Goal: Task Accomplishment & Management: Manage account settings

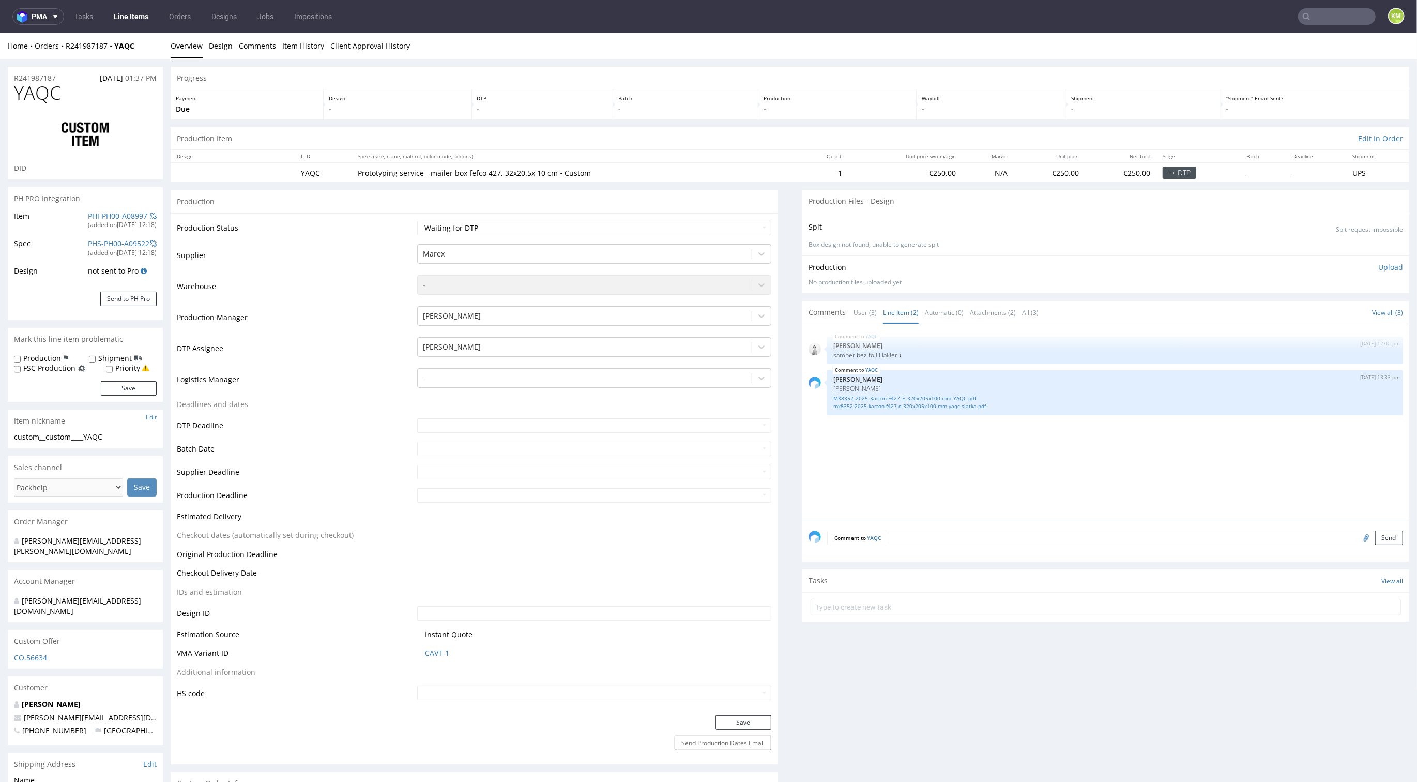
scroll to position [3, 0]
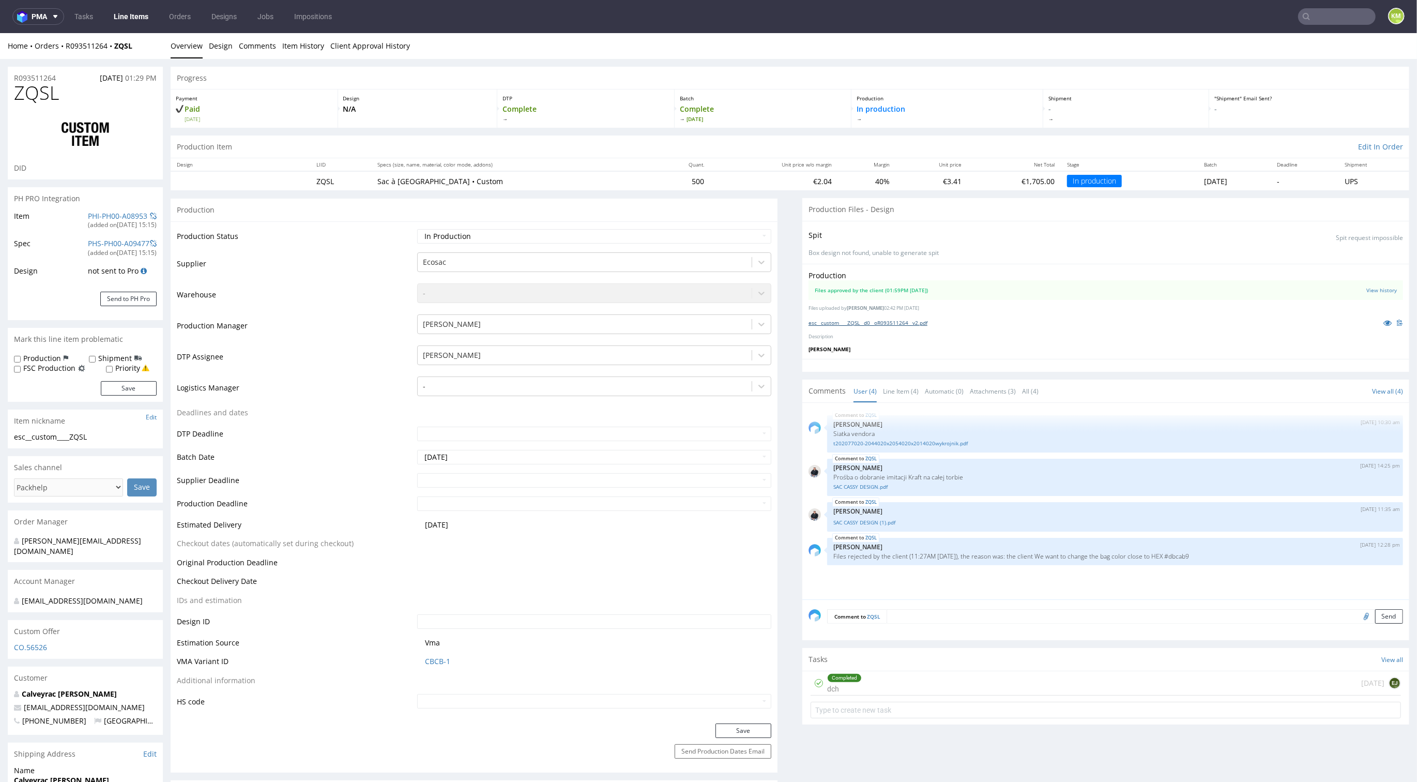
click at [891, 323] on link "esc__custom____ZQSL__d0__oR093511264__v2.pdf" at bounding box center [868, 322] width 119 height 7
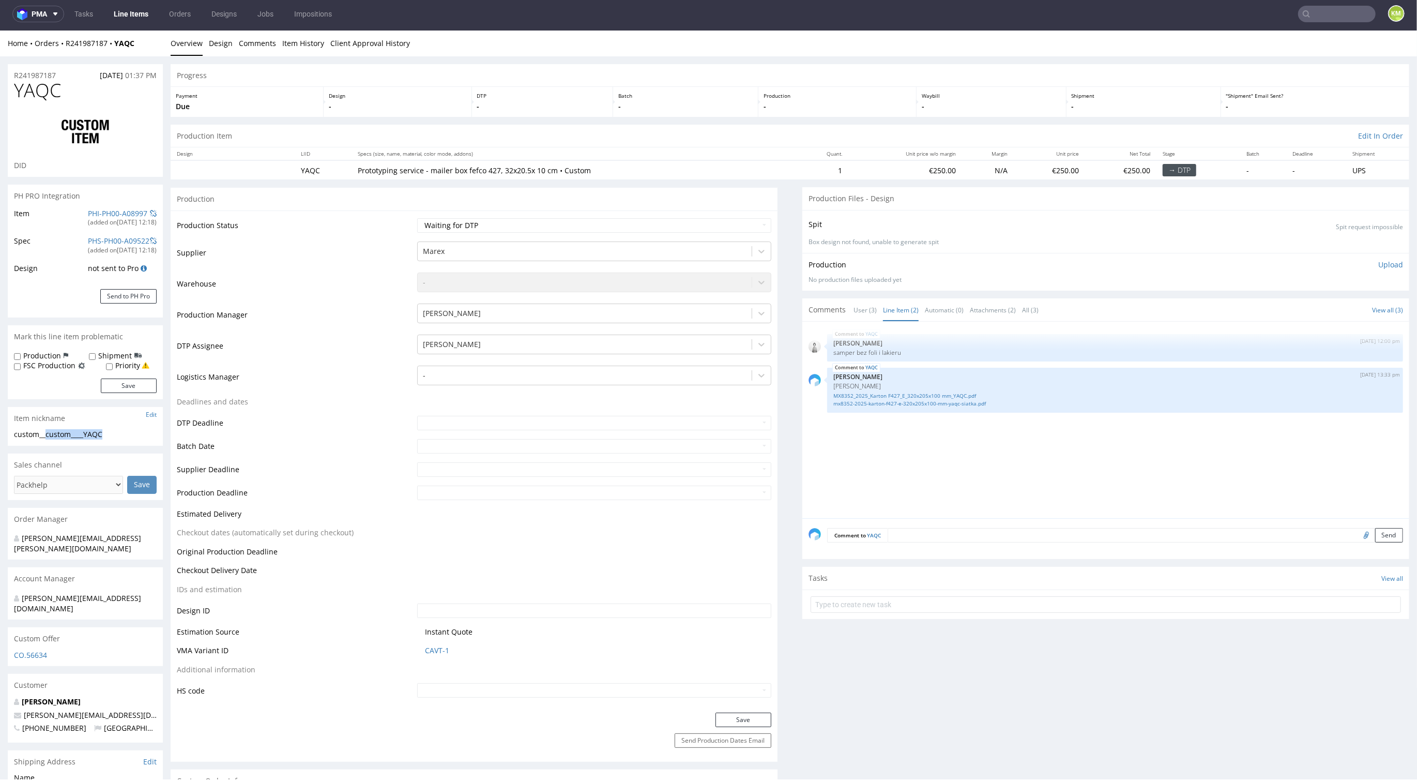
drag, startPoint x: 46, startPoint y: 432, endPoint x: 138, endPoint y: 436, distance: 92.1
click at [138, 436] on div "custom__custom____YAQC" at bounding box center [85, 434] width 143 height 10
copy div "custom____YAQC"
copy link "R241987187"
click at [879, 468] on div "YAQC 1st Sep 25 | 12:00 pm Dudek Mariola samper bez foli i lakieru YAQC 1st Sep…" at bounding box center [1109, 423] width 601 height 190
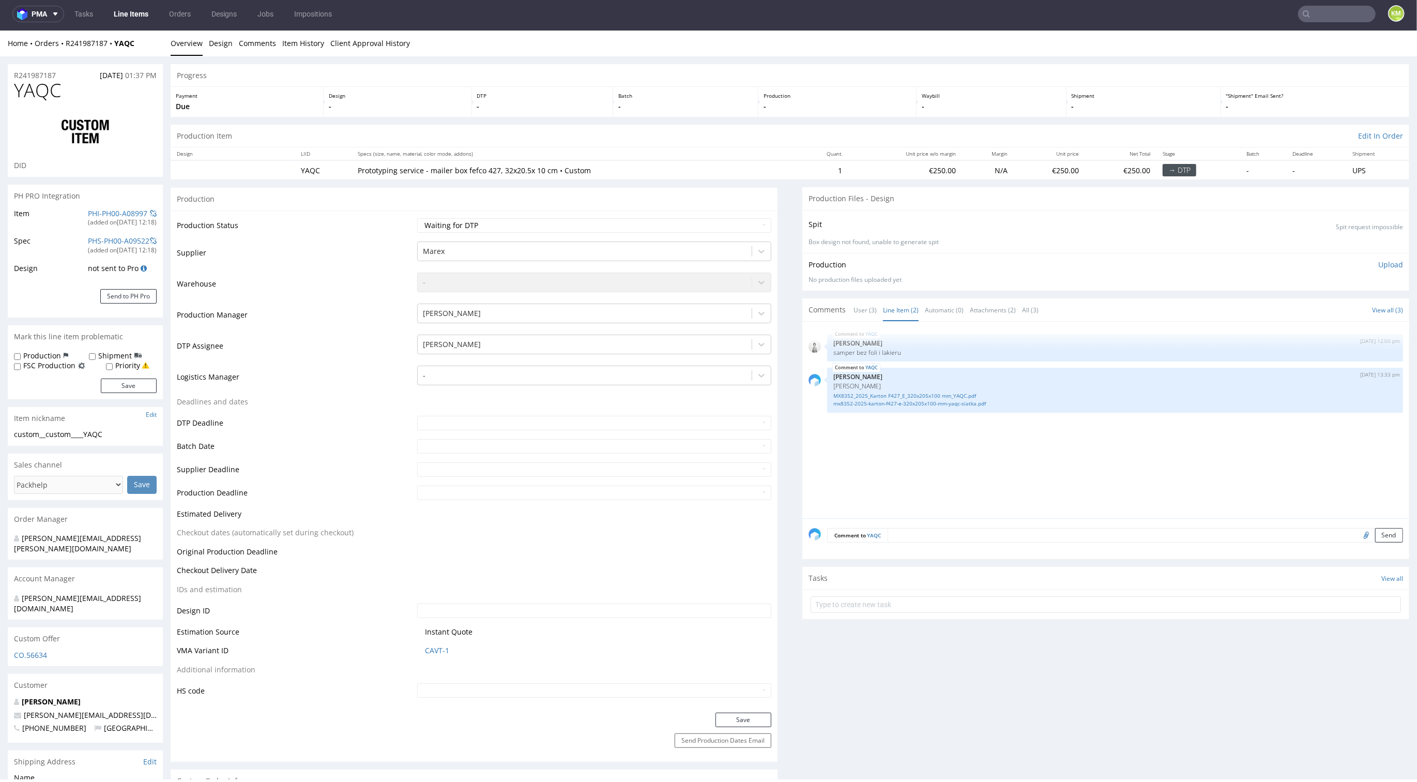
click at [916, 437] on div "YAQC 1st Sep 25 | 12:00 pm Dudek Mariola samper bez foli i lakieru YAQC 1st Sep…" at bounding box center [1109, 423] width 601 height 190
click at [863, 308] on link "User (3)" at bounding box center [865, 310] width 23 height 22
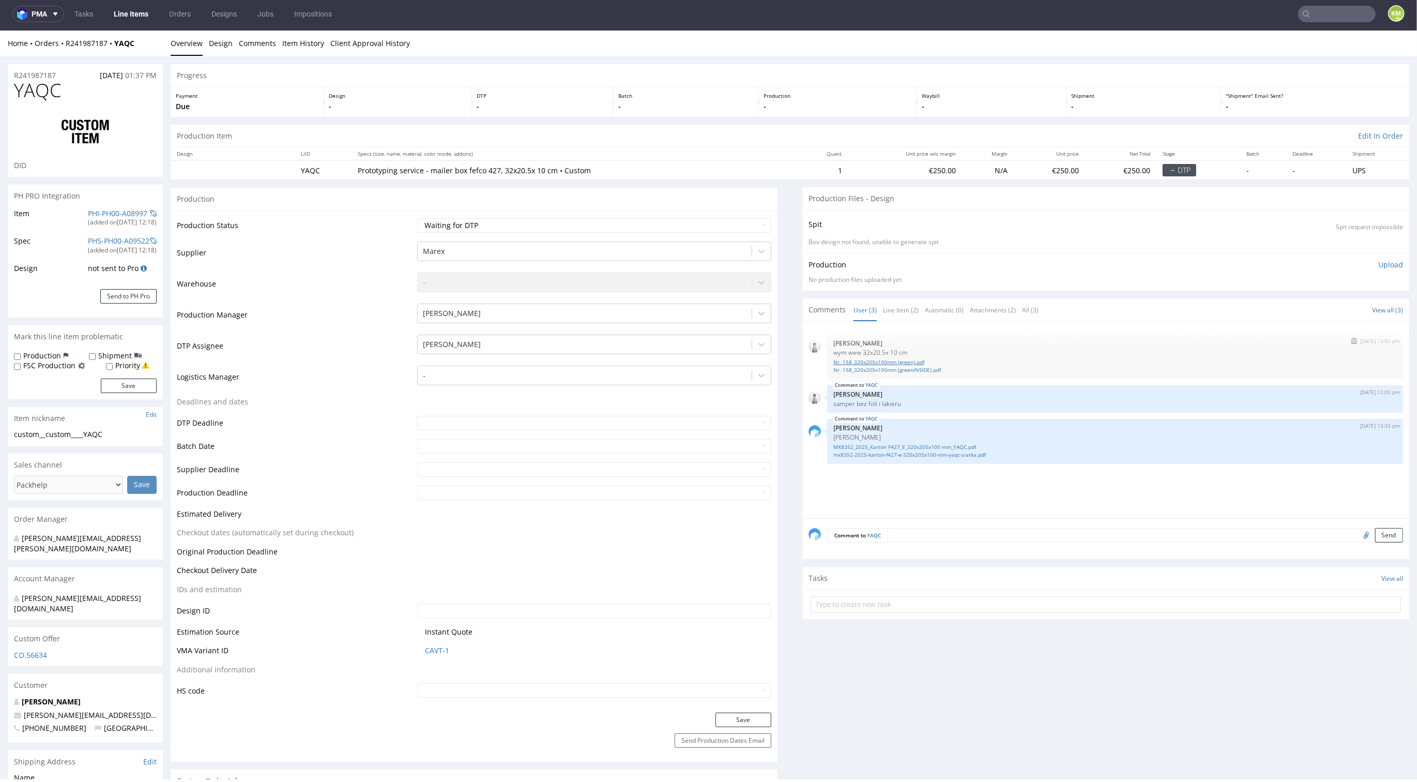
click at [886, 363] on link "Nr. 158_320x205x100mm (green).pdf" at bounding box center [1116, 362] width 564 height 8
click at [629, 225] on select "Waiting for Artwork Waiting for Diecut Waiting for Mockup Waiting for DTP Waiti…" at bounding box center [594, 225] width 354 height 14
select select "dtp_ca_needed"
click at [417, 218] on select "Waiting for Artwork Waiting for Diecut Waiting for Mockup Waiting for DTP Waiti…" at bounding box center [594, 225] width 354 height 14
click at [739, 725] on button "Save" at bounding box center [744, 720] width 56 height 14
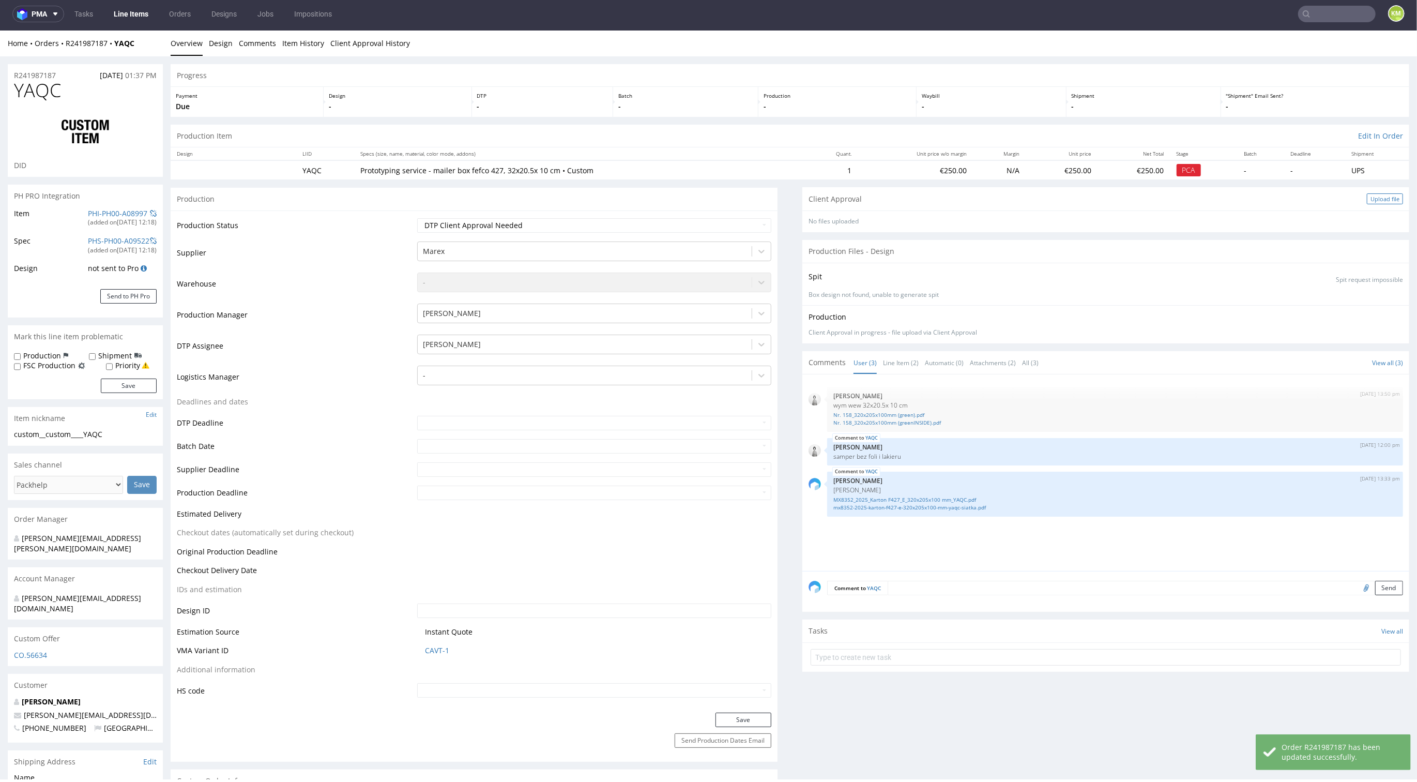
click at [1367, 197] on div "Upload file" at bounding box center [1385, 198] width 36 height 11
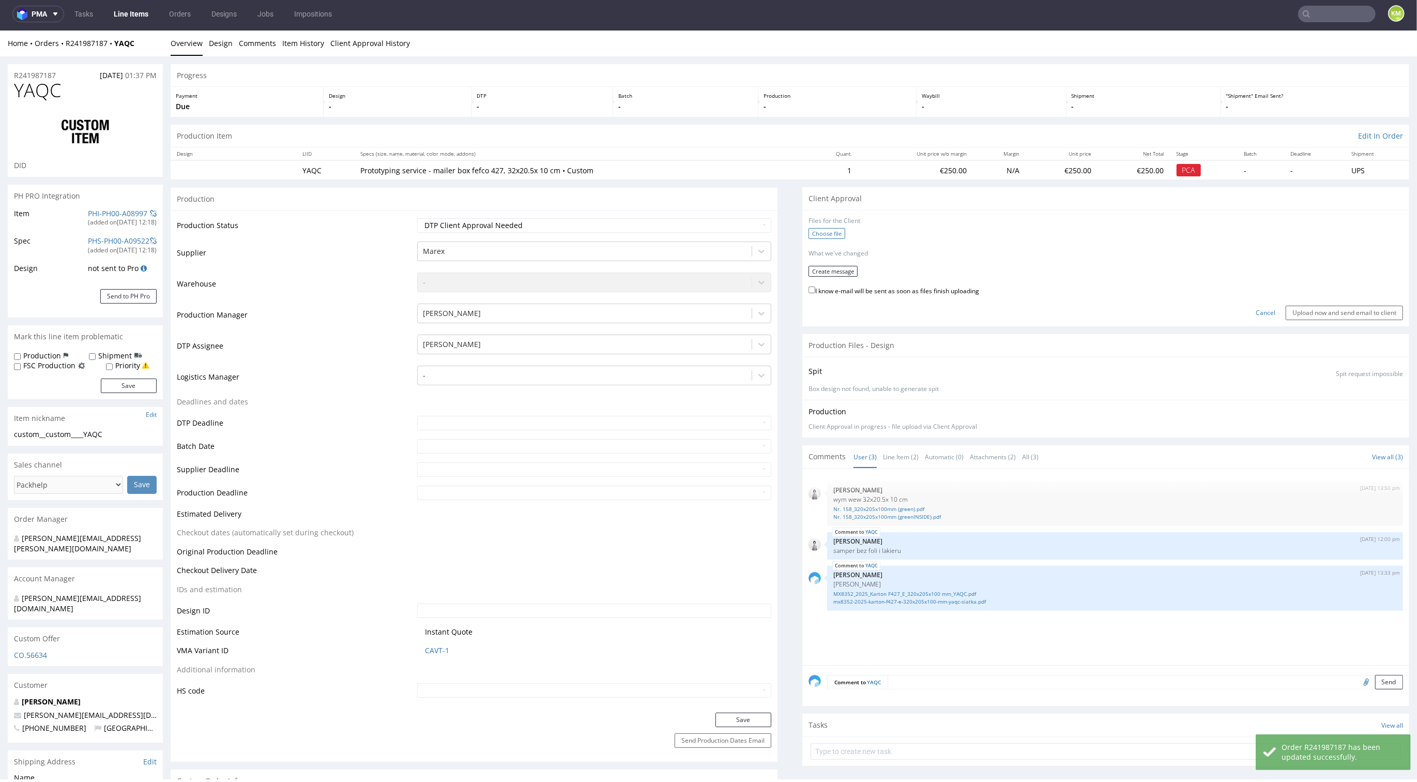
click at [822, 235] on label "Choose file" at bounding box center [827, 233] width 37 height 11
click at [0, 31] on input "Choose file" at bounding box center [0, 31] width 0 height 0
click at [832, 268] on button "Create message" at bounding box center [833, 267] width 49 height 11
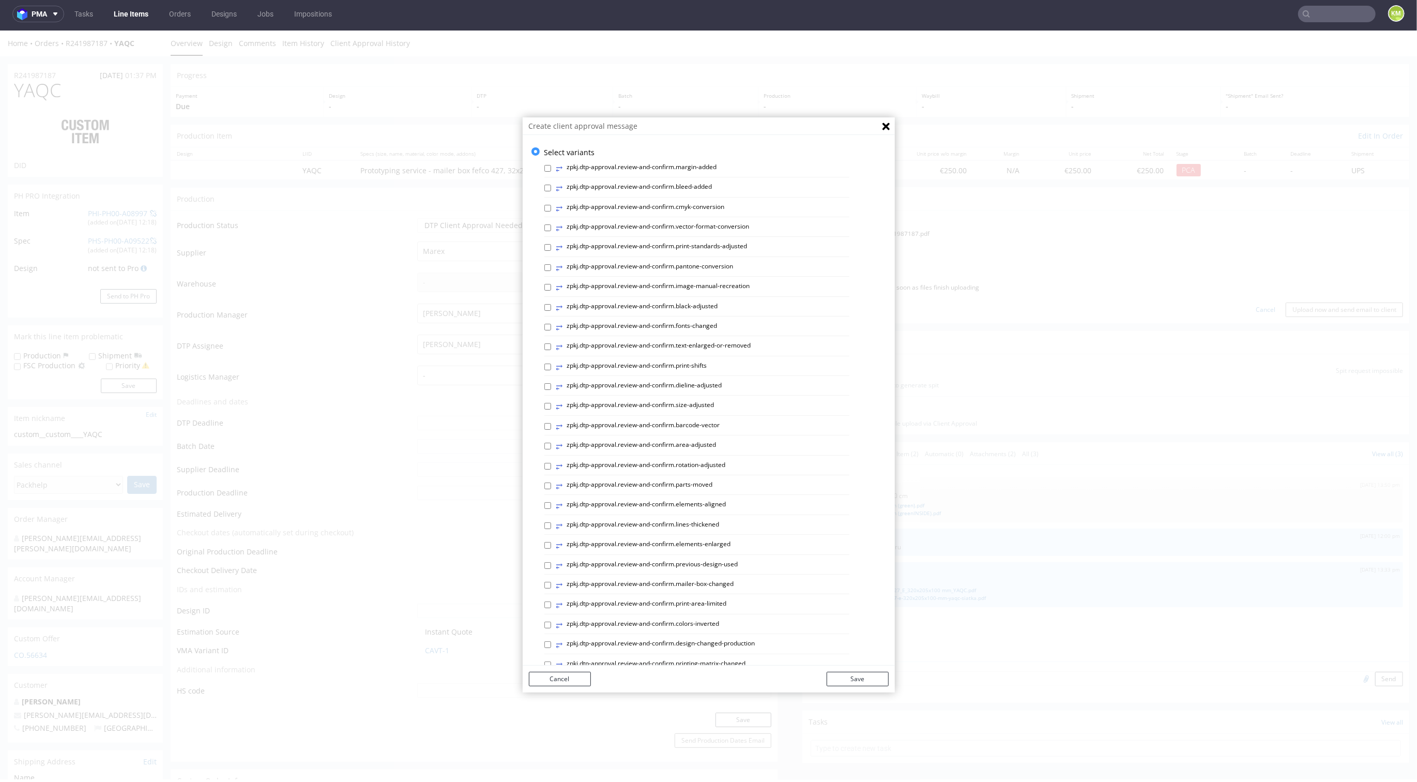
scroll to position [210, 0]
click at [584, 644] on p "Custom message" at bounding box center [717, 644] width 344 height 10
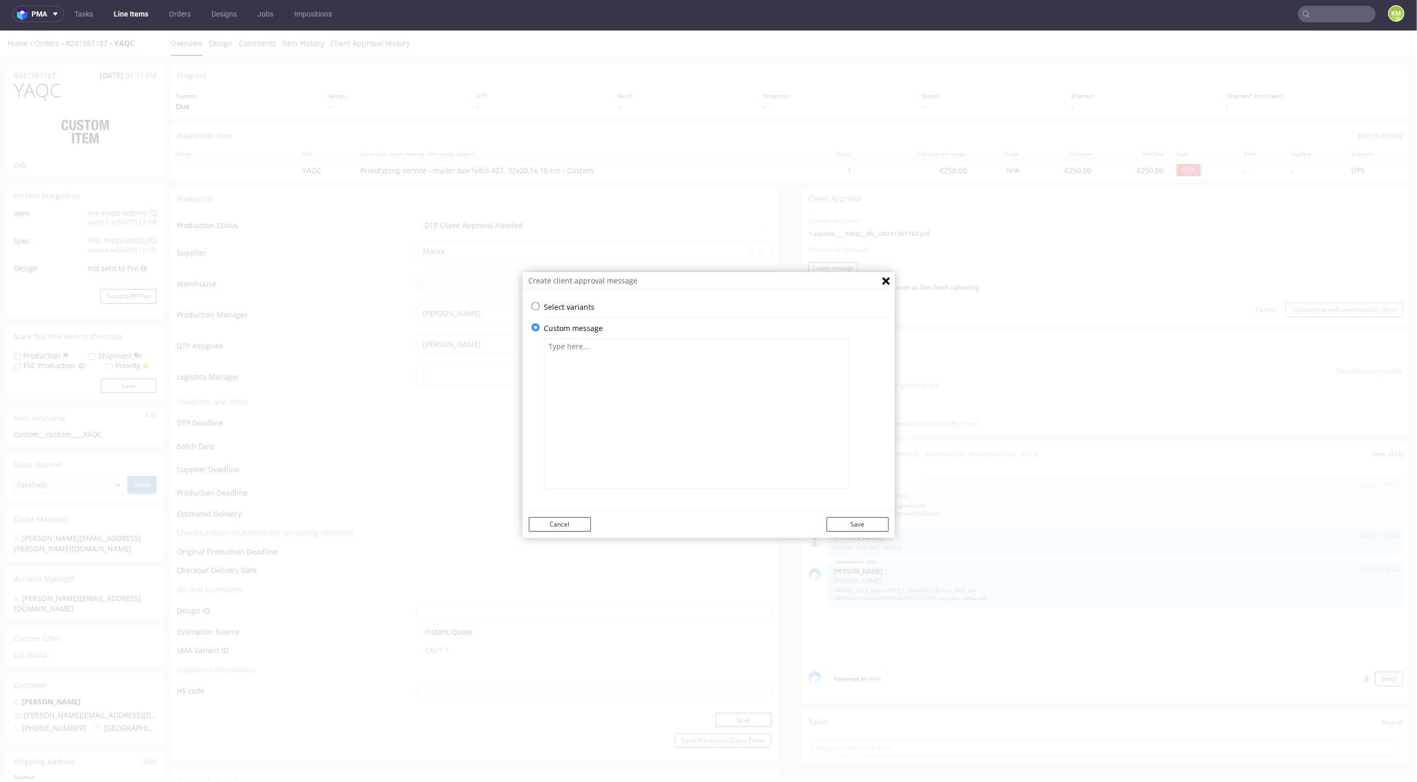
scroll to position [0, 0]
click at [636, 413] on textarea at bounding box center [697, 414] width 305 height 150
paste textarea "The design has been adapted to the correct dieline and changed from a technical…"
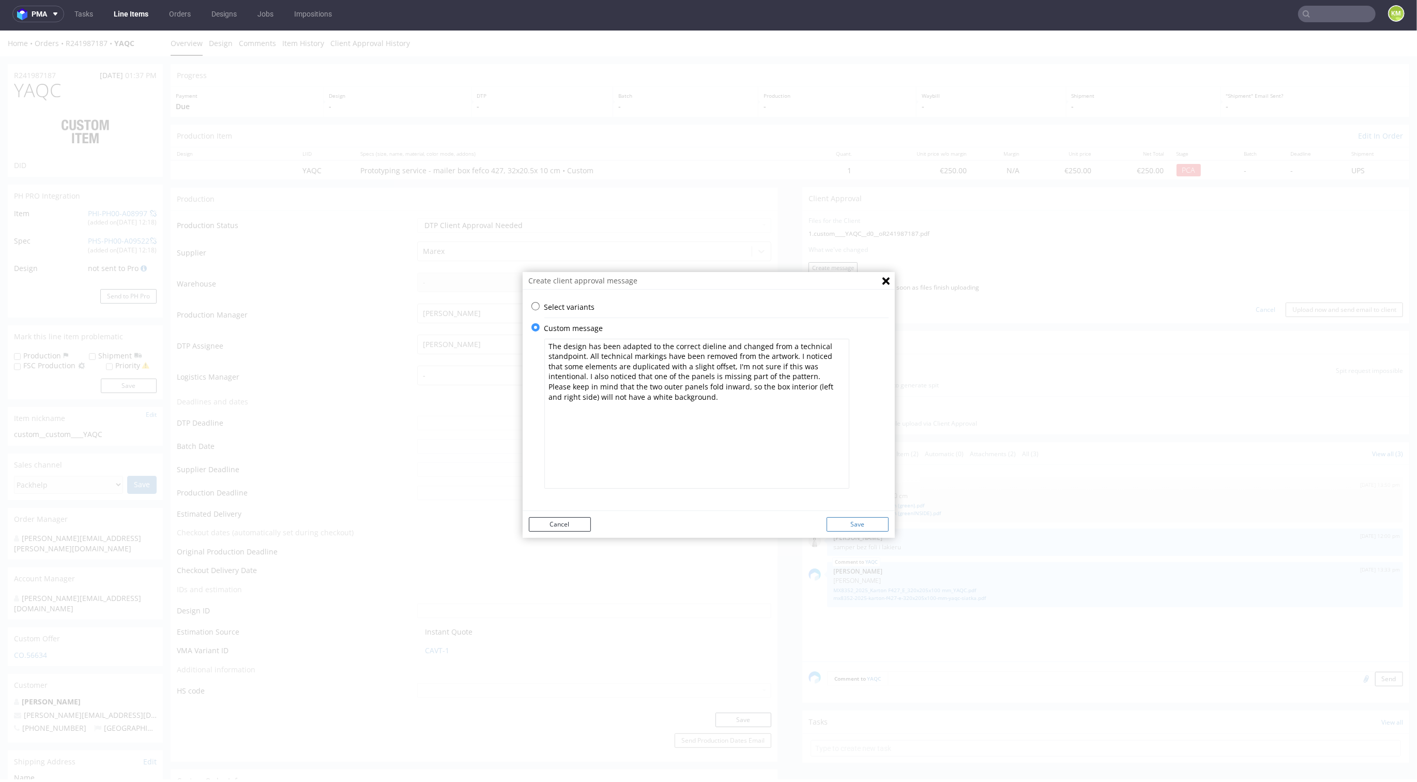
type textarea "The design has been adapted to the correct dieline and changed from a technical…"
click at [858, 526] on button "Save" at bounding box center [858, 524] width 62 height 14
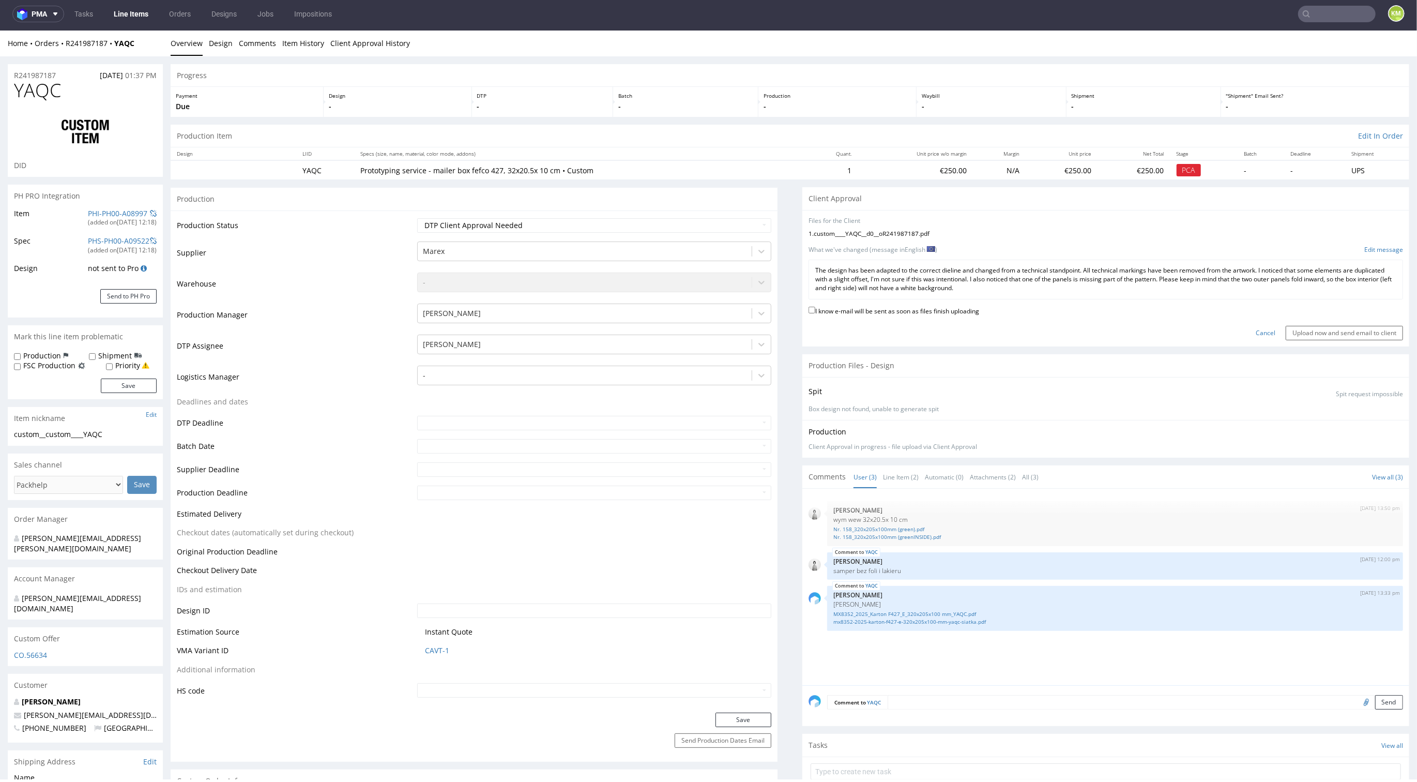
click at [874, 312] on label "I know e-mail will be sent as soon as files finish uploading" at bounding box center [894, 310] width 171 height 11
click at [816, 312] on input "I know e-mail will be sent as soon as files finish uploading" at bounding box center [812, 310] width 7 height 7
checkbox input "true"
click at [1339, 329] on input "Upload now and send email to client" at bounding box center [1344, 333] width 117 height 14
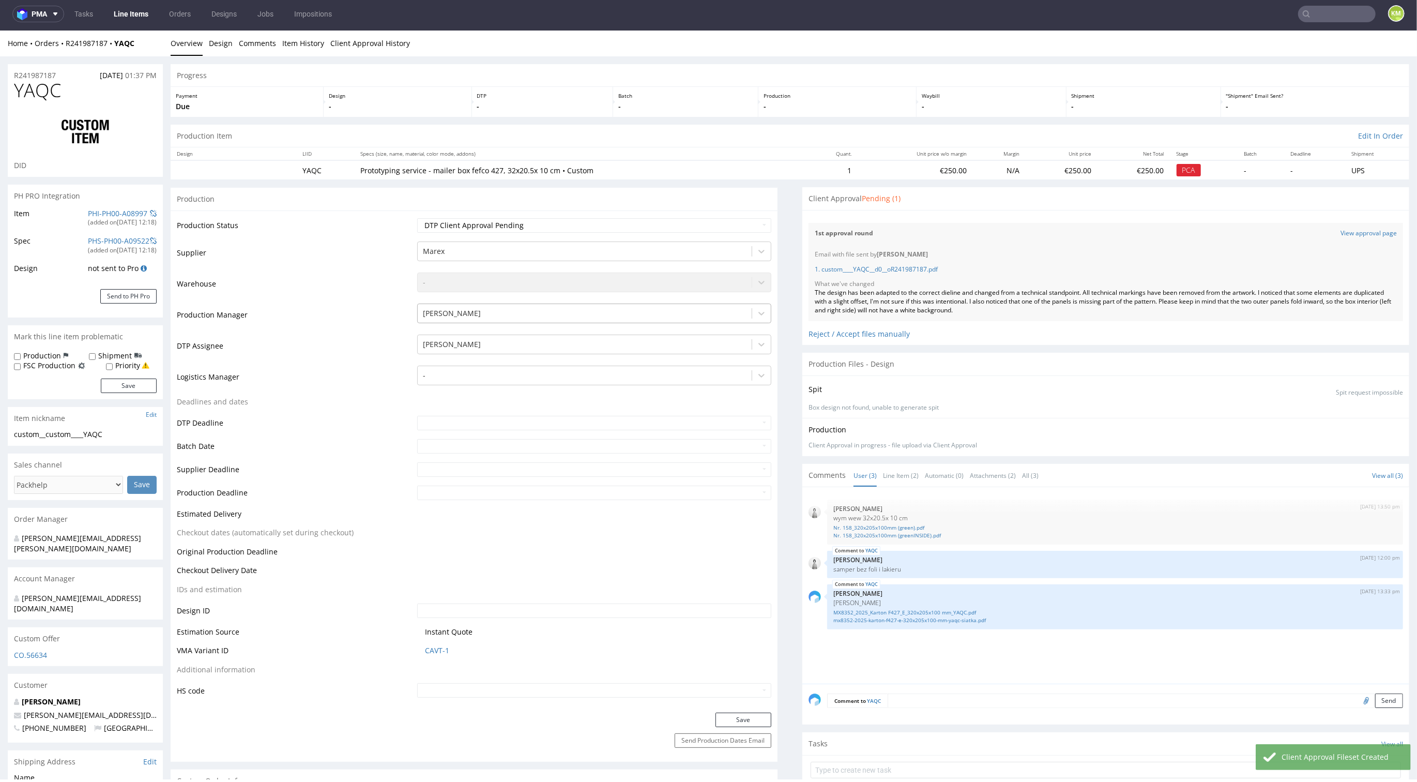
click at [1021, 218] on div "1st approval round View approval page Email with file sent by Karol Markowski 1…" at bounding box center [1106, 269] width 595 height 104
click at [1036, 217] on div "1st approval round View approval page Email with file sent by Karol Markowski 1…" at bounding box center [1106, 269] width 595 height 104
click at [900, 473] on link "Line Item (2)" at bounding box center [901, 475] width 36 height 22
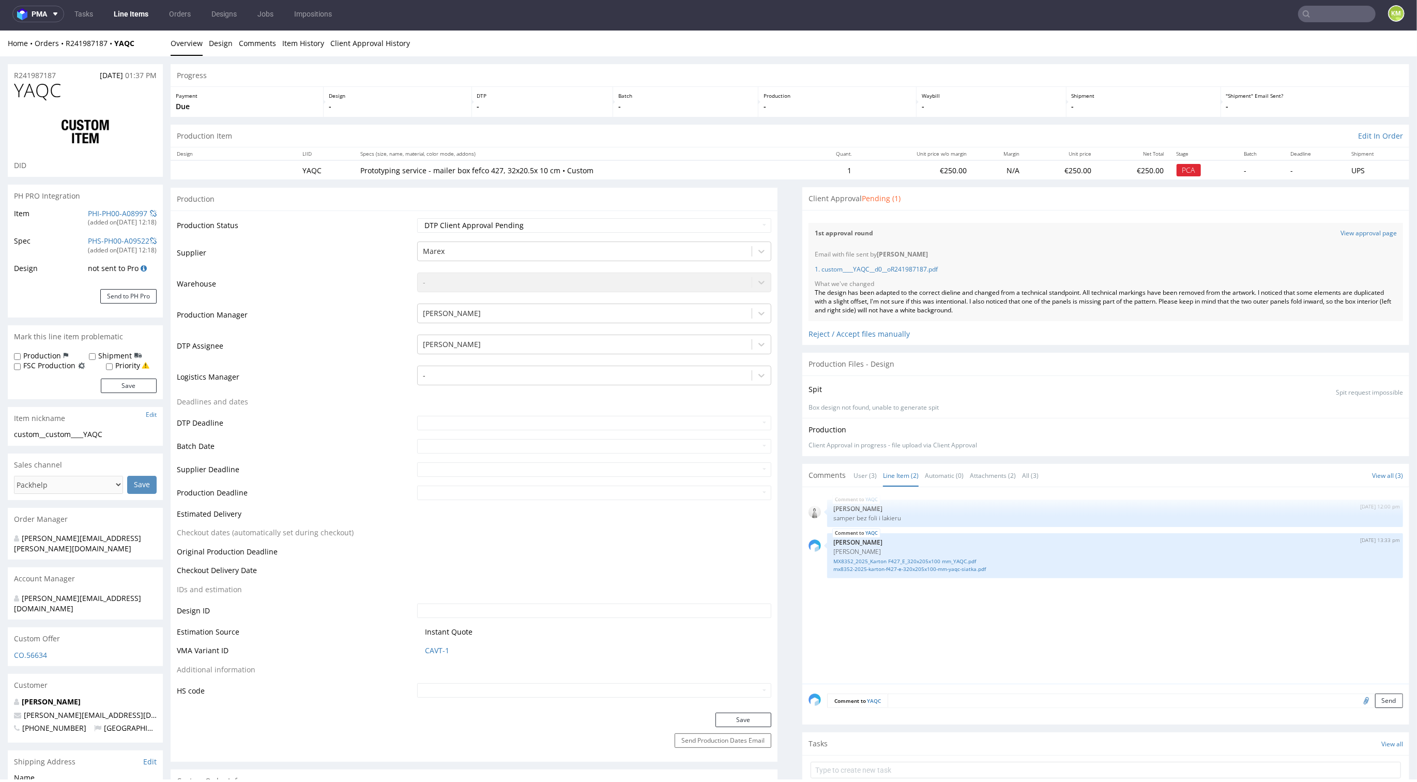
click at [854, 478] on link "User (3)" at bounding box center [865, 475] width 23 height 22
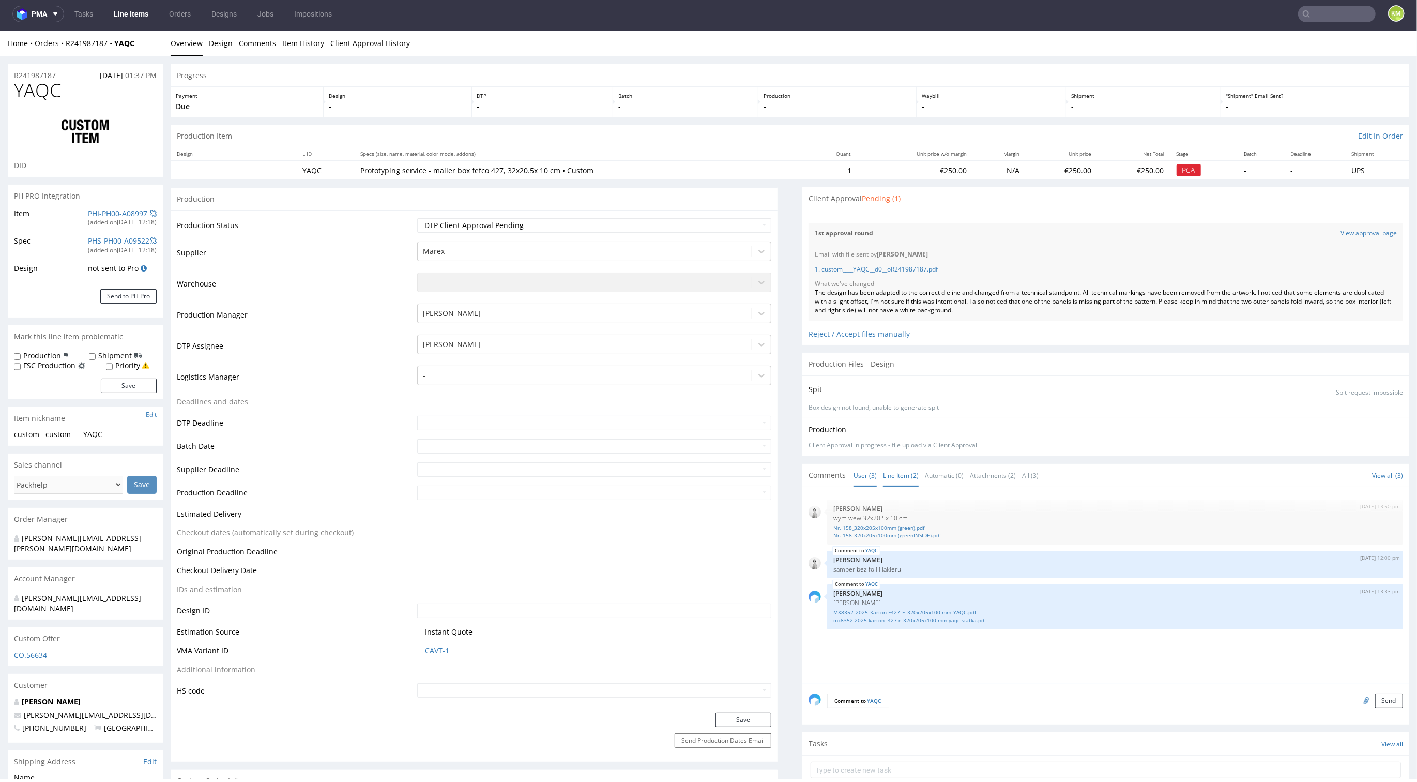
click at [895, 476] on link "Line Item (2)" at bounding box center [901, 475] width 36 height 22
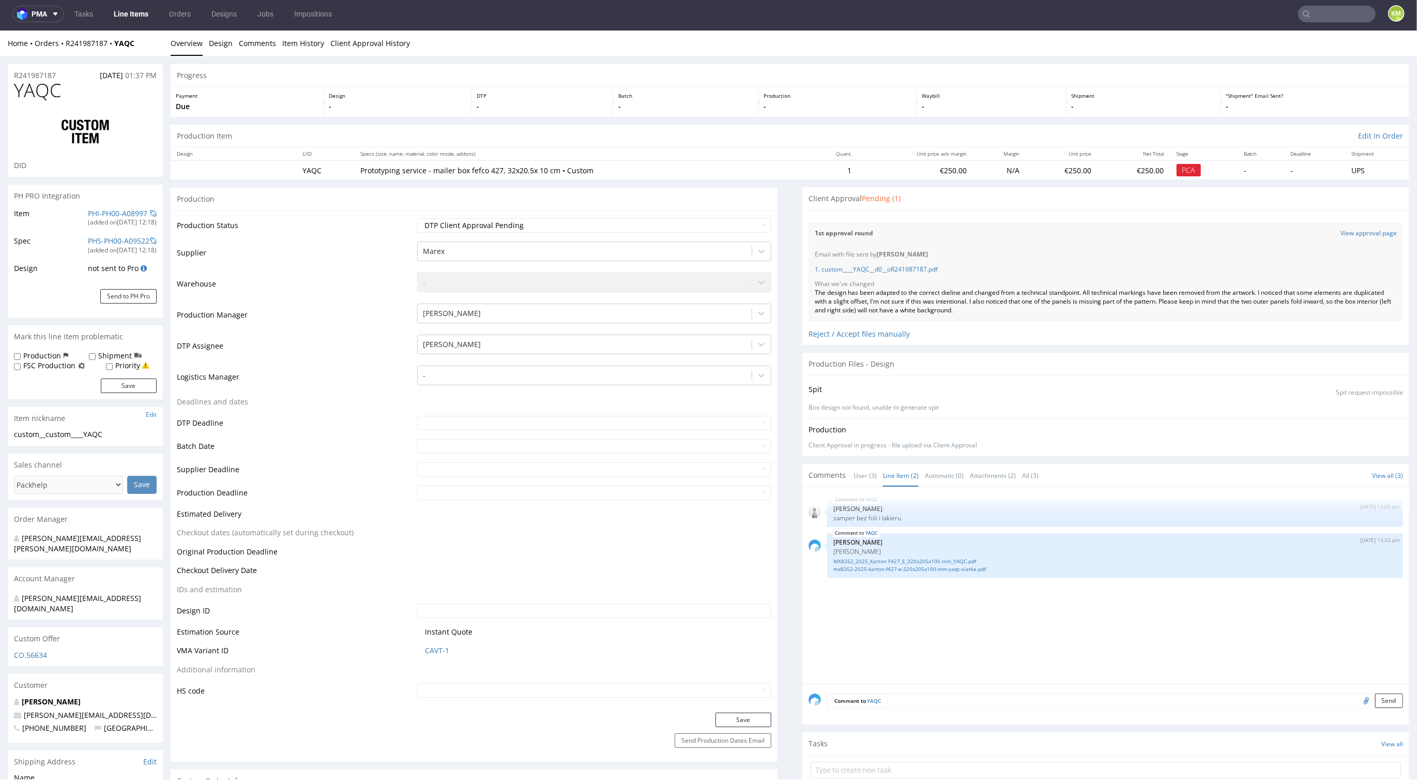
click at [1083, 454] on div "Production Client Approval in progress - file upload via Client Approval Descri…" at bounding box center [1106, 437] width 607 height 38
click at [854, 473] on link "User (3)" at bounding box center [865, 475] width 23 height 22
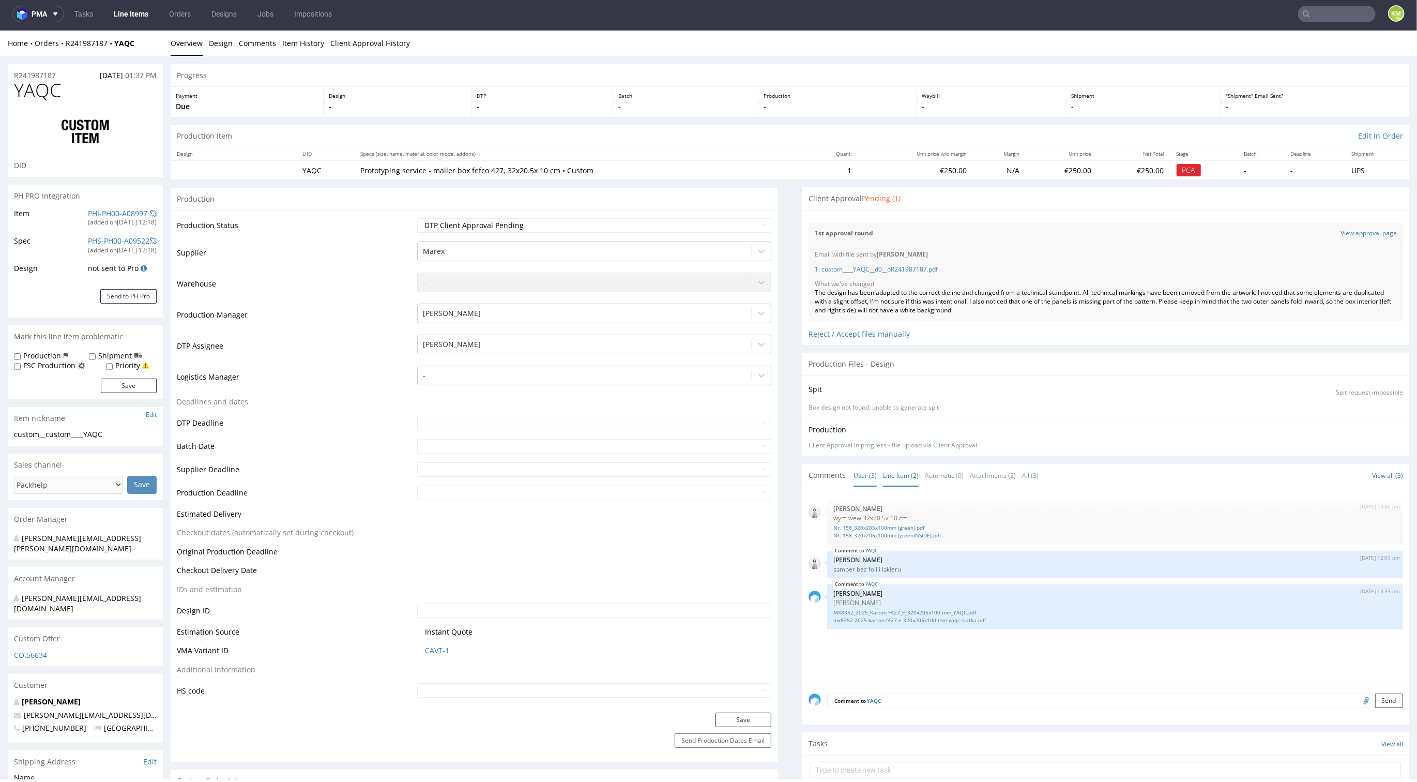
click at [887, 472] on link "Line Item (2)" at bounding box center [901, 475] width 36 height 22
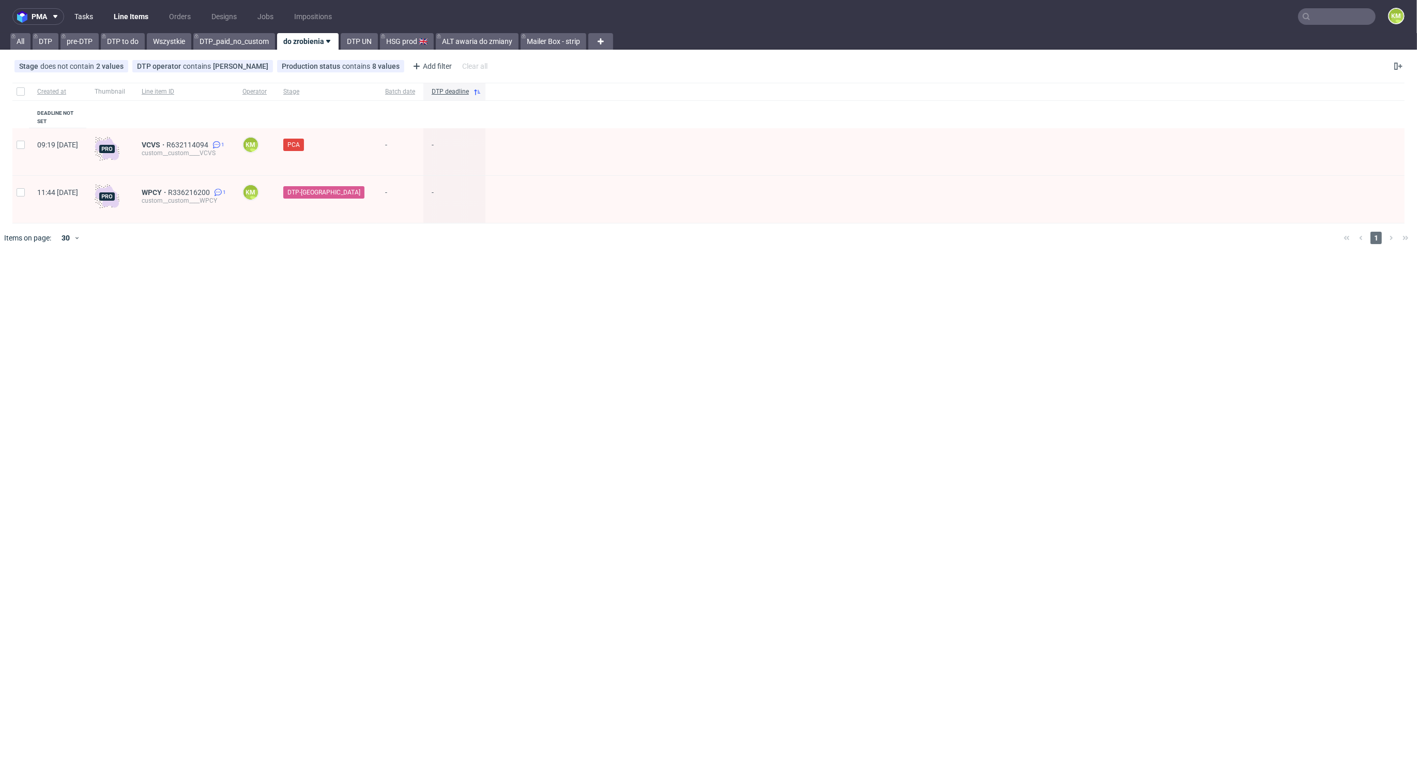
click at [93, 21] on link "Tasks" at bounding box center [83, 16] width 31 height 17
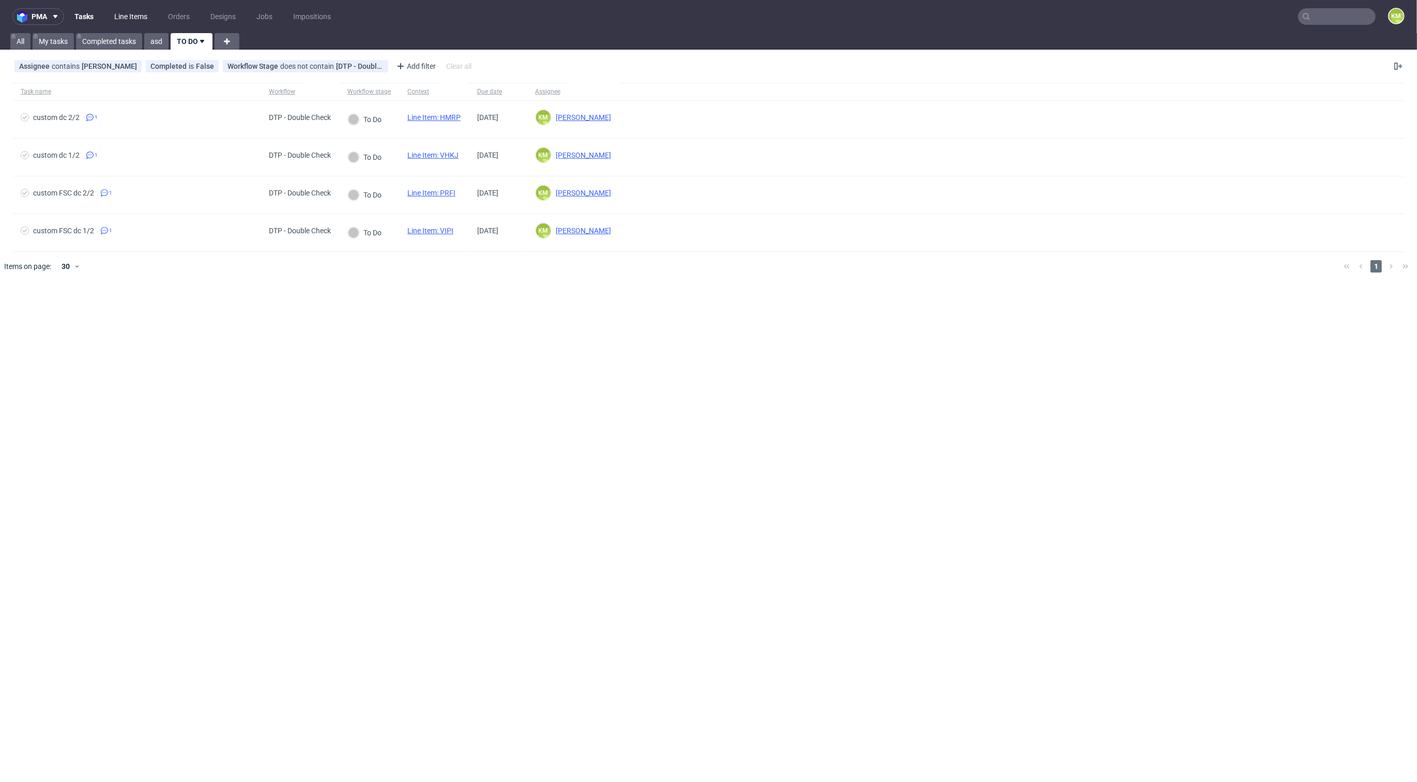
click at [141, 19] on link "Line Items" at bounding box center [131, 16] width 46 height 17
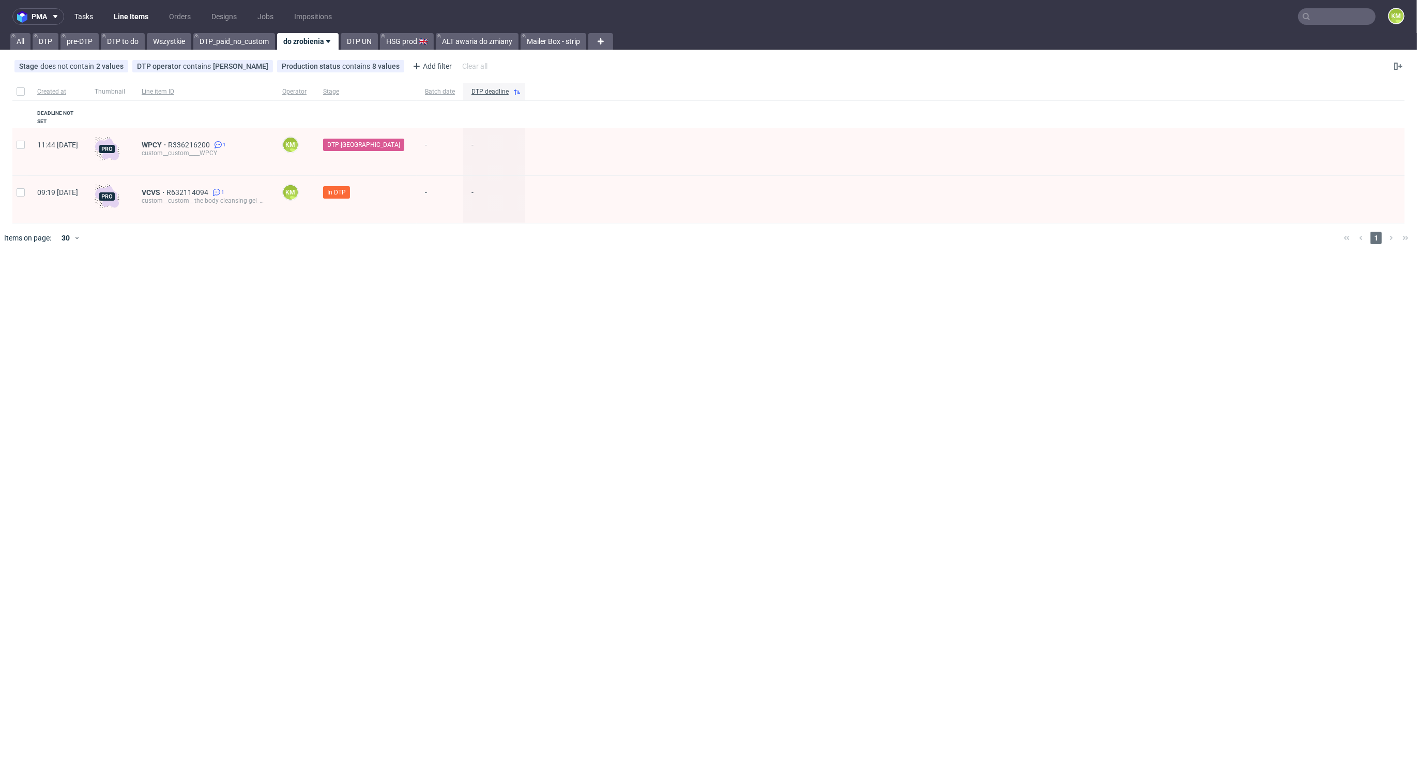
click at [89, 17] on link "Tasks" at bounding box center [83, 16] width 31 height 17
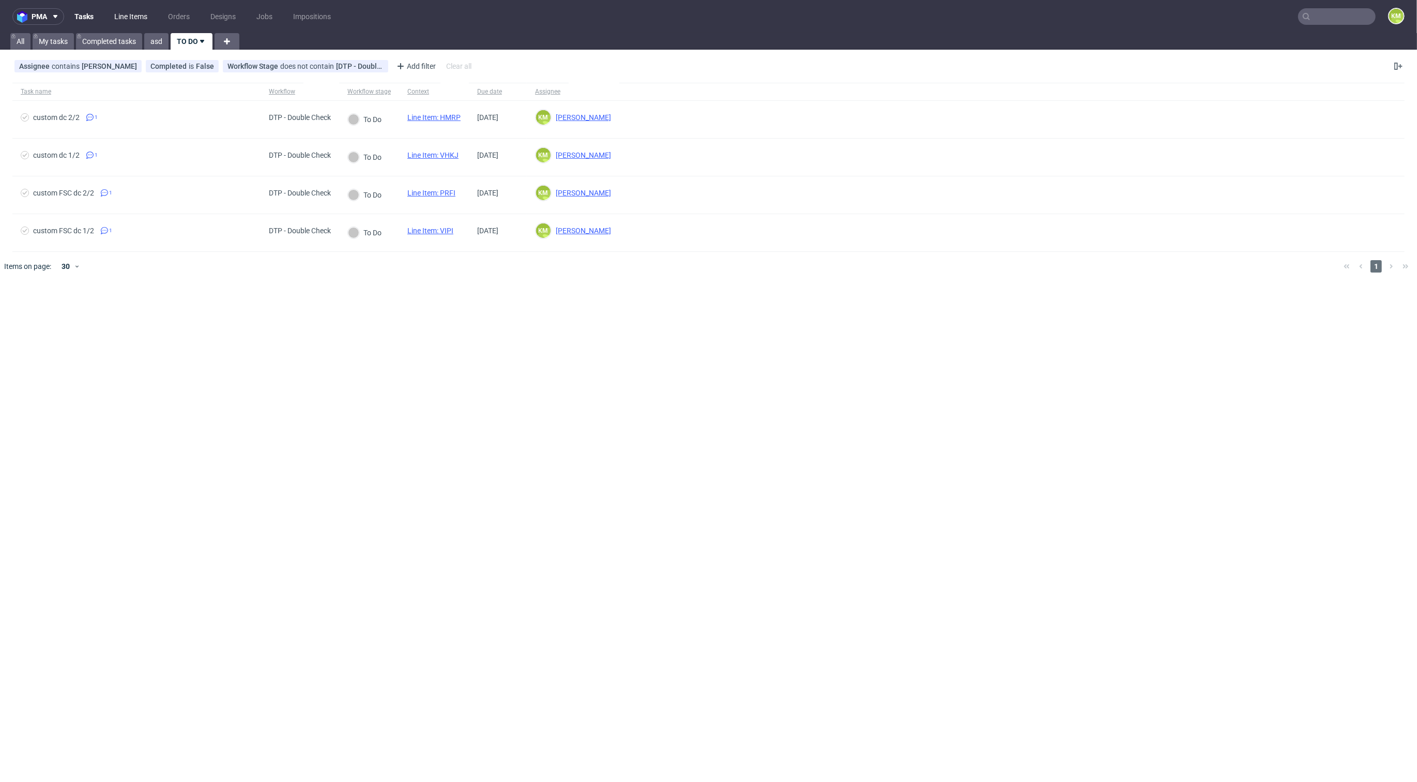
click at [132, 17] on link "Line Items" at bounding box center [131, 16] width 46 height 17
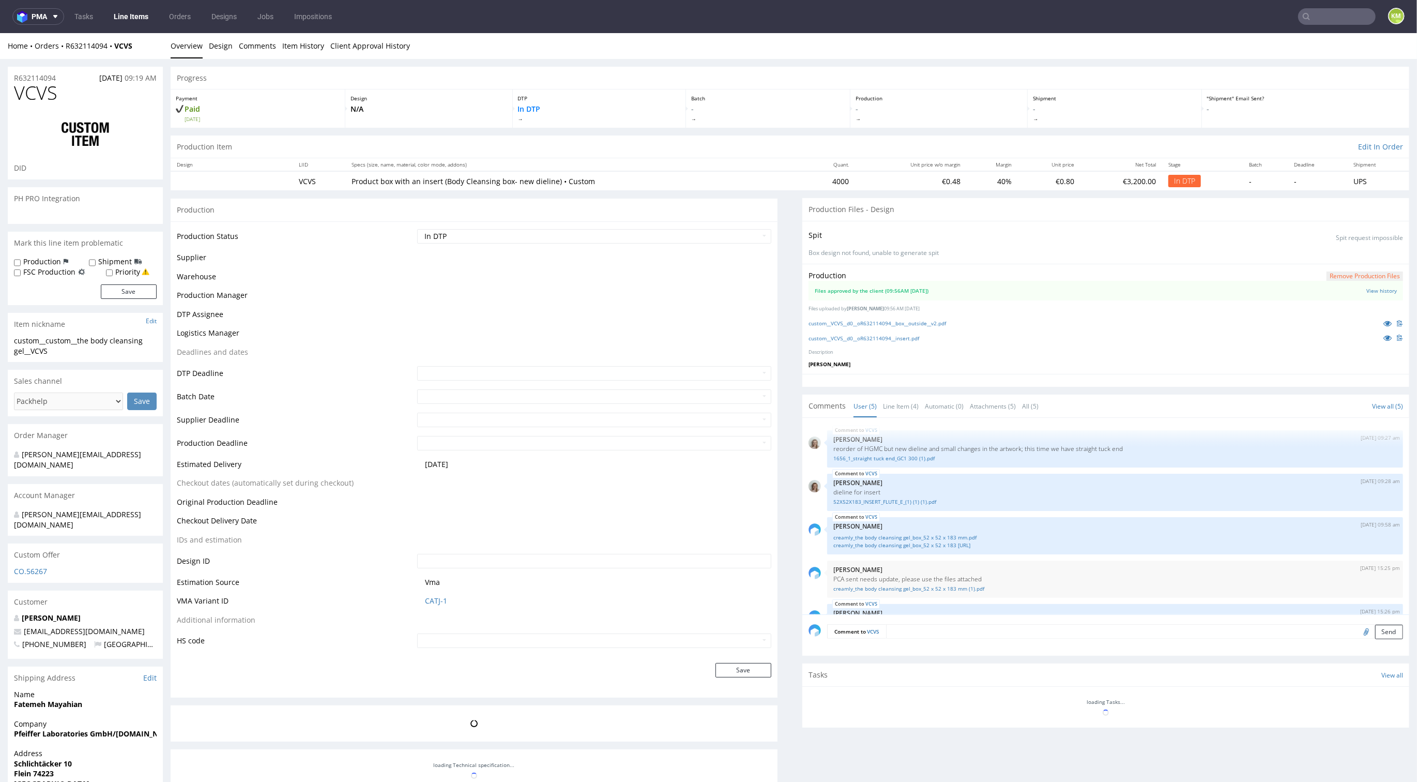
scroll to position [94, 0]
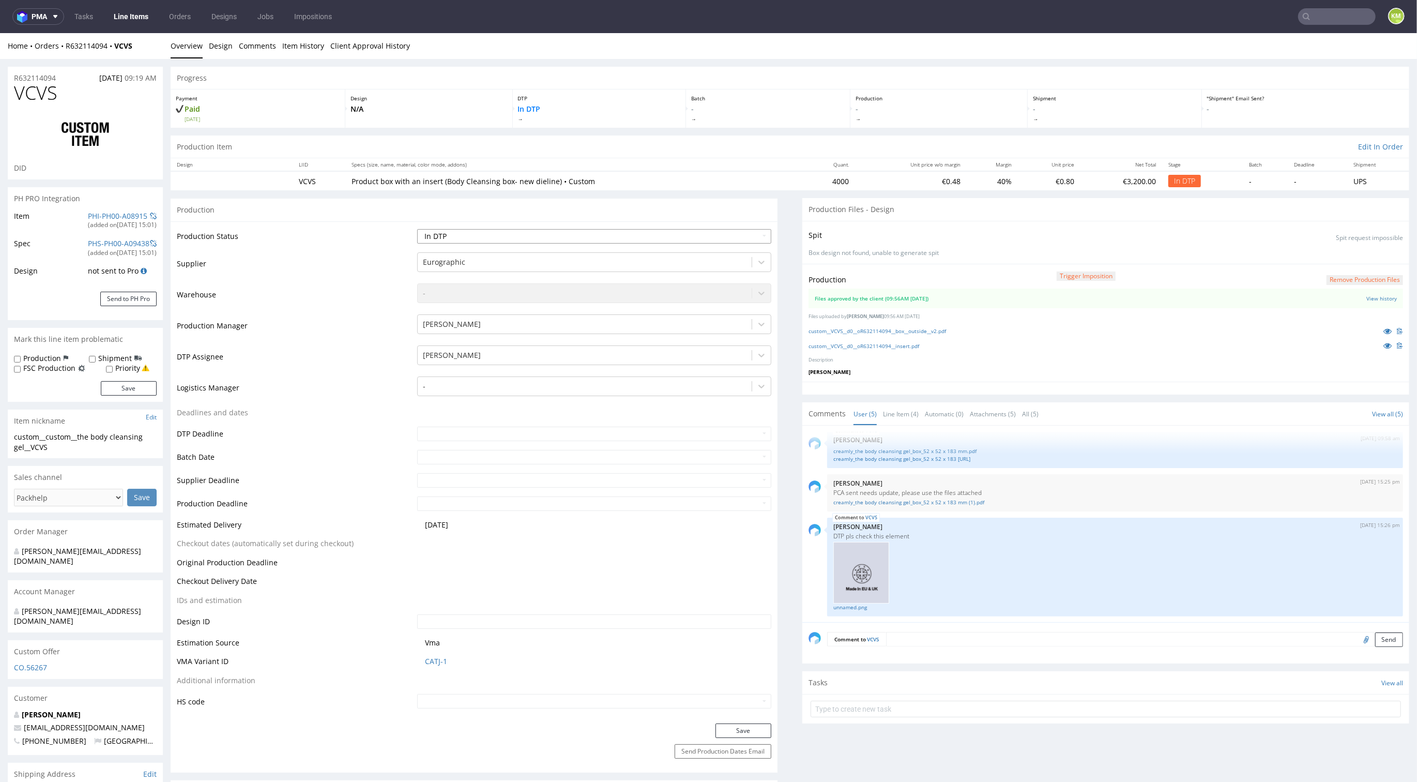
click at [707, 238] on select "Waiting for Artwork Waiting for Diecut Waiting for Mockup Waiting for DTP Waiti…" at bounding box center [594, 236] width 354 height 14
select select "dtp_waiting_for_double_check"
click at [417, 229] on select "Waiting for Artwork Waiting for Diecut Waiting for Mockup Waiting for DTP Waiti…" at bounding box center [594, 236] width 354 height 14
click at [748, 727] on button "Save" at bounding box center [744, 730] width 56 height 14
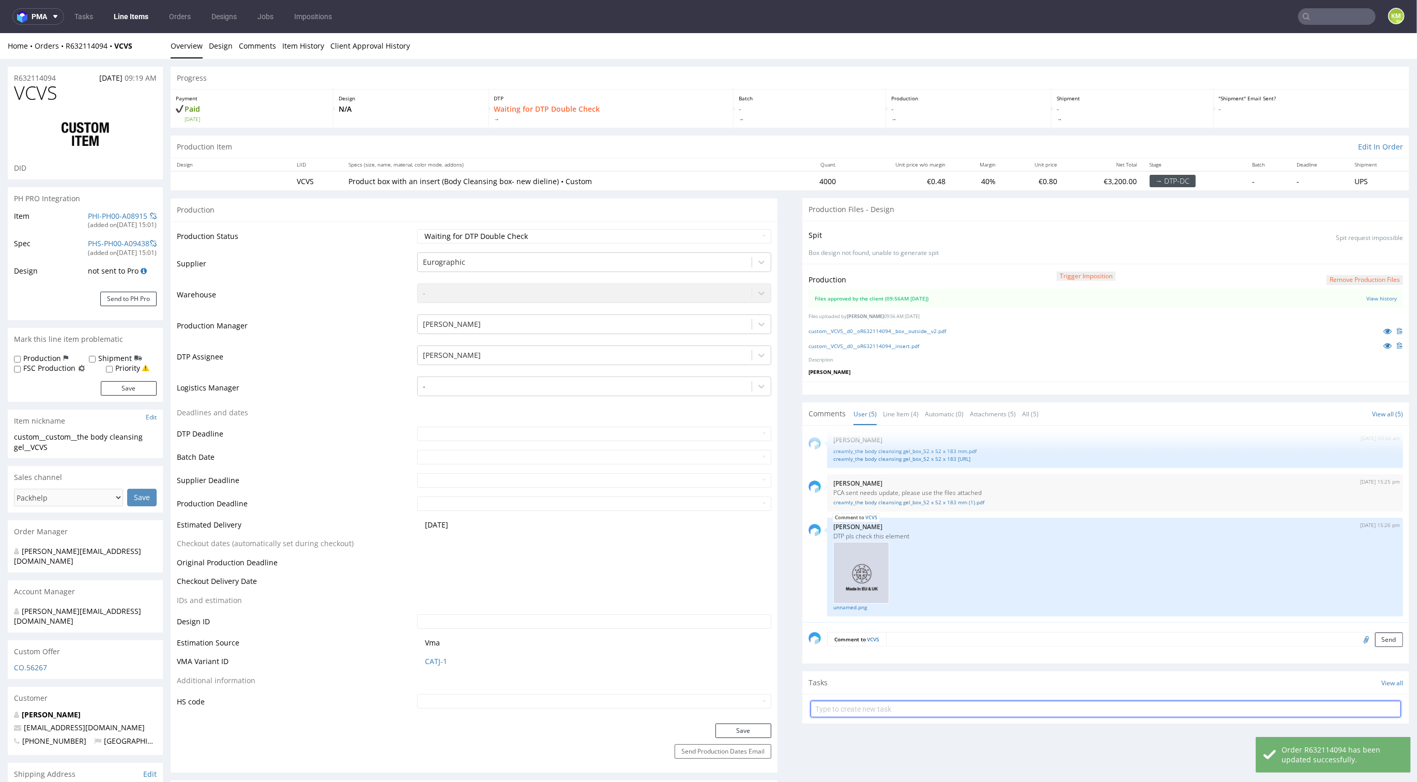
click at [857, 712] on input "text" at bounding box center [1106, 709] width 591 height 17
type input "dch"
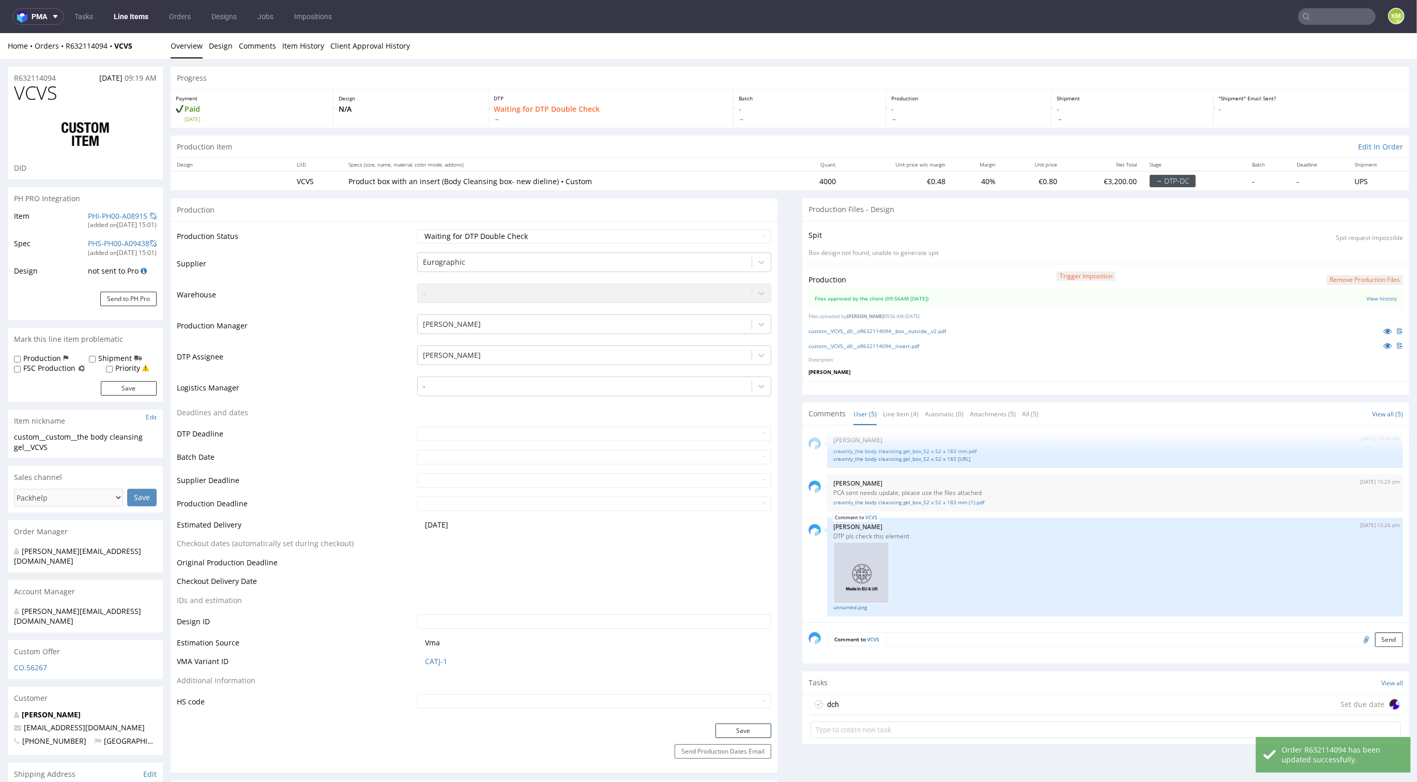
click at [854, 699] on div "dch Set due date" at bounding box center [1106, 705] width 591 height 21
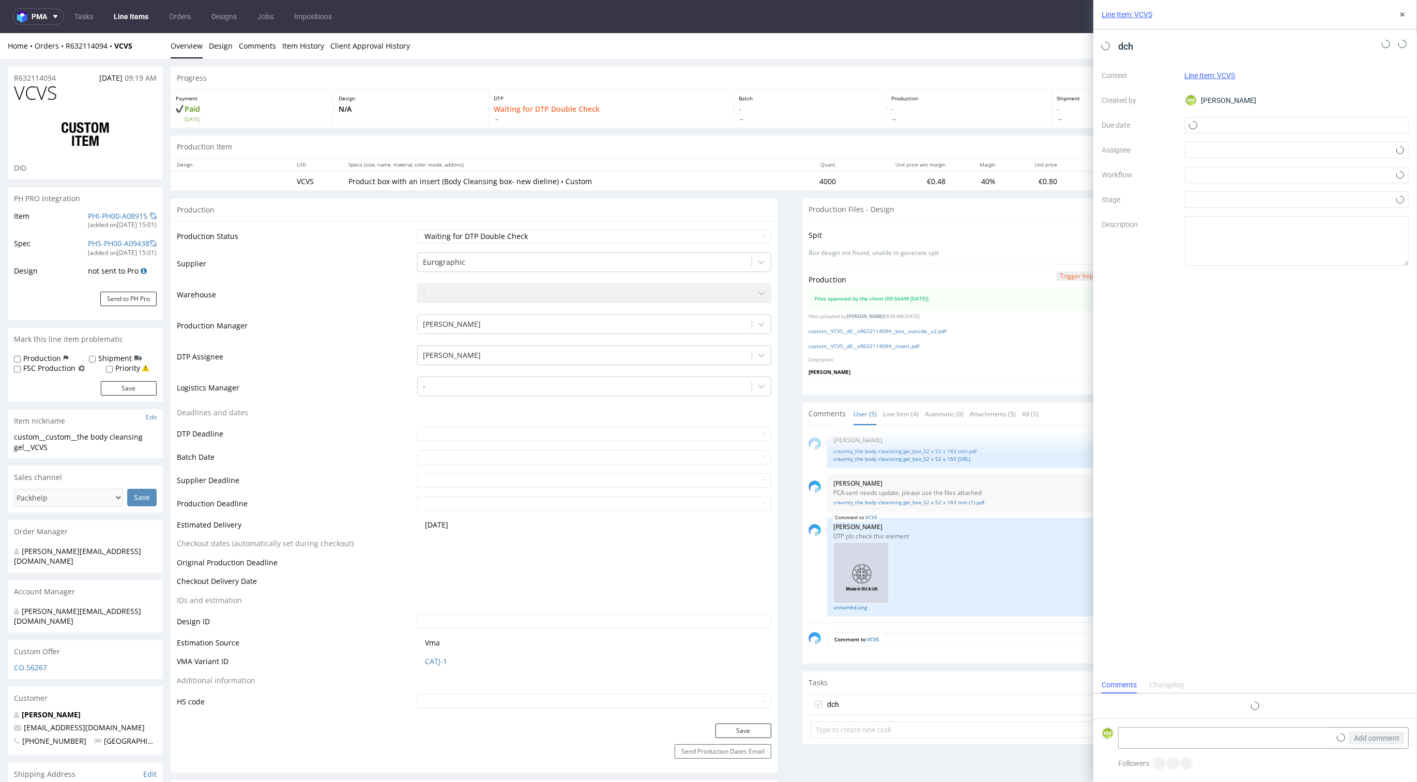
scroll to position [8, 0]
click at [1230, 129] on input "text" at bounding box center [1297, 125] width 224 height 17
click at [1268, 209] on button "8" at bounding box center [1264, 211] width 16 height 17
type input "08/09/2025"
click at [1227, 152] on div at bounding box center [1297, 150] width 224 height 17
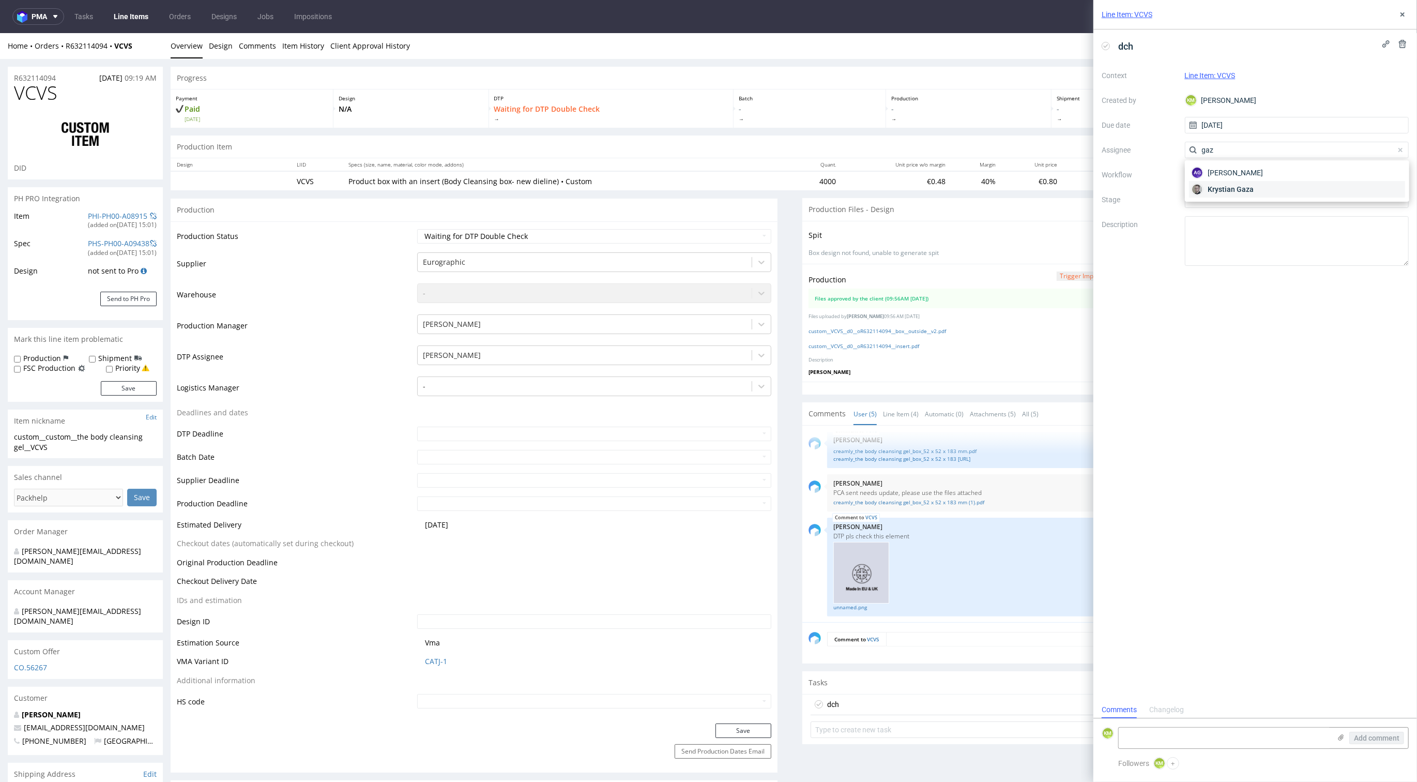
type input "gaz"
click at [1234, 187] on span "Krystian Gaza" at bounding box center [1231, 189] width 46 height 10
click at [1233, 179] on div at bounding box center [1297, 175] width 224 height 17
click at [1241, 213] on div "DTP - Double Check" at bounding box center [1297, 212] width 216 height 19
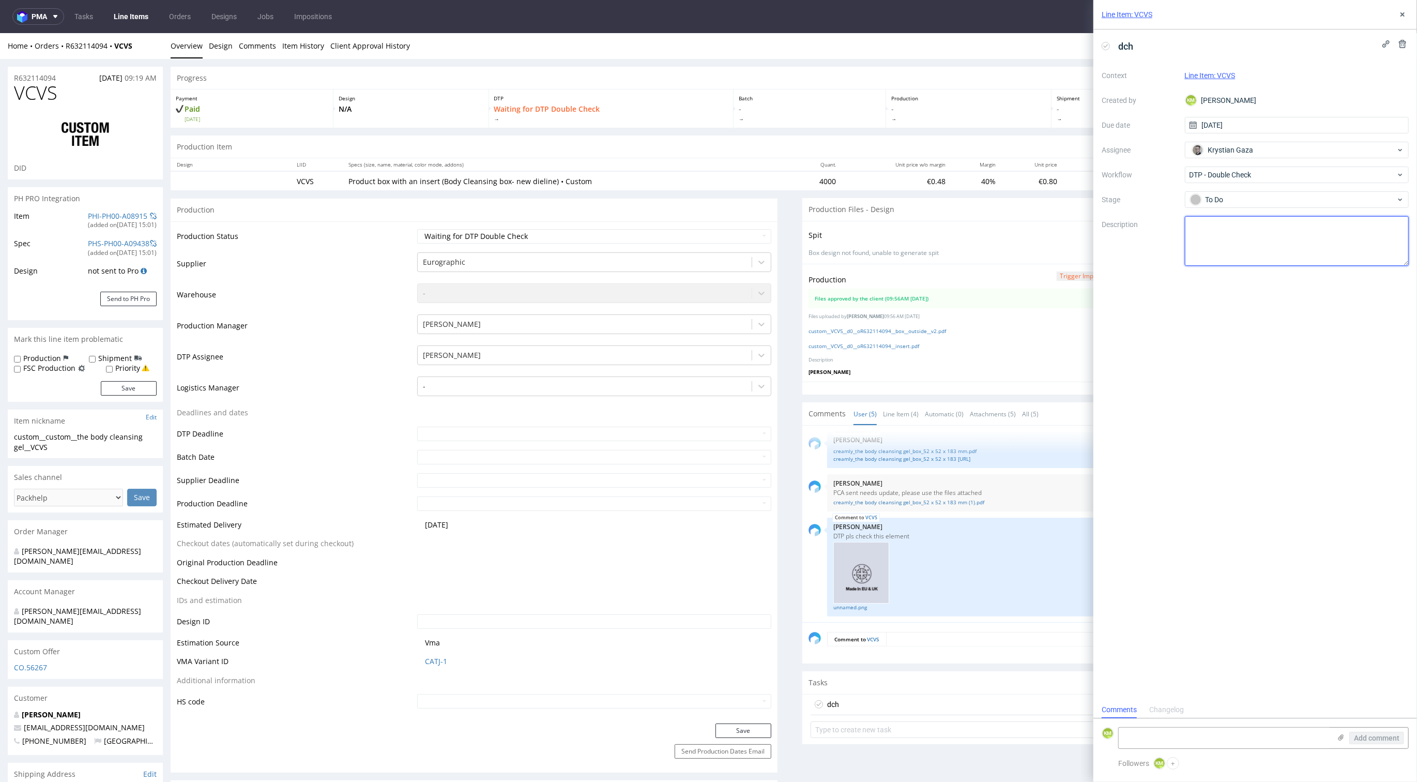
click at [1237, 229] on textarea at bounding box center [1297, 241] width 224 height 50
click at [1406, 14] on icon at bounding box center [1403, 14] width 8 height 8
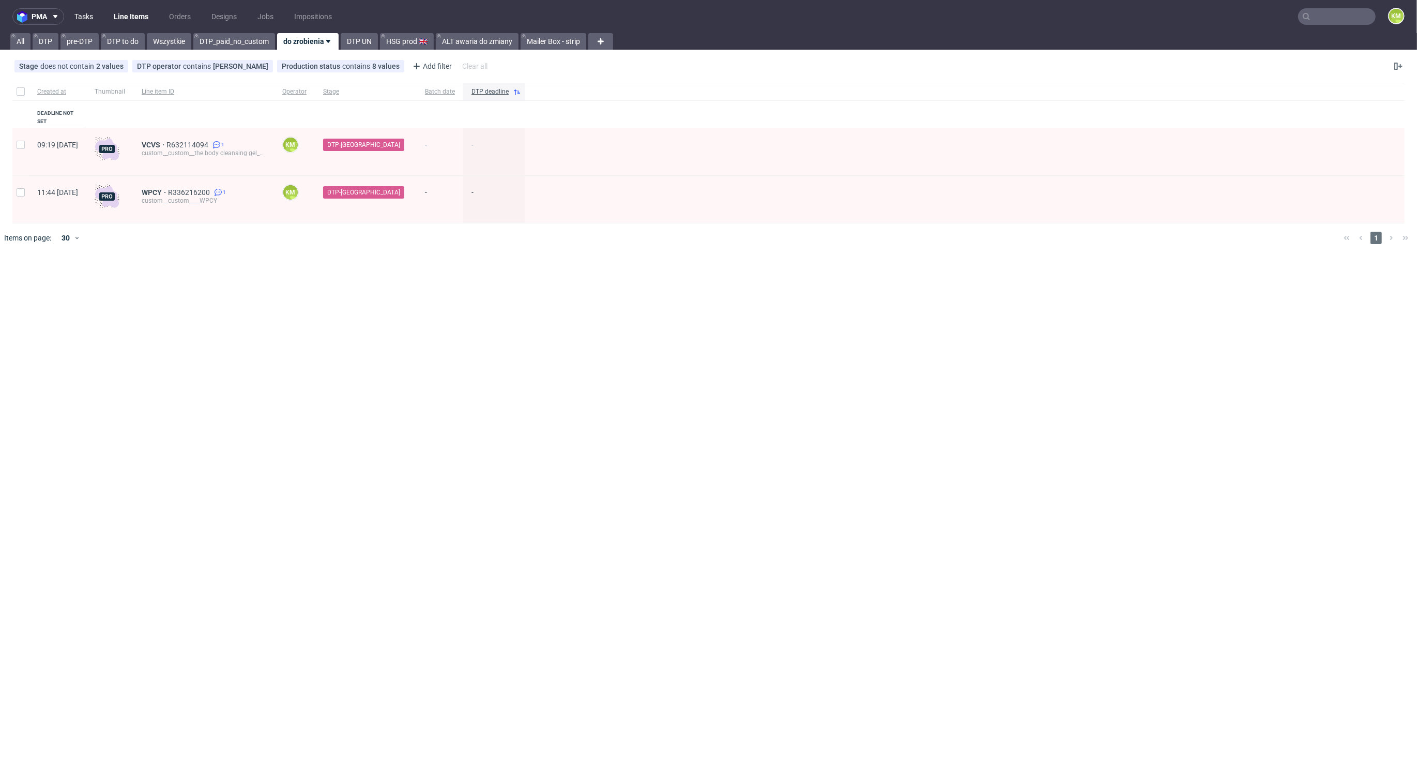
click at [87, 11] on link "Tasks" at bounding box center [83, 16] width 31 height 17
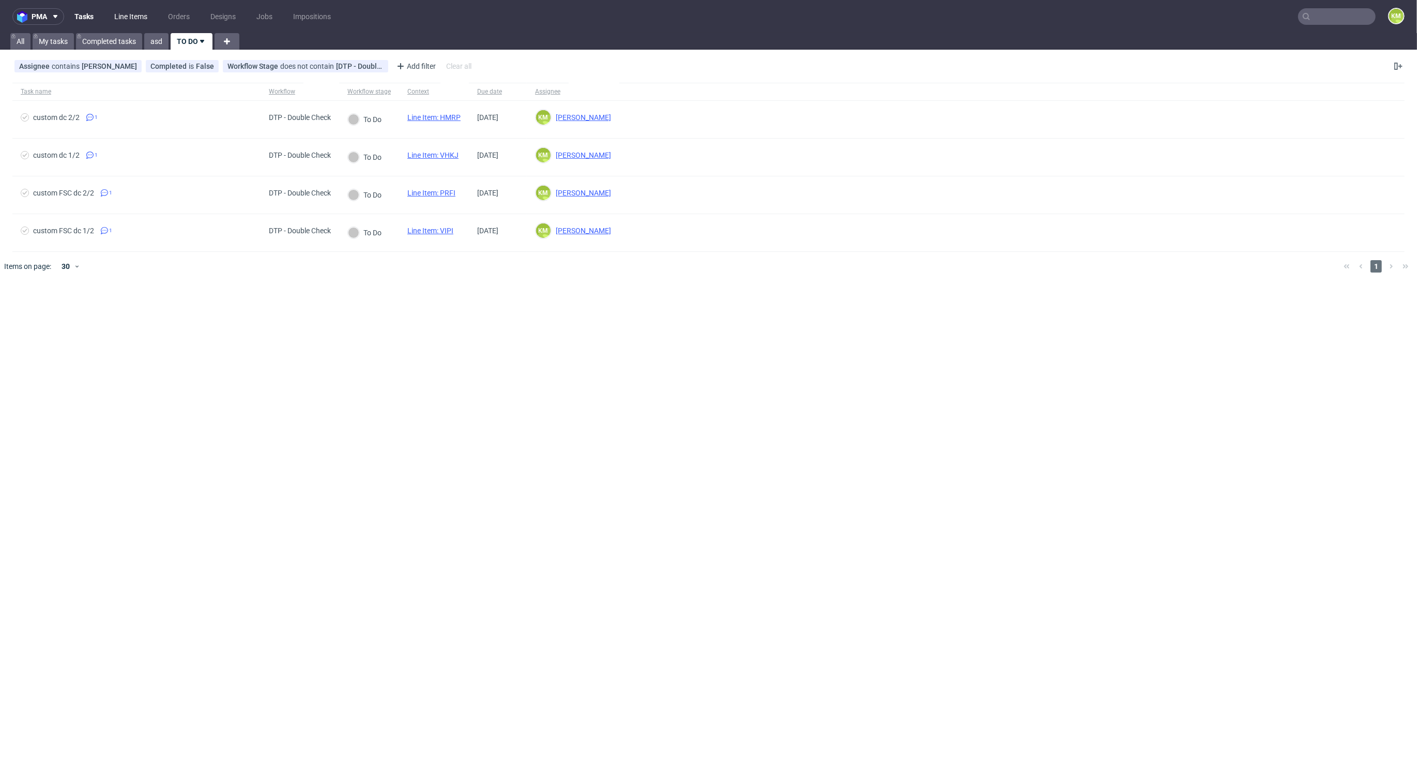
click at [139, 16] on link "Line Items" at bounding box center [131, 16] width 46 height 17
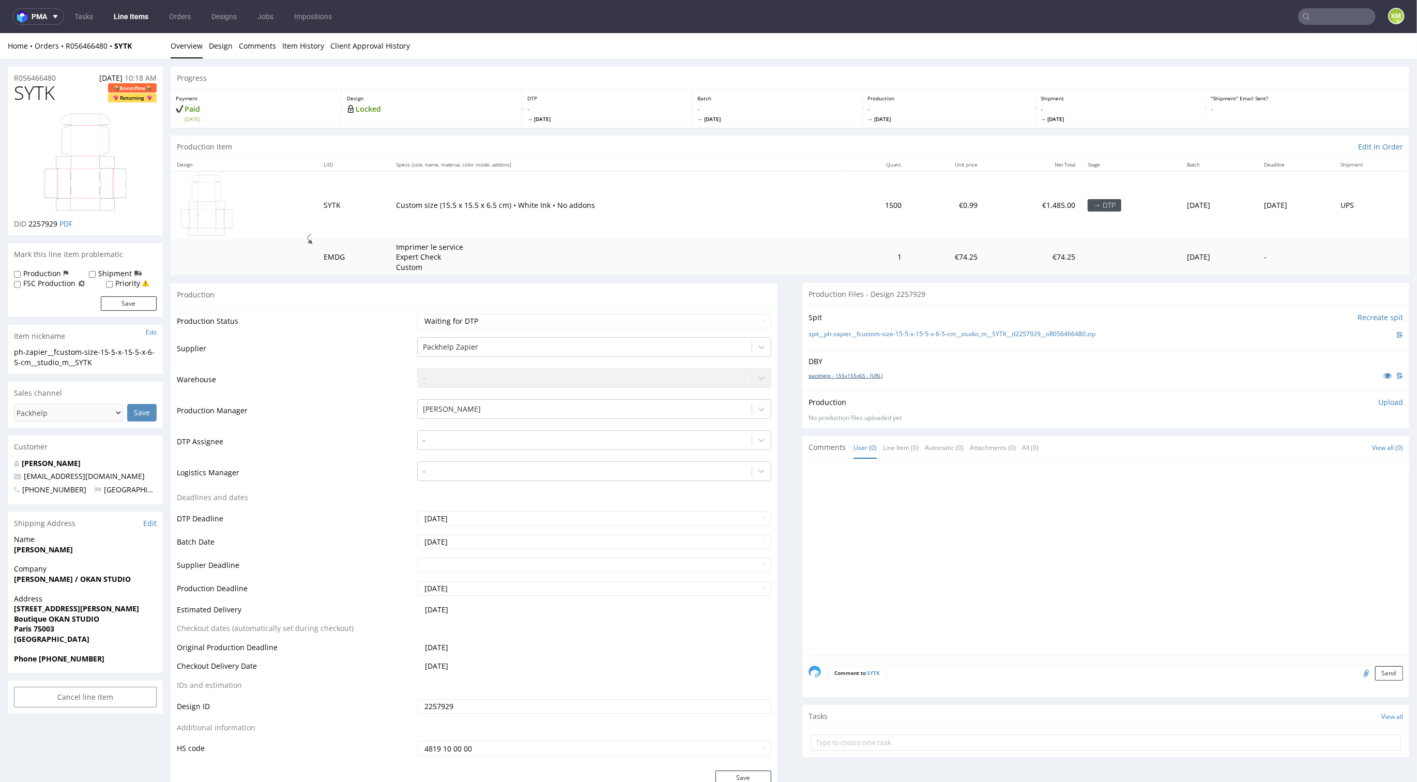
click at [883, 377] on link "packhelp - 155x155x65 - fefco-427-155-65-155-DEF.ai" at bounding box center [846, 375] width 74 height 7
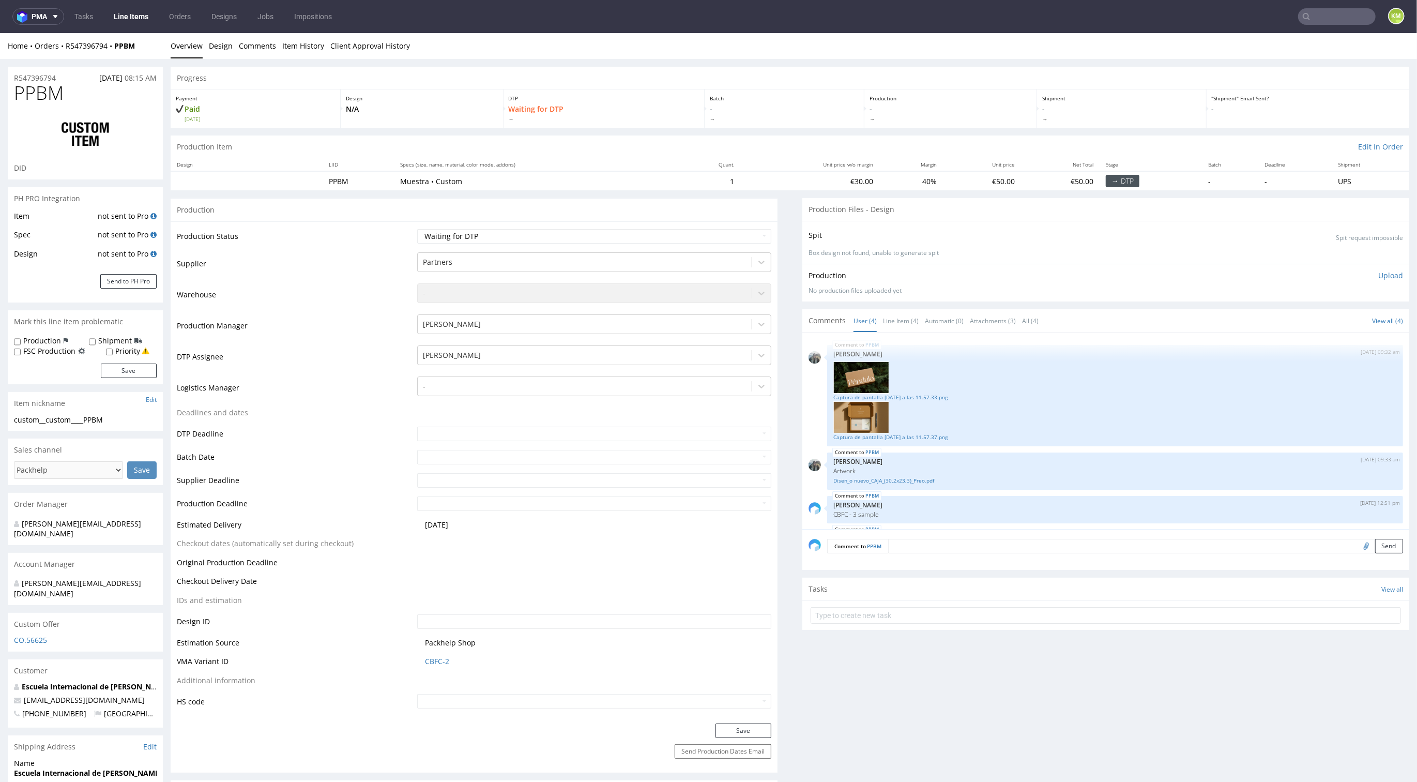
scroll to position [43, 0]
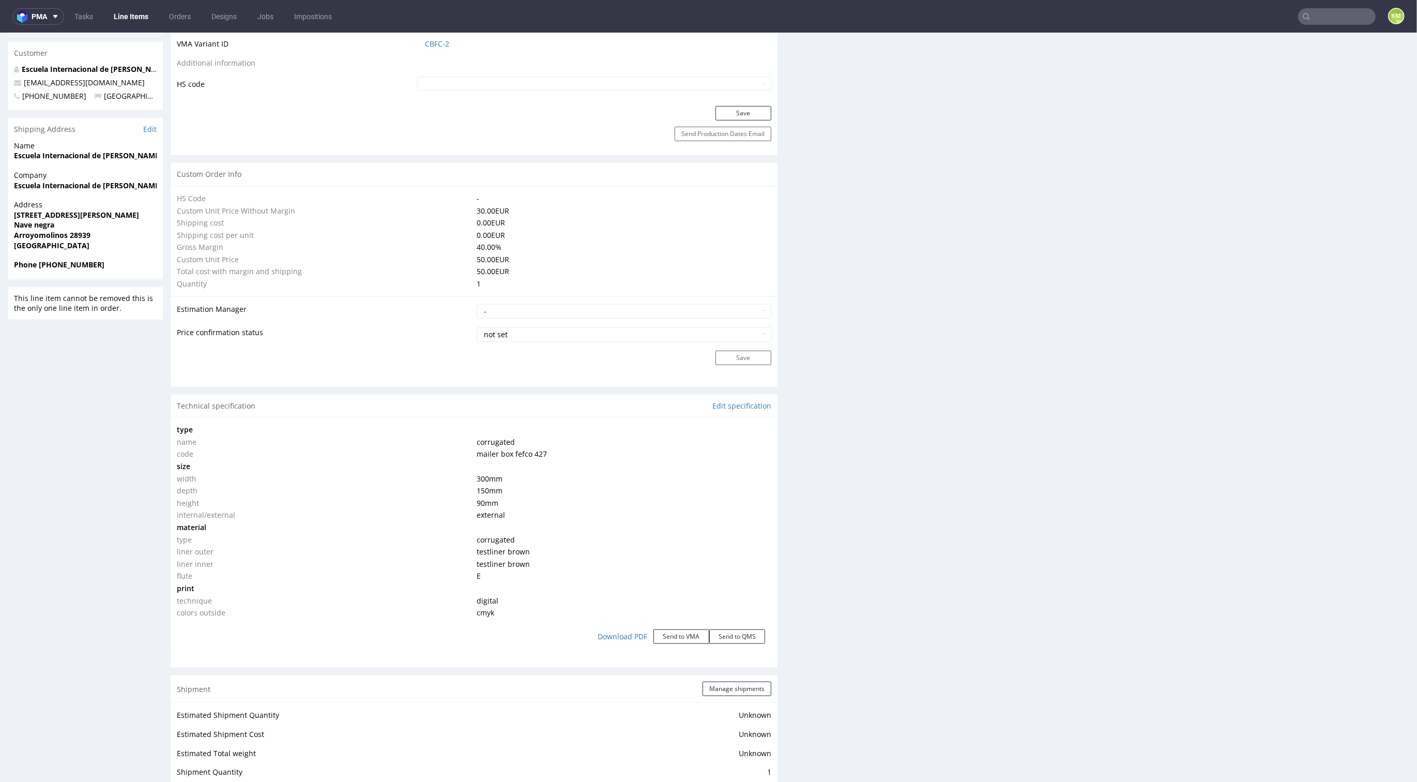
scroll to position [0, 0]
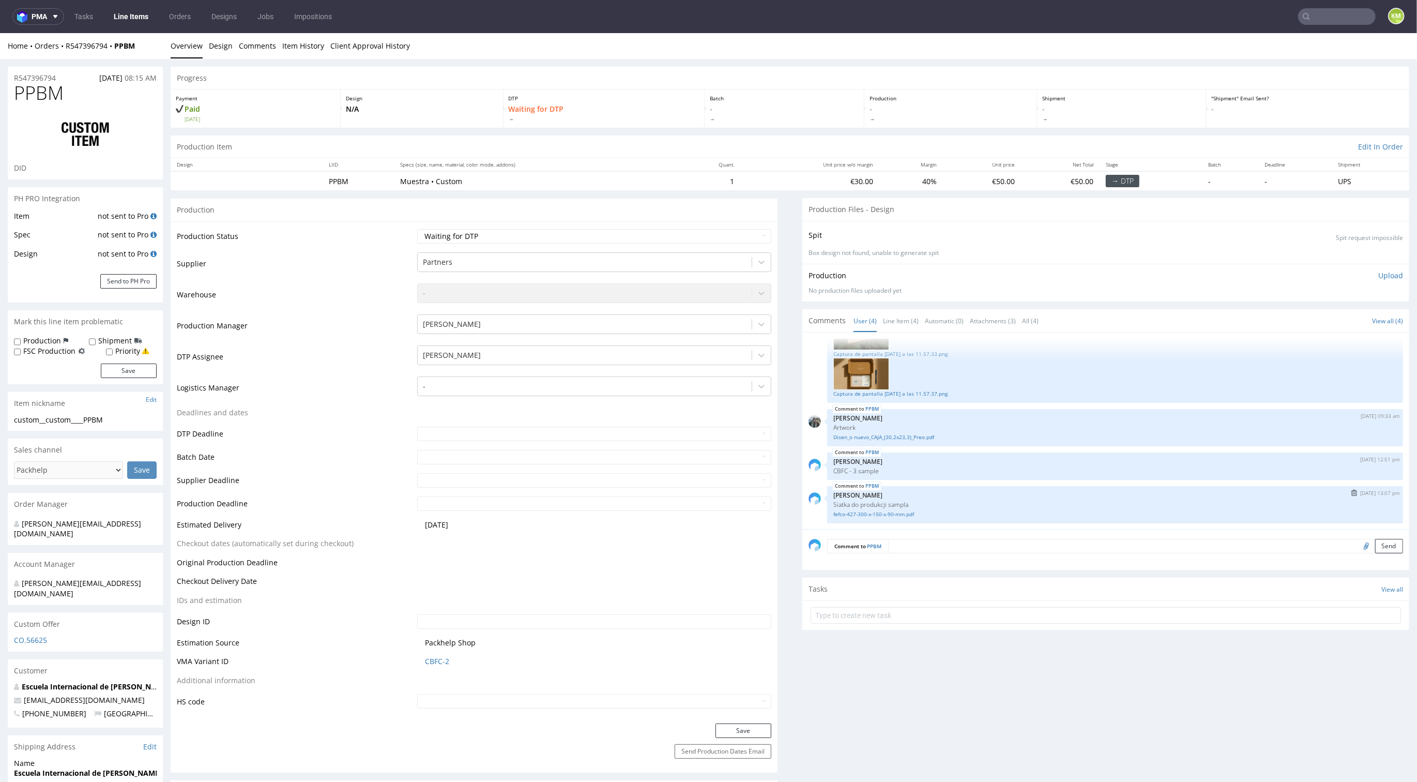
click at [920, 491] on p "Michał Palasek" at bounding box center [1116, 495] width 564 height 8
click at [897, 469] on p "CBFC - 3 sample" at bounding box center [1116, 471] width 564 height 8
click at [878, 436] on link "Disen_o nuevo_CAJA_(30,2x23,3)_Preo.pdf" at bounding box center [1116, 437] width 564 height 8
click at [929, 414] on p "Zeniuk Magdalena" at bounding box center [1116, 418] width 564 height 8
click at [660, 356] on div at bounding box center [585, 355] width 324 height 12
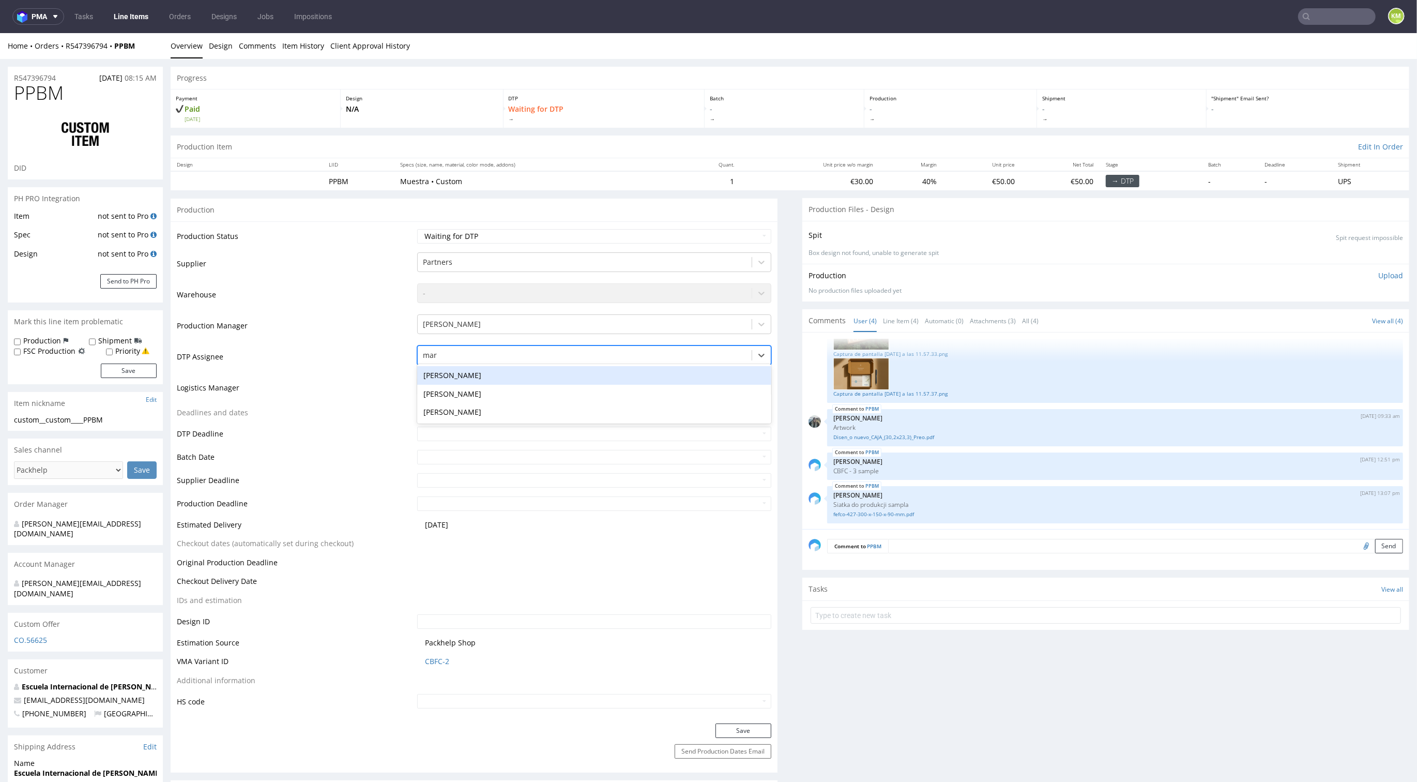
type input "mark"
click at [627, 373] on div "[PERSON_NAME]" at bounding box center [594, 375] width 354 height 19
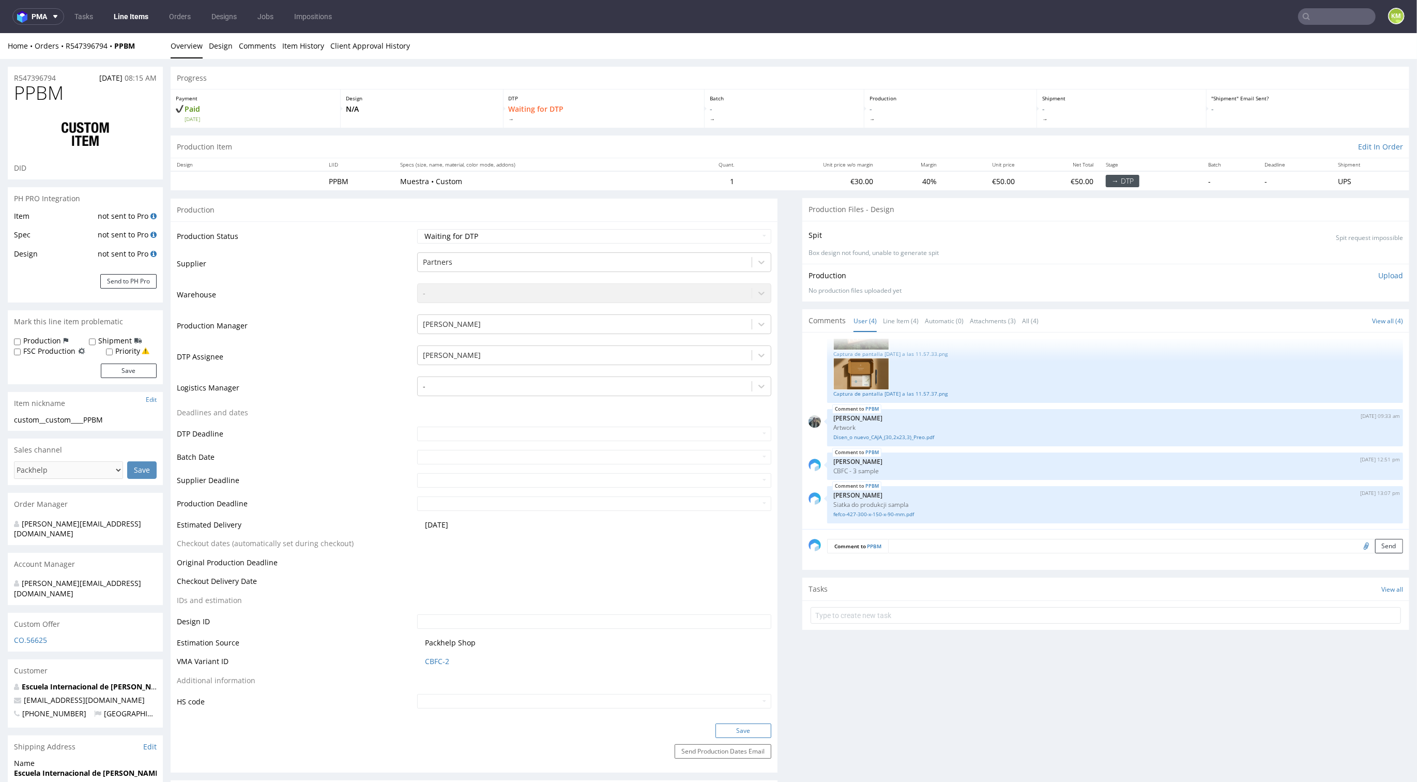
click at [748, 728] on button "Save" at bounding box center [744, 730] width 56 height 14
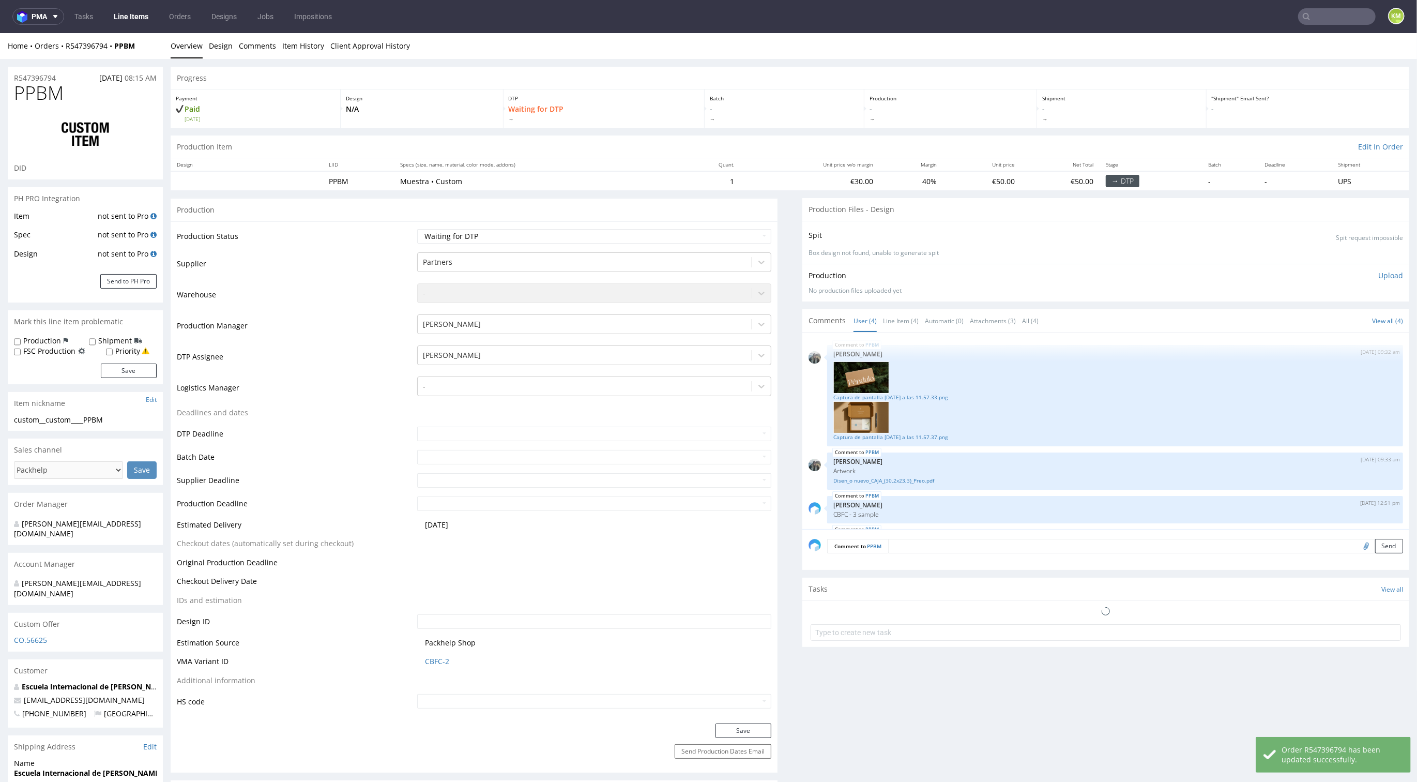
scroll to position [43, 0]
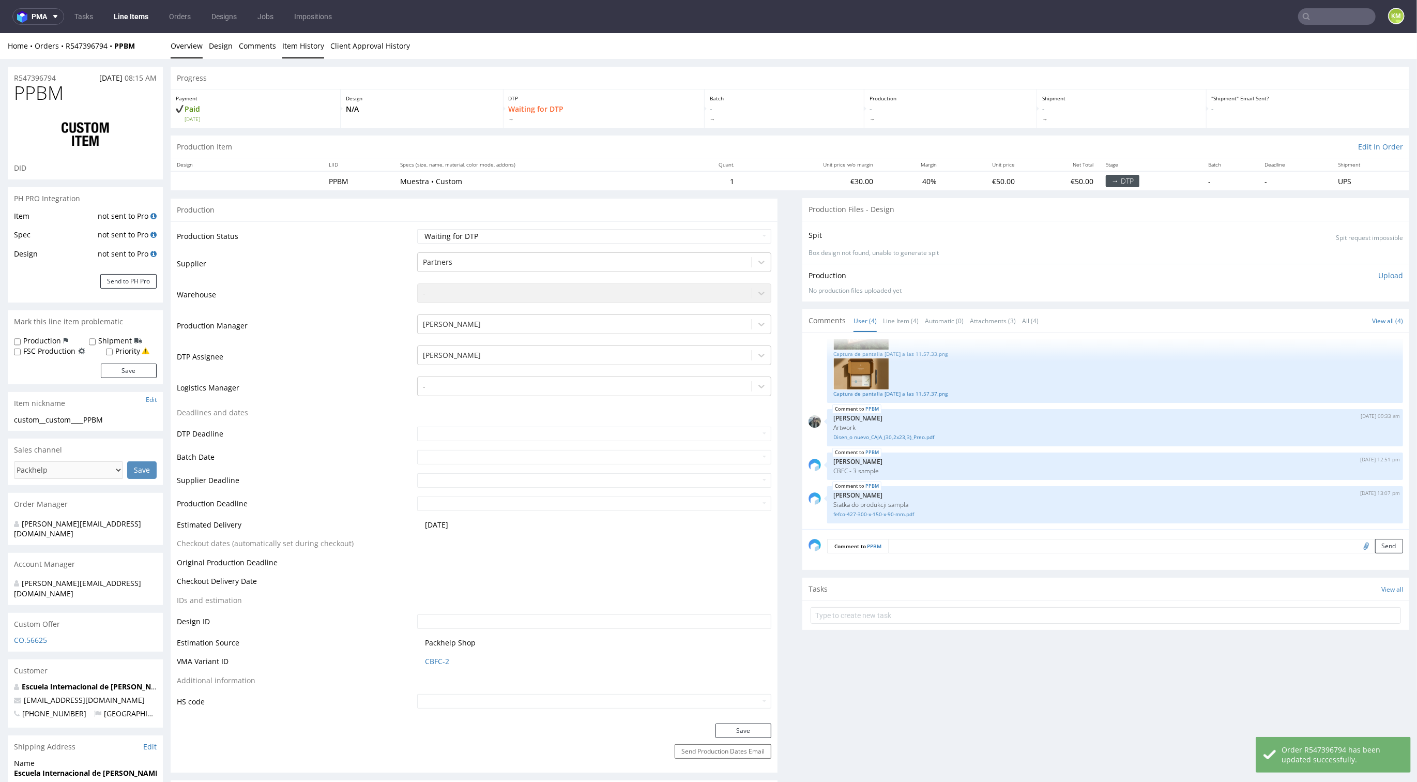
click at [312, 49] on link "Item History" at bounding box center [303, 45] width 42 height 25
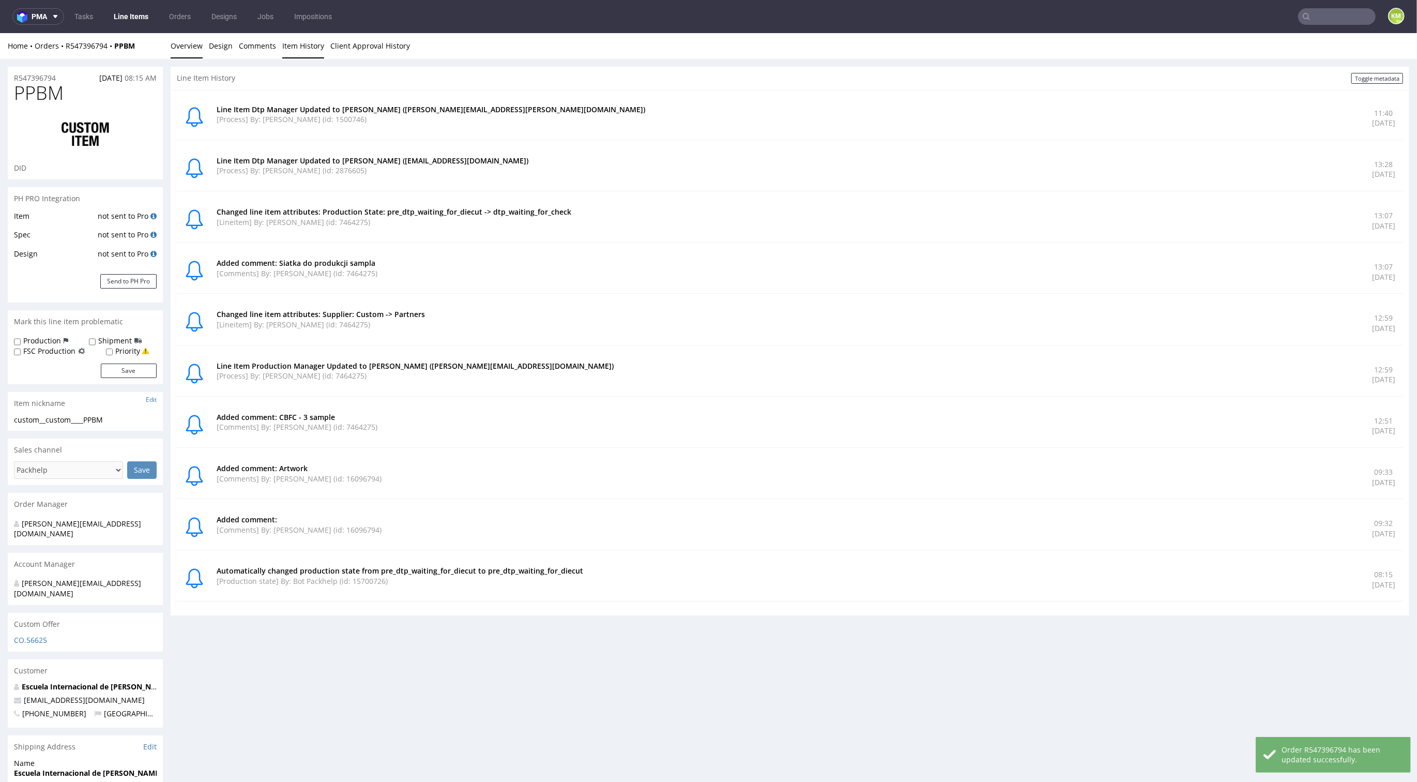
click at [186, 46] on link "Overview" at bounding box center [187, 45] width 32 height 25
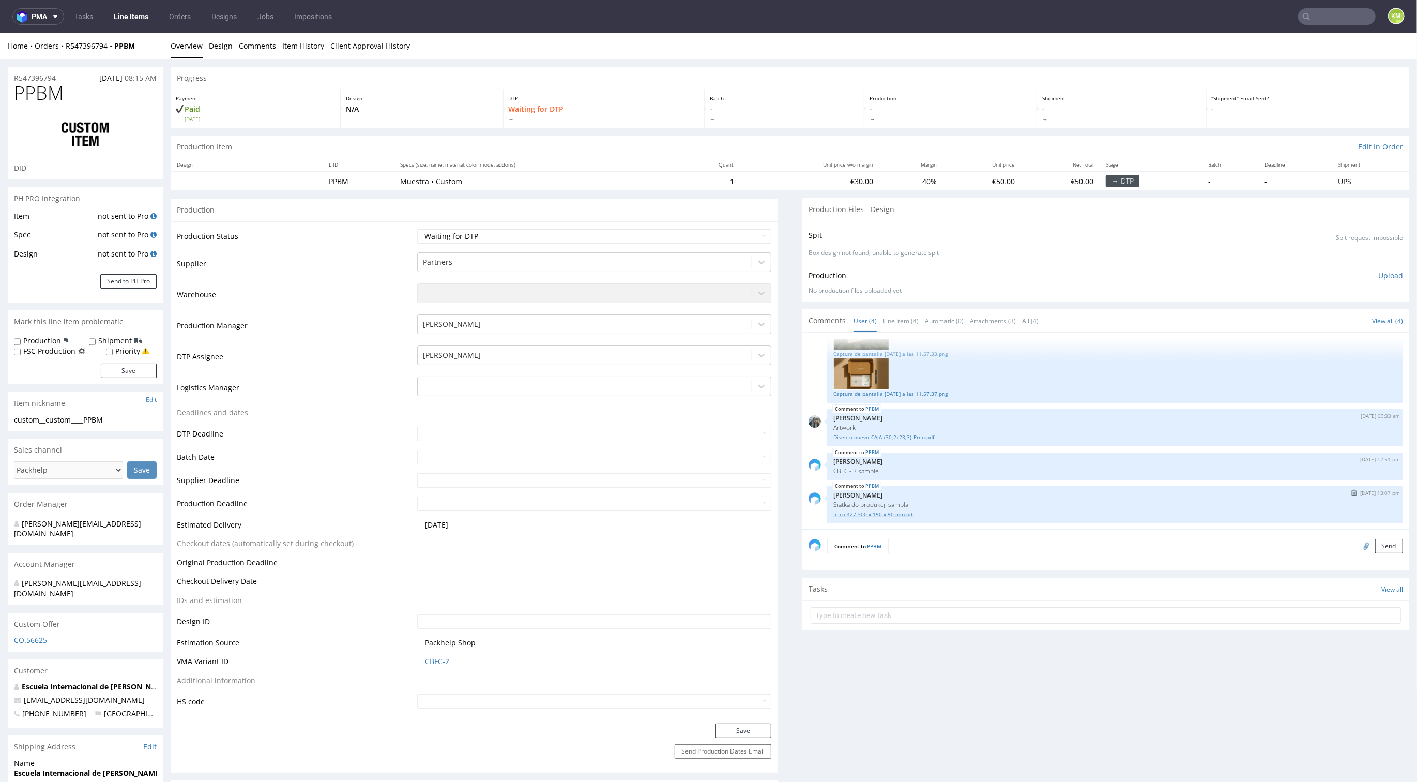
click at [897, 515] on link "fefco-427-300-x-150-x-90-mm.pdf" at bounding box center [1116, 514] width 564 height 8
click at [927, 486] on div "PPBM 2nd Sep 25 | 13:07 pm Michał Palasek Siatka do produkcji sampla fefco-427-…" at bounding box center [1115, 504] width 576 height 37
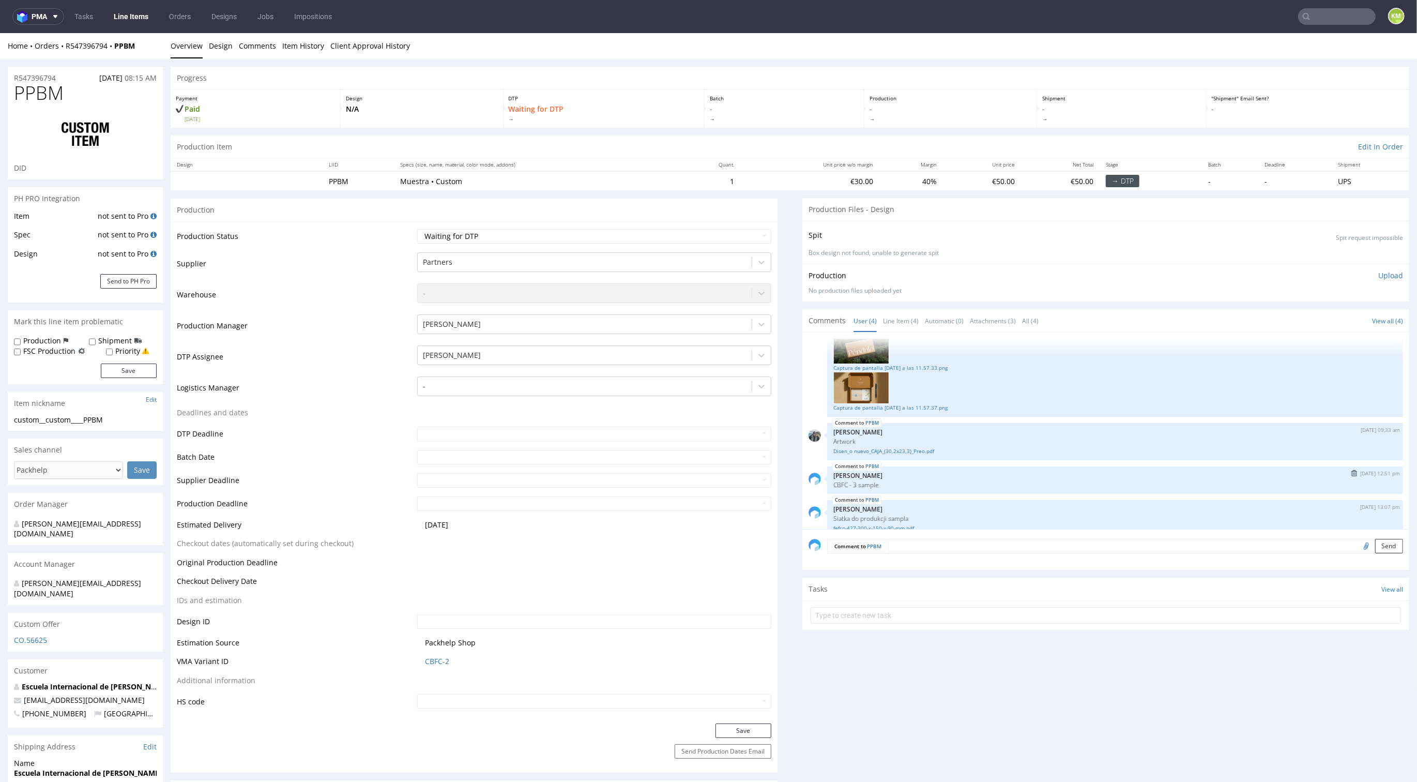
scroll to position [0, 0]
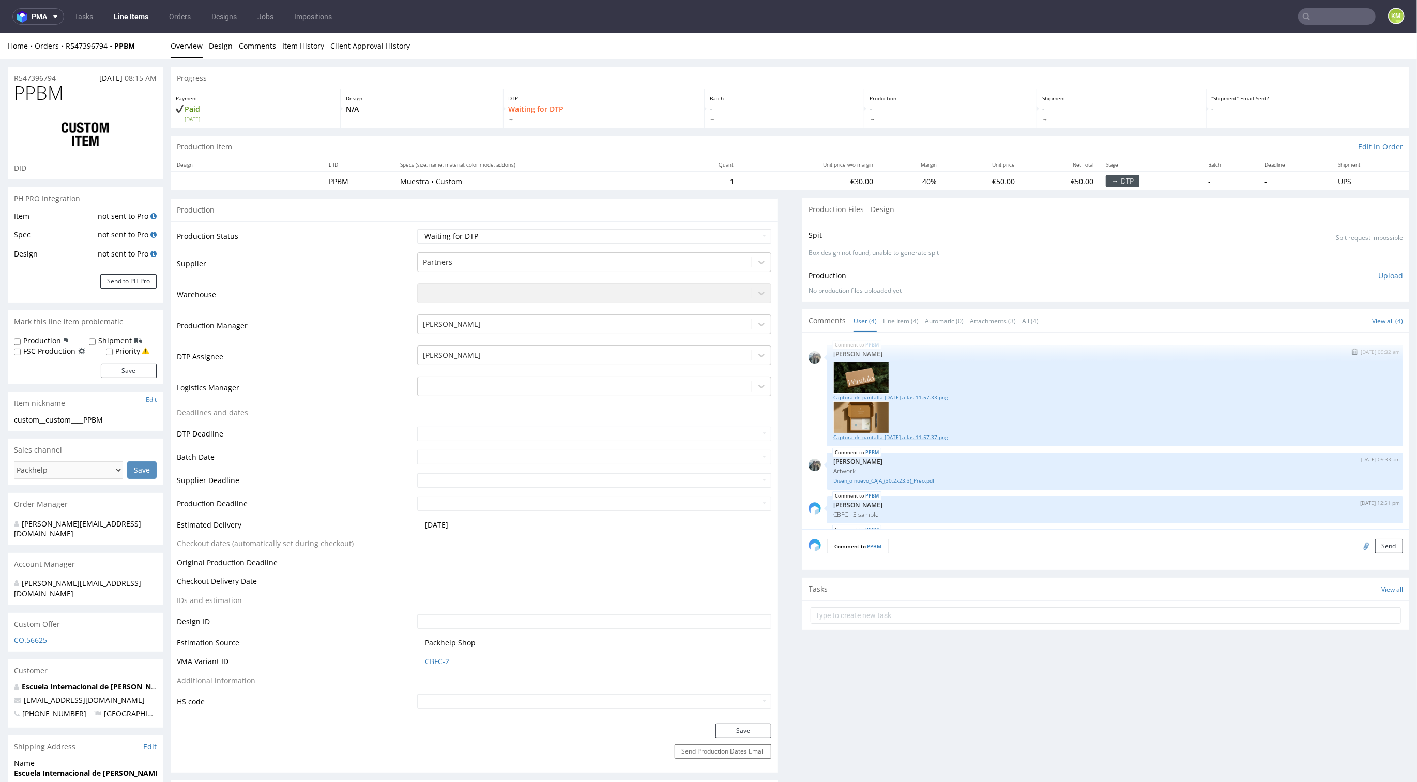
click at [914, 435] on link "Captura de pantalla 2025-08-27 a las 11.57.37.png" at bounding box center [1116, 437] width 564 height 8
click at [915, 397] on link "Captura de pantalla 2025-08-27 a las 11.57.33.png" at bounding box center [1116, 398] width 564 height 8
click at [893, 316] on link "Line Item (4)" at bounding box center [901, 321] width 36 height 22
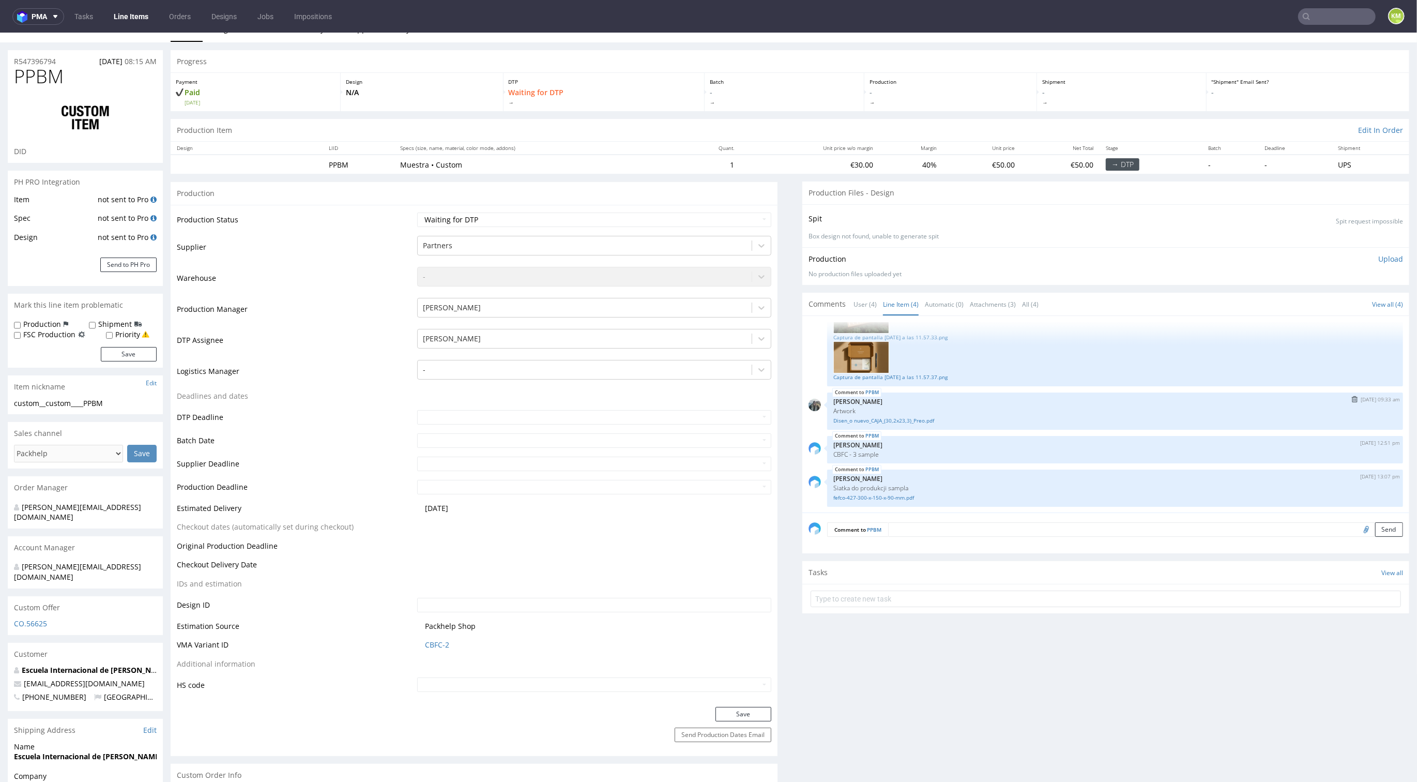
scroll to position [22, 0]
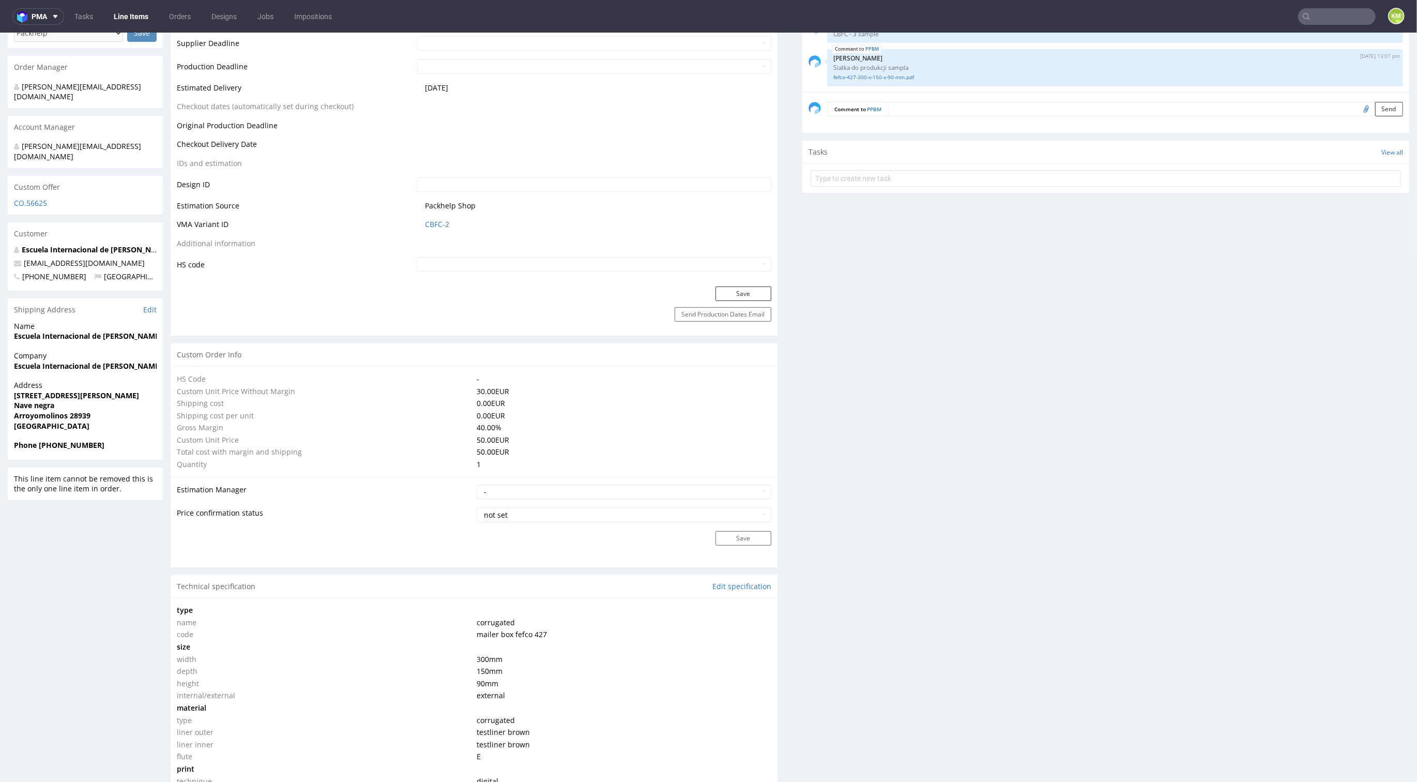
scroll to position [726, 0]
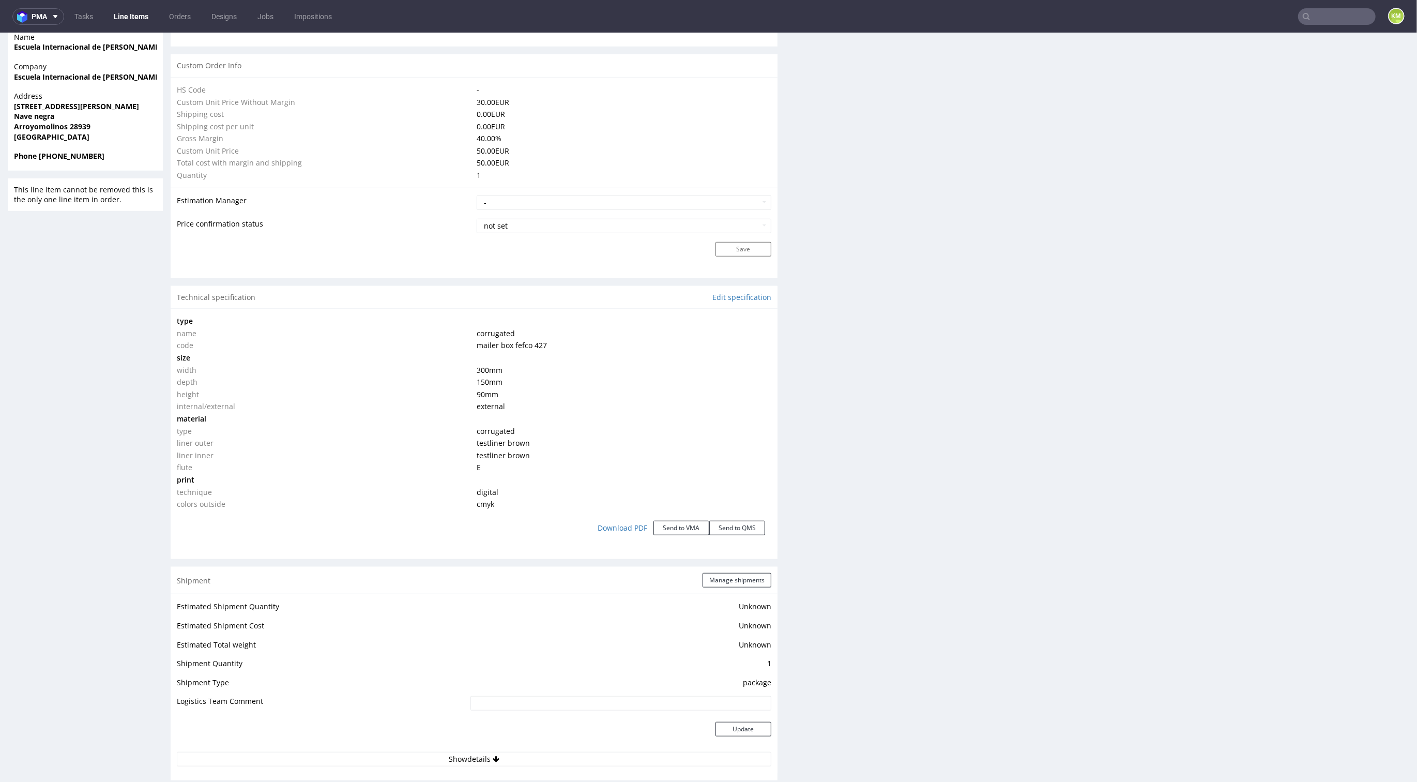
click at [804, 400] on div "Production Files - Design Spit Spit request impossible Box design not found, un…" at bounding box center [1106, 386] width 607 height 1828
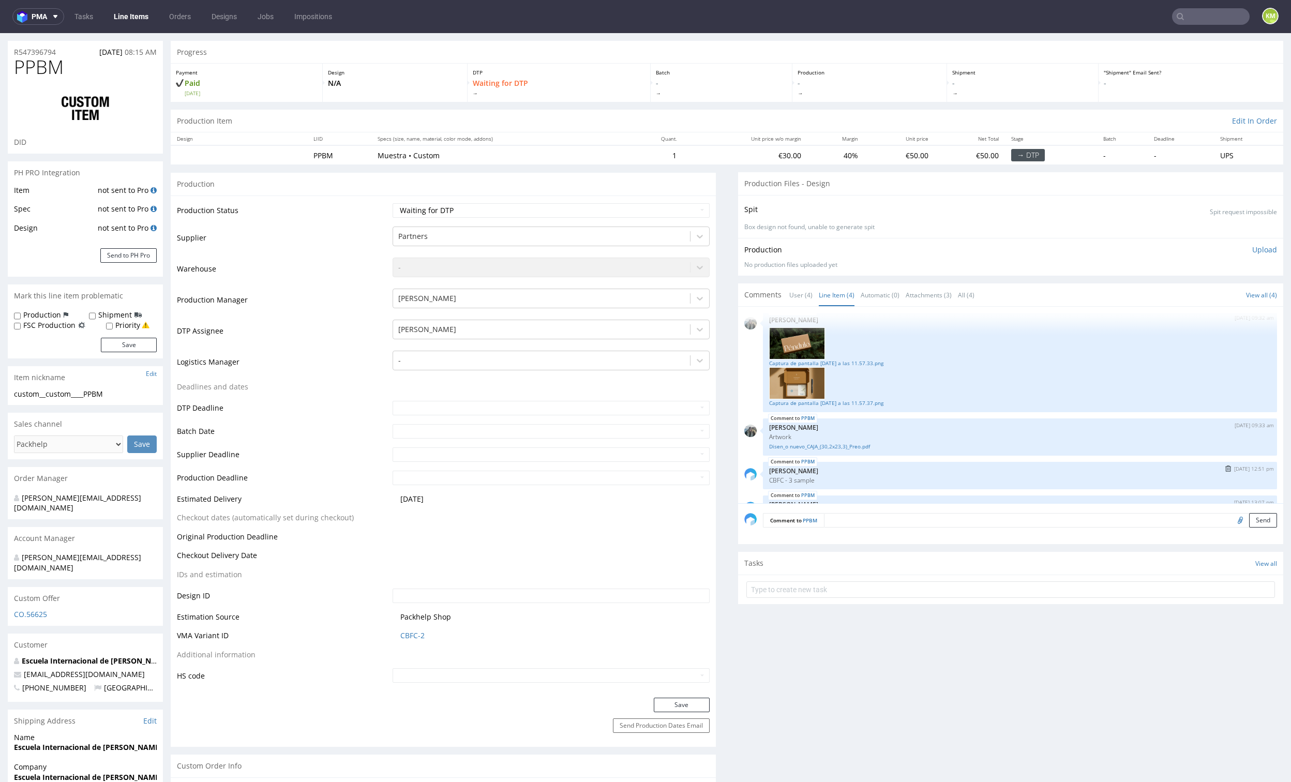
scroll to position [0, 0]
click at [848, 411] on link "Captura de pantalla 2025-08-27 a las 11.57.37.png" at bounding box center [1020, 411] width 502 height 8
drag, startPoint x: 48, startPoint y: 394, endPoint x: 106, endPoint y: 391, distance: 58.5
click at [106, 391] on div "custom__custom____PPBM" at bounding box center [85, 394] width 143 height 10
copy div "custom____PPBM"
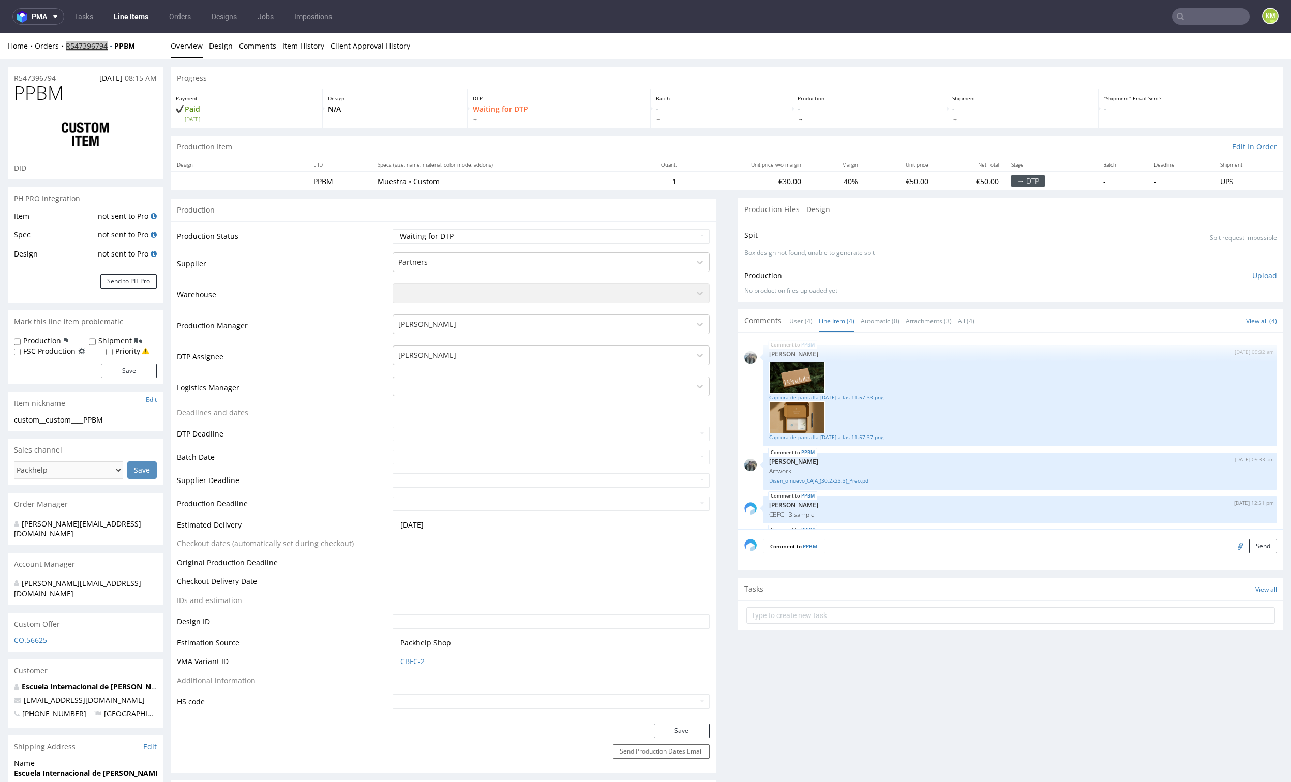
copy link "R547396794"
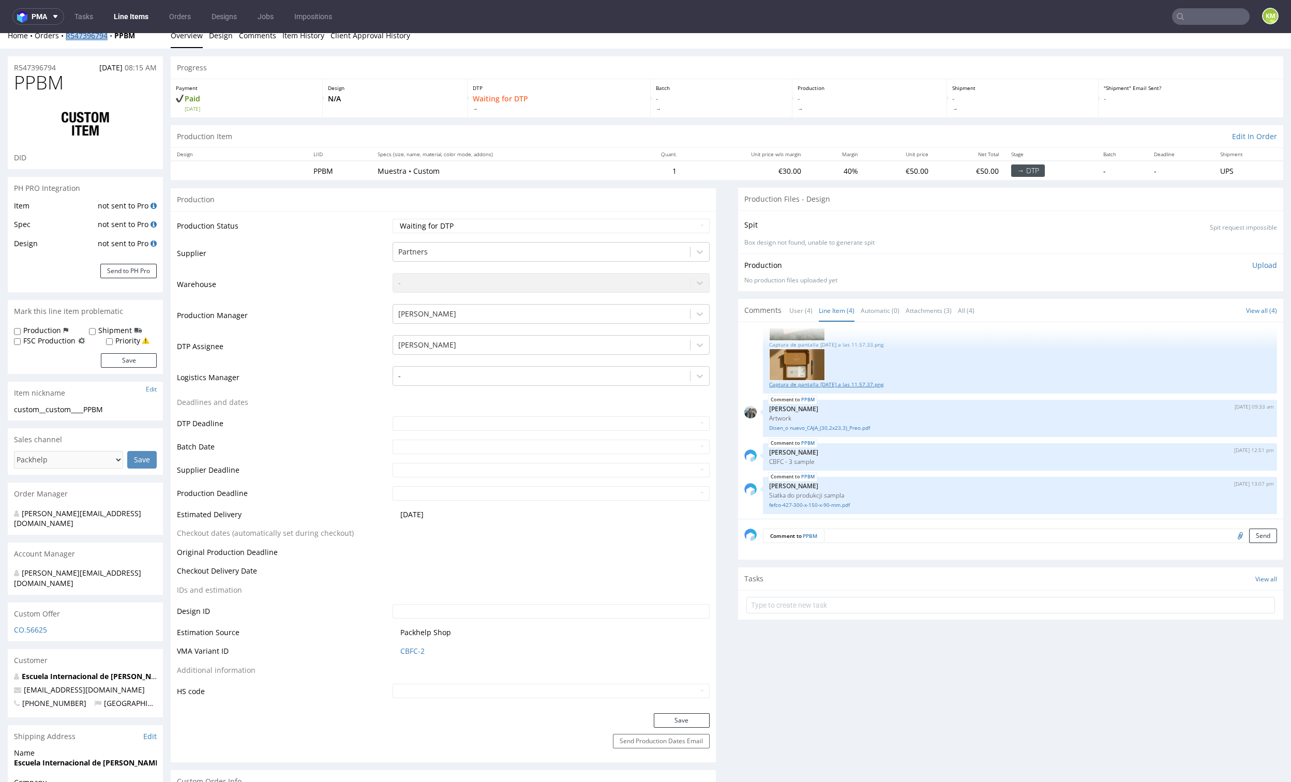
scroll to position [43, 0]
click at [1231, 537] on input "file" at bounding box center [1238, 535] width 14 height 13
type input "C:\fakepath\custom____PPBM__d0__oR547396794.pdf"
click at [911, 546] on div "Comment to PPBM Send" at bounding box center [1010, 539] width 545 height 41
click at [915, 535] on textarea at bounding box center [1050, 536] width 453 height 14
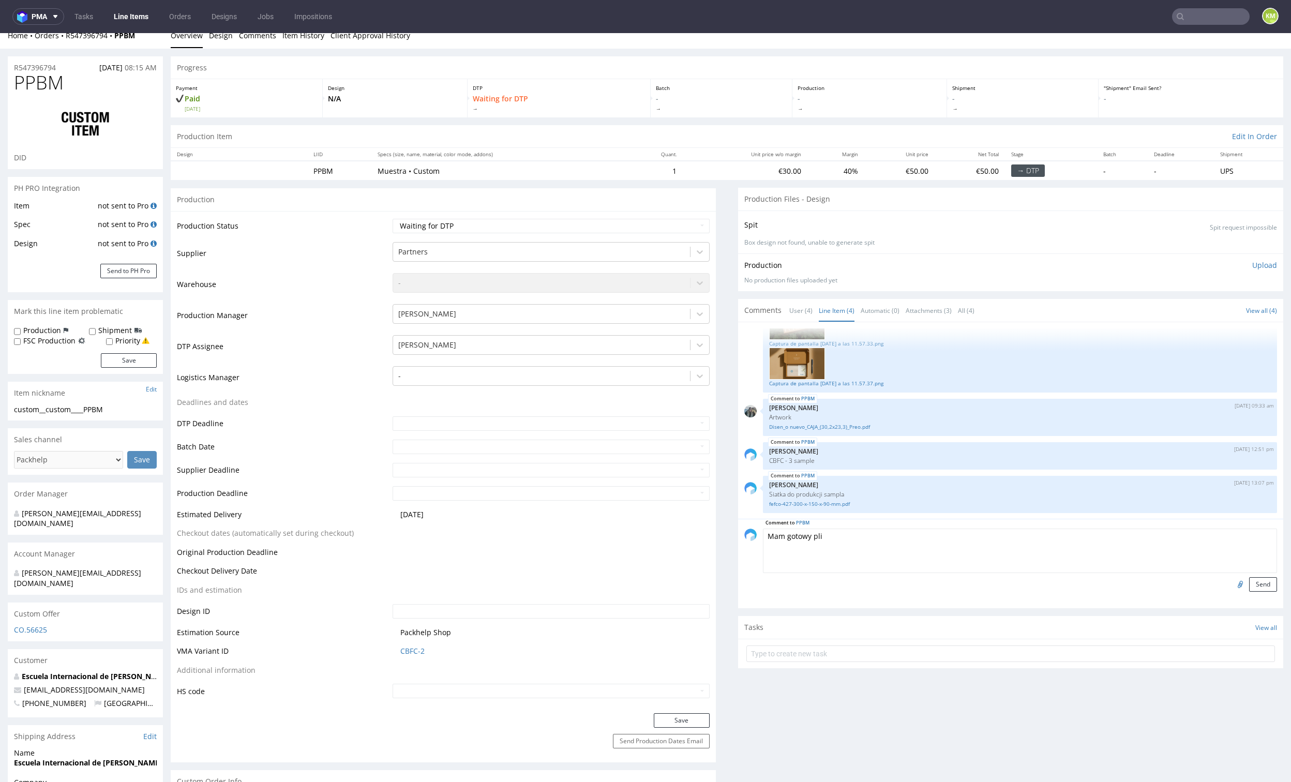
type textarea "Mam gotowy plik"
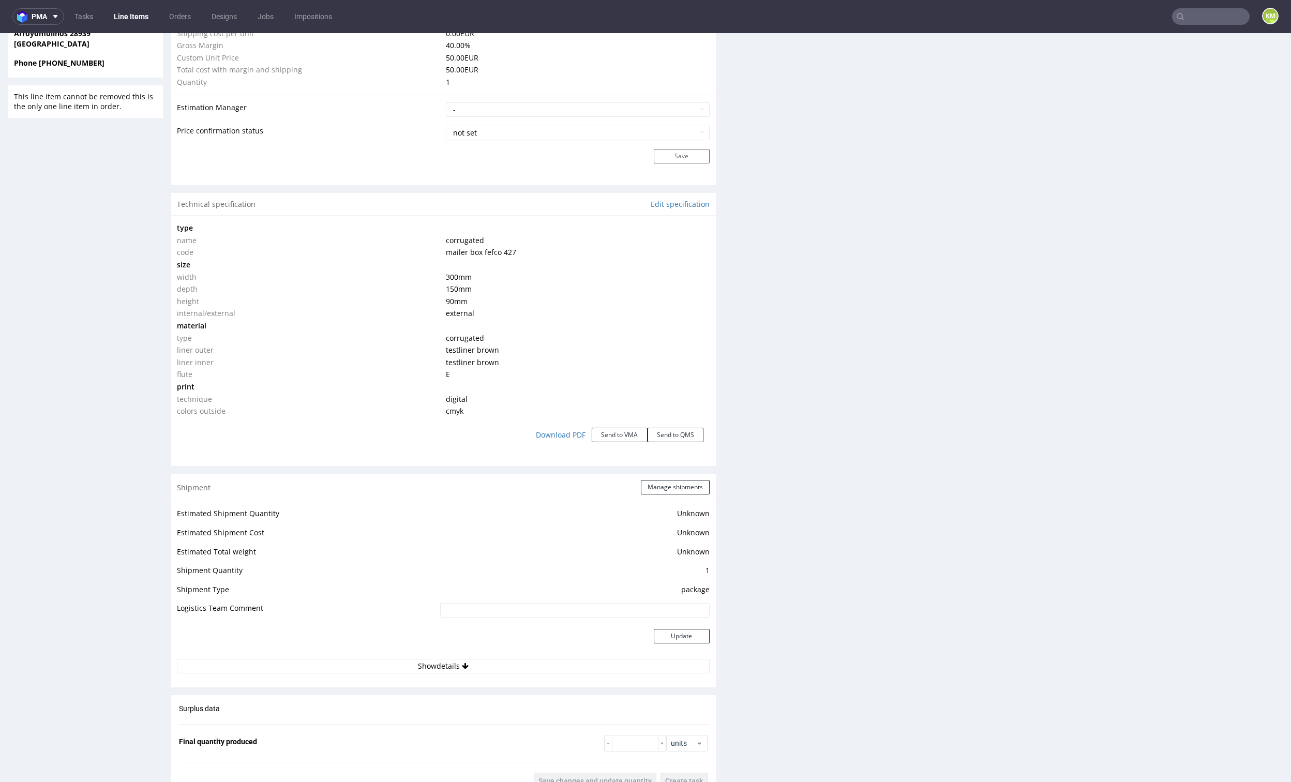
scroll to position [820, 0]
click at [794, 526] on div "Production Files - Design Spit Spit request impossible Box design not found, un…" at bounding box center [1010, 292] width 545 height 1828
click at [738, 473] on div "Production Files - Design Spit Spit request impossible Box design not found, un…" at bounding box center [1010, 292] width 545 height 1828
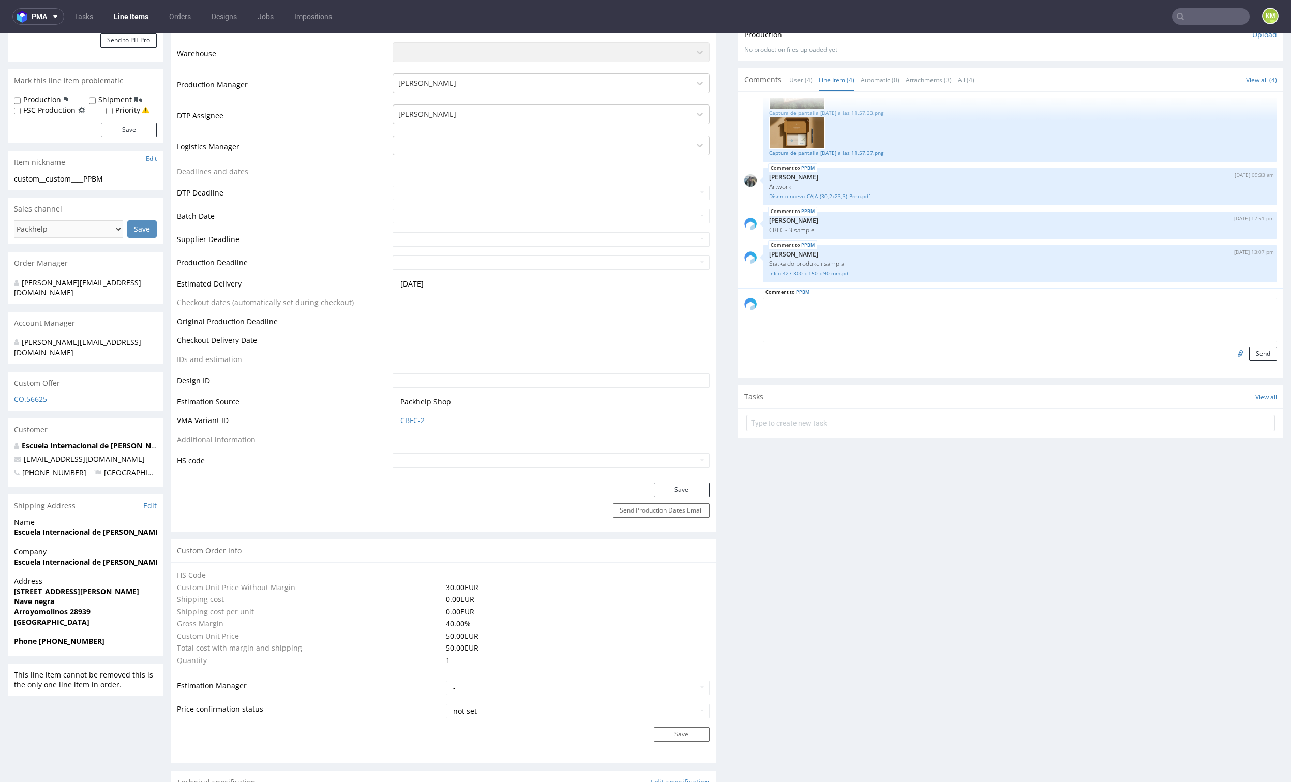
scroll to position [0, 0]
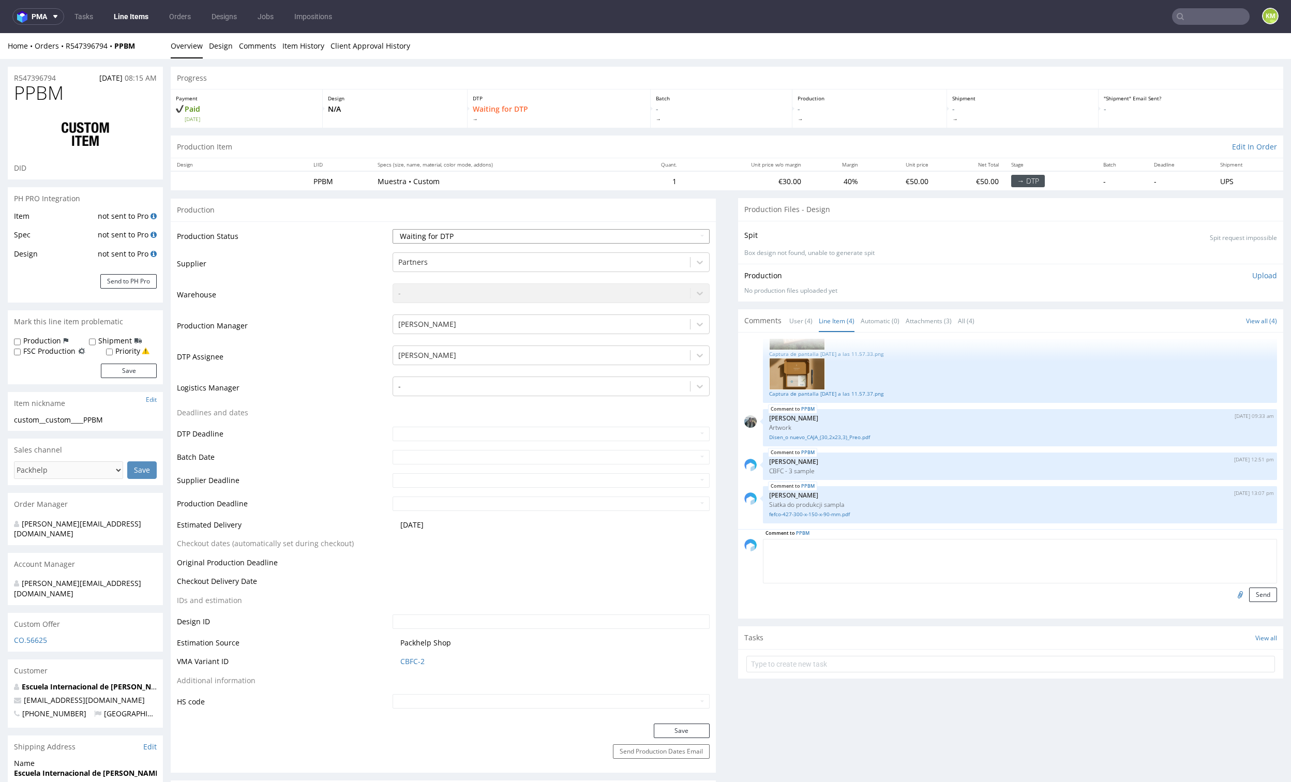
click at [653, 241] on select "Waiting for Artwork Waiting for Diecut Waiting for Mockup Waiting for DTP Waiti…" at bounding box center [551, 236] width 317 height 14
select select "dtp_ca_needed"
click at [393, 229] on select "Waiting for Artwork Waiting for Diecut Waiting for Mockup Waiting for DTP Waiti…" at bounding box center [551, 236] width 317 height 14
click at [679, 731] on button "Save" at bounding box center [682, 730] width 56 height 14
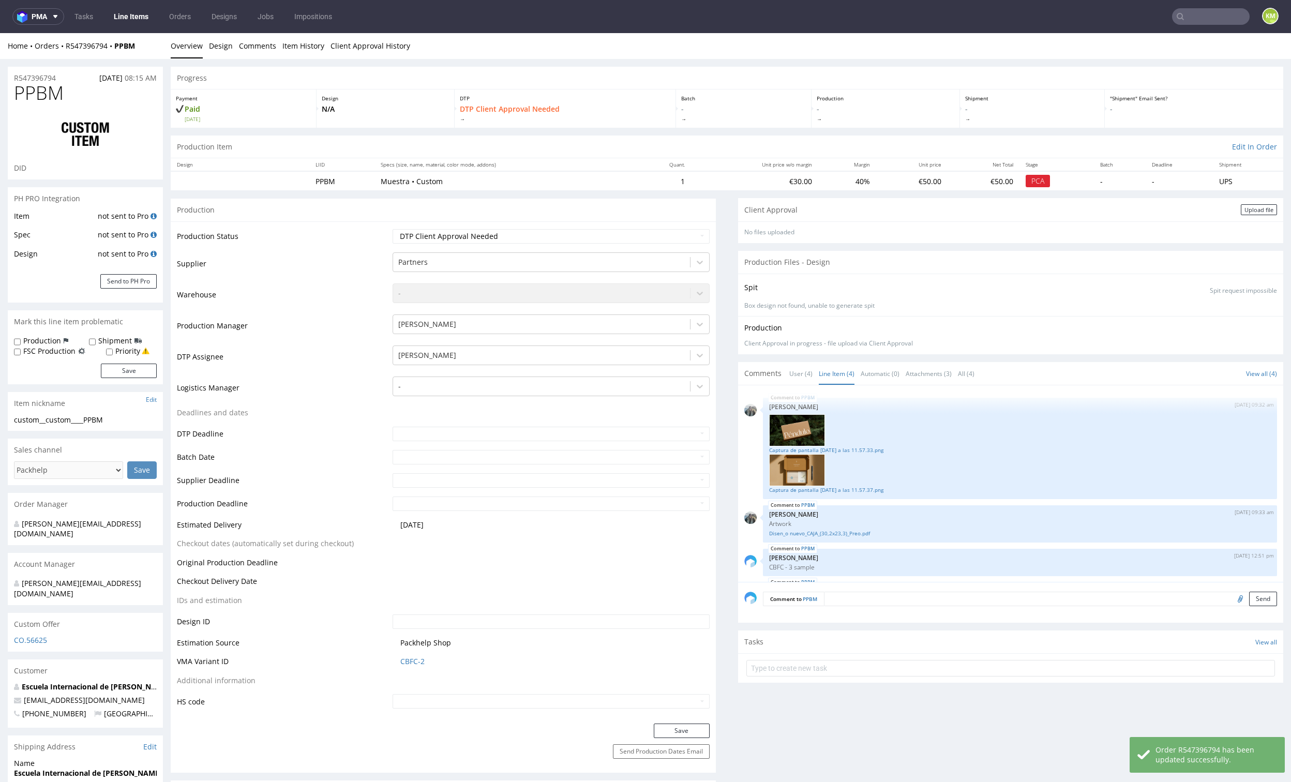
scroll to position [43, 0]
click at [1242, 210] on div "Upload file" at bounding box center [1259, 209] width 36 height 11
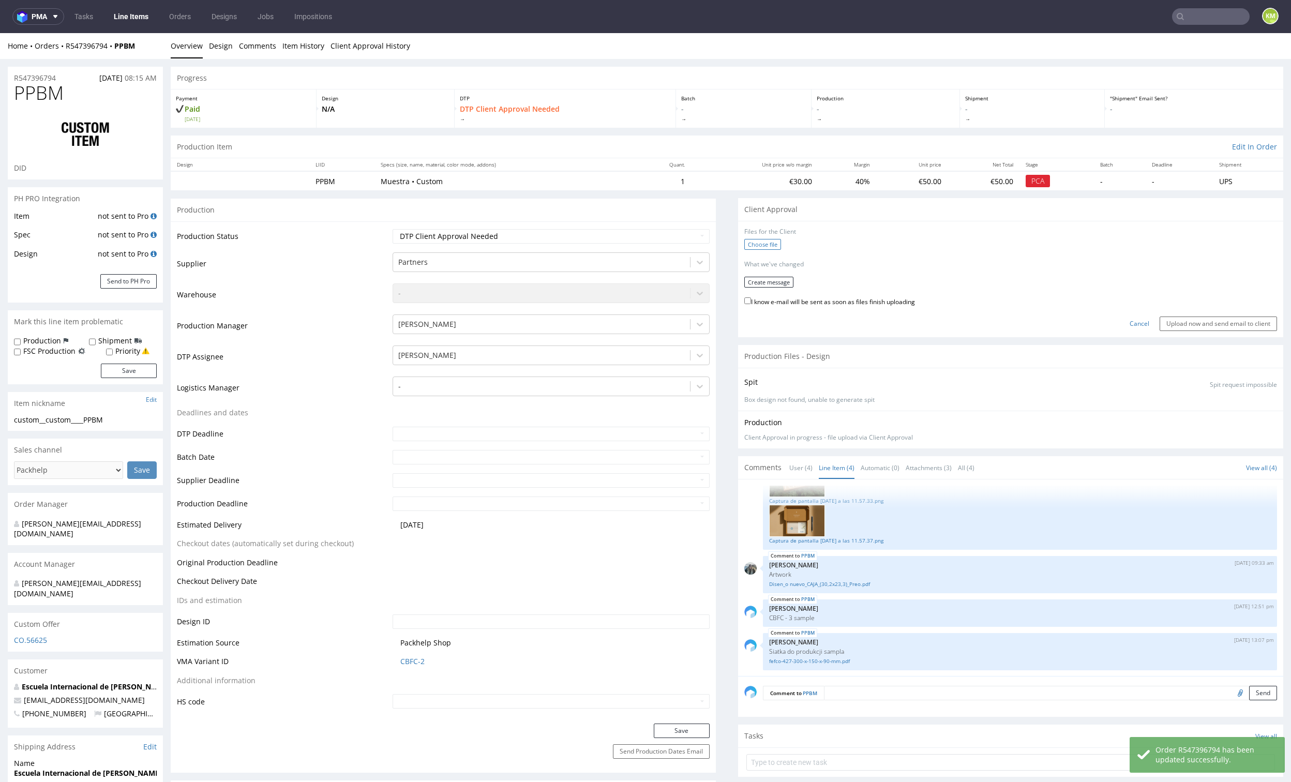
click at [750, 245] on label "Choose file" at bounding box center [762, 244] width 37 height 11
click at [0, 33] on input "Choose file" at bounding box center [0, 33] width 0 height 0
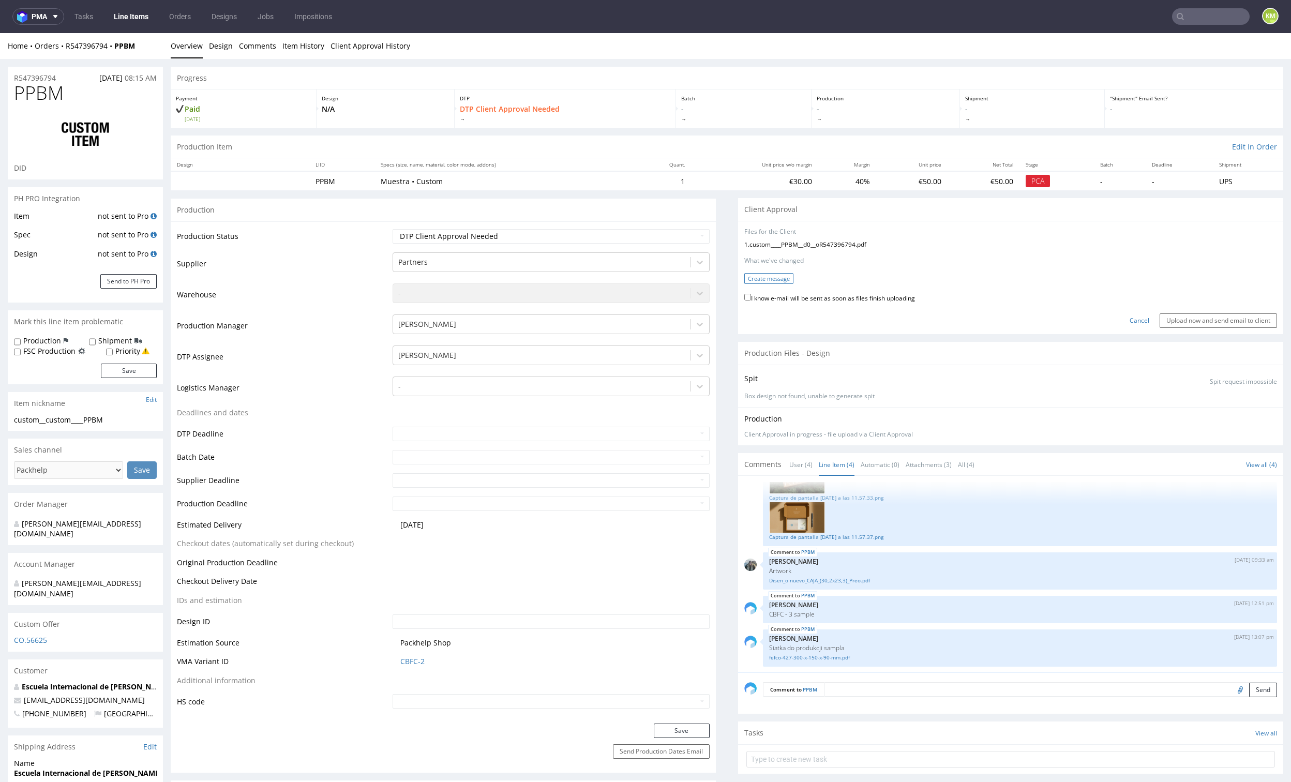
click at [769, 277] on button "Create message" at bounding box center [768, 278] width 49 height 11
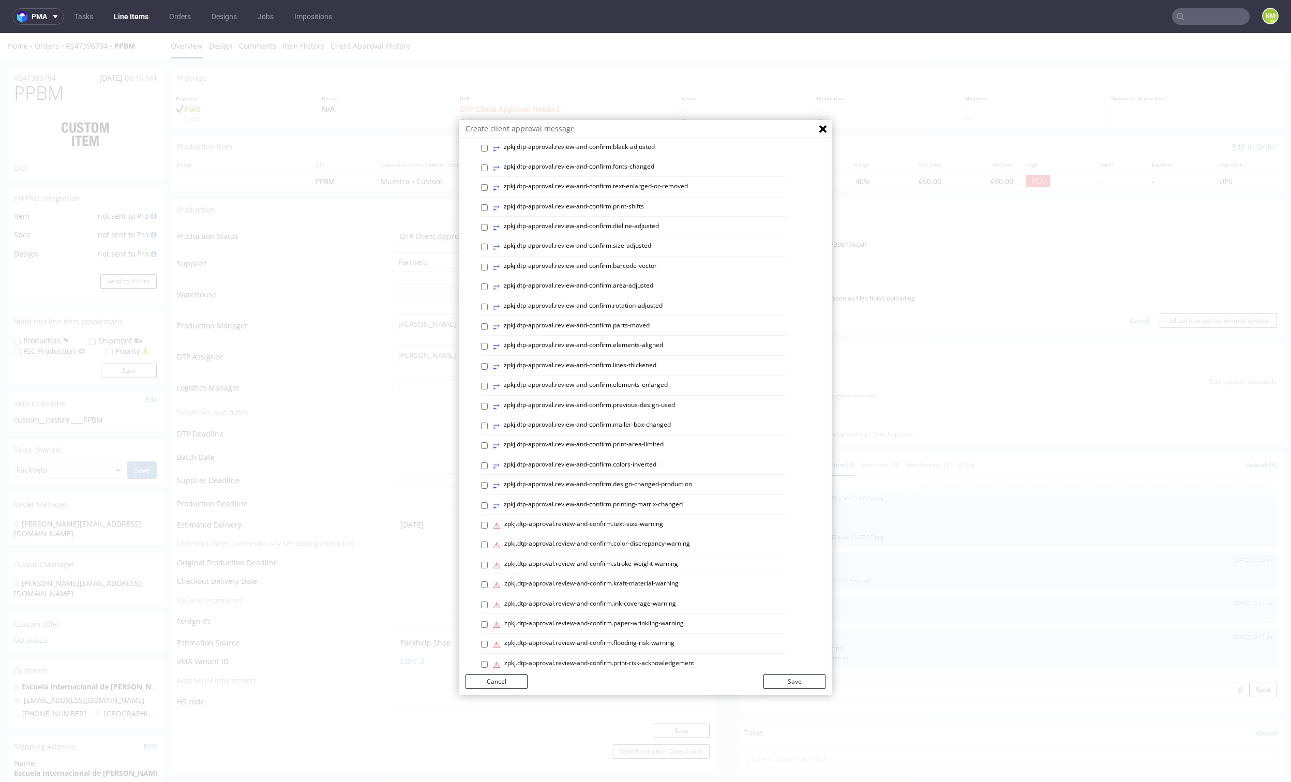
scroll to position [210, 0]
click at [524, 651] on div "Custom message" at bounding box center [653, 649] width 344 height 16
click at [524, 642] on p "Custom message" at bounding box center [653, 646] width 344 height 10
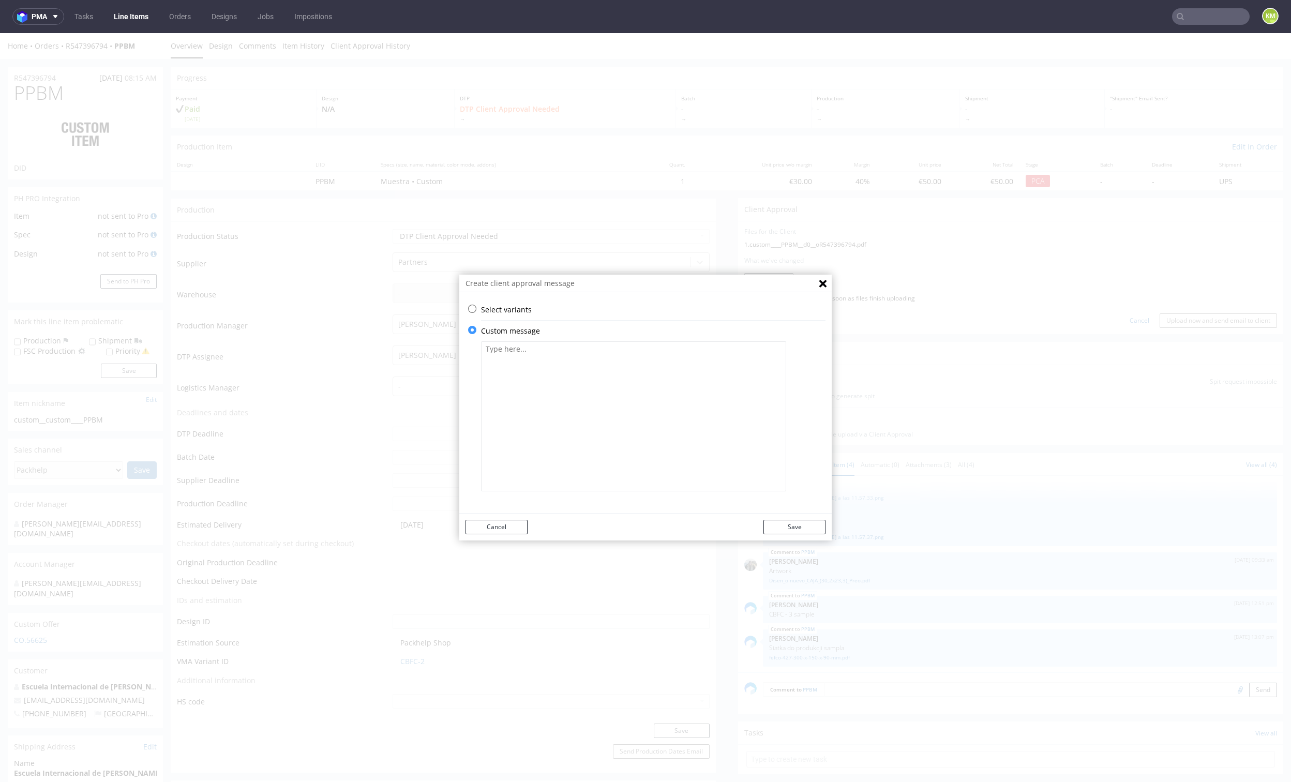
click at [552, 404] on textarea at bounding box center [633, 416] width 305 height 150
paste textarea "The design has been adapted to the correct dieline and changed from technical s…"
type textarea "The design has been adapted to the correct dieline and changed from technical s…"
click at [802, 528] on button "Save" at bounding box center [794, 527] width 62 height 14
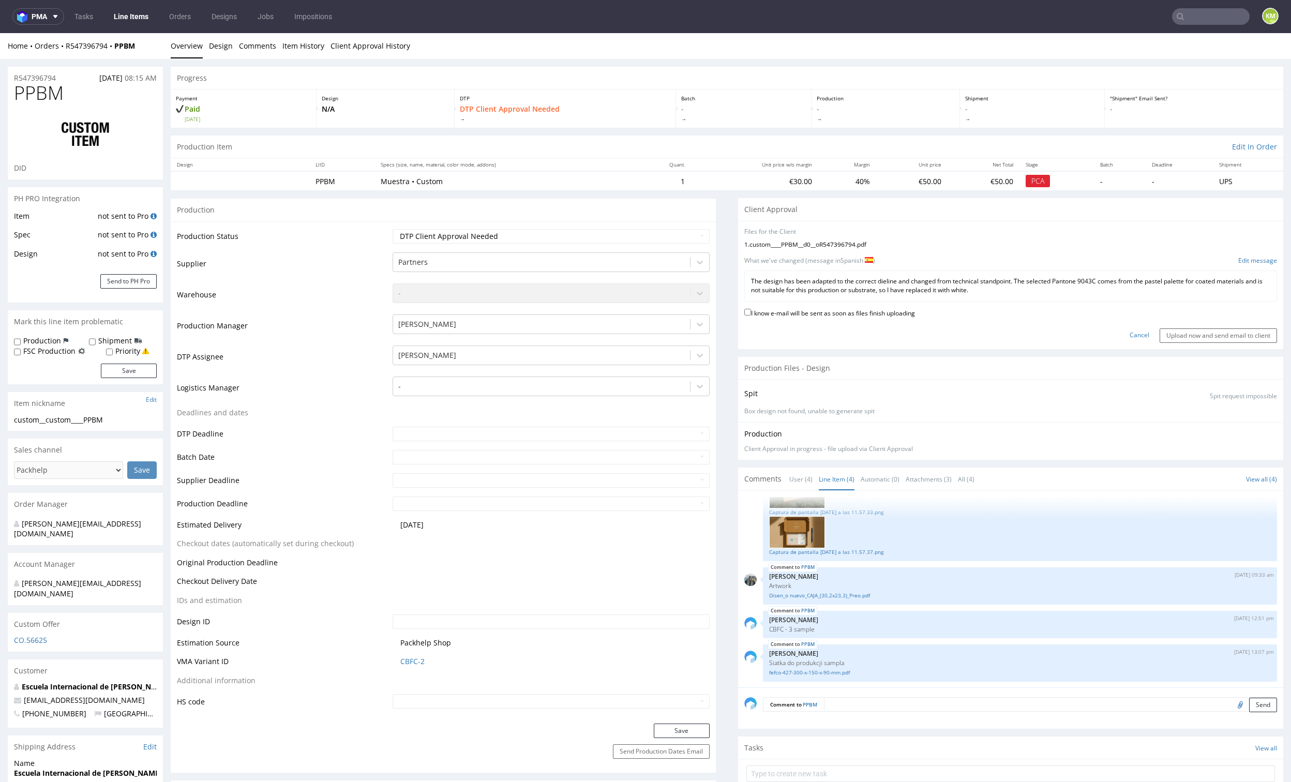
click at [850, 314] on label "I know e-mail will be sent as soon as files finish uploading" at bounding box center [829, 312] width 171 height 11
click at [751, 314] on input "I know e-mail will be sent as soon as files finish uploading" at bounding box center [747, 312] width 7 height 7
checkbox input "true"
click at [1189, 336] on input "Upload now and send email to client" at bounding box center [1217, 335] width 117 height 14
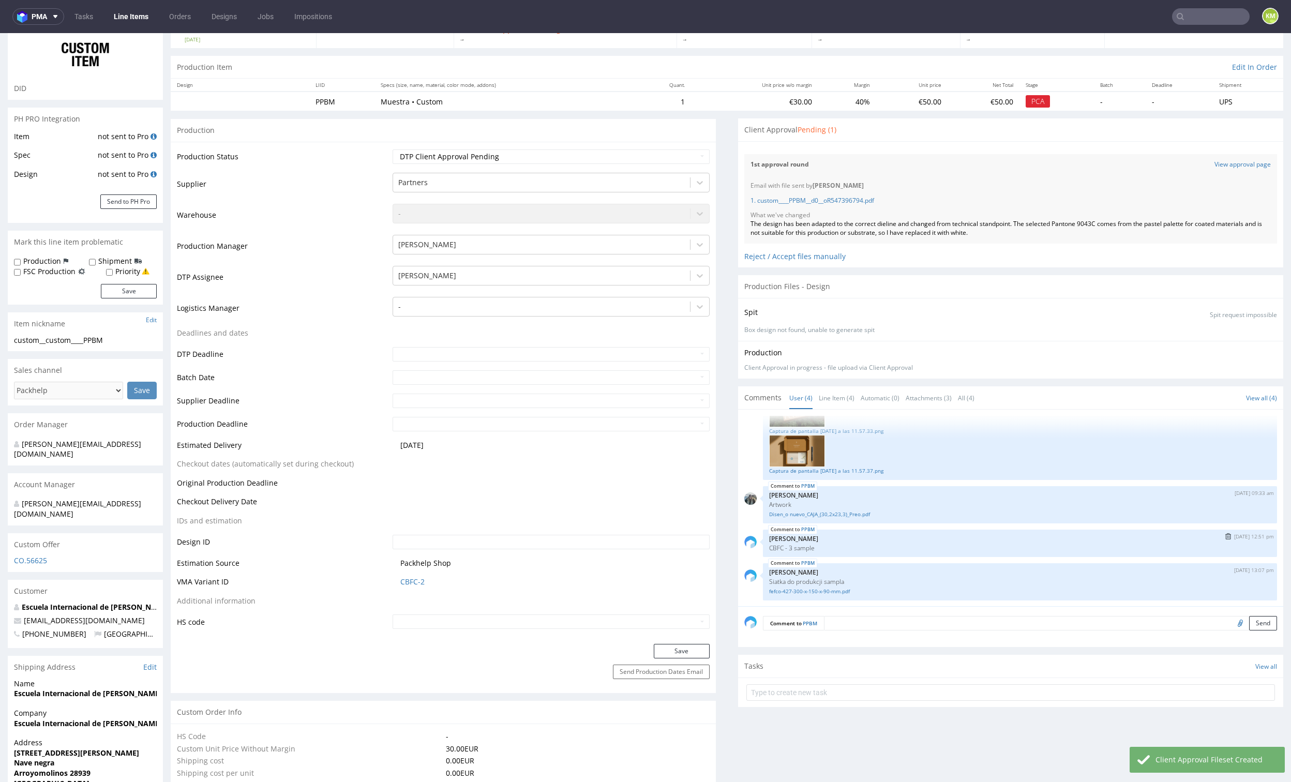
scroll to position [81, 0]
click at [923, 623] on textarea at bounding box center [1050, 621] width 453 height 14
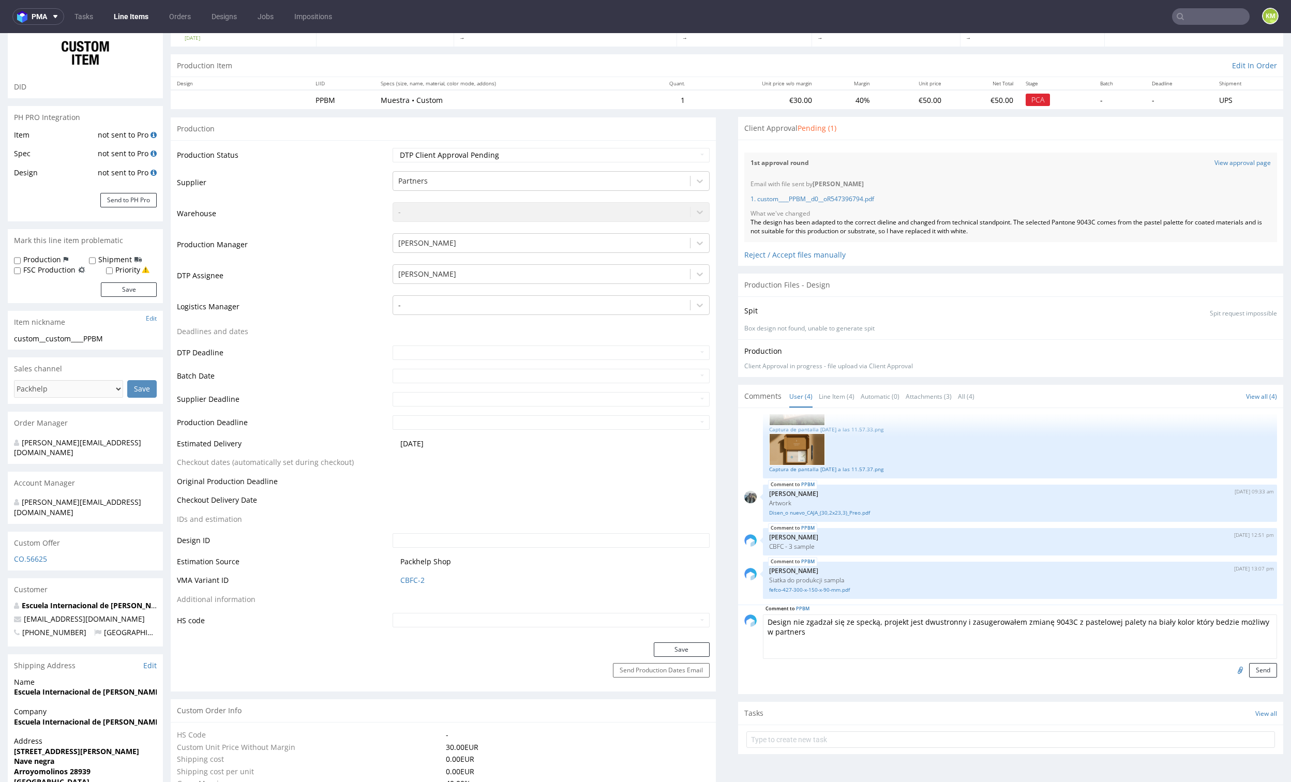
drag, startPoint x: 990, startPoint y: 631, endPoint x: 1119, endPoint y: 629, distance: 128.8
click at [1010, 629] on textarea "Design nie zgadzał się ze specką, projekt jest dwustronny i zasugerowałem zmian…" at bounding box center [1020, 636] width 514 height 44
drag, startPoint x: 1193, startPoint y: 622, endPoint x: 1224, endPoint y: 642, distance: 37.2
click at [1224, 642] on textarea "Design nie zgadzał się ze specką, projekt jest dwustronny i zasugerowałem zmian…" at bounding box center [1020, 636] width 514 height 44
drag, startPoint x: 820, startPoint y: 633, endPoint x: 989, endPoint y: 645, distance: 169.5
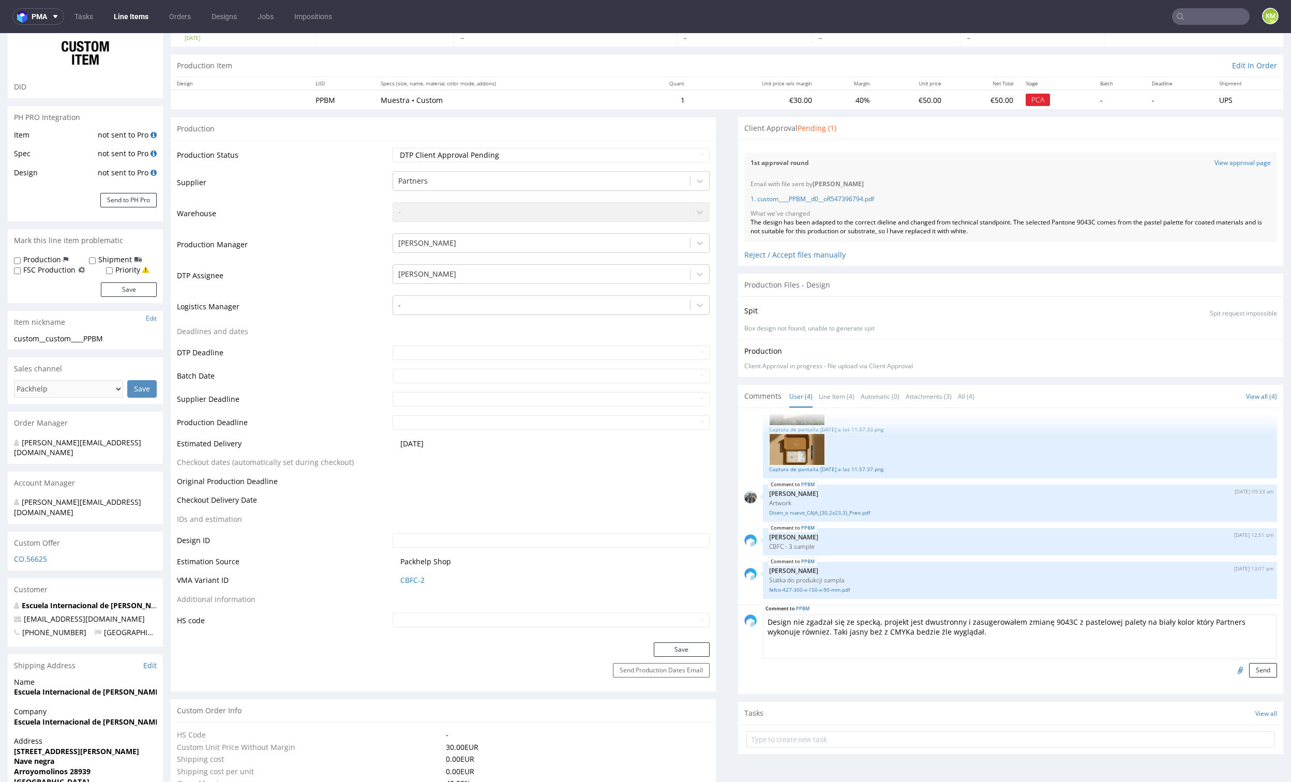
click at [989, 645] on textarea "Design nie zgadzał się ze specką, projekt jest dwustronny i zasugerowałem zmian…" at bounding box center [1020, 636] width 514 height 44
type textarea "Design nie zgadzał się ze specką, projekt jest dwustronny i zasugerowałem zmian…"
click at [1249, 671] on button "Send" at bounding box center [1263, 670] width 28 height 14
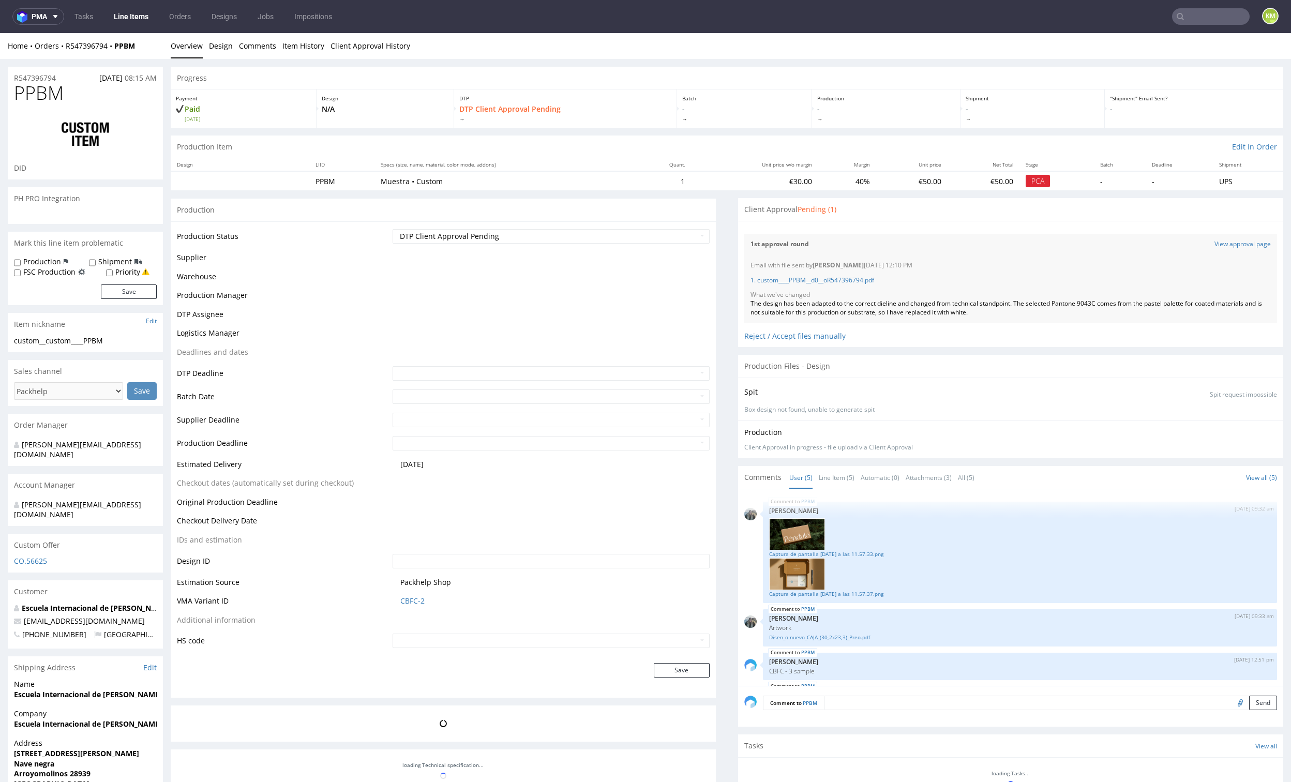
scroll to position [77, 0]
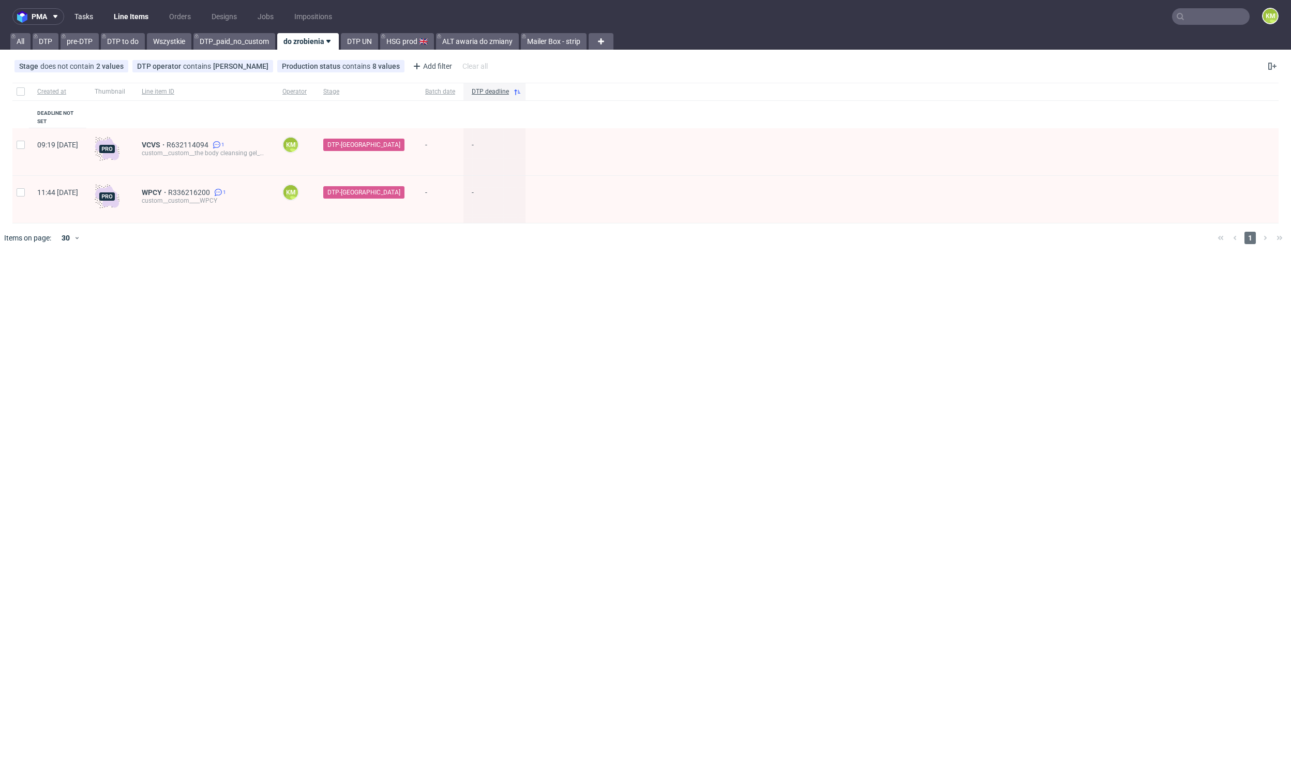
click at [92, 20] on link "Tasks" at bounding box center [83, 16] width 31 height 17
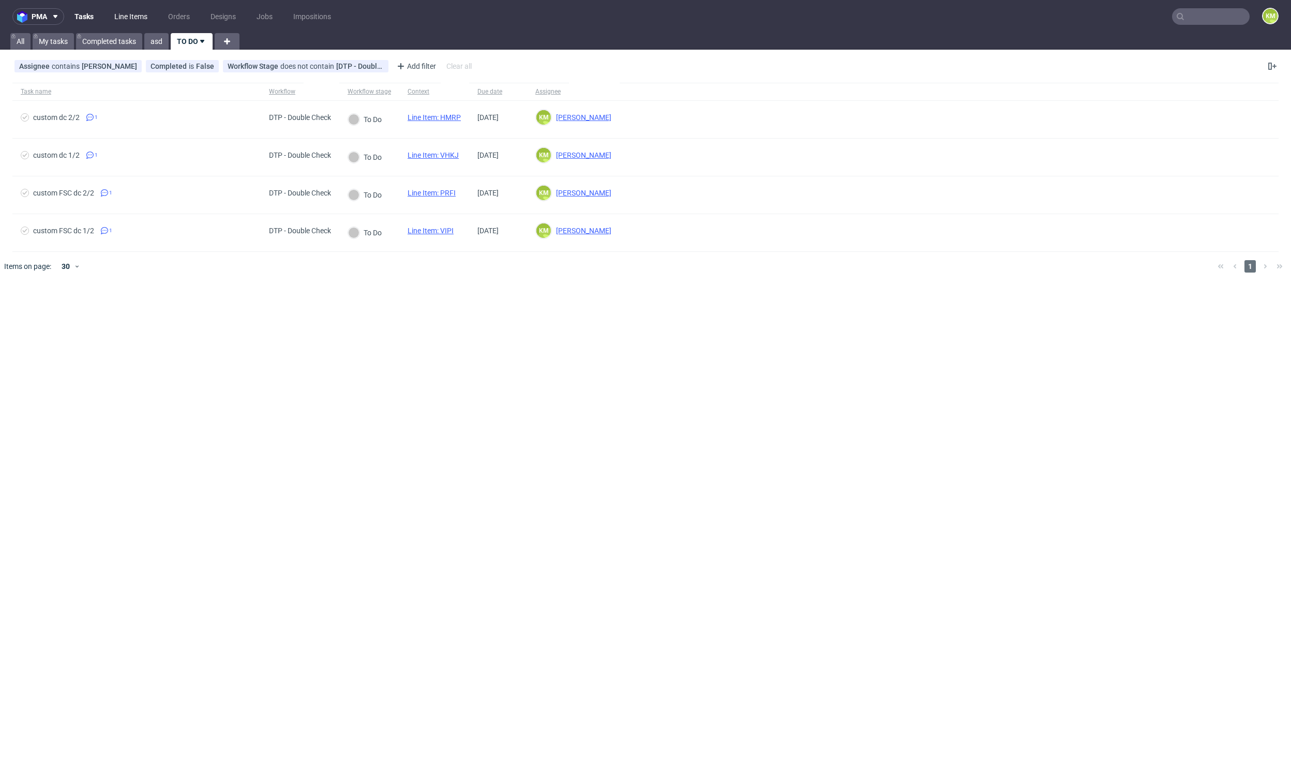
click at [131, 16] on link "Line Items" at bounding box center [131, 16] width 46 height 17
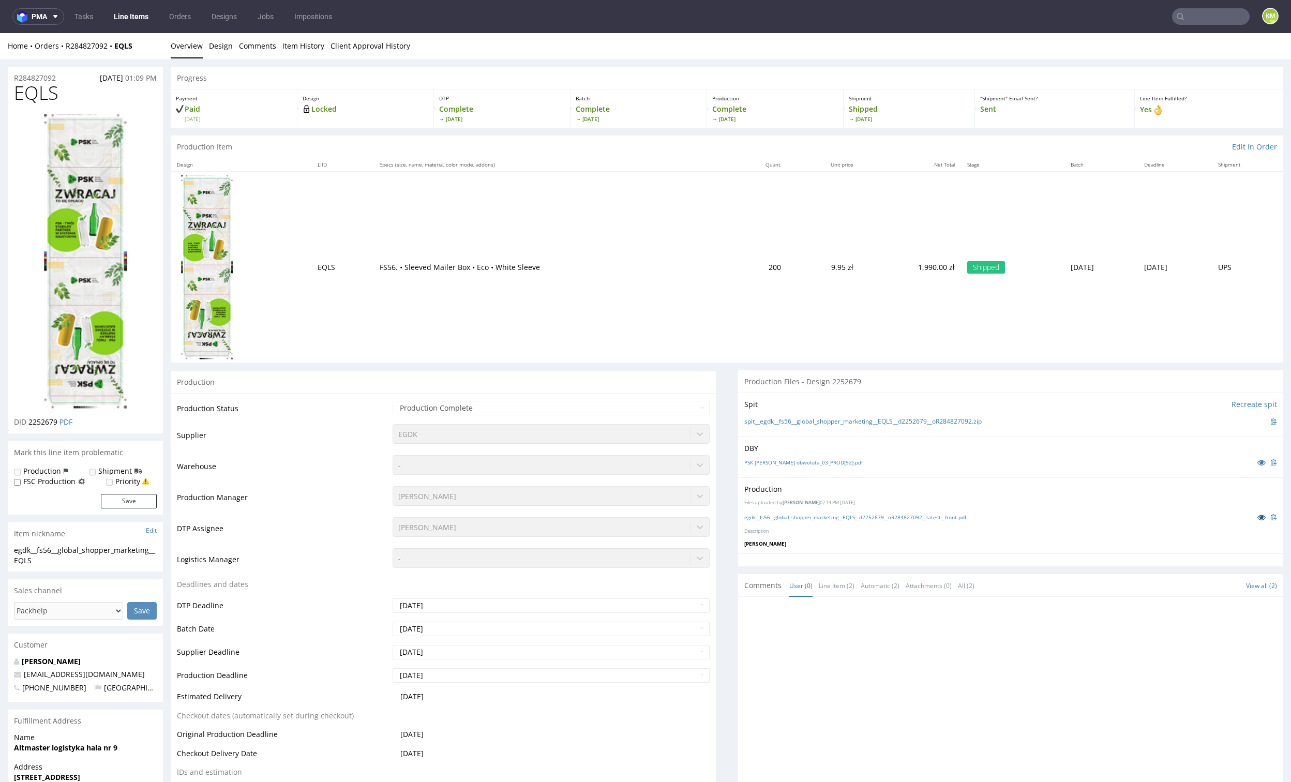
click at [1257, 514] on icon at bounding box center [1261, 517] width 8 height 7
click at [817, 461] on link "PSK [PERSON_NAME] obwoluta_03_PROD[92].pdf" at bounding box center [803, 462] width 118 height 7
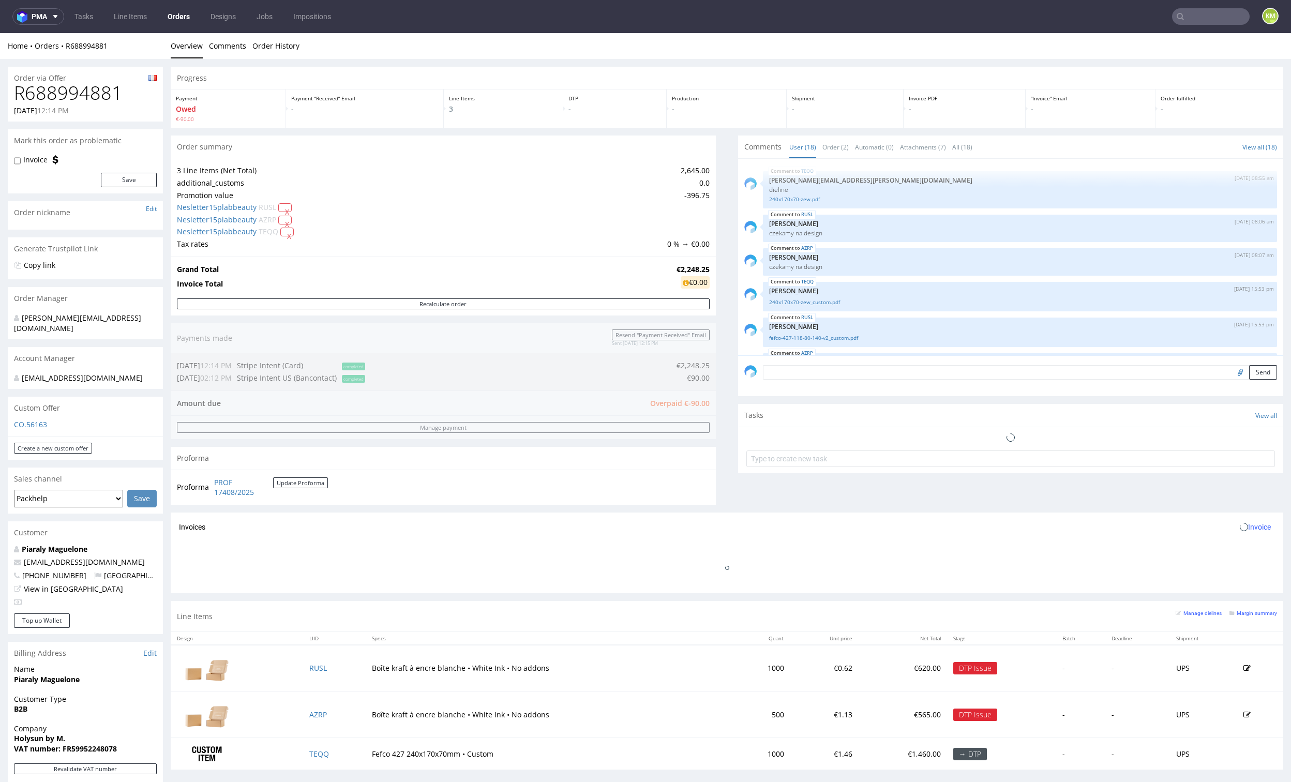
scroll to position [544, 0]
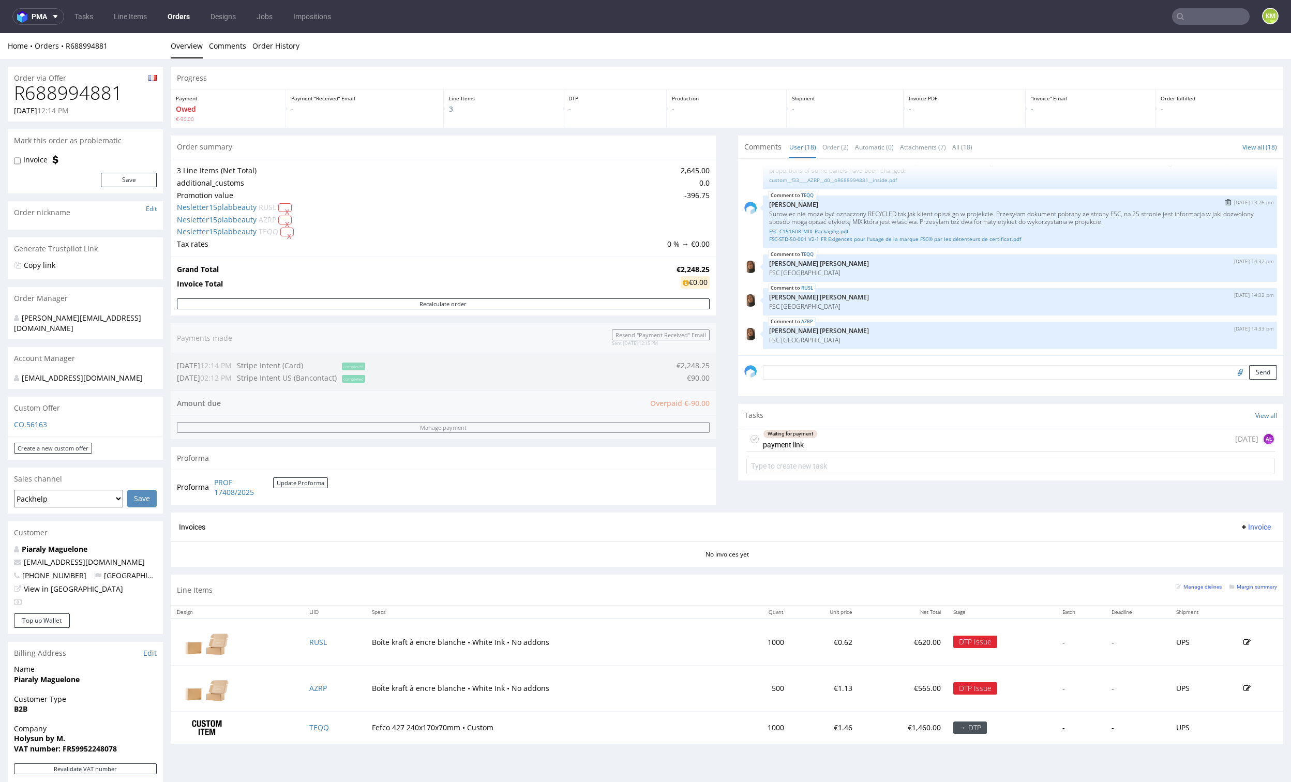
click at [913, 218] on p "Surowiec nie może być oznaczony RECYCLED tak jak klient opisał go w projekcie. …" at bounding box center [1020, 218] width 502 height 16
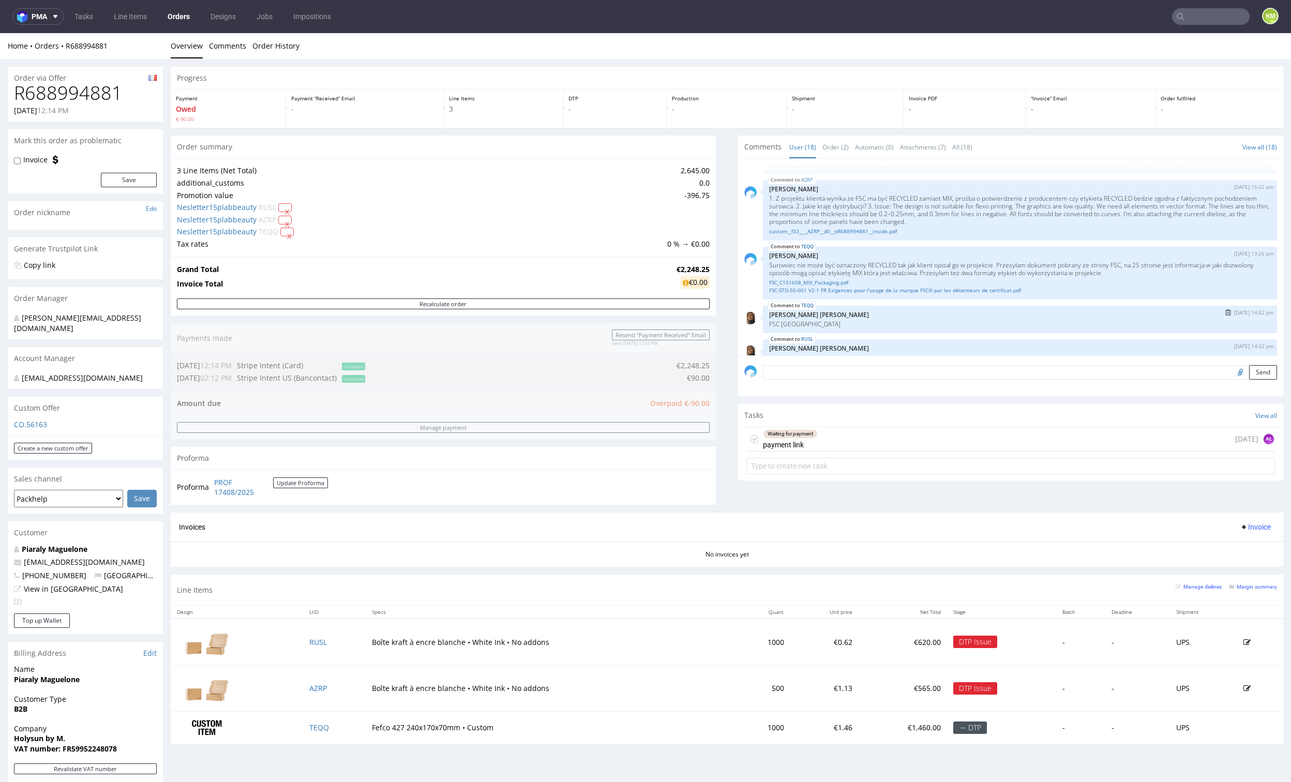
scroll to position [474, 0]
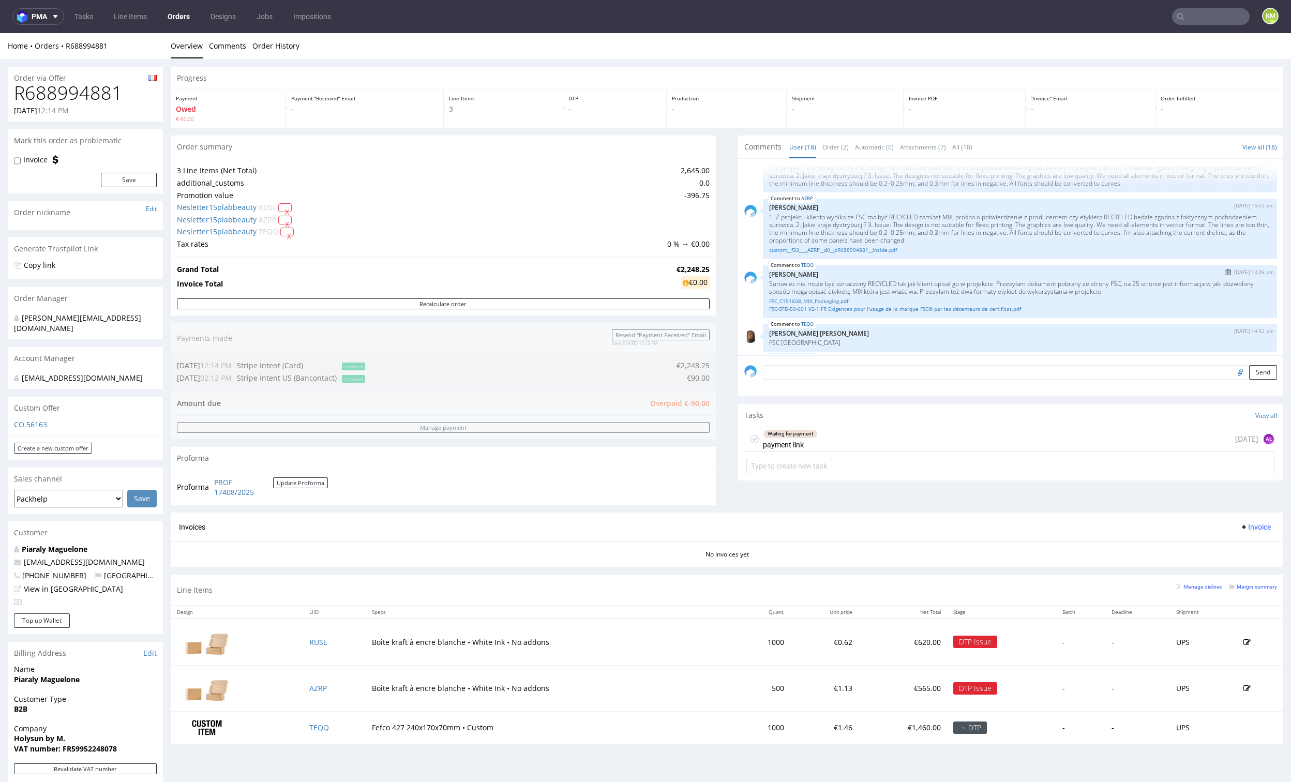
click at [895, 288] on p "Surowiec nie może być oznaczony RECYCLED tak jak klient opisał go w projekcie. …" at bounding box center [1020, 288] width 502 height 16
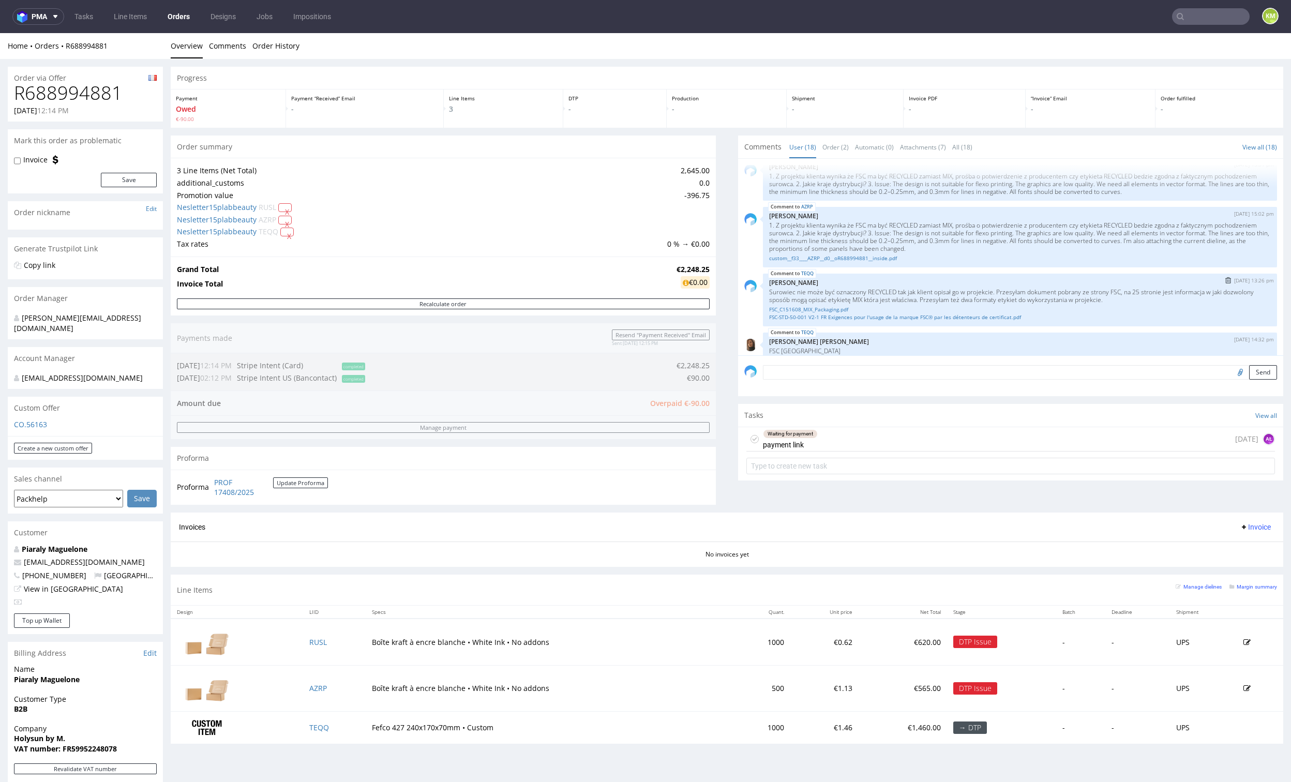
scroll to position [467, 0]
click at [982, 237] on p "1. Z projektu klienta wynika że FSC ma być RECYCLED zamiast MIX, prośba o potwi…" at bounding box center [1020, 235] width 502 height 31
drag, startPoint x: 907, startPoint y: 233, endPoint x: 1003, endPoint y: 248, distance: 97.4
click at [1003, 248] on p "1. Z projektu klienta wynika że FSC ma być RECYCLED zamiast MIX, prośba o potwi…" at bounding box center [1020, 235] width 502 height 31
copy p "3. Issue: The design is not suitable for flexo printing. The graphics are low q…"
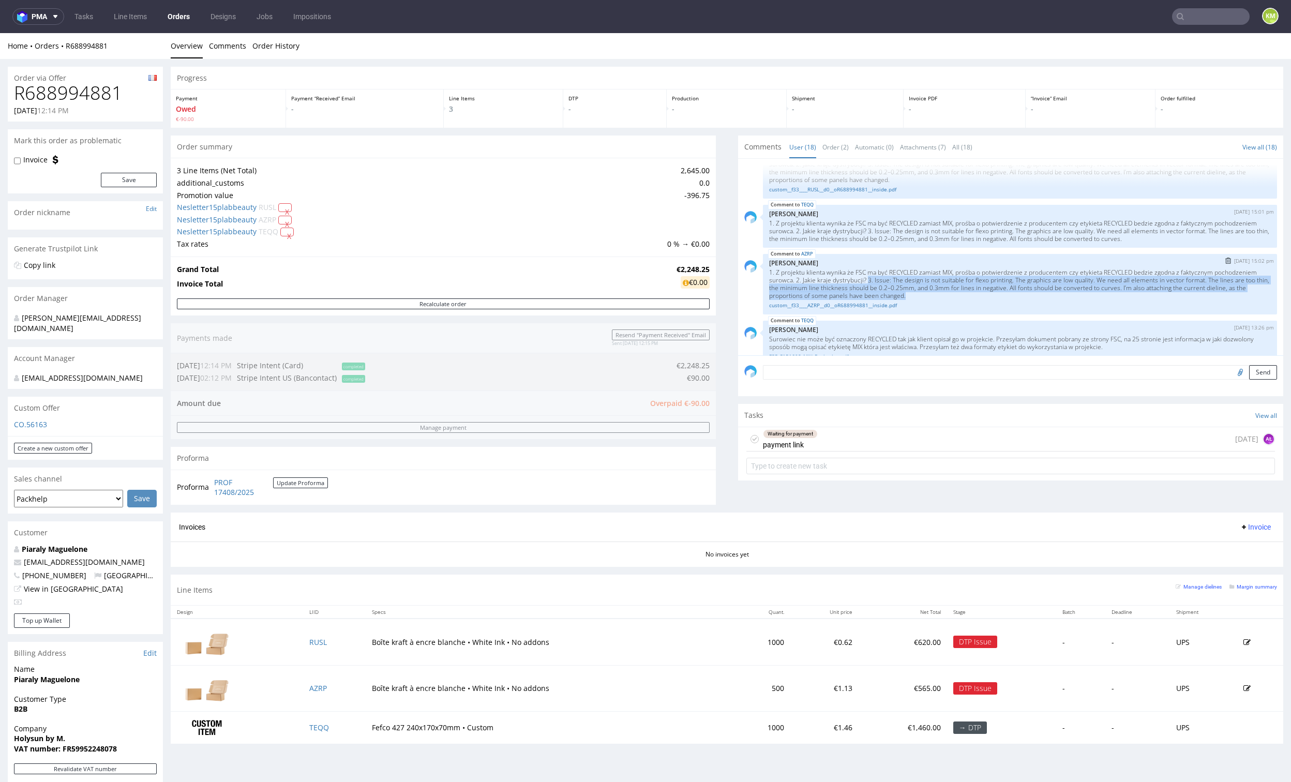
scroll to position [419, 0]
click at [902, 244] on div "TEQQ 27th Aug 25 | 15:01 pm Karol Markowski 1. Z projektu klienta wynika że FSC…" at bounding box center [1020, 226] width 514 height 43
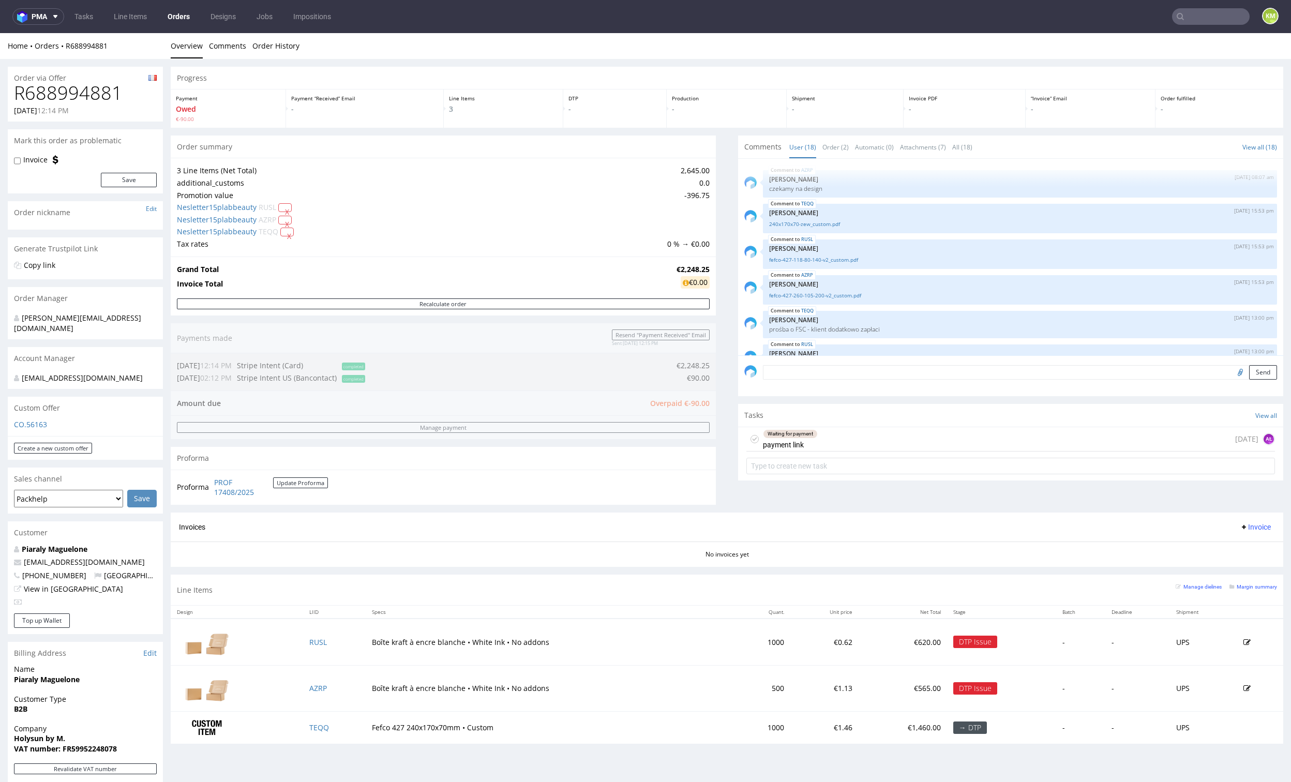
scroll to position [76, 0]
click at [847, 267] on div "RUSL 26th Aug 25 | 15:53 pm Zuzanna Pawlicka-Sabak fefco-427-118-80-140-v2_cust…" at bounding box center [1020, 256] width 514 height 29
click at [842, 297] on link "fefco-427-260-105-200-v2_custom.pdf" at bounding box center [1020, 298] width 502 height 8
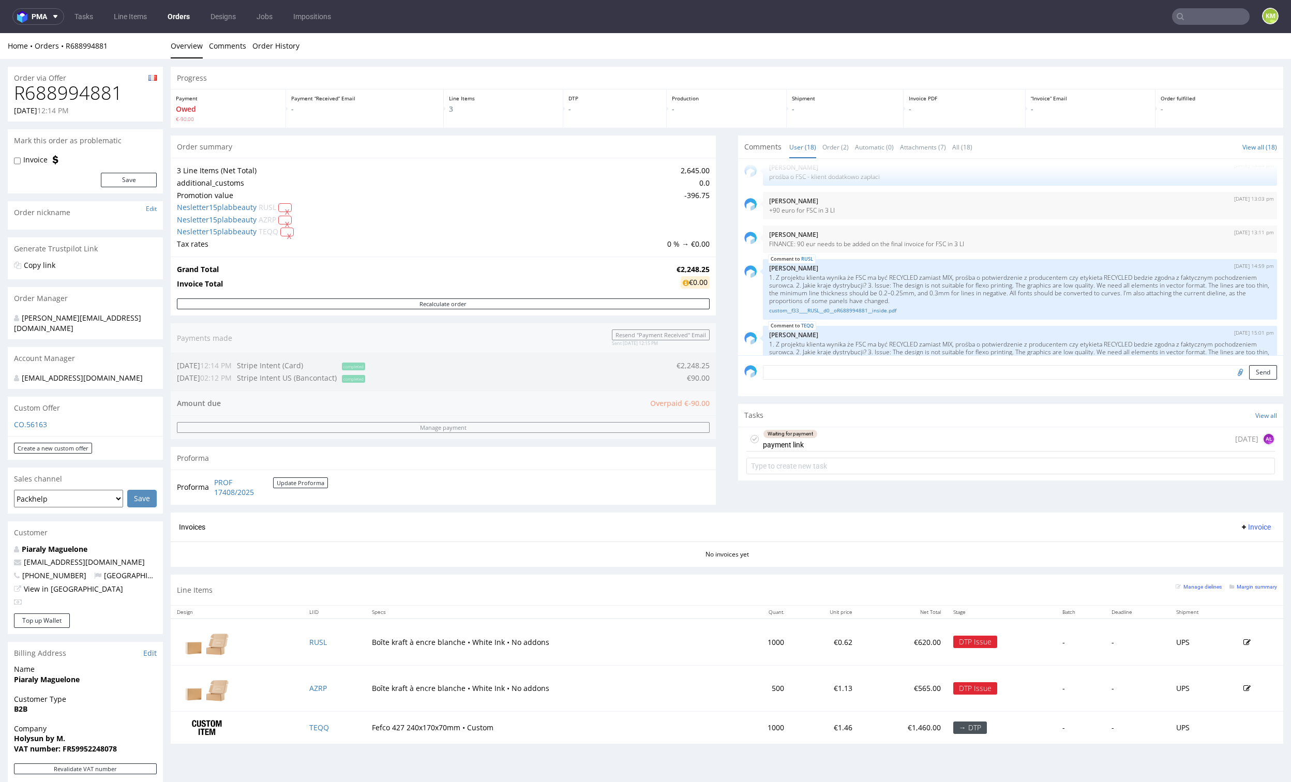
scroll to position [293, 0]
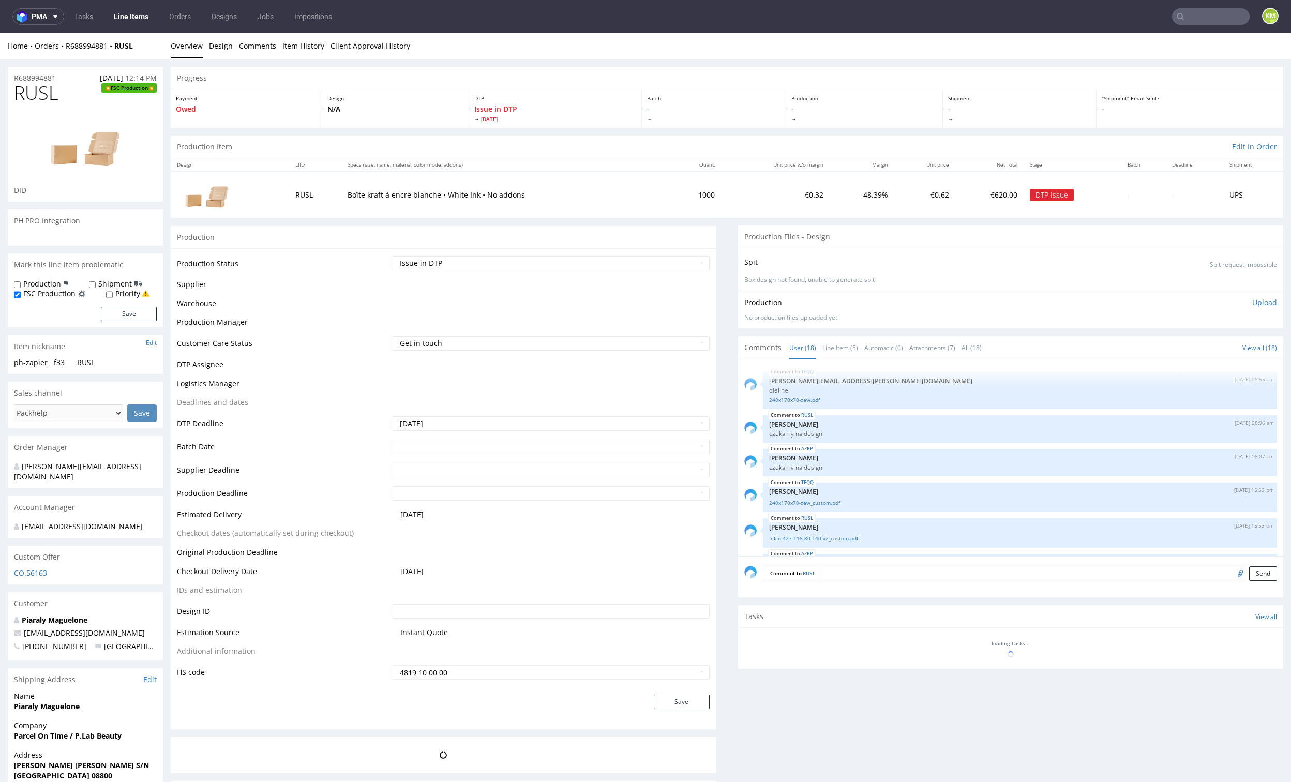
scroll to position [544, 0]
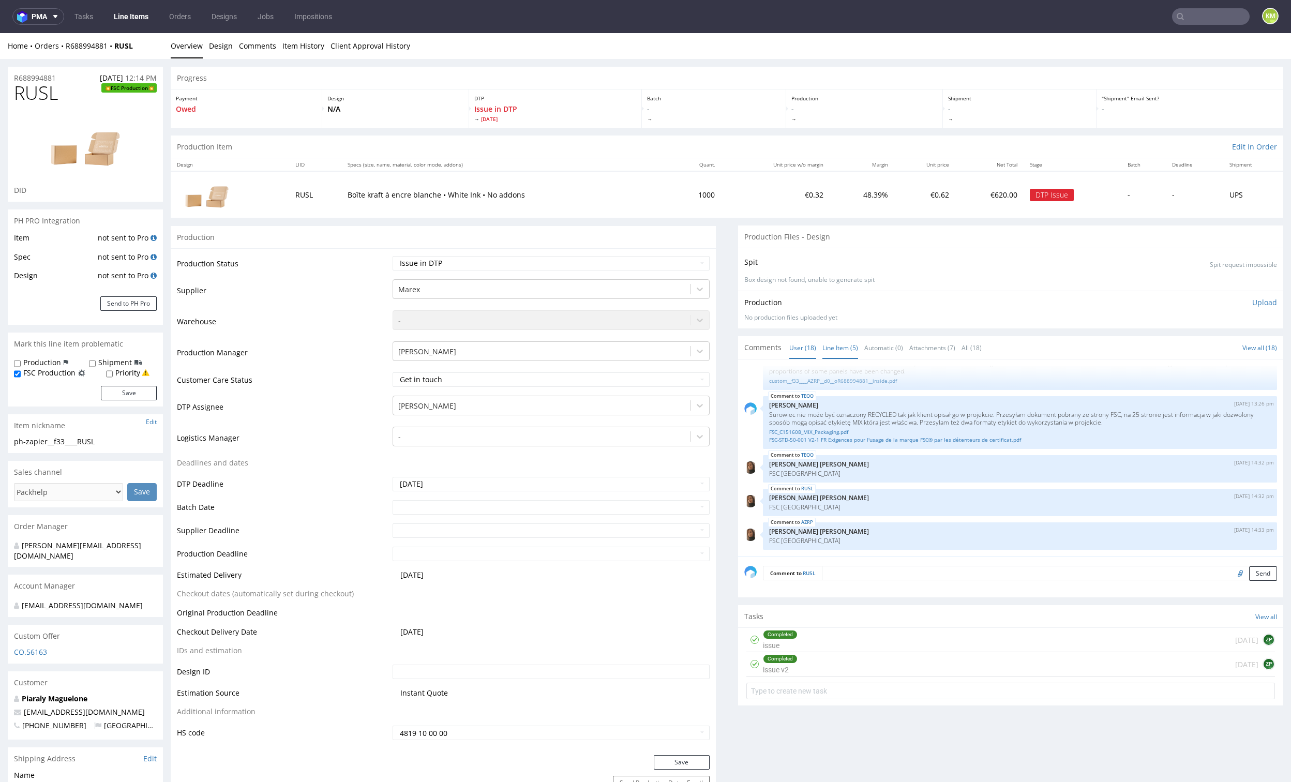
click at [828, 348] on link "Line Item (5)" at bounding box center [840, 348] width 36 height 22
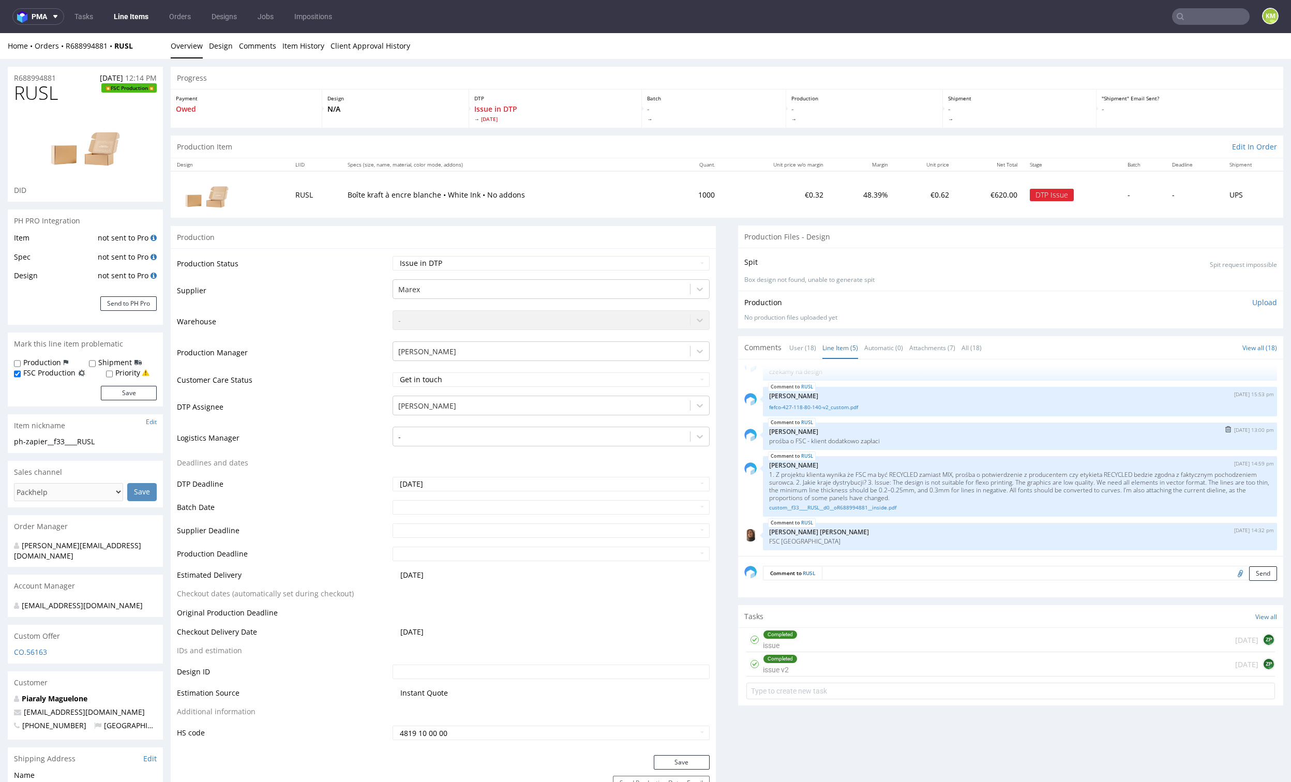
scroll to position [0, 0]
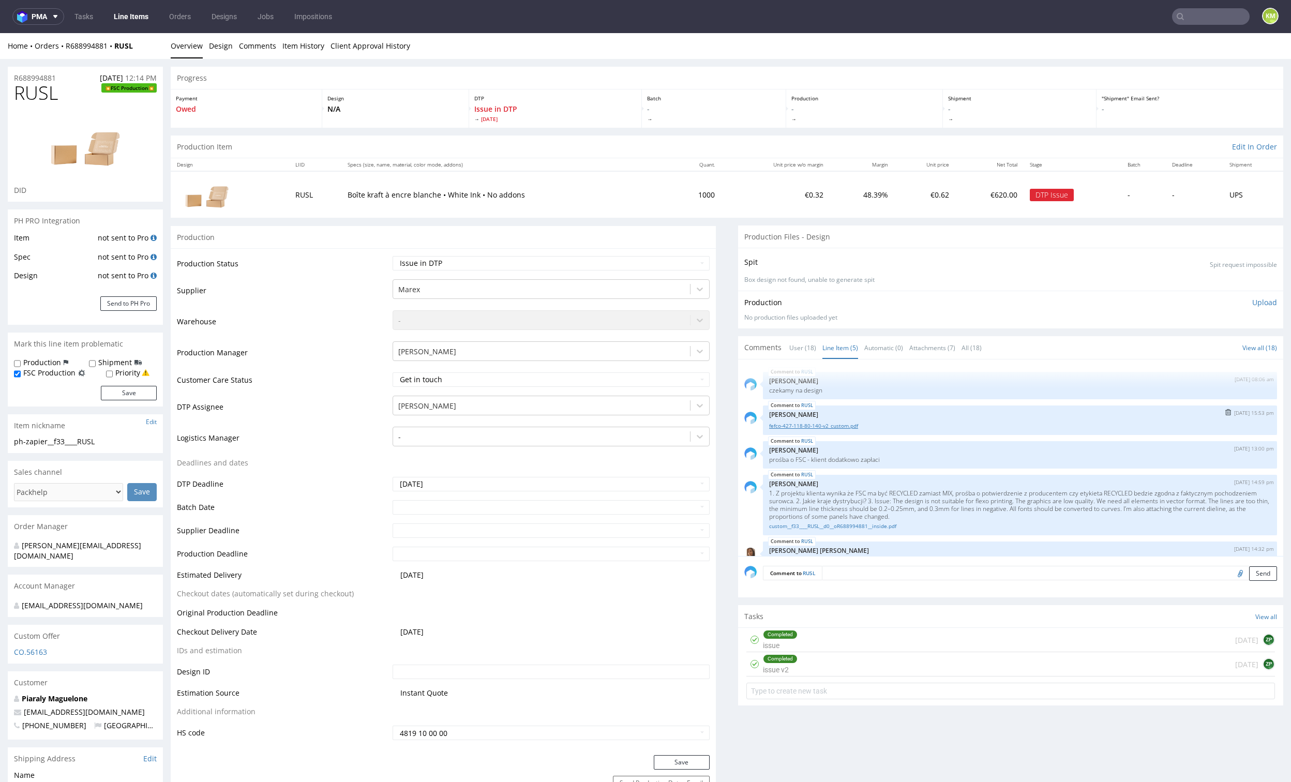
click at [831, 424] on link "fefco-427-118-80-140-v2_custom.pdf" at bounding box center [1020, 426] width 502 height 8
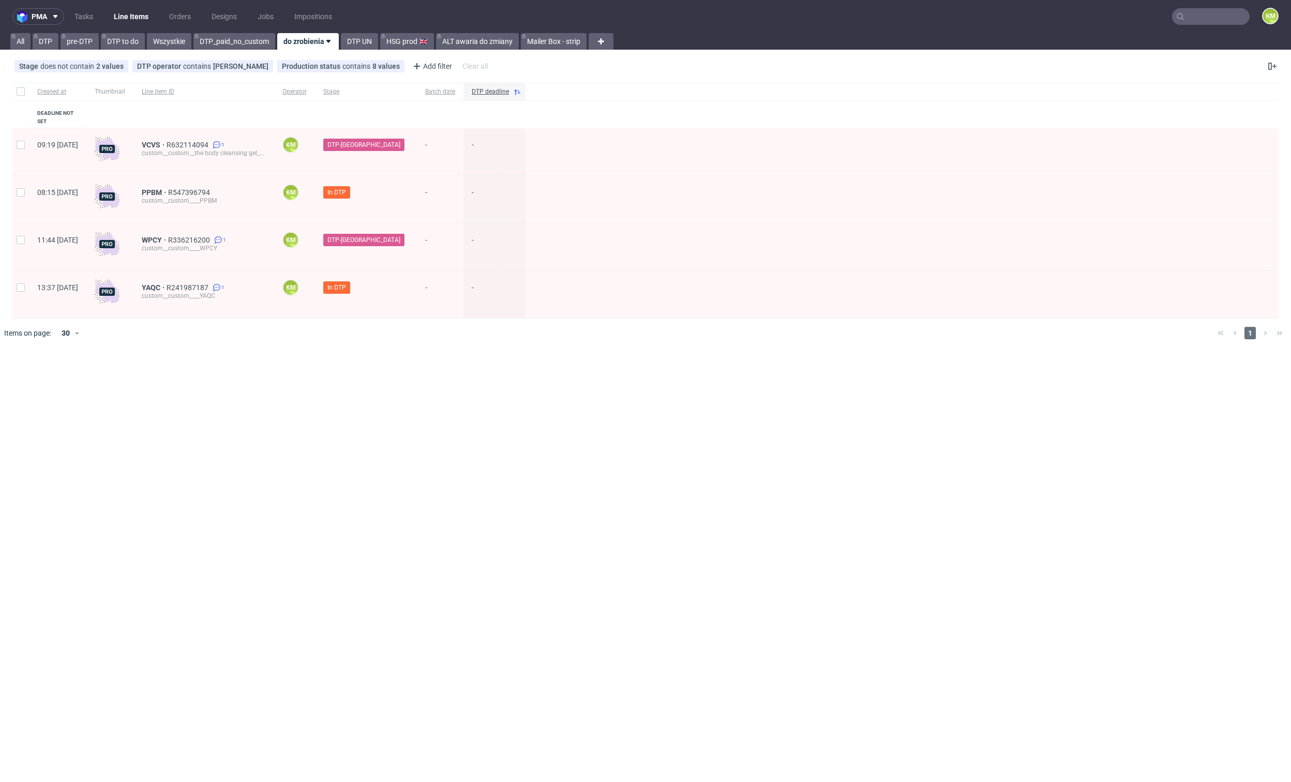
drag, startPoint x: 335, startPoint y: 365, endPoint x: 285, endPoint y: 263, distance: 112.9
click at [331, 358] on div "pma Tasks Line Items Orders Designs Jobs Impositions KM All DTP pre-DTP DTP to …" at bounding box center [645, 391] width 1291 height 782
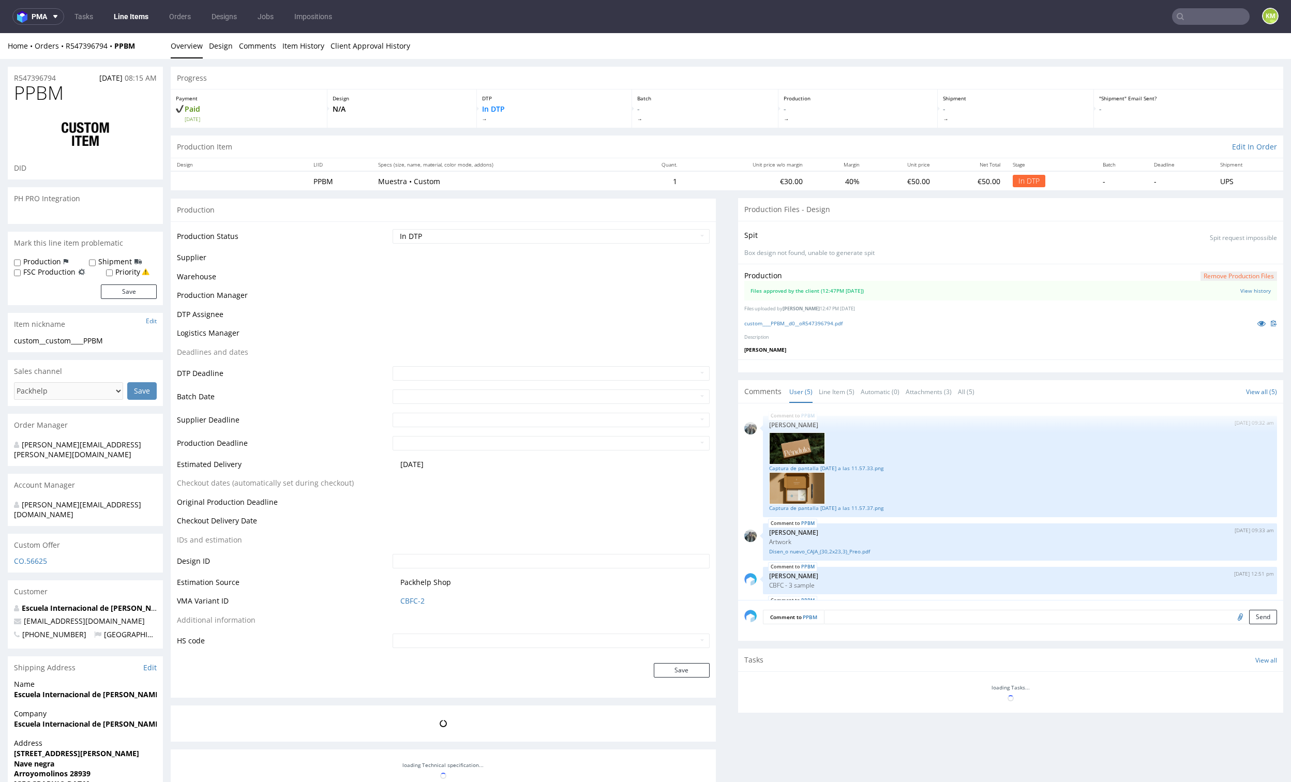
scroll to position [77, 0]
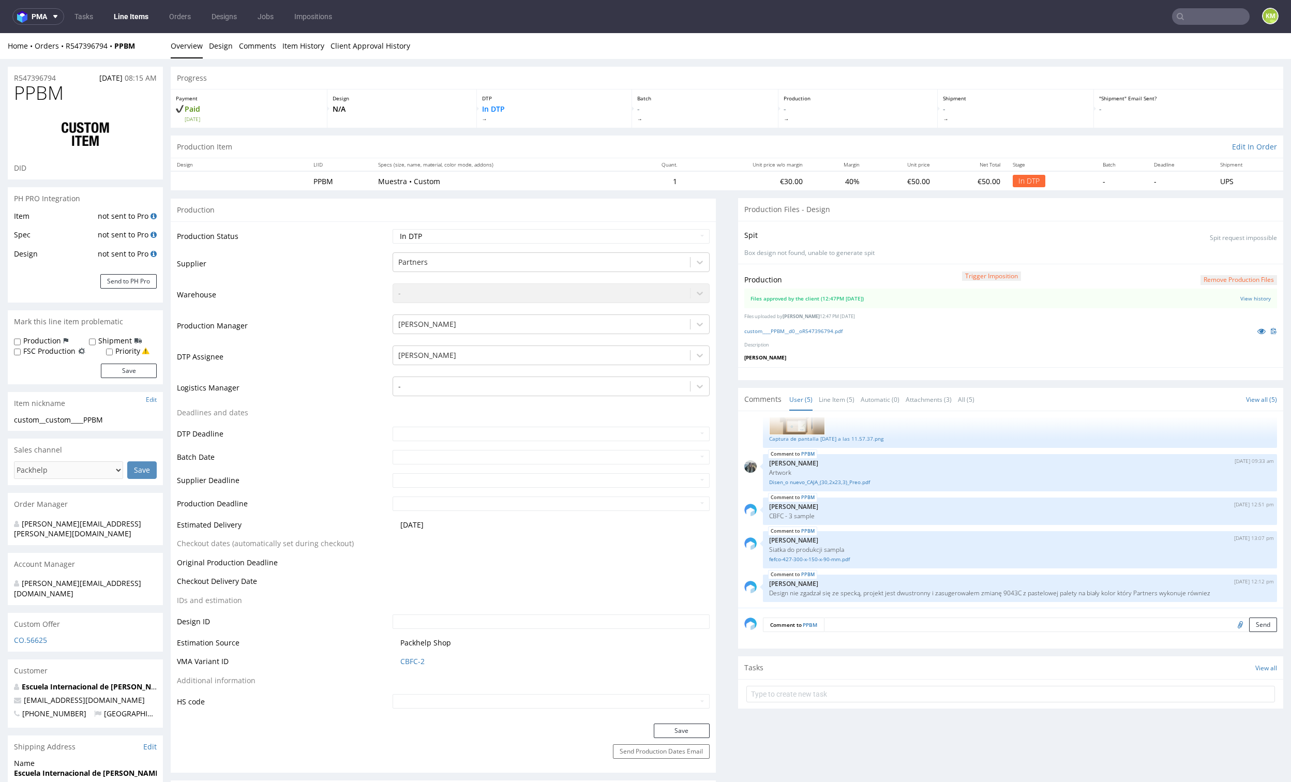
click at [626, 230] on select "Waiting for Artwork Waiting for Diecut Waiting for Mockup Waiting for DTP Waiti…" at bounding box center [551, 236] width 317 height 14
select select "dtp_waiting_for_double_check"
click at [393, 229] on select "Waiting for Artwork Waiting for Diecut Waiting for Mockup Waiting for DTP Waiti…" at bounding box center [551, 236] width 317 height 14
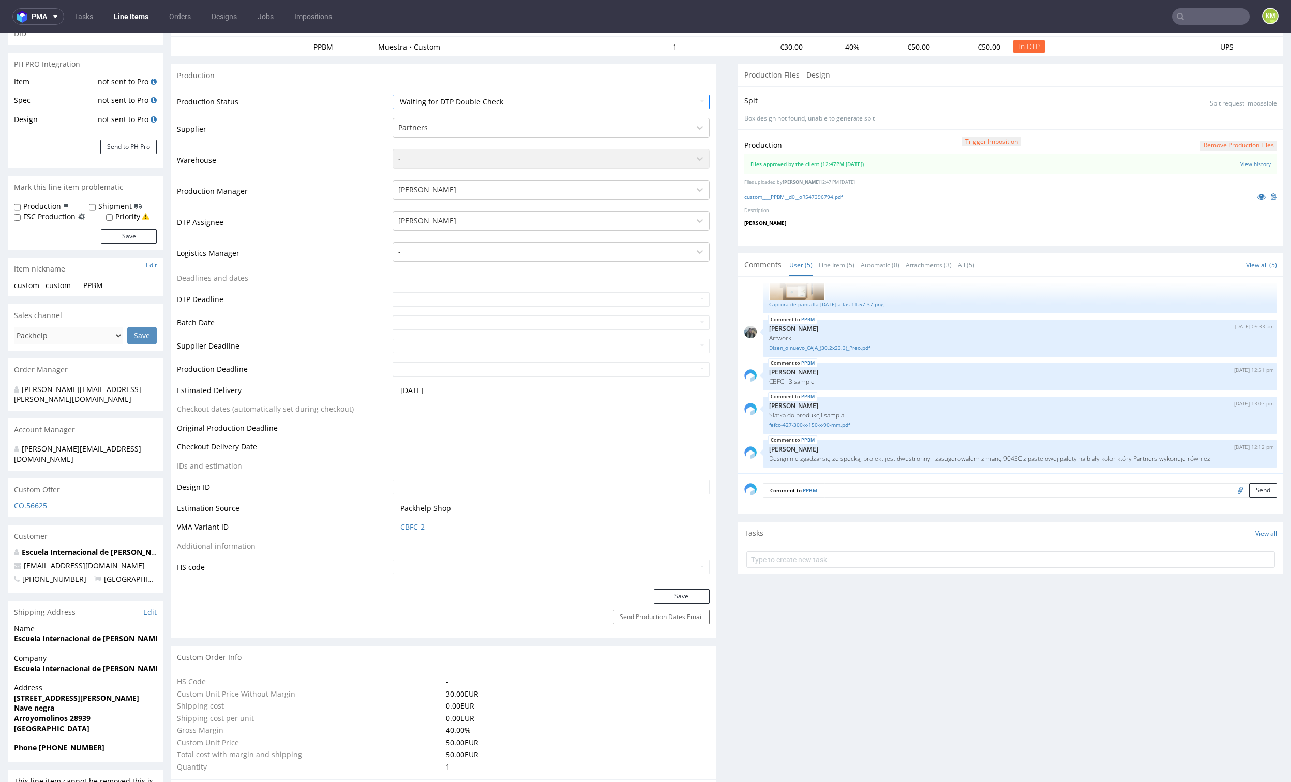
scroll to position [138, 0]
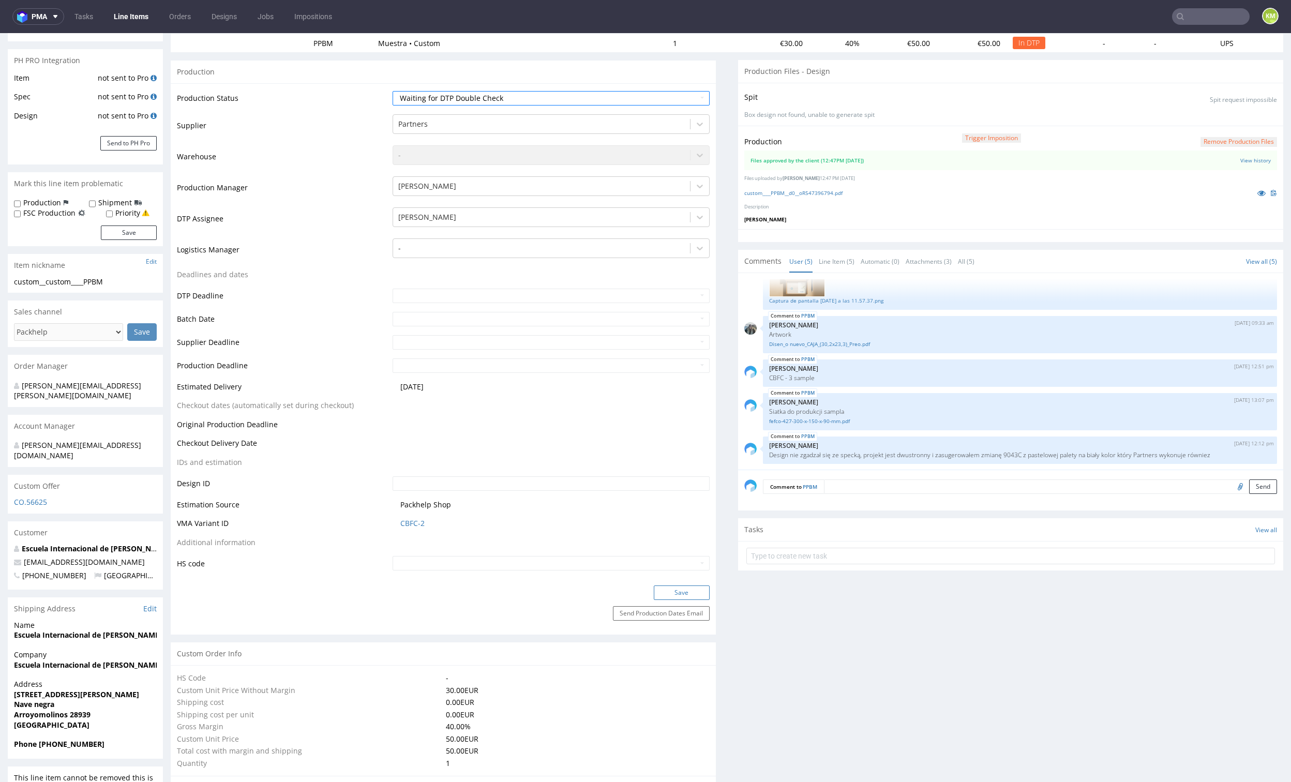
click at [690, 595] on button "Save" at bounding box center [682, 592] width 56 height 14
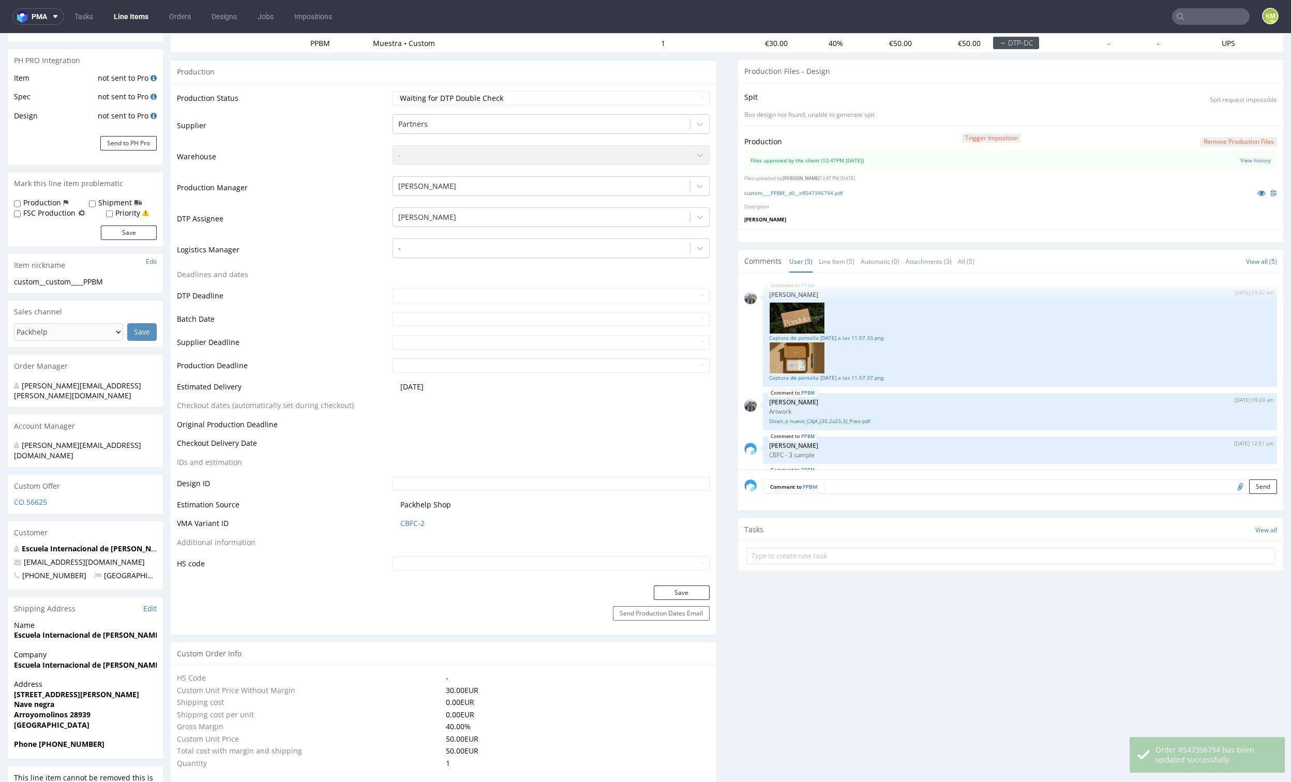
scroll to position [77, 0]
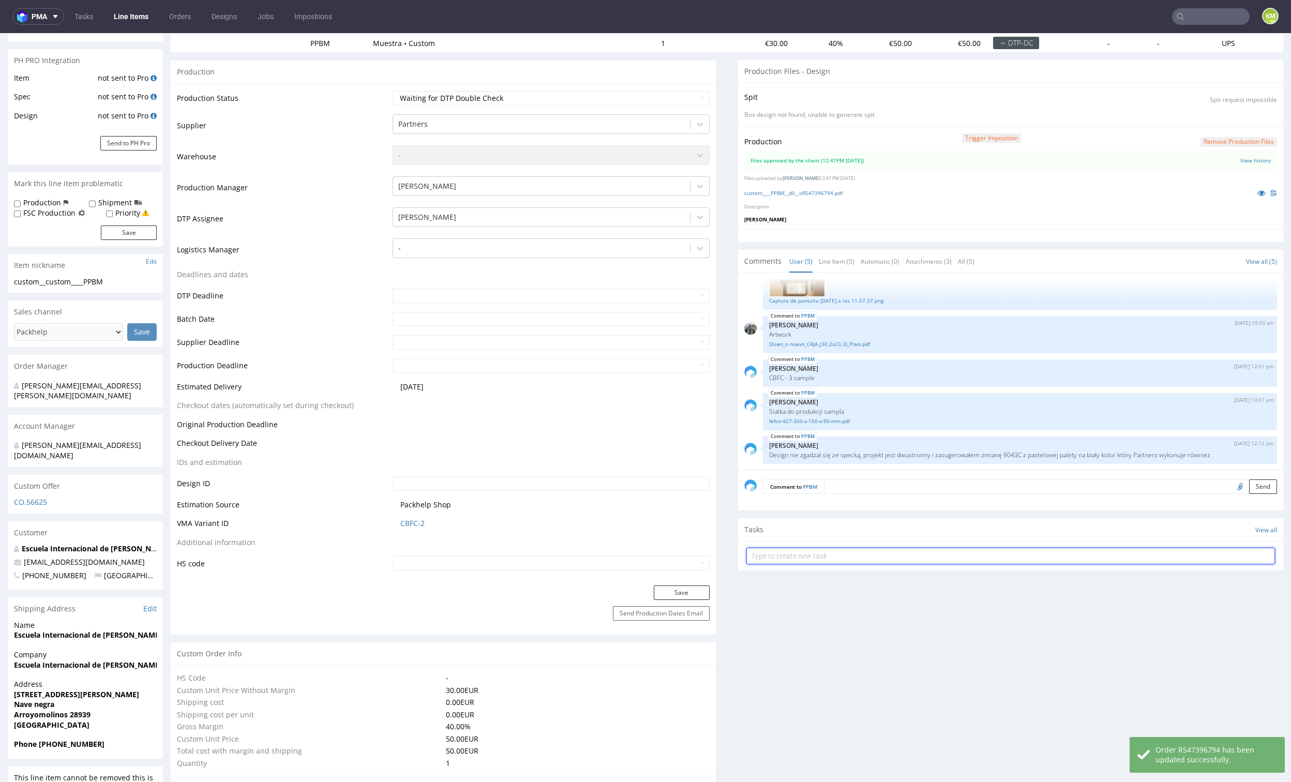
click at [843, 556] on input "text" at bounding box center [1010, 556] width 529 height 17
type input "dch"
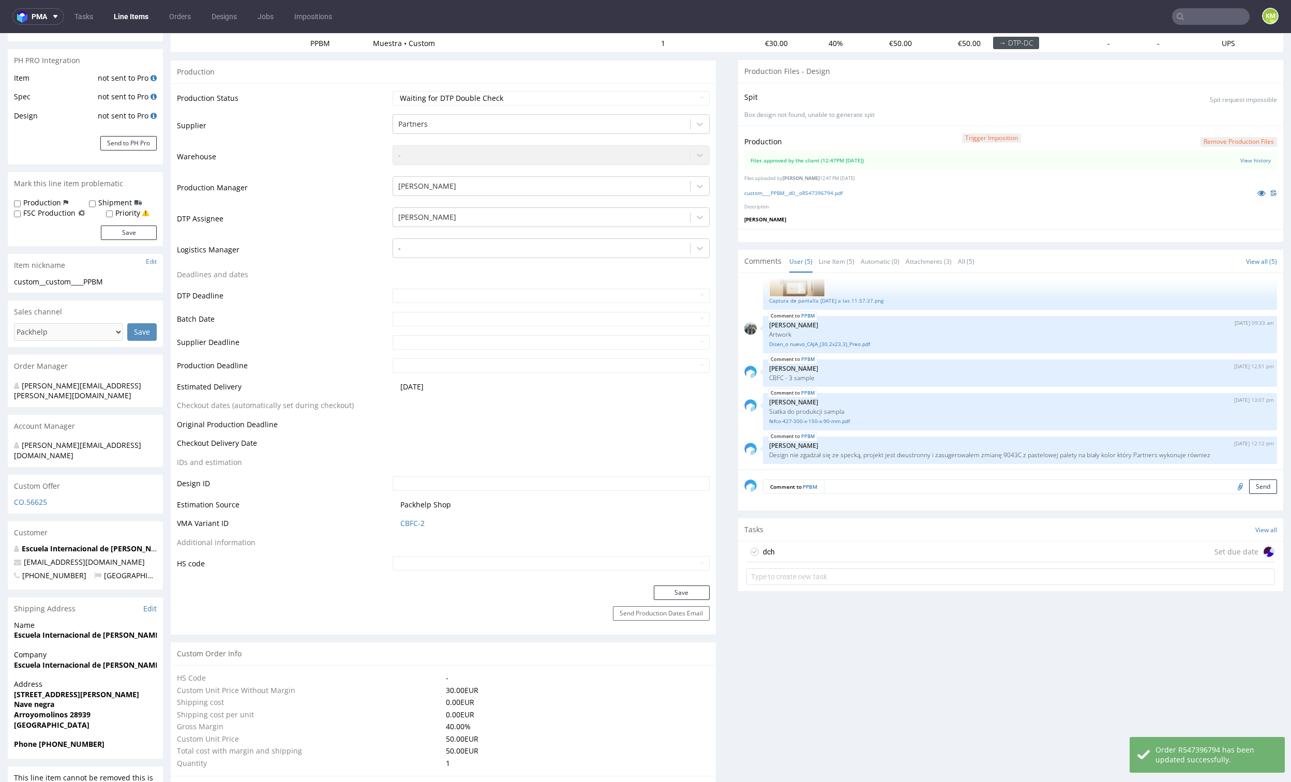
click at [828, 549] on div "dch Set due date" at bounding box center [1010, 551] width 529 height 21
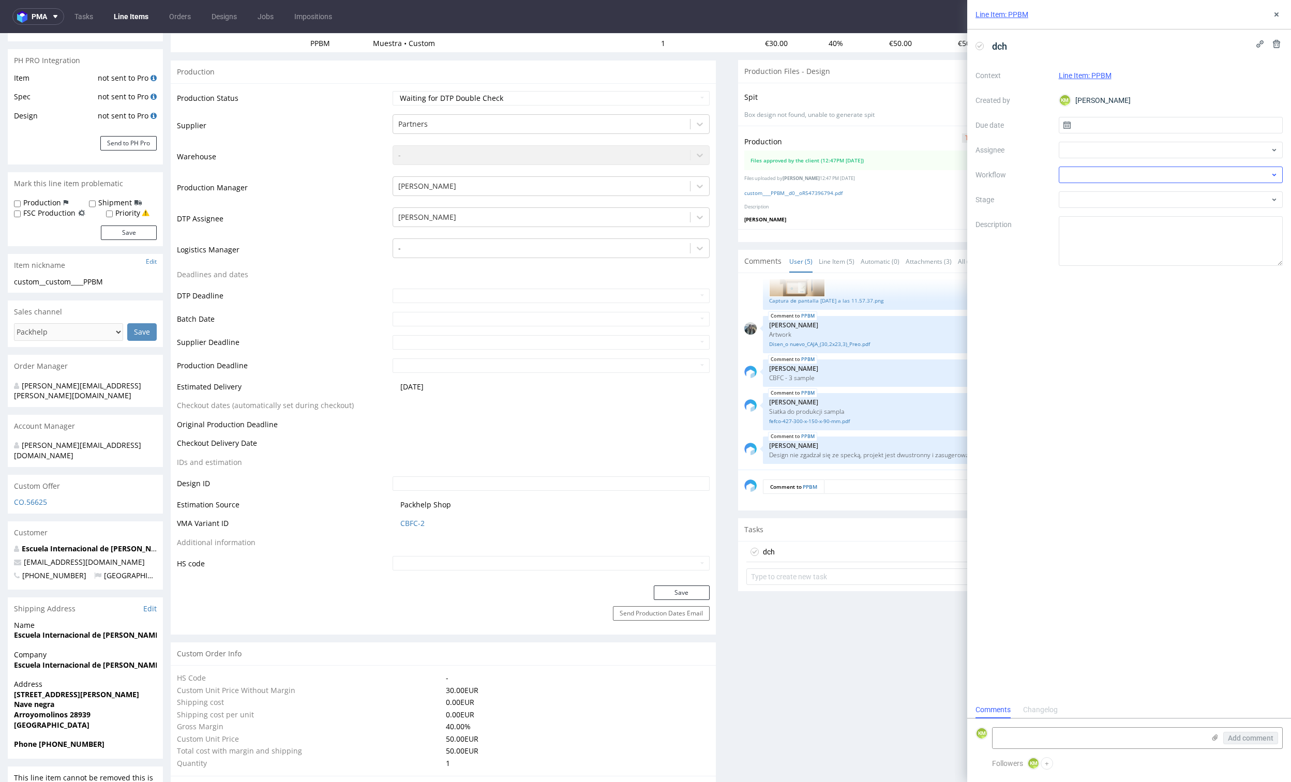
scroll to position [8, 0]
click at [1116, 128] on input "text" at bounding box center [1171, 125] width 224 height 17
drag, startPoint x: 1139, startPoint y: 209, endPoint x: 1125, endPoint y: 182, distance: 31.0
click at [1139, 209] on button "8" at bounding box center [1137, 211] width 16 height 17
type input "[DATE]"
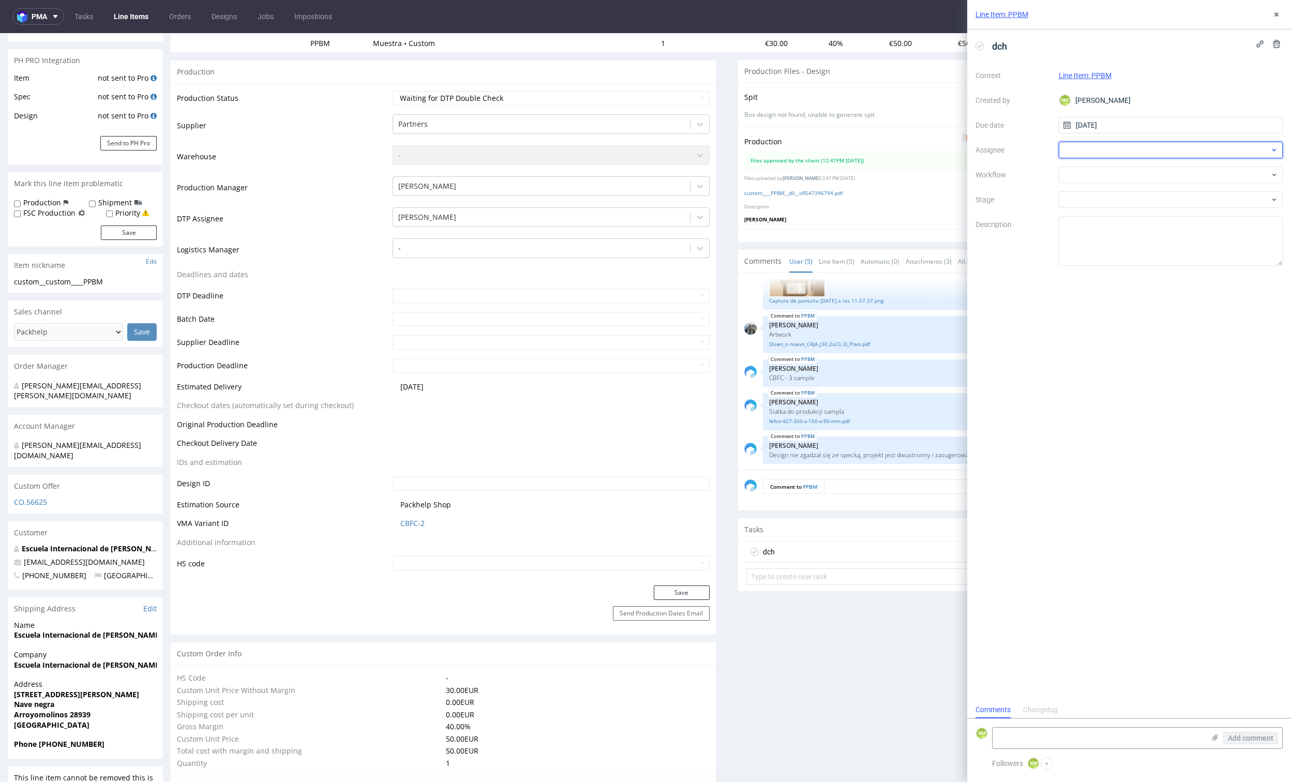
click at [1092, 150] on div at bounding box center [1171, 150] width 224 height 17
type input "gaza"
click at [1103, 191] on span "Krystian Gaza" at bounding box center [1104, 189] width 46 height 10
click at [1091, 178] on div at bounding box center [1171, 175] width 224 height 17
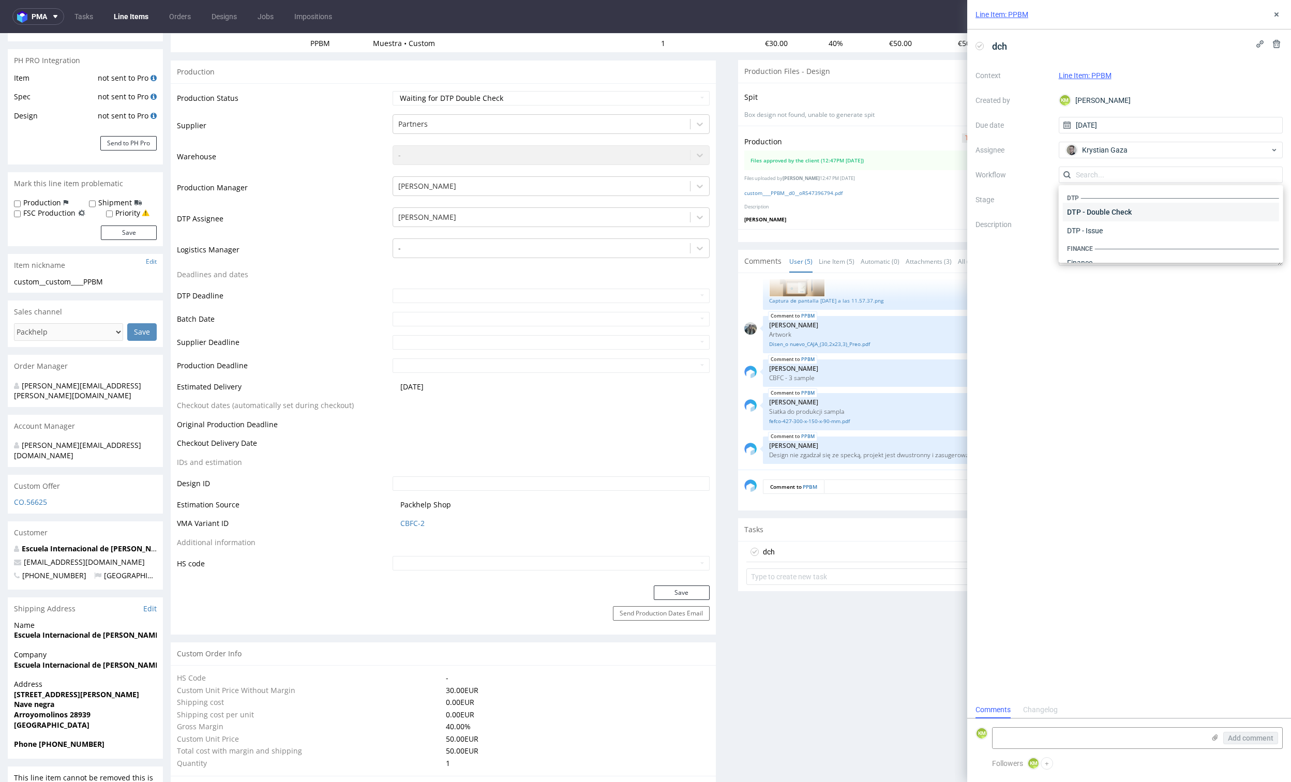
click at [1098, 215] on div "DTP - Double Check" at bounding box center [1171, 212] width 216 height 19
drag, startPoint x: 1103, startPoint y: 231, endPoint x: 1101, endPoint y: 243, distance: 11.9
click at [1103, 231] on textarea at bounding box center [1171, 241] width 224 height 50
drag, startPoint x: 1111, startPoint y: 334, endPoint x: 1226, endPoint y: 115, distance: 247.3
click at [1114, 326] on div "dch Context Line Item: PPBM Created by KM Karol Markowski Due date 08/09/2025 A…" at bounding box center [1129, 365] width 324 height 672
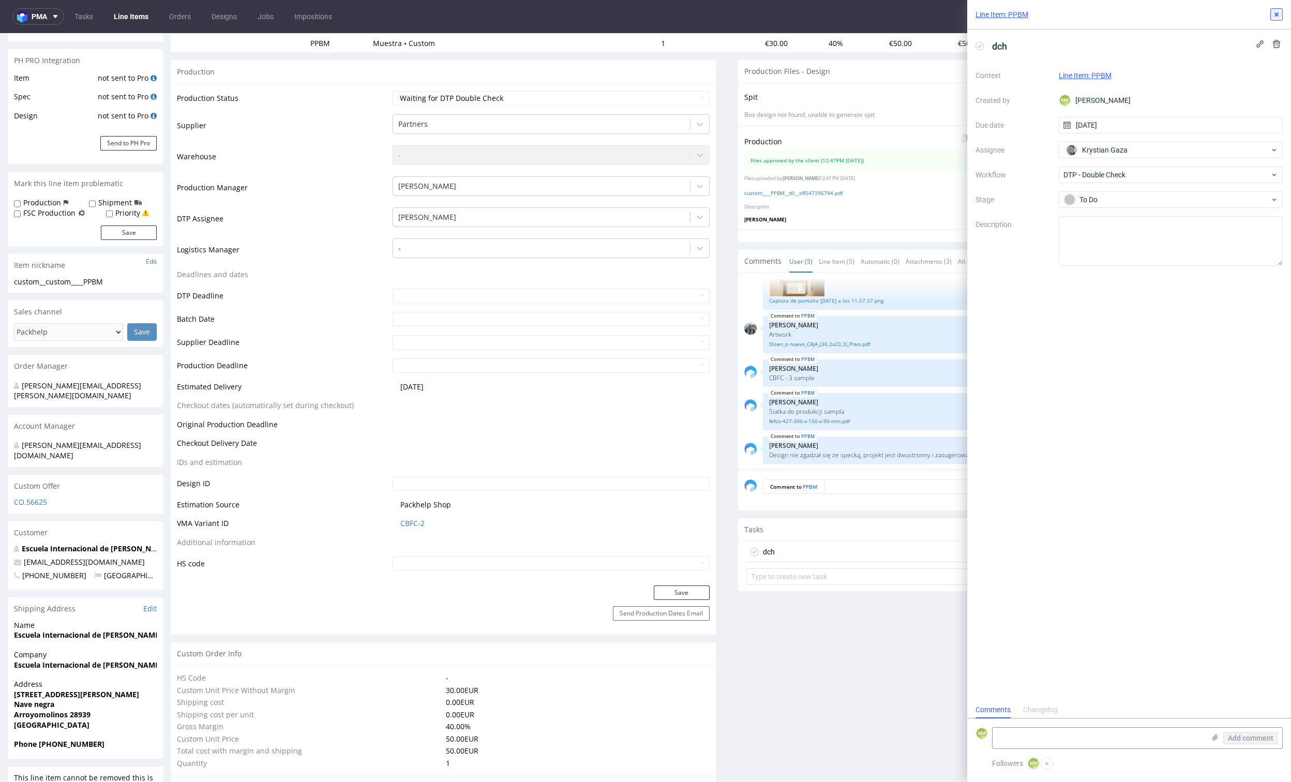
click at [1275, 18] on icon at bounding box center [1276, 14] width 8 height 8
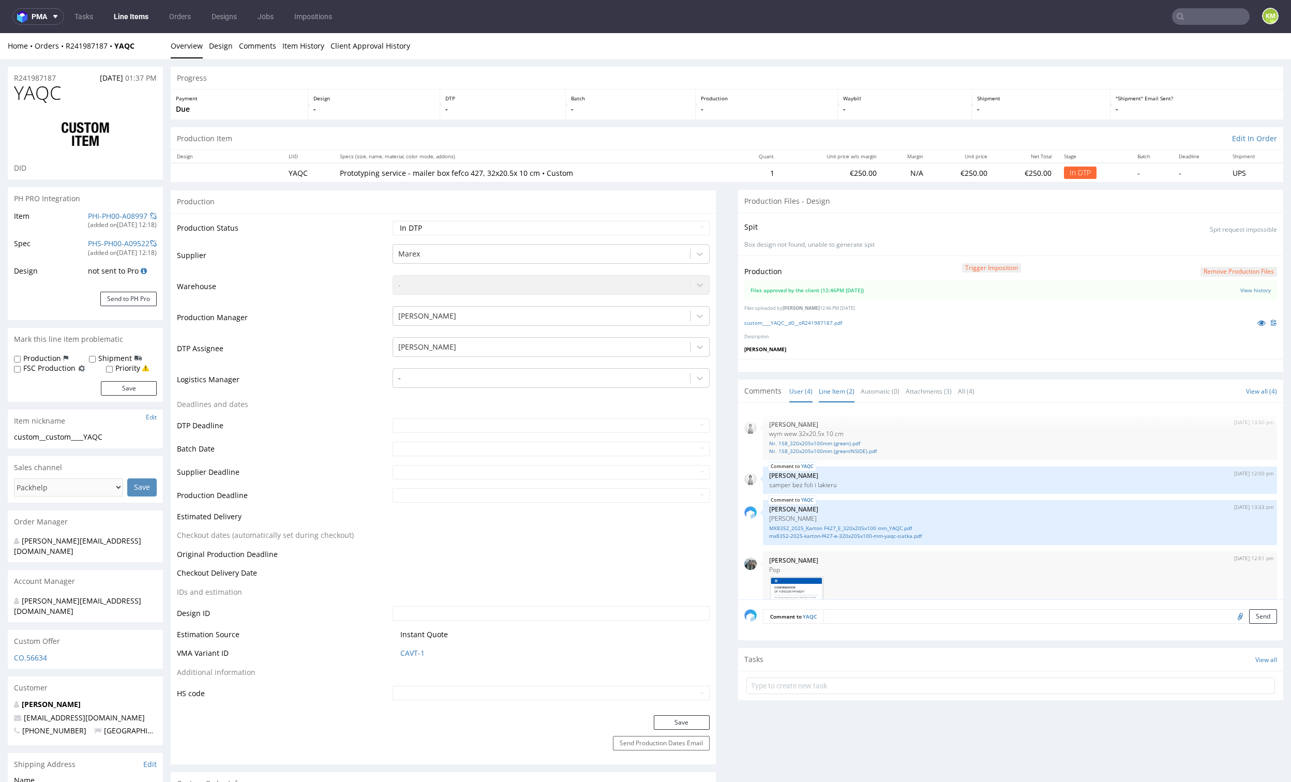
click at [819, 385] on link "Line Item (2)" at bounding box center [837, 391] width 36 height 22
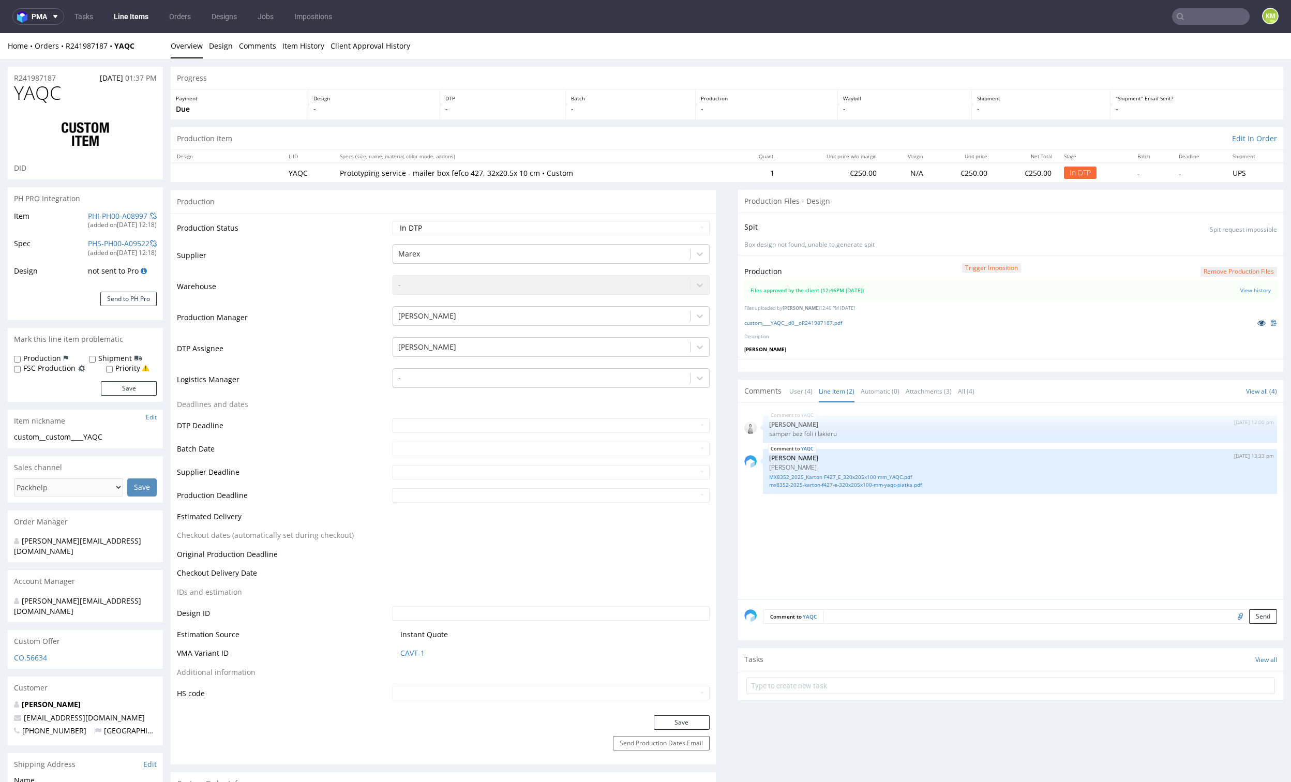
click at [1252, 321] on link at bounding box center [1261, 322] width 19 height 11
click at [626, 234] on select "Waiting for Artwork Waiting for Diecut Waiting for Mockup Waiting for DTP Waiti…" at bounding box center [551, 228] width 317 height 14
select select "dtp_waiting_for_double_check"
click at [393, 221] on select "Waiting for Artwork Waiting for Diecut Waiting for Mockup Waiting for DTP Waiti…" at bounding box center [551, 228] width 317 height 14
click at [682, 718] on button "Save" at bounding box center [682, 722] width 56 height 14
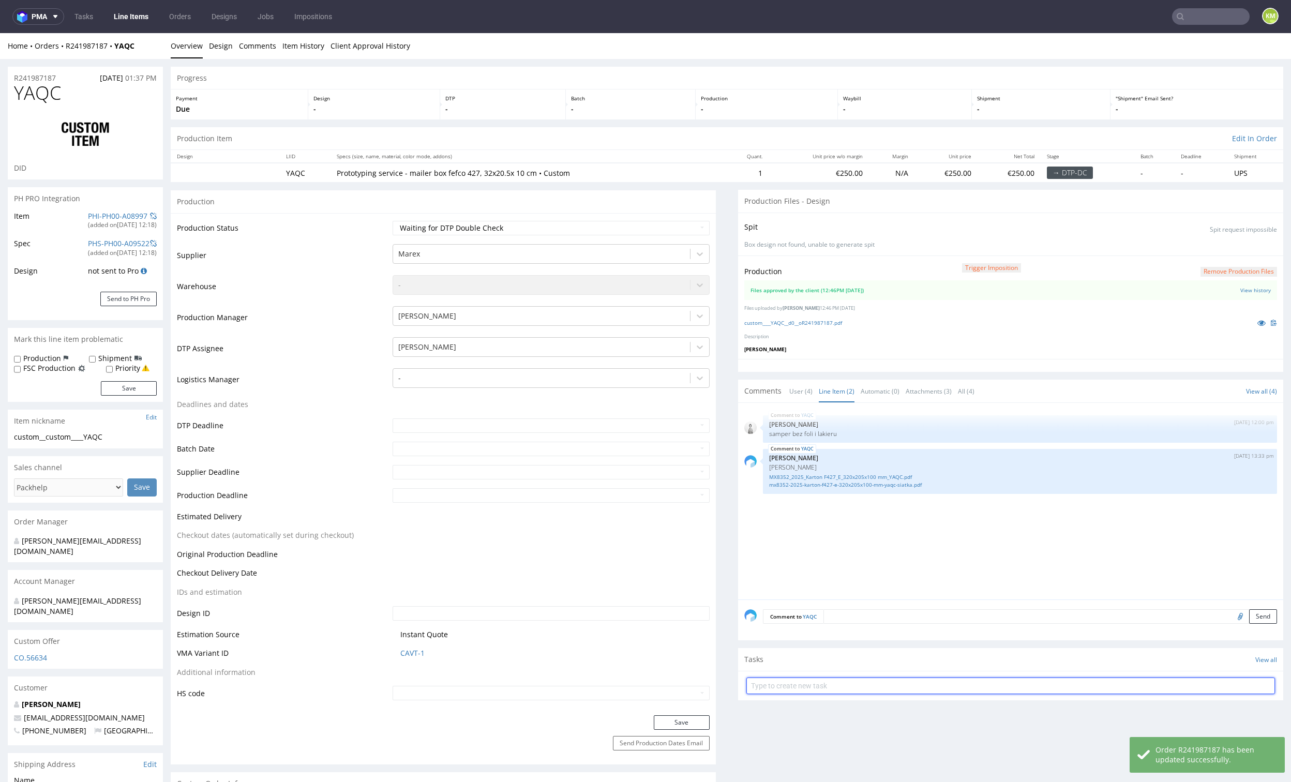
click at [882, 685] on input "text" at bounding box center [1010, 685] width 529 height 17
type input "dch"
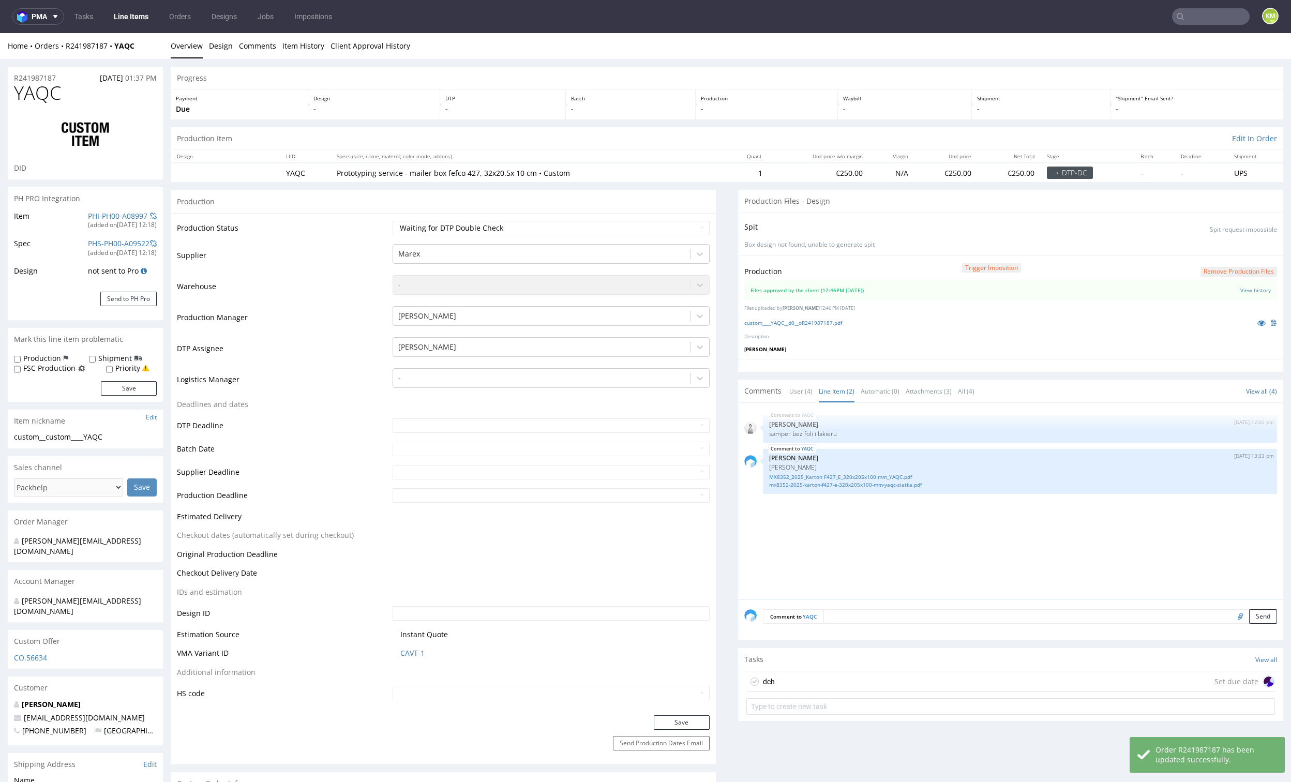
click at [862, 684] on div "dch Set due date" at bounding box center [1010, 681] width 529 height 21
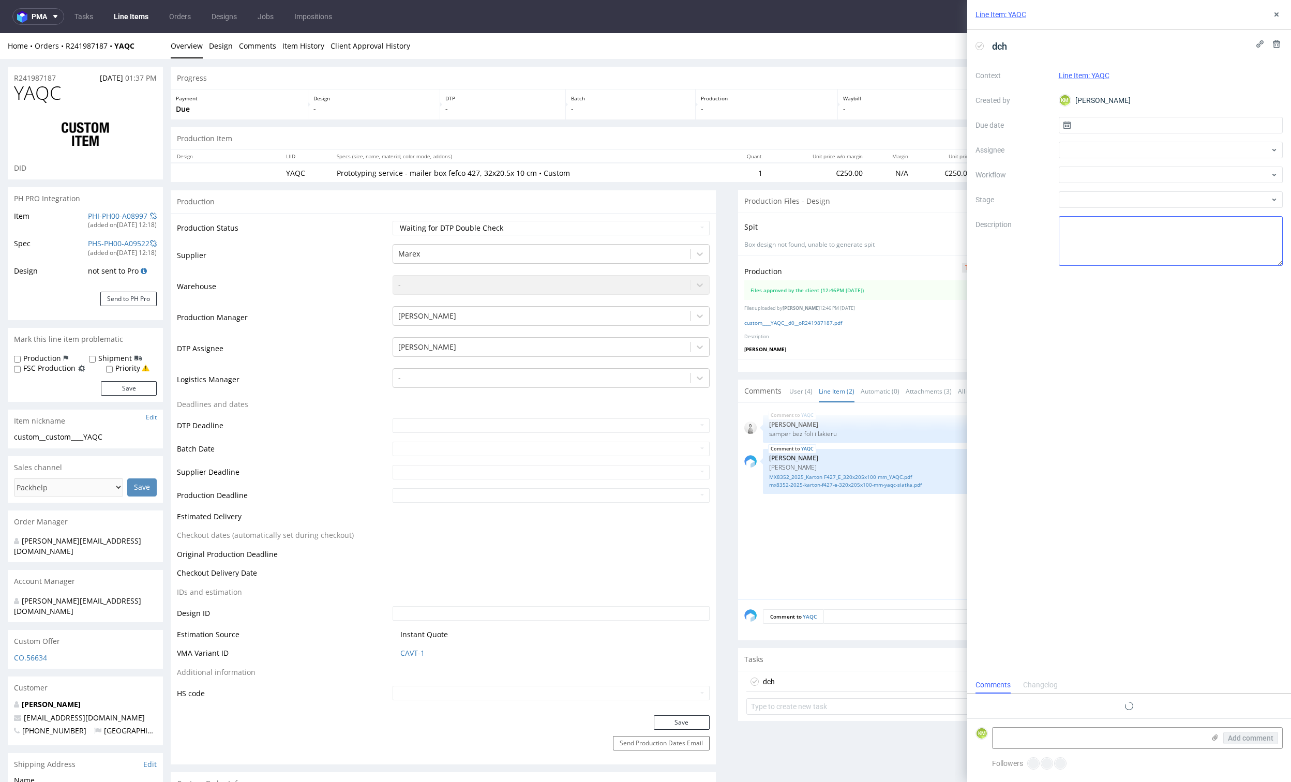
scroll to position [8, 0]
click at [1119, 127] on input "text" at bounding box center [1171, 125] width 224 height 17
drag, startPoint x: 1141, startPoint y: 207, endPoint x: 1108, endPoint y: 168, distance: 51.4
click at [1140, 207] on button "8" at bounding box center [1137, 211] width 16 height 17
type input "[DATE]"
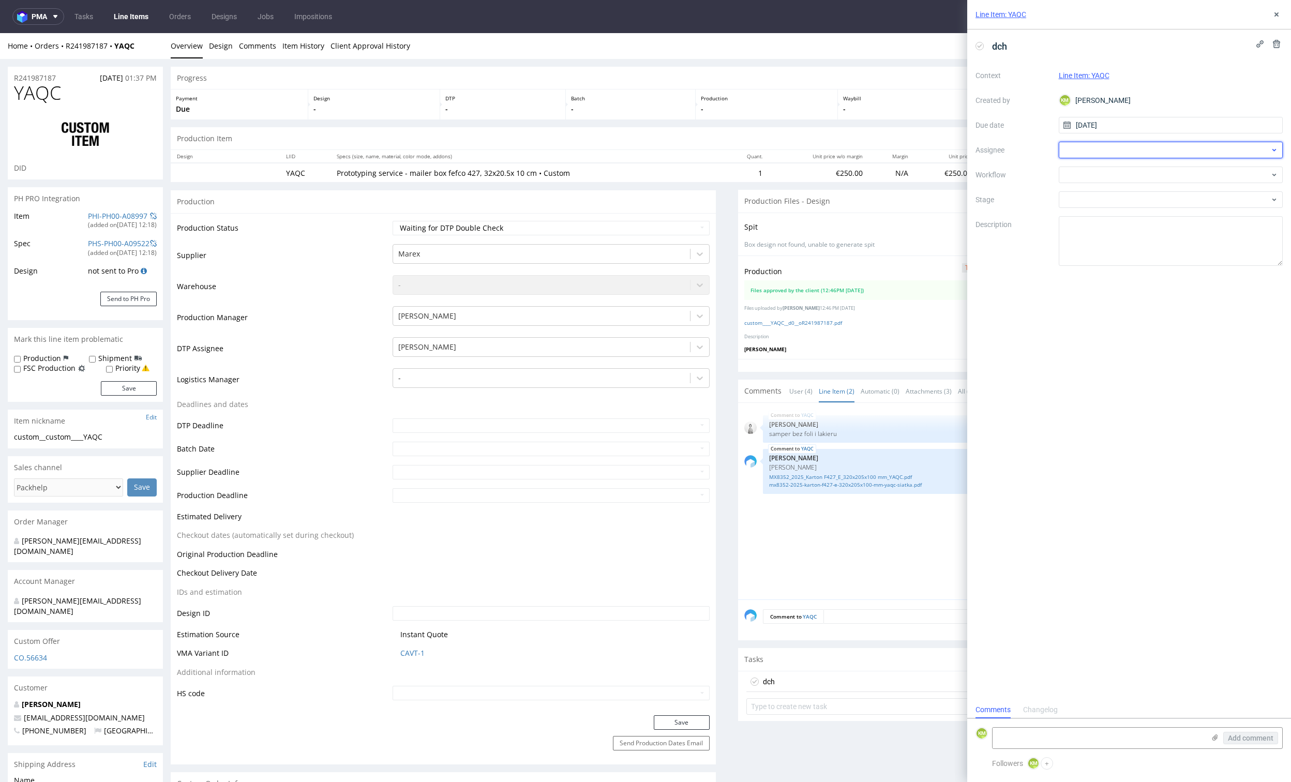
click at [1089, 144] on div at bounding box center [1171, 150] width 224 height 17
type input "gaz"
drag, startPoint x: 1109, startPoint y: 186, endPoint x: 1104, endPoint y: 183, distance: 5.8
click at [1108, 186] on span "Krystian Gaza" at bounding box center [1104, 189] width 46 height 10
click at [1095, 174] on div at bounding box center [1171, 175] width 224 height 17
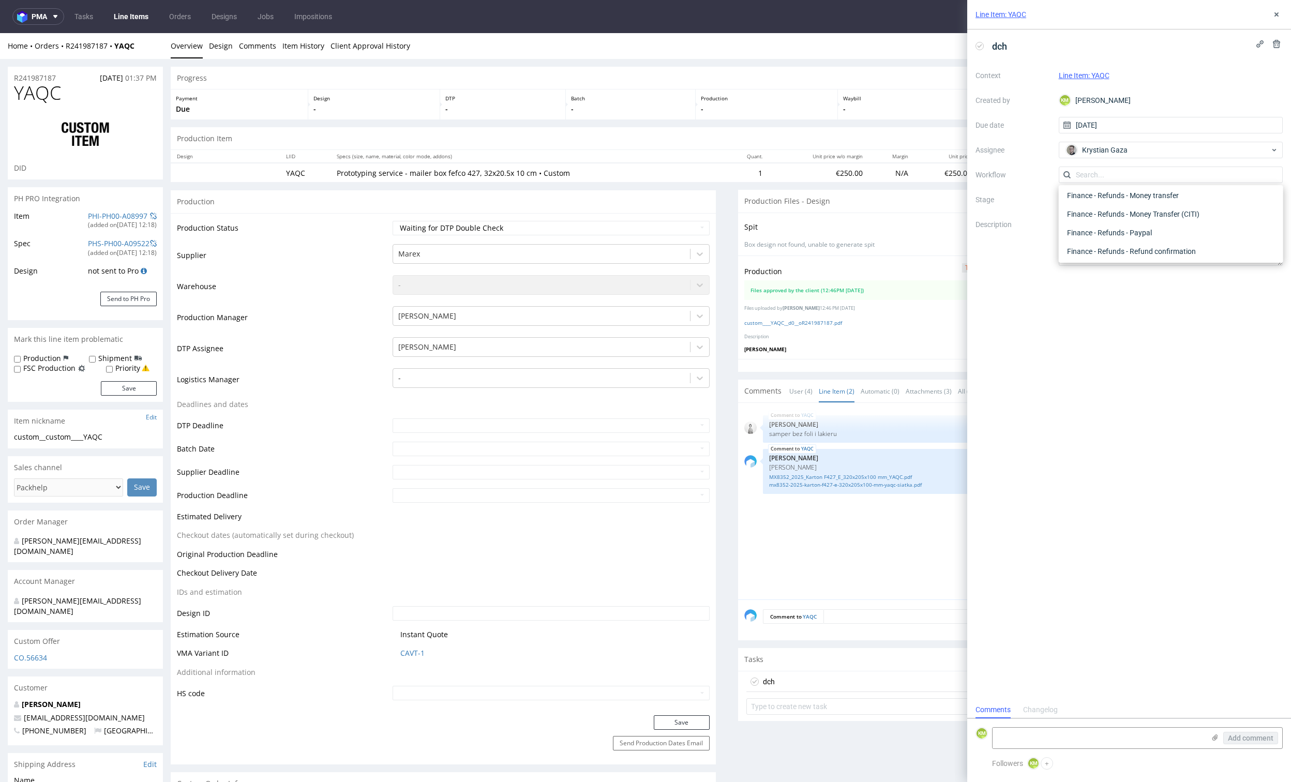
scroll to position [0, 0]
click at [1110, 211] on div "DTP - Double Check" at bounding box center [1171, 212] width 216 height 19
click at [1104, 233] on textarea at bounding box center [1171, 241] width 224 height 50
type textarea "Pisałem o tym przesunięciu w patternie i brakach w patternie w pca"
click at [1166, 326] on div "dch Context Line Item: YAQC Created by KM [PERSON_NAME] Due date [DATE] Assigne…" at bounding box center [1129, 365] width 324 height 672
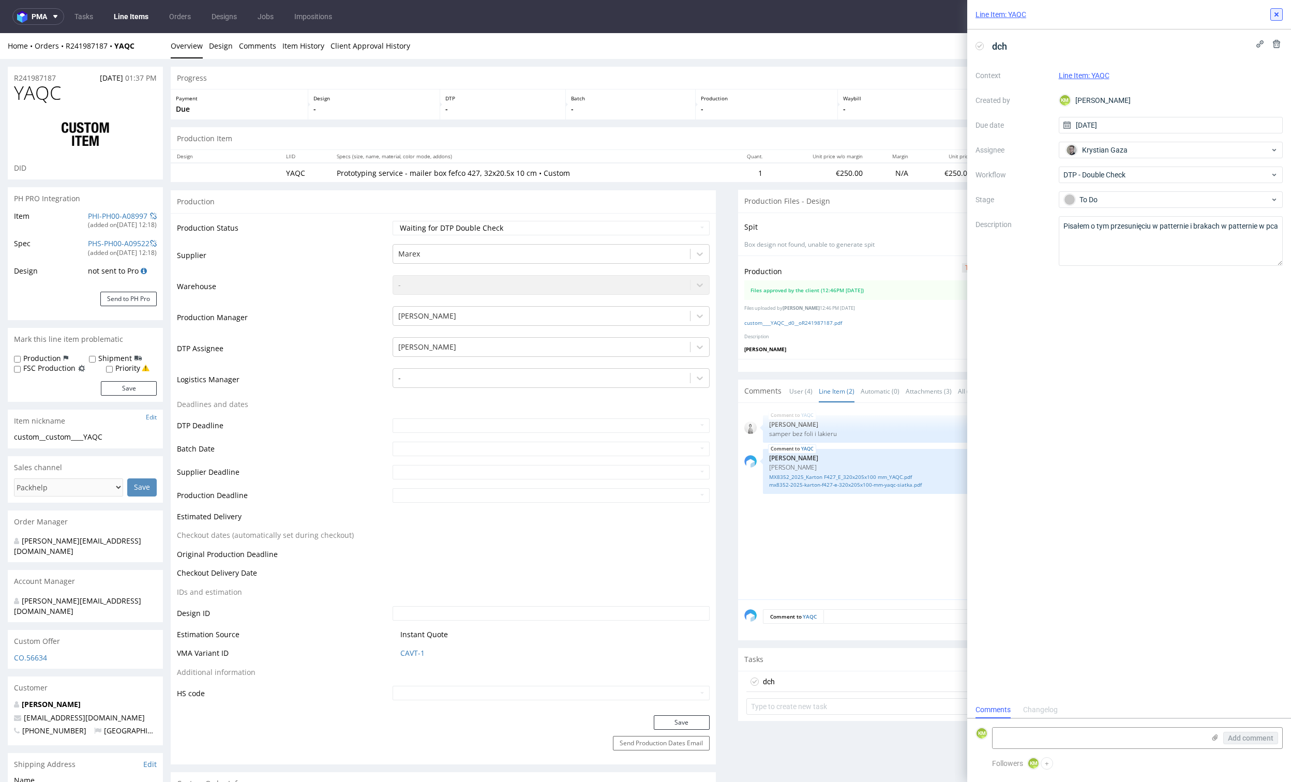
click at [1275, 12] on icon at bounding box center [1276, 14] width 8 height 8
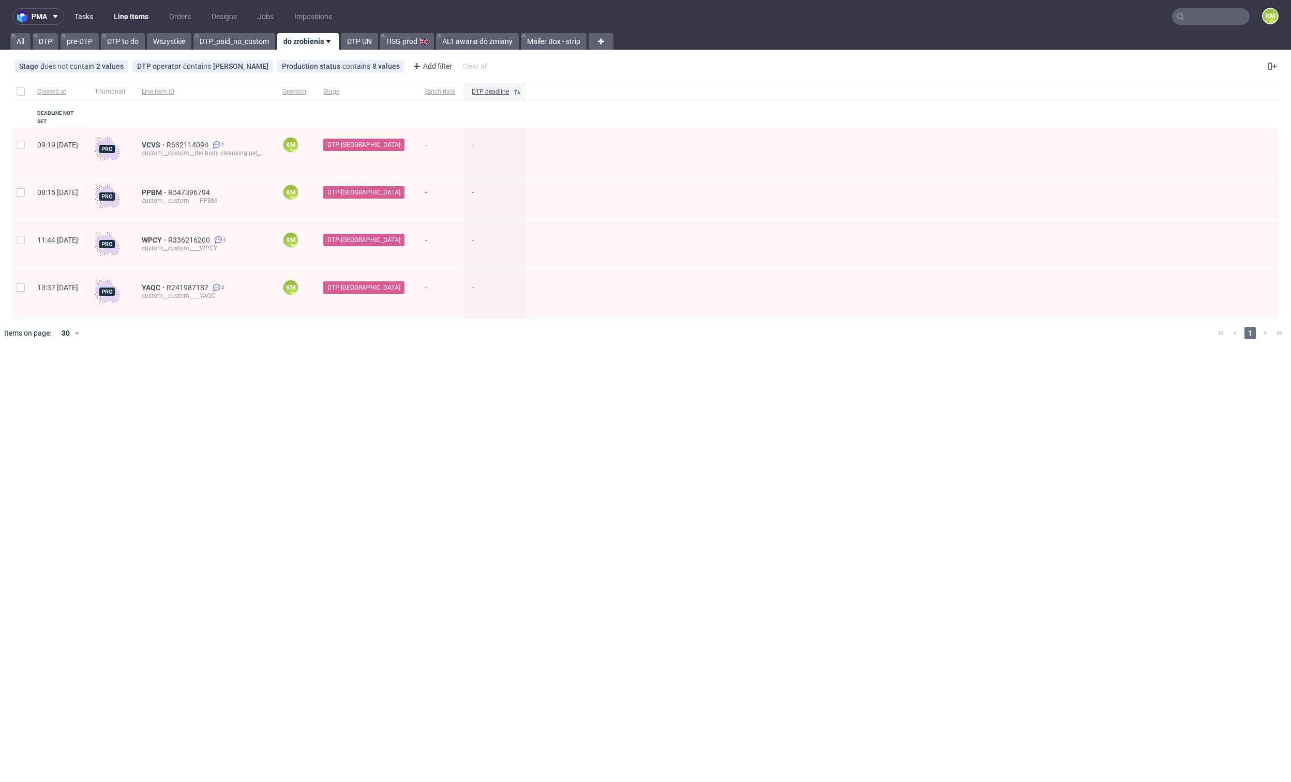
click at [93, 17] on link "Tasks" at bounding box center [83, 16] width 31 height 17
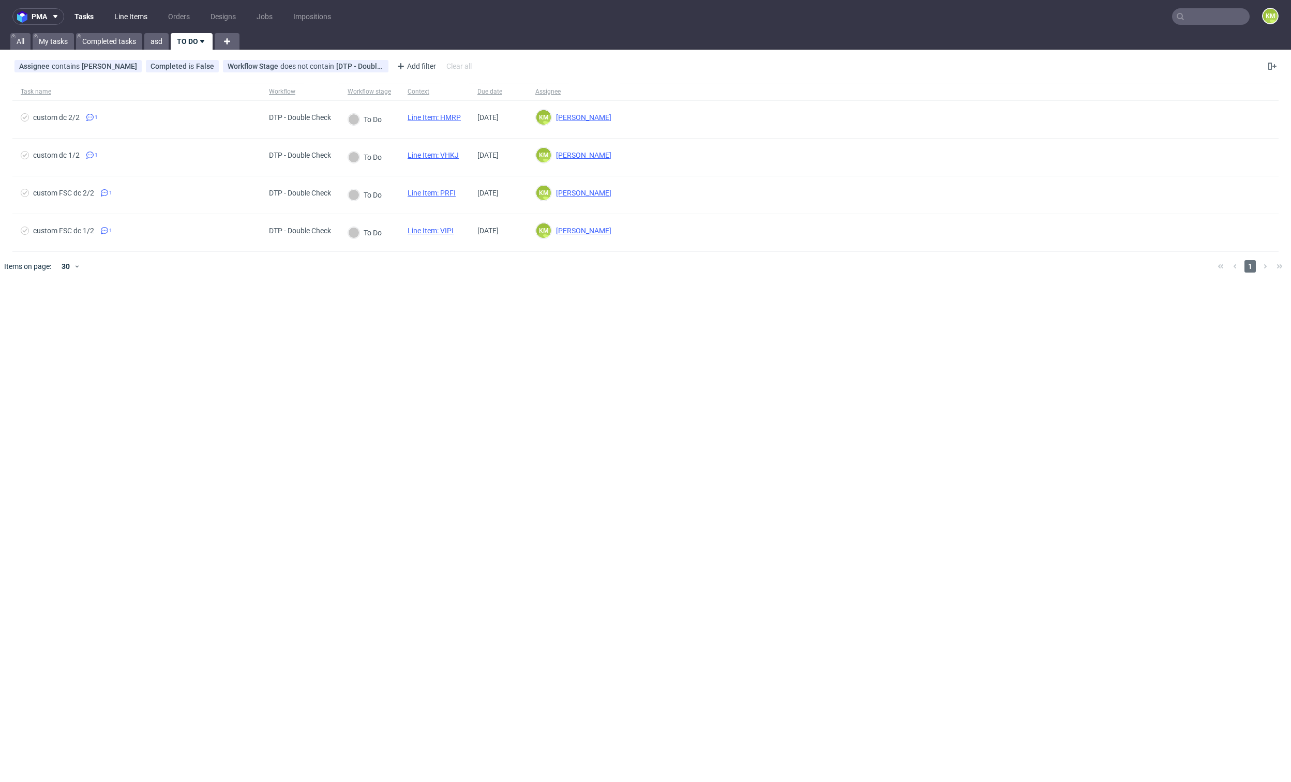
click at [135, 16] on link "Line Items" at bounding box center [131, 16] width 46 height 17
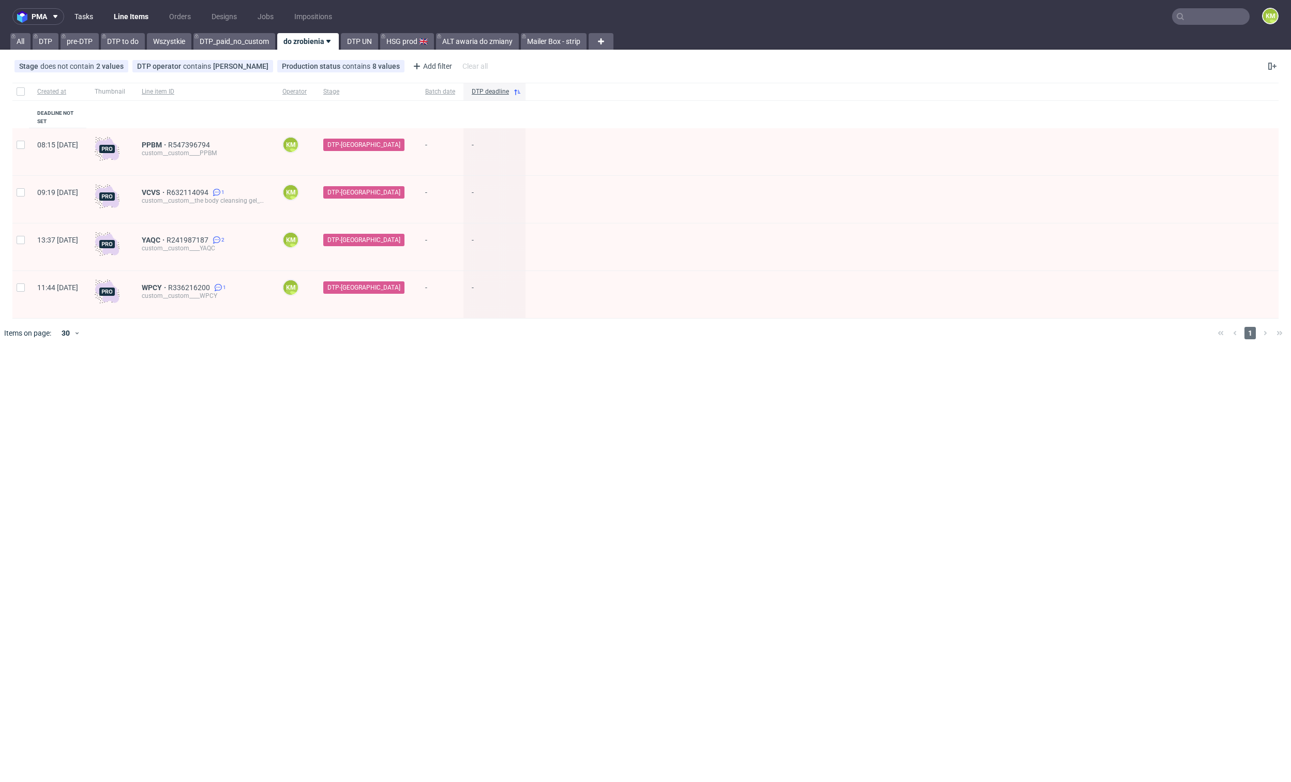
click at [79, 14] on link "Tasks" at bounding box center [83, 16] width 31 height 17
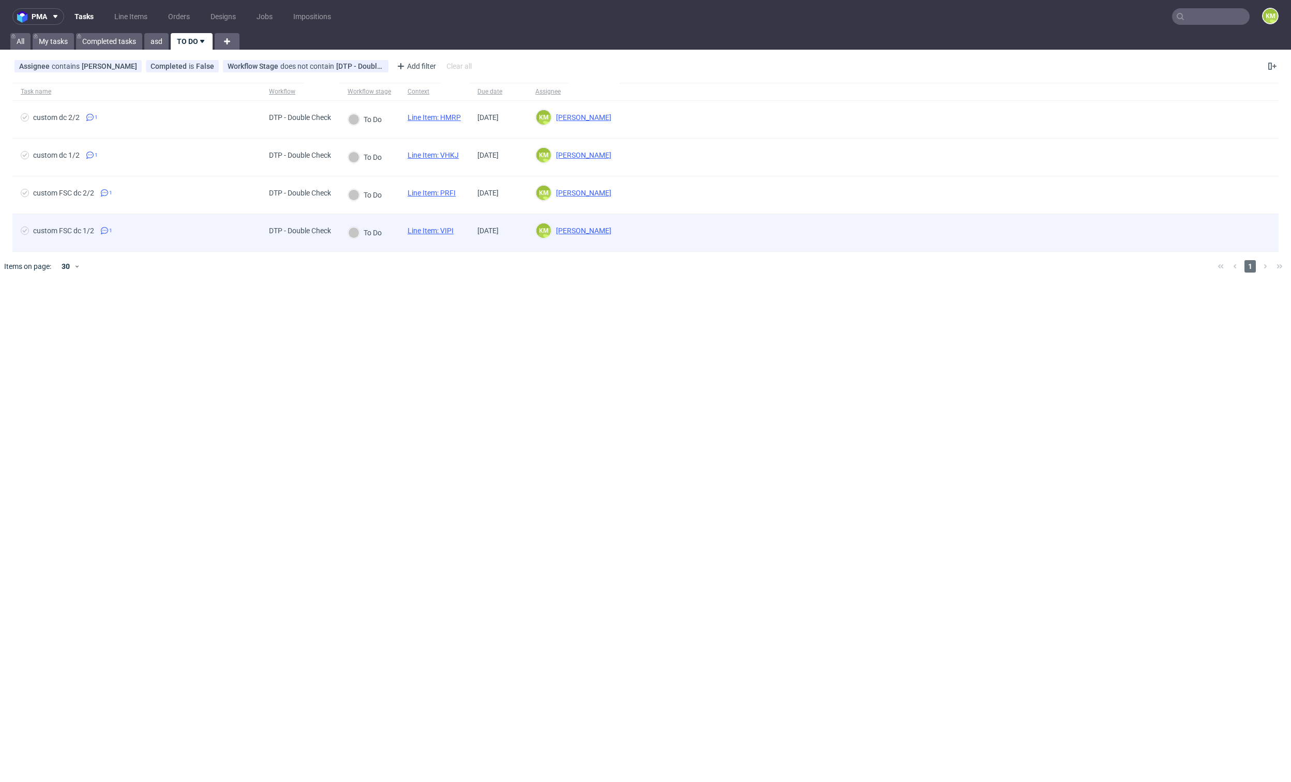
click at [452, 230] on link "Line Item: VIPI" at bounding box center [430, 231] width 46 height 8
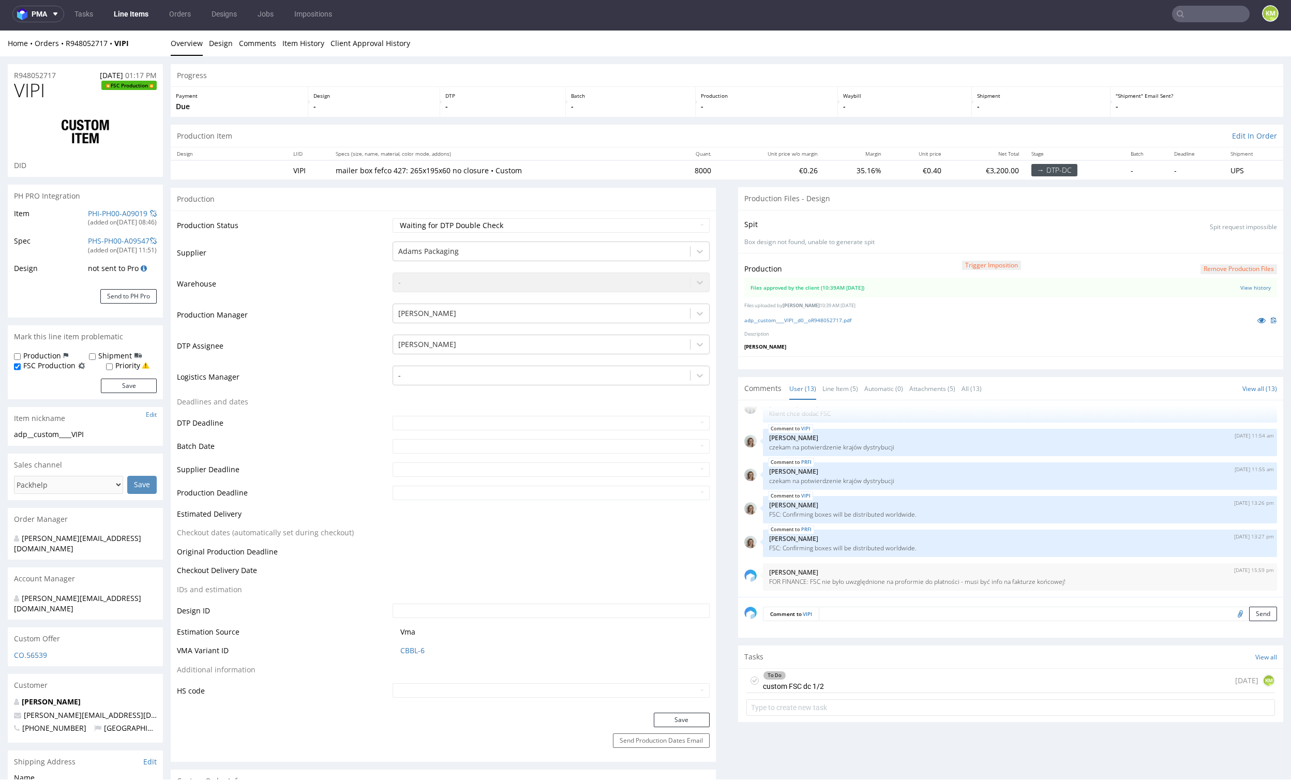
click at [854, 682] on div "To Do custom FSC dc 1/2 [DATE] KM" at bounding box center [1010, 681] width 529 height 24
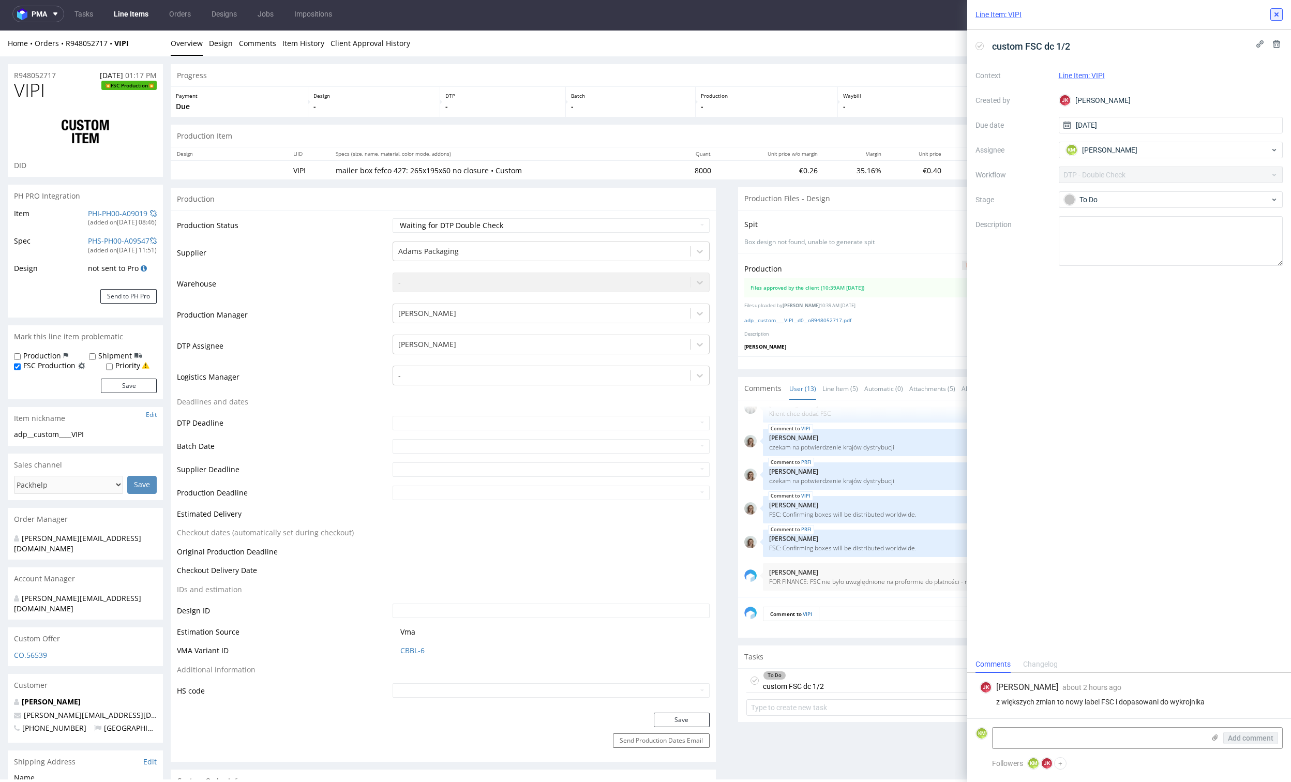
click at [1277, 12] on use at bounding box center [1276, 14] width 4 height 4
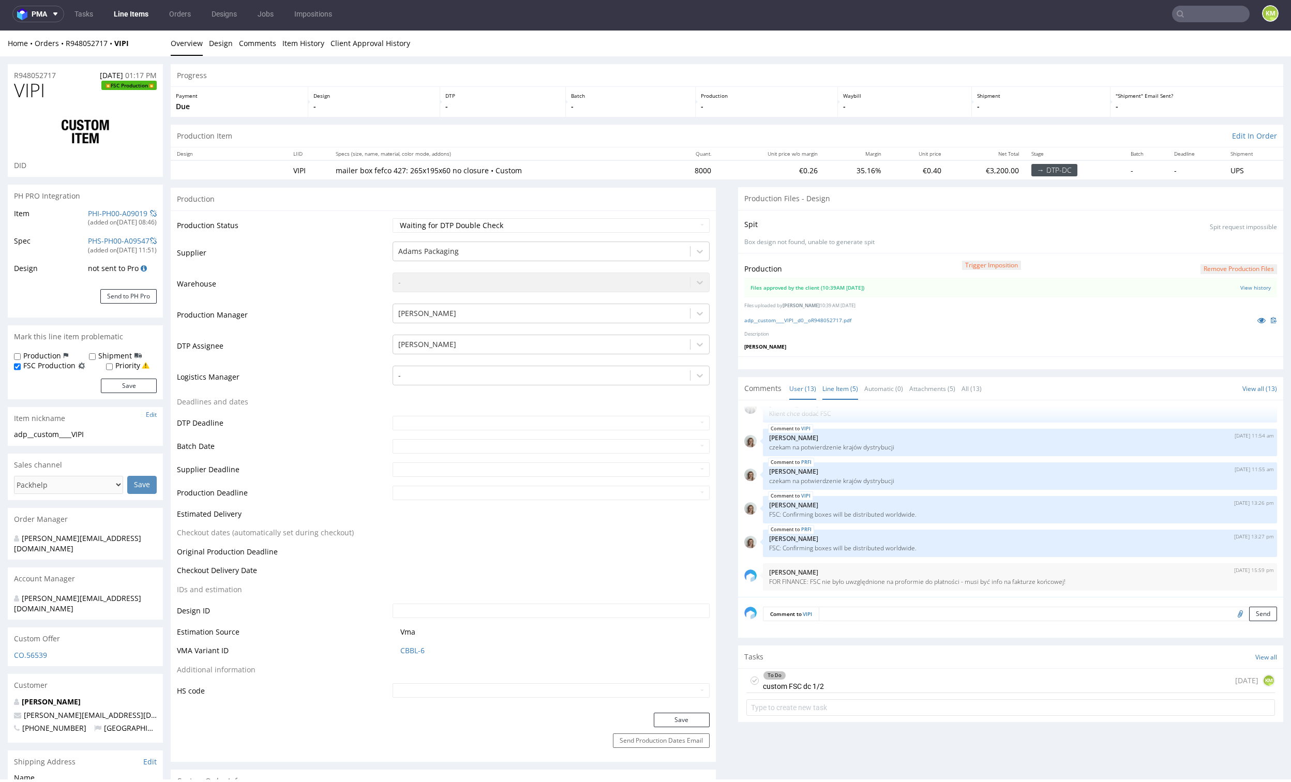
click at [839, 389] on link "Line Item (5)" at bounding box center [840, 389] width 36 height 22
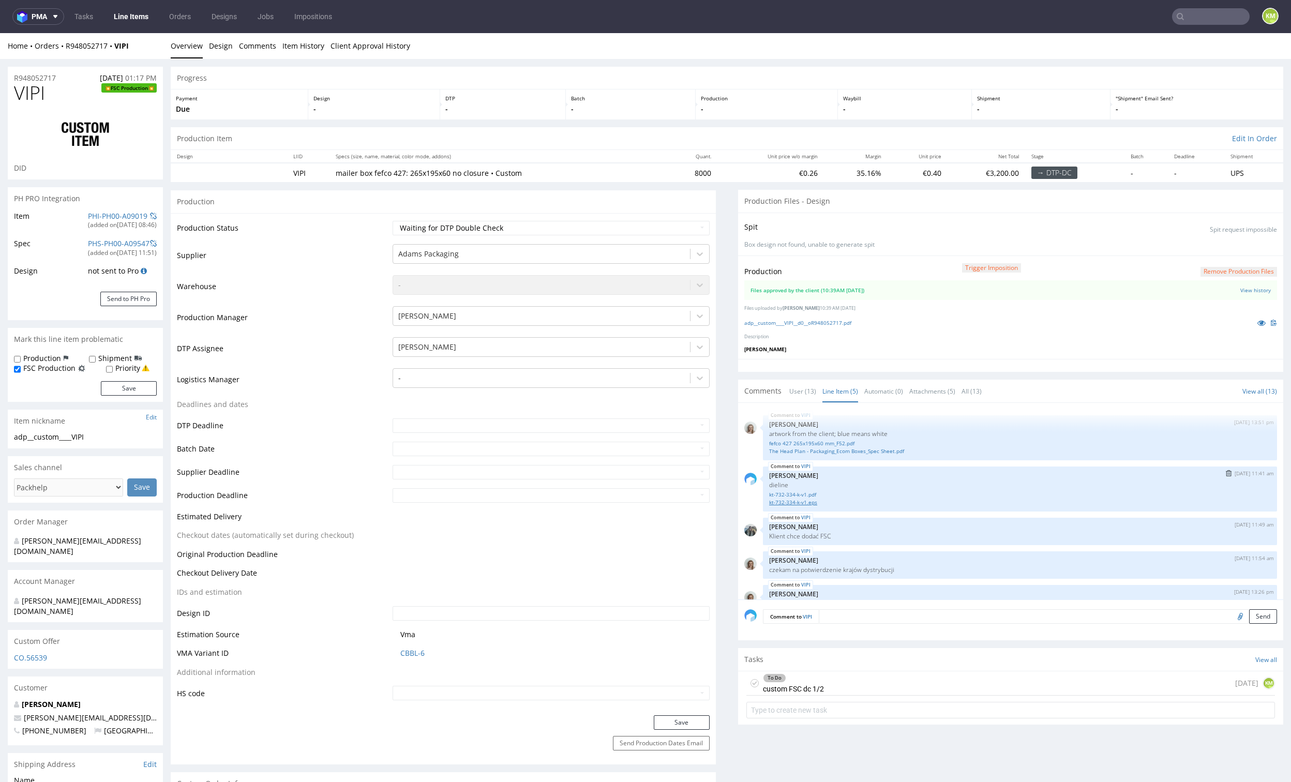
click at [801, 502] on link "kt-732-334-k-v1.eps" at bounding box center [1020, 503] width 502 height 8
click at [823, 354] on div "Production Trigger Imposition Remove production files Files approved by the cli…" at bounding box center [1010, 306] width 545 height 103
click at [817, 322] on link "adp__custom____VIPI__d0__oR948052717.pdf" at bounding box center [797, 322] width 107 height 7
click at [868, 434] on p "artwork from the client; blue means white" at bounding box center [1020, 434] width 502 height 8
click at [825, 441] on link "fefco 427 265x195x60 mm_F52.pdf" at bounding box center [1020, 444] width 502 height 8
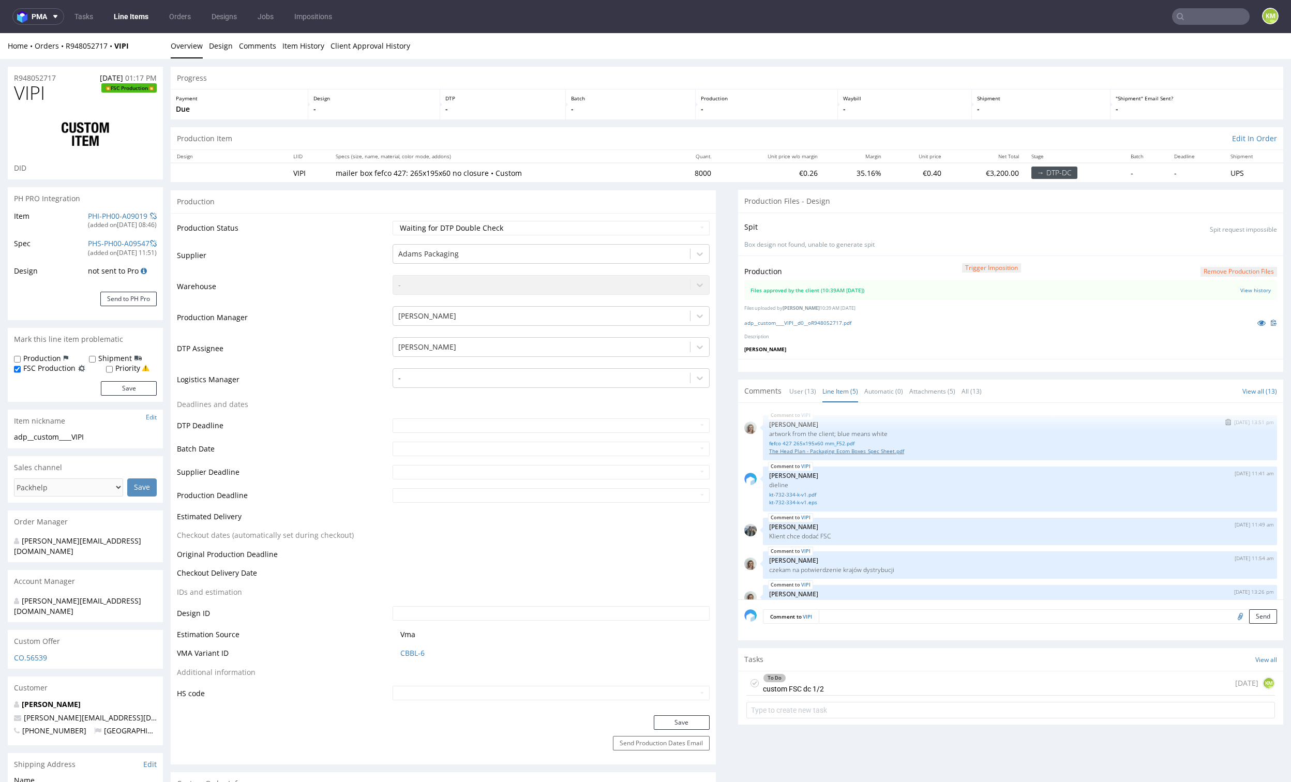
click at [837, 449] on link "The Head Plan - Packaging_Ecom Boxes_Spec Sheet.pdf" at bounding box center [1020, 451] width 502 height 8
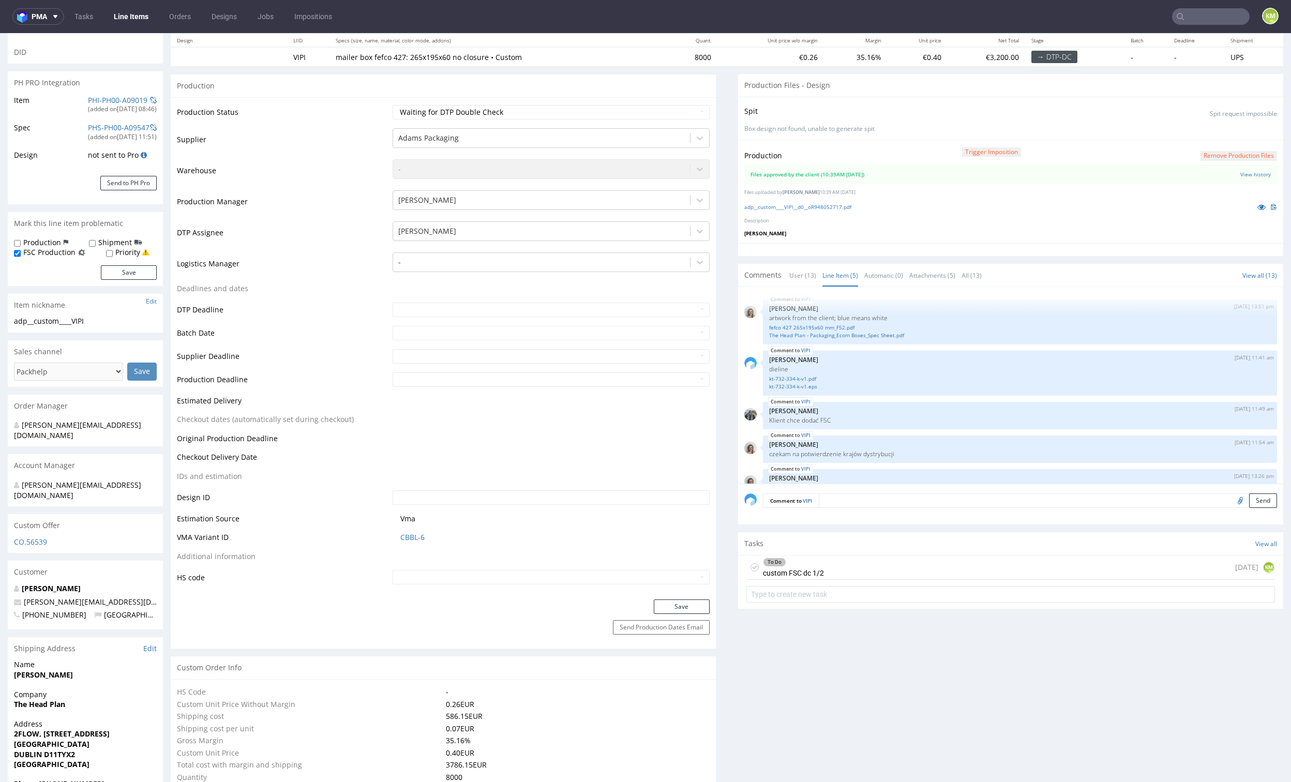
click at [839, 569] on div "To Do custom FSC dc 1/2 today KM" at bounding box center [1010, 567] width 529 height 24
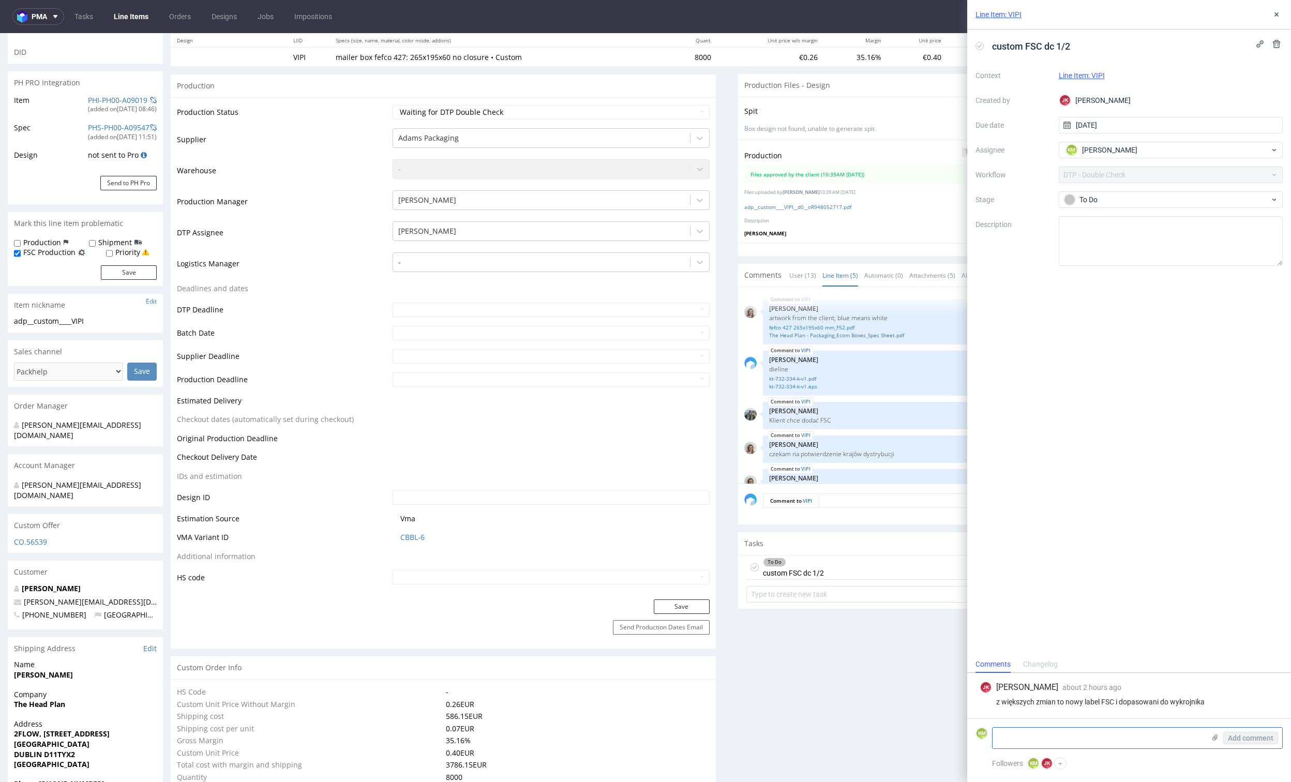
click at [1022, 740] on textarea at bounding box center [1098, 738] width 212 height 21
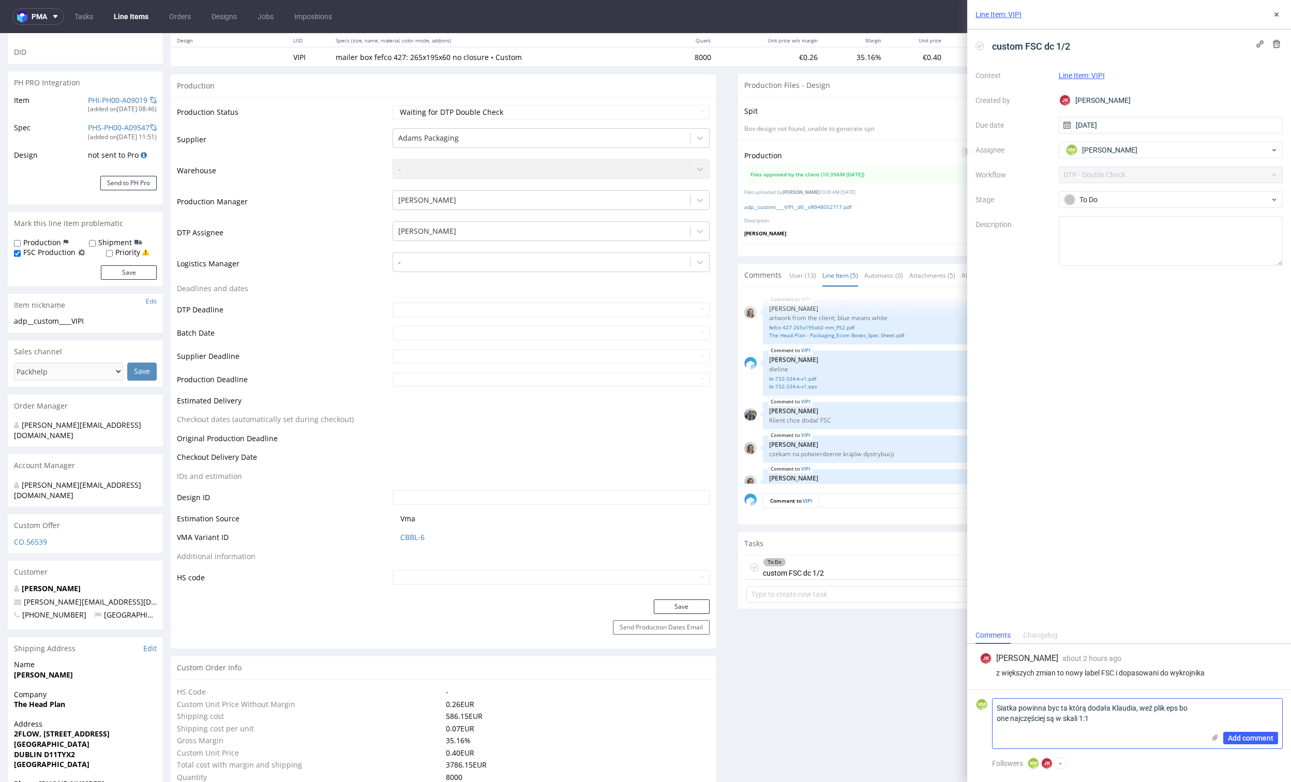
click at [995, 708] on textarea "Siatka powinna byc ta którą dodała Klaudia, weź plik eps bo one najczęściej są …" at bounding box center [1098, 724] width 212 height 50
click at [1085, 725] on textarea "1. Siatka powinna byc ta którą dodała Klaudia, weź plik eps bo one najczęściej …" at bounding box center [1098, 724] width 212 height 50
click at [1100, 724] on textarea "1. Siatka powinna byc ta którą dodała Klaudia, weź plik eps bo one najczęściej …" at bounding box center [1098, 724] width 212 height 50
click at [1103, 722] on textarea "1. Siatka powinna byc ta którą dodała Klaudia, weź plik eps bo one najczęściej …" at bounding box center [1098, 724] width 212 height 50
type textarea "1. Siatka powinna byc ta którą dodała Klaudia, weź plik eps bo one najczęściej …"
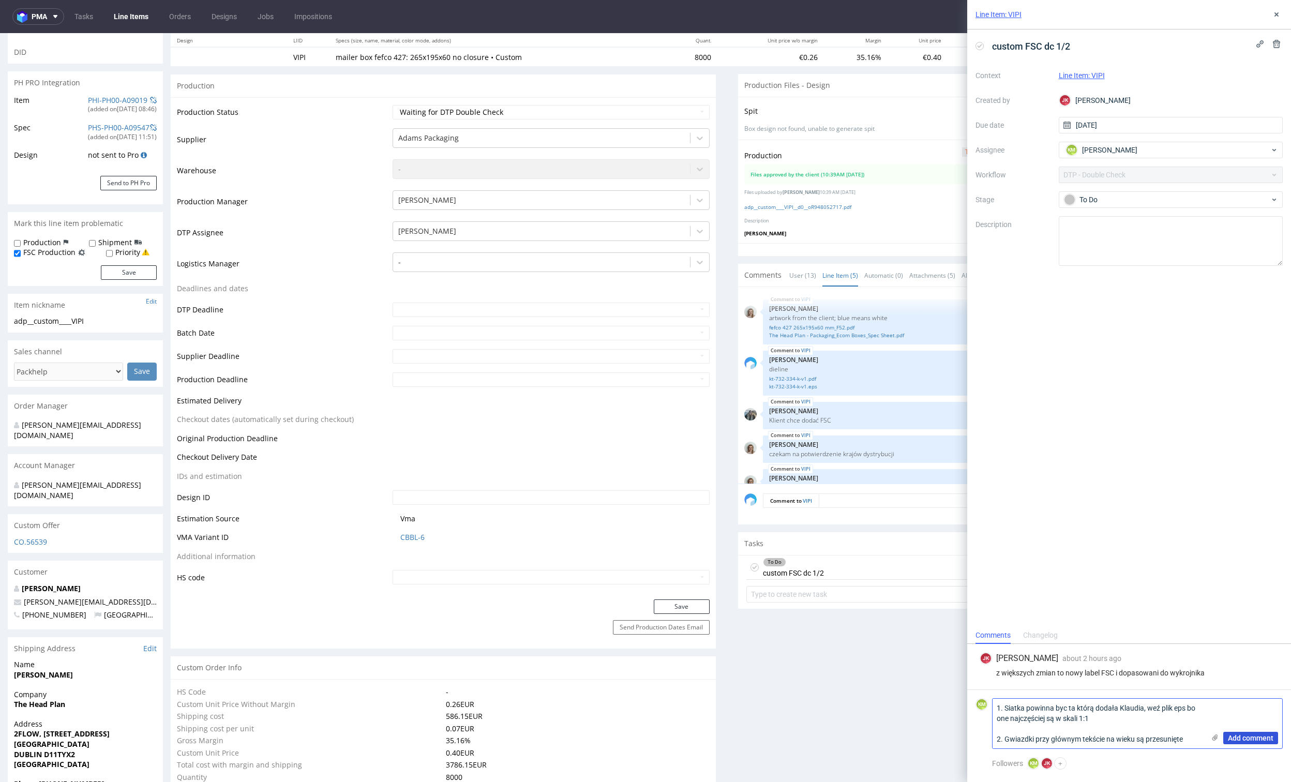
click at [1242, 738] on span "Add comment" at bounding box center [1251, 737] width 46 height 7
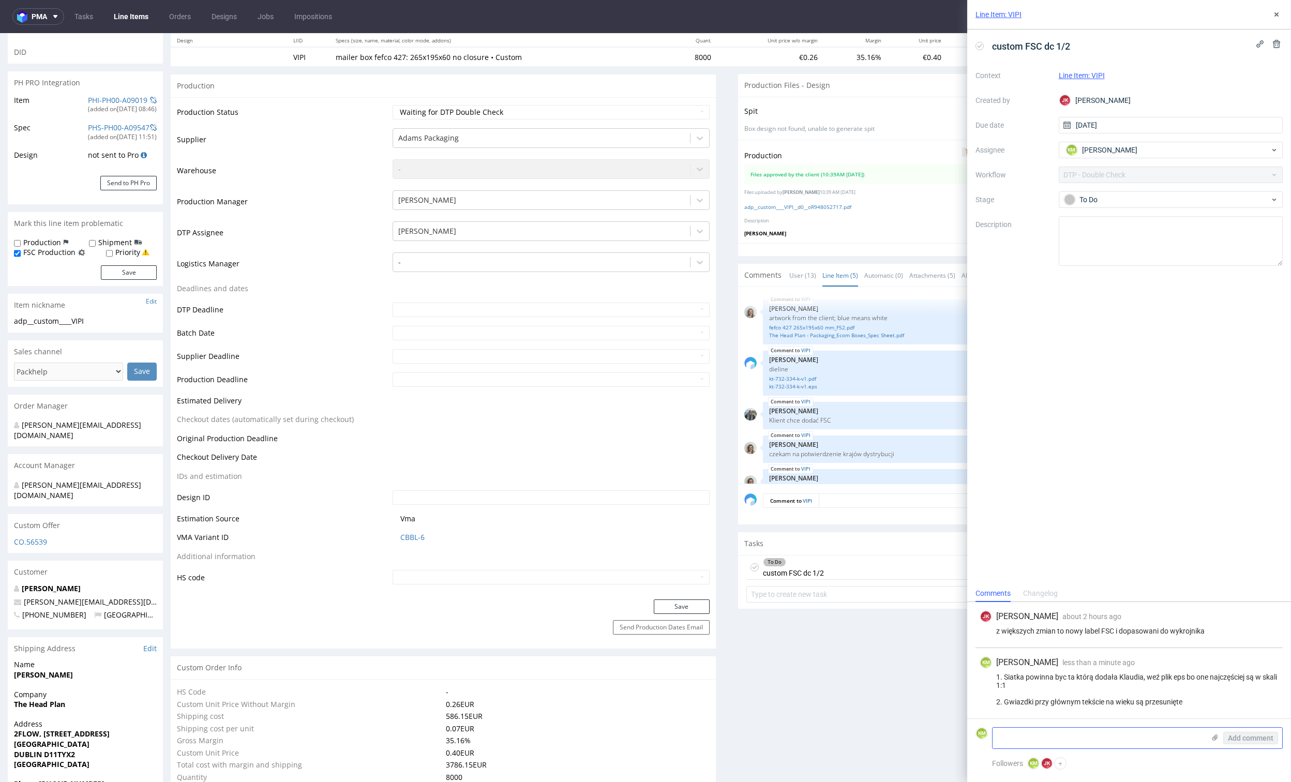
click at [1056, 736] on textarea at bounding box center [1098, 738] width 212 height 21
type textarea "3. Możesz podpisać w nazwie pliku na końcu __inside"
click at [1249, 734] on span "Add comment" at bounding box center [1251, 737] width 46 height 7
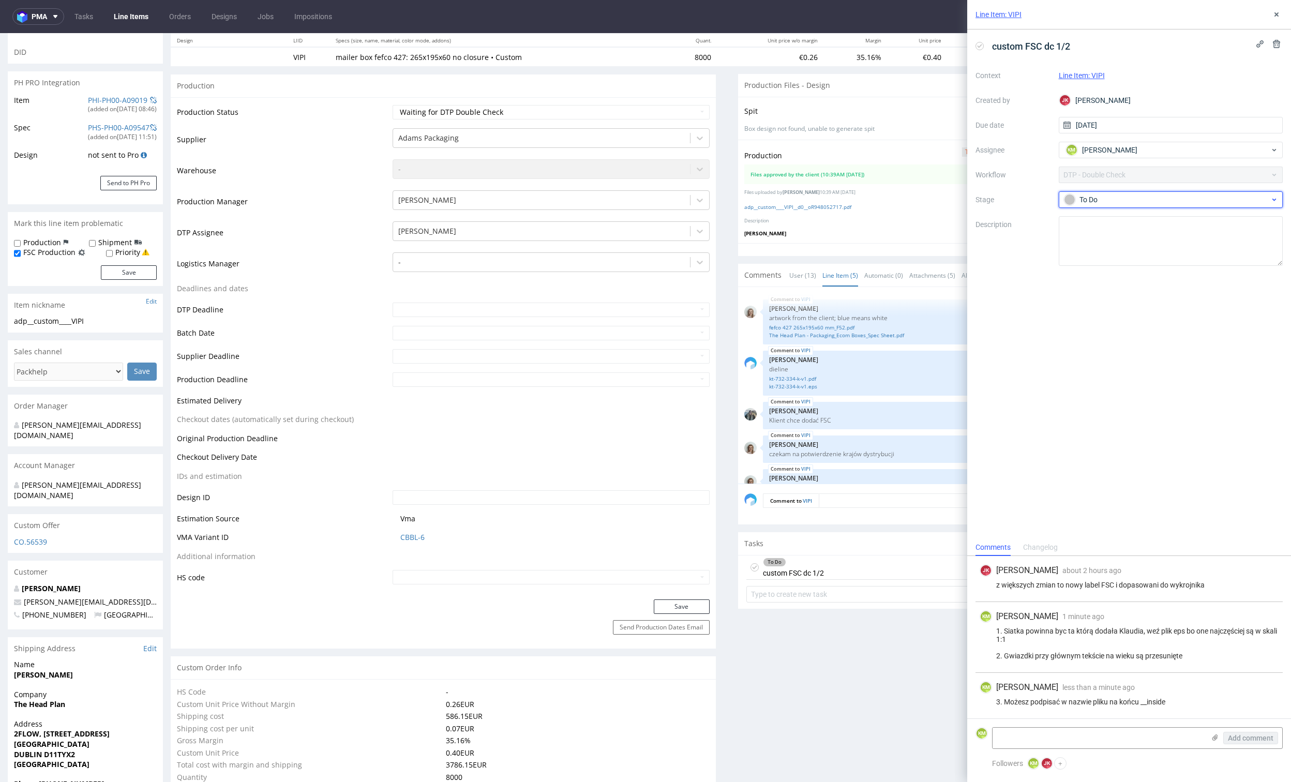
click at [1104, 201] on div "To Do" at bounding box center [1167, 199] width 206 height 11
click at [1113, 263] on div "Needs fixes" at bounding box center [1170, 265] width 207 height 11
click at [1279, 19] on button at bounding box center [1276, 14] width 12 height 12
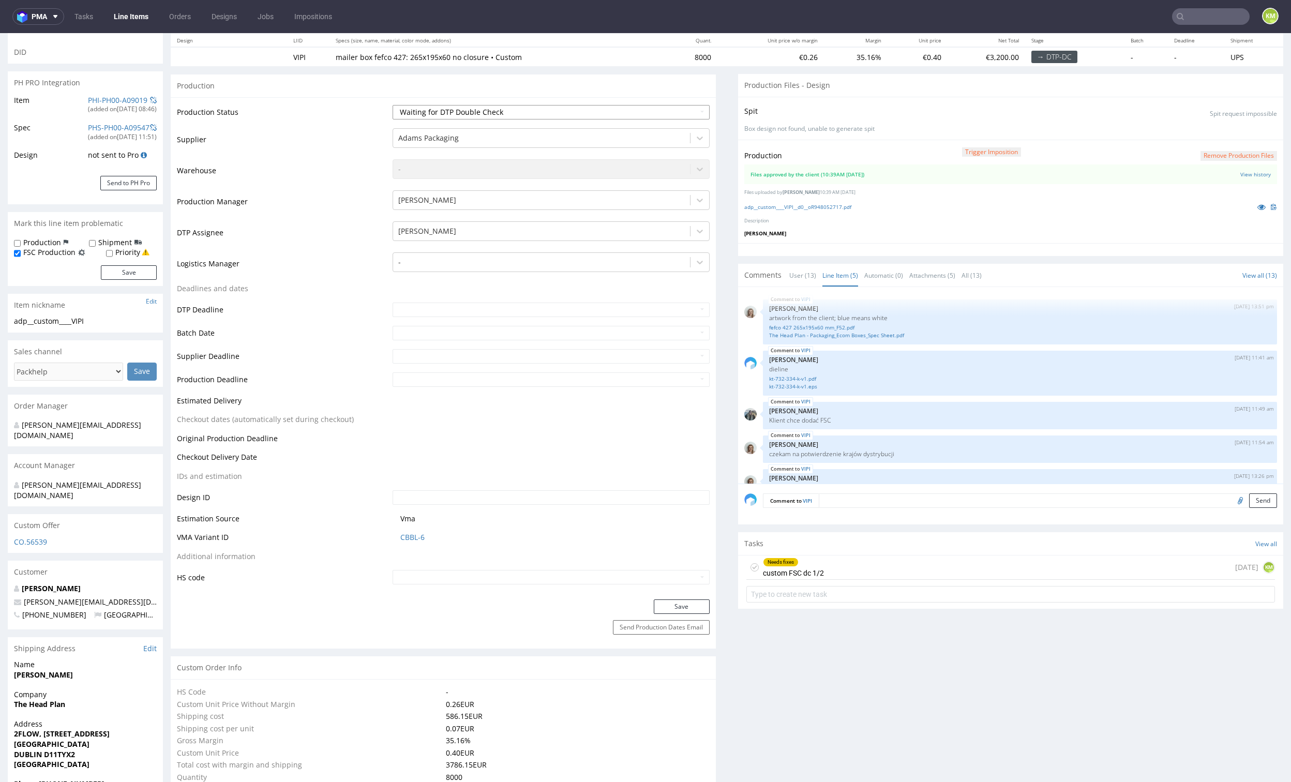
click at [629, 112] on select "Waiting for Artwork Waiting for Diecut Waiting for Mockup Waiting for DTP Waiti…" at bounding box center [551, 112] width 317 height 14
select select "dtp_dc_done"
click at [393, 105] on select "Waiting for Artwork Waiting for Diecut Waiting for Mockup Waiting for DTP Waiti…" at bounding box center [551, 112] width 317 height 14
click at [677, 603] on button "Save" at bounding box center [682, 606] width 56 height 14
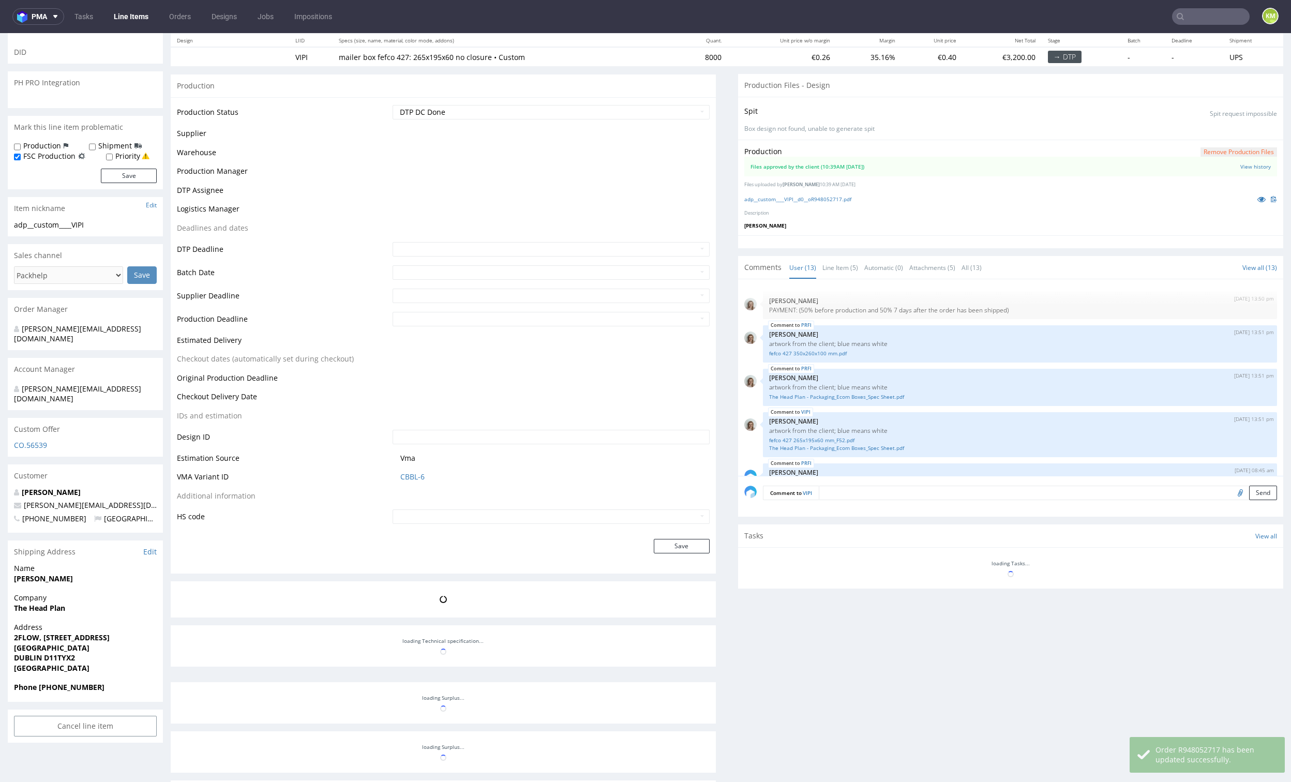
scroll to position [19, 0]
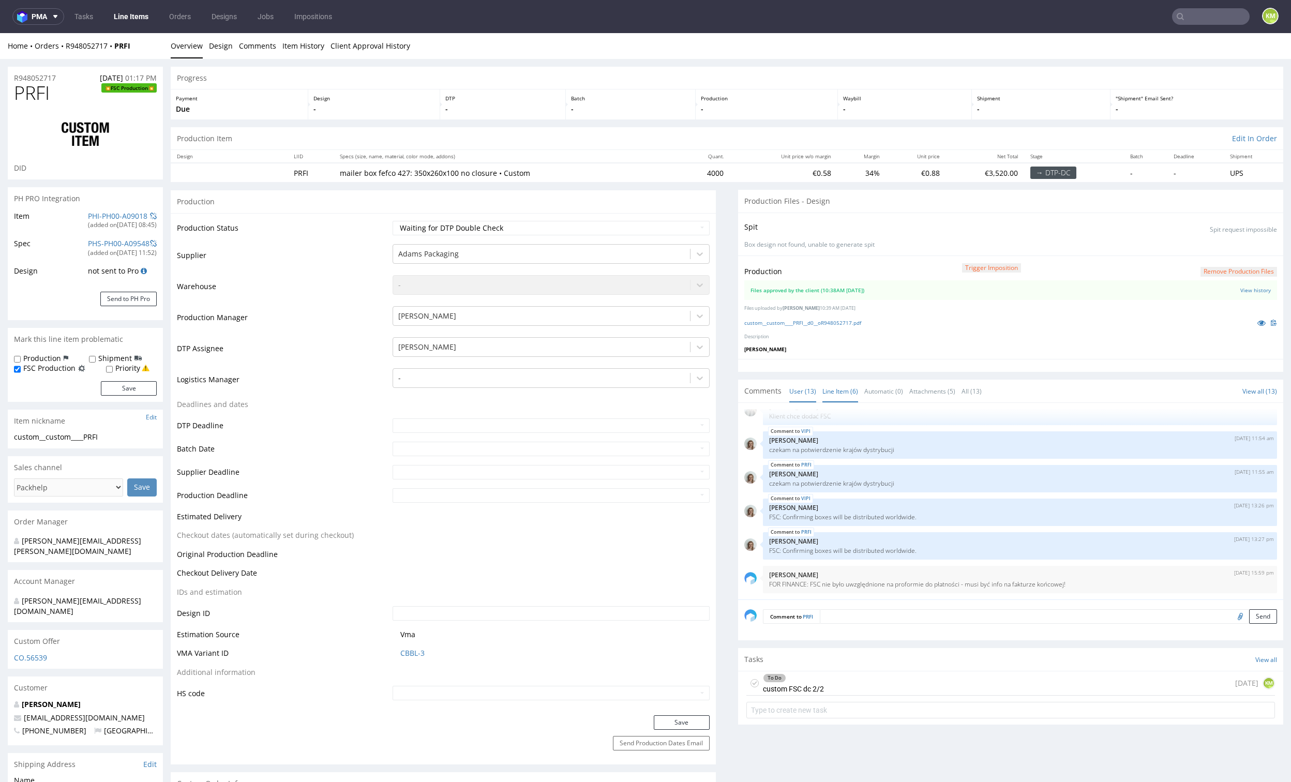
click at [833, 387] on link "Line Item (6)" at bounding box center [840, 391] width 36 height 22
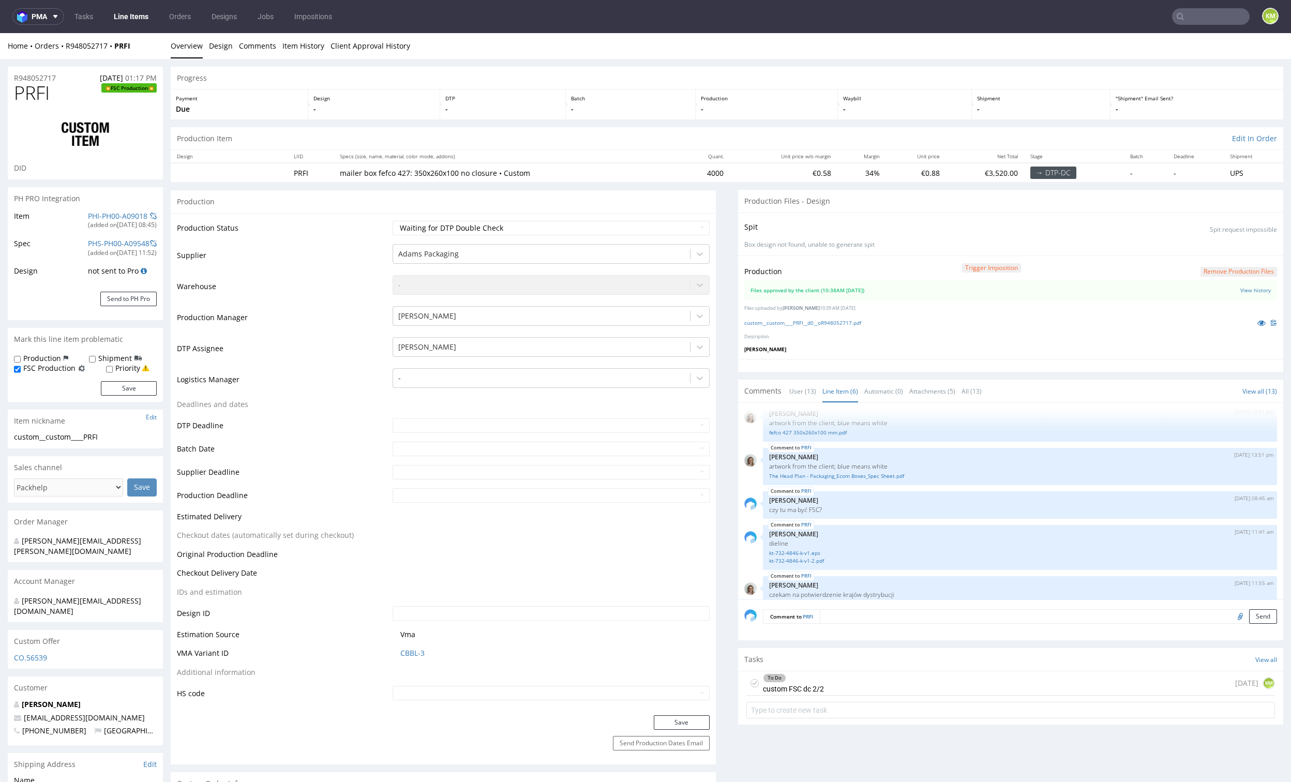
scroll to position [17, 0]
click at [808, 338] on p "Description" at bounding box center [1010, 337] width 533 height 7
click at [804, 322] on link "custom__custom____PRFI__d0__oR948052717.pdf" at bounding box center [802, 322] width 117 height 7
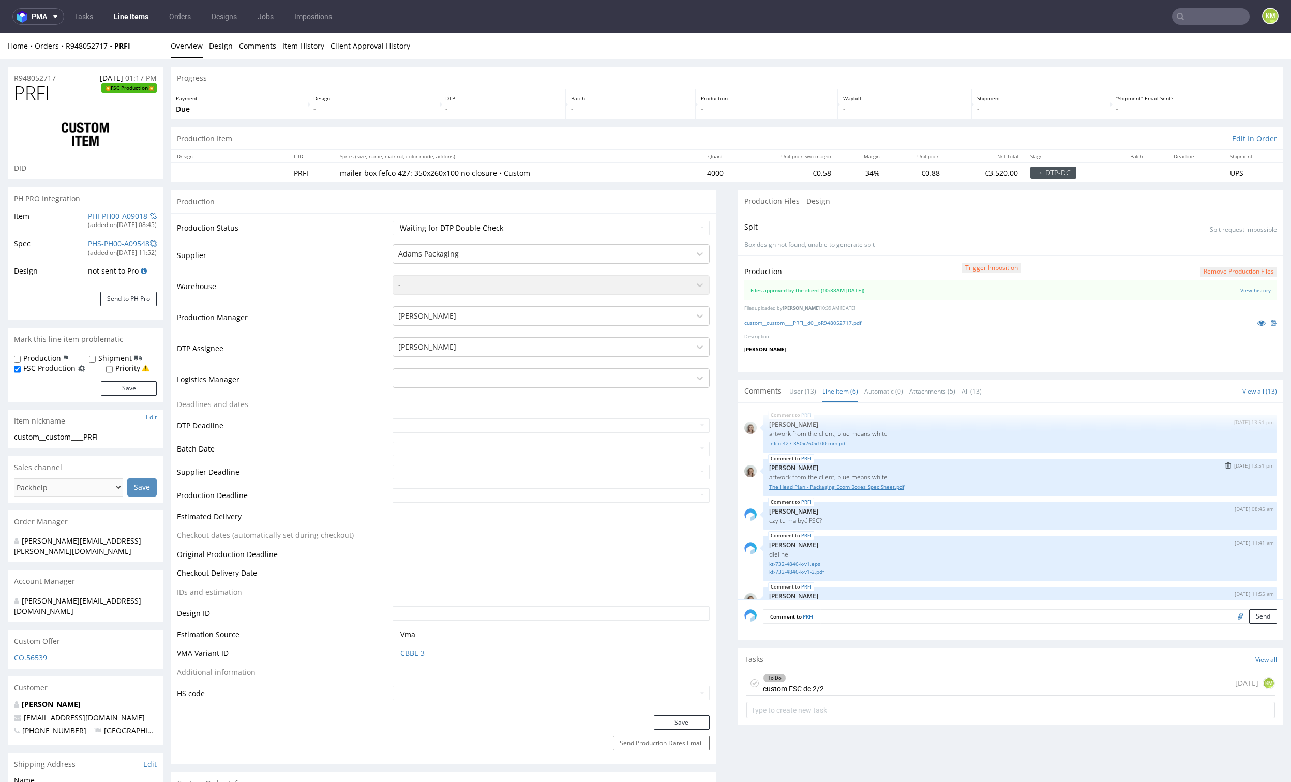
click at [863, 484] on link "The Head Plan - Packaging_Ecom Boxes_Spec Sheet.pdf" at bounding box center [1020, 487] width 502 height 8
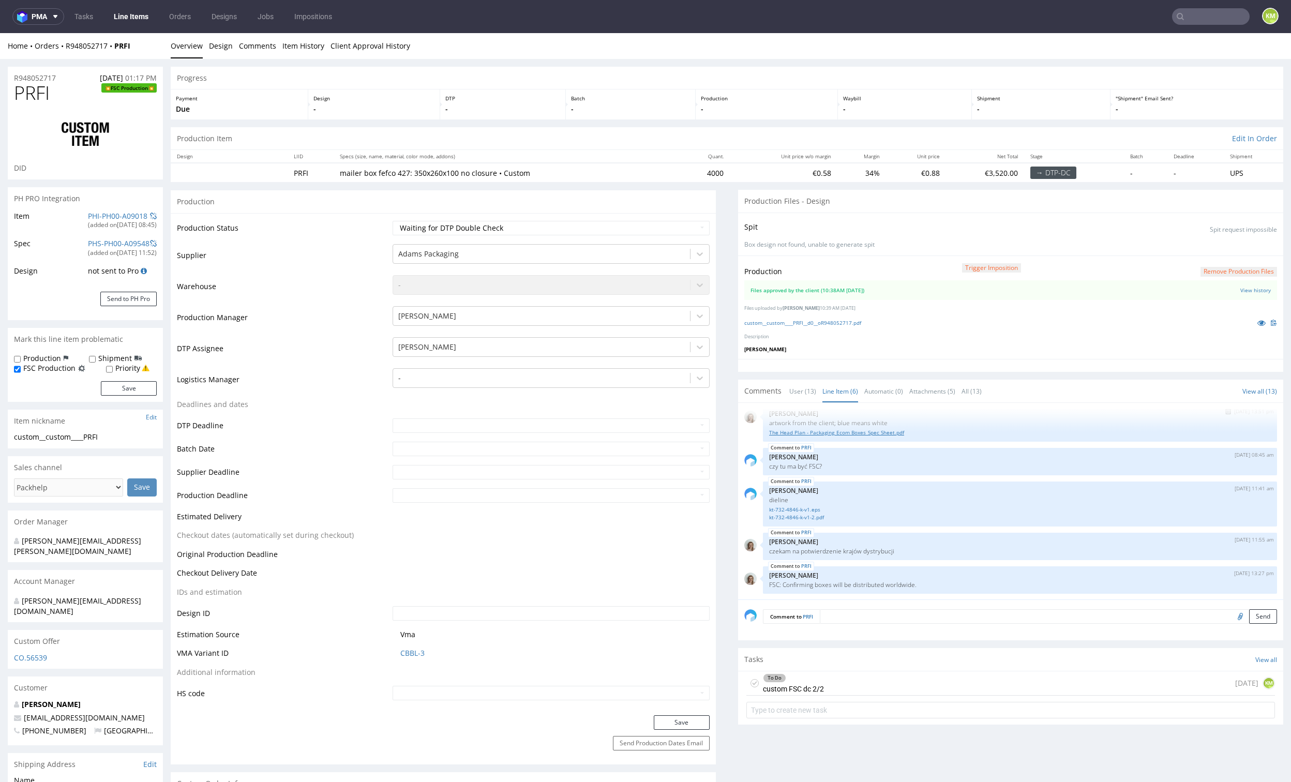
scroll to position [55, 0]
click at [790, 507] on link "kt-732-4846-k-v1.eps" at bounding box center [1020, 509] width 502 height 8
click at [880, 681] on div "To Do custom FSC dc 2/2 [DATE] KM" at bounding box center [1010, 683] width 529 height 24
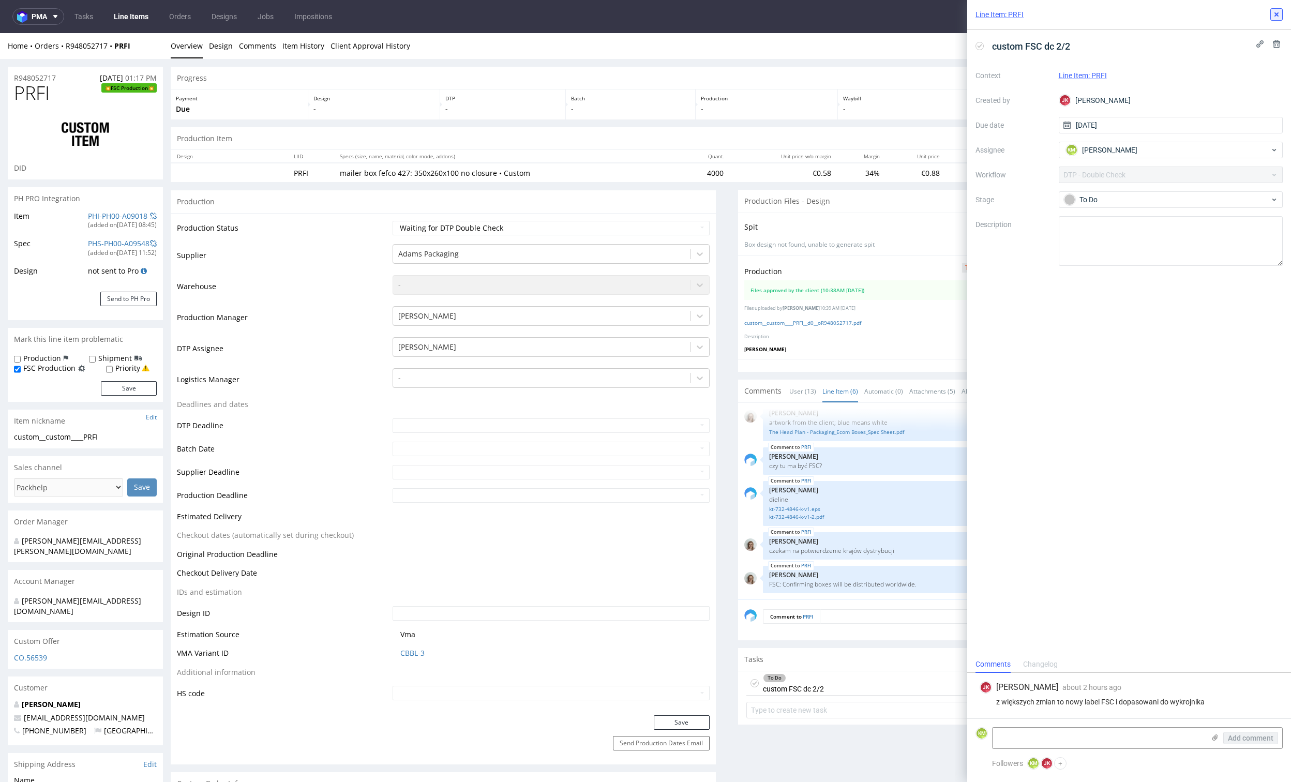
click at [1277, 15] on use at bounding box center [1276, 14] width 4 height 4
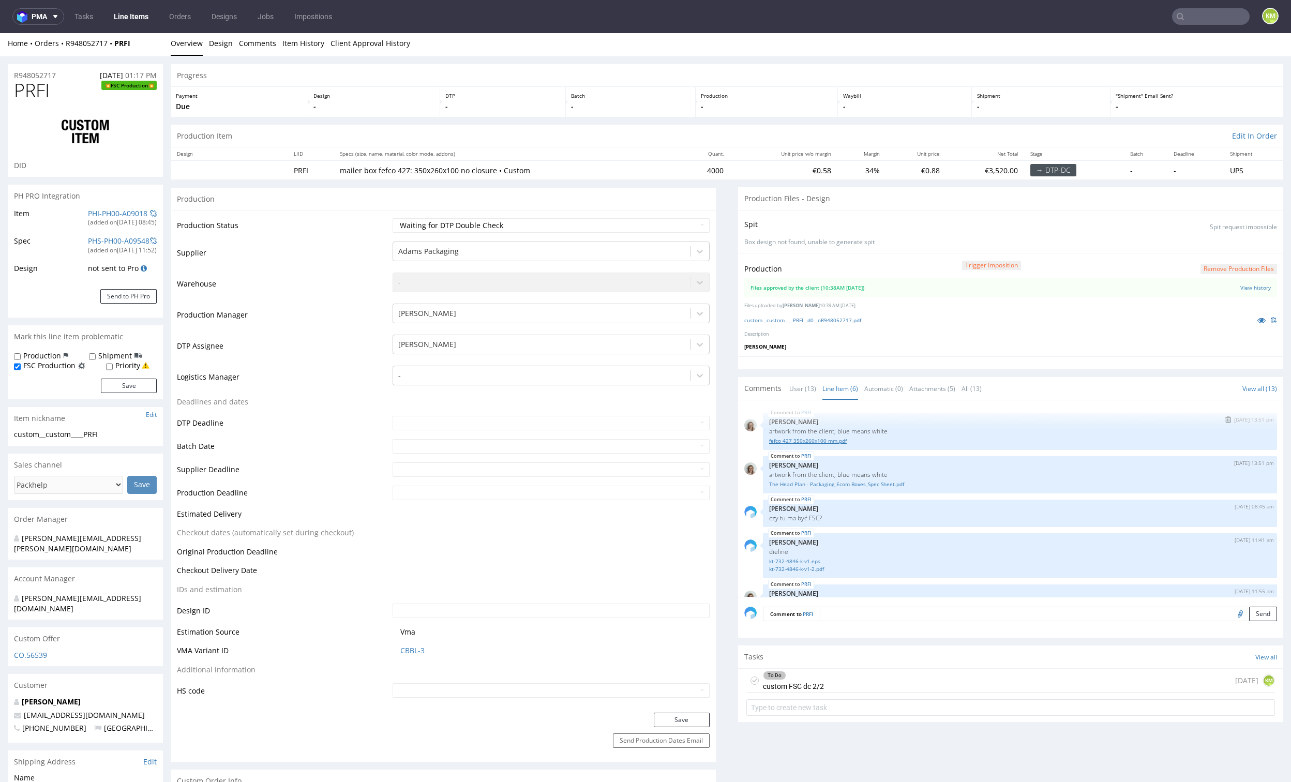
click at [828, 440] on link "fefco 427 350x260x100 mm.pdf" at bounding box center [1020, 441] width 502 height 8
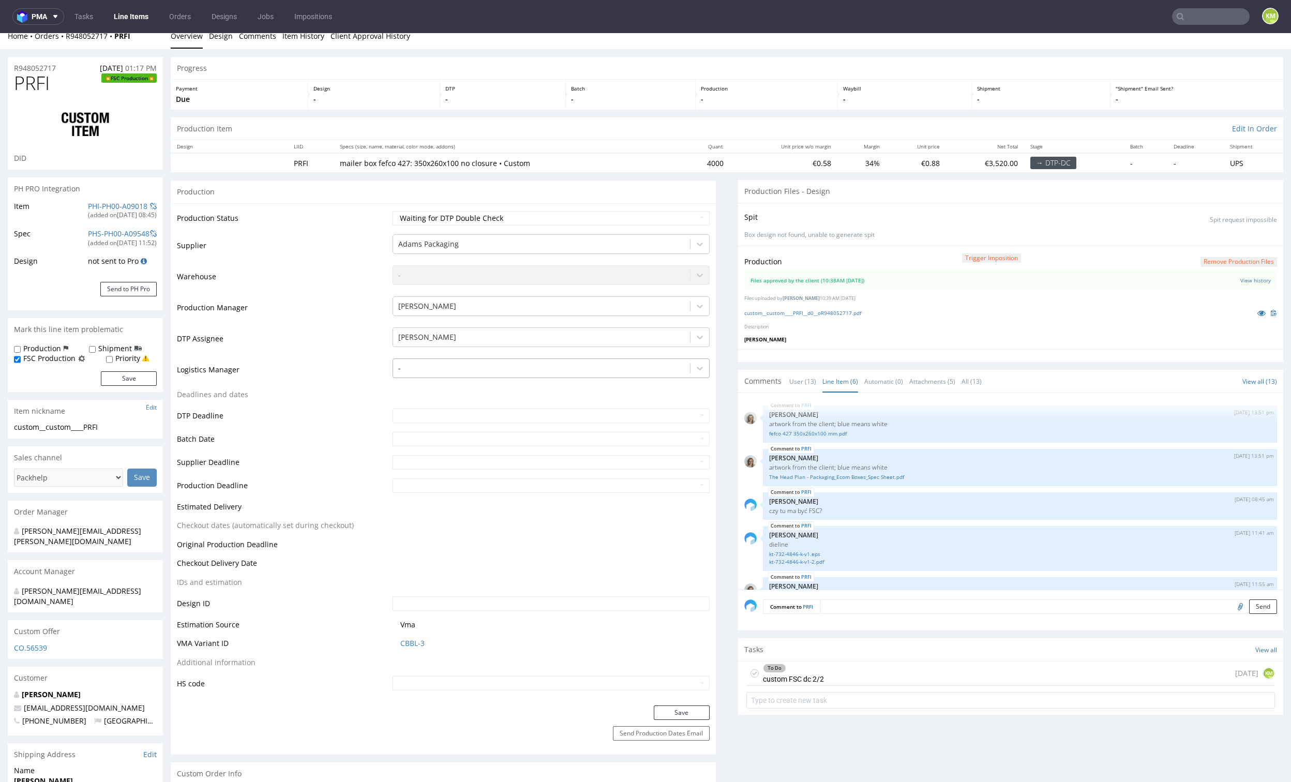
scroll to position [111, 0]
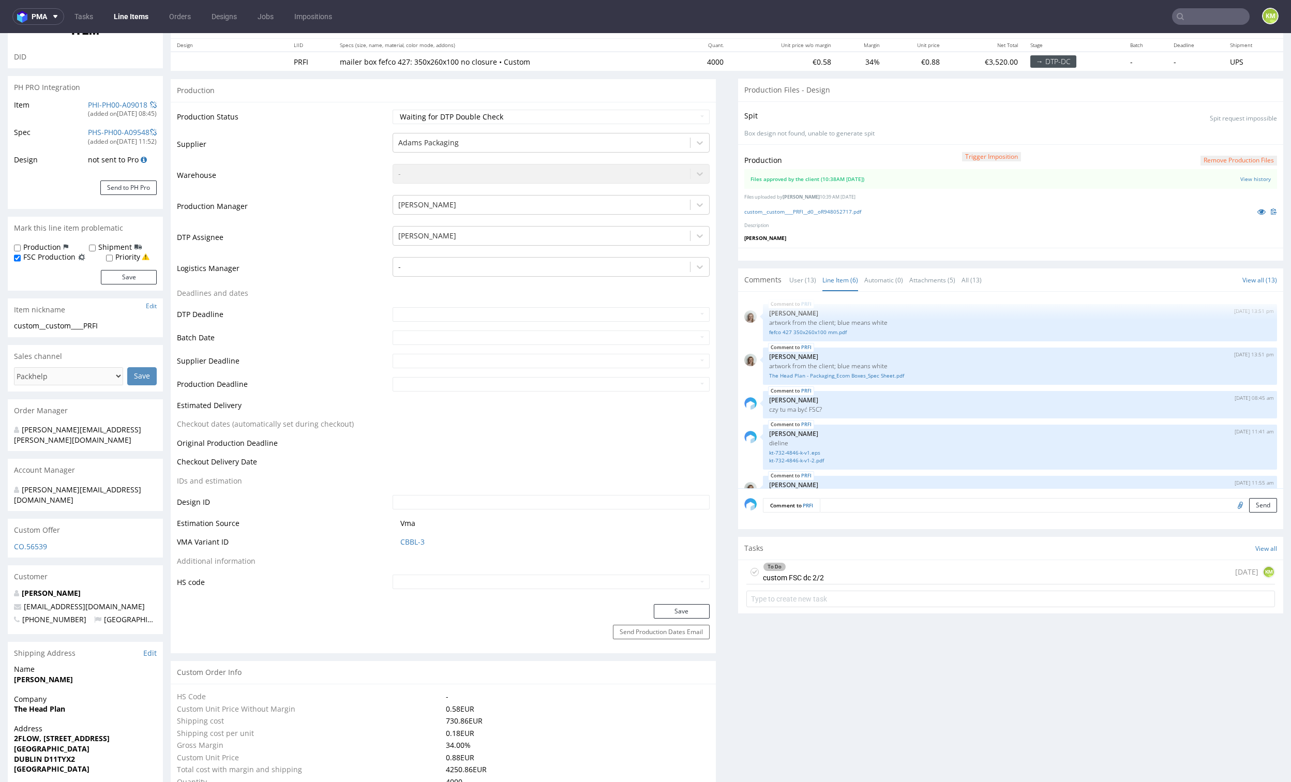
click at [801, 575] on div "To Do custom FSC dc 2/2" at bounding box center [793, 572] width 61 height 24
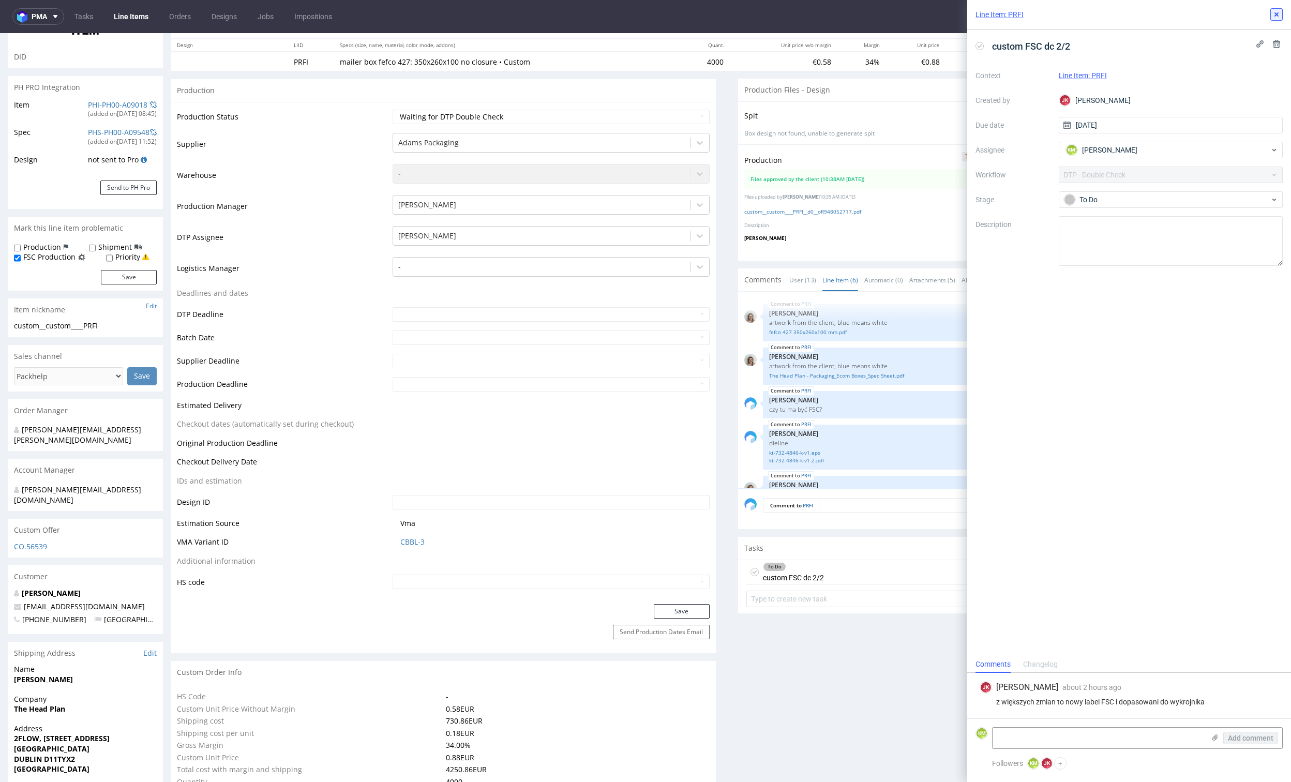
click at [1274, 13] on icon at bounding box center [1276, 14] width 8 height 8
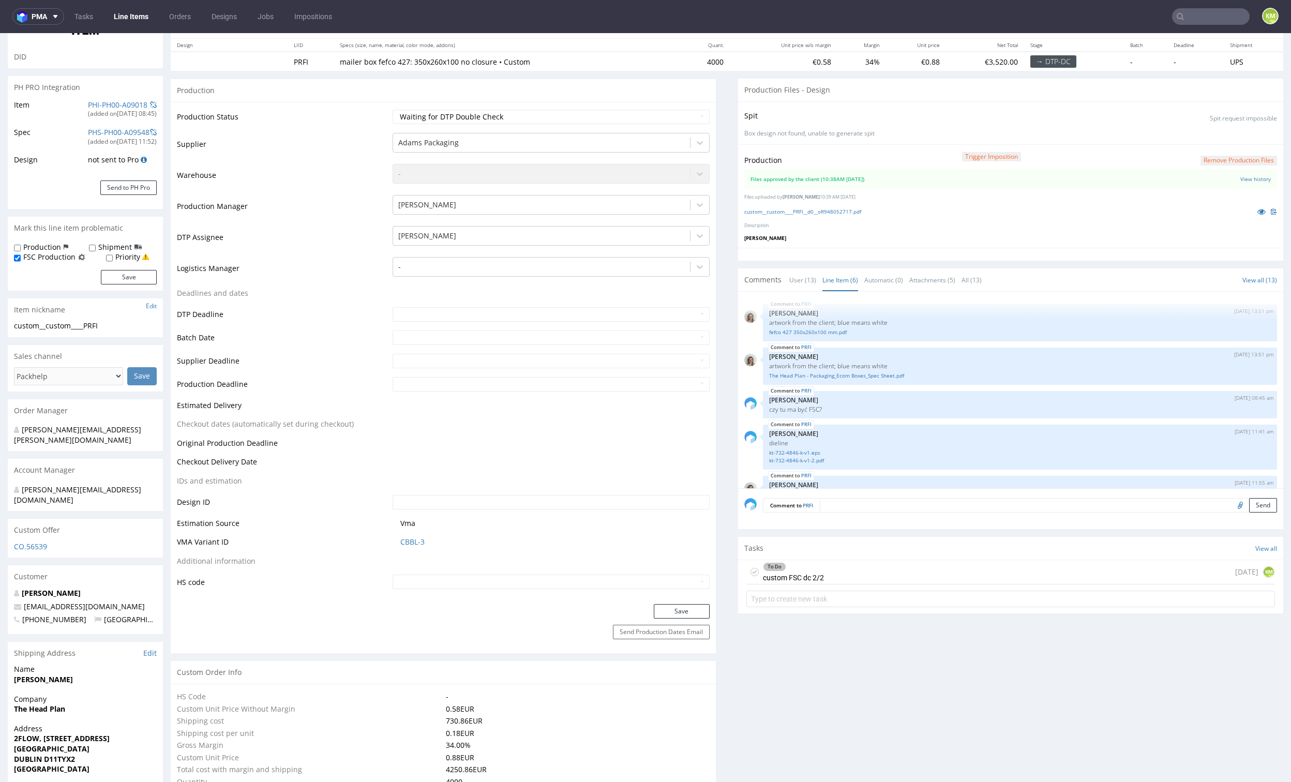
click at [750, 573] on icon at bounding box center [754, 572] width 8 height 8
click at [613, 120] on select "Waiting for Artwork Waiting for Diecut Waiting for Mockup Waiting for DTP Waiti…" at bounding box center [551, 117] width 317 height 14
select select "dtp_production_ready"
click at [393, 110] on select "Waiting for Artwork Waiting for Diecut Waiting for Mockup Waiting for DTP Waiti…" at bounding box center [551, 117] width 317 height 14
click at [669, 606] on button "Save" at bounding box center [682, 611] width 56 height 14
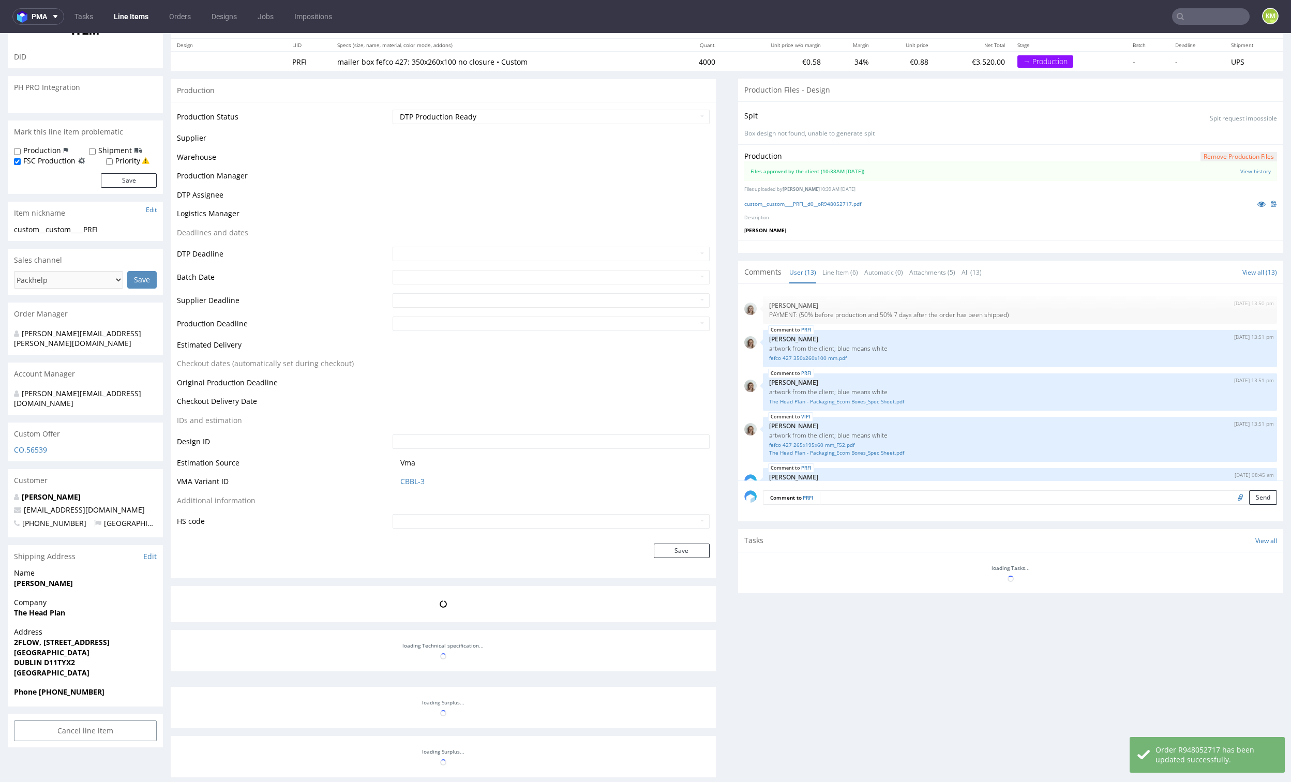
scroll to position [55, 0]
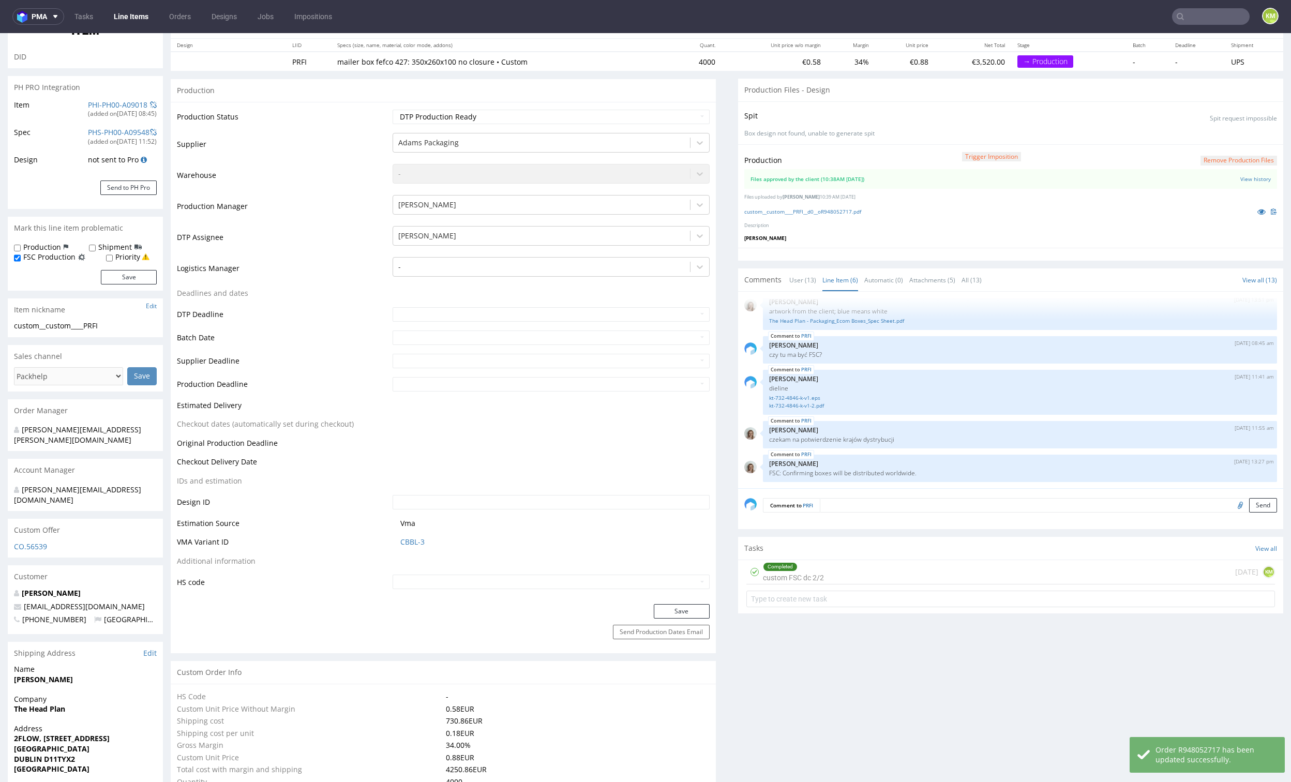
click at [814, 579] on div "Completed custom FSC dc 2/2 today KM" at bounding box center [1010, 572] width 529 height 24
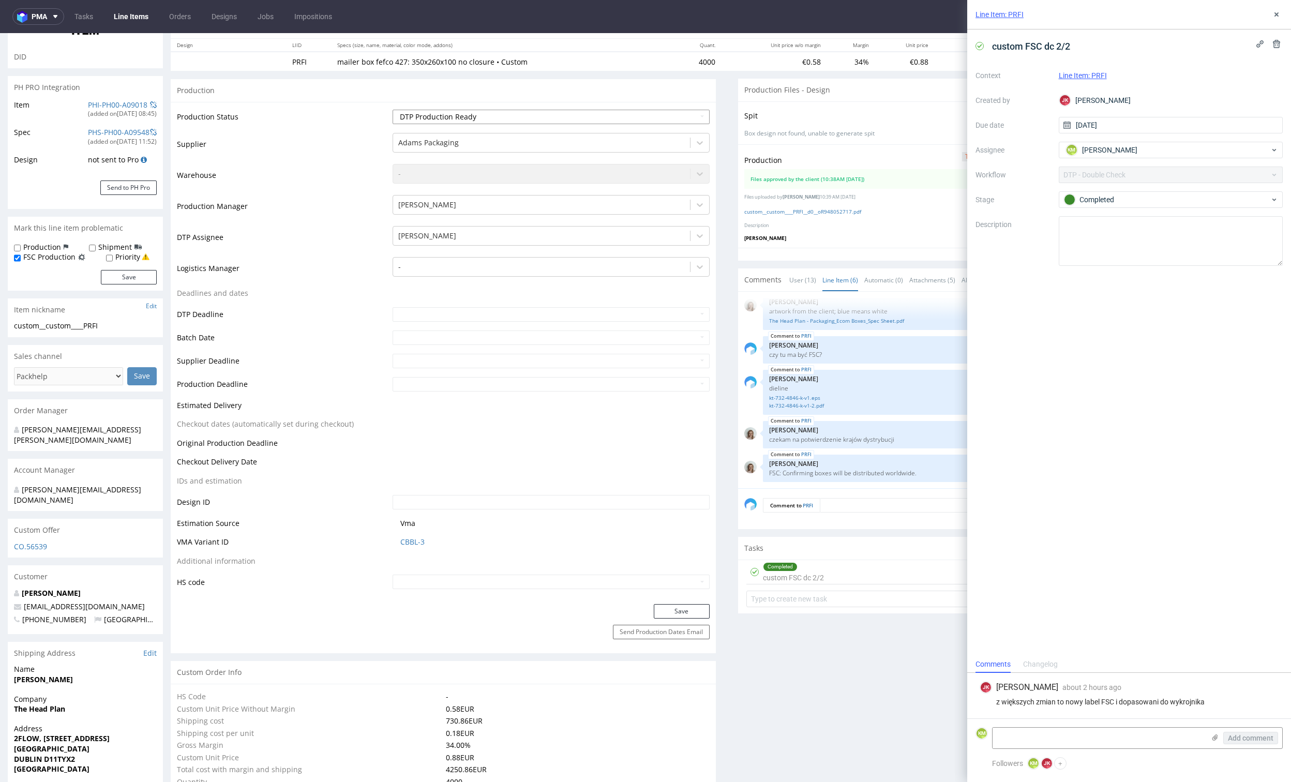
click at [567, 117] on select "Waiting for Artwork Waiting for Diecut Waiting for Mockup Waiting for DTP Waiti…" at bounding box center [551, 117] width 317 height 14
select select "dtp_dc_done"
click at [393, 110] on select "Waiting for Artwork Waiting for Diecut Waiting for Mockup Waiting for DTP Waiti…" at bounding box center [551, 117] width 317 height 14
click at [668, 616] on button "Save" at bounding box center [682, 611] width 56 height 14
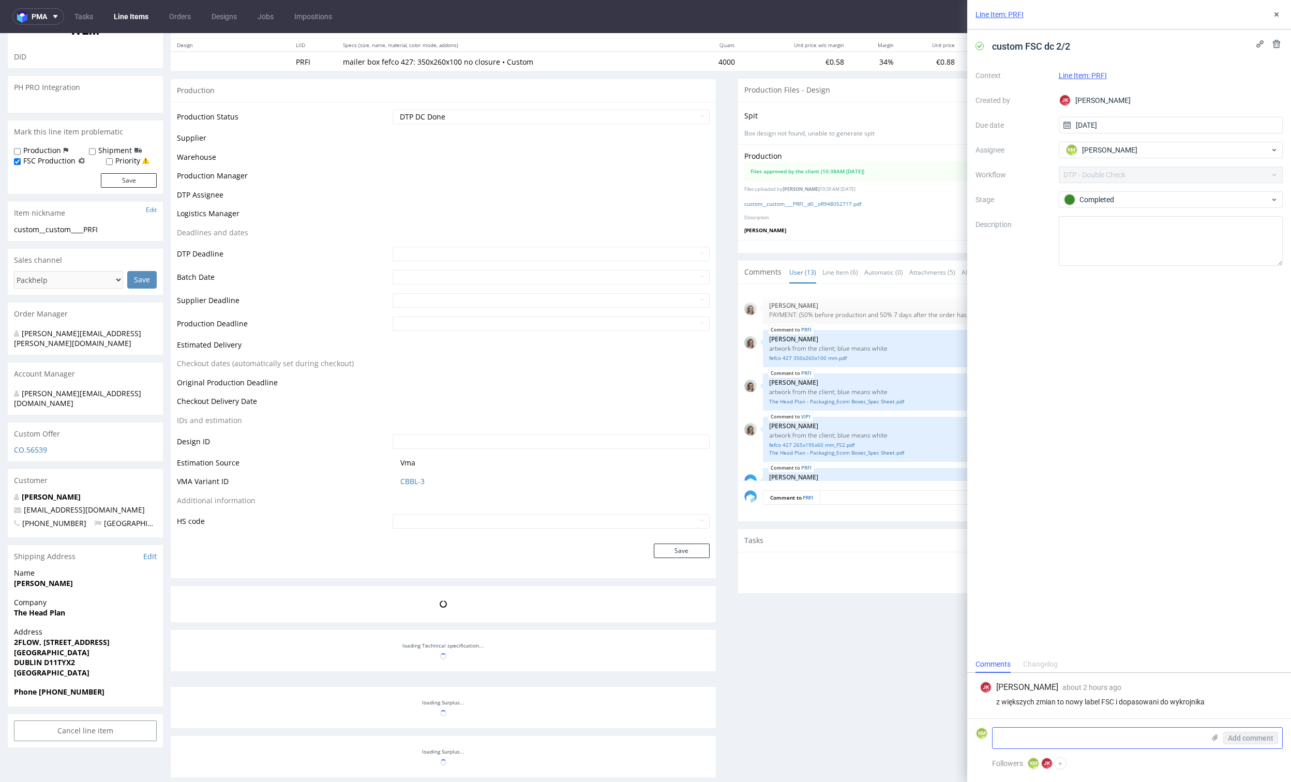
scroll to position [55, 0]
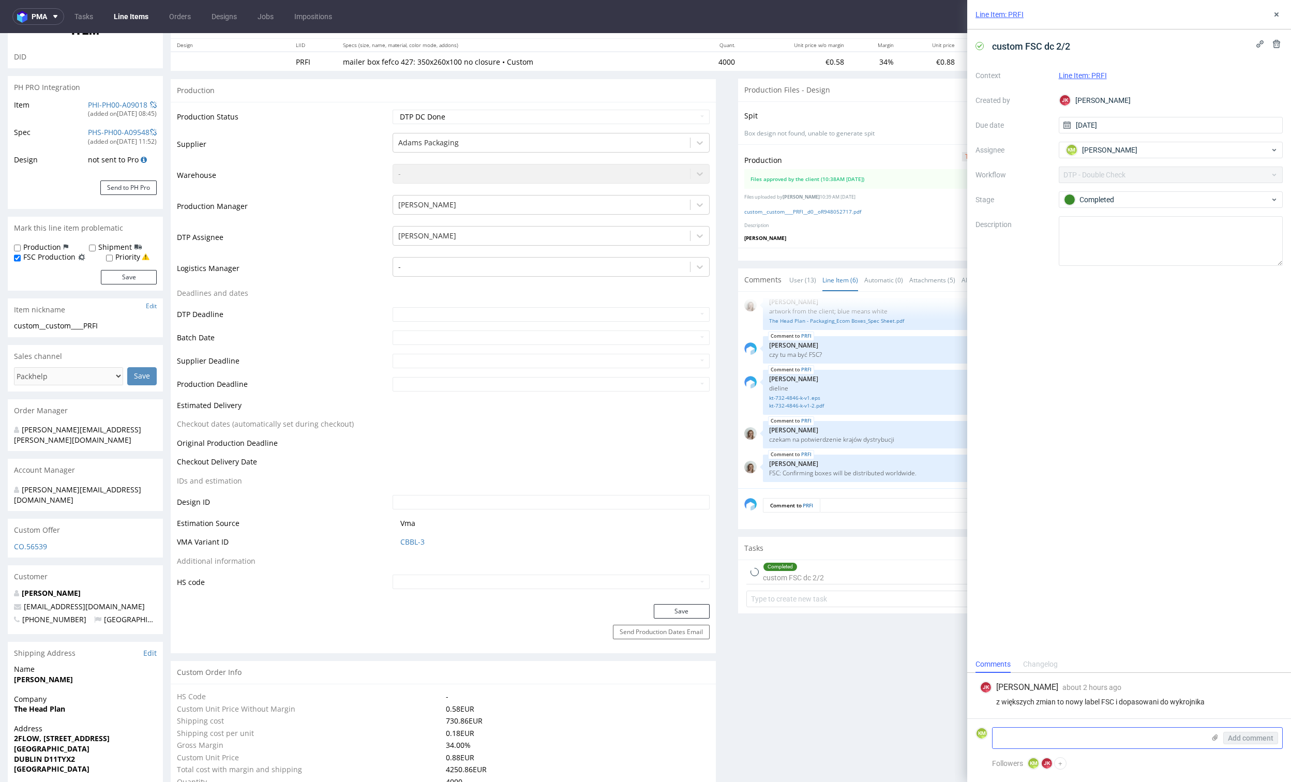
click at [1007, 734] on textarea at bounding box center [1098, 738] width 212 height 21
type textarea "podpisz plik na końcu __inside"
click at [1249, 741] on span "Add comment" at bounding box center [1251, 737] width 46 height 7
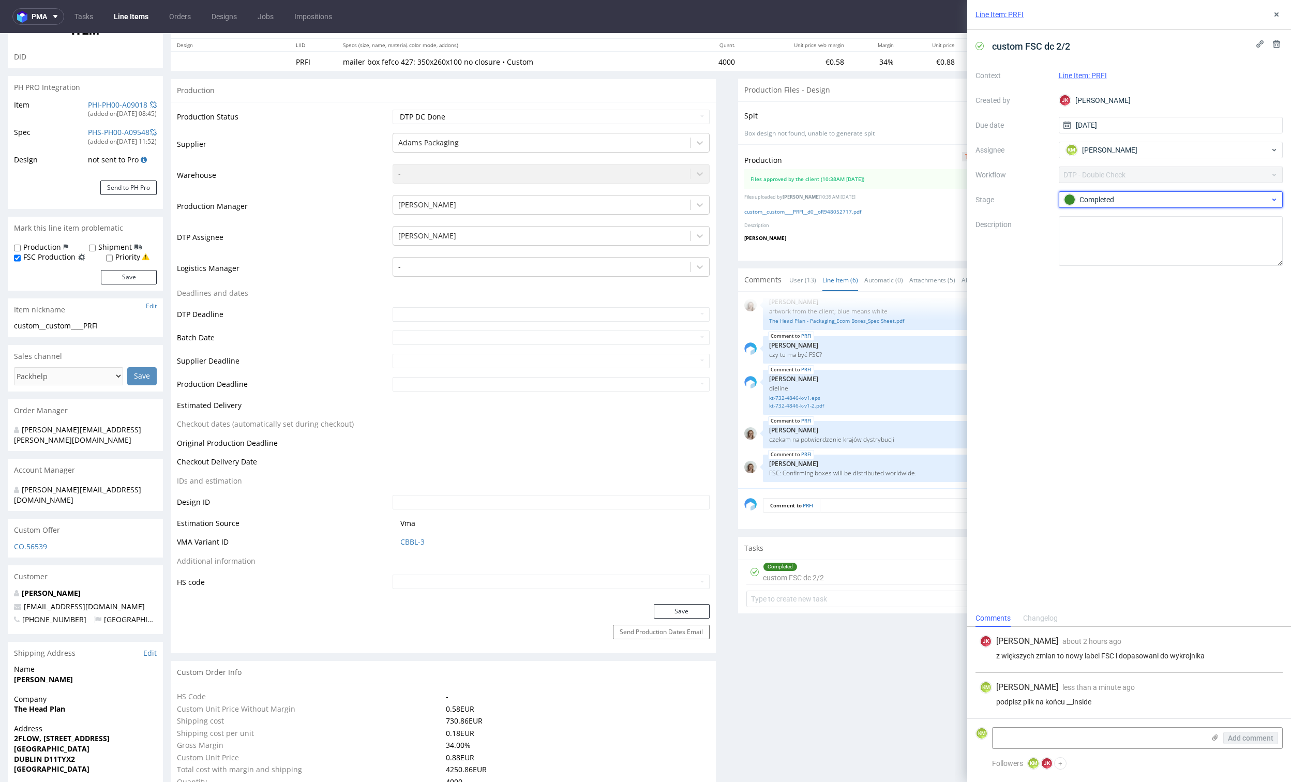
click at [1123, 204] on div "Completed" at bounding box center [1167, 199] width 206 height 11
click at [1138, 253] on div "Needs fixes" at bounding box center [1170, 257] width 207 height 11
click at [1278, 14] on icon at bounding box center [1276, 14] width 8 height 8
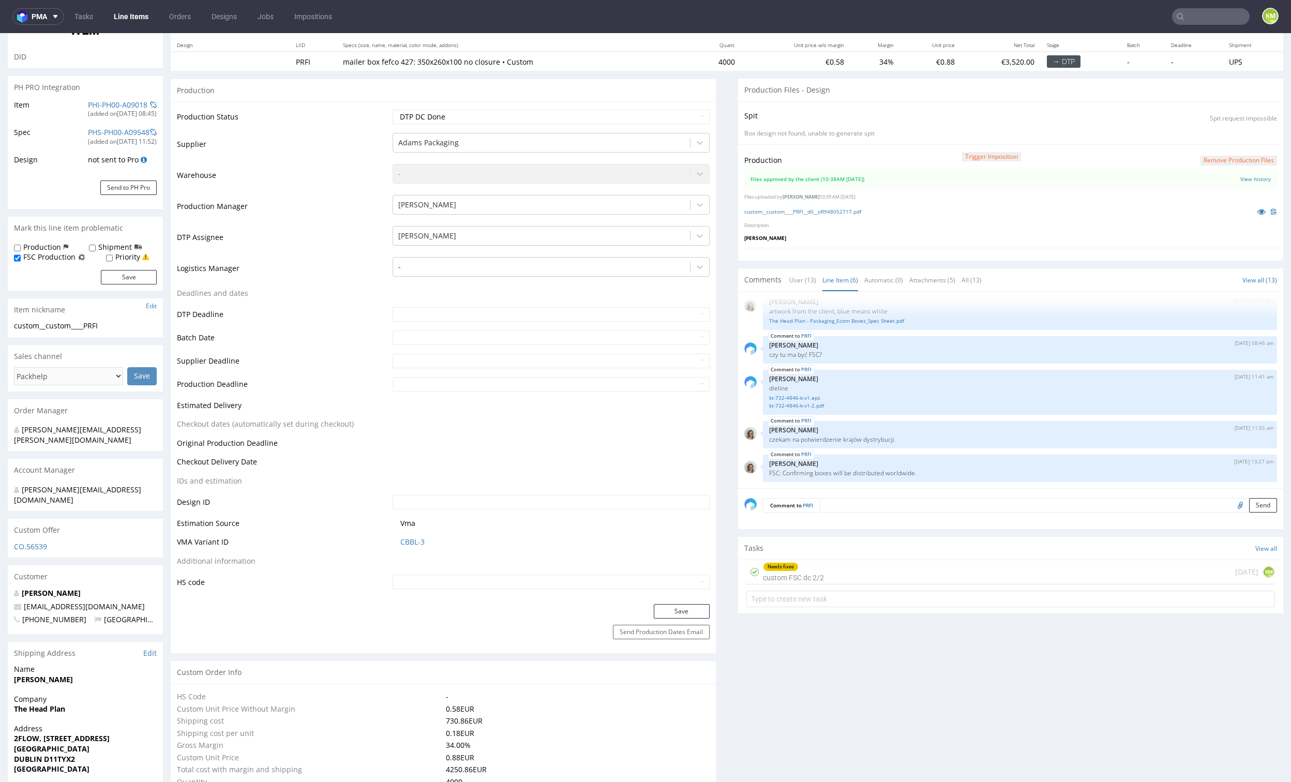
click at [944, 243] on div "Production Trigger Imposition Remove production files Files approved by the cli…" at bounding box center [1010, 195] width 545 height 103
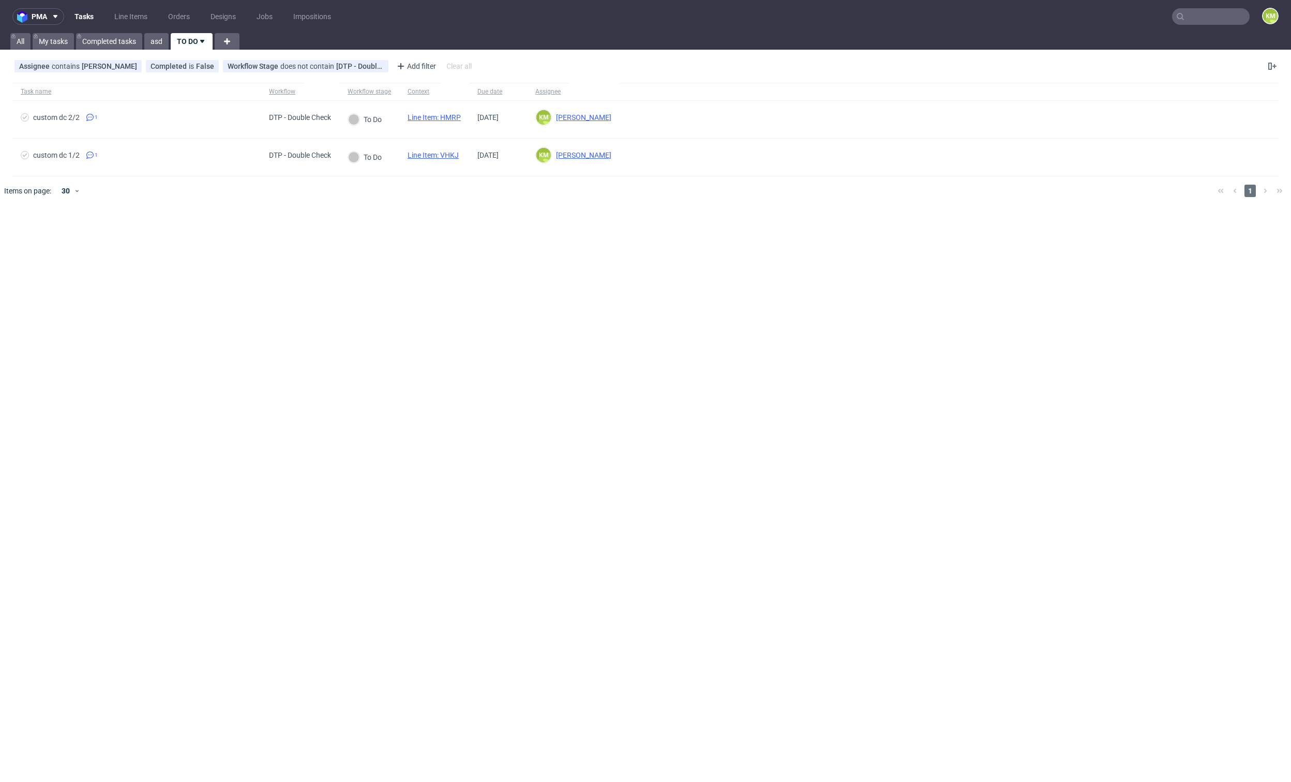
click at [451, 230] on div "pma Tasks Line Items Orders Designs Jobs Impositions KM All My tasks Completed …" at bounding box center [645, 391] width 1291 height 782
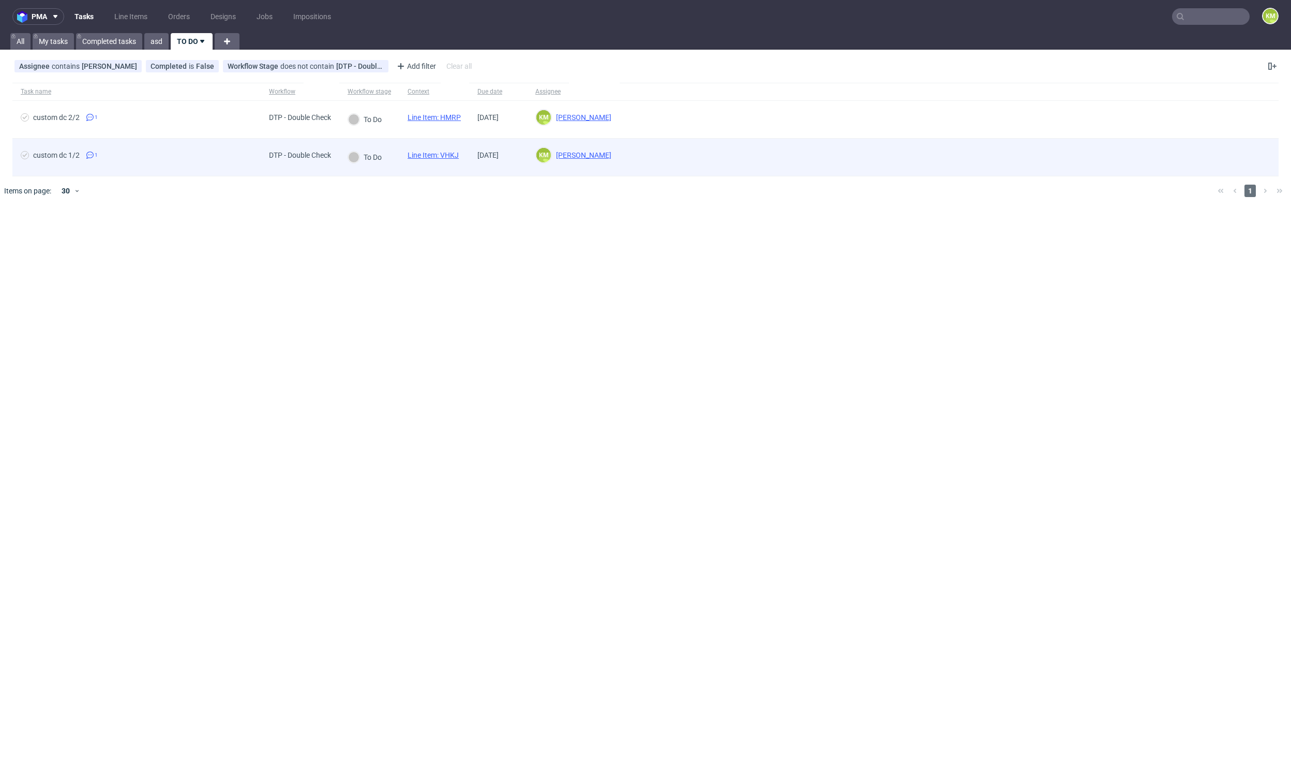
click at [456, 154] on link "Line Item: VHKJ" at bounding box center [432, 155] width 51 height 8
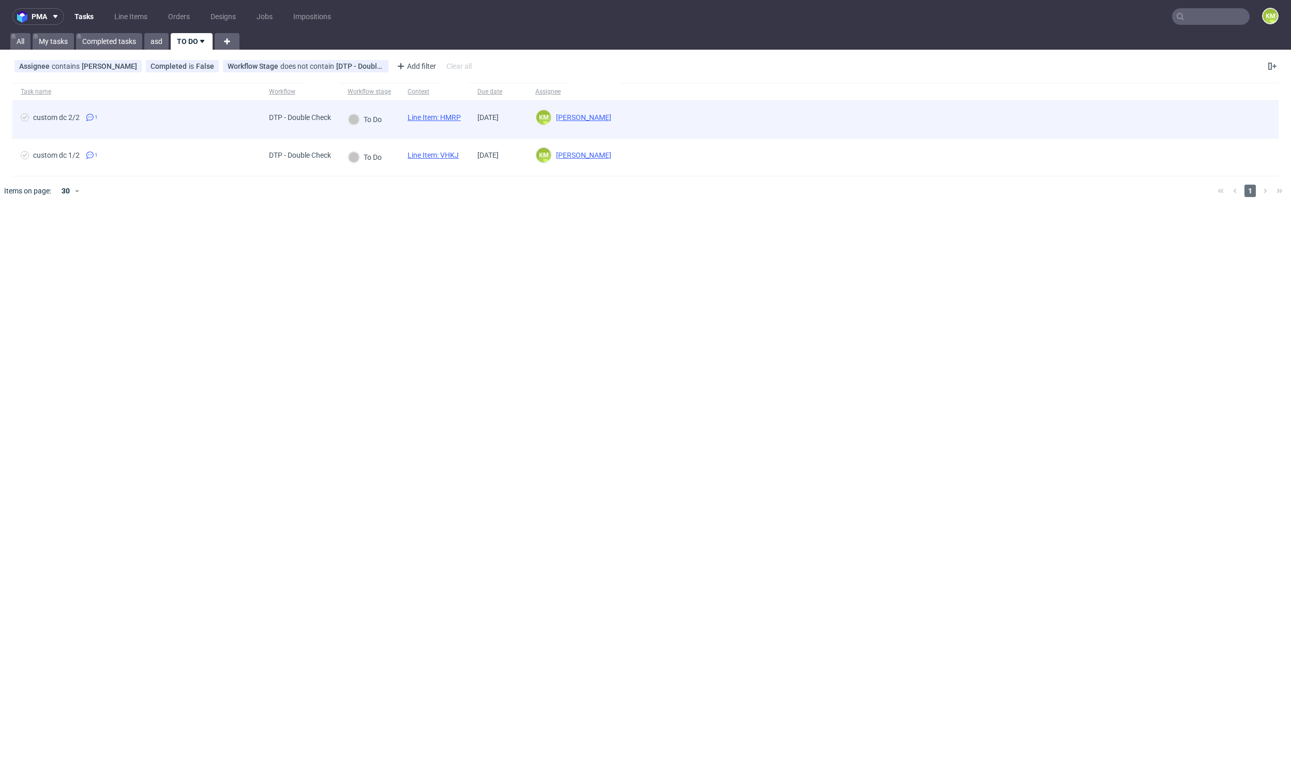
click at [456, 119] on link "Line Item: HMRP" at bounding box center [433, 117] width 53 height 8
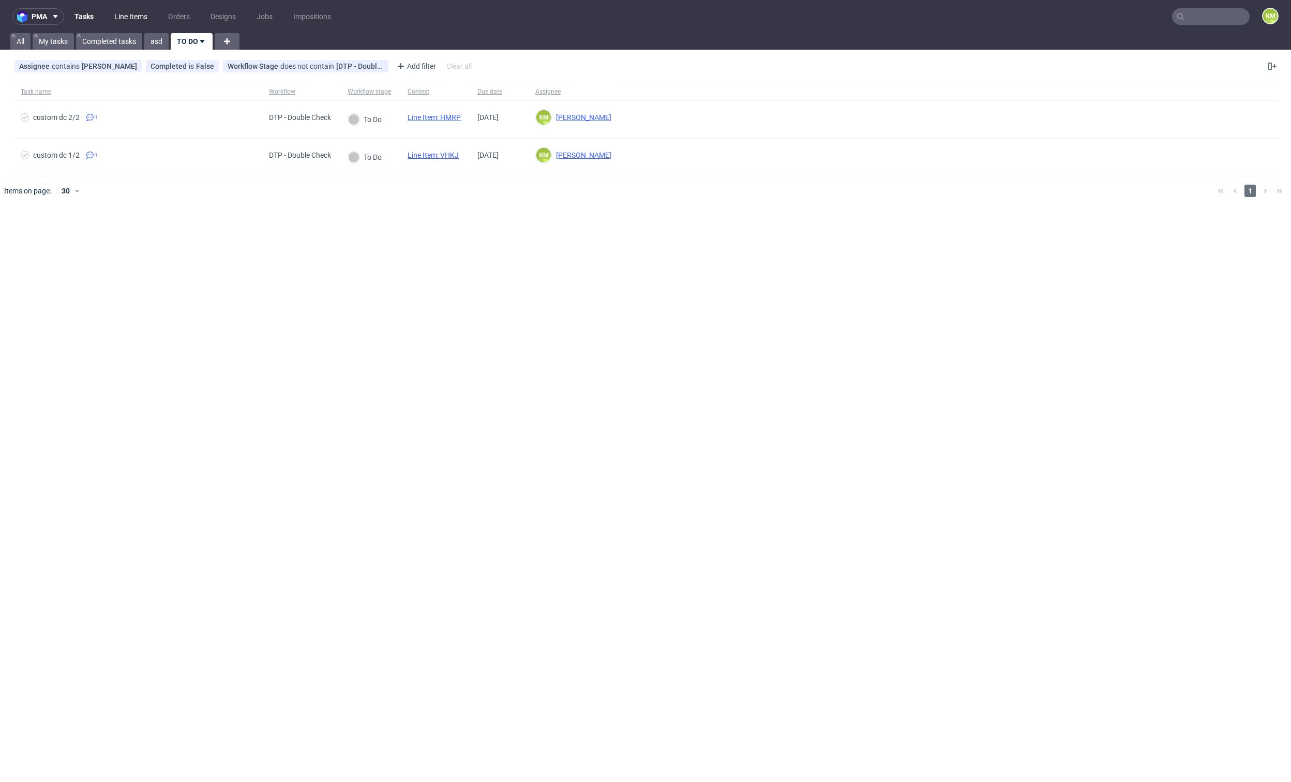
click at [122, 17] on link "Line Items" at bounding box center [131, 16] width 46 height 17
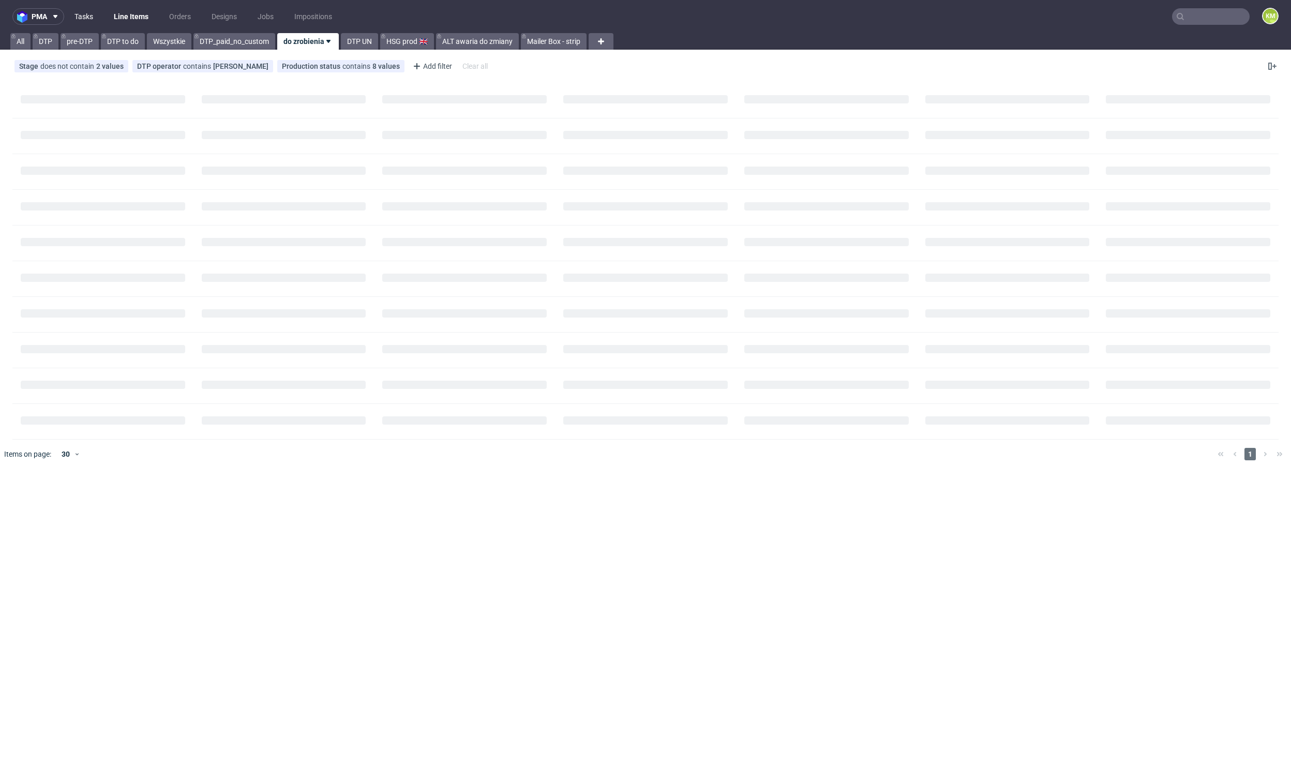
click at [86, 20] on link "Tasks" at bounding box center [83, 16] width 31 height 17
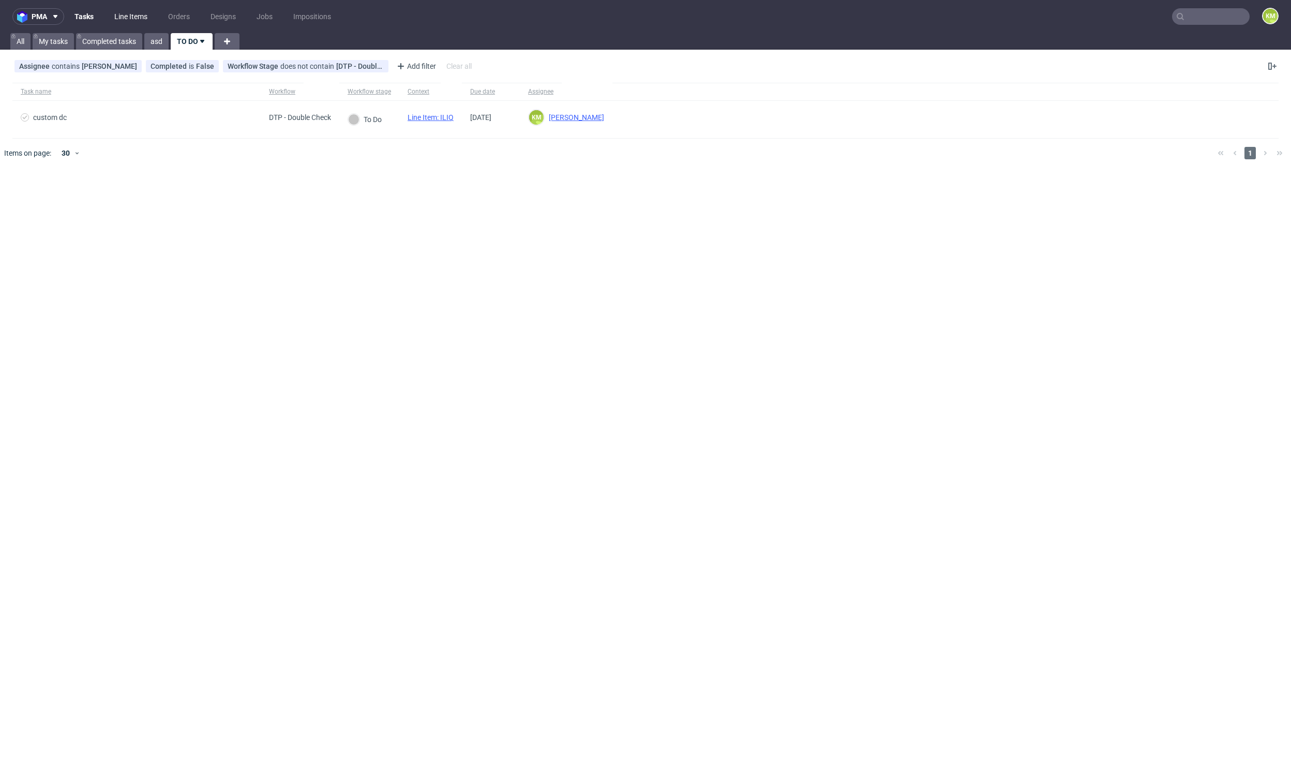
click at [132, 19] on link "Line Items" at bounding box center [131, 16] width 46 height 17
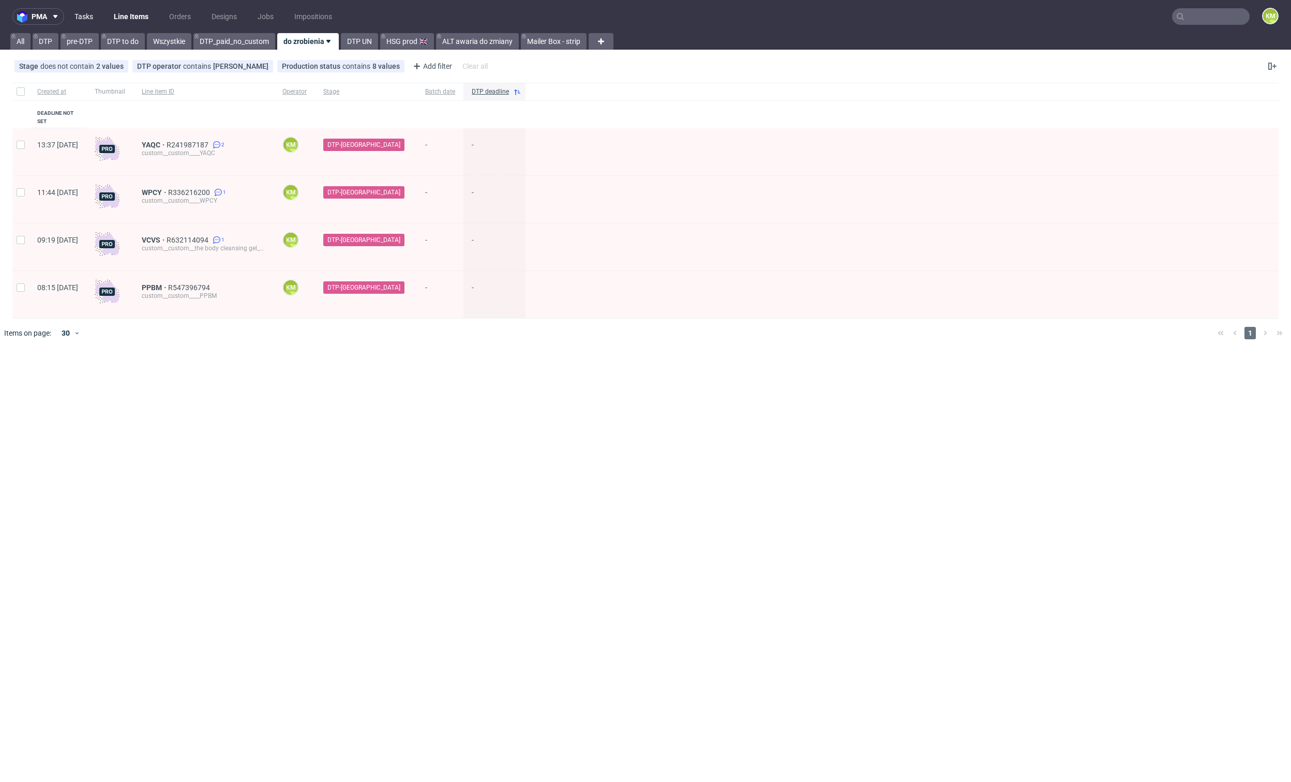
click at [95, 21] on link "Tasks" at bounding box center [83, 16] width 31 height 17
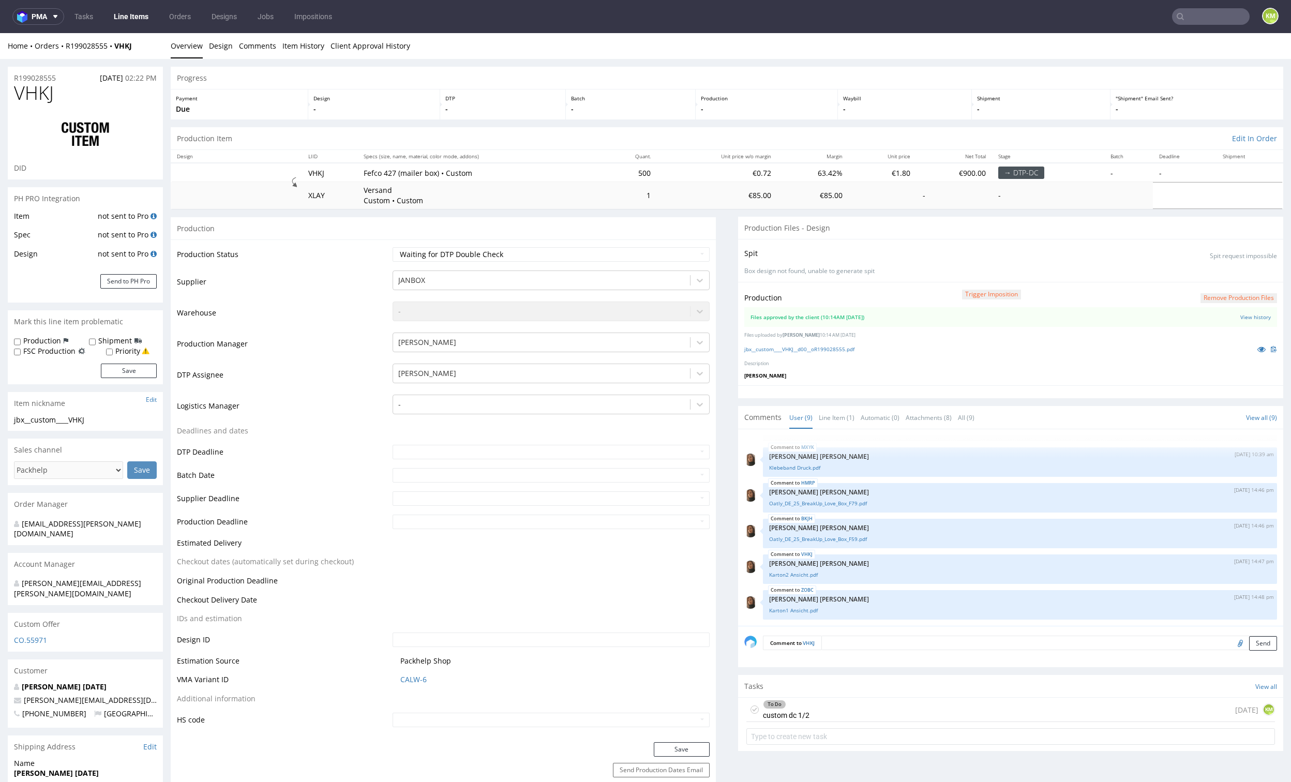
click at [849, 704] on div "To Do custom dc 1/2 [DATE] KM" at bounding box center [1010, 710] width 529 height 24
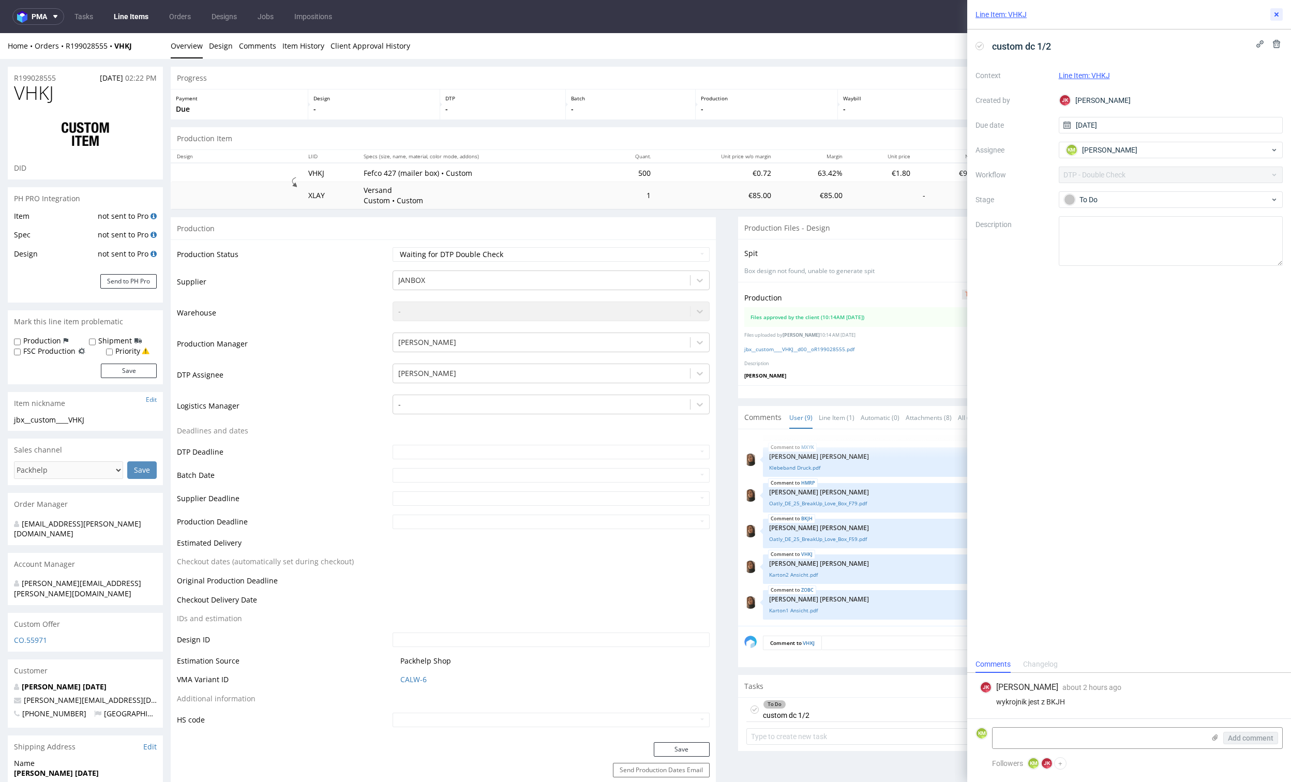
click at [1275, 14] on use at bounding box center [1276, 14] width 4 height 4
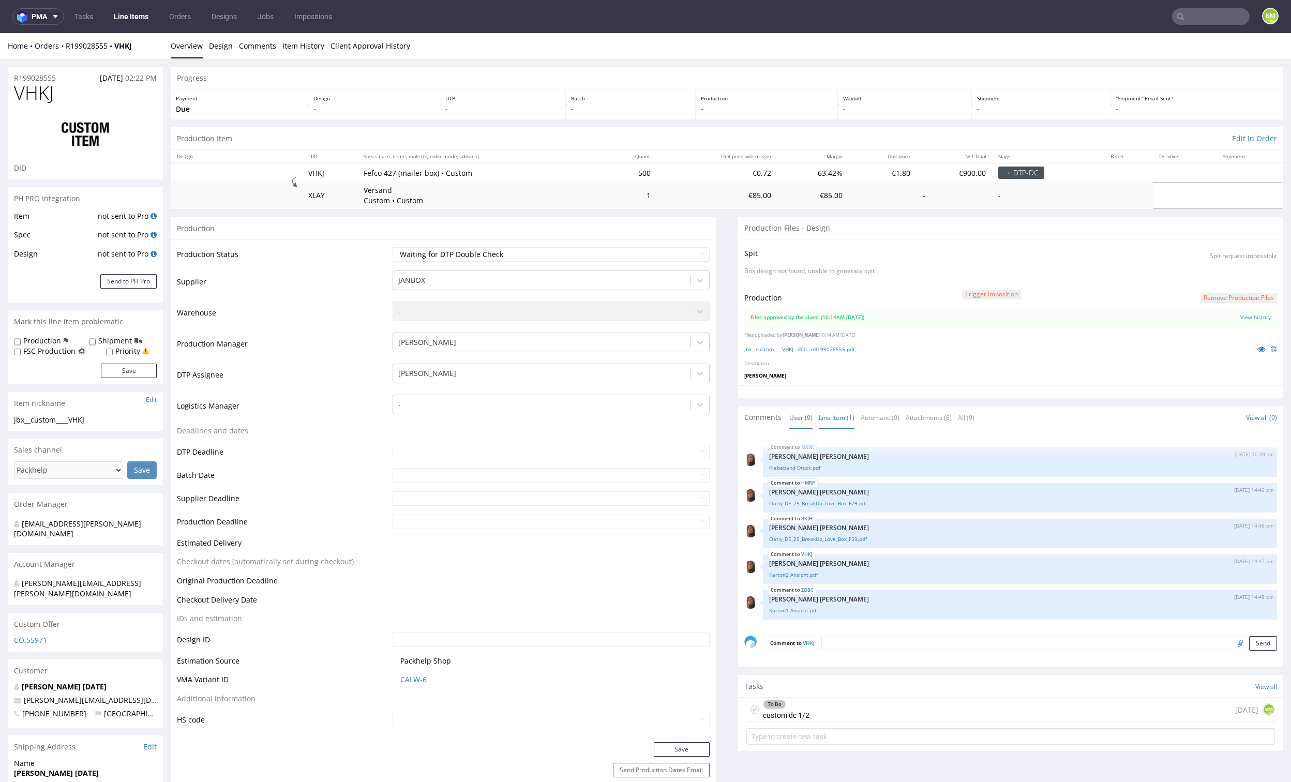
click at [824, 416] on link "Line Item (1)" at bounding box center [837, 417] width 36 height 22
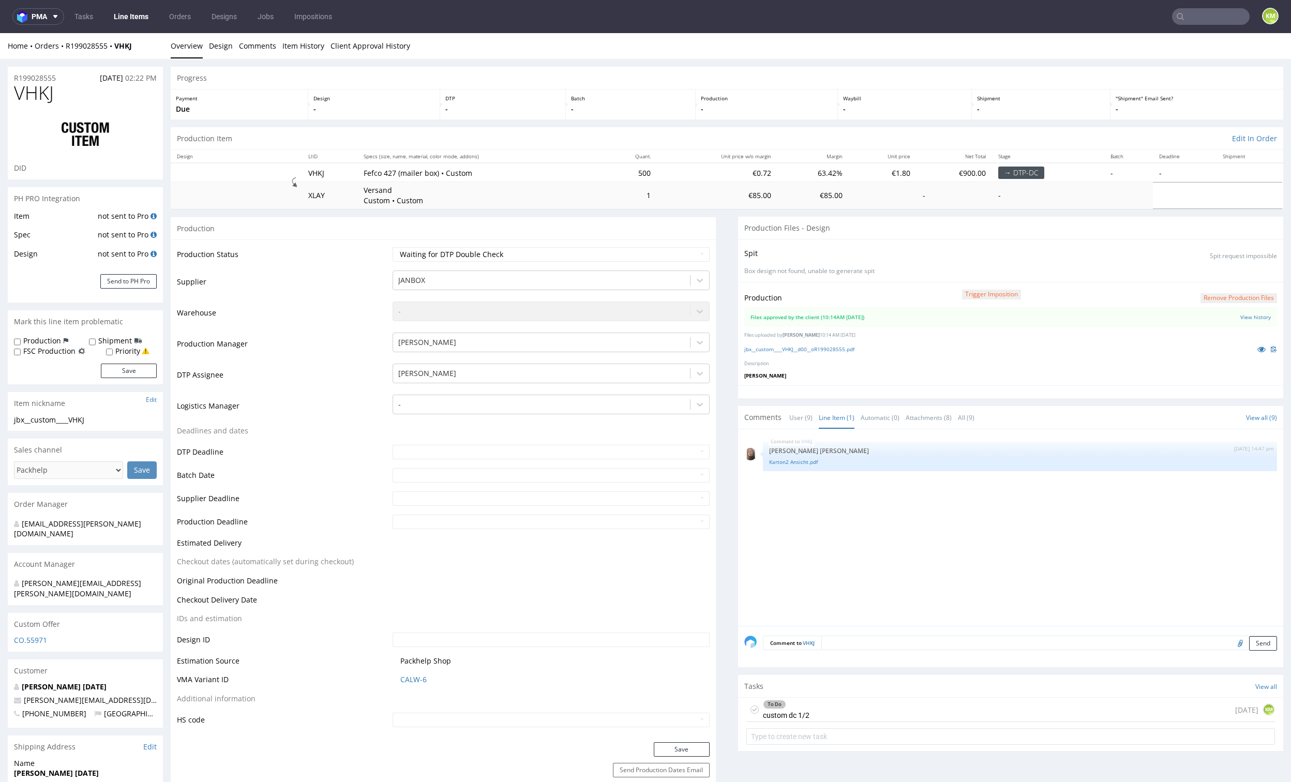
click at [825, 379] on div "Production Trigger Imposition Remove production files Files approved by the cli…" at bounding box center [1010, 333] width 545 height 103
click at [843, 516] on div "VHKJ 3rd Sep 25 | 14:47 pm Angelina Marć Karton2 Ansicht.pdf" at bounding box center [1013, 530] width 539 height 190
click at [813, 348] on link "jbx__custom____VHKJ__d00__oR199028555.pdf" at bounding box center [799, 348] width 110 height 7
click at [805, 504] on div "VHKJ 3rd Sep 25 | 14:47 pm Angelina Marć Karton2 Ansicht.pdf" at bounding box center [1013, 530] width 539 height 190
click at [792, 421] on link "User (9)" at bounding box center [800, 417] width 23 height 22
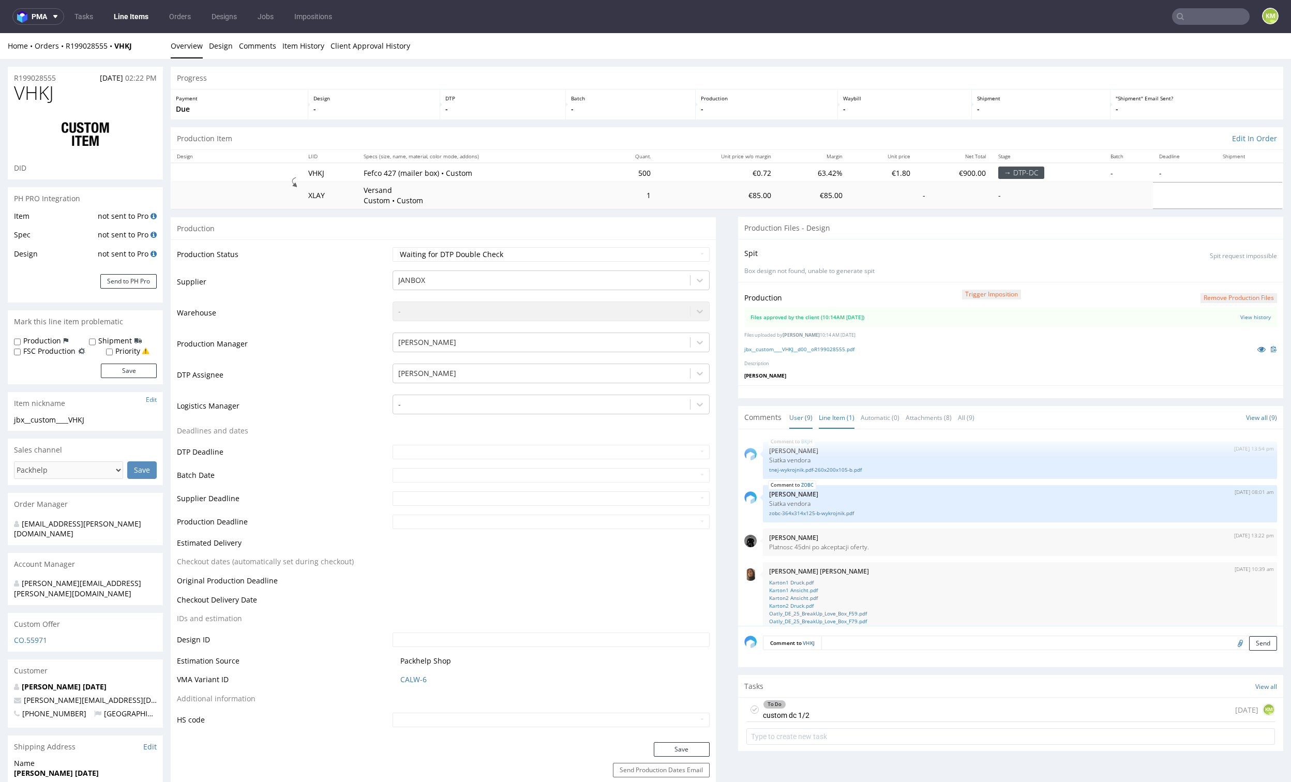
click at [826, 418] on link "Line Item (1)" at bounding box center [837, 417] width 36 height 22
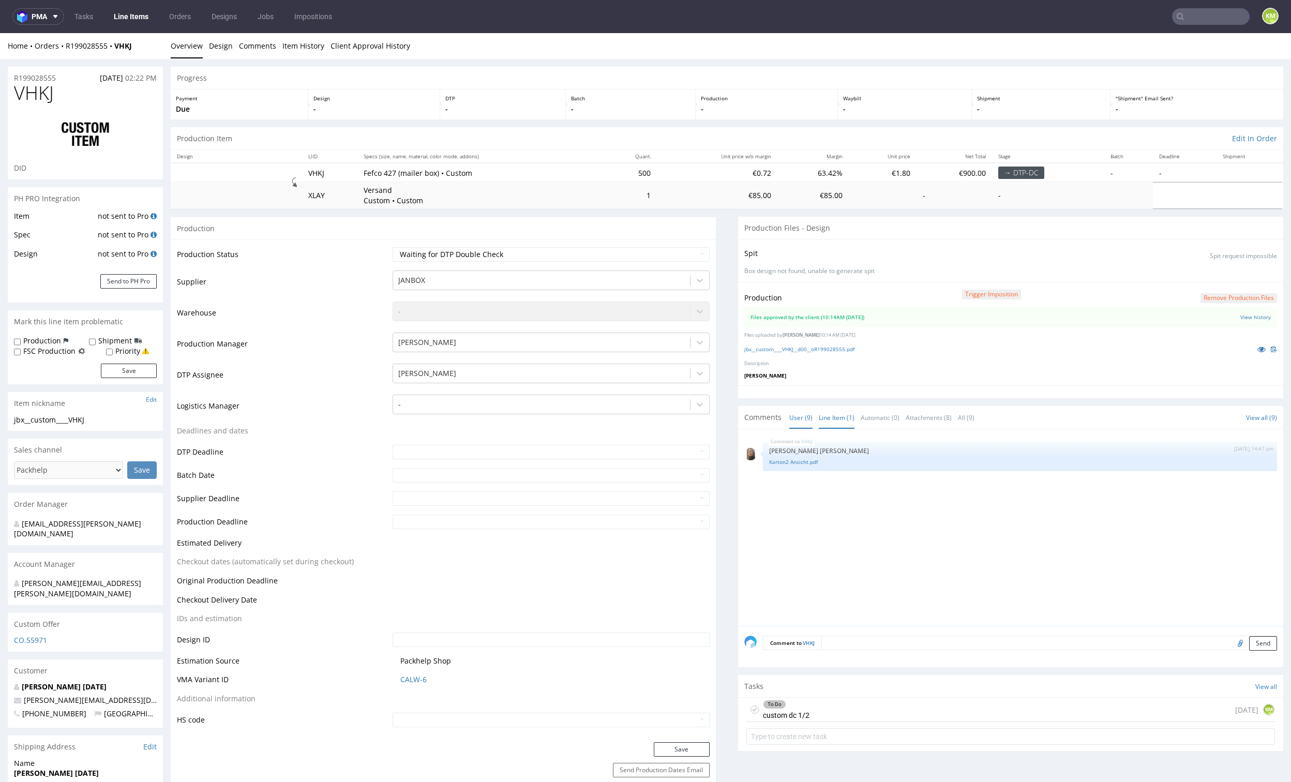
click at [793, 419] on link "User (9)" at bounding box center [800, 417] width 23 height 22
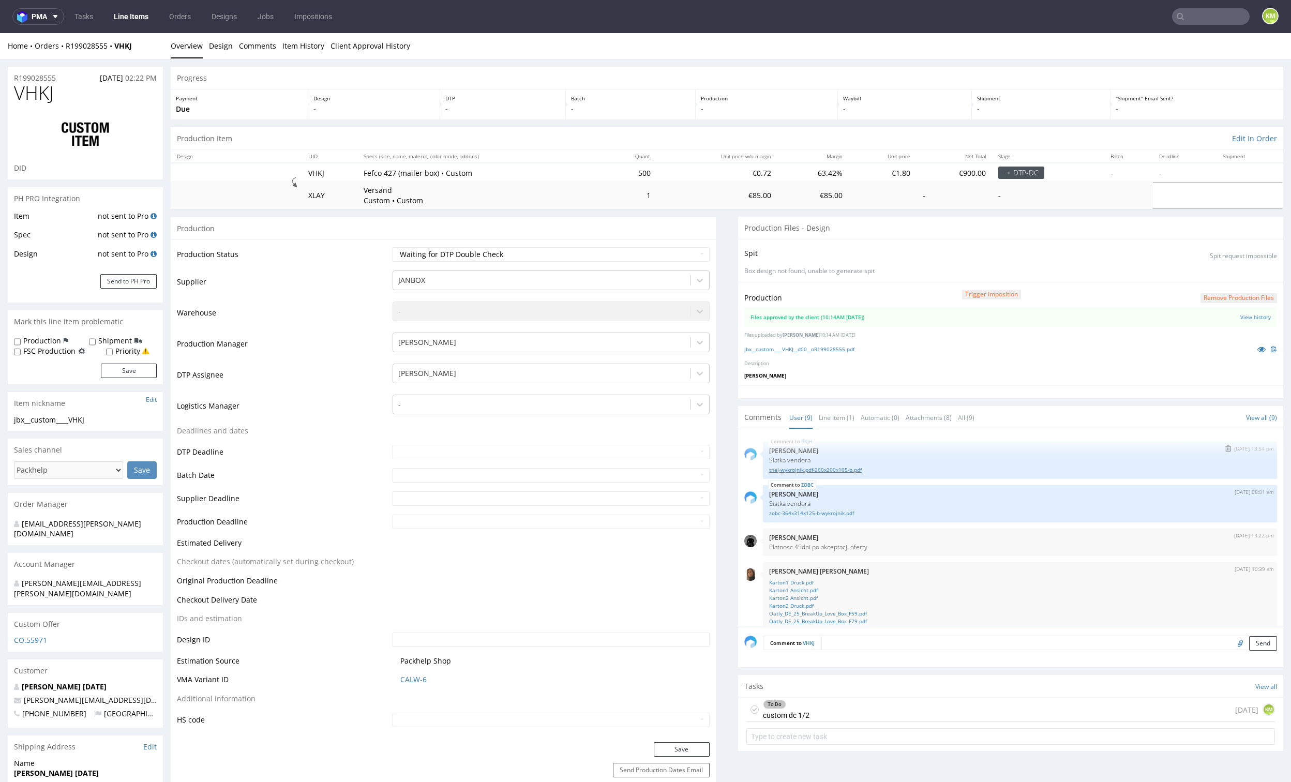
click at [834, 469] on link "tnej-wykrojnik.pdf-260x200x105-b.pdf" at bounding box center [1020, 470] width 502 height 8
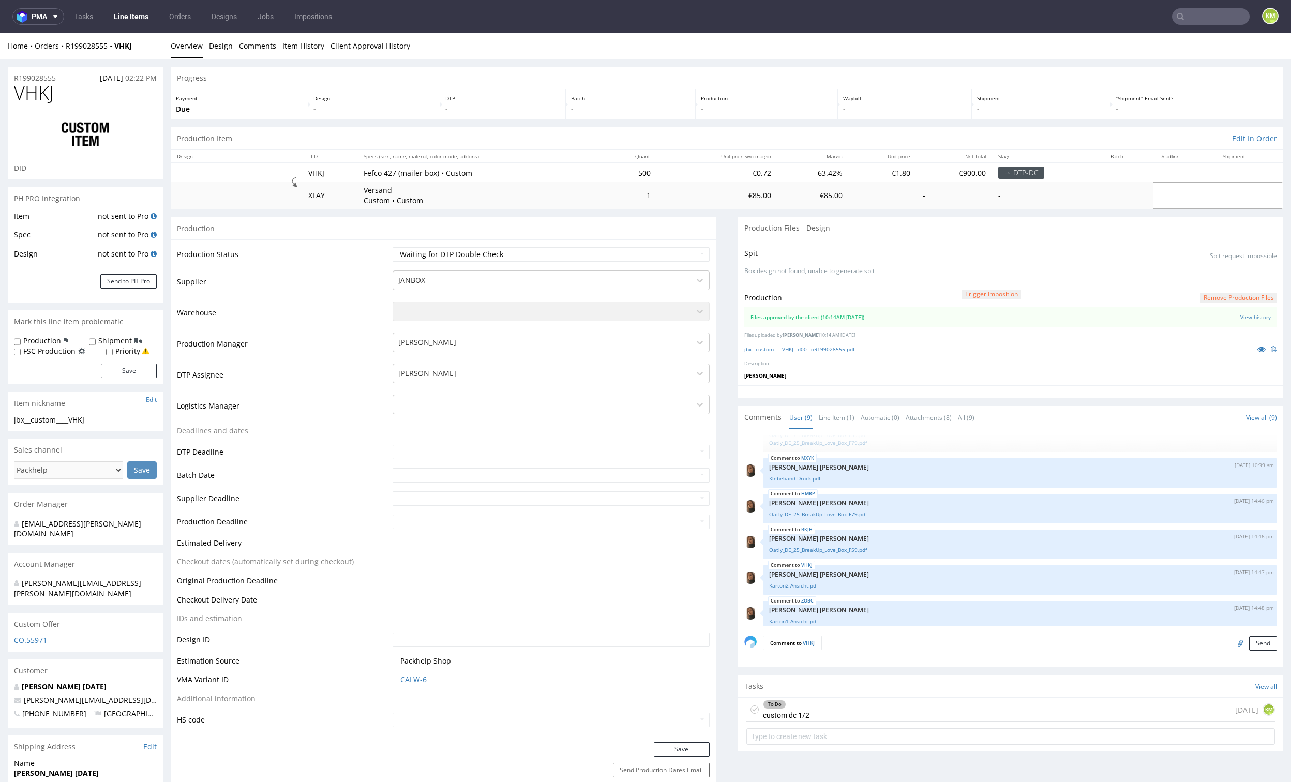
scroll to position [189, 0]
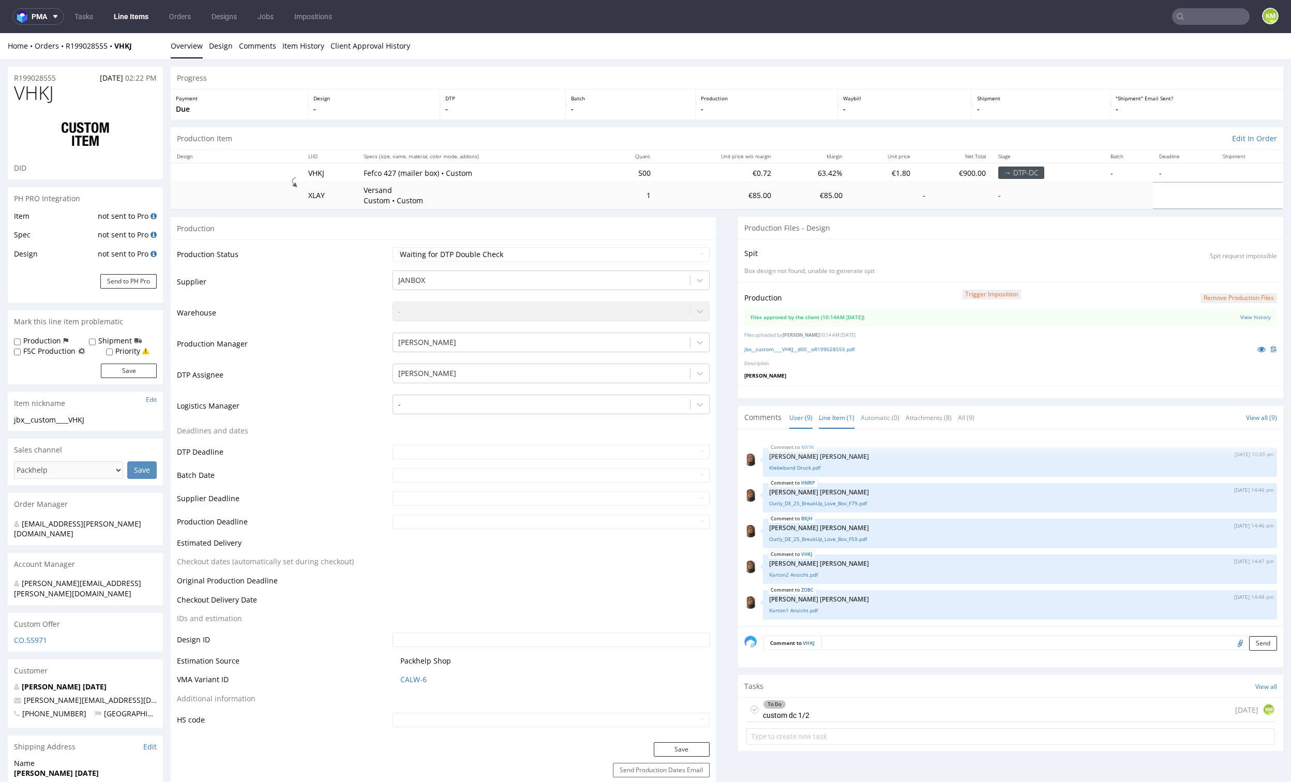
click at [822, 420] on link "Line Item (1)" at bounding box center [837, 417] width 36 height 22
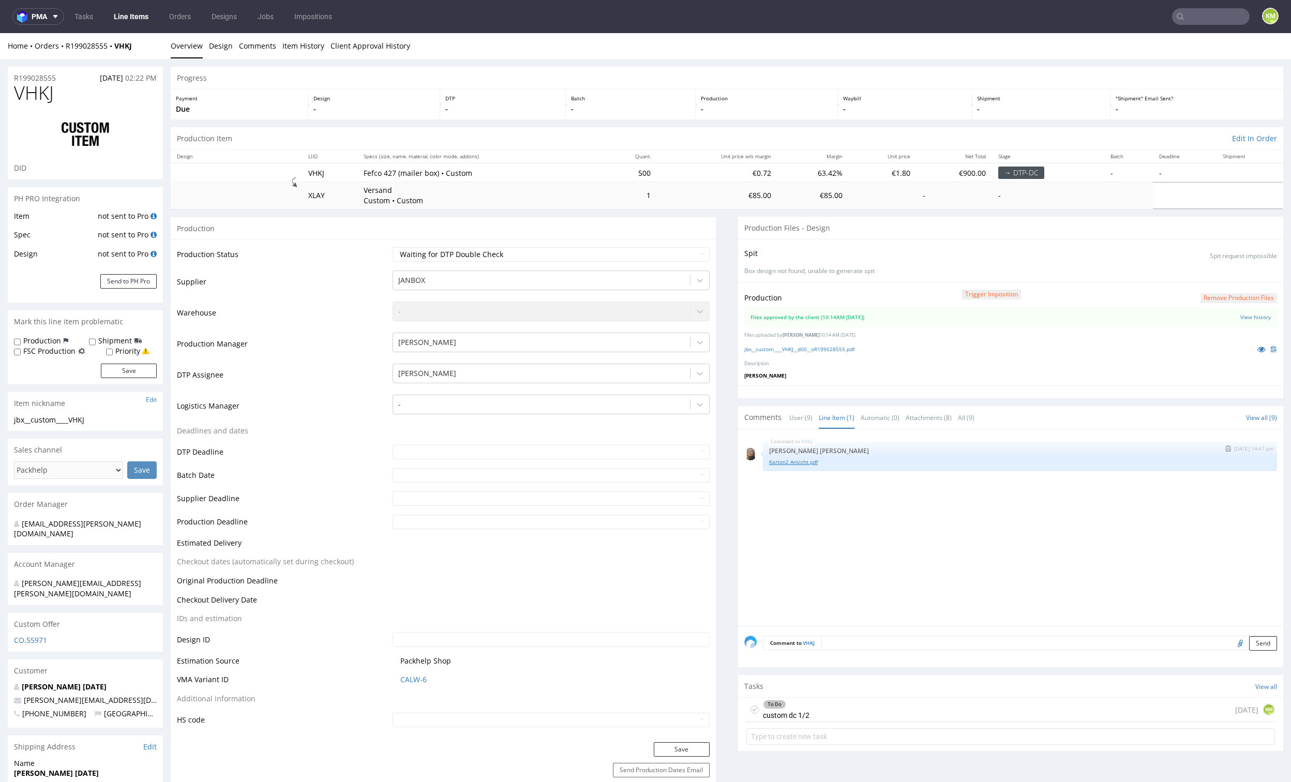
click at [793, 460] on link "Karton2 Ansicht.pdf" at bounding box center [1020, 462] width 502 height 8
click at [947, 542] on div "VHKJ 3rd Sep 25 | 14:47 pm Angelina Marć Karton2 Ansicht.pdf" at bounding box center [1013, 530] width 539 height 190
click at [1257, 346] on icon at bounding box center [1261, 348] width 8 height 7
click at [314, 48] on link "Item History" at bounding box center [303, 45] width 42 height 25
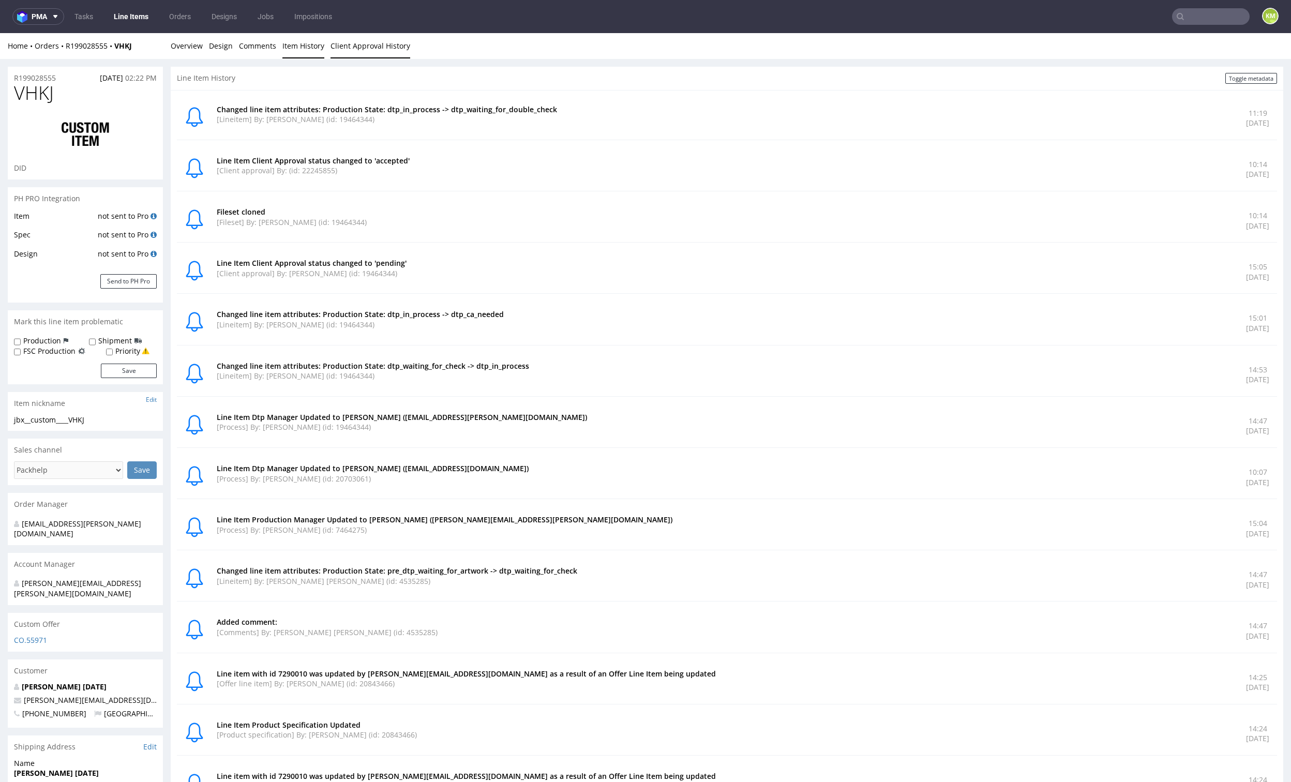
click at [337, 48] on link "Client Approval History" at bounding box center [370, 45] width 80 height 25
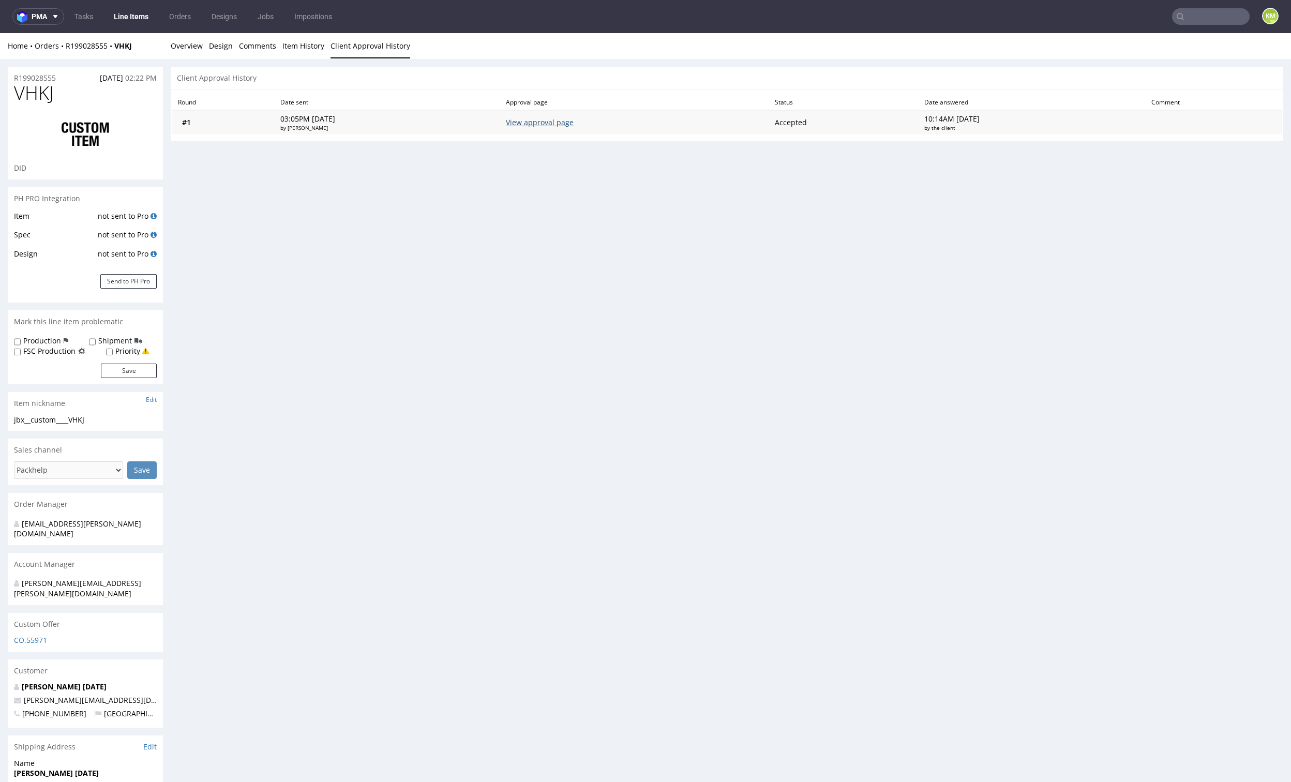
click at [550, 119] on link "View approval page" at bounding box center [540, 122] width 68 height 10
drag, startPoint x: 216, startPoint y: 49, endPoint x: 186, endPoint y: 46, distance: 30.2
click at [216, 49] on link "Design" at bounding box center [221, 45] width 24 height 25
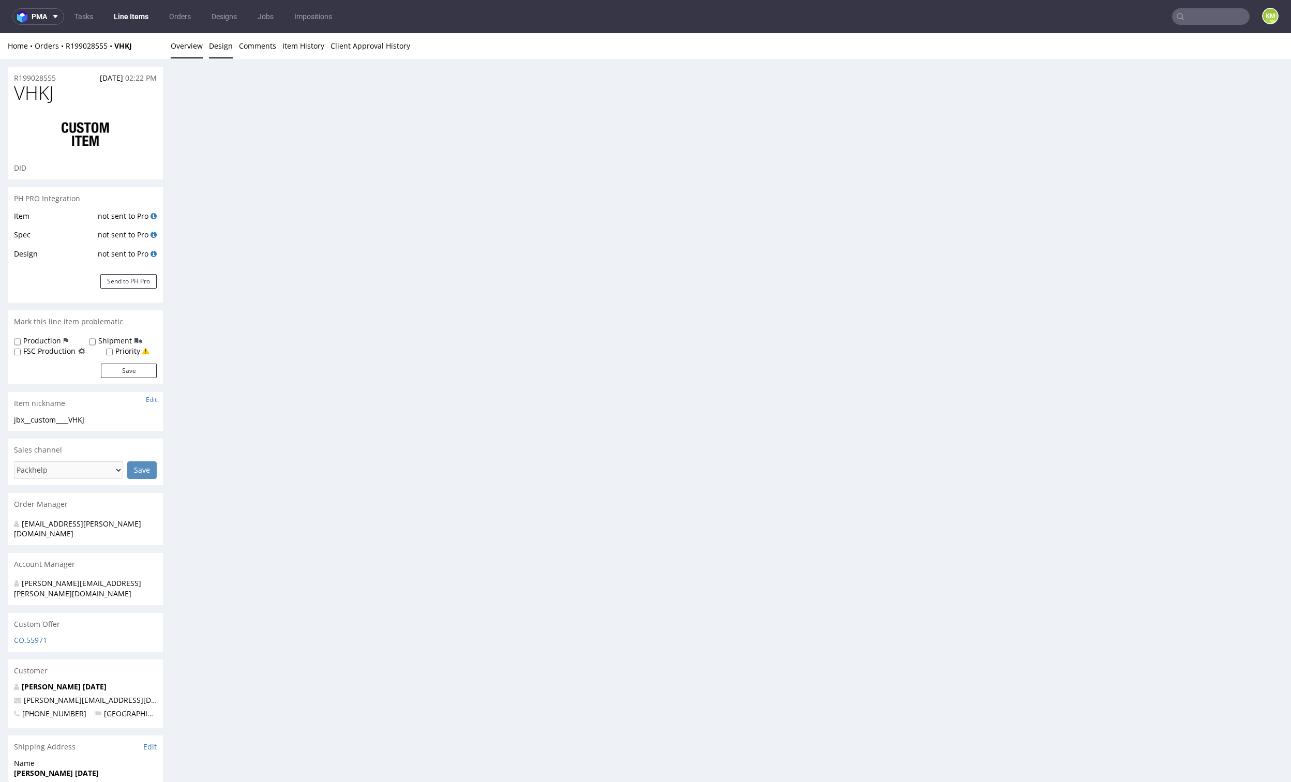
click at [186, 46] on link "Overview" at bounding box center [187, 45] width 32 height 25
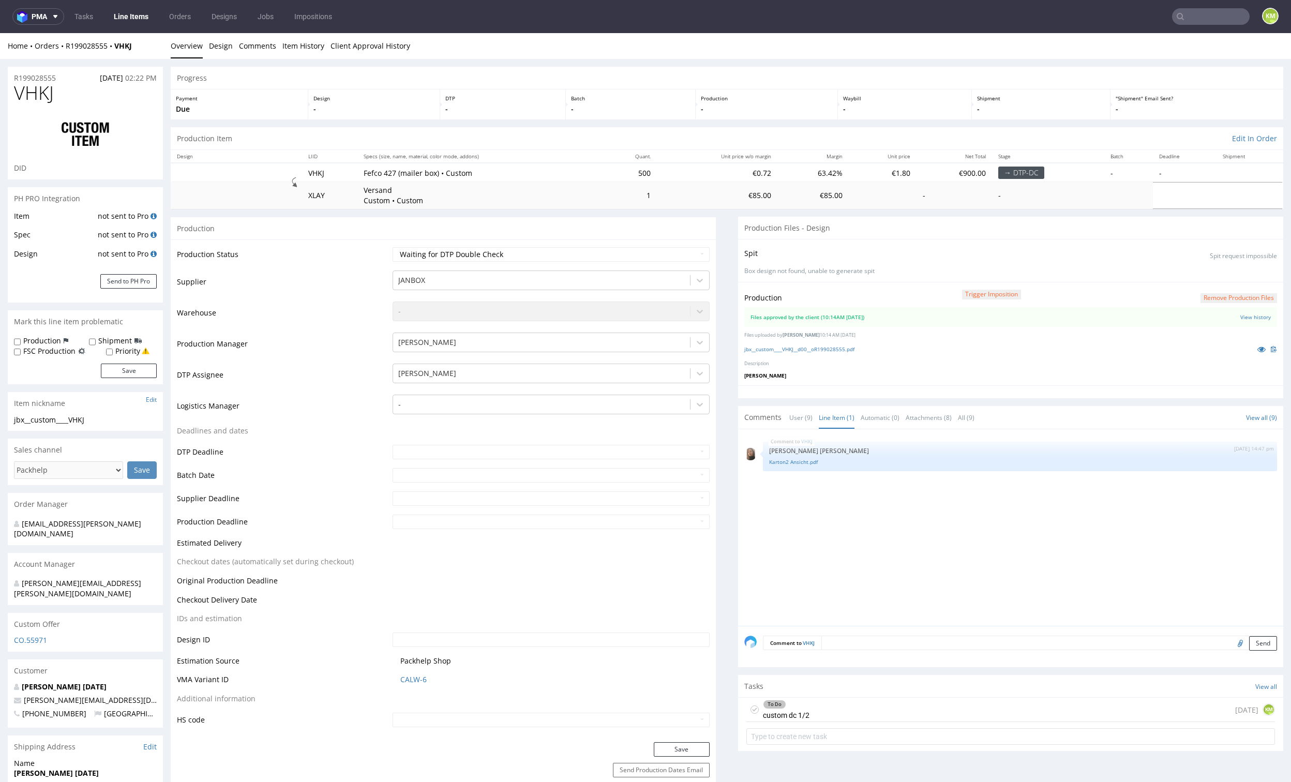
click at [959, 522] on div "VHKJ 3rd Sep 25 | 14:47 pm Angelina Marć Karton2 Ansicht.pdf" at bounding box center [1013, 530] width 539 height 190
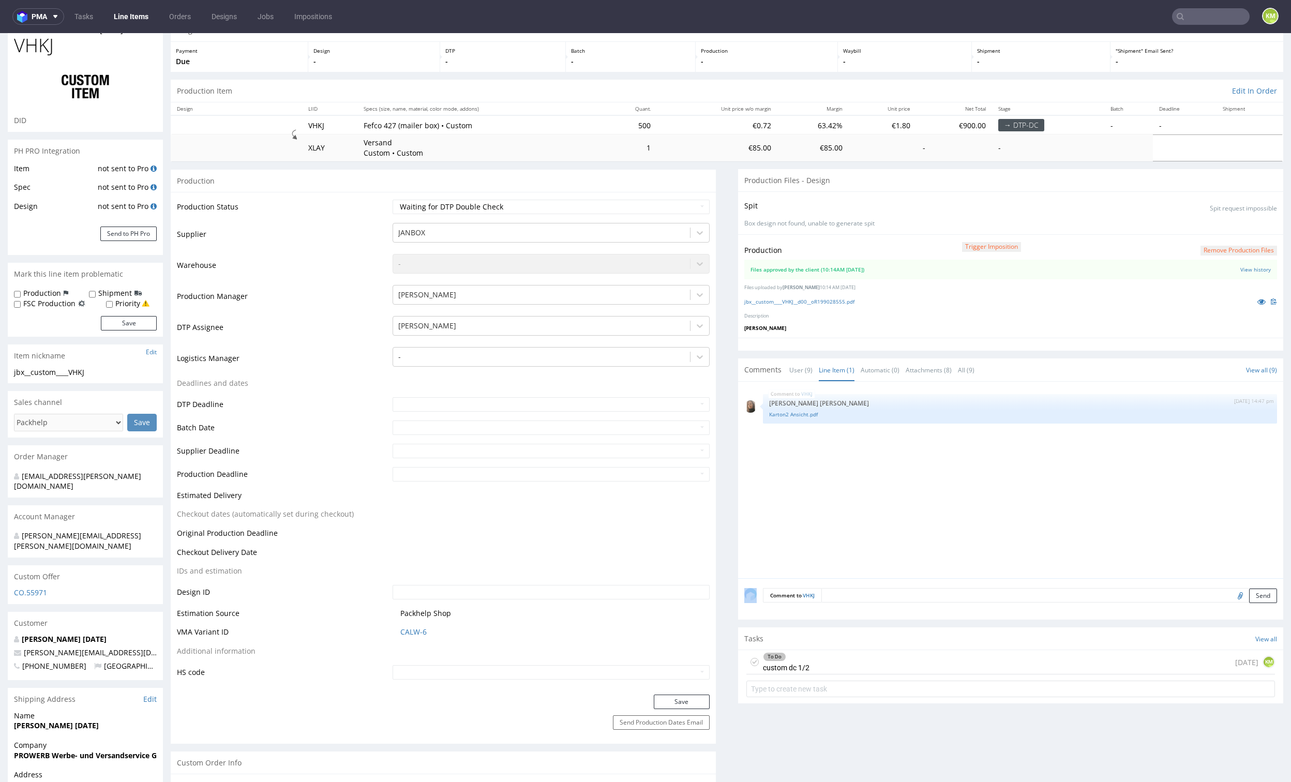
scroll to position [68, 0]
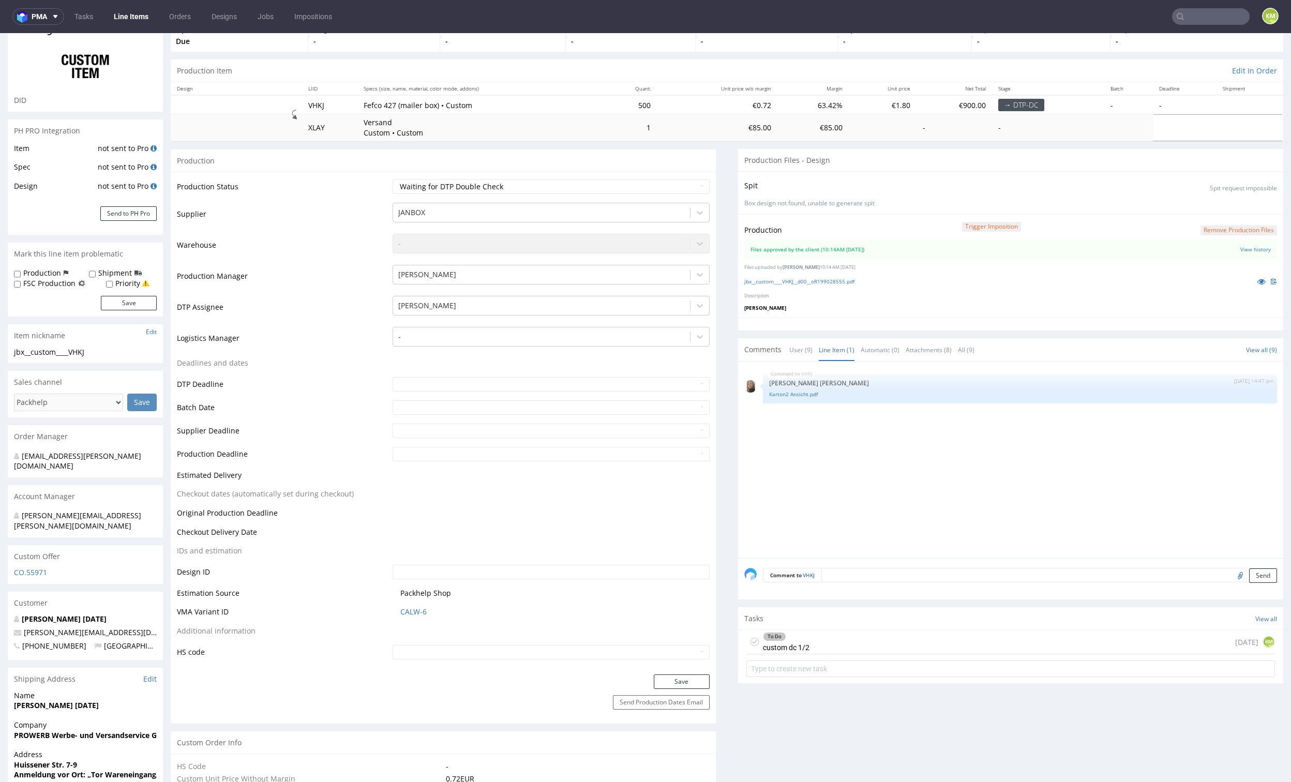
click at [841, 637] on div "To Do custom dc 1/2 today KM" at bounding box center [1010, 642] width 529 height 24
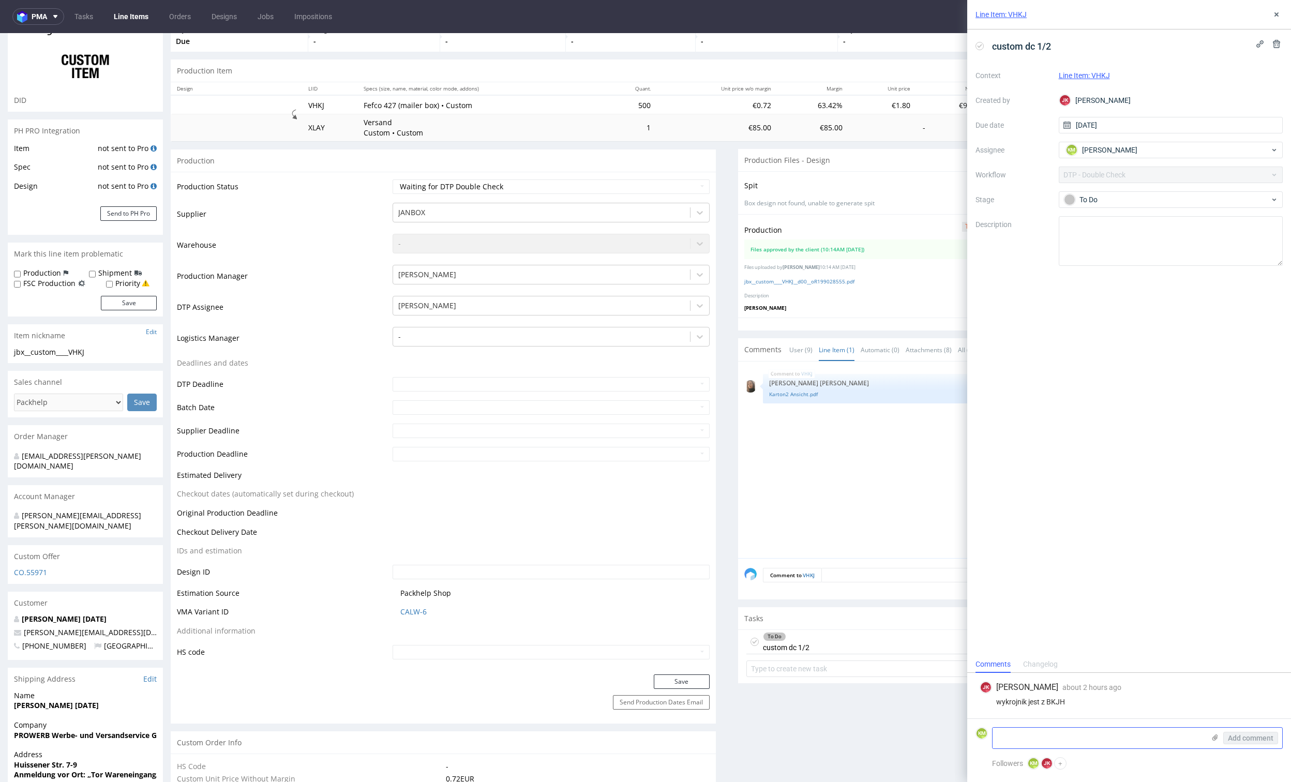
click at [1013, 734] on textarea at bounding box center [1098, 738] width 212 height 21
click at [998, 735] on textarea "Brakuje nadruku na wykrojniku" at bounding box center [1098, 738] width 212 height 21
click at [1126, 735] on textarea "1. Brakuje nadruku na wykrojniku" at bounding box center [1098, 738] width 212 height 21
type textarea "1. Brakuje nadruku na wykrojniku 2. Na flexo powinien być Pantone z palety U, d…"
click at [1250, 738] on span "Add comment" at bounding box center [1251, 737] width 46 height 7
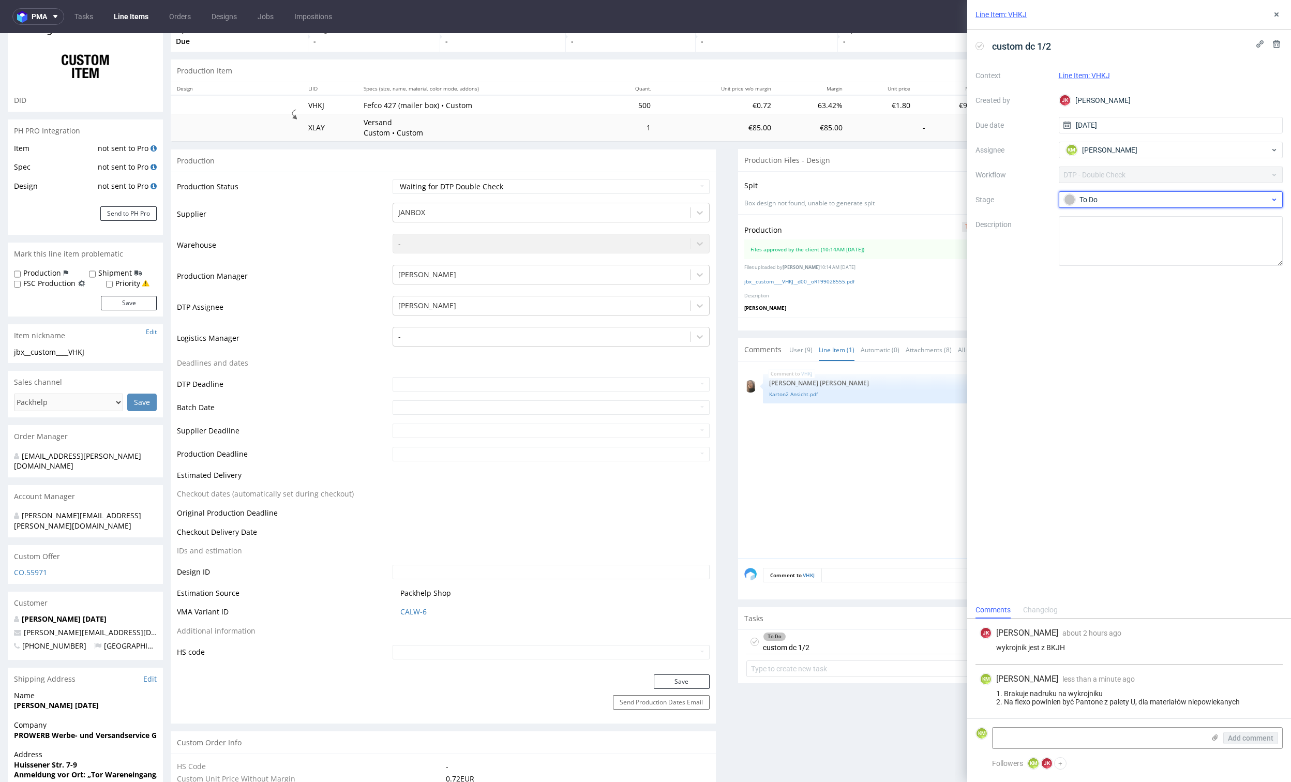
click at [1107, 201] on div "To Do" at bounding box center [1167, 199] width 206 height 11
click at [1142, 261] on div "Needs fixes" at bounding box center [1170, 265] width 207 height 11
click at [1276, 12] on icon at bounding box center [1276, 14] width 8 height 8
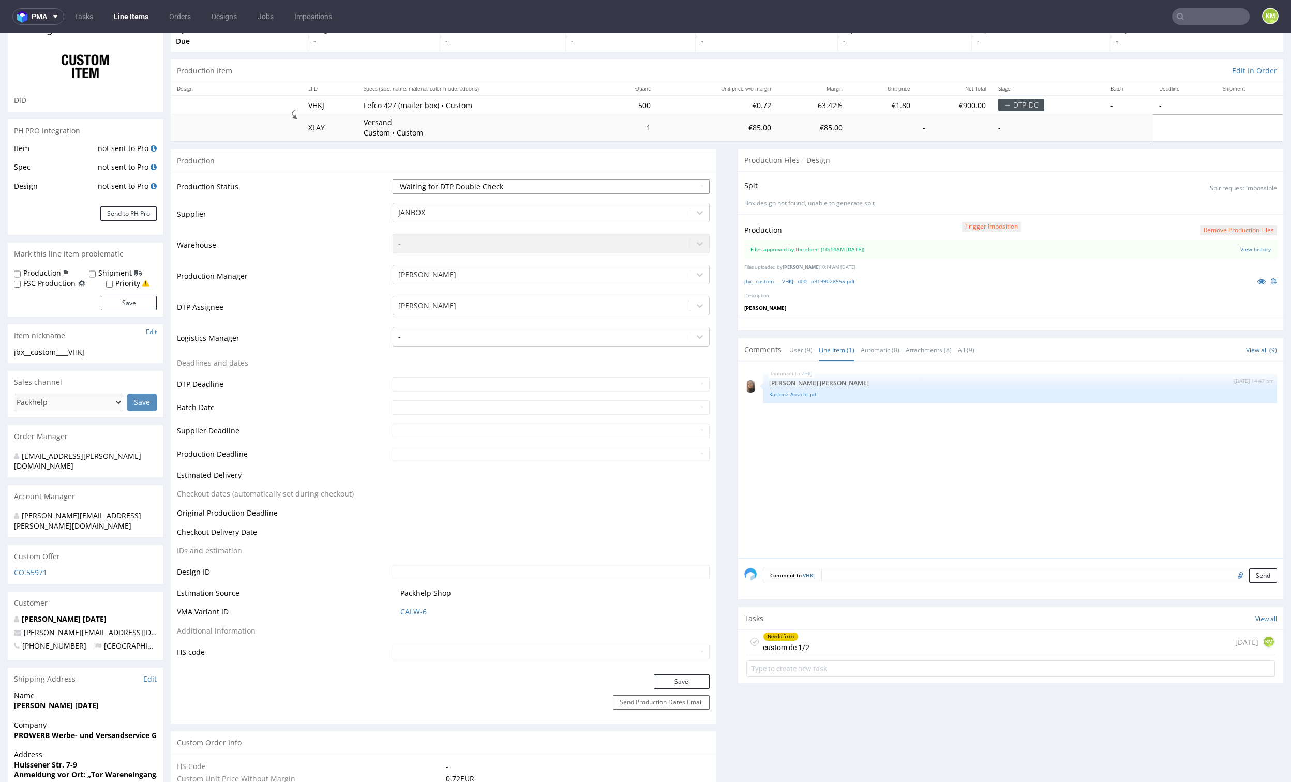
click at [568, 181] on select "Waiting for Artwork Waiting for Diecut Waiting for Mockup Waiting for DTP Waiti…" at bounding box center [551, 186] width 317 height 14
select select "dtp_dc_done"
click at [393, 179] on select "Waiting for Artwork Waiting for Diecut Waiting for Mockup Waiting for DTP Waiti…" at bounding box center [551, 186] width 317 height 14
click at [681, 679] on button "Save" at bounding box center [682, 681] width 56 height 14
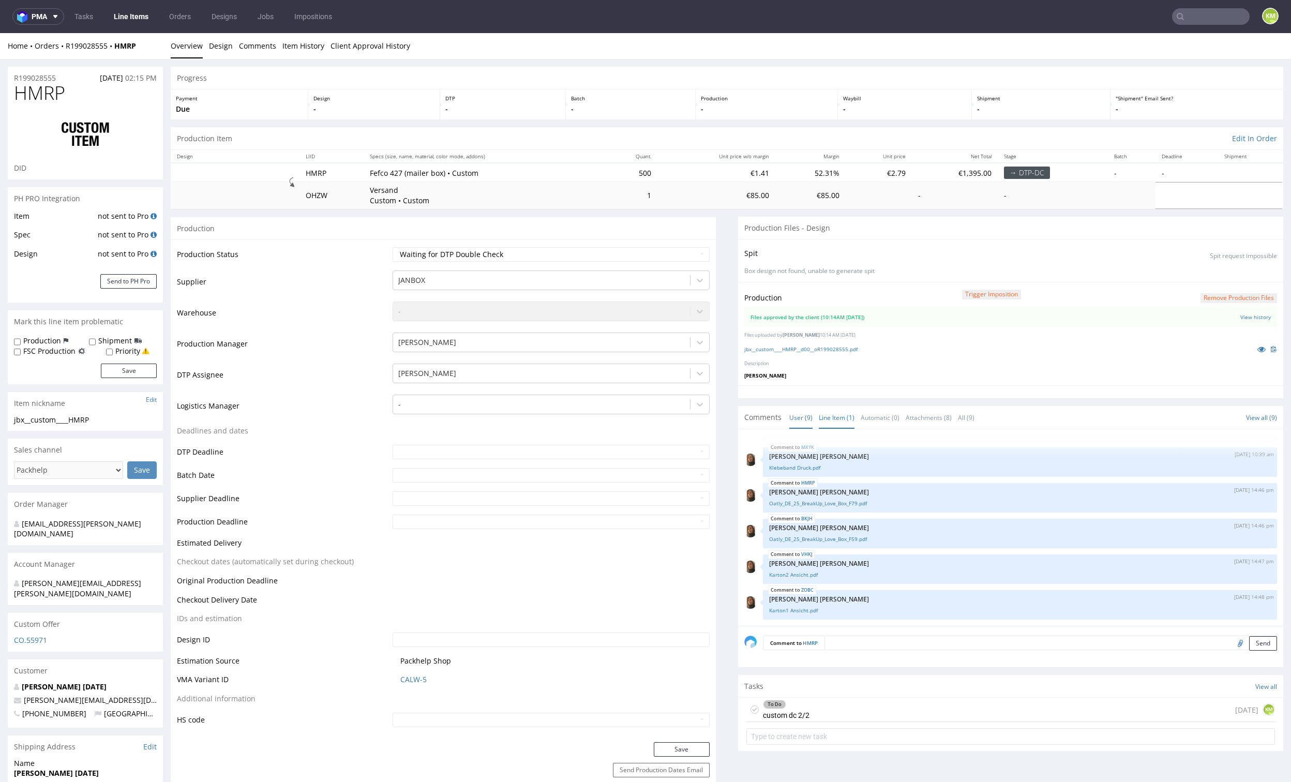
click at [827, 419] on link "Line Item (1)" at bounding box center [837, 417] width 36 height 22
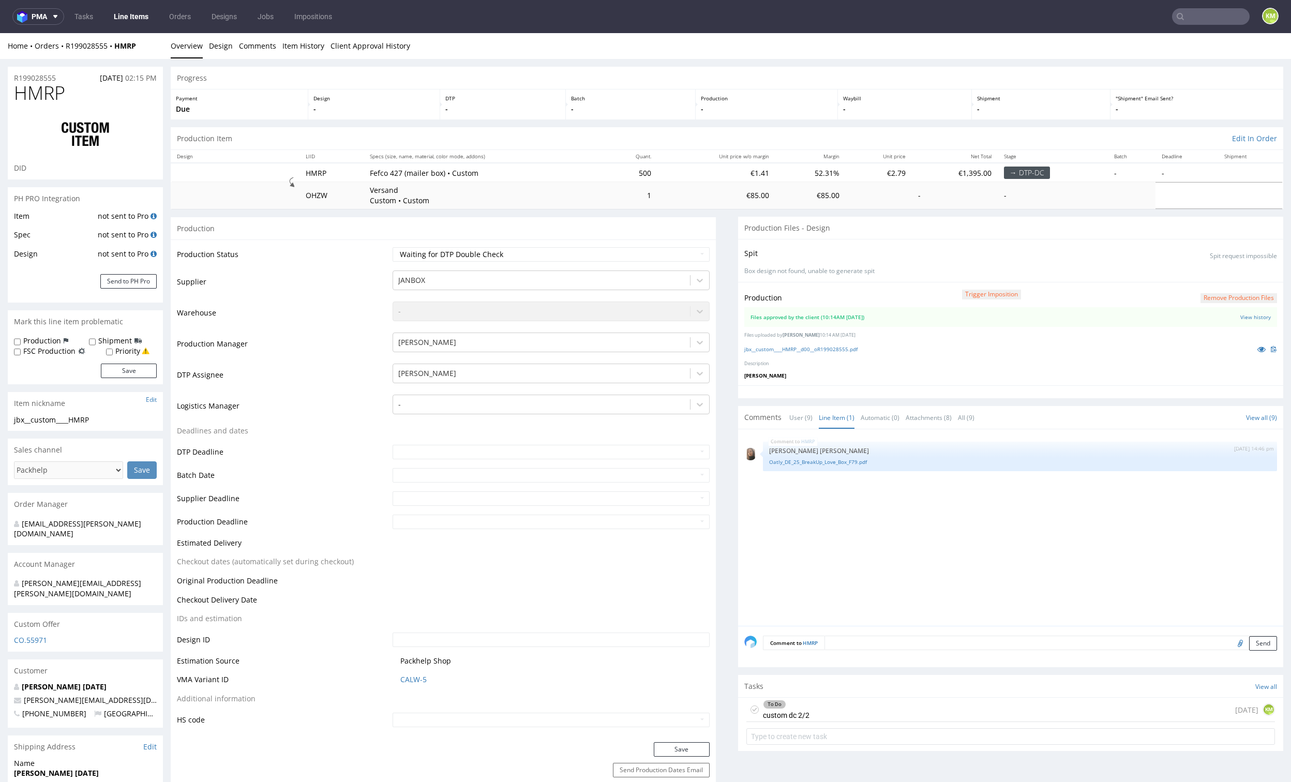
click at [858, 531] on div "HMRP [DATE] 14:46 pm [PERSON_NAME] [PERSON_NAME] Oatly_DE_25_BreakUp_Love_Box_F…" at bounding box center [1013, 530] width 539 height 190
drag, startPoint x: 869, startPoint y: 369, endPoint x: 829, endPoint y: 360, distance: 40.9
click at [868, 369] on div "Production Trigger Imposition Remove production files Files approved by the cli…" at bounding box center [1010, 333] width 545 height 103
click at [821, 351] on link "jbx__custom____HMRP__d00__oR199028555.pdf" at bounding box center [800, 348] width 113 height 7
click at [855, 488] on div "HMRP [DATE] 14:46 pm [PERSON_NAME] [PERSON_NAME] Oatly_DE_25_BreakUp_Love_Box_F…" at bounding box center [1013, 530] width 539 height 190
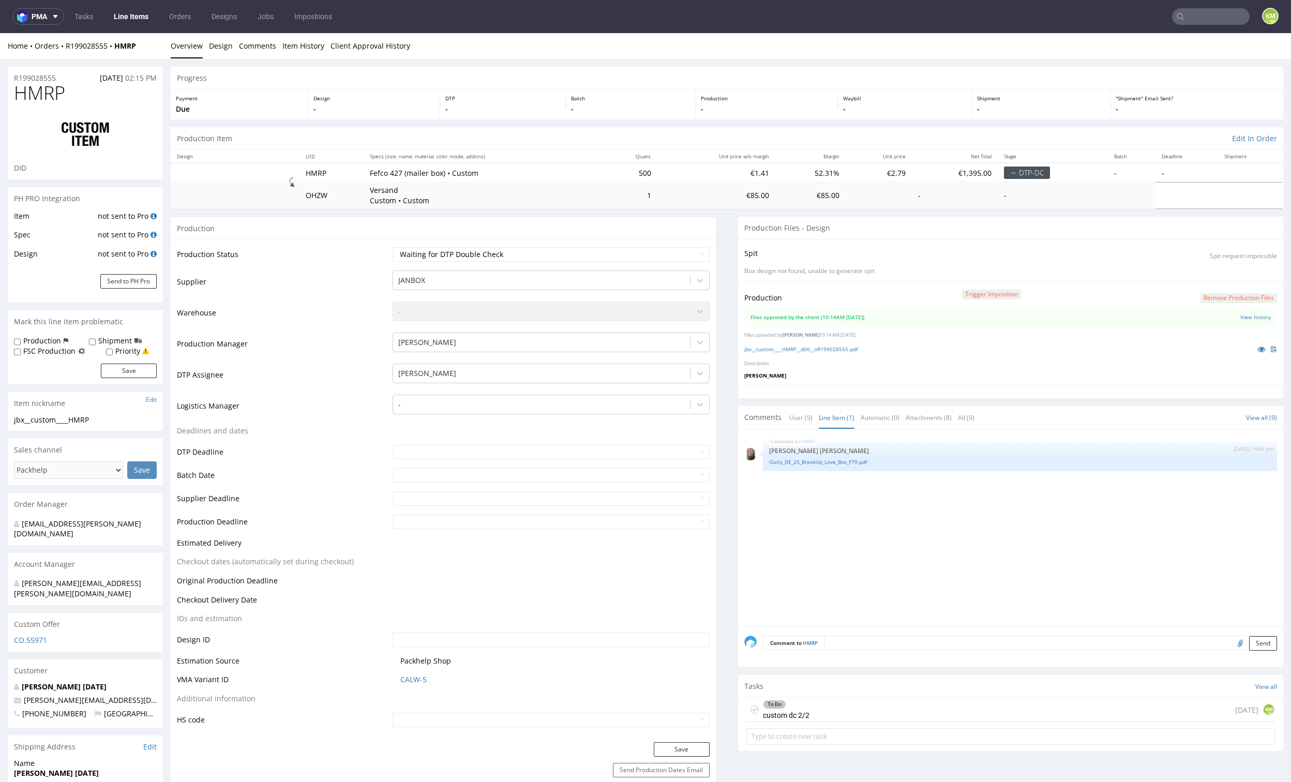
click at [804, 491] on div "HMRP [DATE] 14:46 pm [PERSON_NAME] [PERSON_NAME] Oatly_DE_25_BreakUp_Love_Box_F…" at bounding box center [1013, 530] width 539 height 190
click at [794, 462] on link "Oatly_DE_25_BreakUp_Love_Box_F79.pdf" at bounding box center [1020, 462] width 502 height 8
click at [840, 705] on div "To Do custom dc 2/2 [DATE] KM" at bounding box center [1010, 710] width 529 height 24
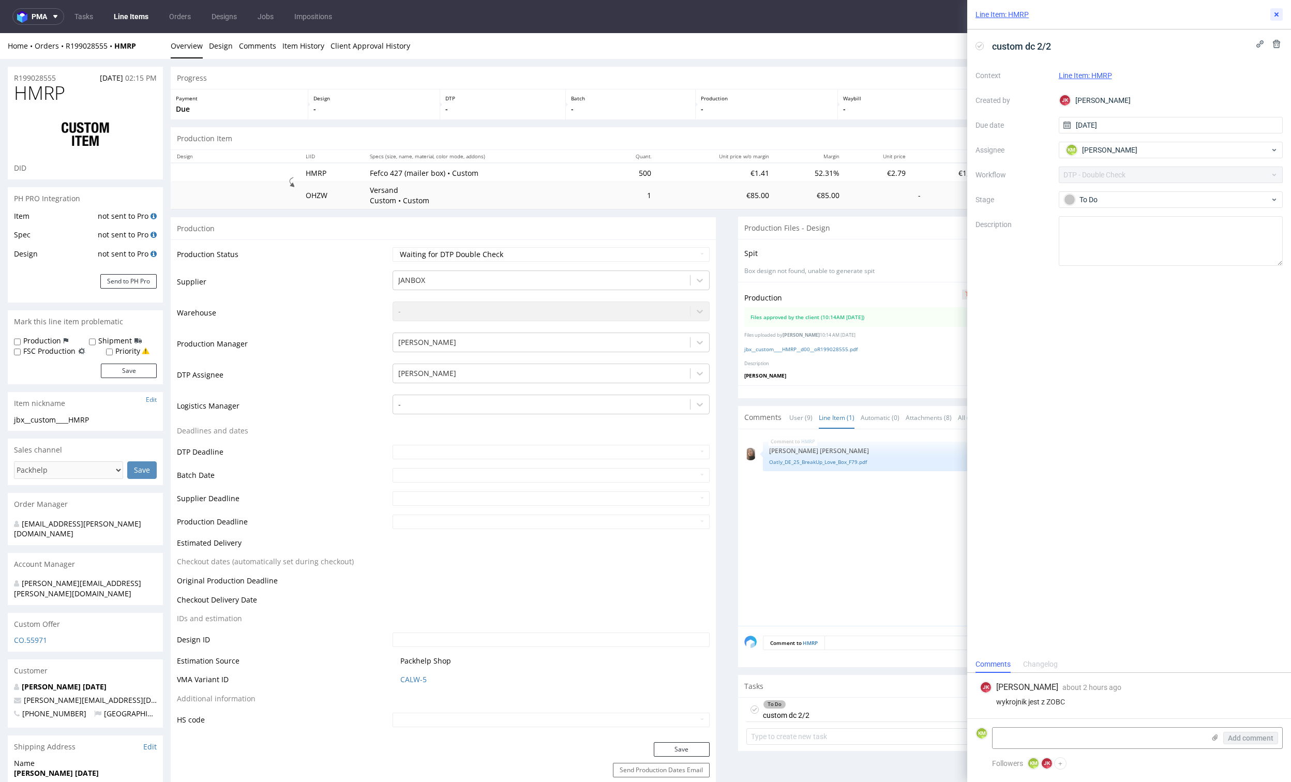
drag, startPoint x: 1272, startPoint y: 14, endPoint x: 1252, endPoint y: 28, distance: 24.2
click at [1272, 14] on icon at bounding box center [1276, 14] width 8 height 8
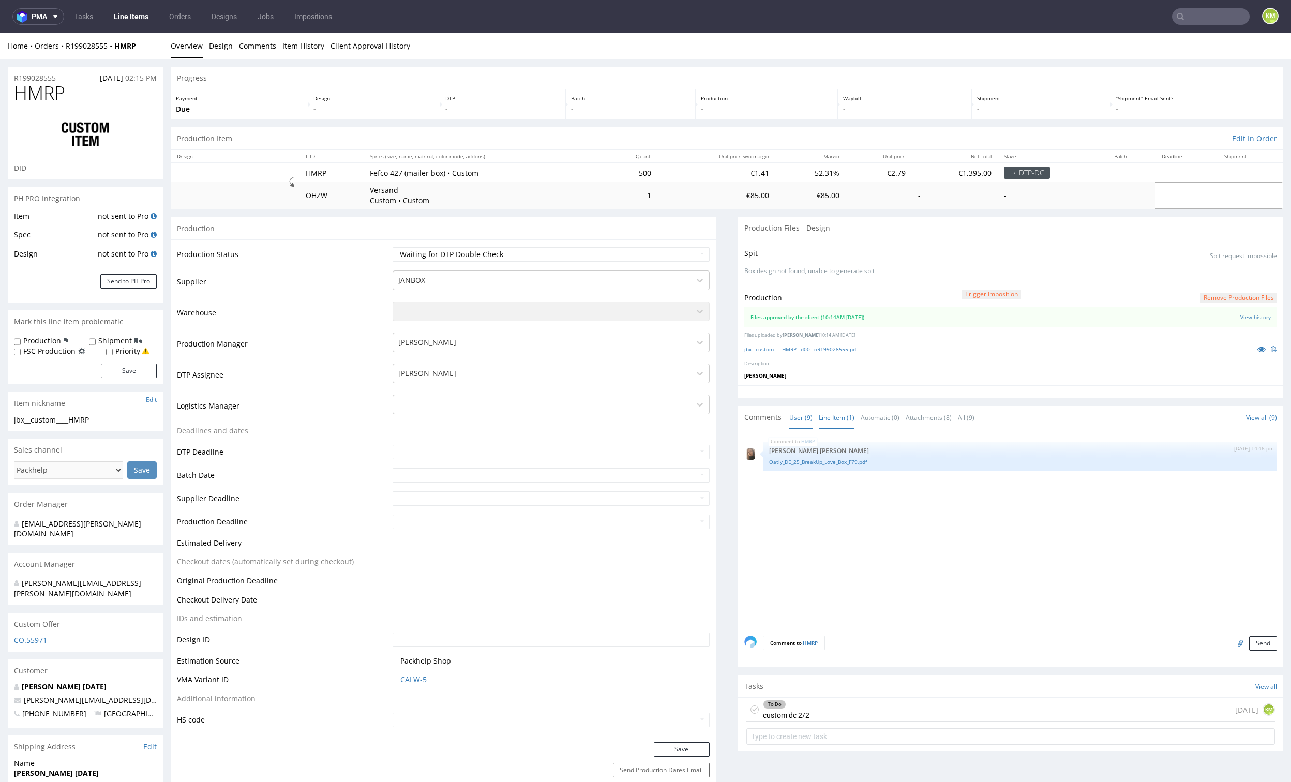
click at [789, 420] on link "User (9)" at bounding box center [800, 417] width 23 height 22
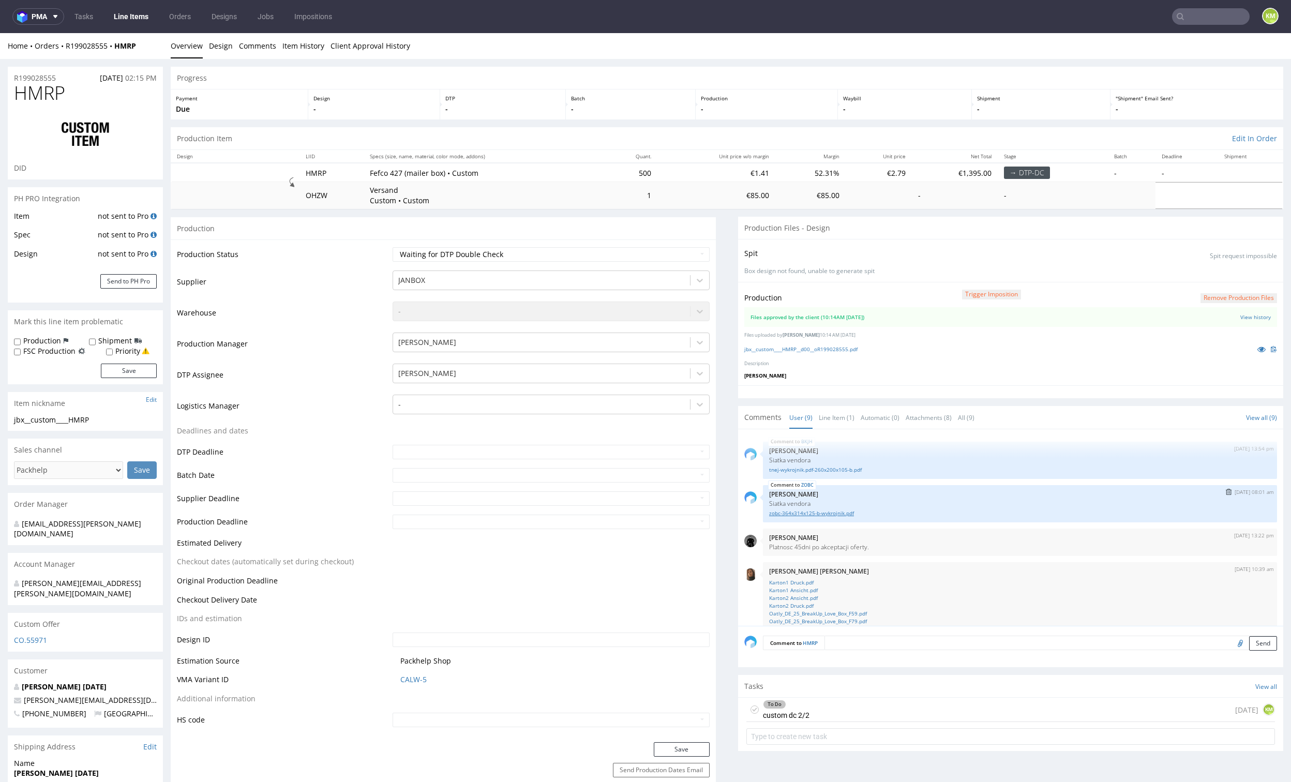
click at [836, 514] on link "zobc-364x314x125-b-wykrojnik.pdf" at bounding box center [1020, 513] width 502 height 8
click at [863, 710] on div "To Do custom dc 2/2 [DATE] KM" at bounding box center [1010, 710] width 529 height 24
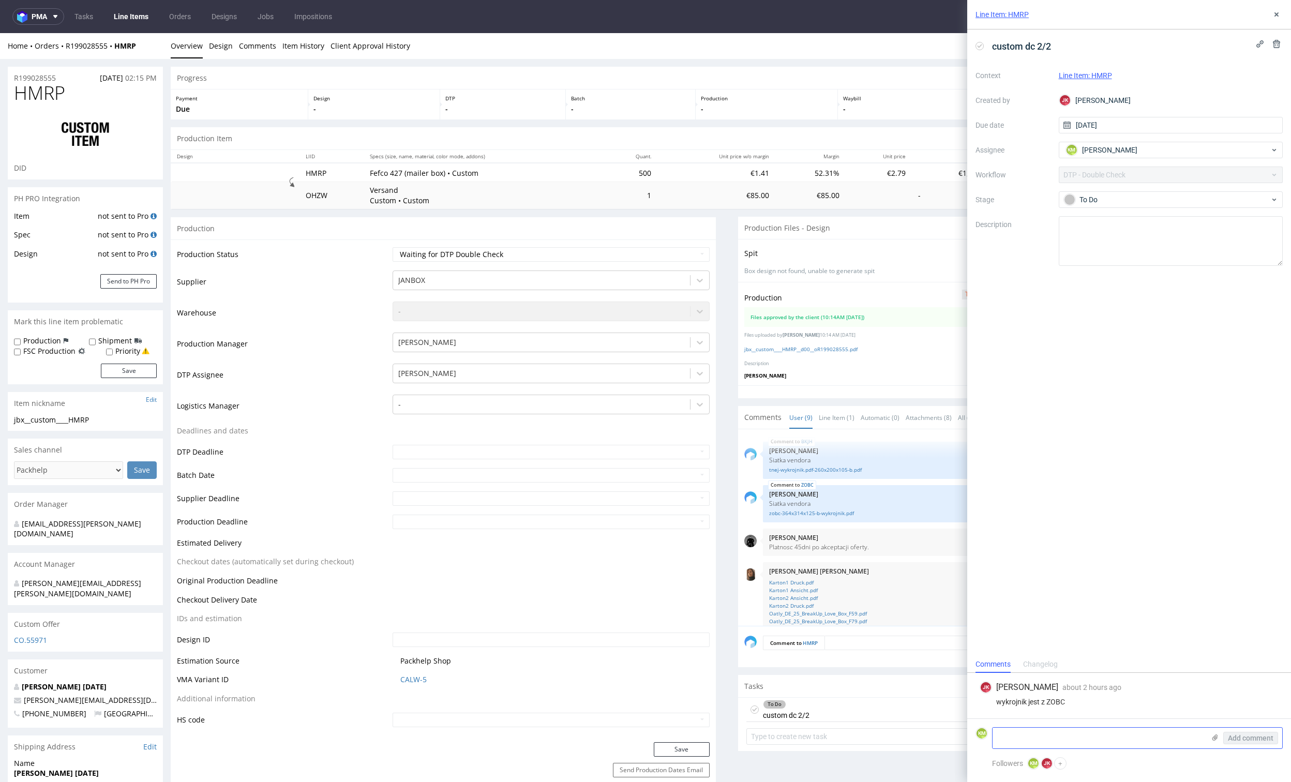
click at [1020, 734] on textarea at bounding box center [1098, 738] width 212 height 21
drag, startPoint x: 1031, startPoint y: 738, endPoint x: 1148, endPoint y: 746, distance: 117.2
click at [1148, 746] on textarea "1. Design na flexo powinien być z [GEOGRAPHIC_DATA]" at bounding box center [1098, 738] width 212 height 21
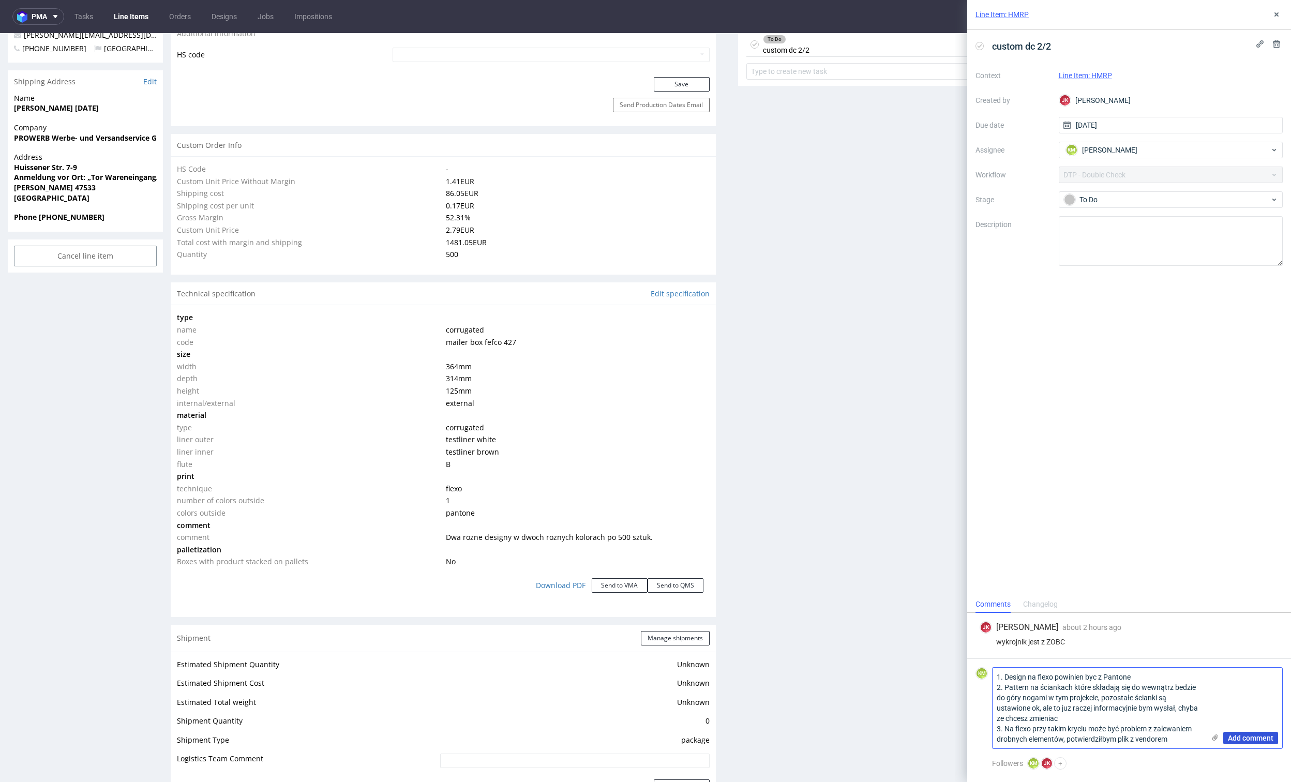
type textarea "1. Design na flexo powinien byc z Pantone 2. Pattern na ściankach które składaj…"
click at [1255, 738] on span "Add comment" at bounding box center [1251, 737] width 46 height 7
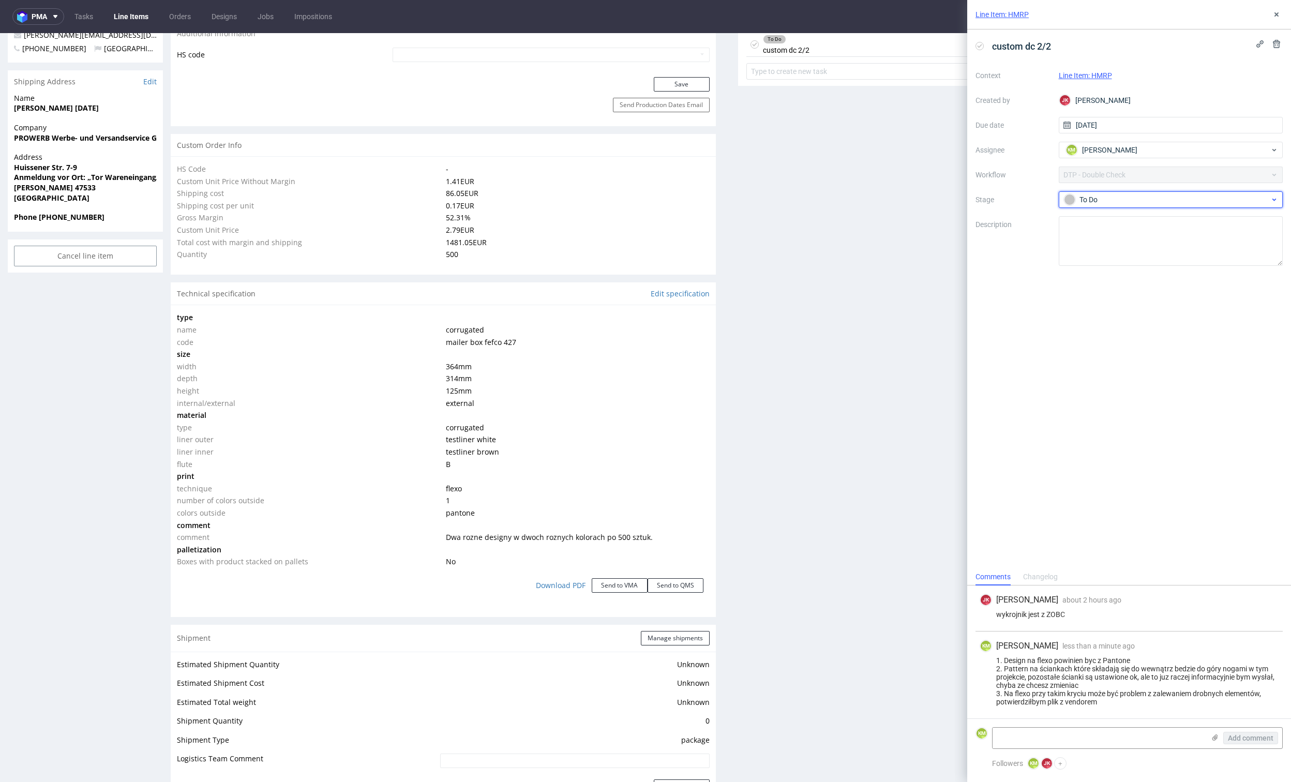
click at [1128, 201] on div "To Do" at bounding box center [1167, 199] width 206 height 11
click at [1145, 261] on div "Needs fixes" at bounding box center [1170, 265] width 207 height 11
drag, startPoint x: 1273, startPoint y: 16, endPoint x: 1245, endPoint y: 31, distance: 31.7
click at [1272, 17] on icon at bounding box center [1276, 14] width 8 height 8
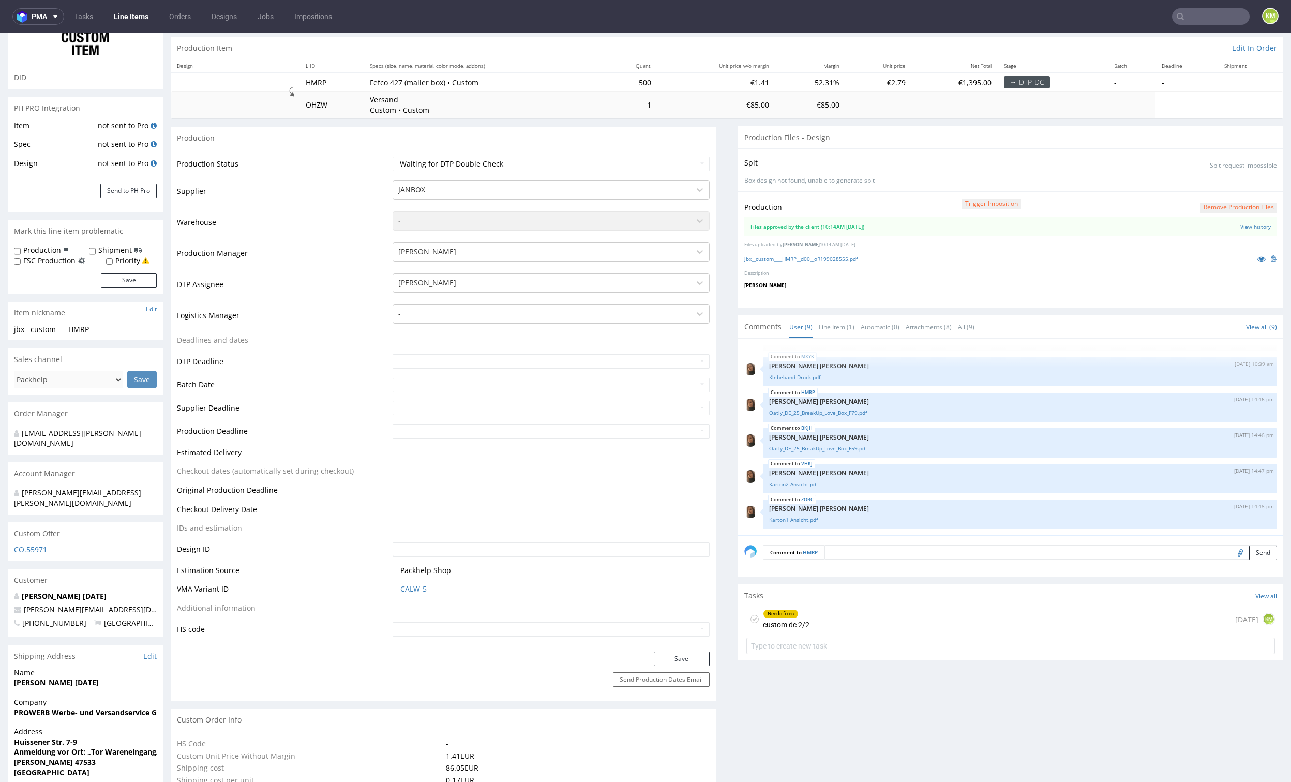
scroll to position [52, 0]
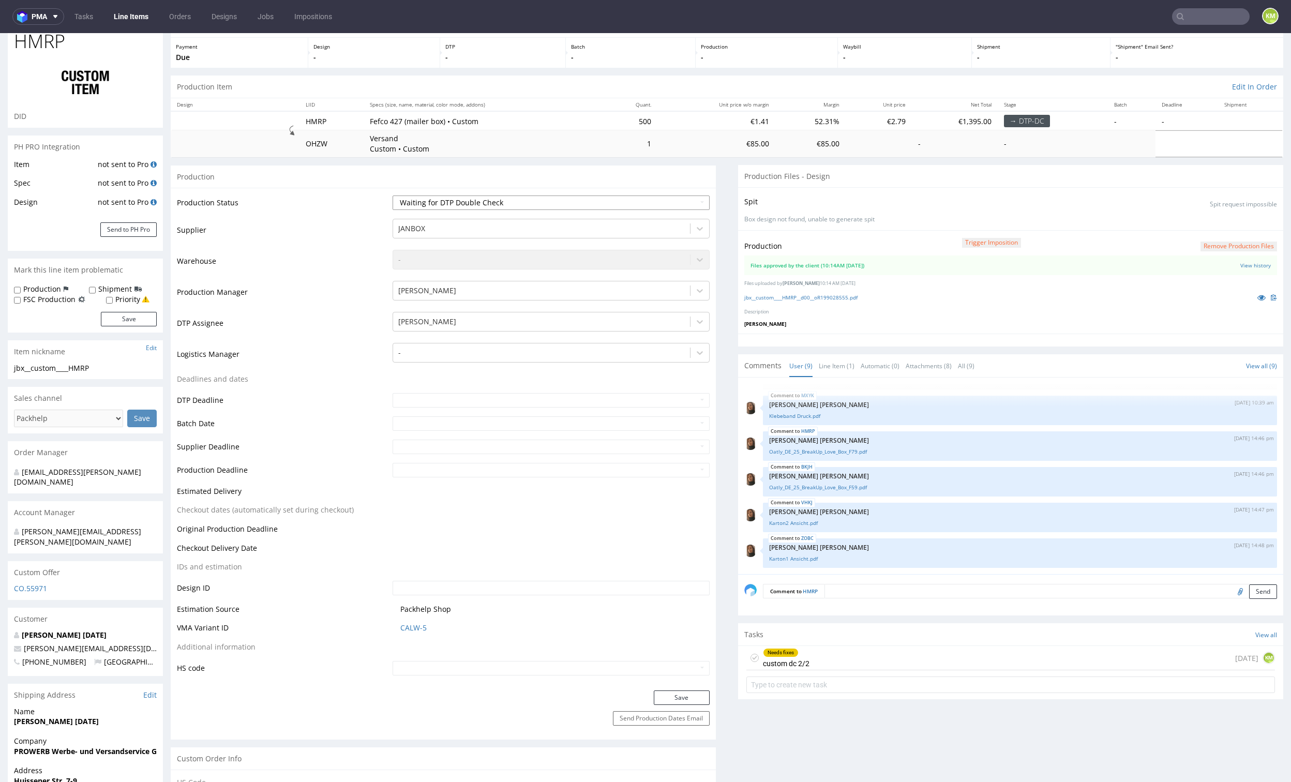
click at [635, 205] on select "Waiting for Artwork Waiting for Diecut Waiting for Mockup Waiting for DTP Waiti…" at bounding box center [551, 202] width 317 height 14
select select "dtp_dc_done"
click at [393, 195] on select "Waiting for Artwork Waiting for Diecut Waiting for Mockup Waiting for DTP Waiti…" at bounding box center [551, 202] width 317 height 14
click at [678, 697] on button "Save" at bounding box center [682, 697] width 56 height 14
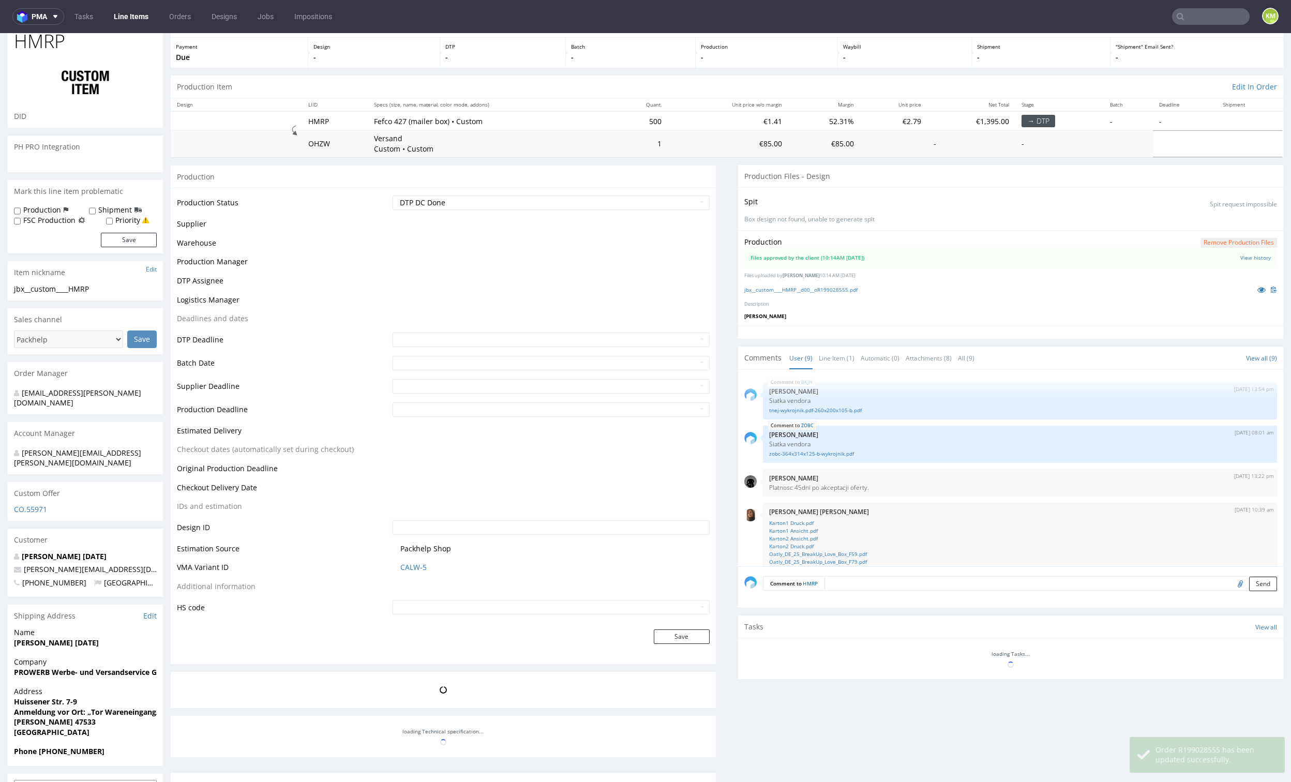
scroll to position [189, 0]
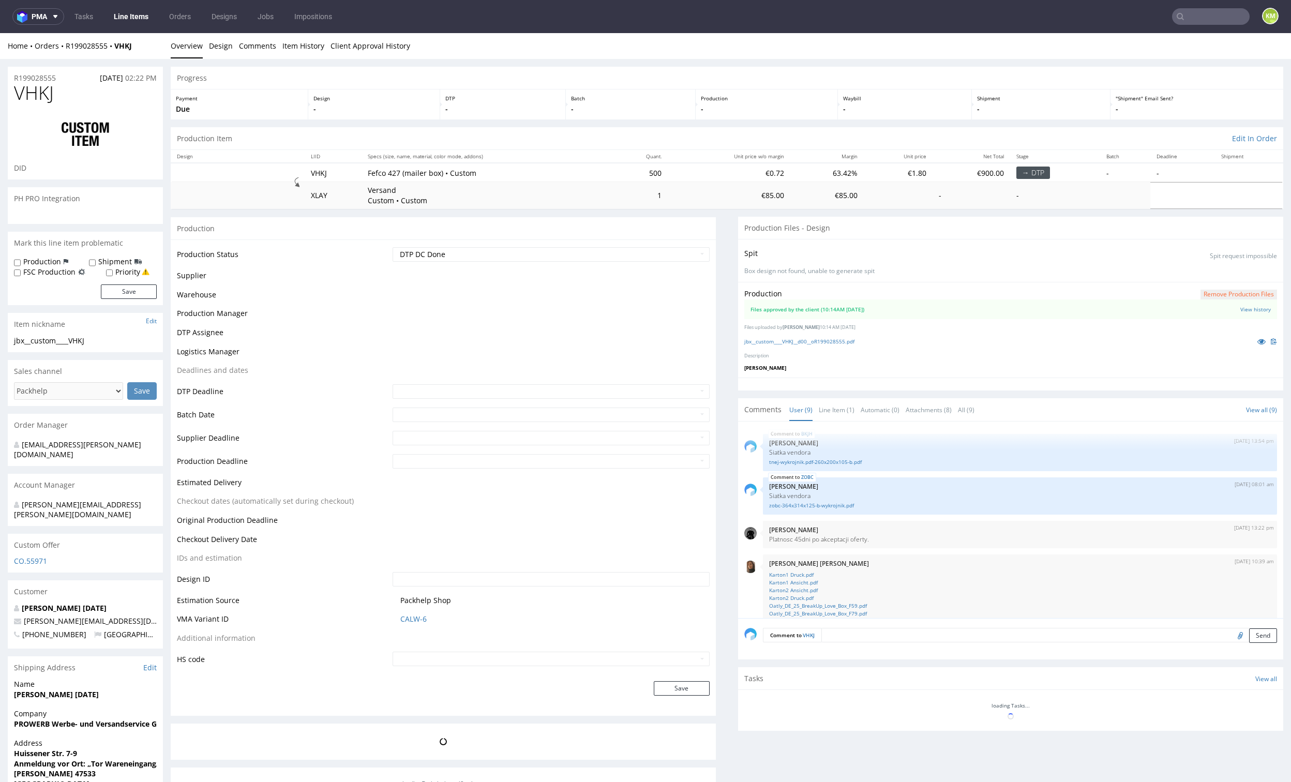
scroll to position [189, 0]
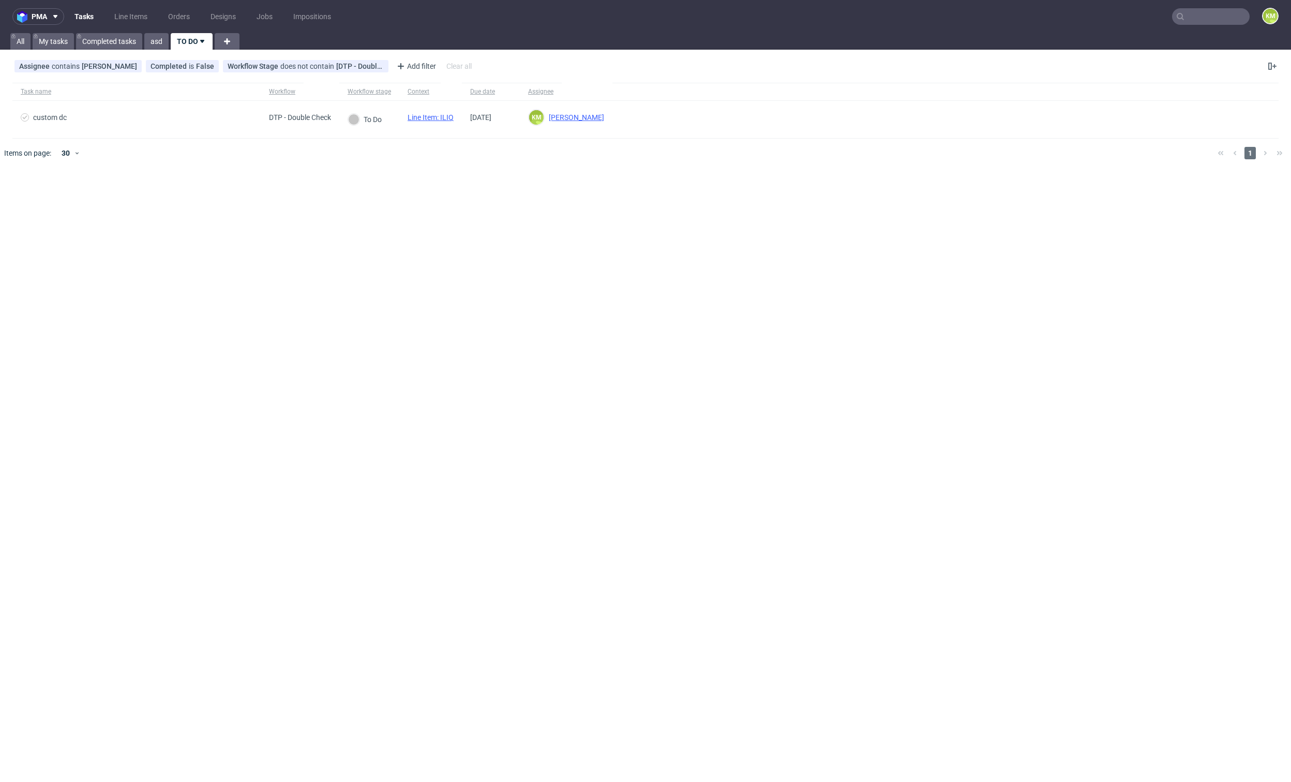
drag, startPoint x: 123, startPoint y: 18, endPoint x: 100, endPoint y: 16, distance: 22.8
click at [123, 18] on link "Line Items" at bounding box center [131, 16] width 46 height 17
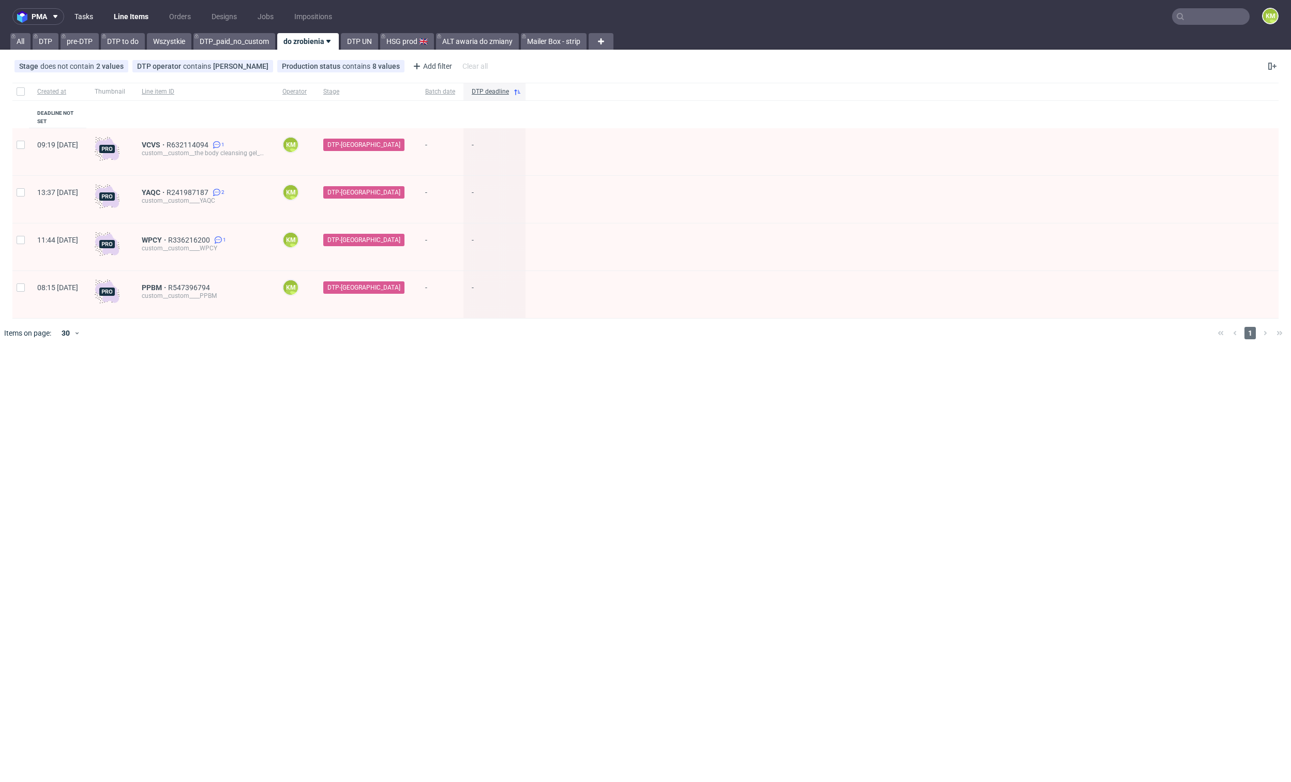
click at [81, 18] on link "Tasks" at bounding box center [83, 16] width 31 height 17
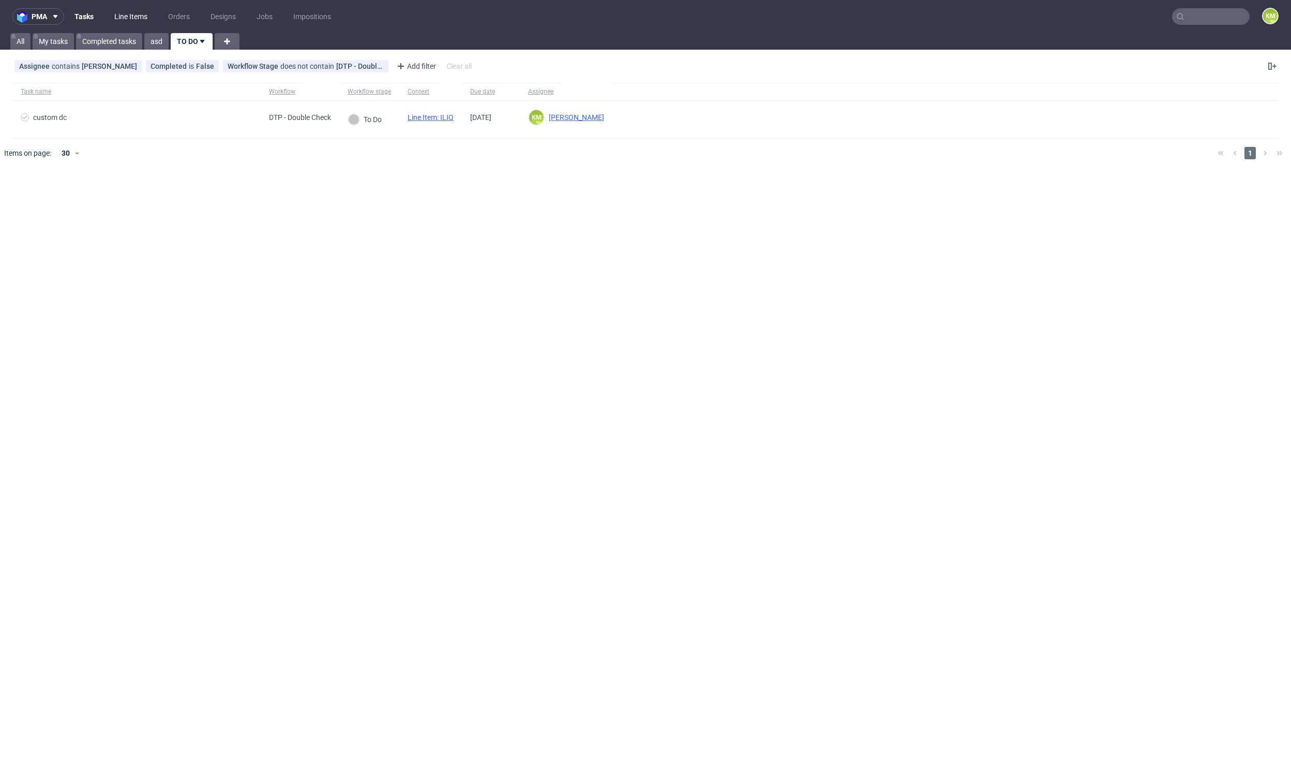
click at [118, 14] on link "Line Items" at bounding box center [131, 16] width 46 height 17
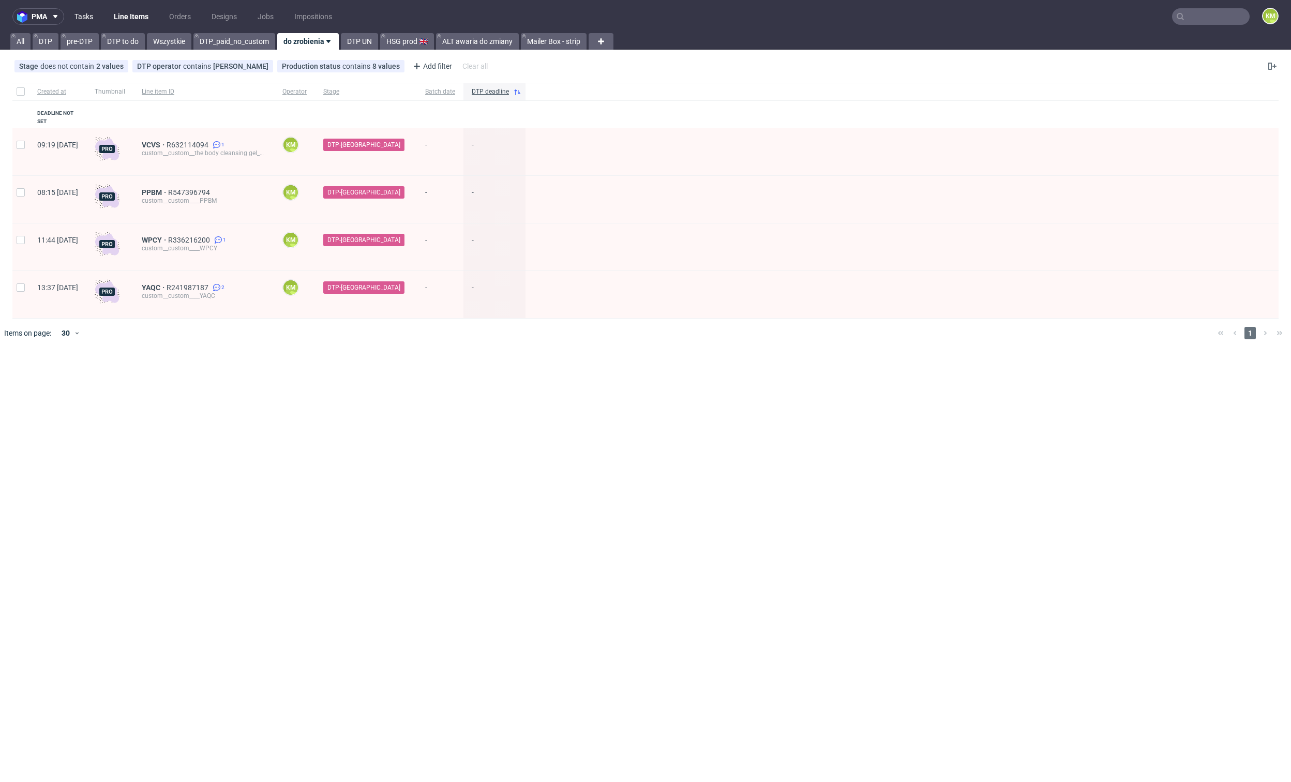
click at [83, 20] on link "Tasks" at bounding box center [83, 16] width 31 height 17
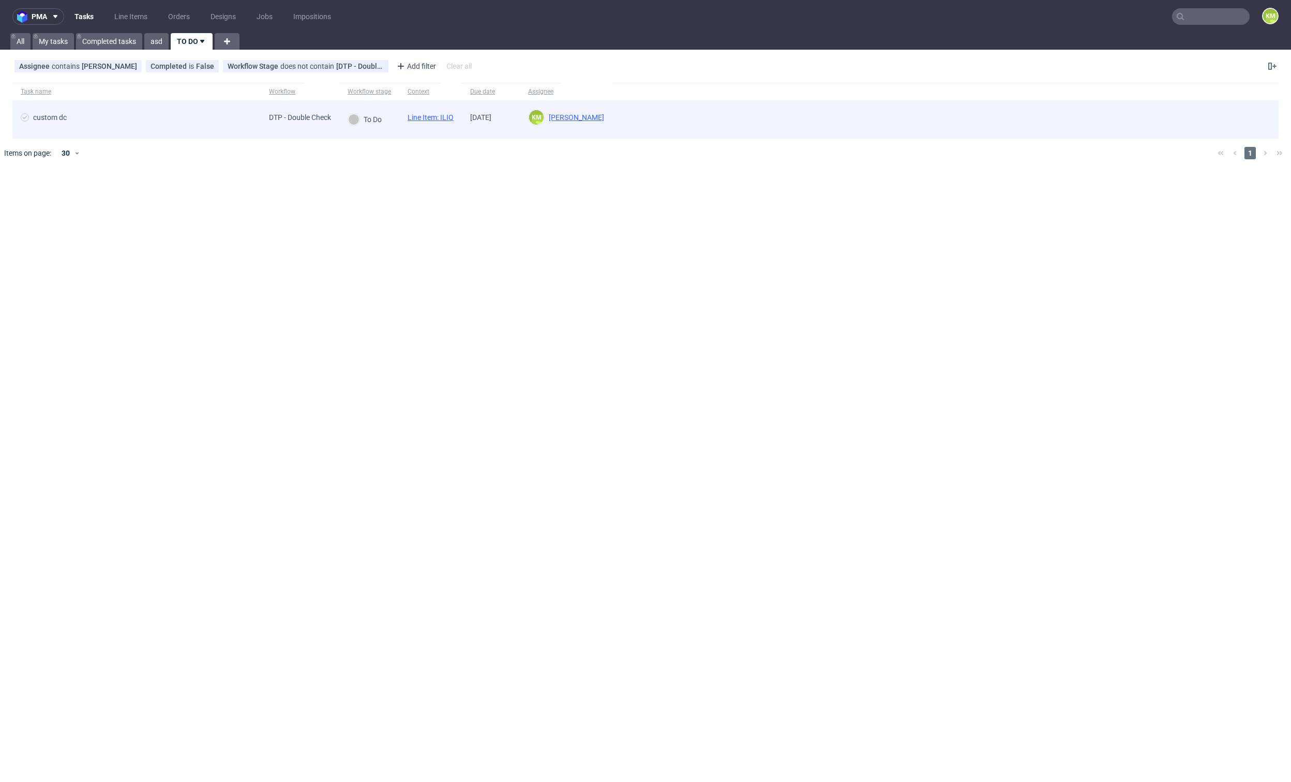
click at [450, 120] on link "Line Item: ILIQ" at bounding box center [430, 117] width 46 height 8
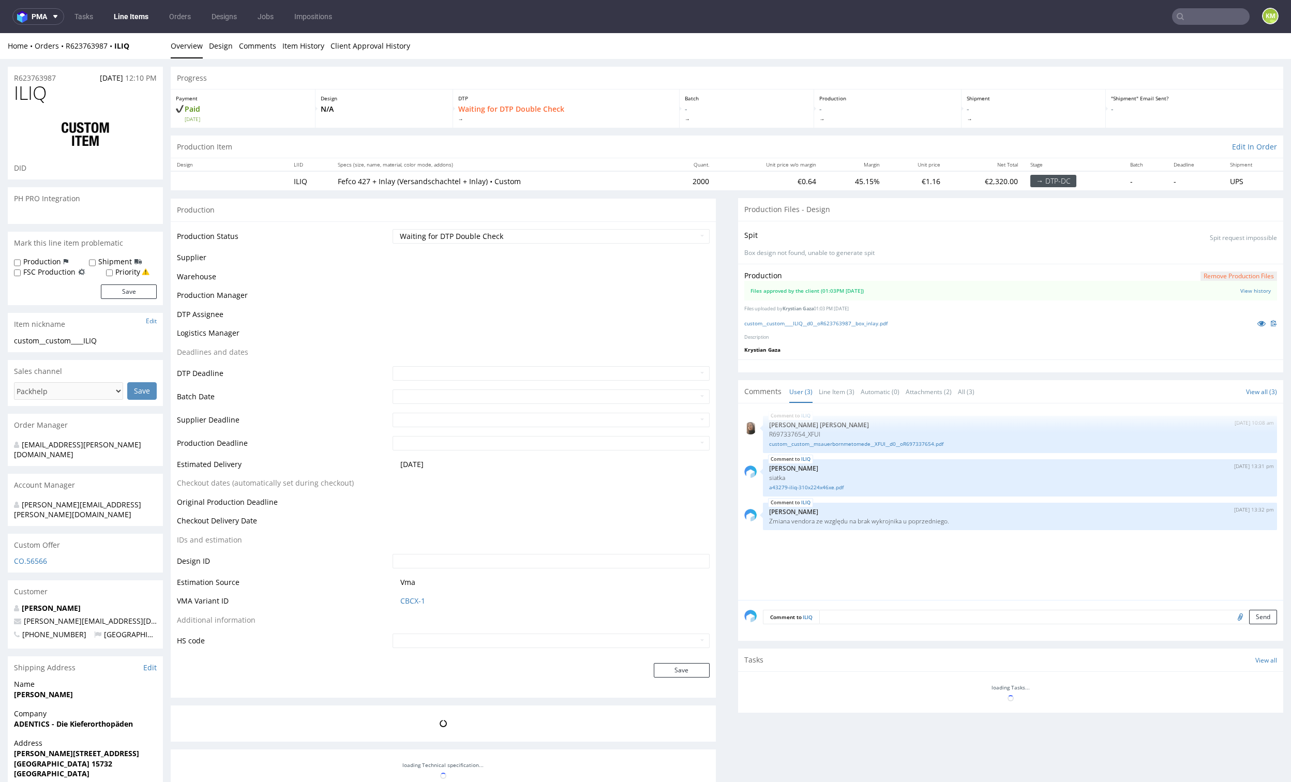
click at [860, 340] on div "Production Remove production files Files approved by the client (01:03PM 08 Sep…" at bounding box center [1010, 312] width 545 height 96
click at [848, 321] on link "custom__custom____ILIQ__d0__oR623763987__box_inlay.pdf" at bounding box center [815, 323] width 143 height 7
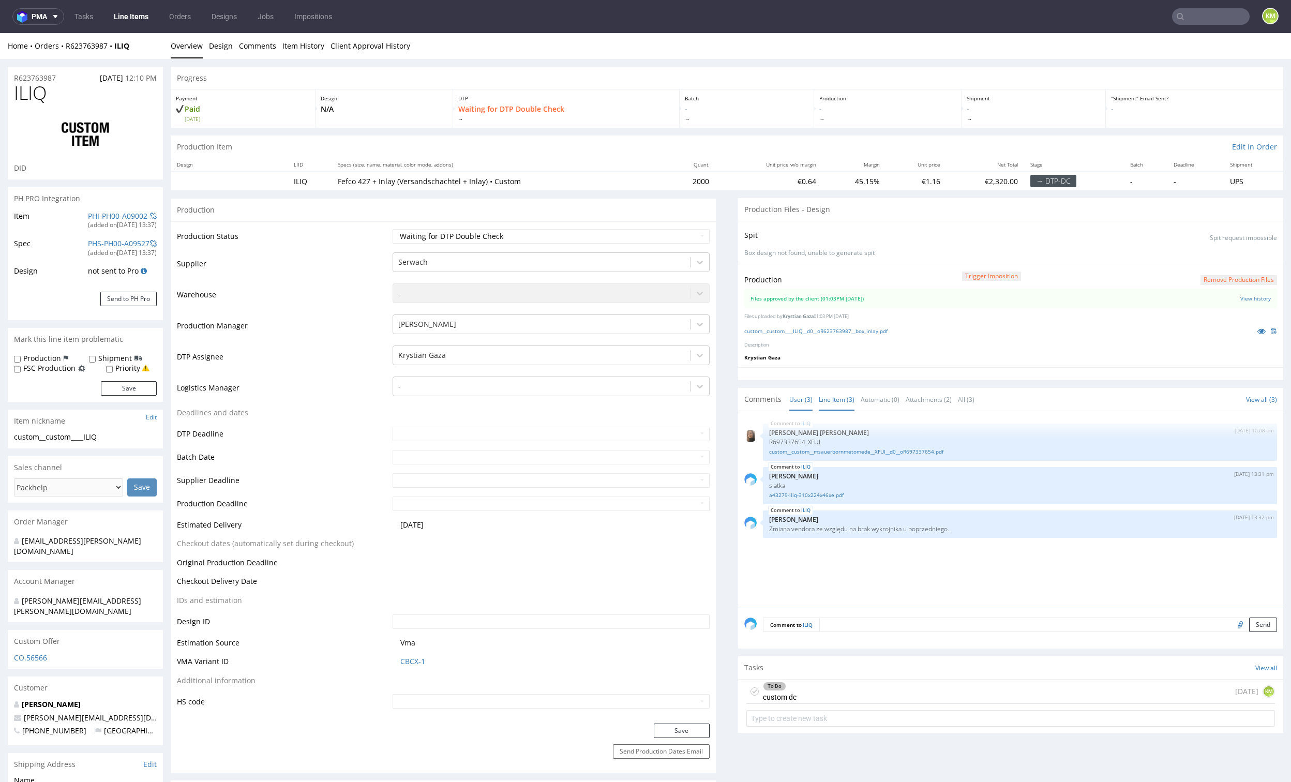
click at [832, 396] on link "Line Item (3)" at bounding box center [837, 399] width 36 height 22
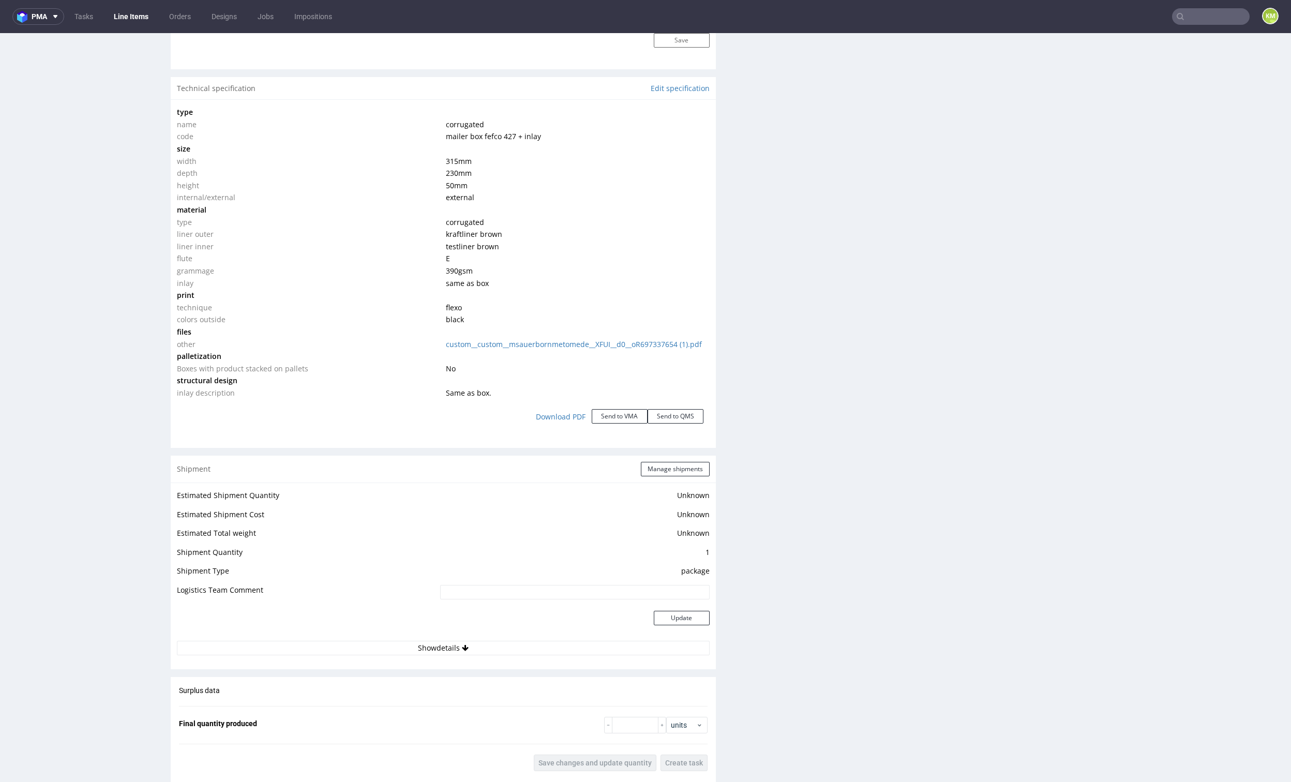
scroll to position [937, 0]
click at [751, 314] on div "Production Files - Design Spit Spit request impossible Box design not found, un…" at bounding box center [1010, 224] width 545 height 1926
click at [790, 391] on div "Production Files - Design Spit Spit request impossible Box design not found, un…" at bounding box center [1010, 224] width 545 height 1926
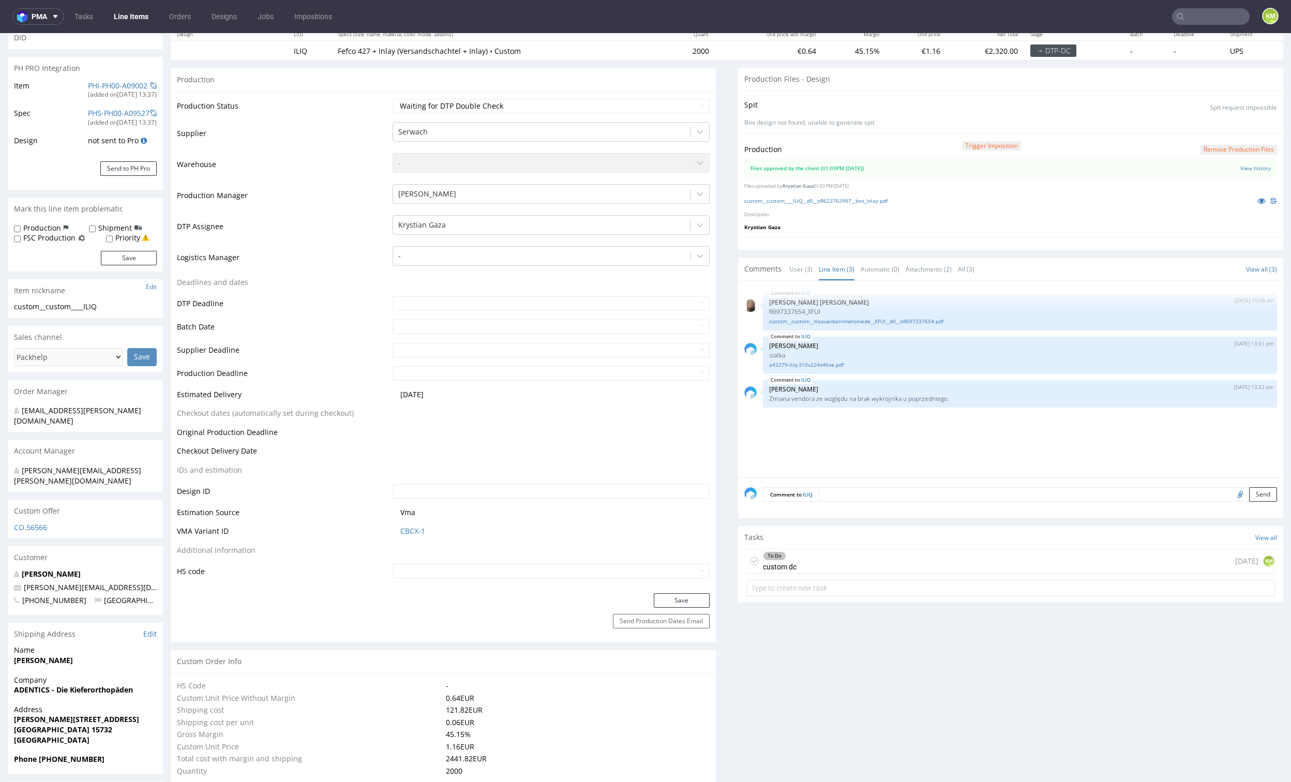
scroll to position [0, 0]
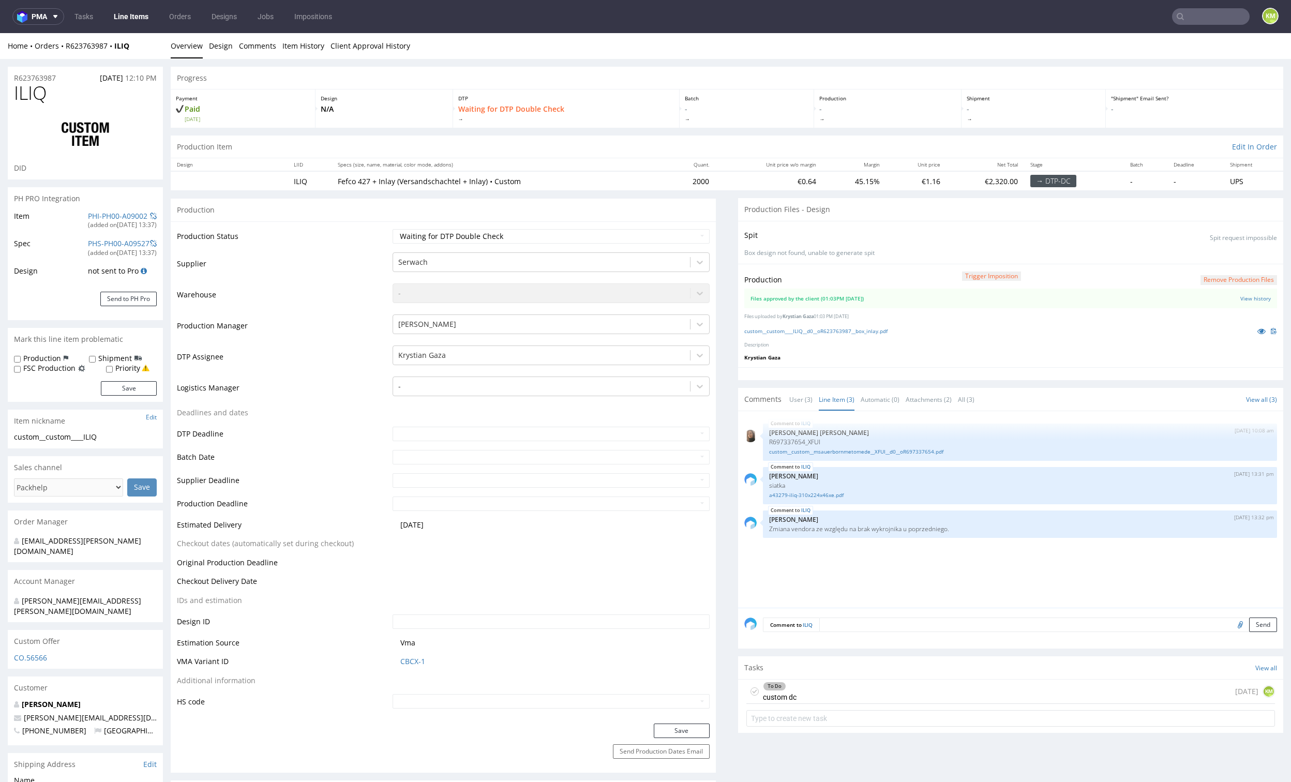
click at [858, 573] on div "ILIQ 3rd Sep 25 | 10:08 am Angelina Marć R697337654_XFUI custom__custom__msauer…" at bounding box center [1013, 512] width 539 height 190
click at [834, 555] on div "ILIQ 3rd Sep 25 | 10:08 am Angelina Marć R697337654_XFUI custom__custom__msauer…" at bounding box center [1013, 512] width 539 height 190
click at [859, 553] on div "ILIQ 3rd Sep 25 | 10:08 am Angelina Marć R697337654_XFUI custom__custom__msauer…" at bounding box center [1013, 512] width 539 height 190
click at [861, 578] on div "ILIQ 3rd Sep 25 | 10:08 am Angelina Marć R697337654_XFUI custom__custom__msauer…" at bounding box center [1013, 512] width 539 height 190
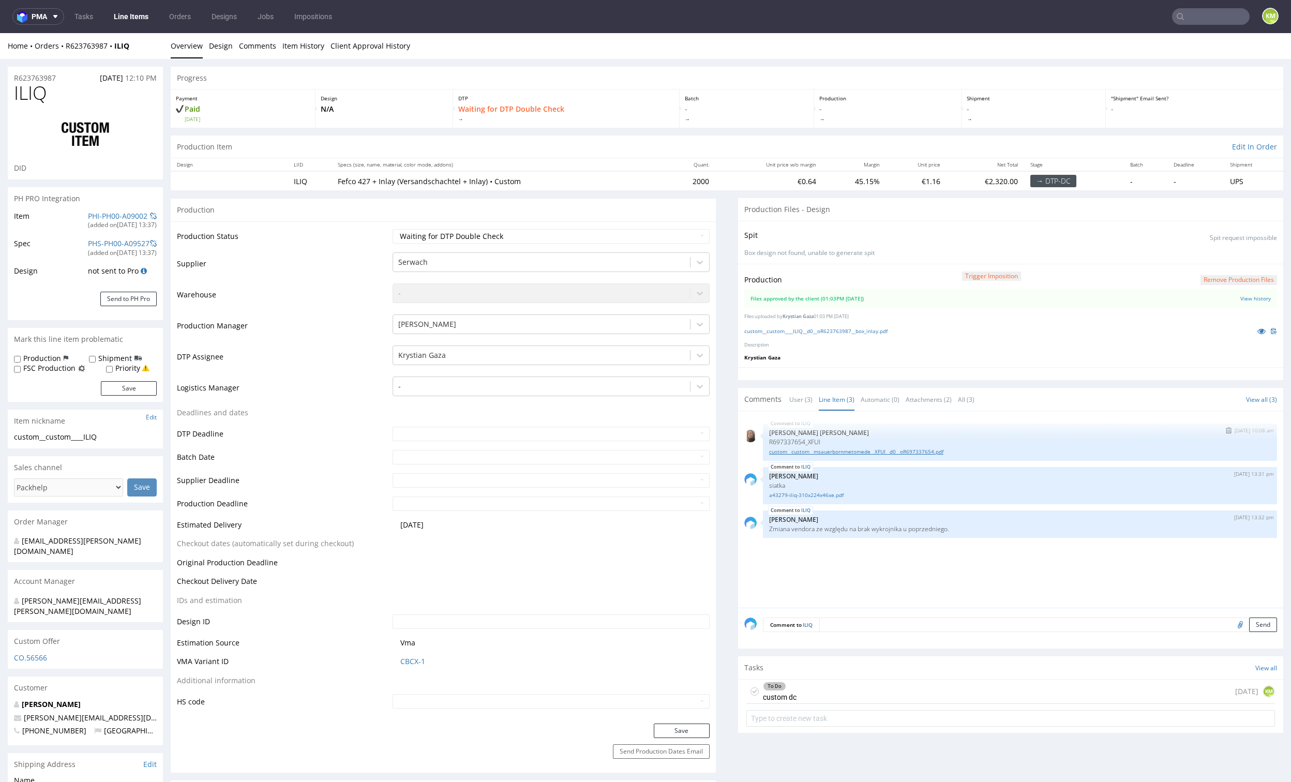
click at [840, 449] on link "custom__custom__msauerbornmetomede__XFUI__d0__oR697337654.pdf" at bounding box center [1020, 452] width 502 height 8
click at [819, 493] on link "a43279-iliq-310x224x46xe.pdf" at bounding box center [1020, 495] width 502 height 8
click at [926, 571] on div "ILIQ 3rd Sep 25 | 10:08 am Angelina Marć R697337654_XFUI custom__custom__msauer…" at bounding box center [1013, 512] width 539 height 190
click at [963, 570] on div "ILIQ 3rd Sep 25 | 10:08 am Angelina Marć R697337654_XFUI custom__custom__msauer…" at bounding box center [1013, 512] width 539 height 190
drag, startPoint x: 937, startPoint y: 578, endPoint x: 875, endPoint y: 624, distance: 77.2
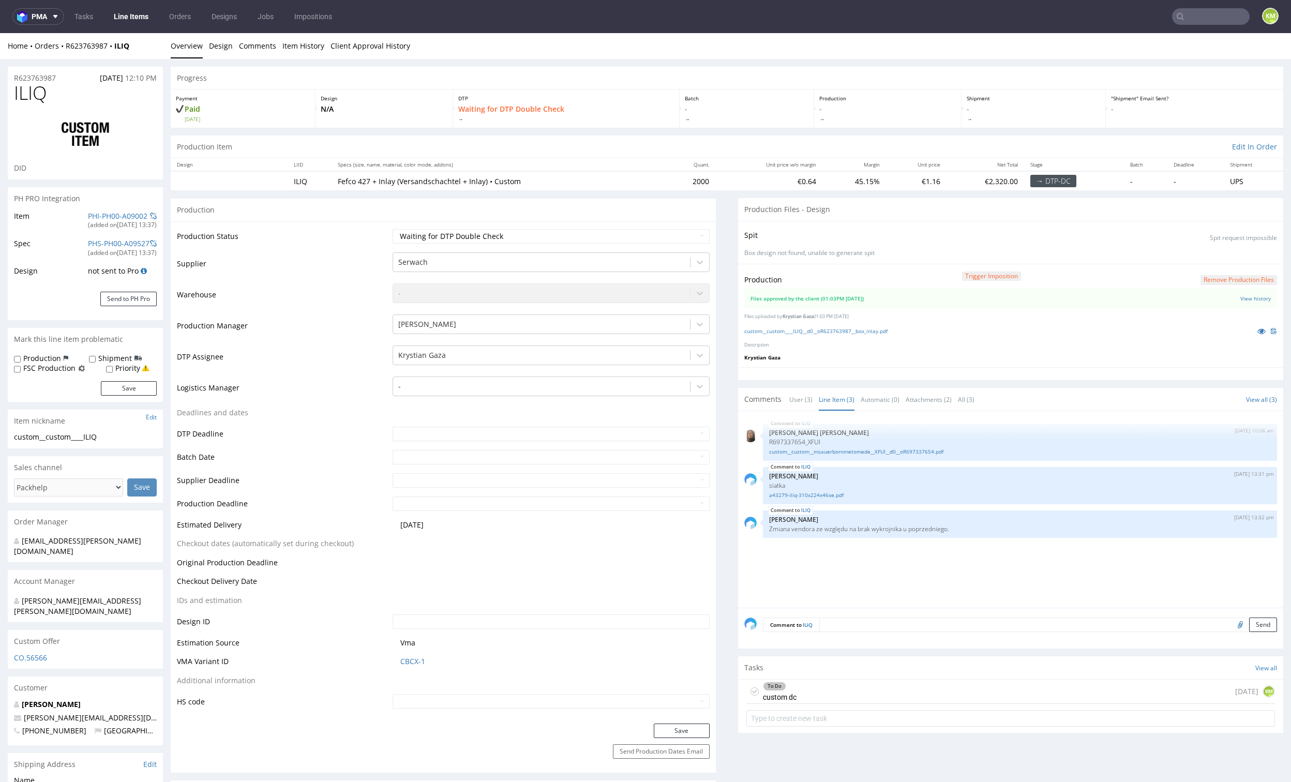
click at [937, 578] on div "ILIQ 3rd Sep 25 | 10:08 am Angelina Marć R697337654_XFUI custom__custom__msauer…" at bounding box center [1013, 512] width 539 height 190
drag, startPoint x: 856, startPoint y: 587, endPoint x: 836, endPoint y: 563, distance: 31.5
click at [856, 586] on div "ILIQ 3rd Sep 25 | 10:08 am Angelina Marć R697337654_XFUI custom__custom__msauer…" at bounding box center [1013, 512] width 539 height 190
click at [750, 689] on icon at bounding box center [754, 691] width 8 height 8
click at [607, 238] on select "Waiting for Artwork Waiting for Diecut Waiting for Mockup Waiting for DTP Waiti…" at bounding box center [551, 236] width 317 height 14
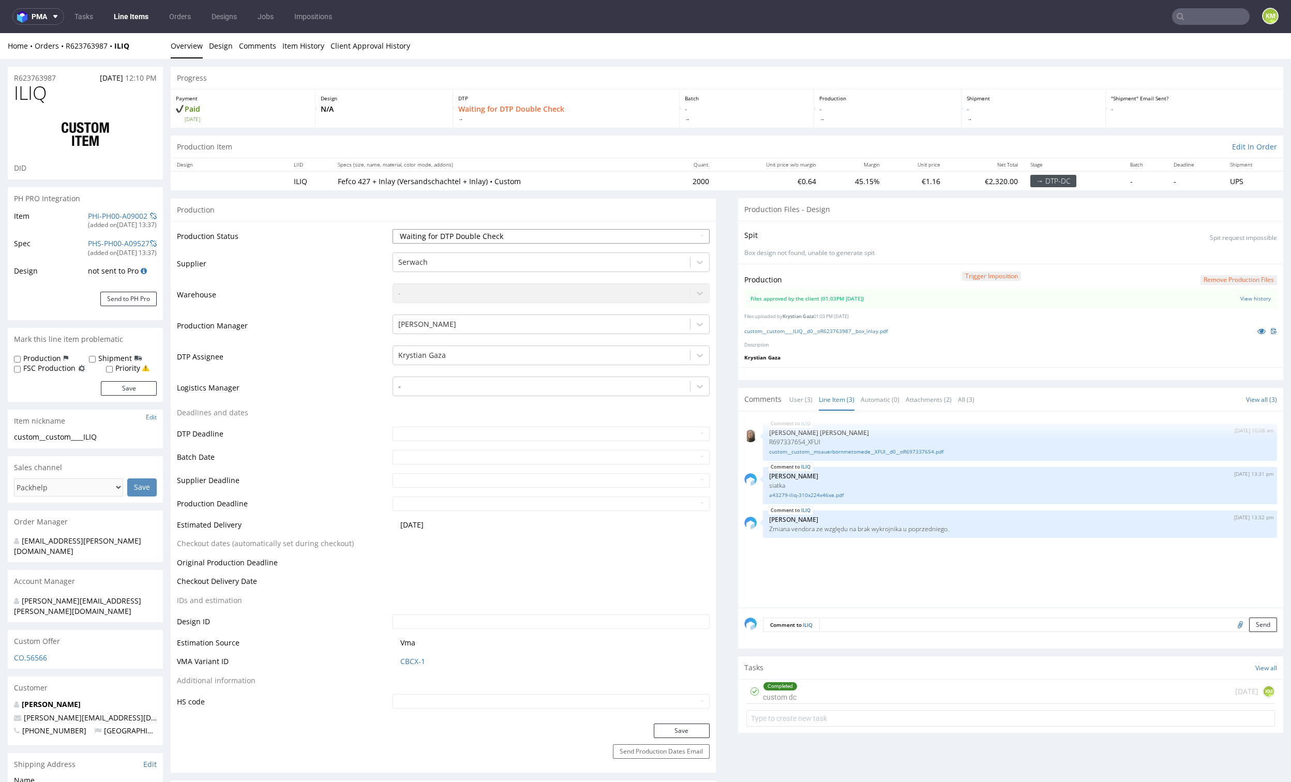
select select "dtp_production_ready"
click at [393, 229] on select "Waiting for Artwork Waiting for Diecut Waiting for Mockup Waiting for DTP Waiti…" at bounding box center [551, 236] width 317 height 14
click at [654, 731] on button "Save" at bounding box center [682, 730] width 56 height 14
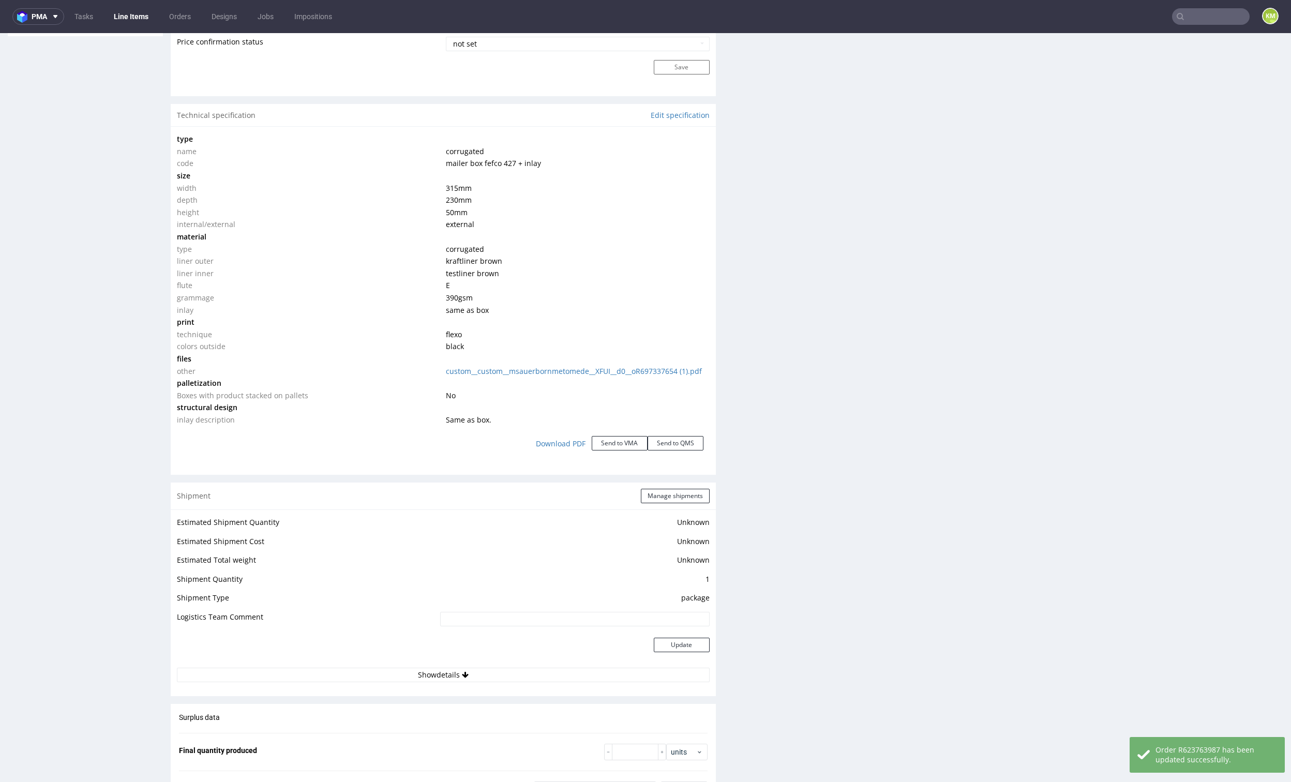
scroll to position [97, 0]
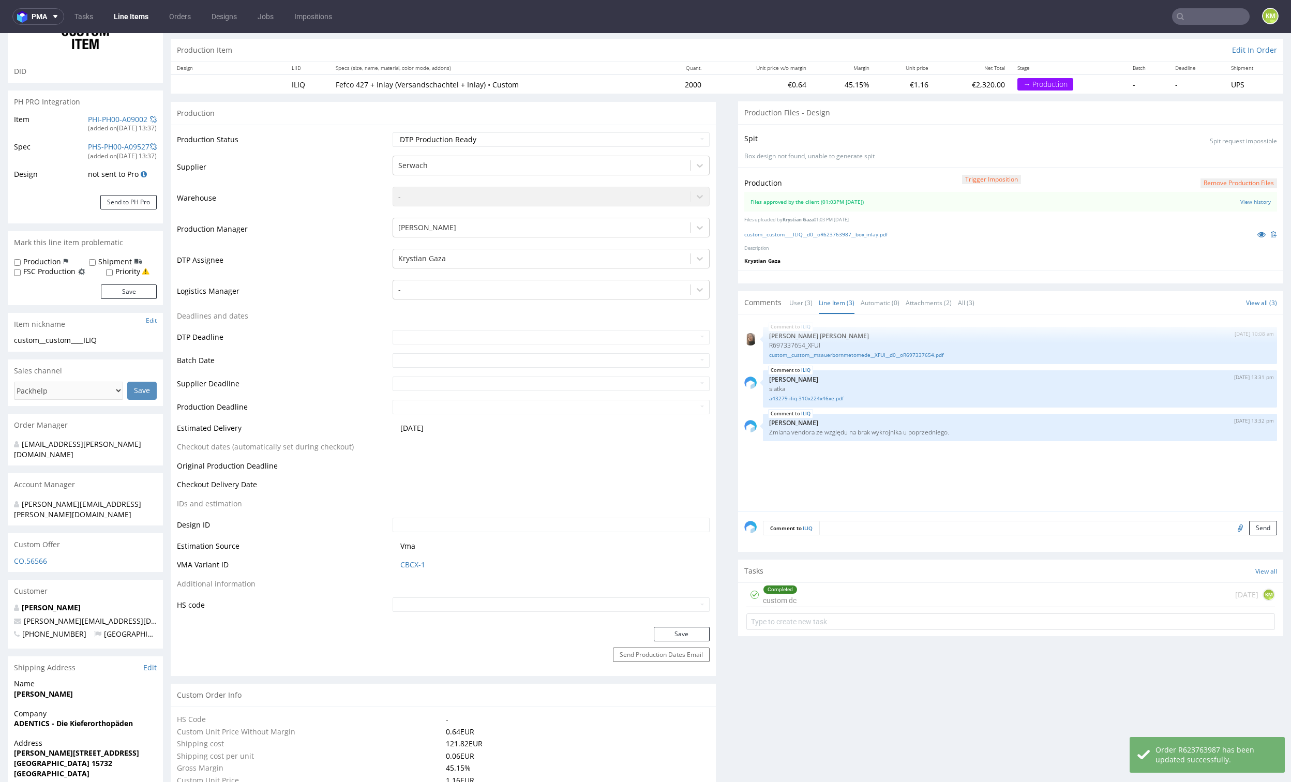
click at [814, 477] on div "ILIQ 3rd Sep 25 | 10:08 am Angelina Marć R697337654_XFUI custom__custom__msauer…" at bounding box center [1013, 416] width 539 height 190
click at [1257, 232] on icon at bounding box center [1261, 234] width 8 height 7
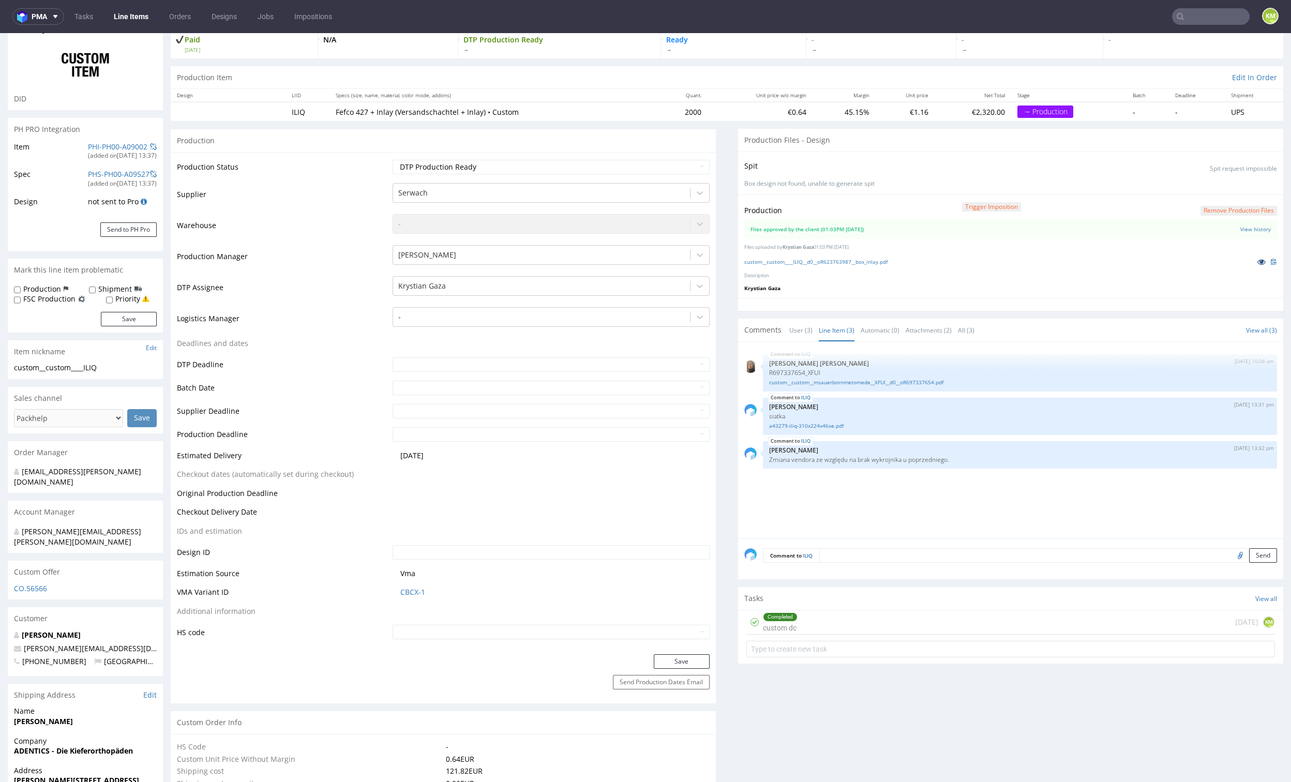
scroll to position [0, 0]
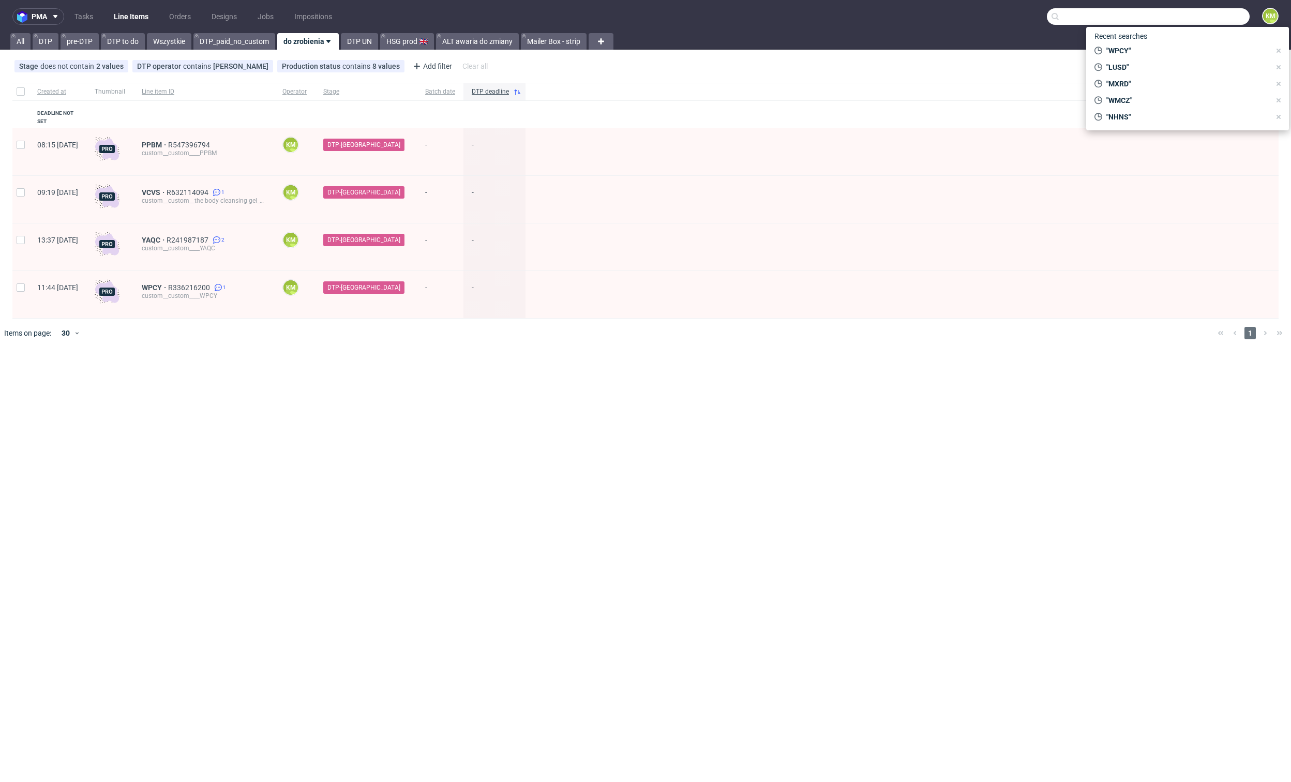
click at [1218, 16] on input "text" at bounding box center [1148, 16] width 203 height 17
type input "XFUI"
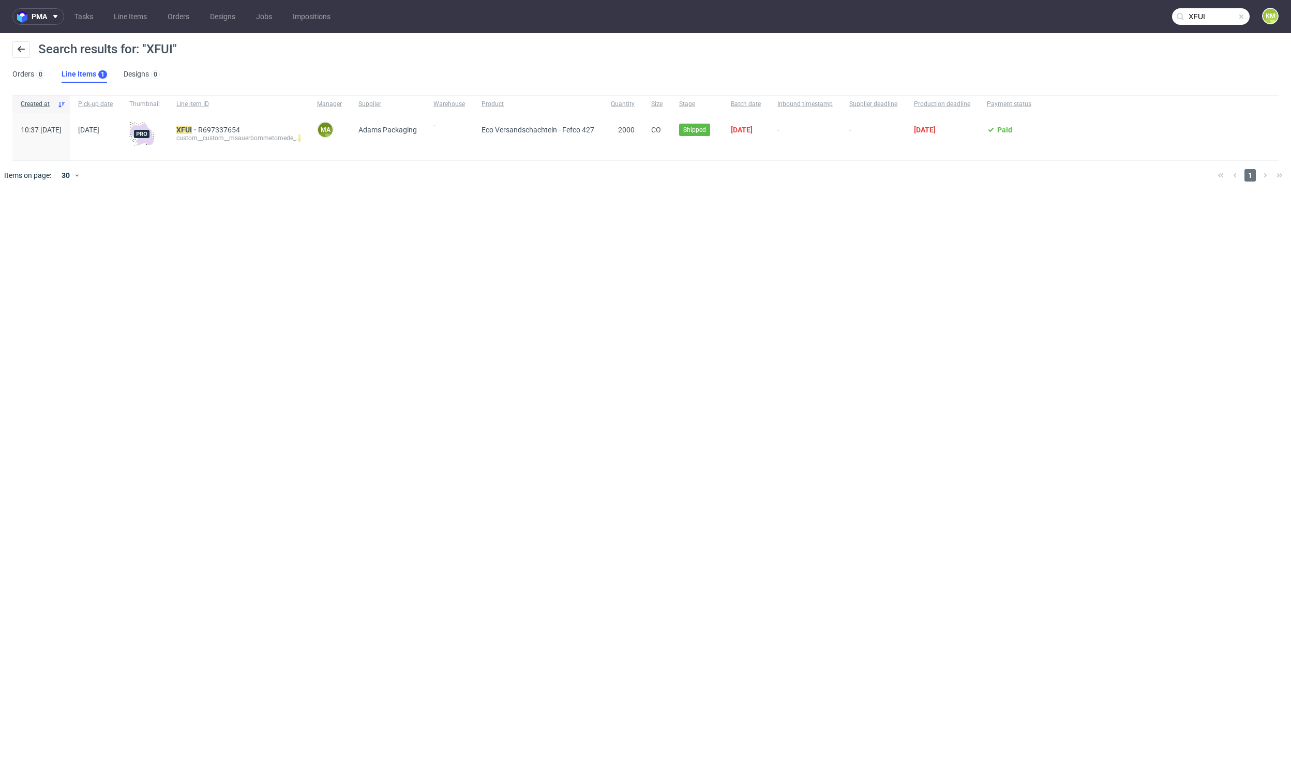
click at [206, 129] on div "XFUI R697337654 custom__custom__msauerbornmetomede__ XFUI" at bounding box center [238, 136] width 141 height 47
click at [192, 128] on mark "XFUI" at bounding box center [184, 130] width 16 height 8
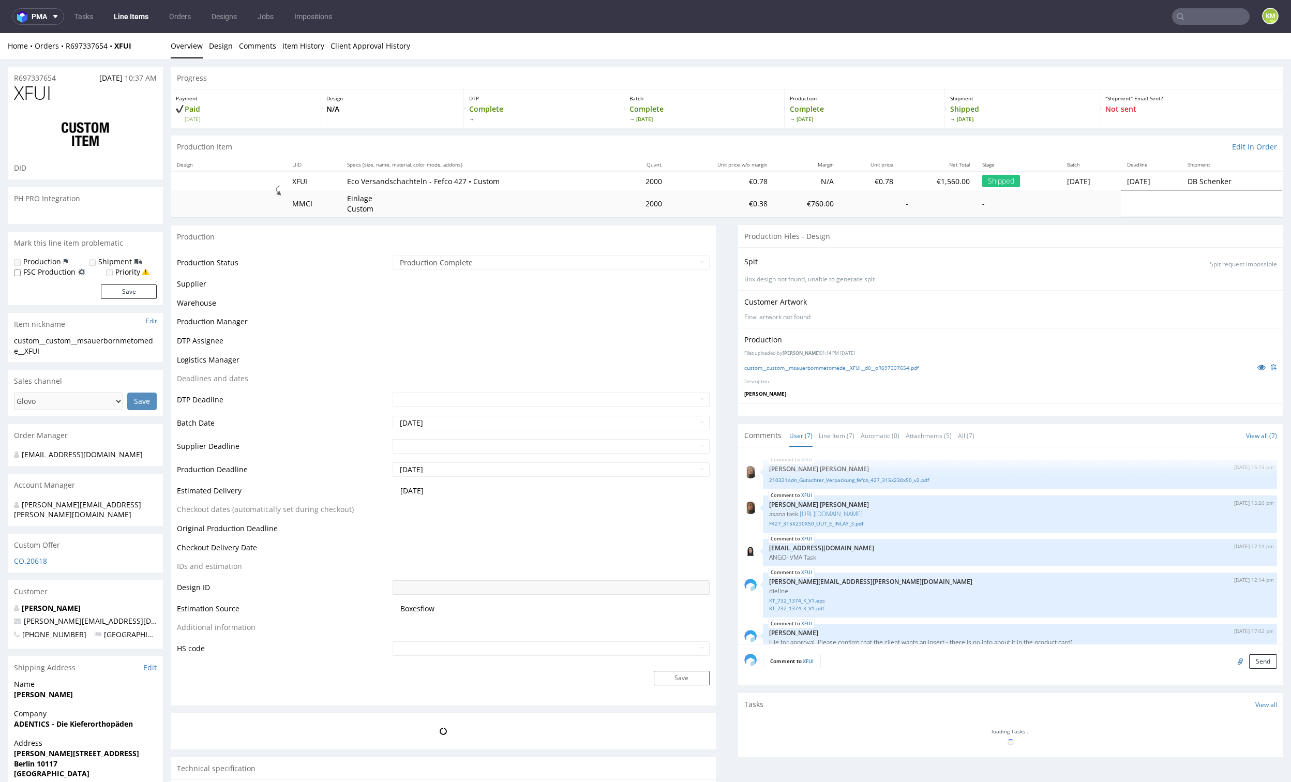
scroll to position [93, 0]
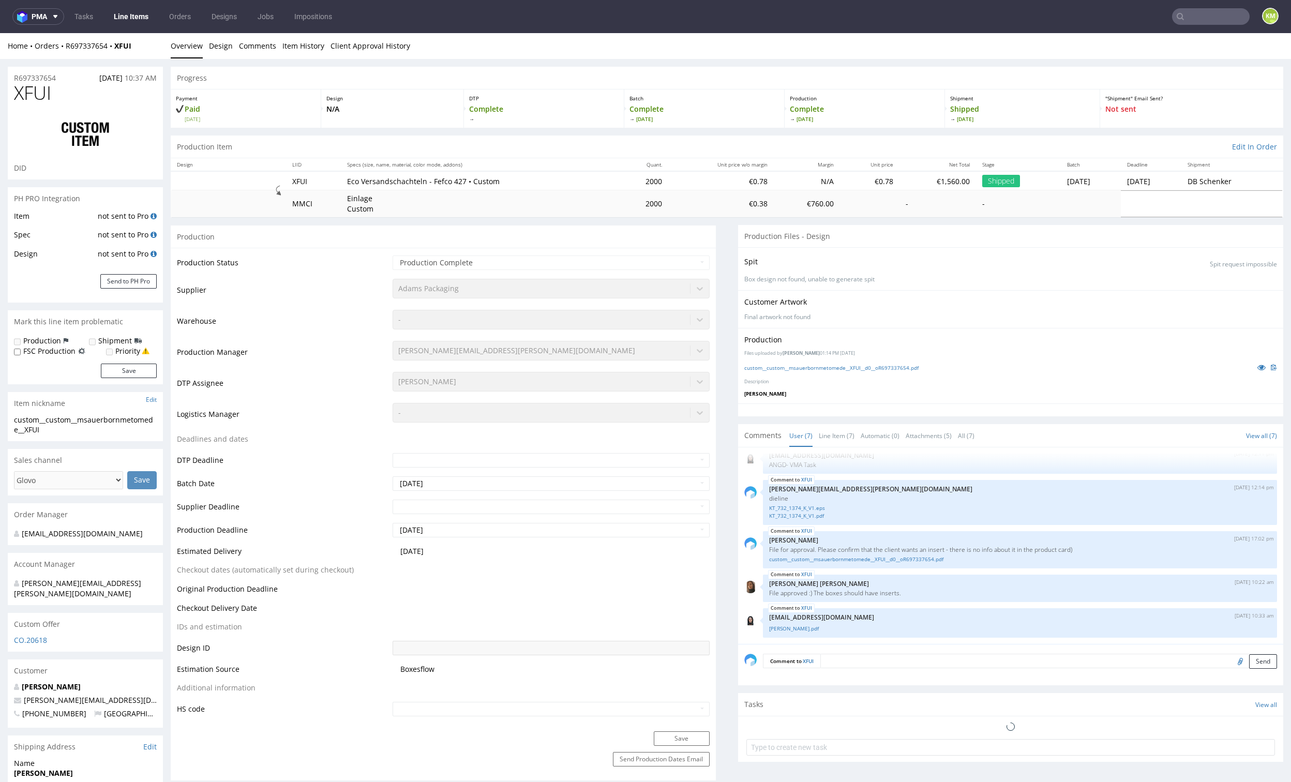
select select "done"
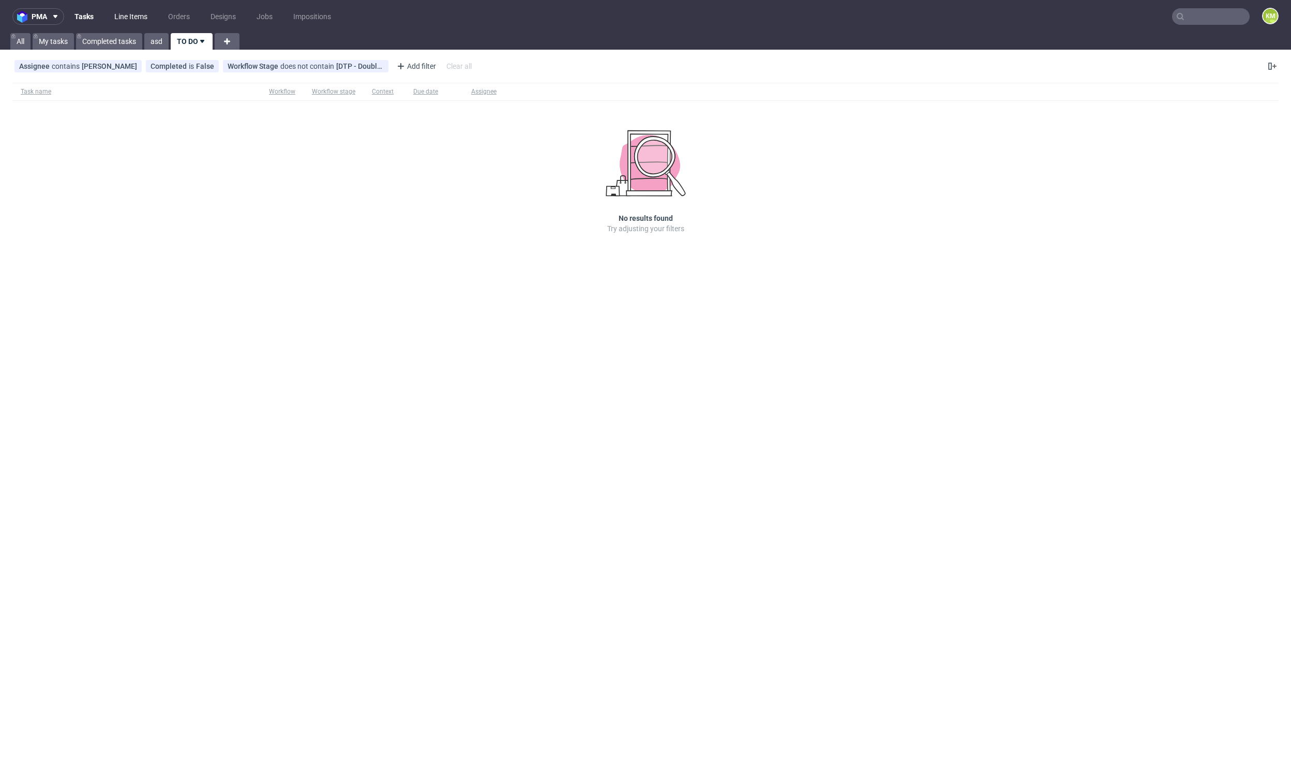
click at [133, 21] on link "Line Items" at bounding box center [131, 16] width 46 height 17
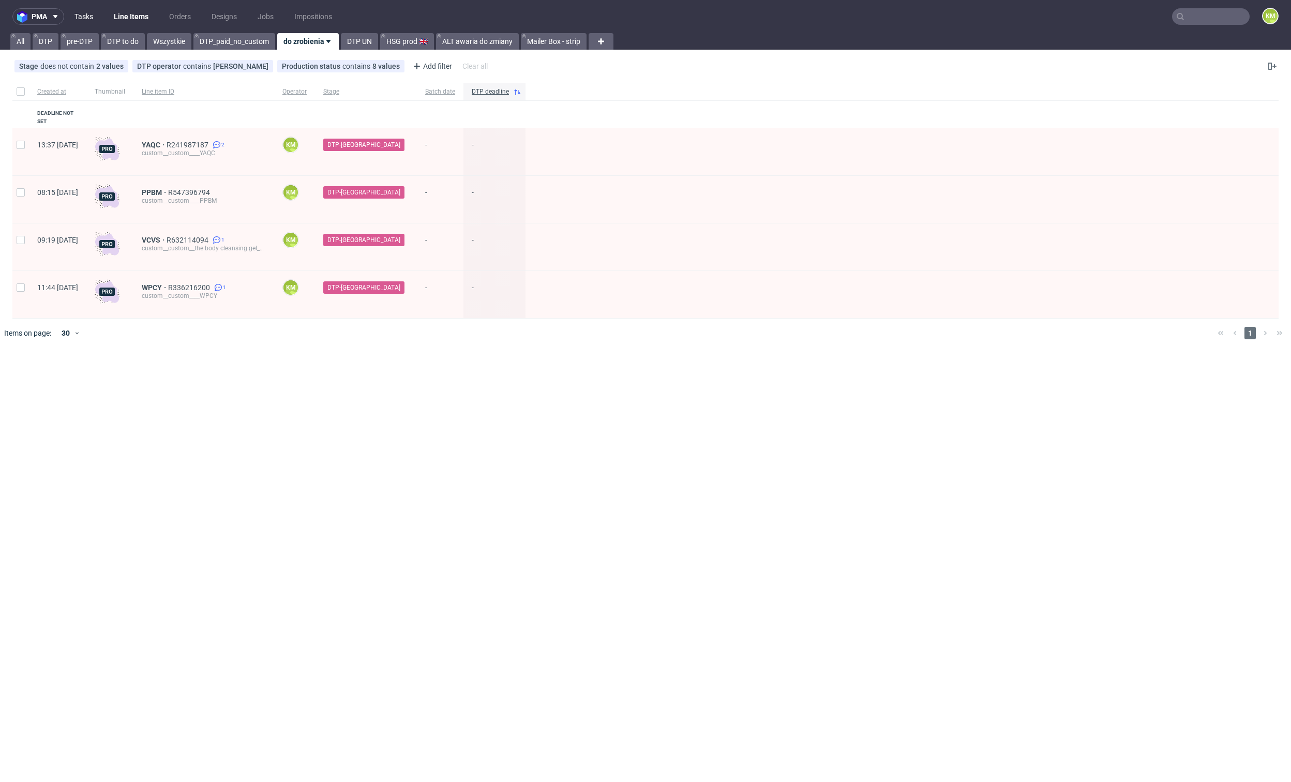
click at [83, 13] on link "Tasks" at bounding box center [83, 16] width 31 height 17
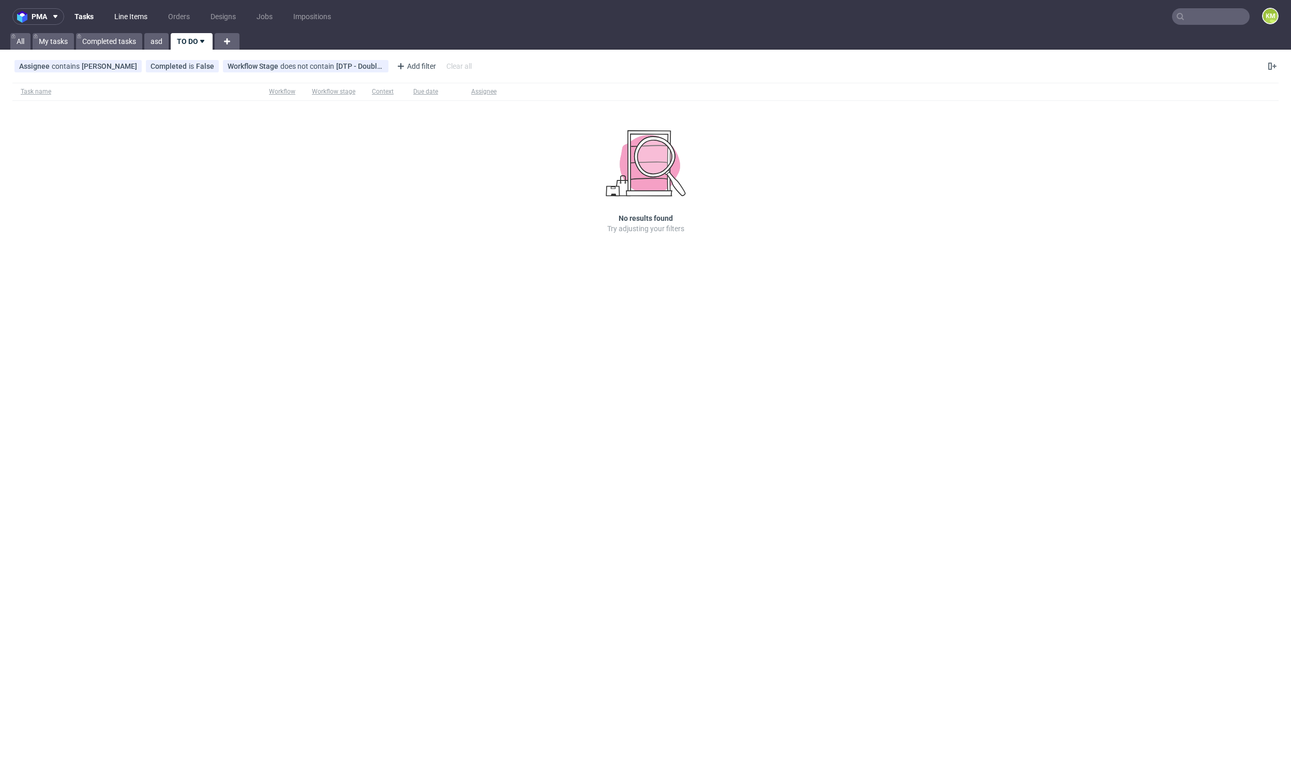
click at [126, 18] on link "Line Items" at bounding box center [131, 16] width 46 height 17
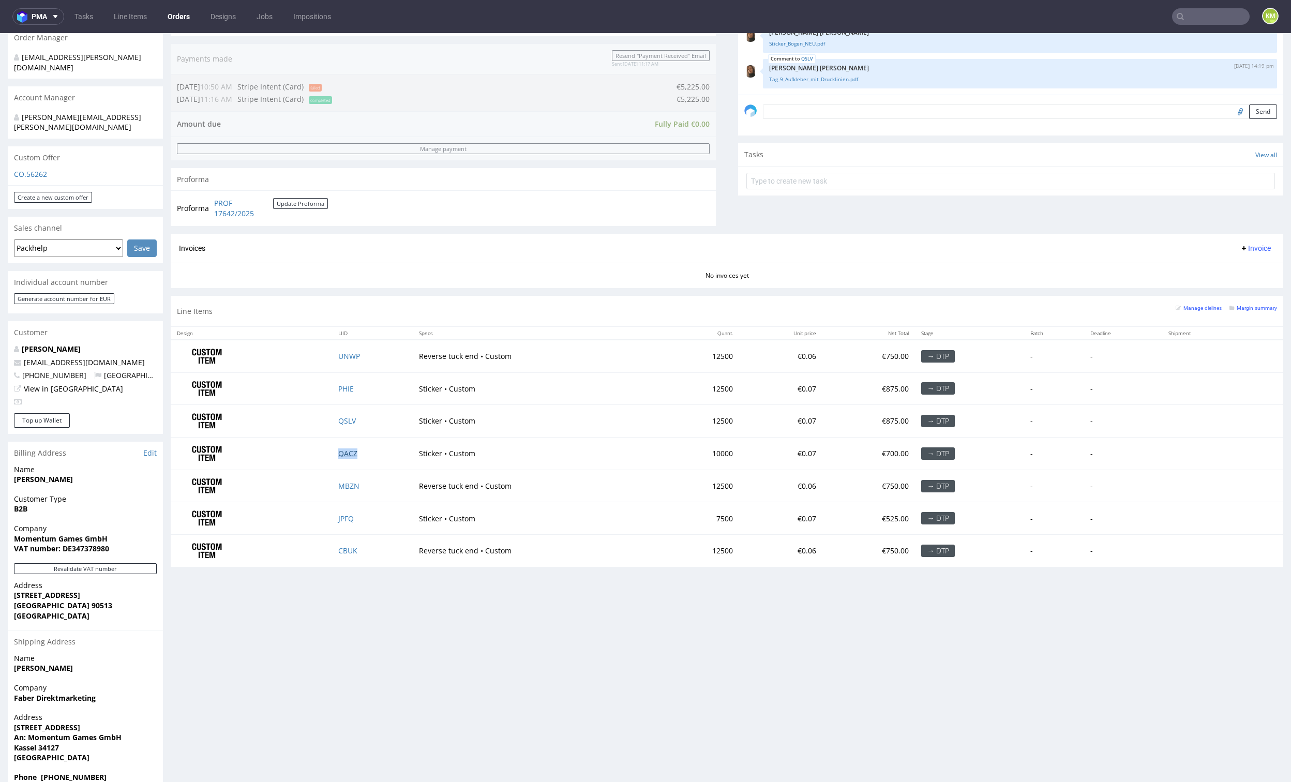
scroll to position [260, 0]
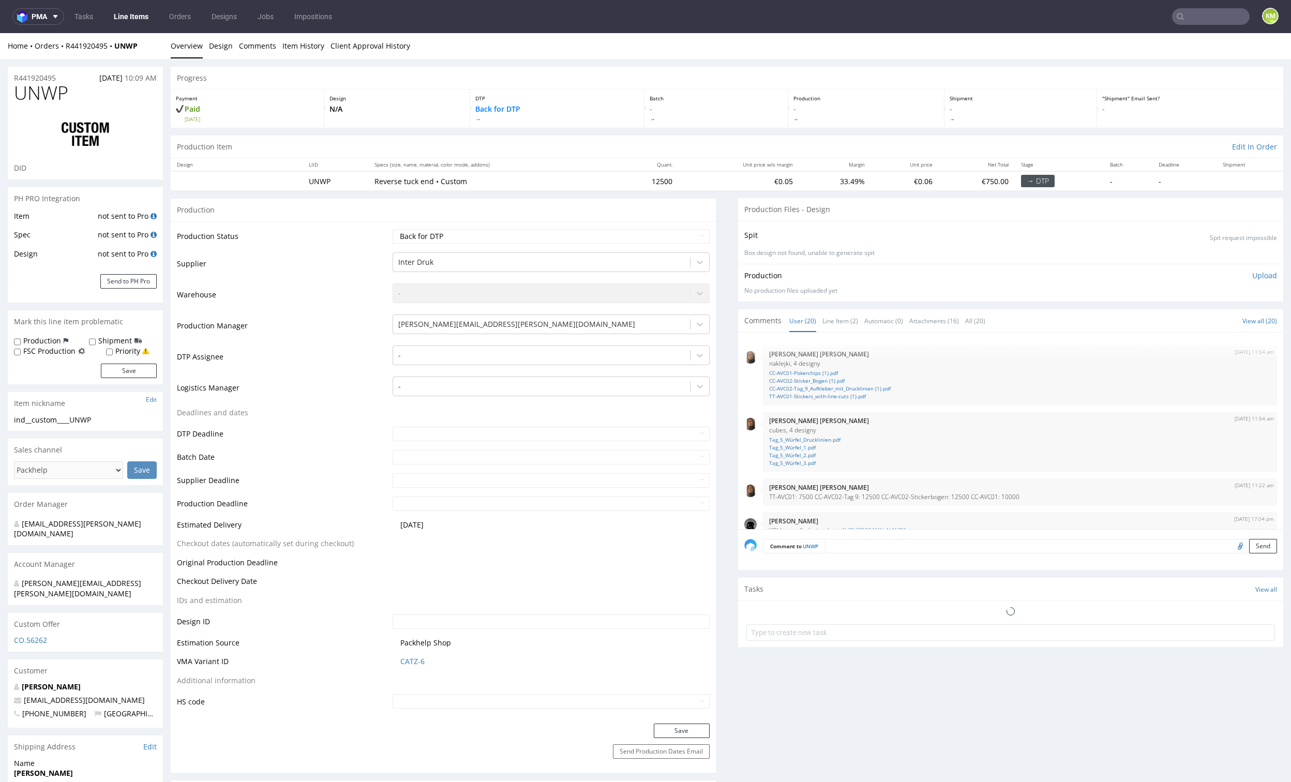
scroll to position [591, 0]
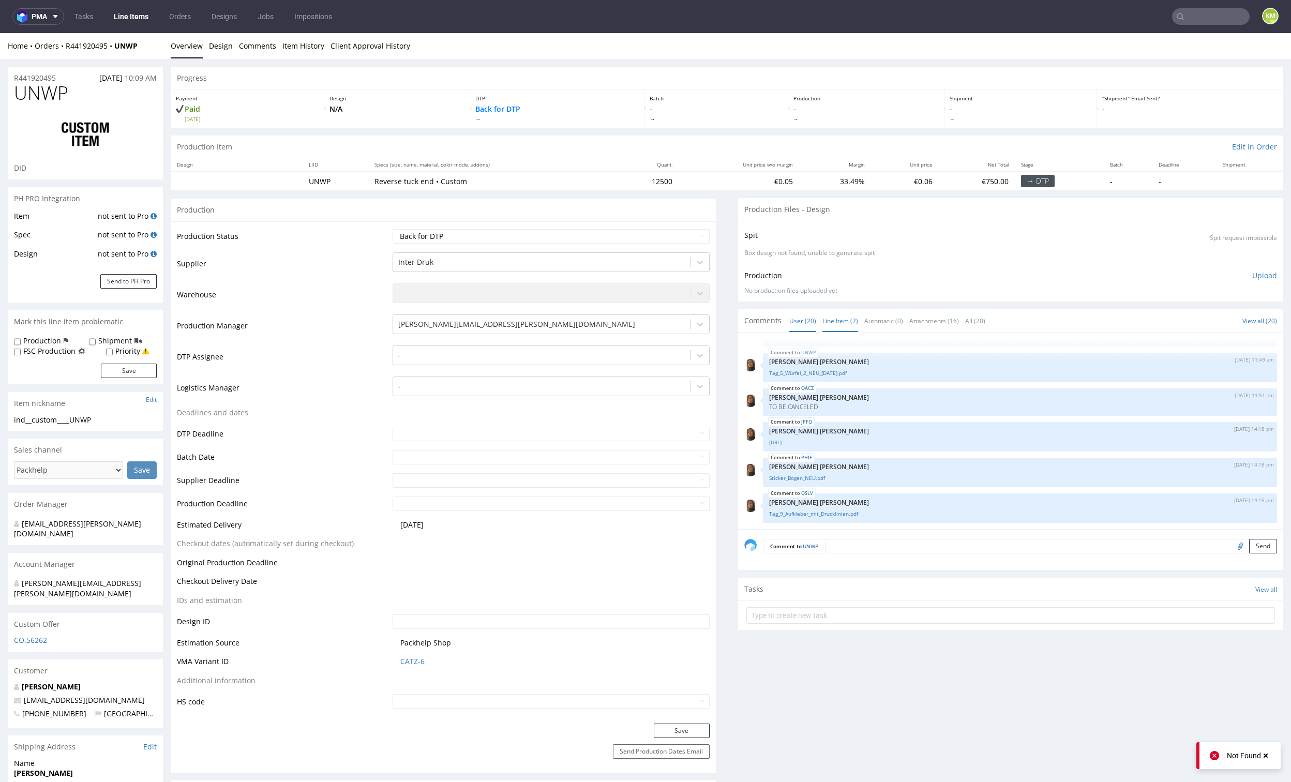
click at [832, 317] on link "Line Item (2)" at bounding box center [840, 321] width 36 height 22
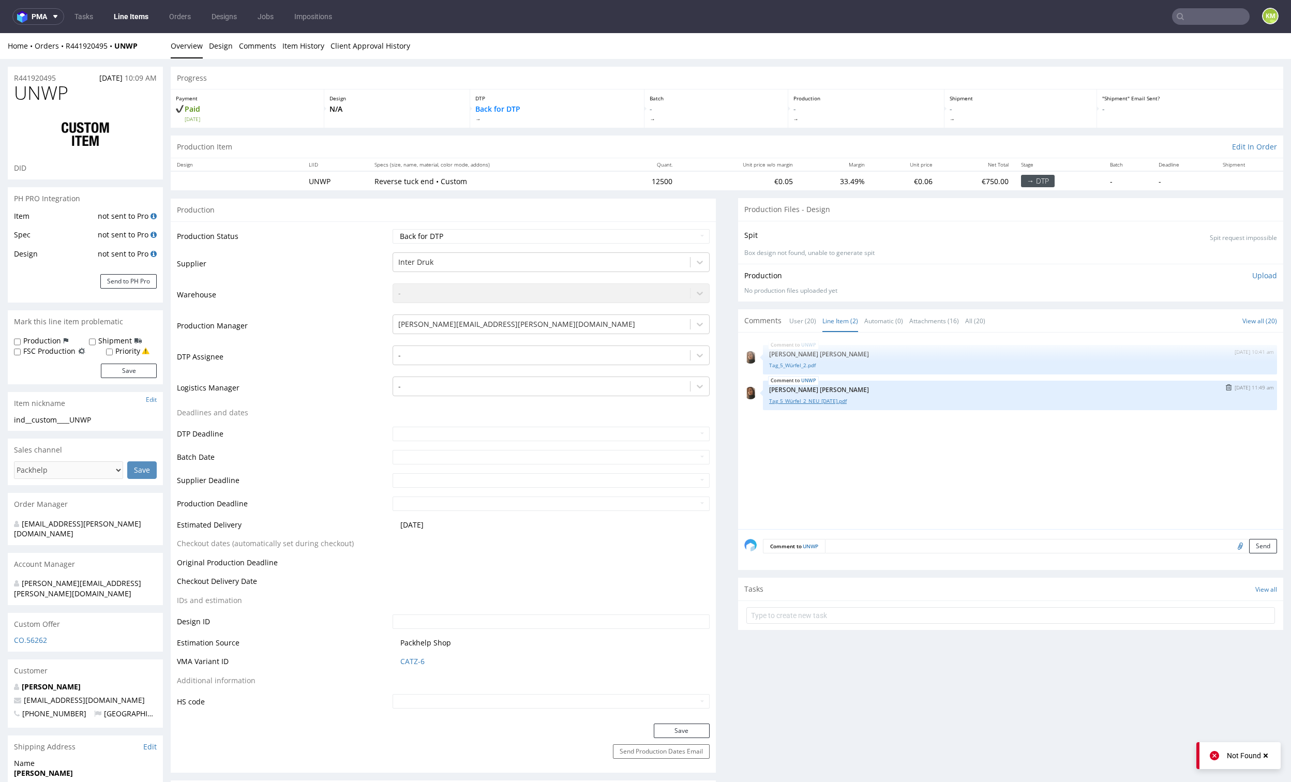
click at [841, 399] on link "Tag_5_Würfel_2_NEU_[DATE].pdf" at bounding box center [1020, 401] width 502 height 8
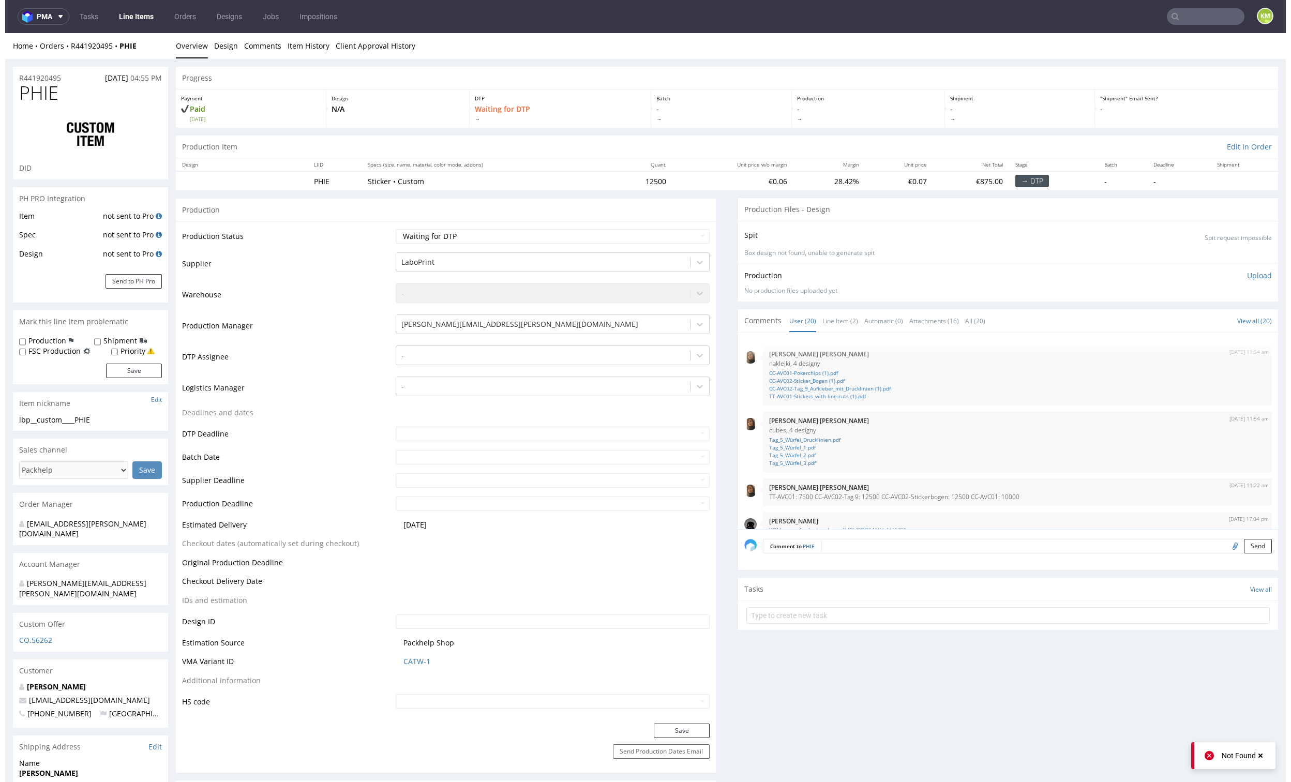
scroll to position [591, 0]
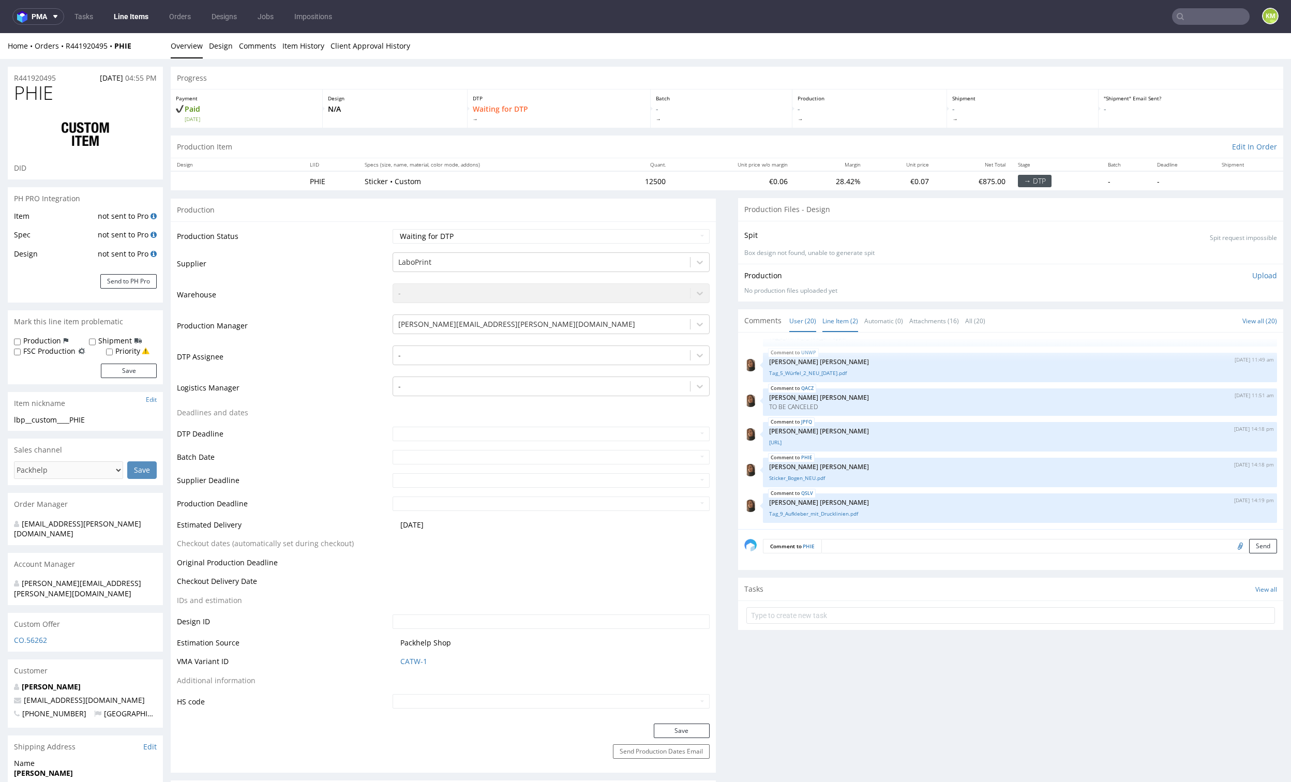
click at [822, 319] on link "Line Item (2)" at bounding box center [840, 321] width 36 height 22
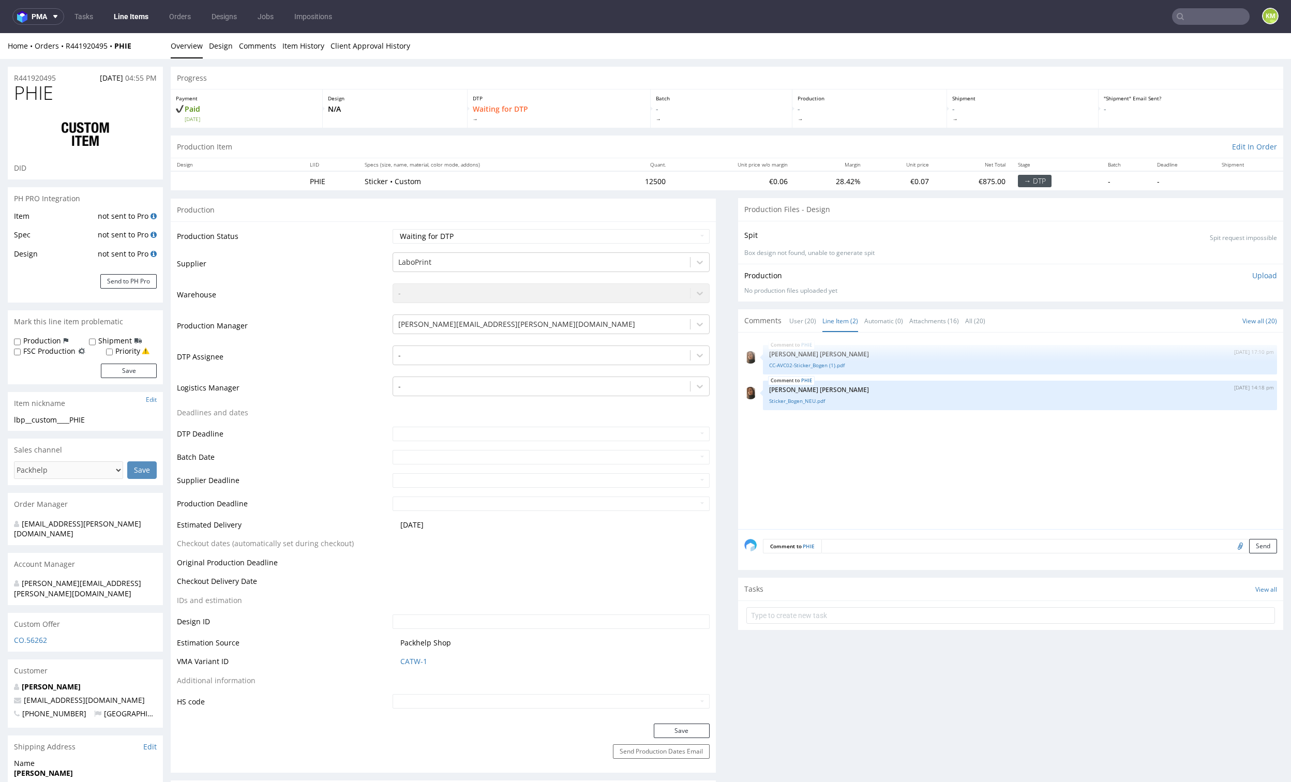
click at [868, 463] on div "PHIE [DATE] 17:10 pm [PERSON_NAME] [PERSON_NAME] CC-AVC02-Sticker_Bogen (1).pdf…" at bounding box center [1013, 434] width 539 height 190
click at [869, 463] on div "PHIE [DATE] 17:10 pm [PERSON_NAME] [PERSON_NAME] CC-AVC02-Sticker_Bogen (1).pdf…" at bounding box center [1013, 434] width 539 height 190
click at [809, 366] on link "CC-AVC02-Sticker_Bogen (1).pdf" at bounding box center [1020, 365] width 502 height 8
click at [809, 401] on link "Sticker_Bogen_NEU.pdf" at bounding box center [1020, 401] width 502 height 8
click at [803, 430] on div "PHIE [DATE] 17:10 pm [PERSON_NAME] [PERSON_NAME] CC-AVC02-Sticker_Bogen (1).pdf…" at bounding box center [1013, 434] width 539 height 190
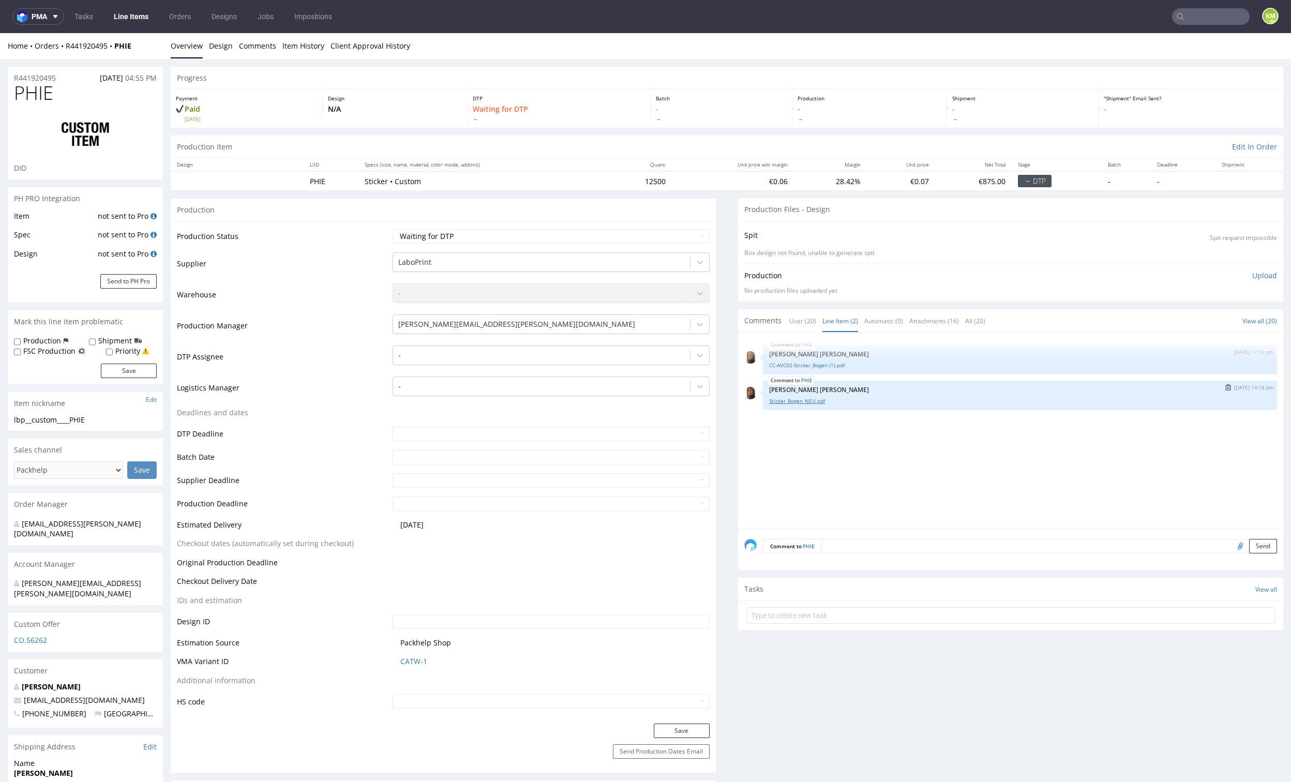
click at [795, 400] on link "Sticker_Bogen_NEU.pdf" at bounding box center [1020, 401] width 502 height 8
click at [969, 448] on div "PHIE [DATE] 17:10 pm [PERSON_NAME] [PERSON_NAME] CC-AVC02-Sticker_Bogen (1).pdf…" at bounding box center [1013, 434] width 539 height 190
click at [28, 92] on span "PHIE" at bounding box center [33, 93] width 39 height 21
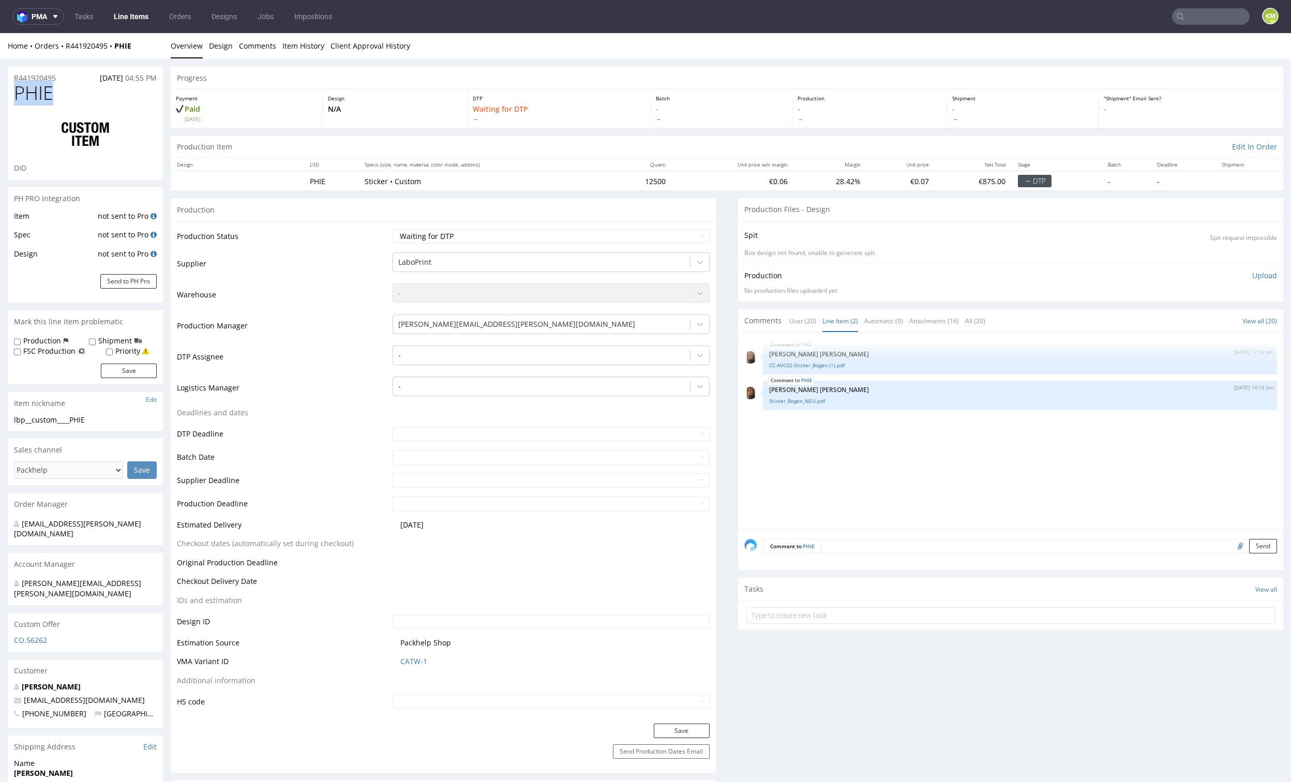
click at [28, 92] on span "PHIE" at bounding box center [33, 93] width 39 height 21
copy span "PHIE"
click at [41, 421] on div "lbp__custom____PHIE" at bounding box center [85, 420] width 143 height 10
copy div "lbp__custom____PHIE"
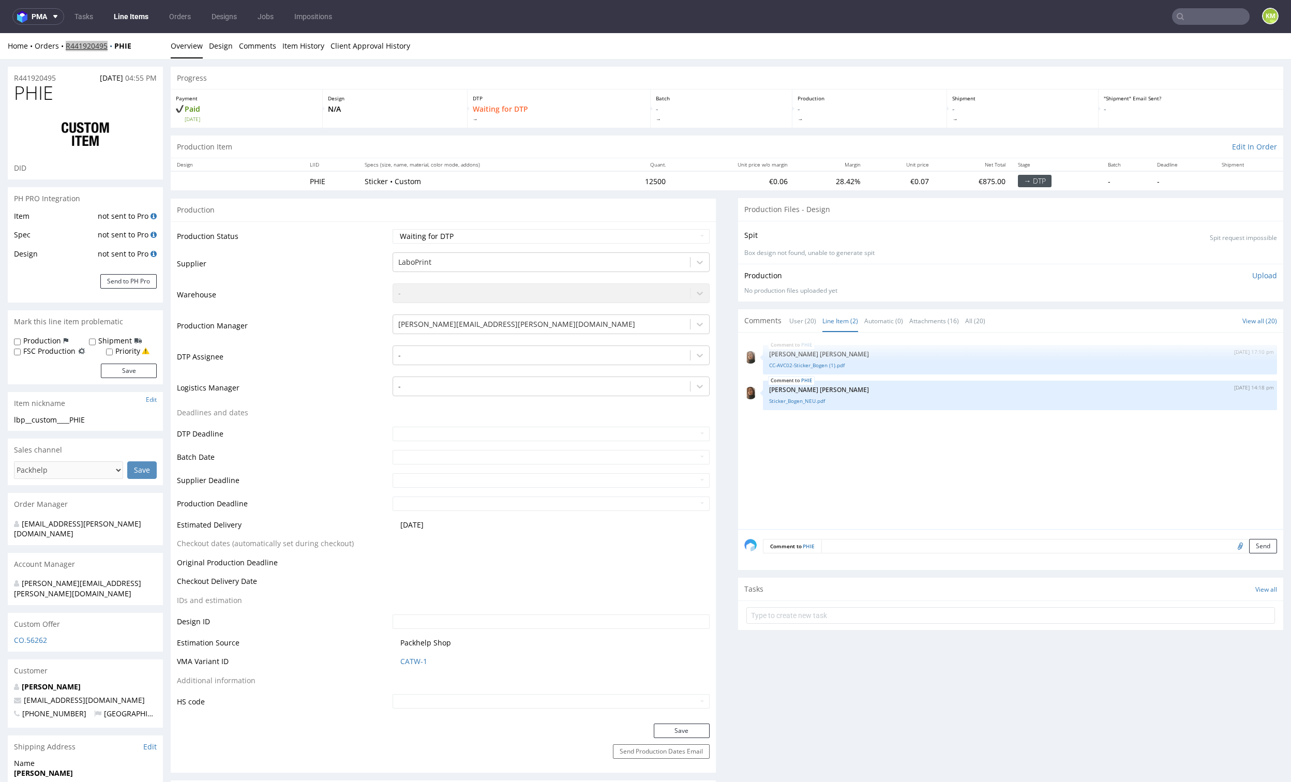
copy link "R441920495"
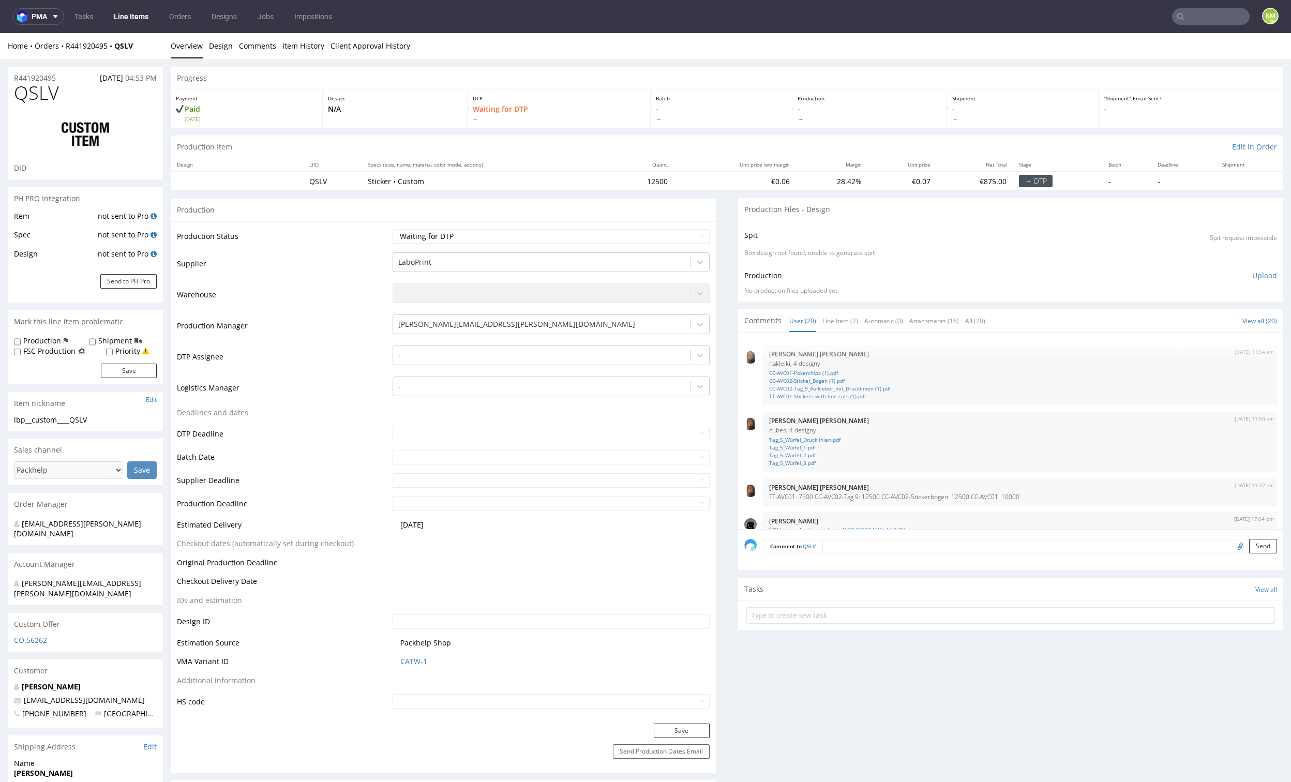
scroll to position [591, 0]
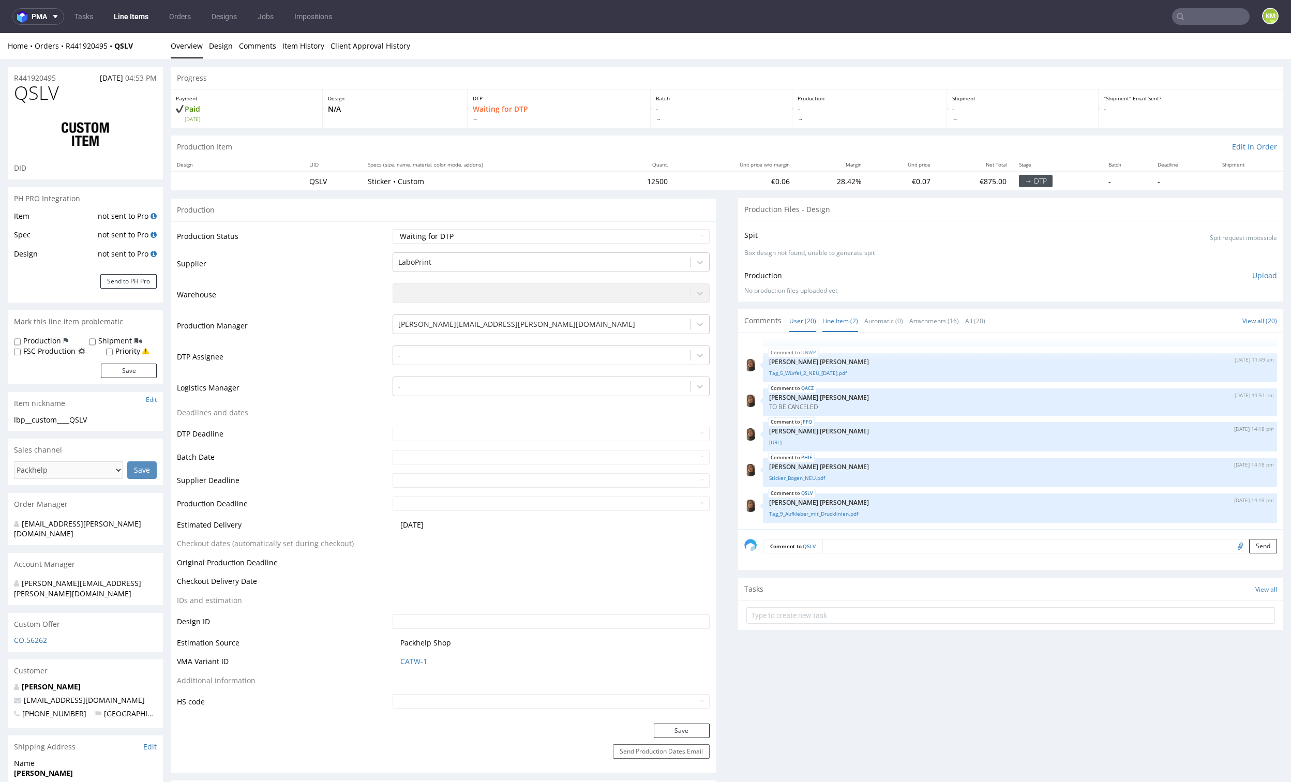
click at [829, 323] on link "Line Item (2)" at bounding box center [840, 321] width 36 height 22
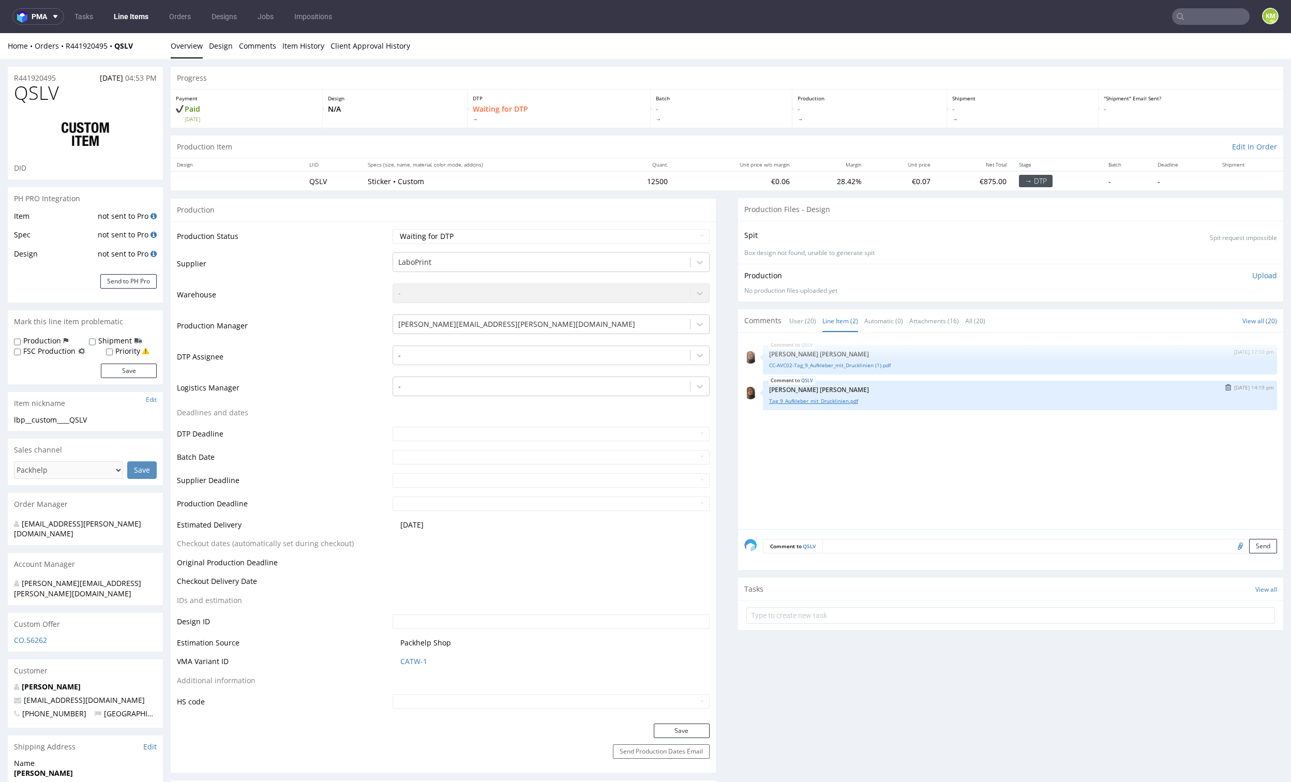
click at [811, 401] on link "Tag_9_Aufkleber_mit_Drucklinien.pdf" at bounding box center [1020, 401] width 502 height 8
click at [738, 409] on div "QSLV [DATE] 17:10 pm [PERSON_NAME] [PERSON_NAME] CC-AVC02-Tag_9_Aufkleber_mit_D…" at bounding box center [1010, 431] width 545 height 197
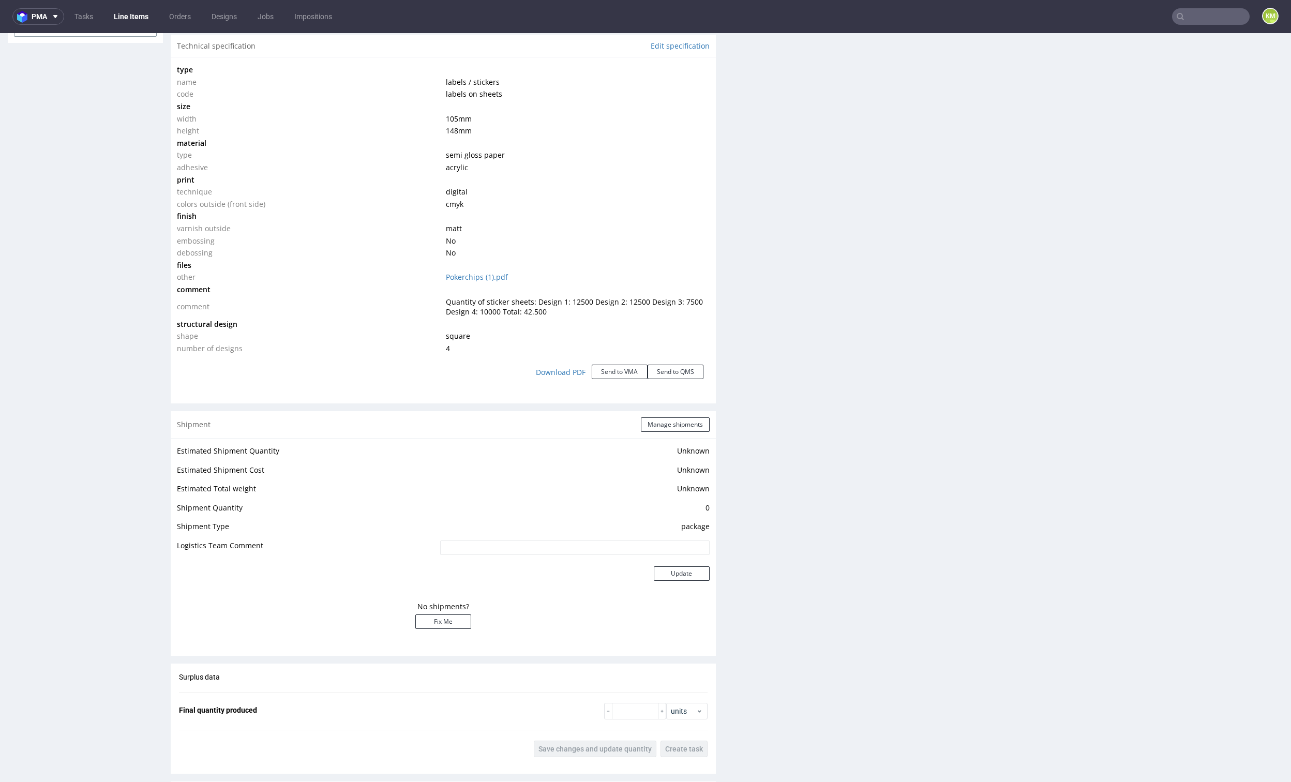
scroll to position [0, 0]
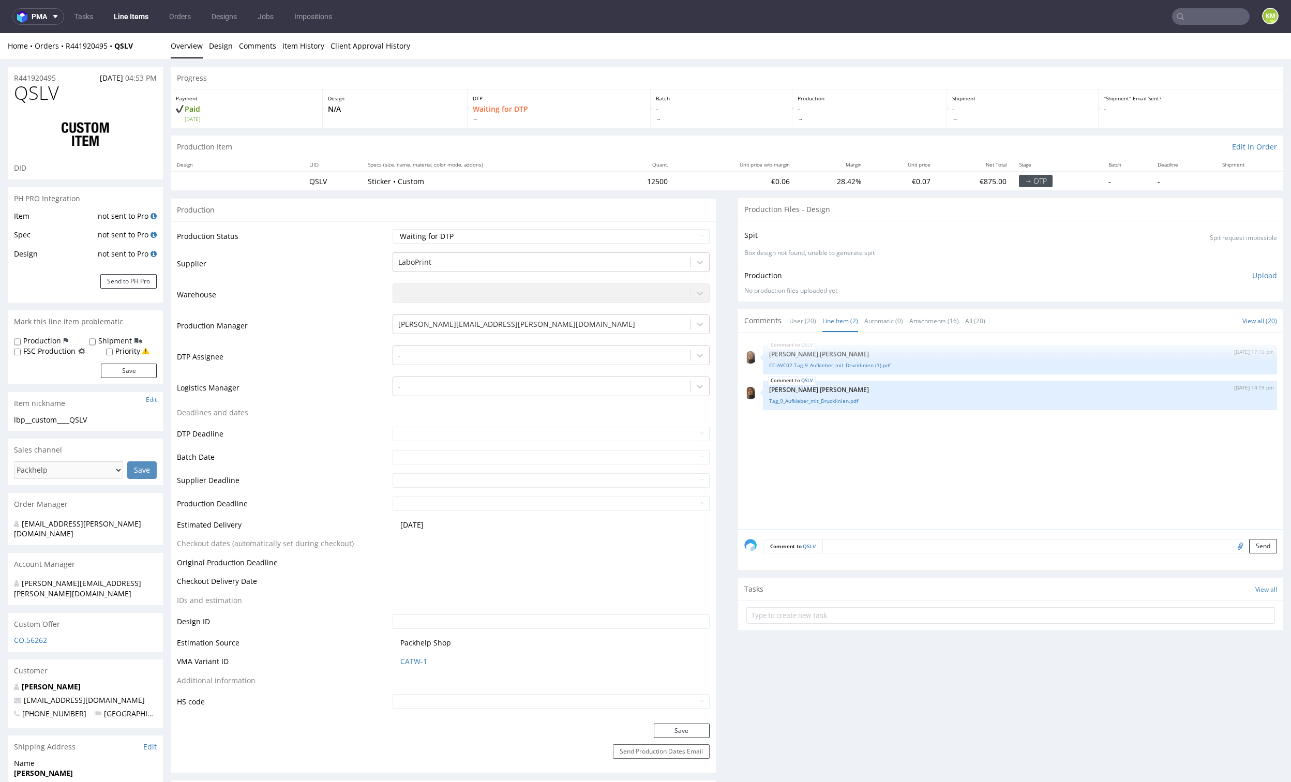
click at [876, 460] on div "QSLV [DATE] 17:10 pm [PERSON_NAME] [PERSON_NAME] CC-AVC02-Tag_9_Aufkleber_mit_D…" at bounding box center [1013, 434] width 539 height 190
click at [29, 100] on span "QSLV" at bounding box center [36, 93] width 45 height 21
copy span "QSLV"
click at [943, 481] on div "QSLV [DATE] 17:10 pm [PERSON_NAME] [PERSON_NAME] CC-AVC02-Tag_9_Aufkleber_mit_D…" at bounding box center [1013, 434] width 539 height 190
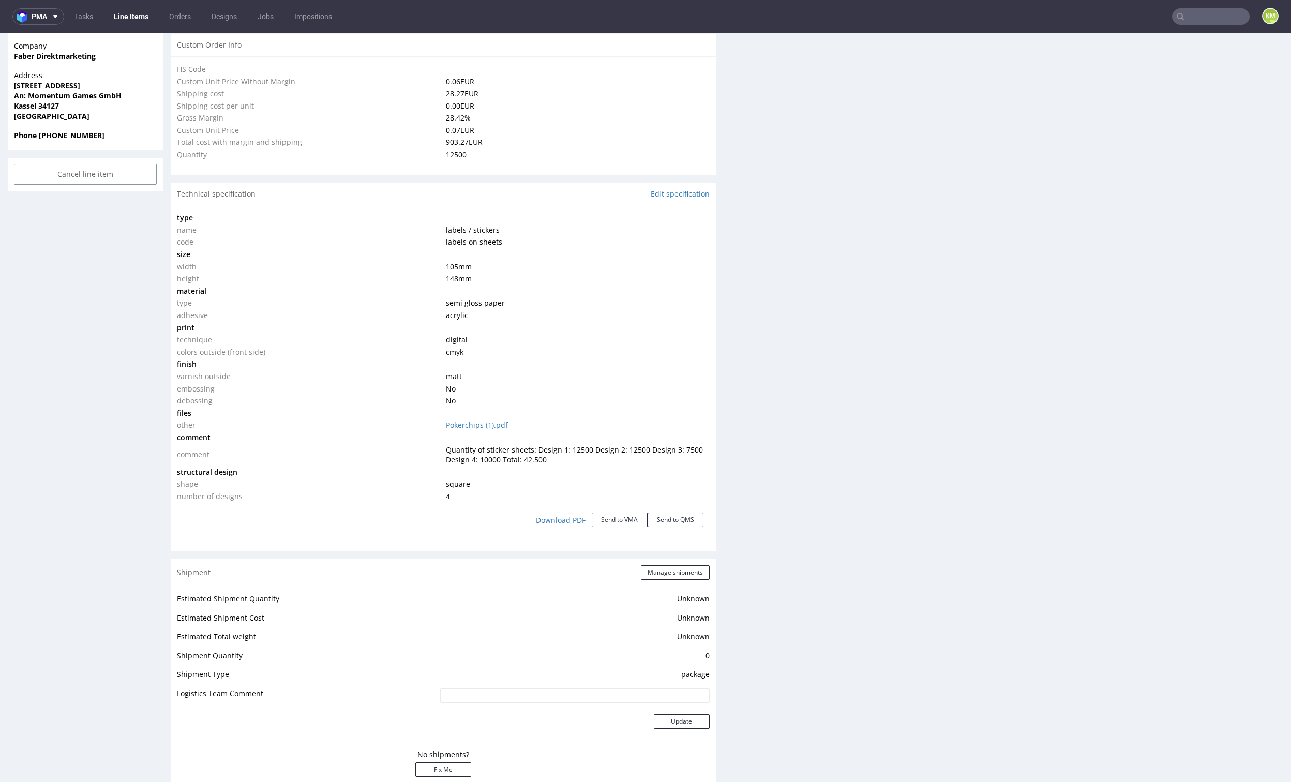
scroll to position [801, 0]
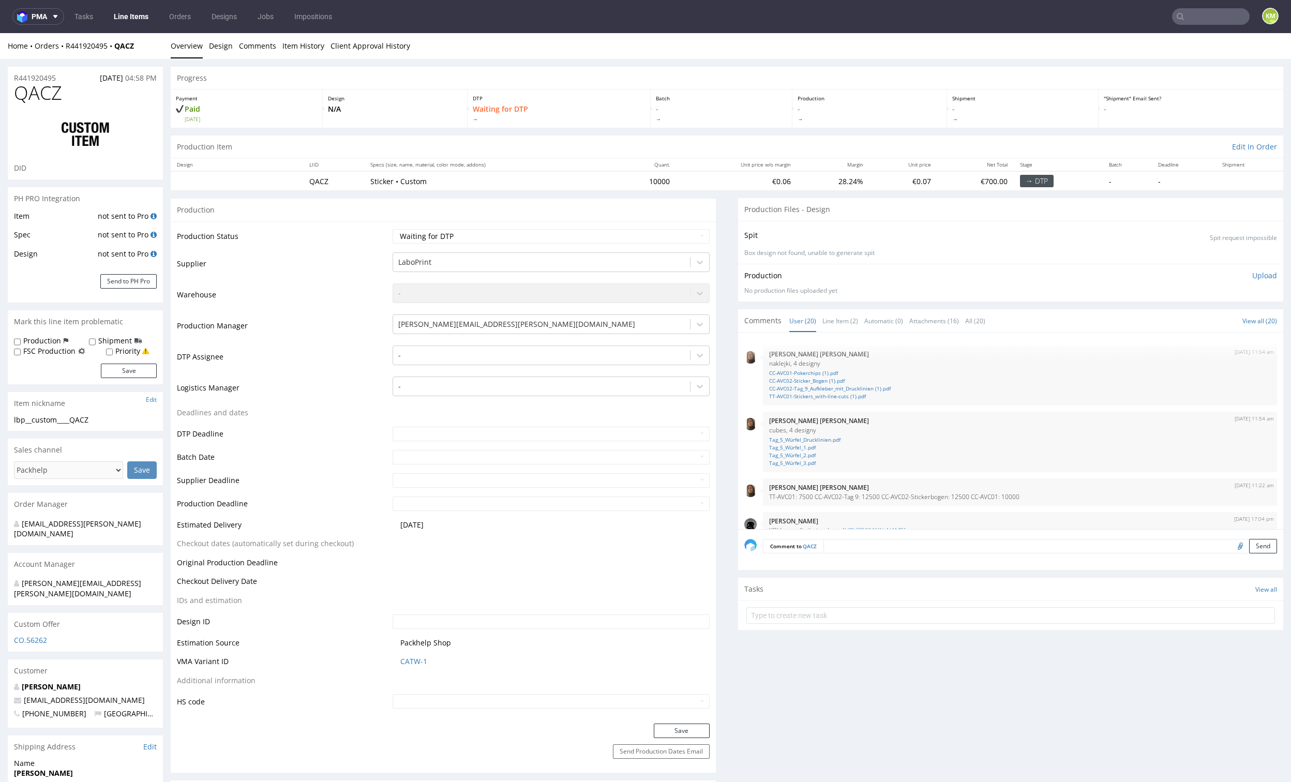
scroll to position [591, 0]
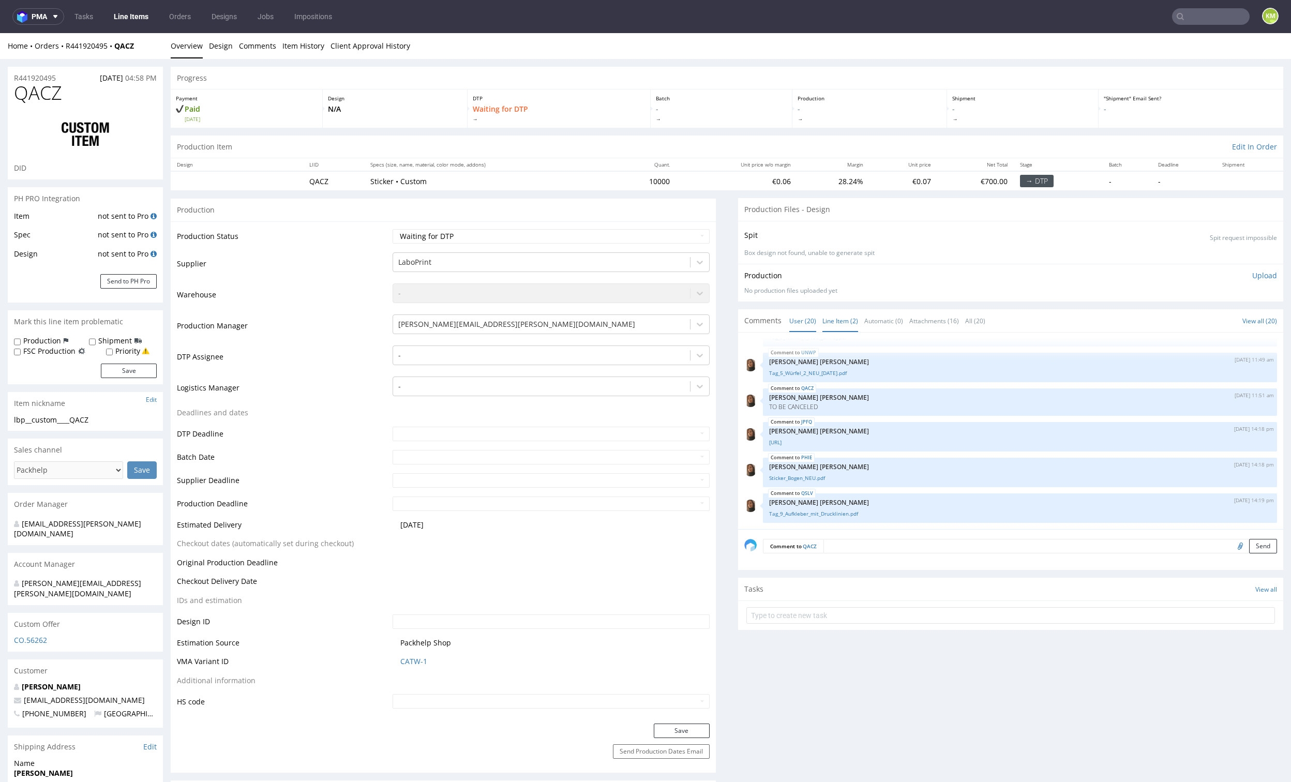
click at [835, 322] on link "Line Item (2)" at bounding box center [840, 321] width 36 height 22
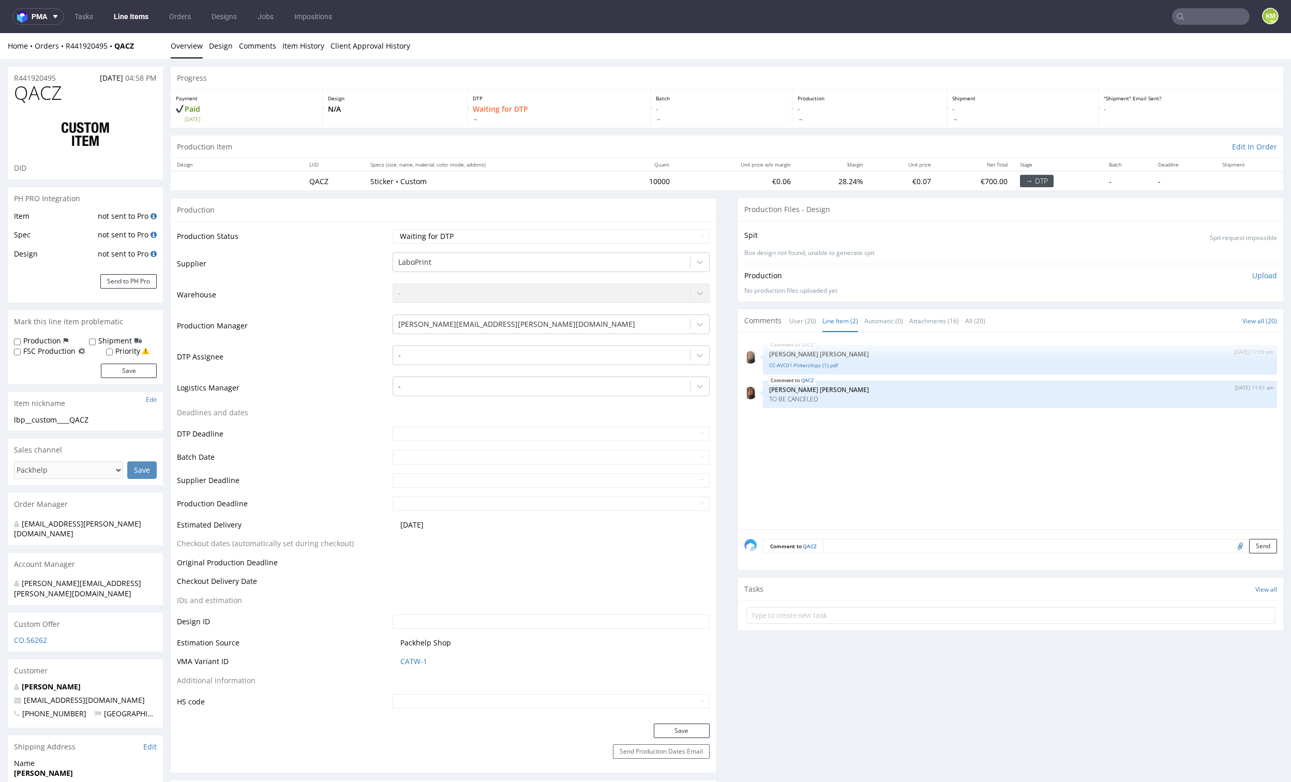
click at [855, 428] on div "QACZ [DATE] 17:09 pm [PERSON_NAME] [PERSON_NAME] CC-AVC01-Pokerchips (1).pdf QA…" at bounding box center [1013, 434] width 539 height 190
click at [830, 322] on link "Line Item (2)" at bounding box center [840, 321] width 36 height 22
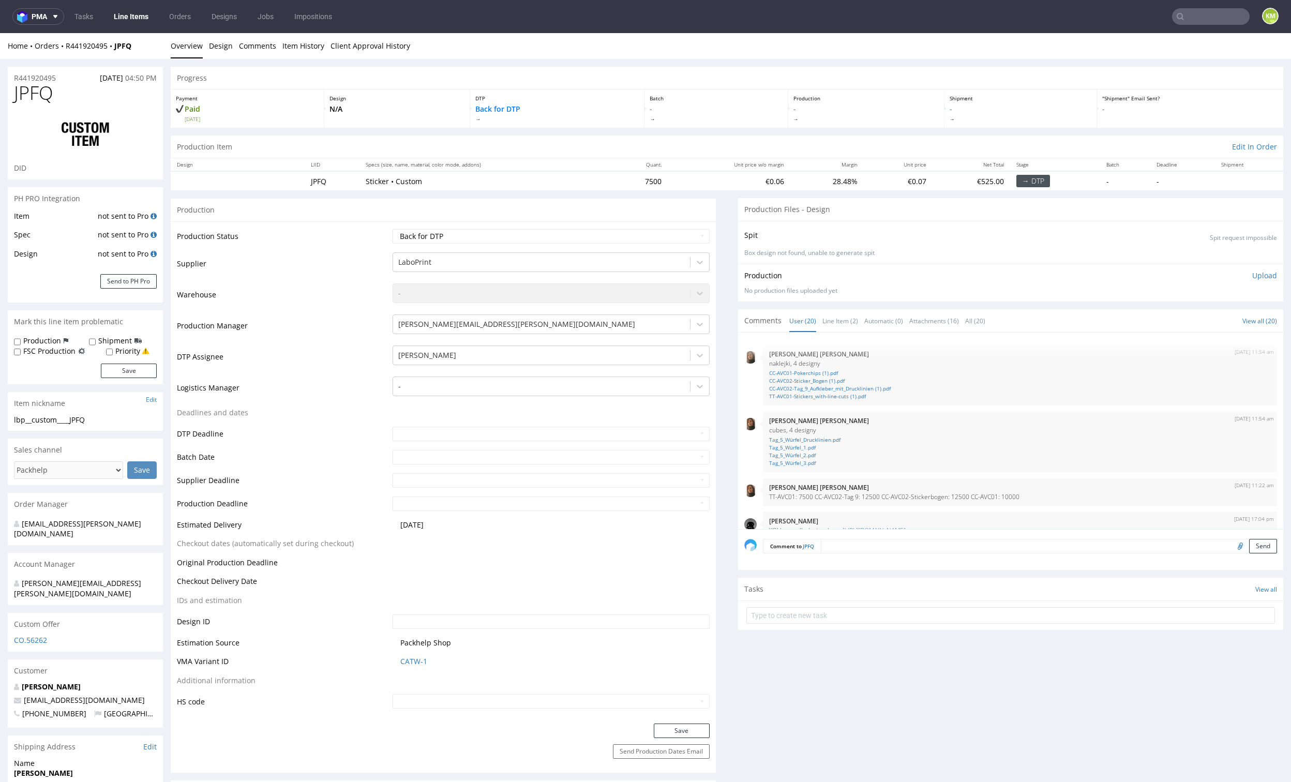
scroll to position [591, 0]
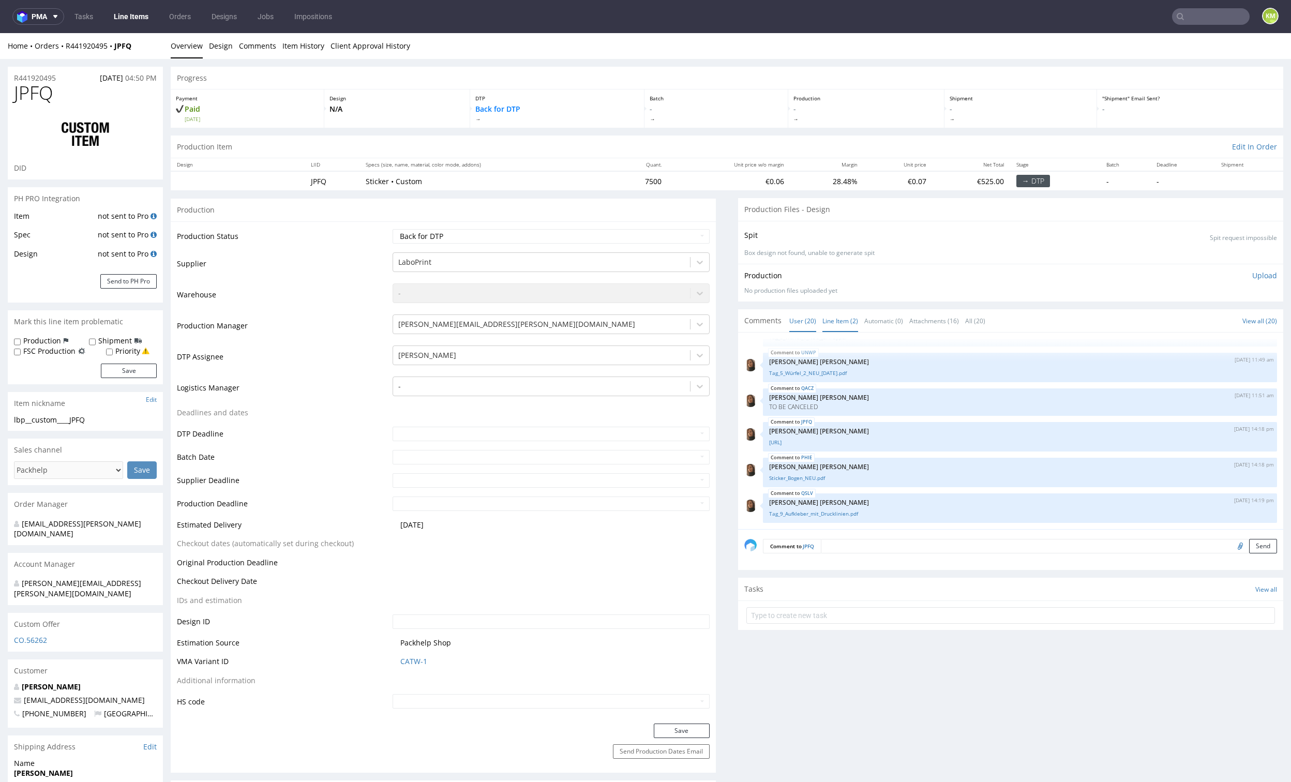
click at [837, 324] on link "Line Item (2)" at bounding box center [840, 321] width 36 height 22
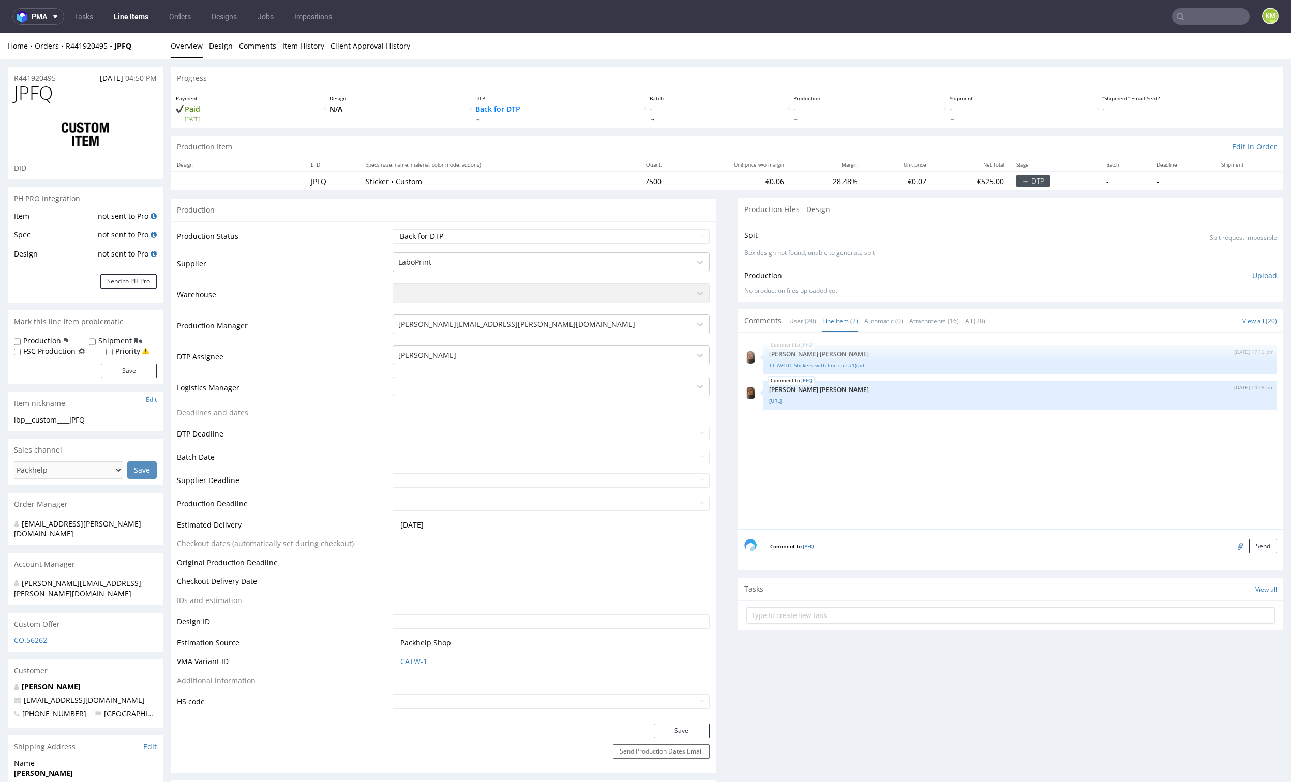
click at [829, 442] on div "JPFQ [DATE] 17:10 pm [PERSON_NAME] [PERSON_NAME] TT-AVC01-Stickers_with-line-cu…" at bounding box center [1013, 434] width 539 height 190
click at [799, 401] on link "[URL]" at bounding box center [1020, 401] width 502 height 8
click at [824, 463] on div "JPFQ [DATE] 17:10 pm [PERSON_NAME] [PERSON_NAME] TT-AVC01-Stickers_with-line-cu…" at bounding box center [1013, 434] width 539 height 190
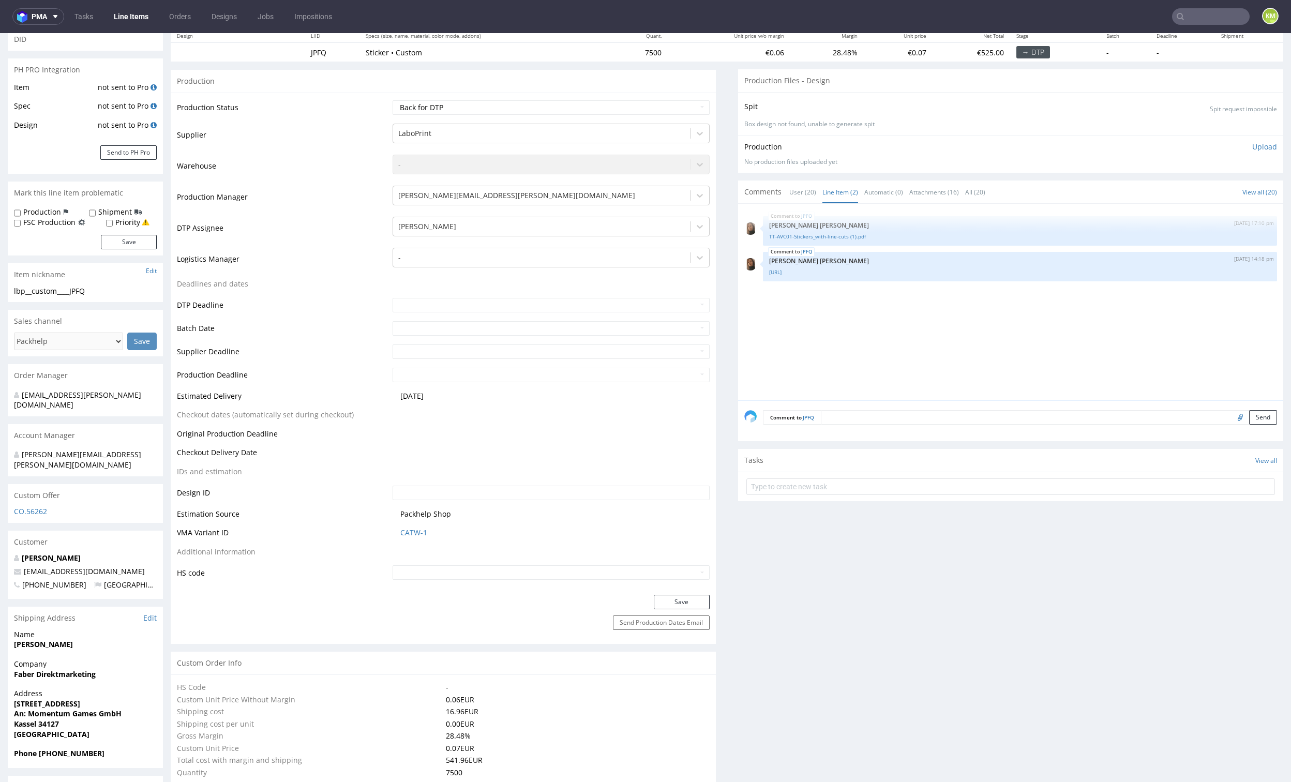
scroll to position [0, 0]
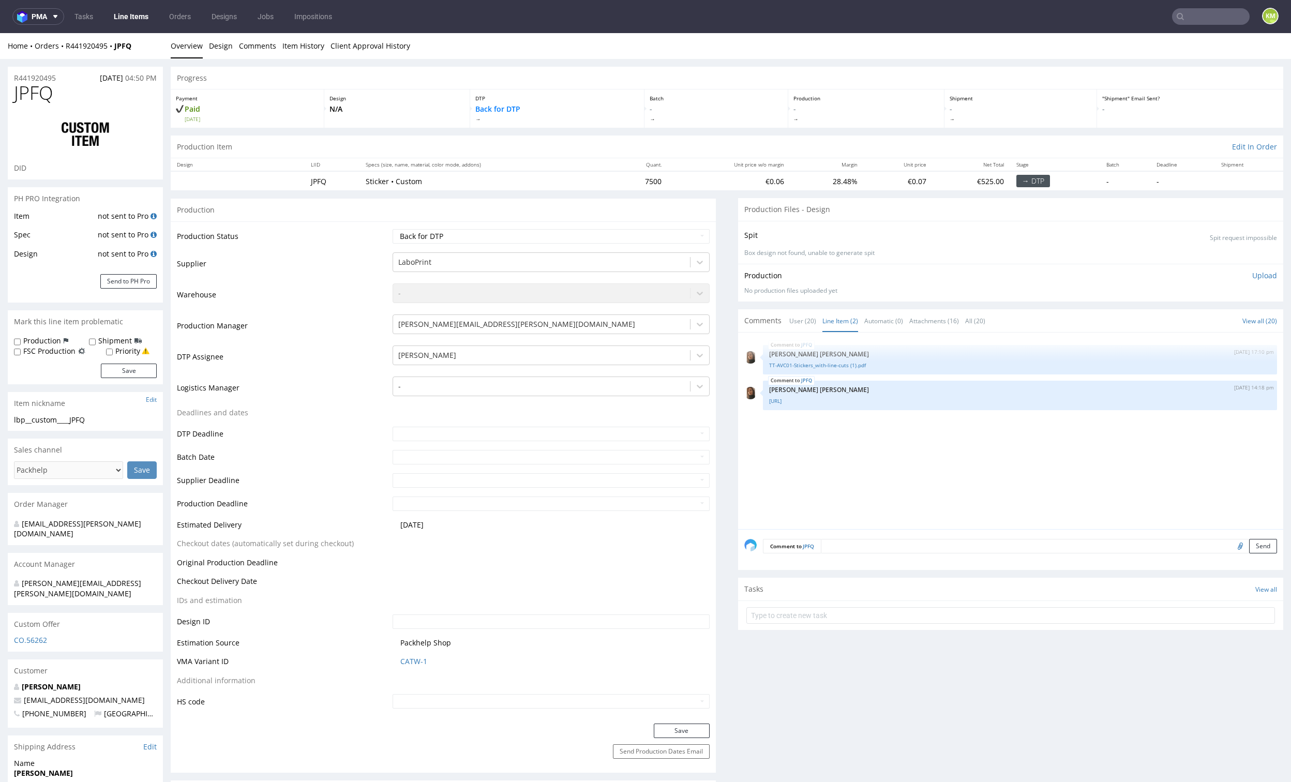
click at [50, 98] on span "JPFQ" at bounding box center [33, 93] width 39 height 21
copy span "JPFQ"
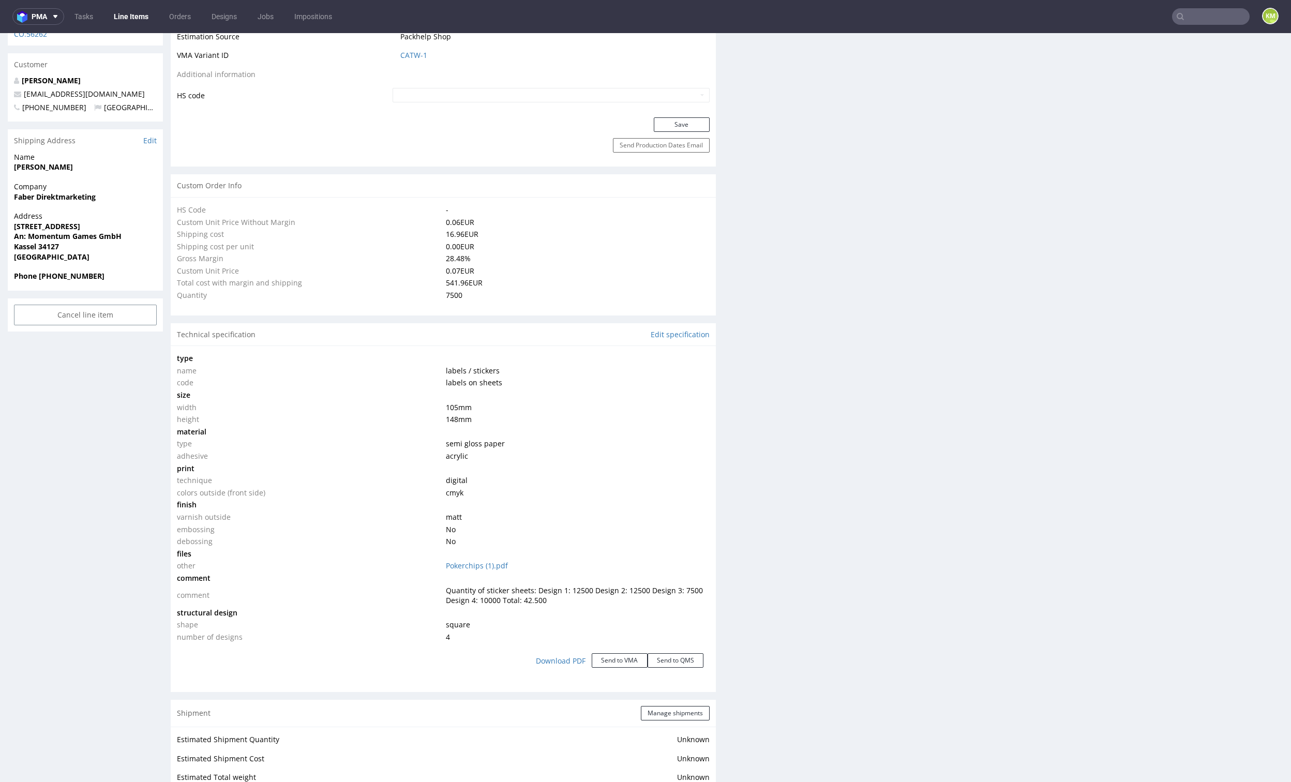
scroll to position [613, 0]
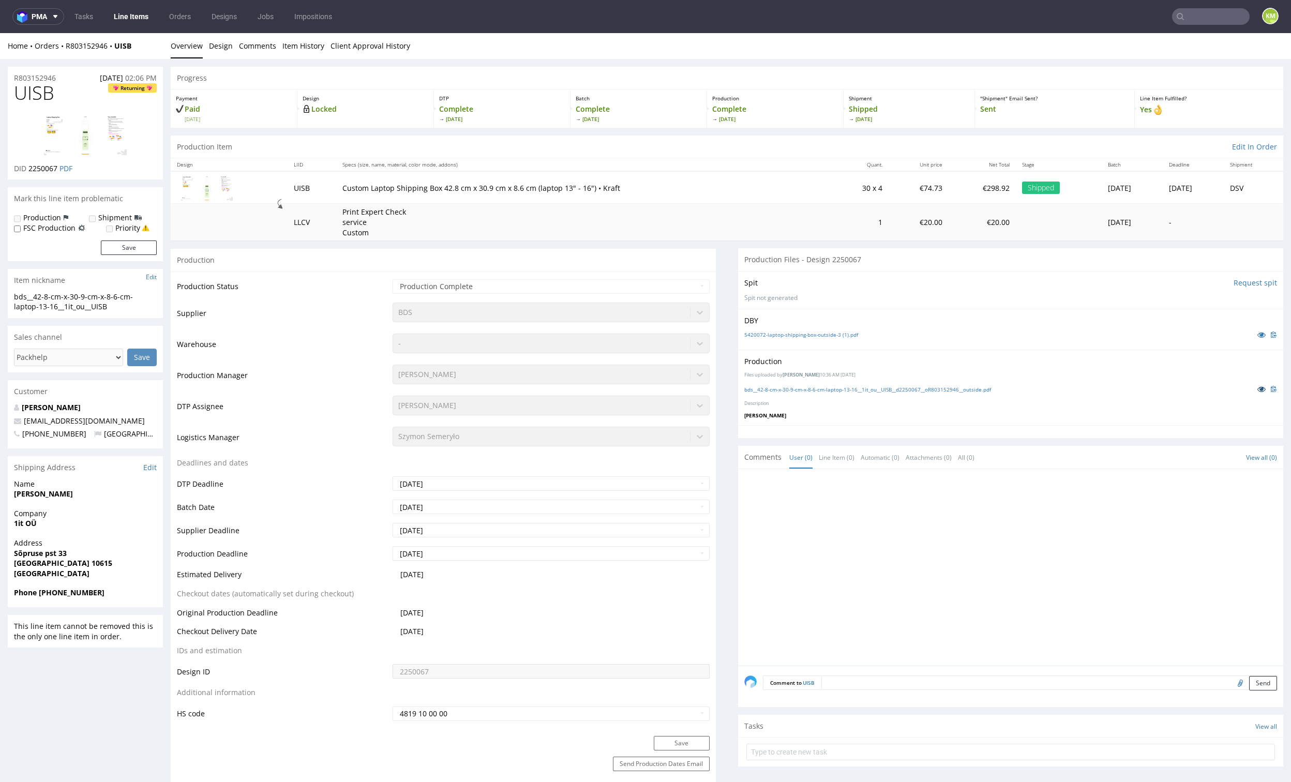
click at [1257, 386] on icon at bounding box center [1261, 388] width 8 height 7
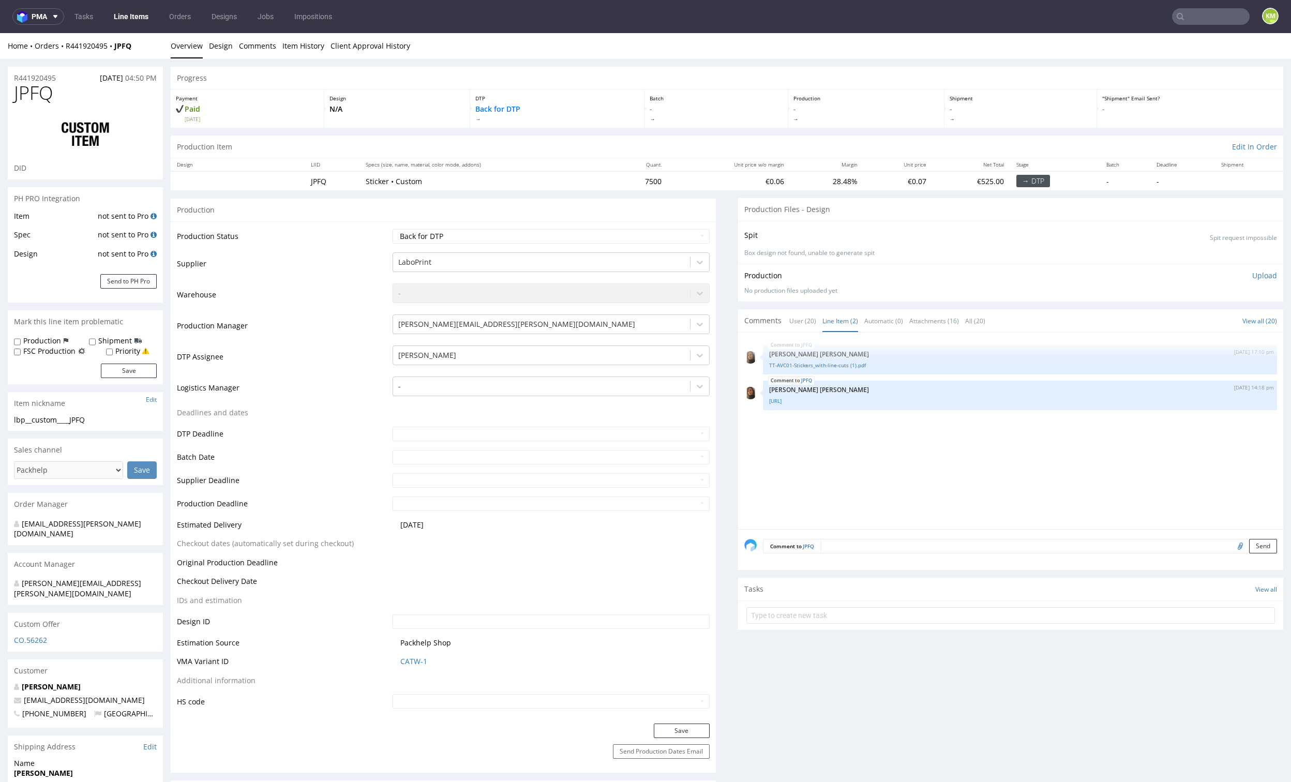
click at [803, 480] on div "JPFQ 27th Aug 25 | 17:10 pm Angelina Marć TT-AVC01-Stickers_with-line-cuts (1).…" at bounding box center [1013, 434] width 539 height 190
click at [473, 354] on div at bounding box center [541, 355] width 286 height 12
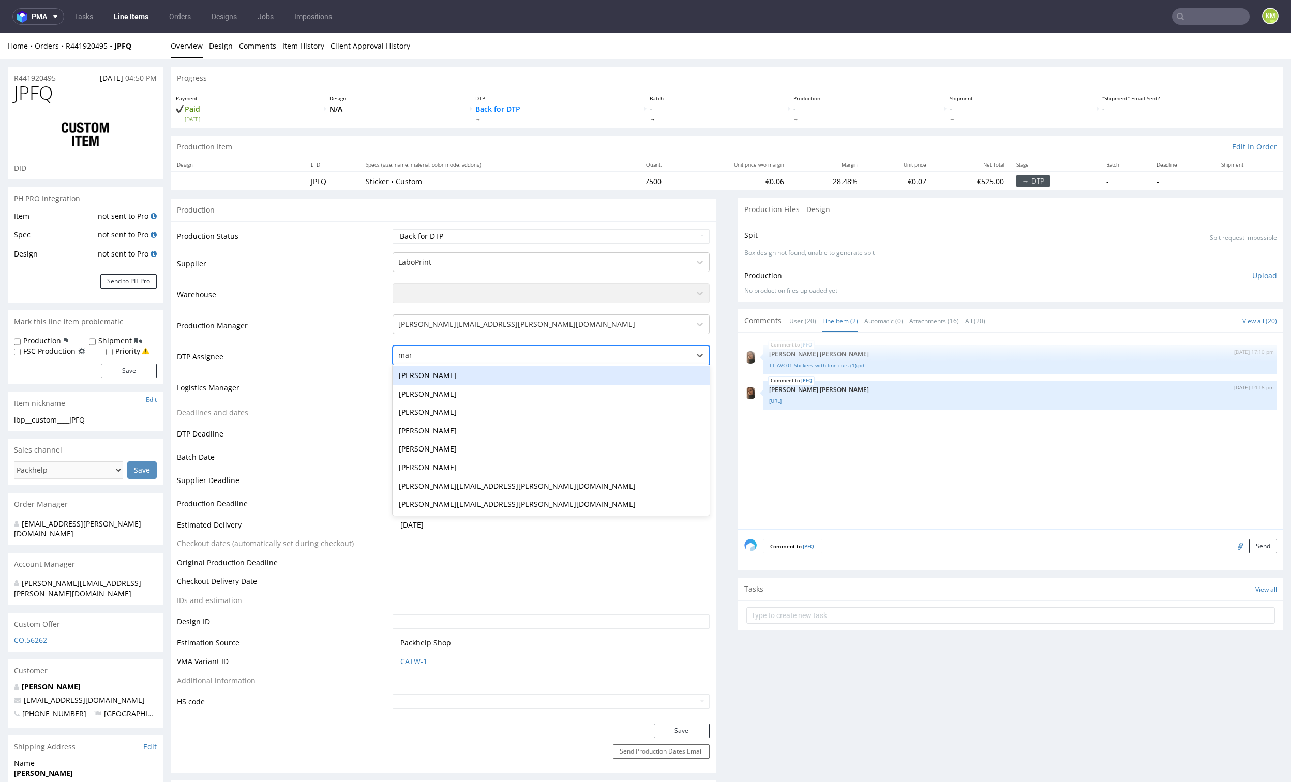
type input "mark"
click at [463, 380] on div "[PERSON_NAME]" at bounding box center [551, 375] width 317 height 19
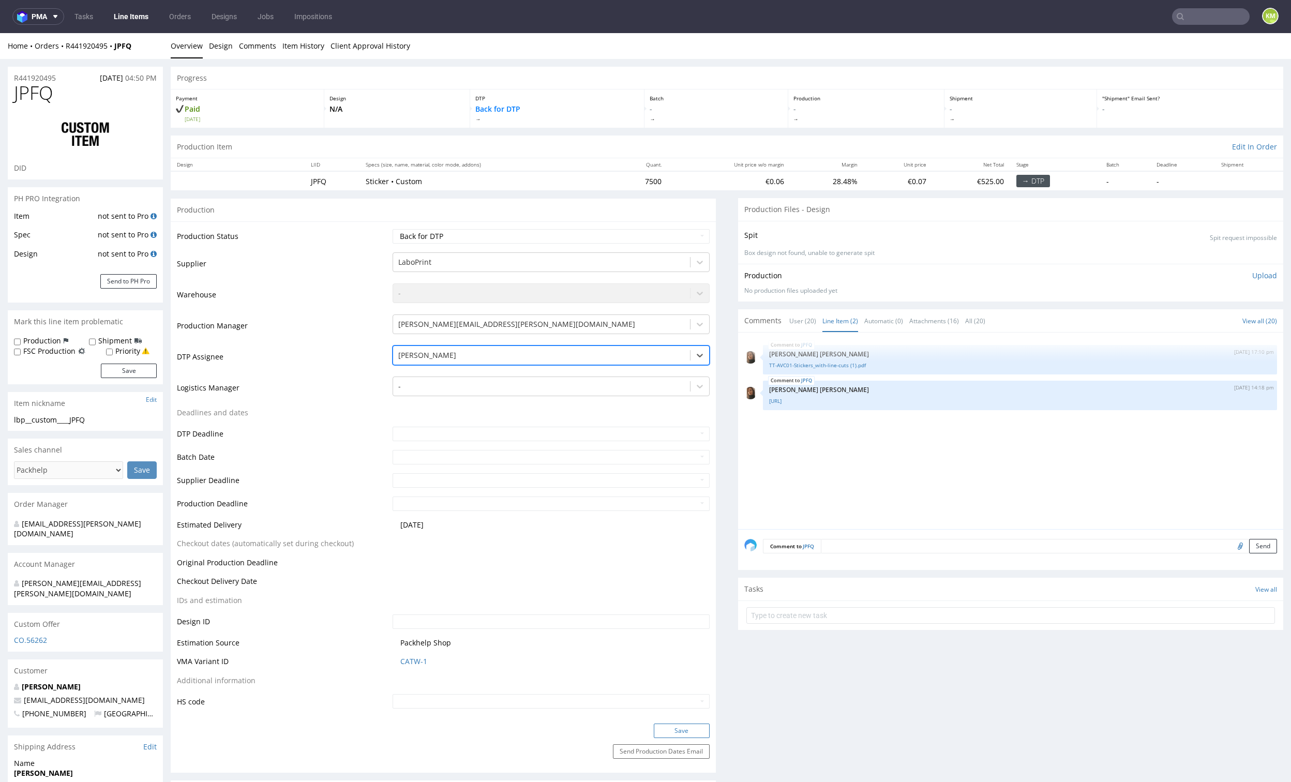
click at [680, 725] on button "Save" at bounding box center [682, 730] width 56 height 14
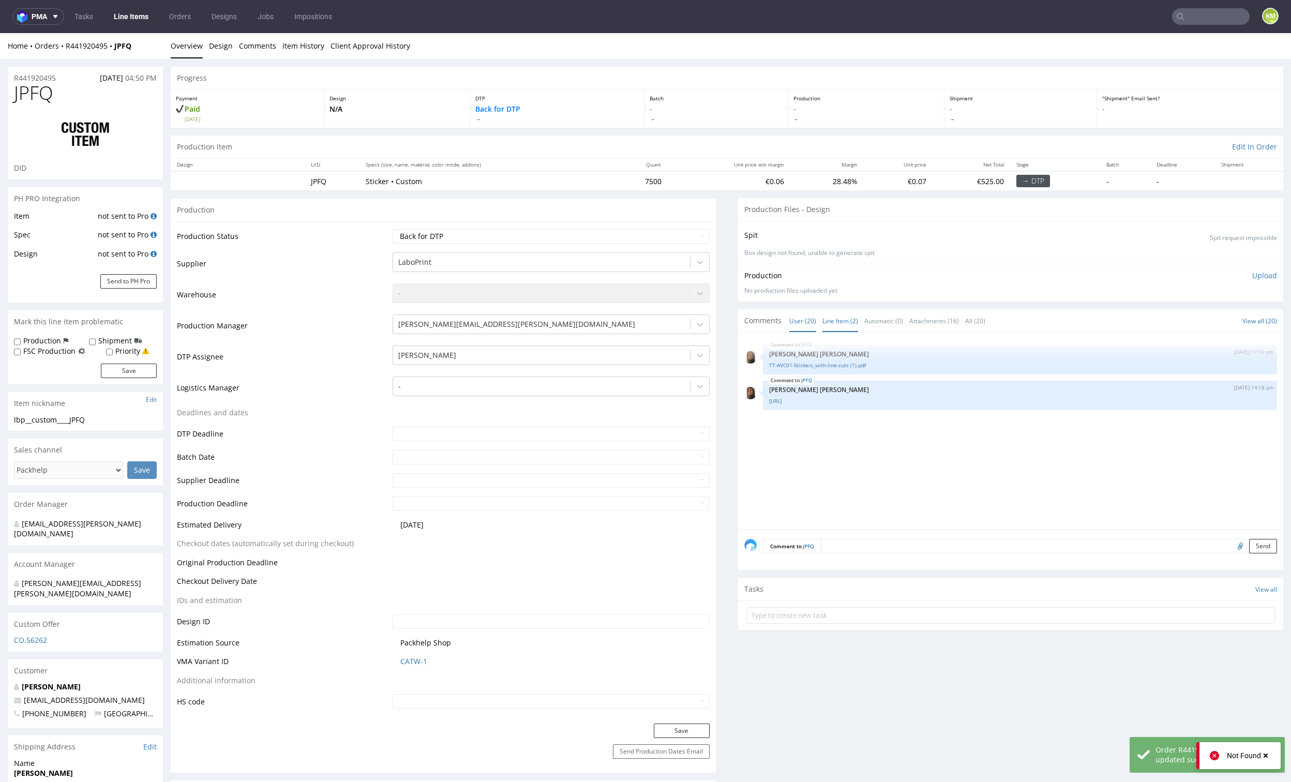
drag, startPoint x: 788, startPoint y: 306, endPoint x: 792, endPoint y: 313, distance: 8.3
drag, startPoint x: 793, startPoint y: 314, endPoint x: 826, endPoint y: 326, distance: 35.2
click at [793, 314] on link "User (20)" at bounding box center [802, 321] width 27 height 22
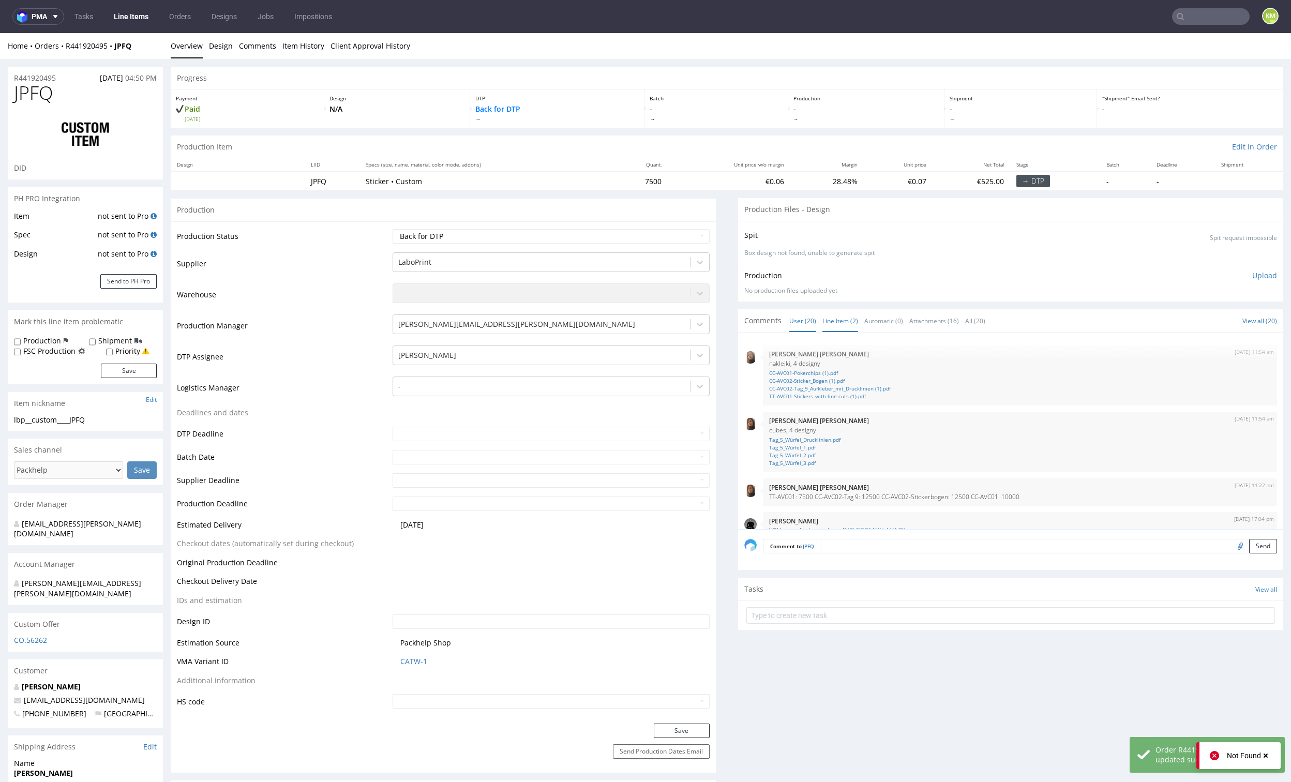
click at [826, 322] on link "Line Item (2)" at bounding box center [840, 321] width 36 height 22
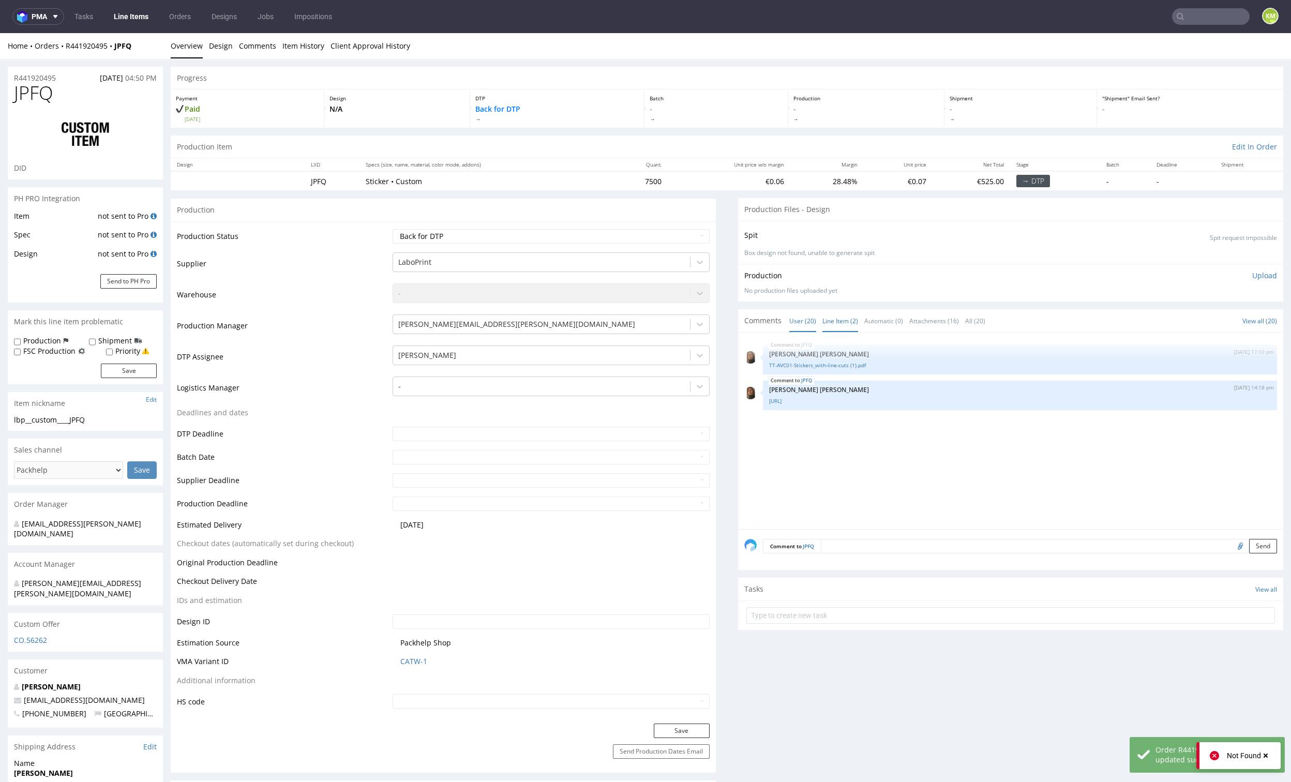
drag, startPoint x: 796, startPoint y: 324, endPoint x: 802, endPoint y: 322, distance: 6.4
click at [797, 324] on link "User (20)" at bounding box center [802, 321] width 27 height 22
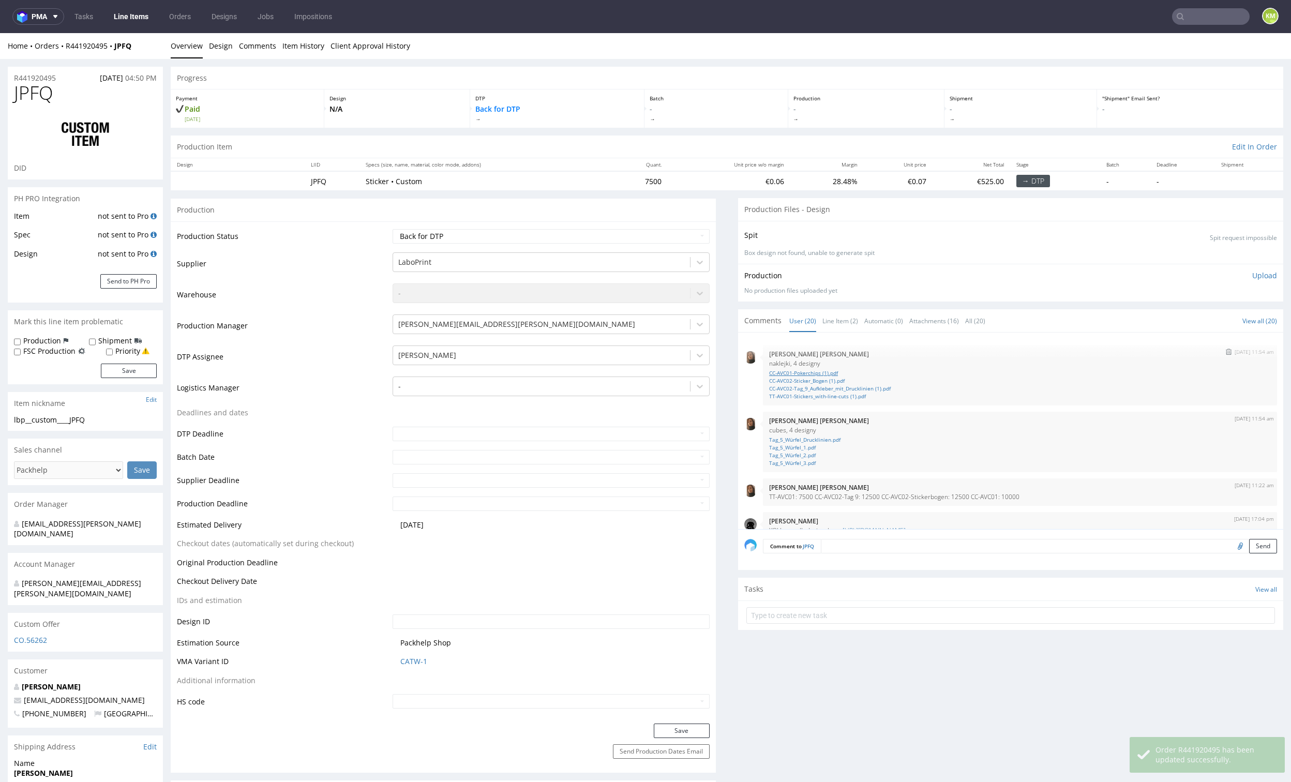
click at [823, 373] on link "CC-AVC01-Pokerchips (1).pdf" at bounding box center [1020, 373] width 502 height 8
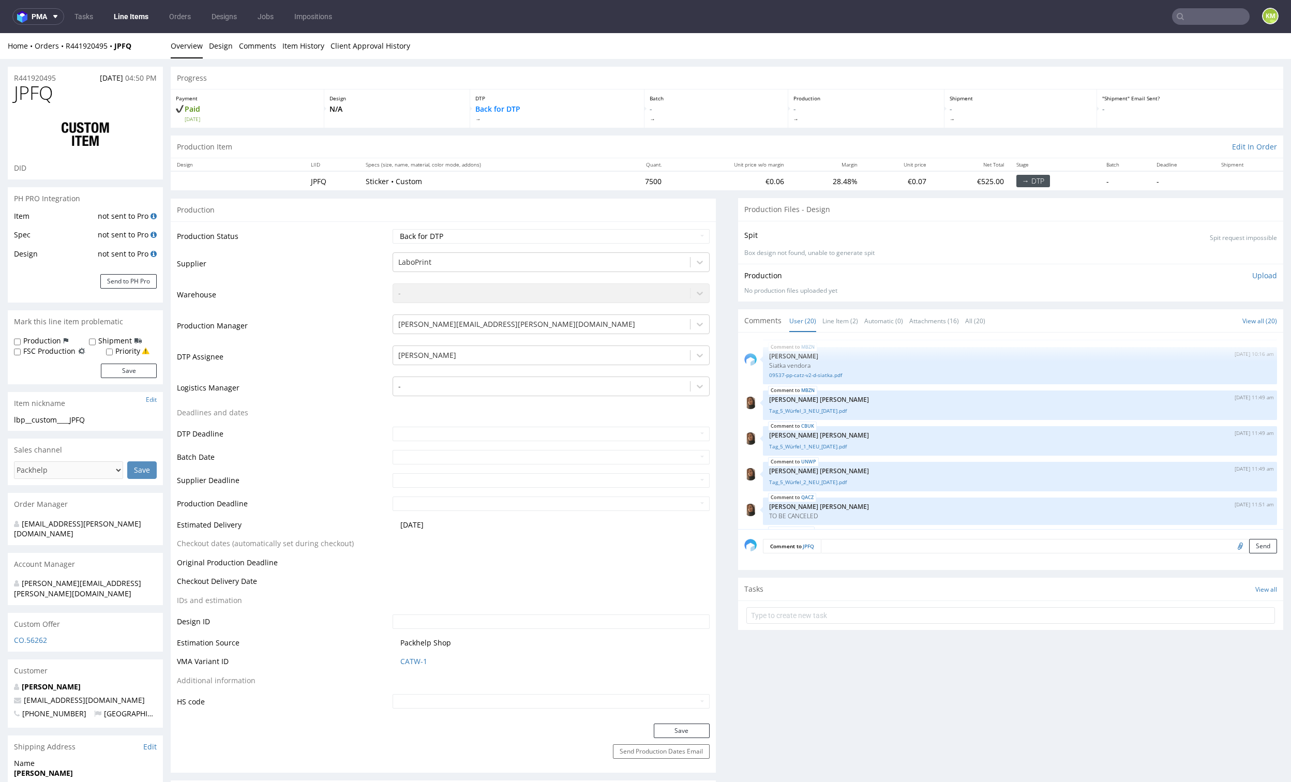
scroll to position [591, 0]
click at [832, 321] on link "Line Item (2)" at bounding box center [840, 321] width 36 height 22
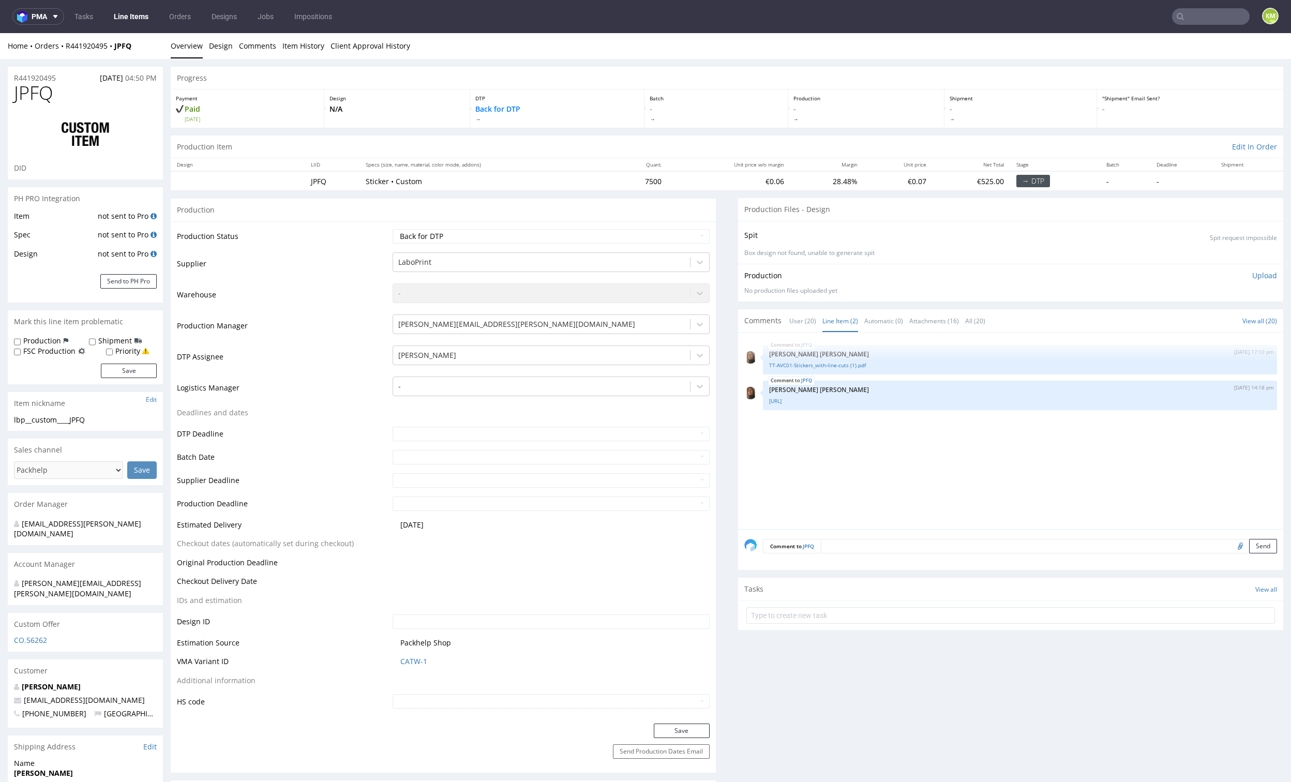
click at [940, 452] on div "JPFQ 27th Aug 25 | 17:10 pm Angelina Marć TT-AVC01-Stickers_with-line-cuts (1).…" at bounding box center [1013, 434] width 539 height 190
click at [939, 456] on div "JPFQ 27th Aug 25 | 17:10 pm Angelina Marć TT-AVC01-Stickers_with-line-cuts (1).…" at bounding box center [1013, 434] width 539 height 190
click at [644, 233] on select "Waiting for Artwork Waiting for Diecut Waiting for Mockup Waiting for DTP Waiti…" at bounding box center [551, 236] width 317 height 14
select select "dtp_ca_needed"
click at [393, 229] on select "Waiting for Artwork Waiting for Diecut Waiting for Mockup Waiting for DTP Waiti…" at bounding box center [551, 236] width 317 height 14
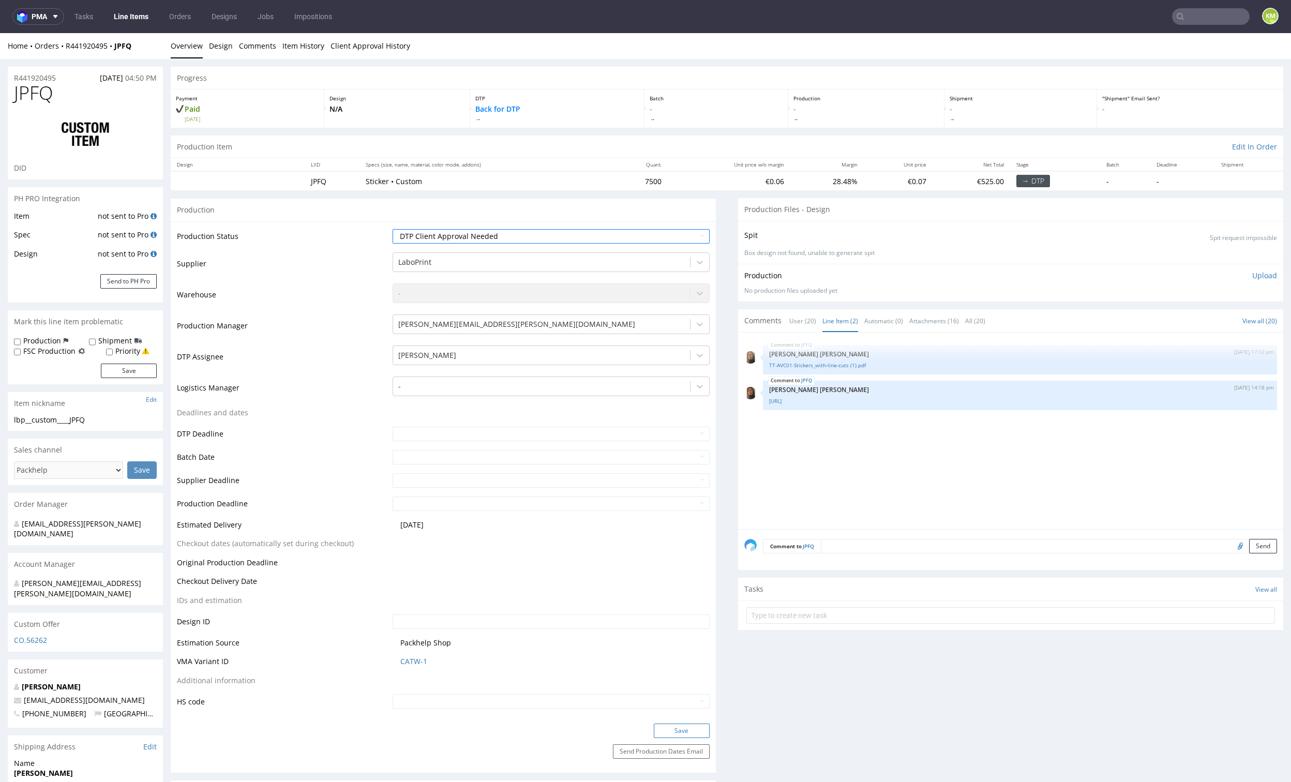
click at [683, 729] on button "Save" at bounding box center [682, 730] width 56 height 14
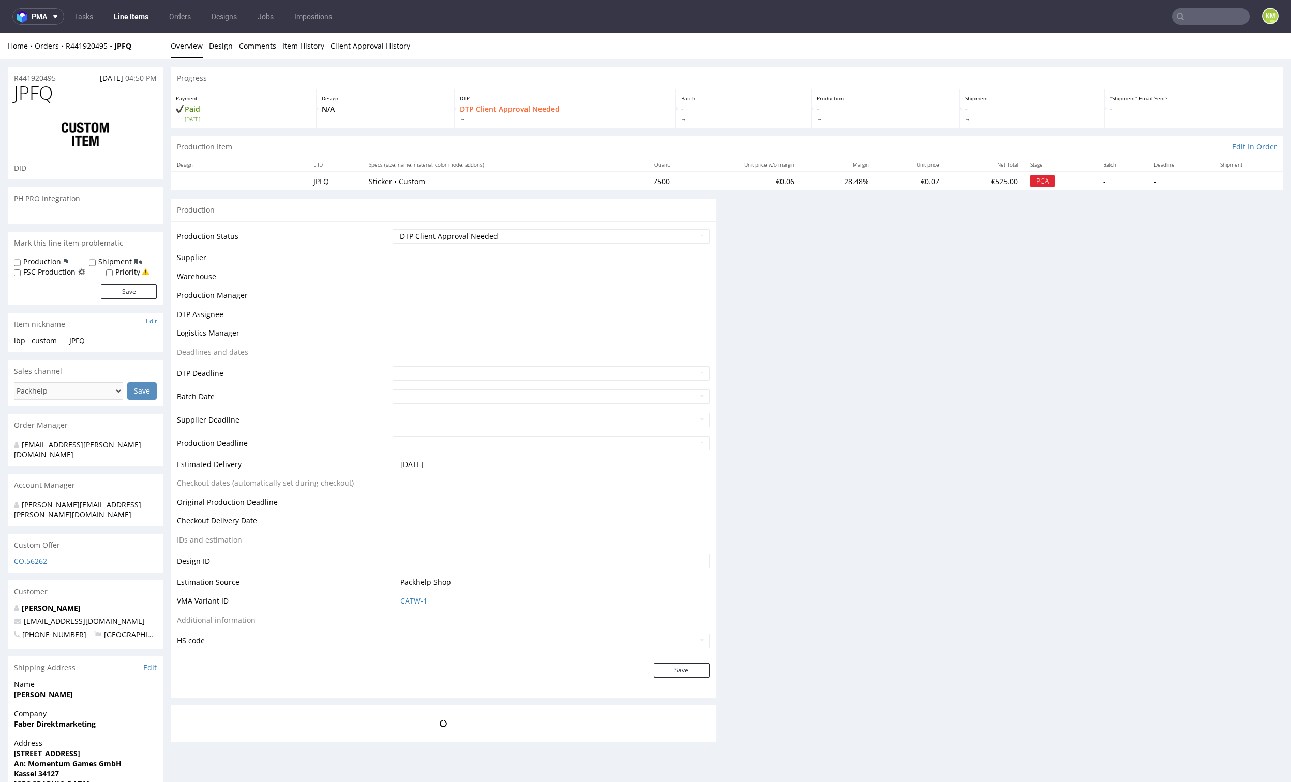
scroll to position [0, 0]
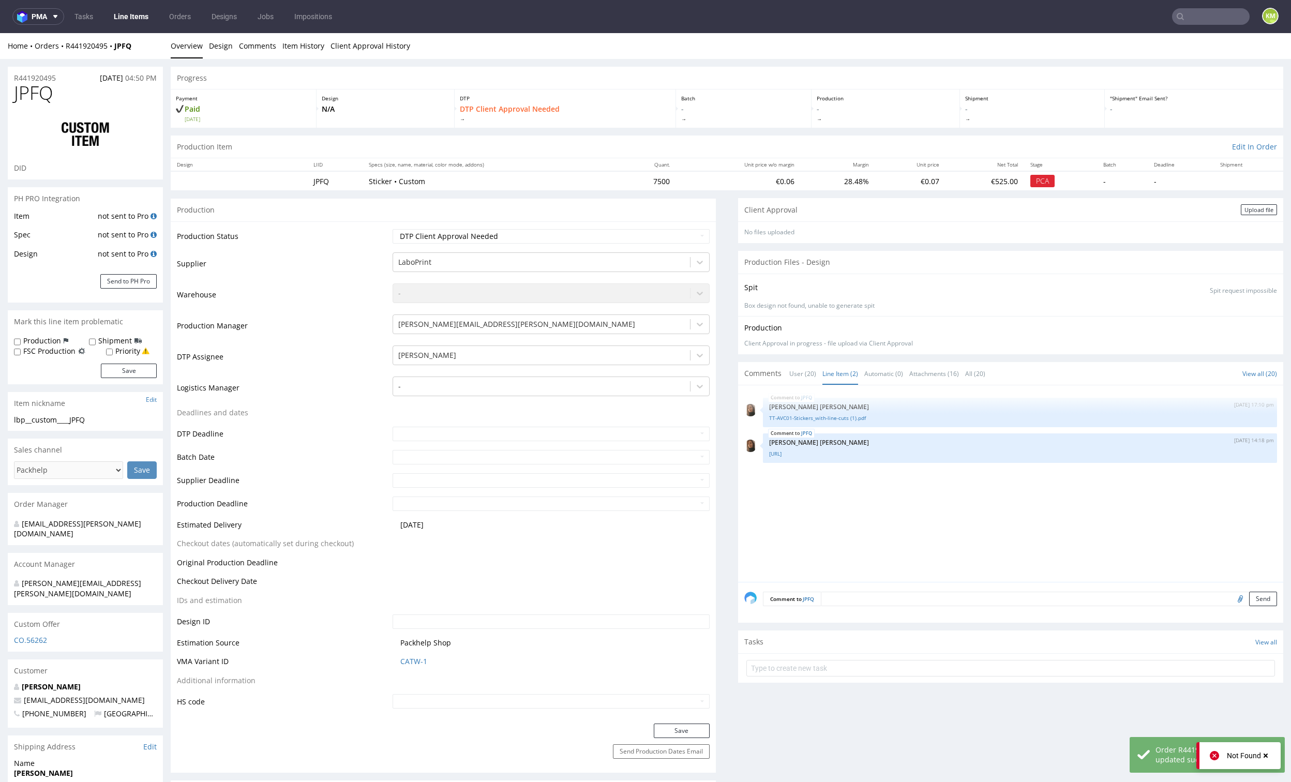
click at [907, 492] on div "JPFQ 27th Aug 25 | 17:10 pm Angelina Marć TT-AVC01-Stickers_with-line-cuts (1).…" at bounding box center [1013, 486] width 539 height 190
click at [1241, 211] on div "Upload file" at bounding box center [1259, 209] width 36 height 11
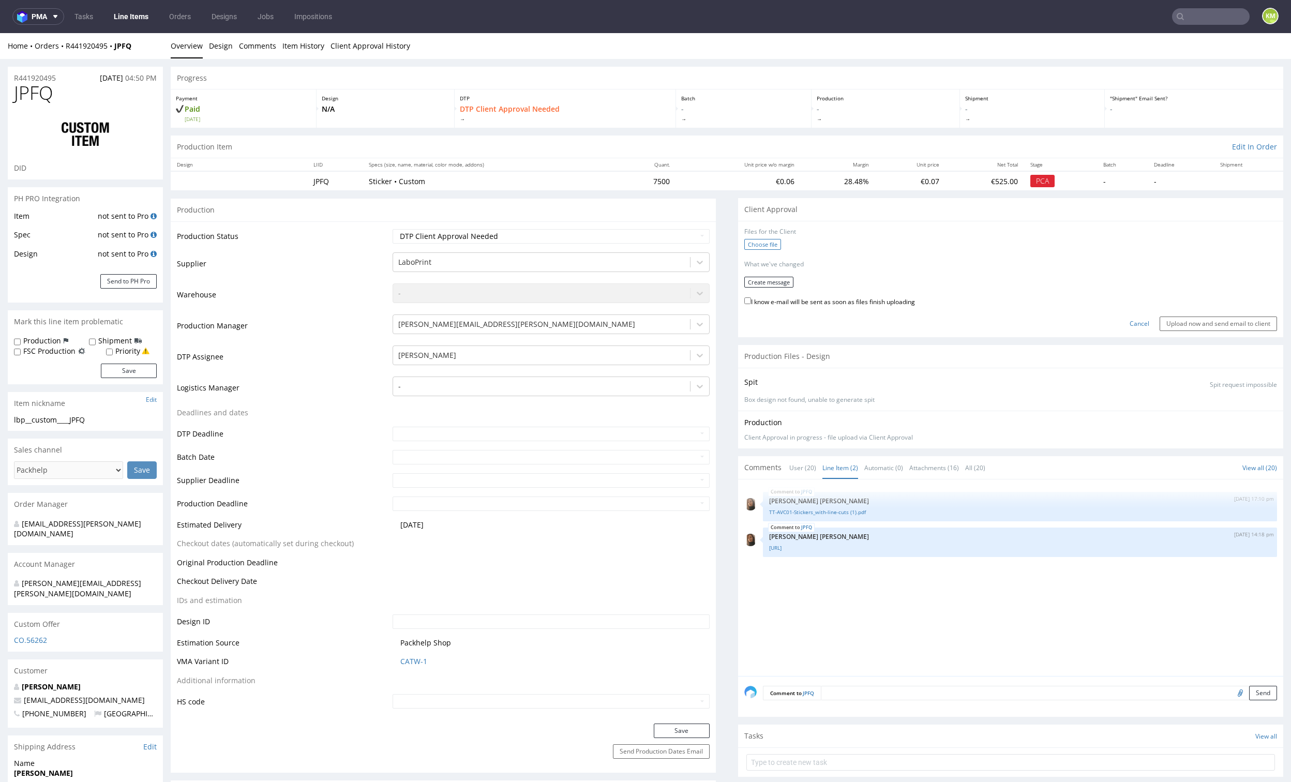
click at [762, 241] on label "Choose file" at bounding box center [762, 244] width 37 height 11
click at [0, 33] on input "Choose file" at bounding box center [0, 33] width 0 height 0
click at [756, 277] on button "Create message" at bounding box center [768, 278] width 49 height 11
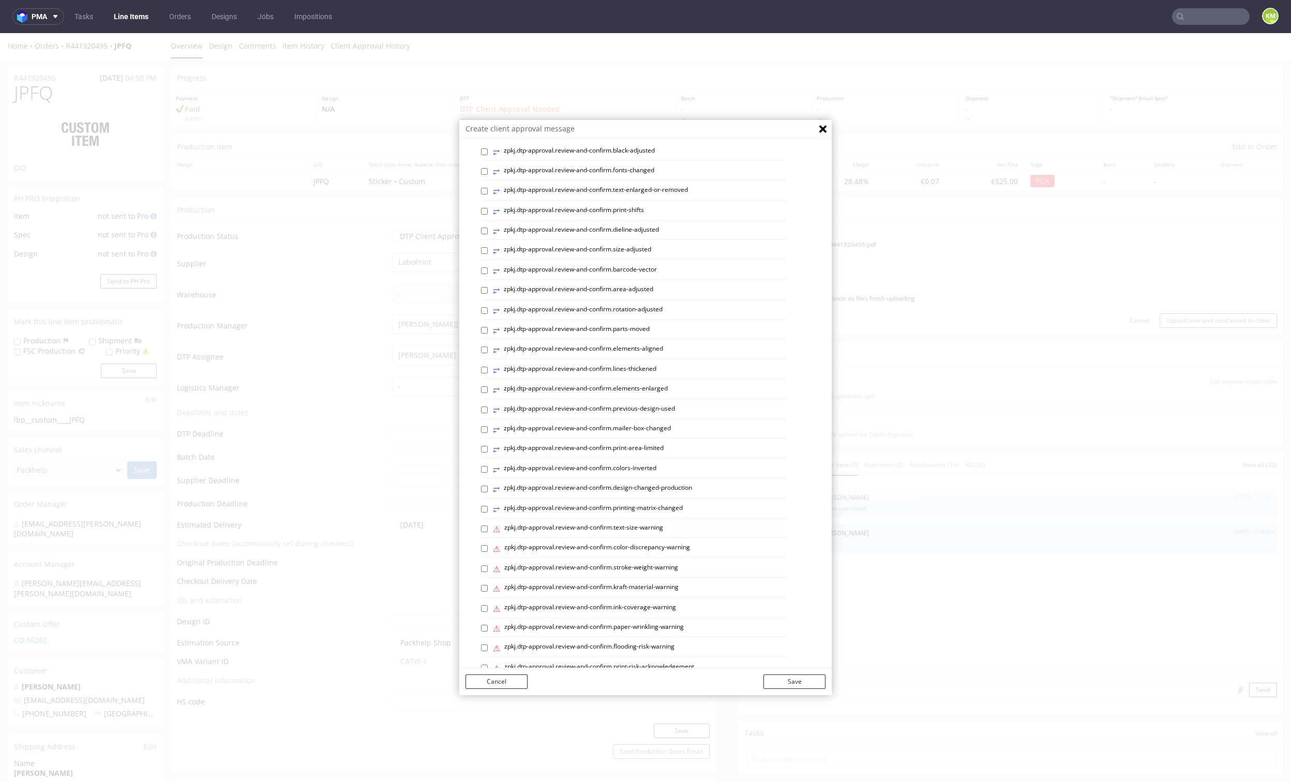
scroll to position [210, 0]
drag, startPoint x: 506, startPoint y: 647, endPoint x: 513, endPoint y: 628, distance: 20.8
click at [507, 647] on p "Custom message" at bounding box center [653, 646] width 344 height 10
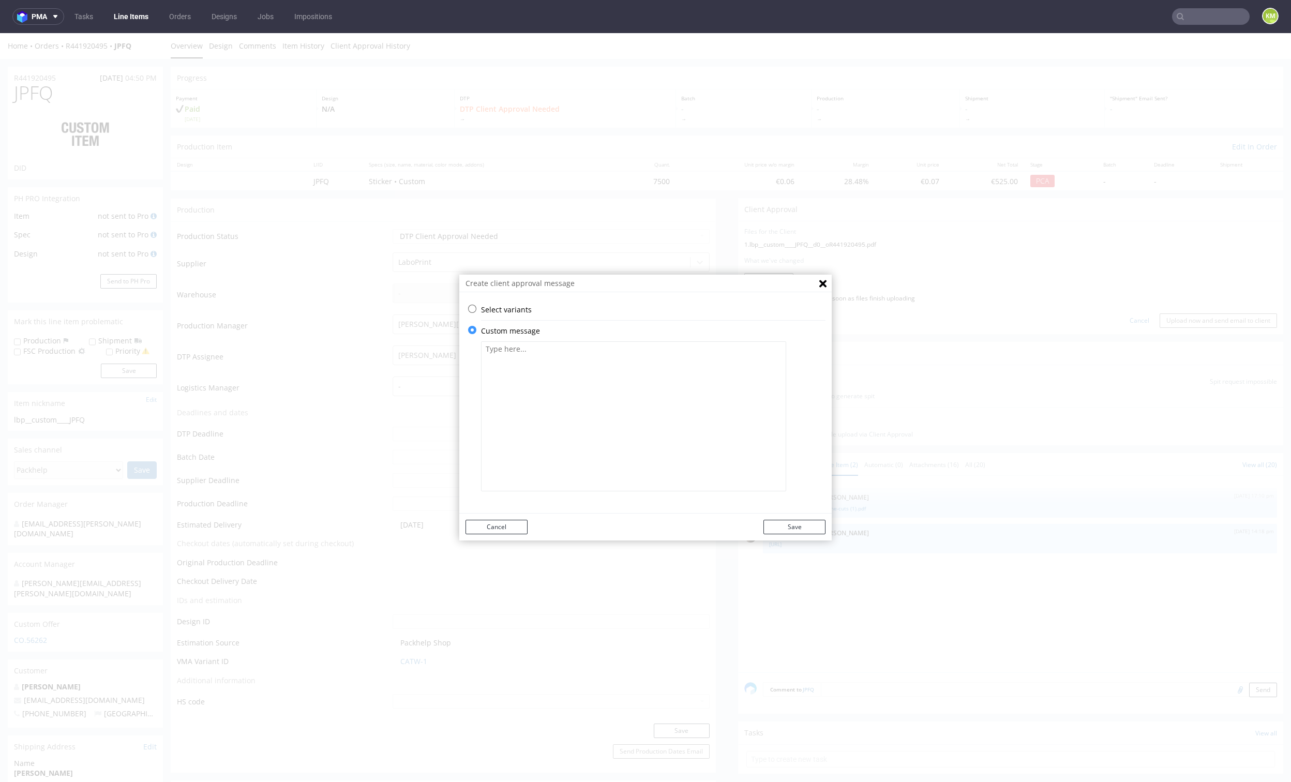
click at [565, 418] on textarea at bounding box center [633, 416] width 305 height 150
paste textarea "Bleeds have been added to some of the illustrations."
type textarea "Bleeds have been added to some of the illustrations."
click at [805, 526] on button "Save" at bounding box center [794, 527] width 62 height 14
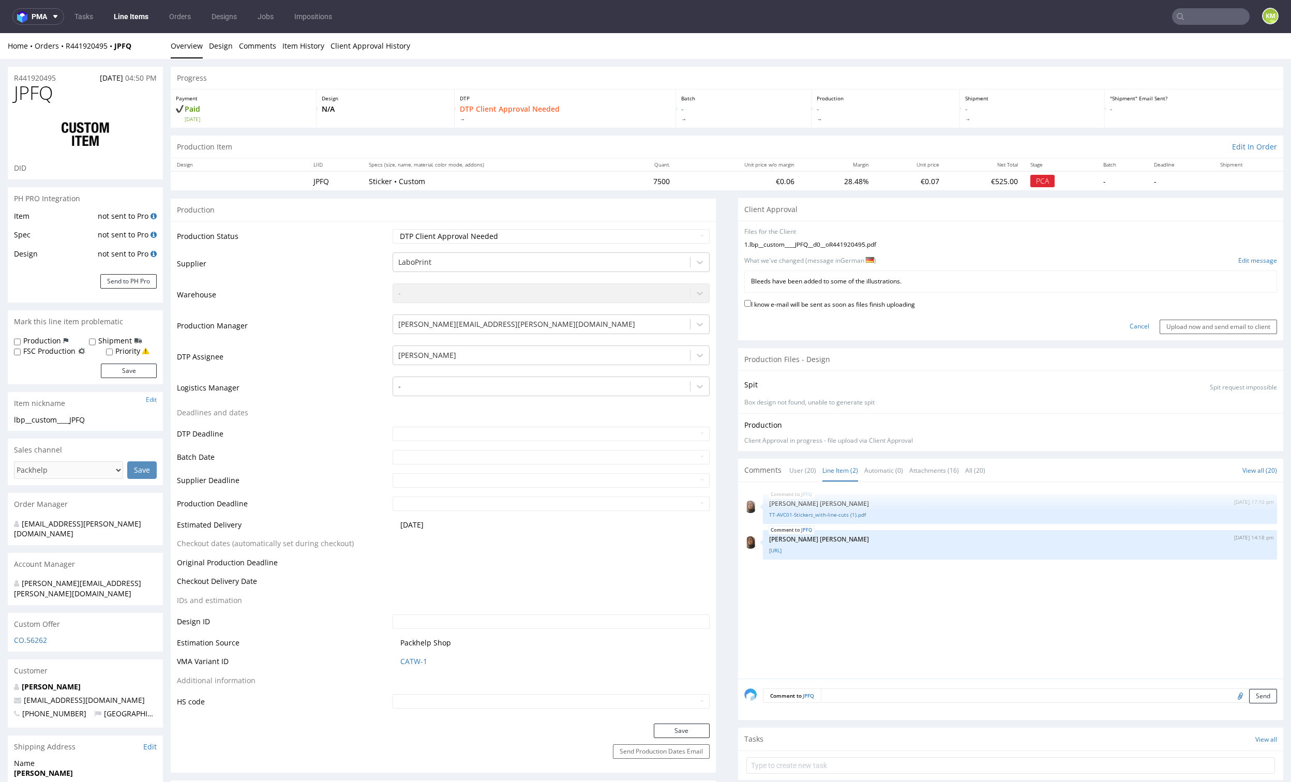
click at [874, 304] on label "I know e-mail will be sent as soon as files finish uploading" at bounding box center [829, 303] width 171 height 11
click at [751, 304] on input "I know e-mail will be sent as soon as files finish uploading" at bounding box center [747, 303] width 7 height 7
checkbox input "true"
click at [1164, 326] on input "Upload now and send email to client" at bounding box center [1217, 327] width 117 height 14
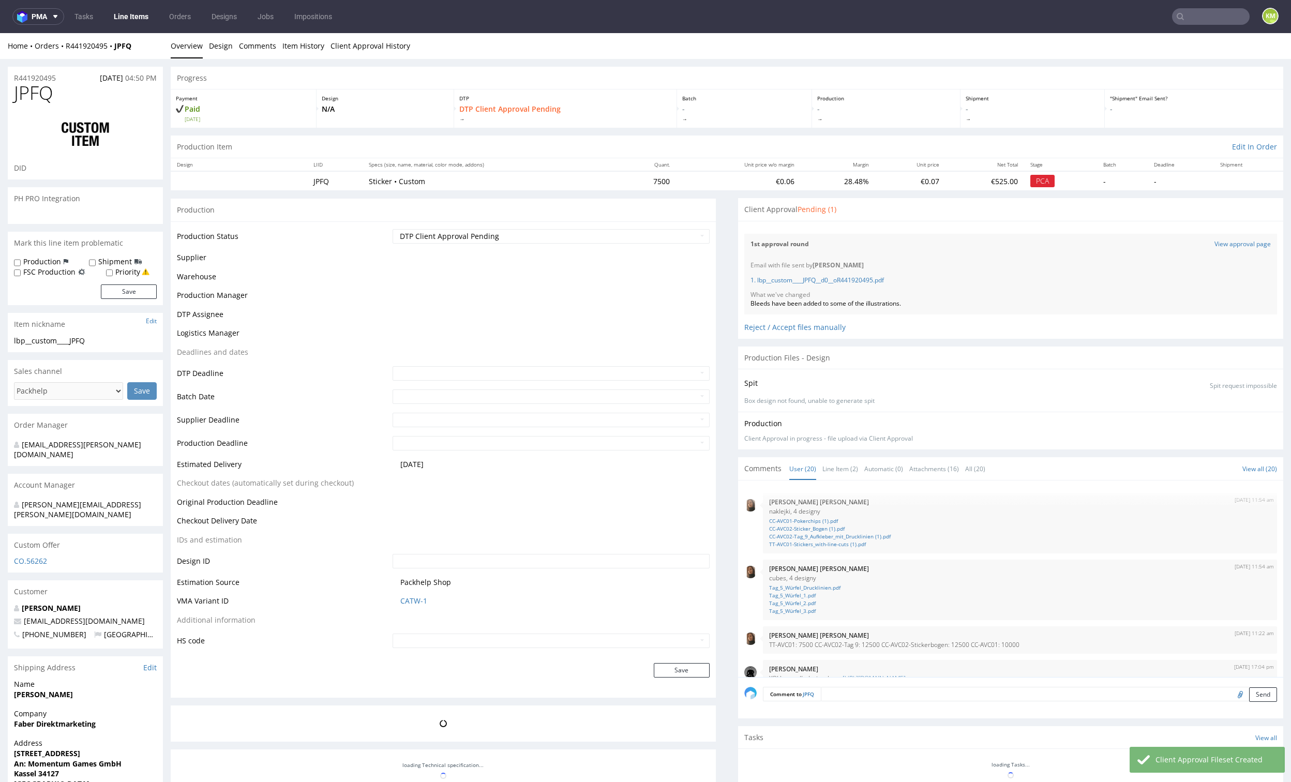
scroll to position [591, 0]
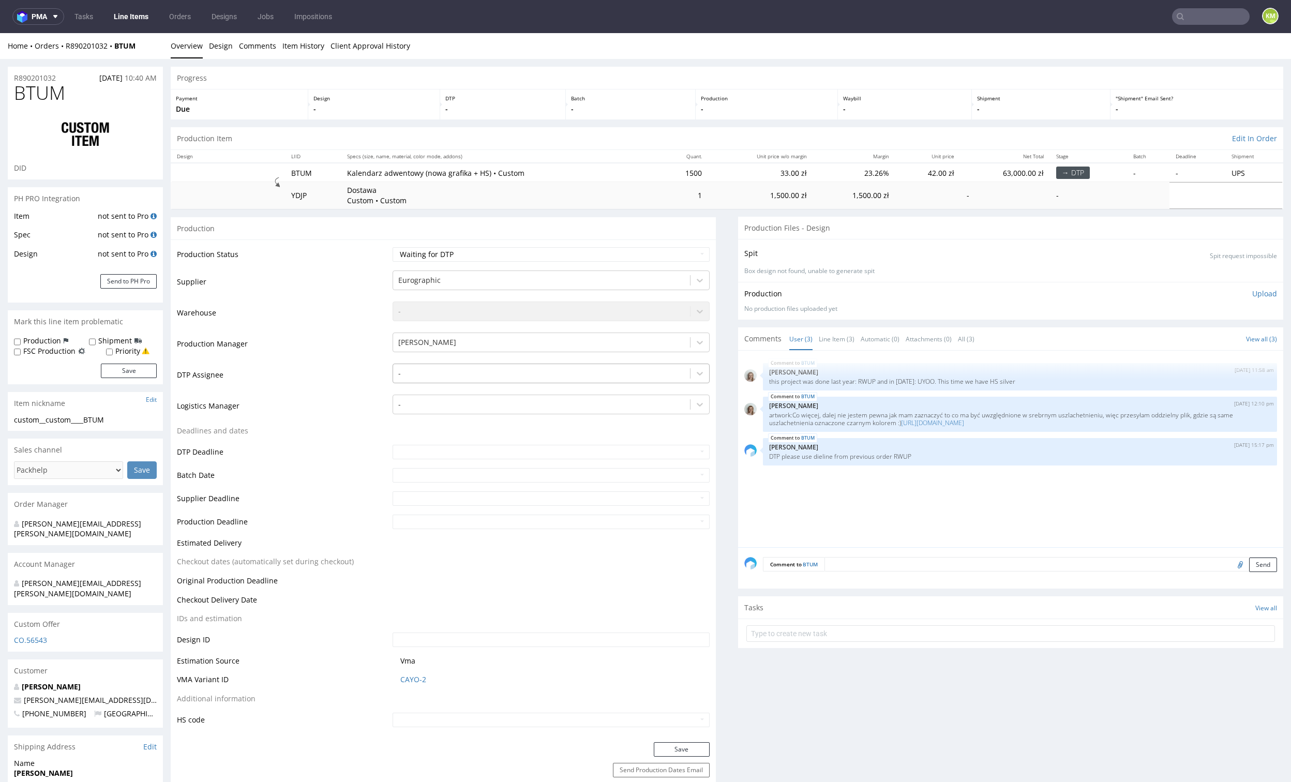
click at [458, 371] on div at bounding box center [541, 373] width 286 height 12
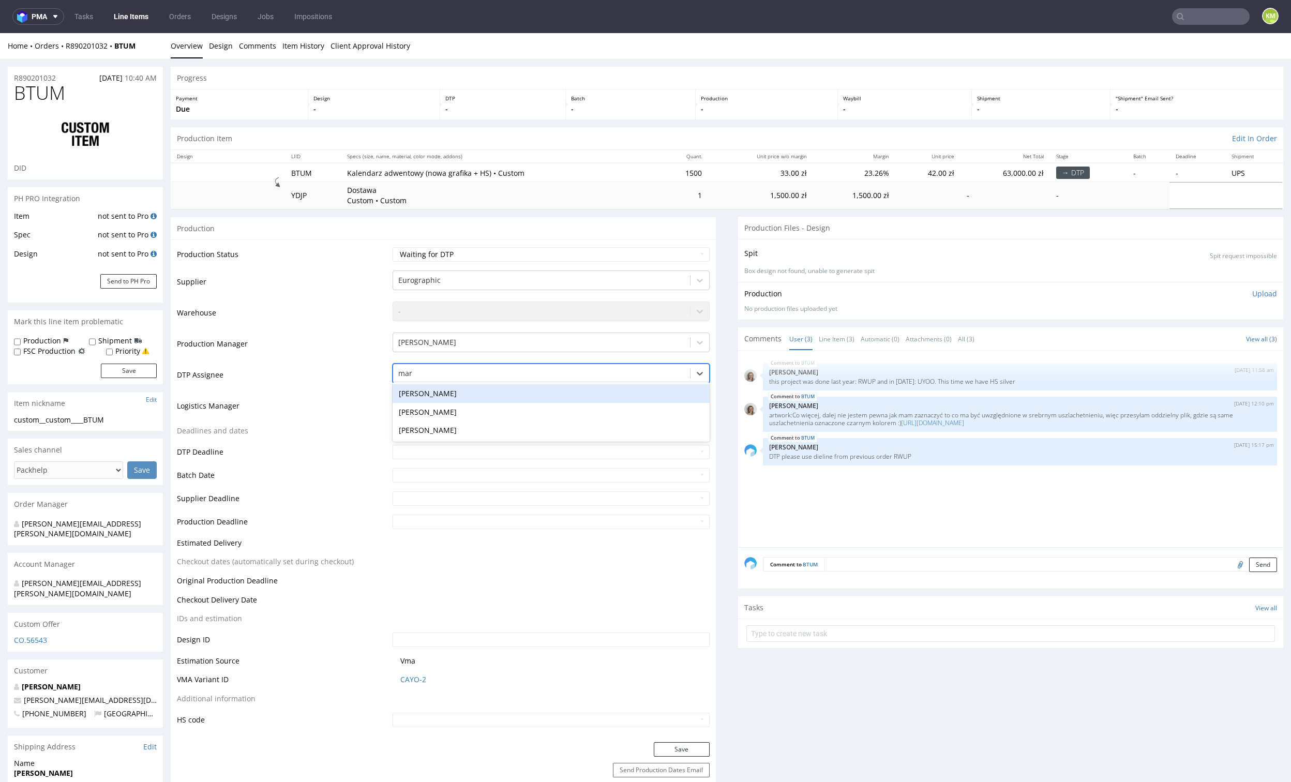
type input "mark"
click at [458, 395] on div "[PERSON_NAME]" at bounding box center [551, 393] width 317 height 19
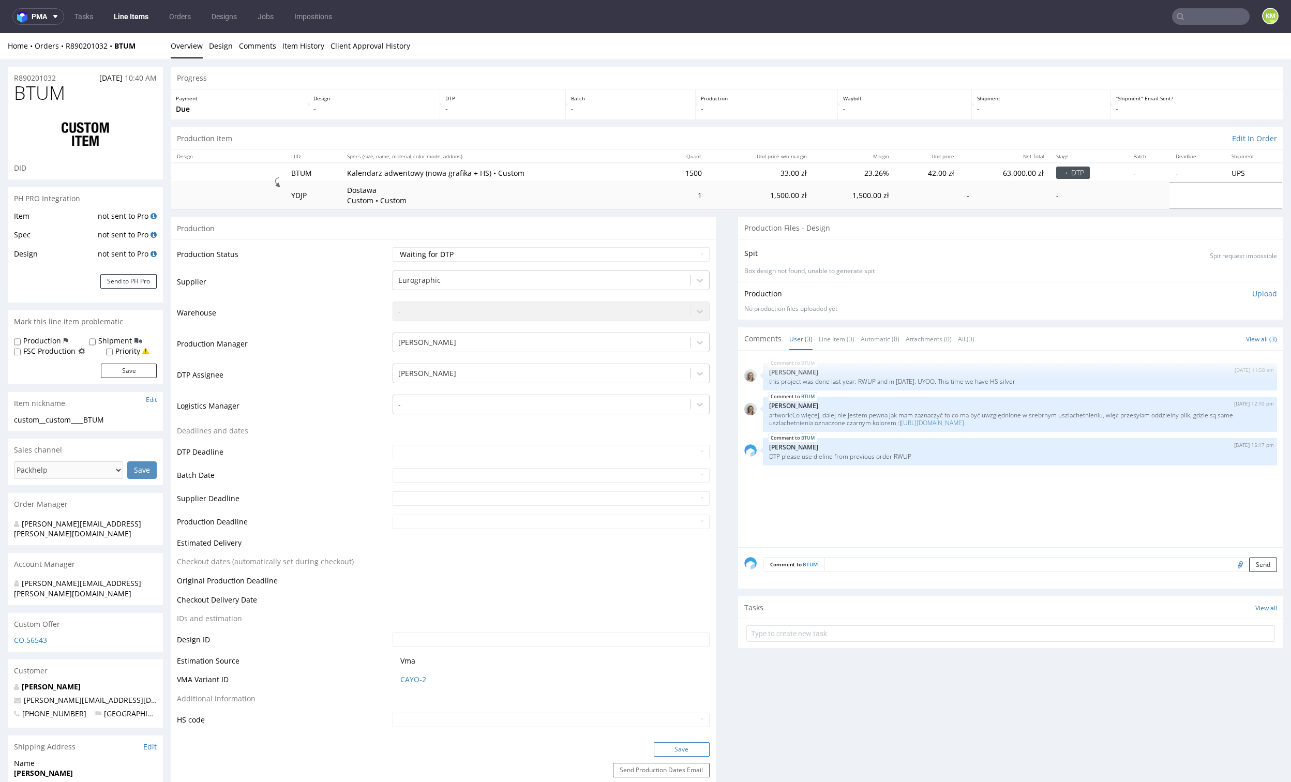
click at [655, 745] on button "Save" at bounding box center [682, 749] width 56 height 14
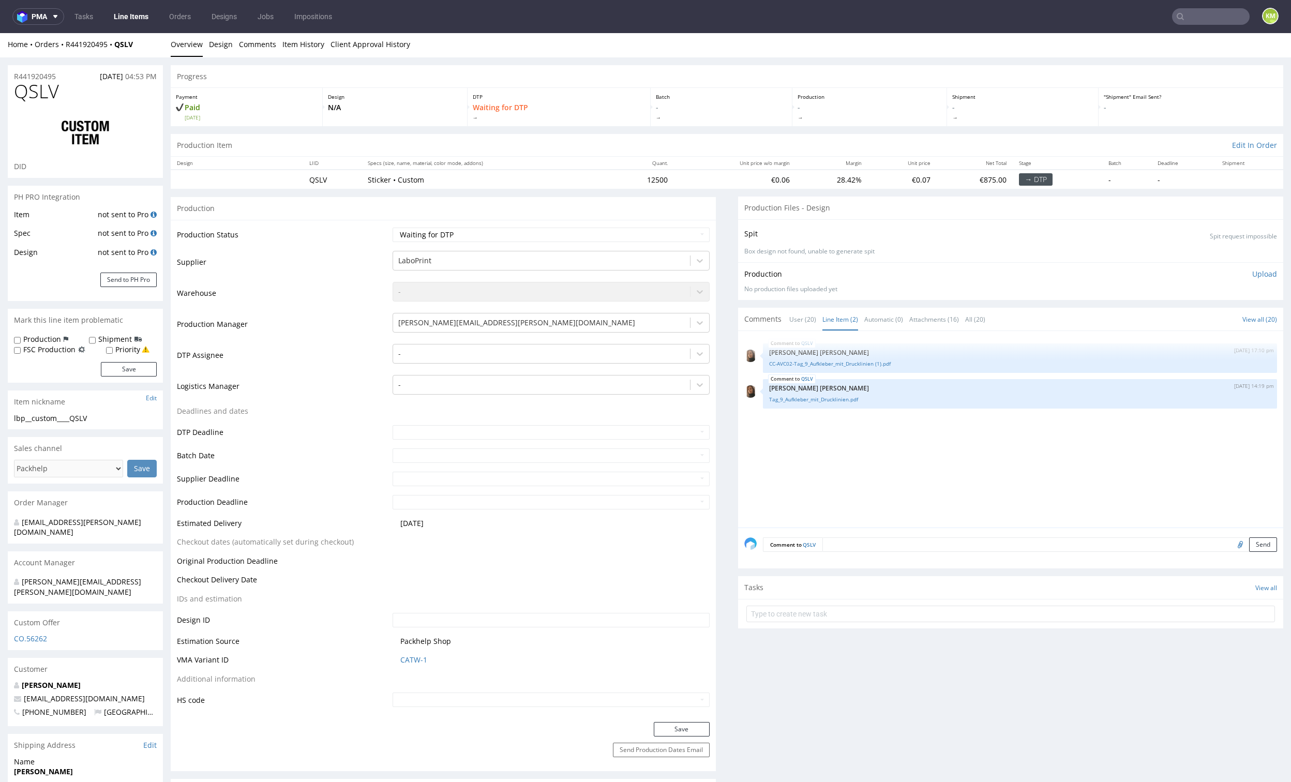
scroll to position [3, 0]
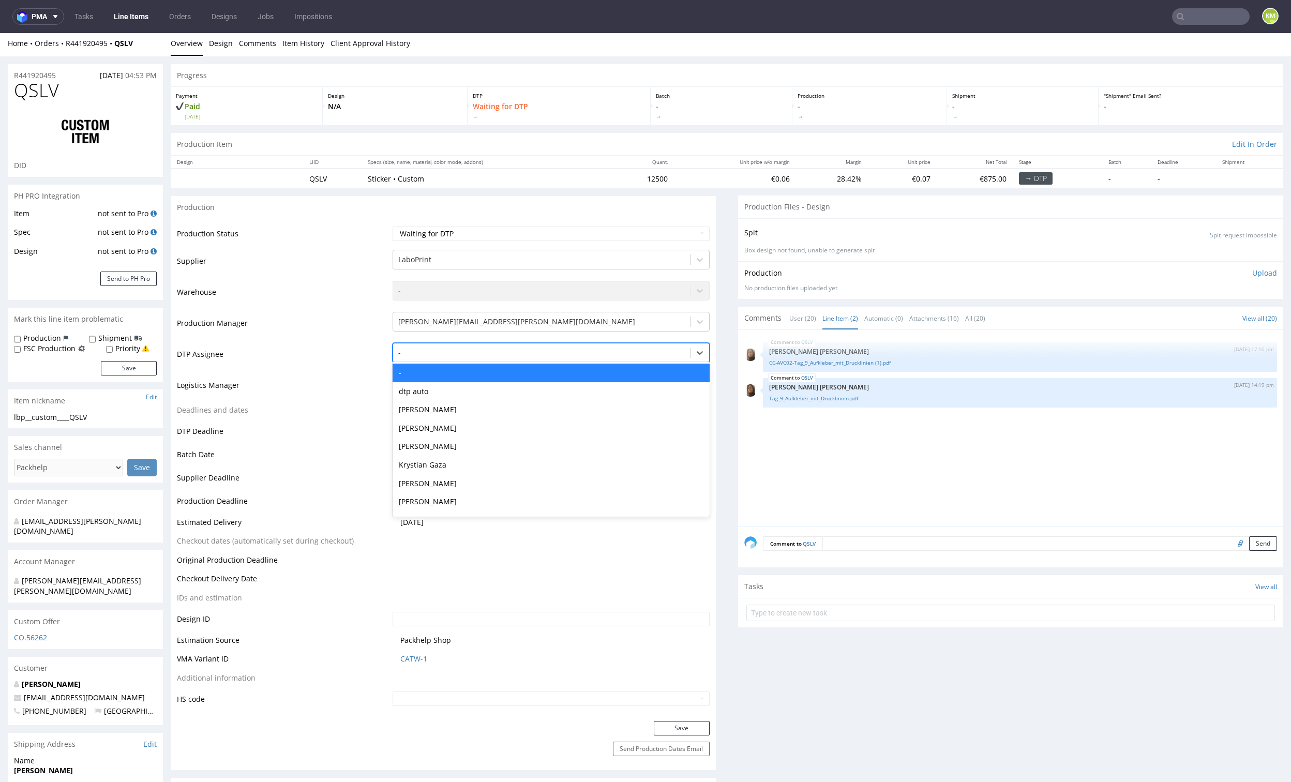
click at [418, 352] on div at bounding box center [541, 352] width 286 height 12
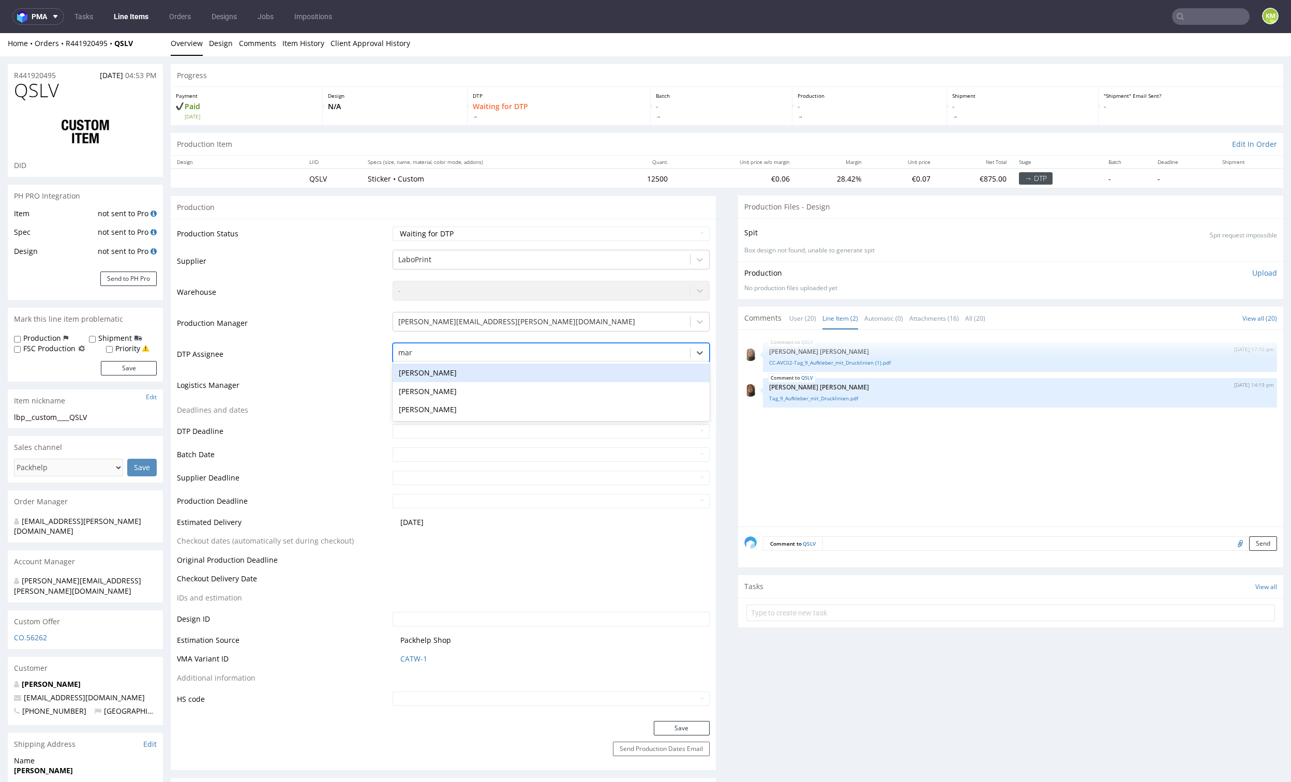
type input "mark"
click at [407, 370] on div "[PERSON_NAME]" at bounding box center [551, 373] width 317 height 19
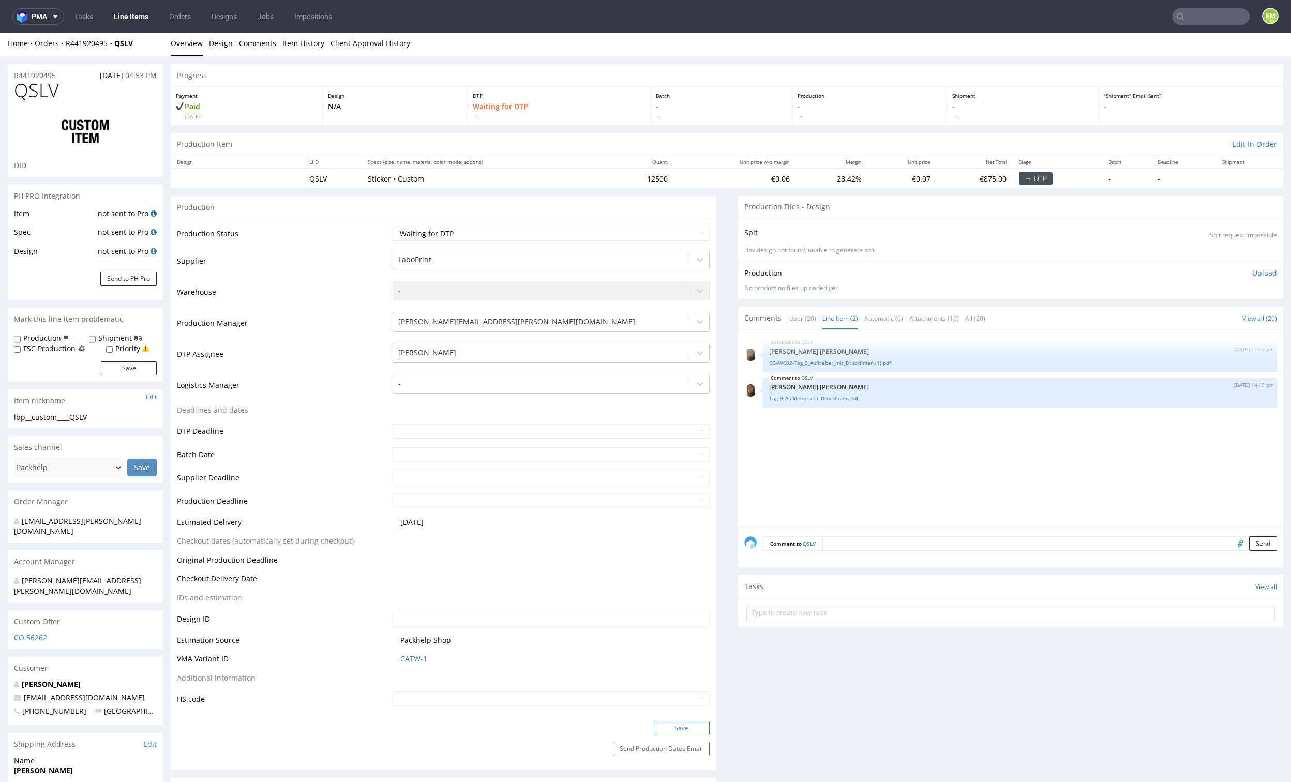
click at [687, 729] on button "Save" at bounding box center [682, 728] width 56 height 14
click at [640, 232] on select "Waiting for Artwork Waiting for Diecut Waiting for Mockup Waiting for DTP Waiti…" at bounding box center [551, 234] width 317 height 14
select select "dtp_ca_needed"
click at [393, 227] on select "Waiting for Artwork Waiting for Diecut Waiting for Mockup Waiting for DTP Waiti…" at bounding box center [551, 234] width 317 height 14
click at [684, 728] on button "Save" at bounding box center [682, 728] width 56 height 14
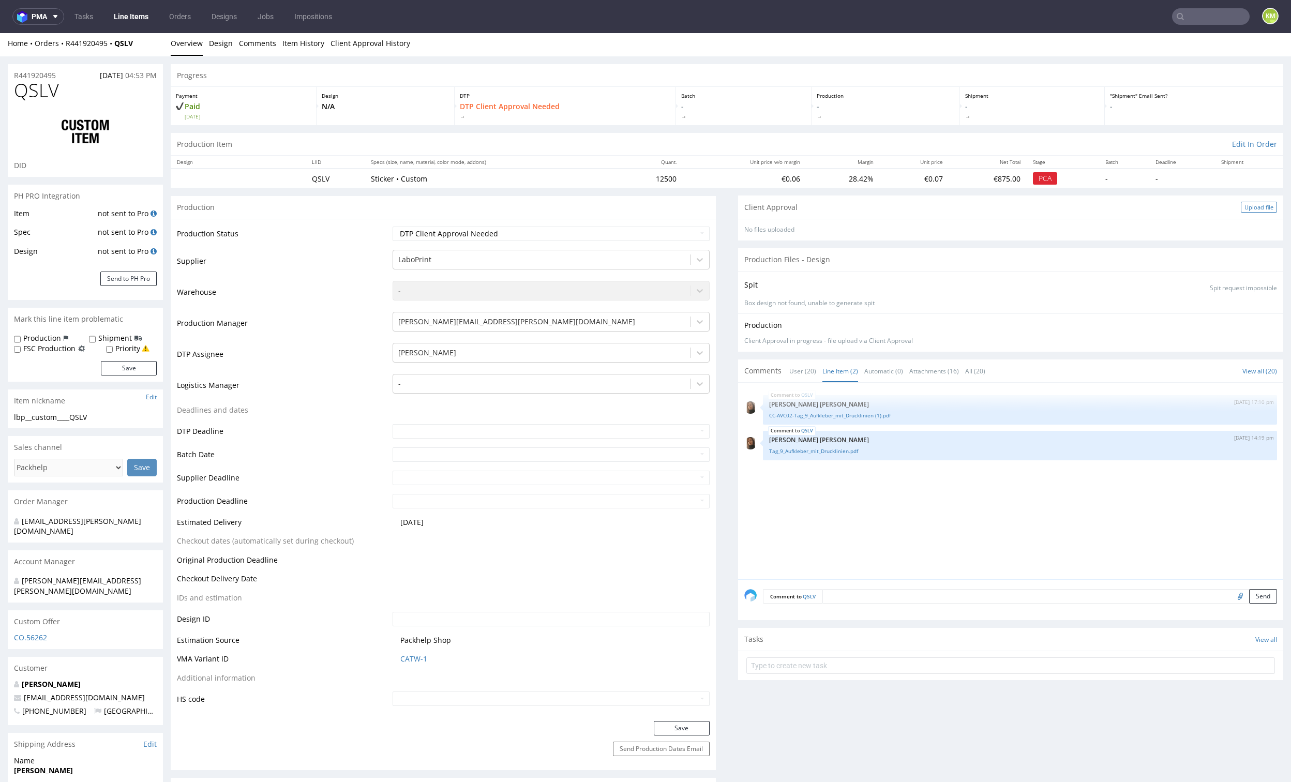
click at [1241, 209] on div "Upload file" at bounding box center [1259, 207] width 36 height 11
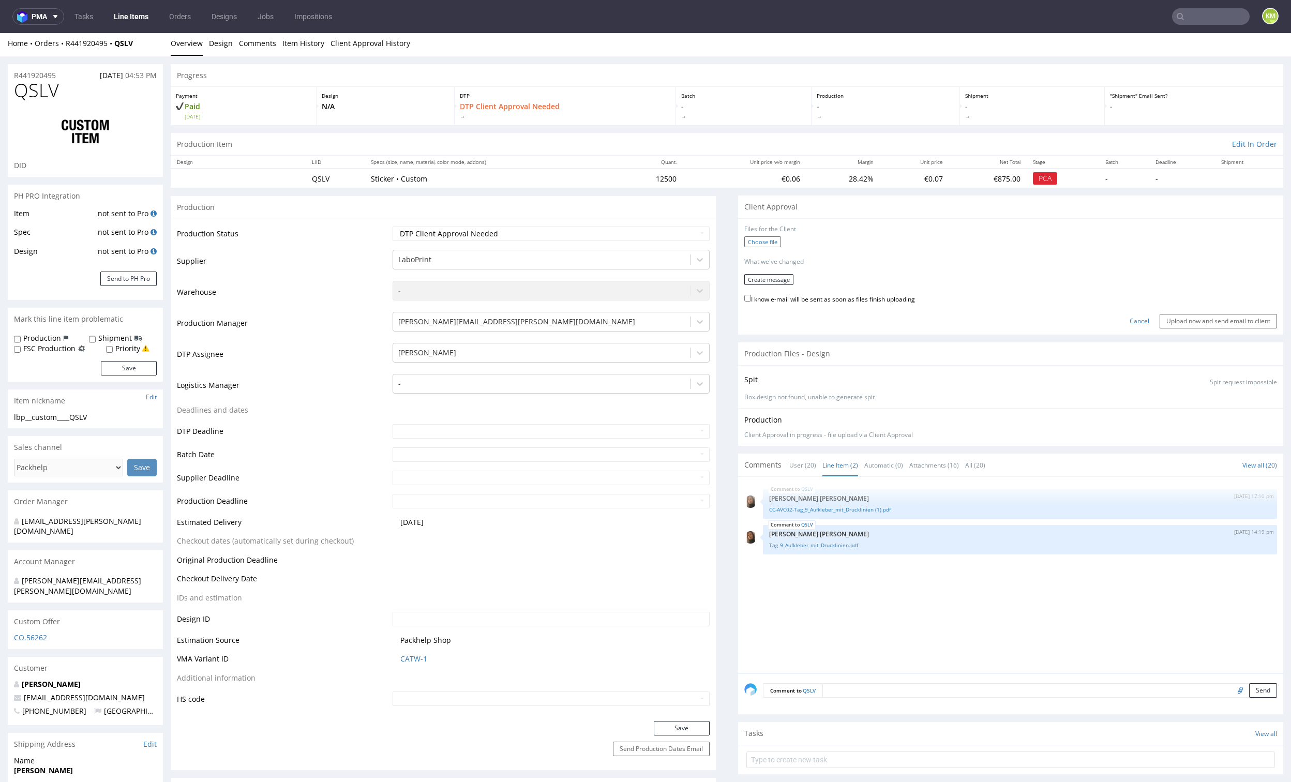
click at [765, 245] on label "Choose file" at bounding box center [762, 241] width 37 height 11
click at [0, 33] on input "Choose file" at bounding box center [0, 33] width 0 height 0
click at [768, 275] on button "Create message" at bounding box center [768, 275] width 49 height 11
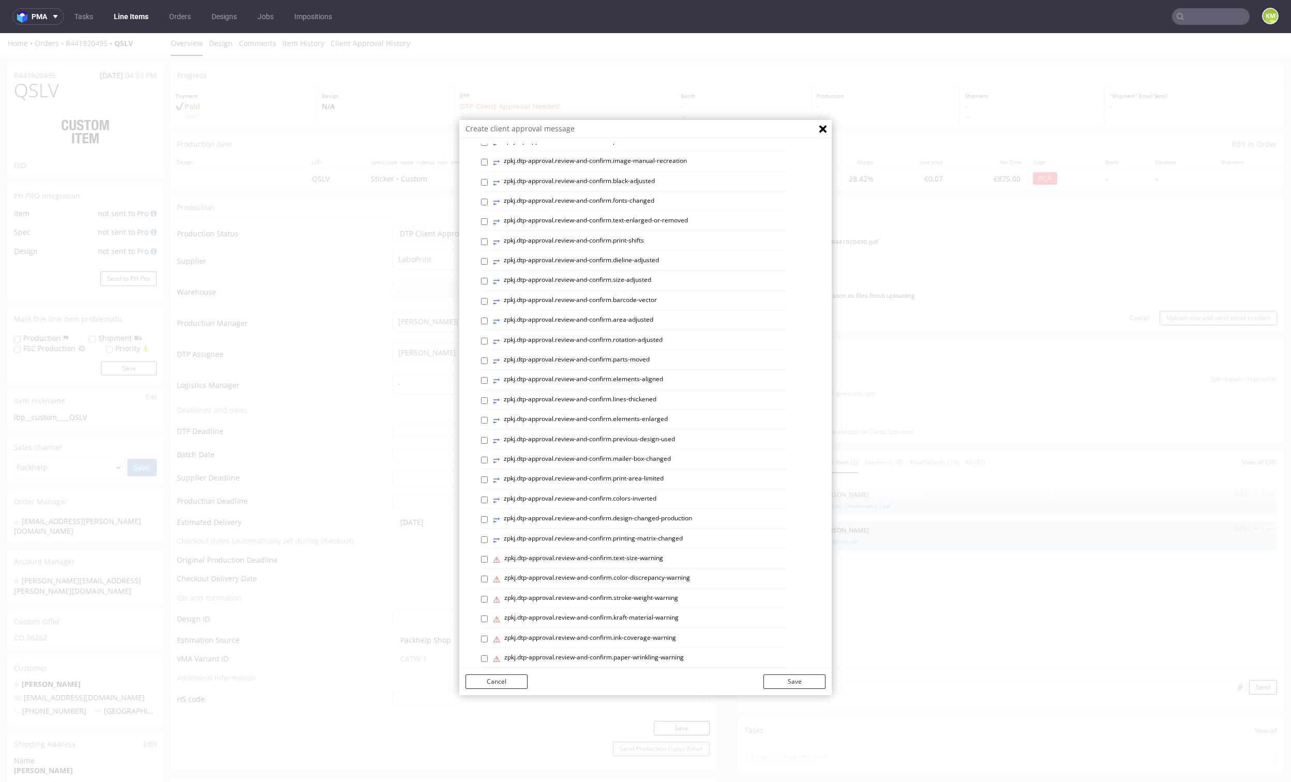
scroll to position [210, 0]
click at [511, 646] on p "Custom message" at bounding box center [653, 646] width 344 height 10
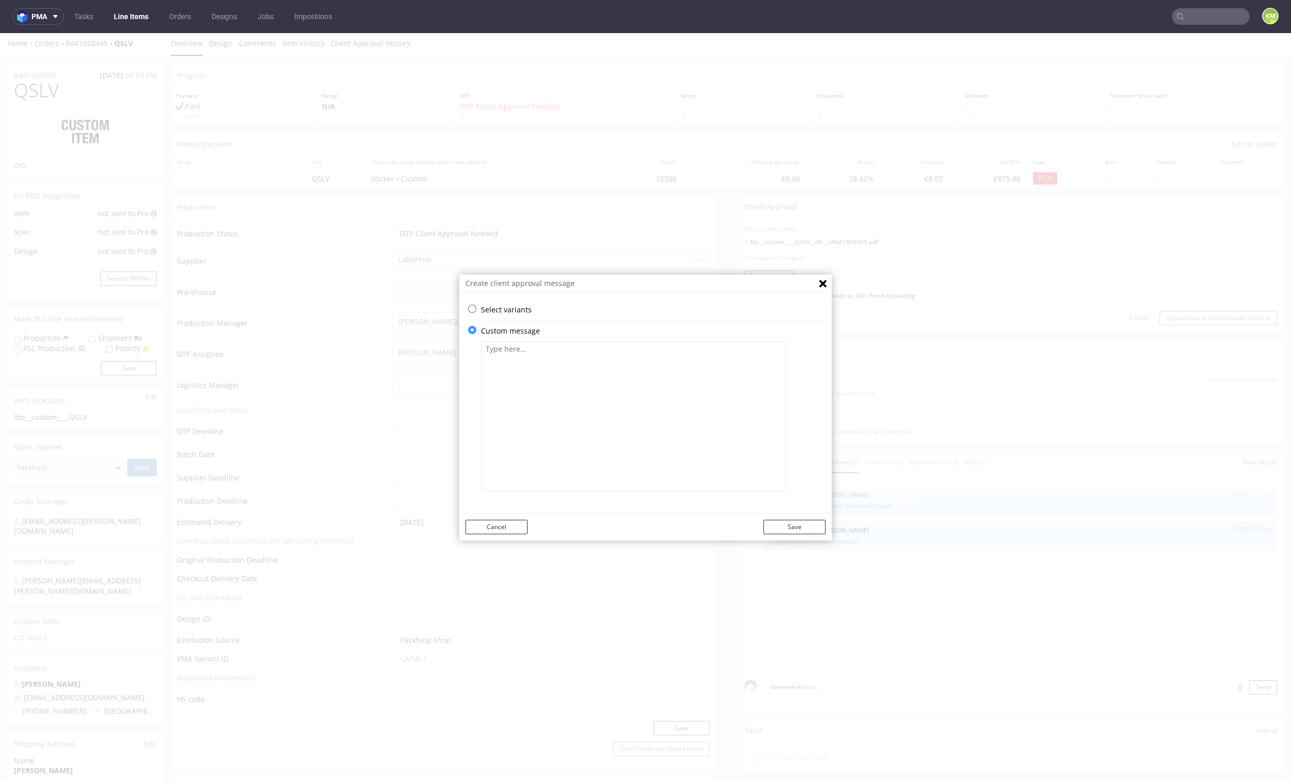
scroll to position [0, 0]
click at [545, 422] on textarea at bounding box center [633, 416] width 305 height 150
paste textarea "The design has been changed from a technical standpoint. All fonts have been co…"
type textarea "The design has been changed from a technical standpoint. All fonts have been co…"
click at [796, 523] on button "Save" at bounding box center [794, 527] width 62 height 14
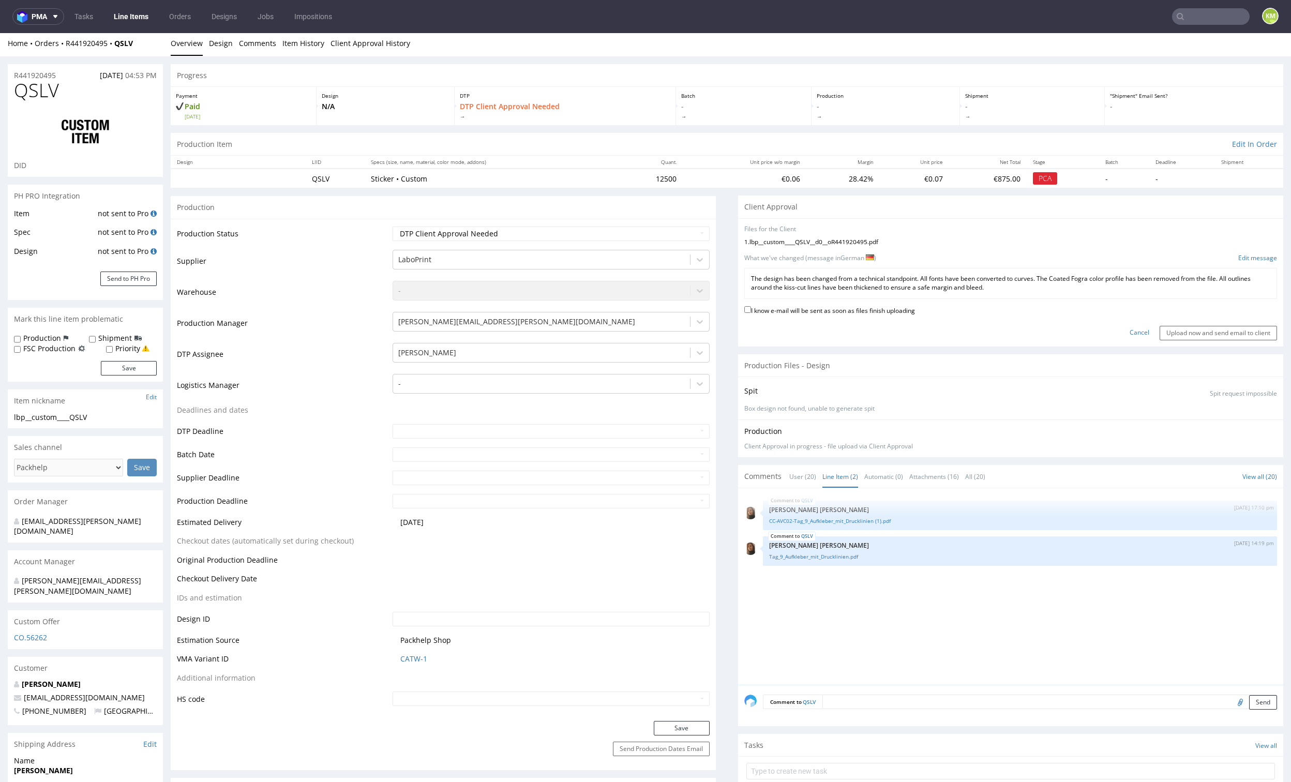
click at [832, 310] on label "I know e-mail will be sent as soon as files finish uploading" at bounding box center [829, 309] width 171 height 11
click at [751, 310] on input "I know e-mail will be sent as soon as files finish uploading" at bounding box center [747, 309] width 7 height 7
checkbox input "true"
click at [1221, 326] on input "Upload now and send email to client" at bounding box center [1217, 333] width 117 height 14
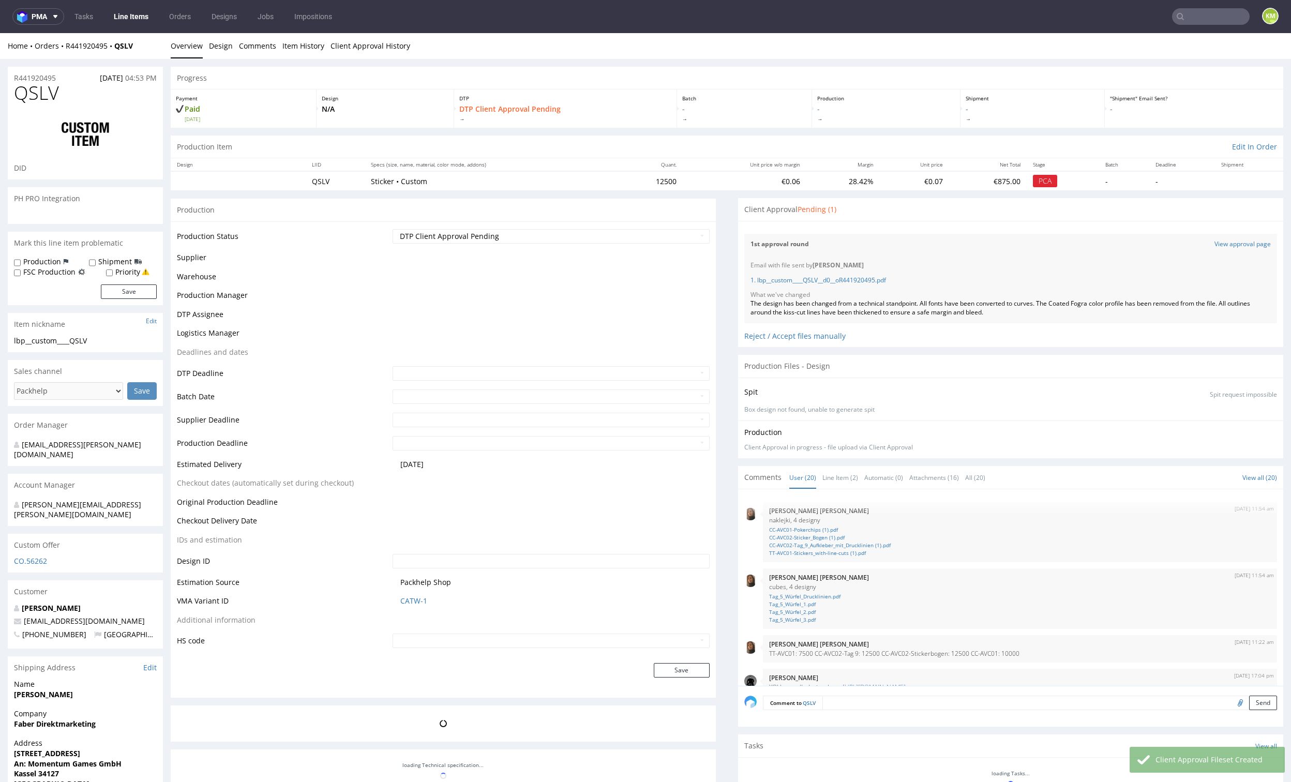
scroll to position [591, 0]
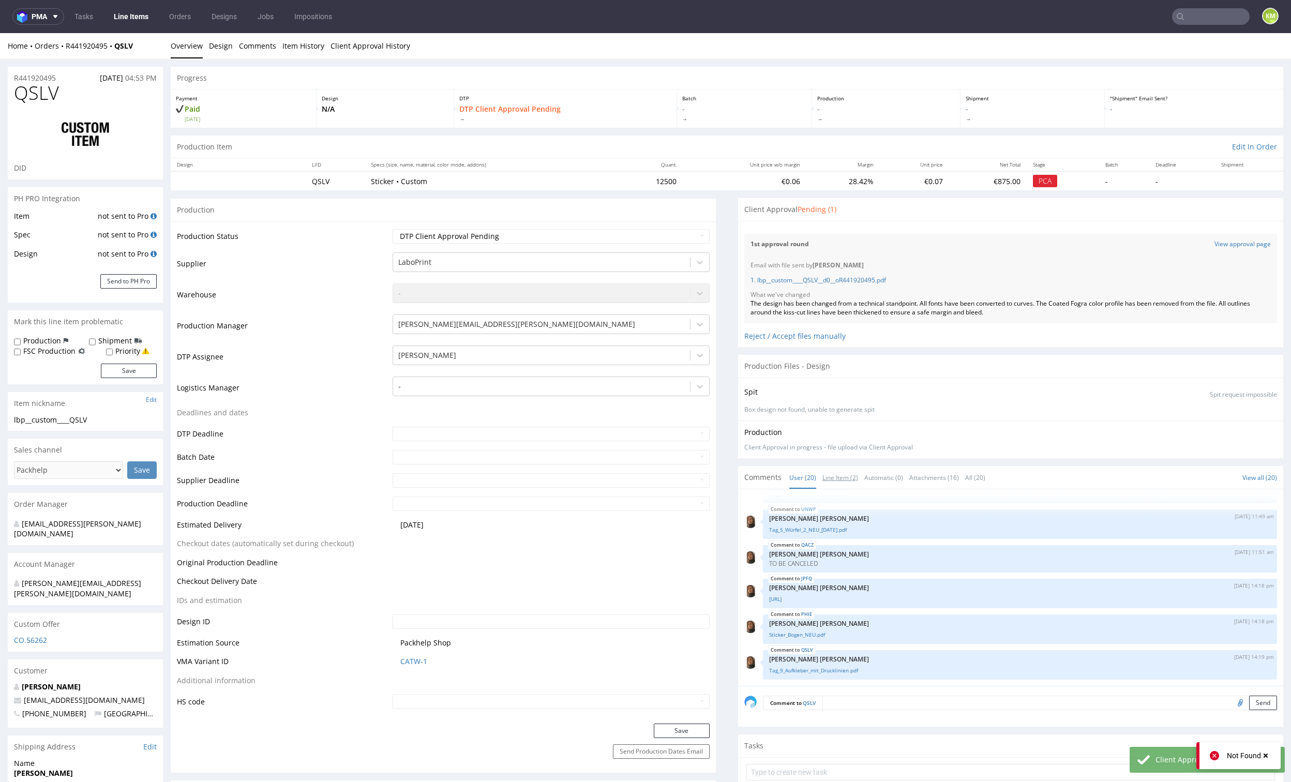
drag, startPoint x: 834, startPoint y: 477, endPoint x: 846, endPoint y: 533, distance: 57.7
click at [834, 476] on link "Line Item (2)" at bounding box center [840, 477] width 36 height 22
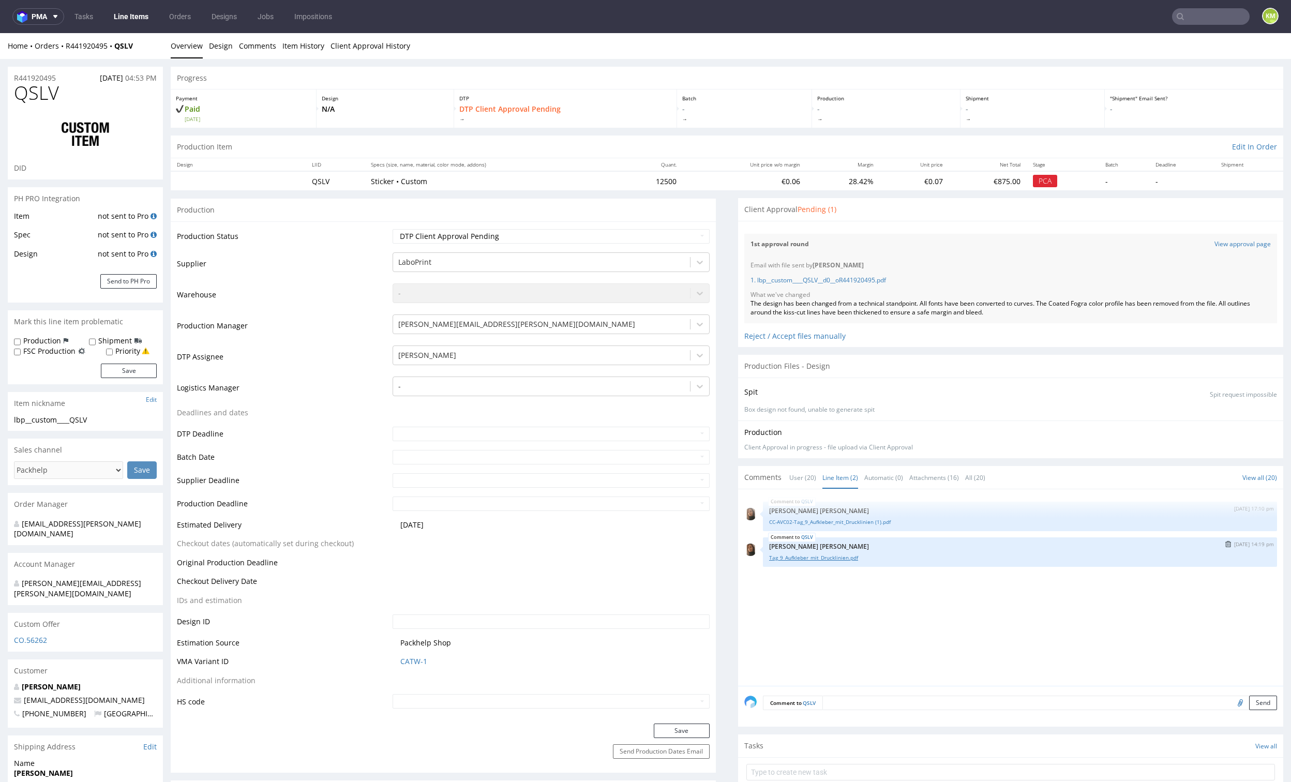
click at [839, 556] on link "Tag_9_Aufkleber_mit_Drucklinien.pdf" at bounding box center [1020, 558] width 502 height 8
click at [905, 203] on div "Client Approval Pending (1)" at bounding box center [1010, 209] width 545 height 23
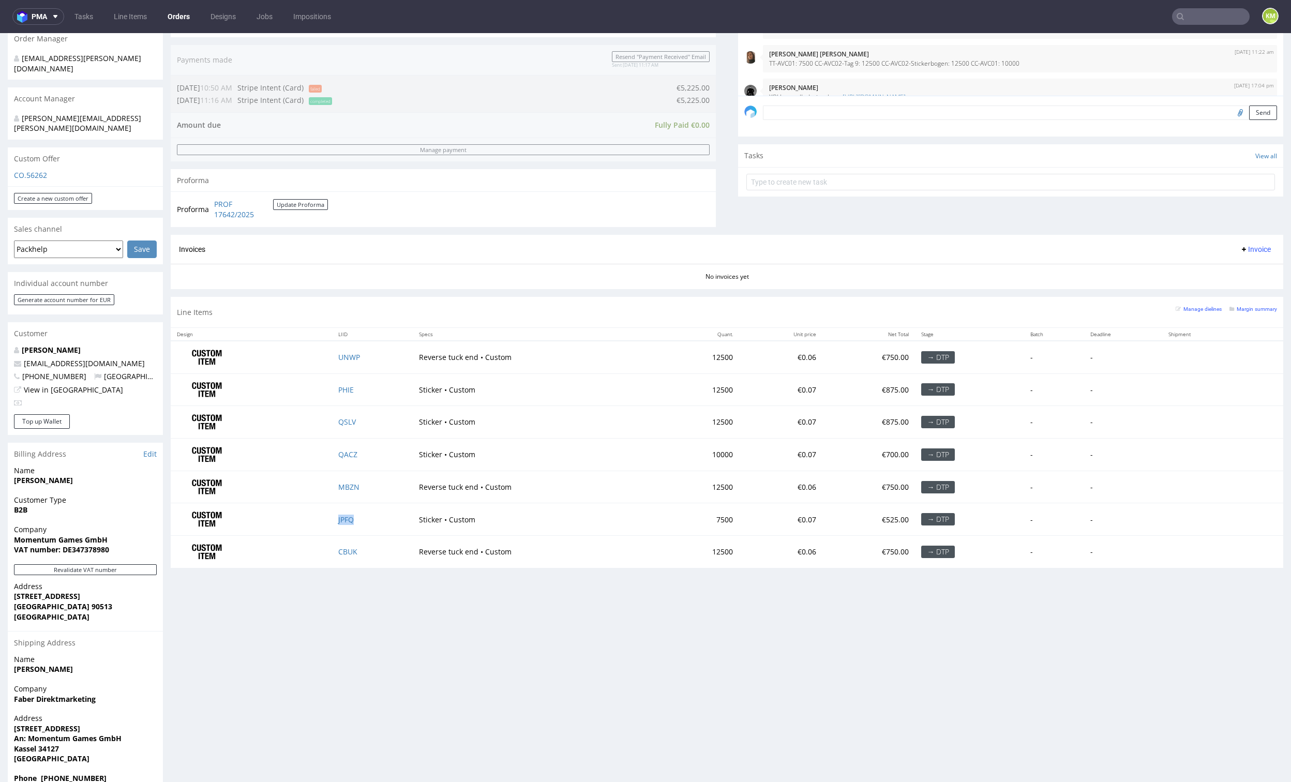
scroll to position [591, 0]
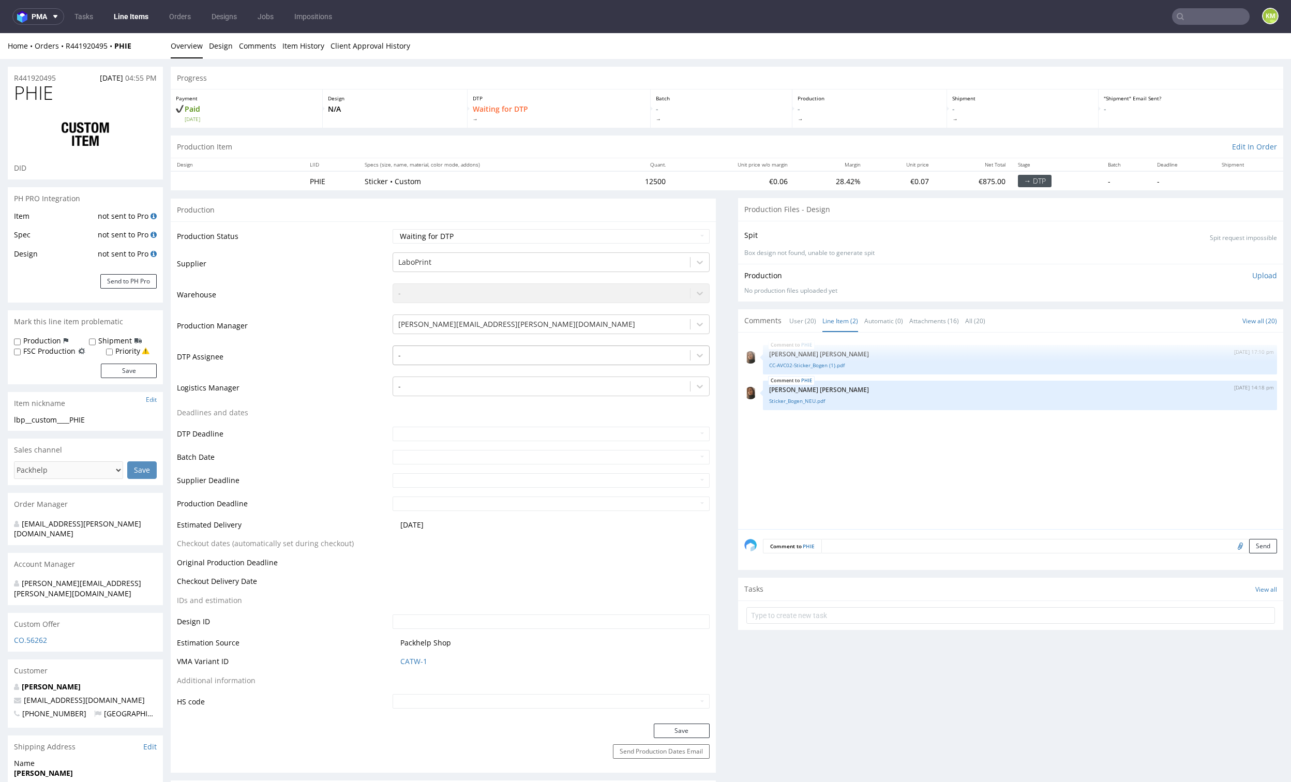
click at [531, 355] on div at bounding box center [541, 355] width 286 height 12
type input "marko"
click at [489, 376] on div "[PERSON_NAME]" at bounding box center [551, 375] width 317 height 19
click at [685, 730] on button "Save" at bounding box center [682, 730] width 56 height 14
click at [522, 231] on select "Waiting for Artwork Waiting for Diecut Waiting for Mockup Waiting for DTP Waiti…" at bounding box center [551, 236] width 317 height 14
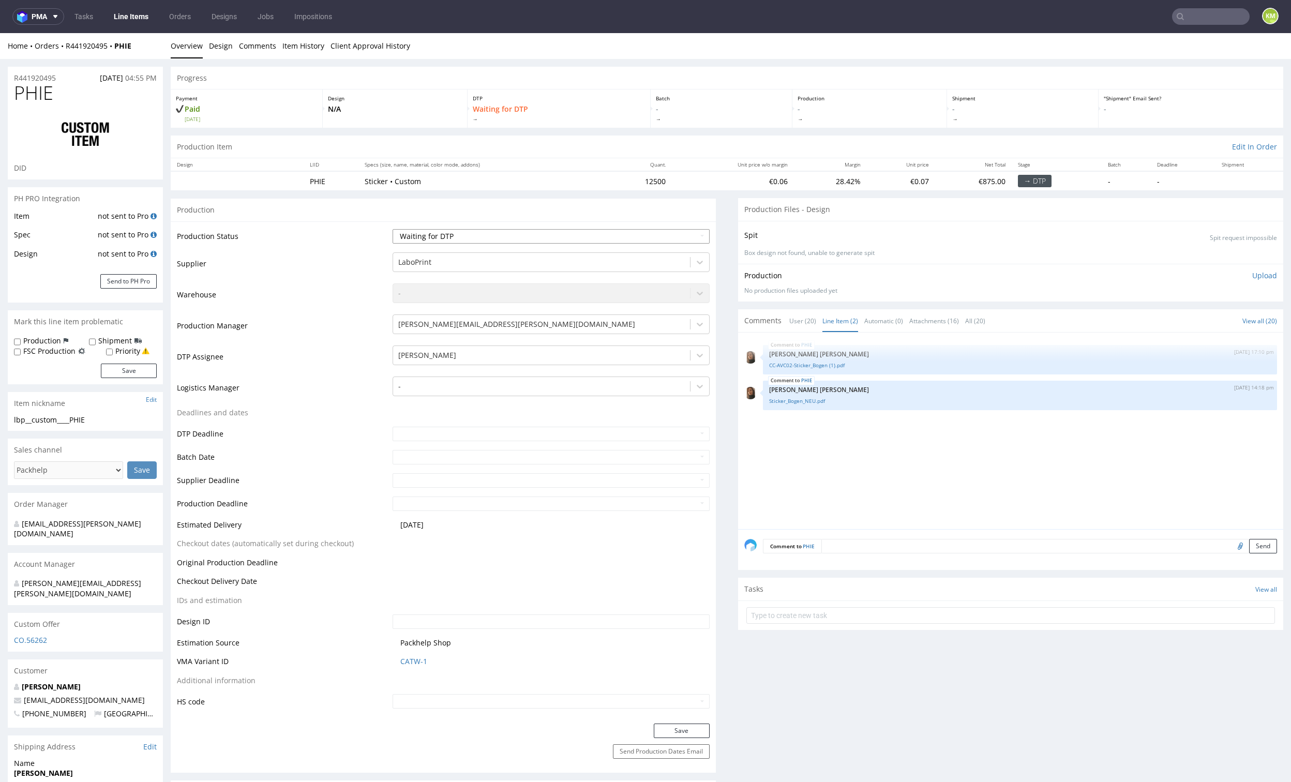
select select "dtp_ca_needed"
click at [393, 229] on select "Waiting for Artwork Waiting for Diecut Waiting for Mockup Waiting for DTP Waiti…" at bounding box center [551, 236] width 317 height 14
click at [692, 726] on button "Save" at bounding box center [682, 730] width 56 height 14
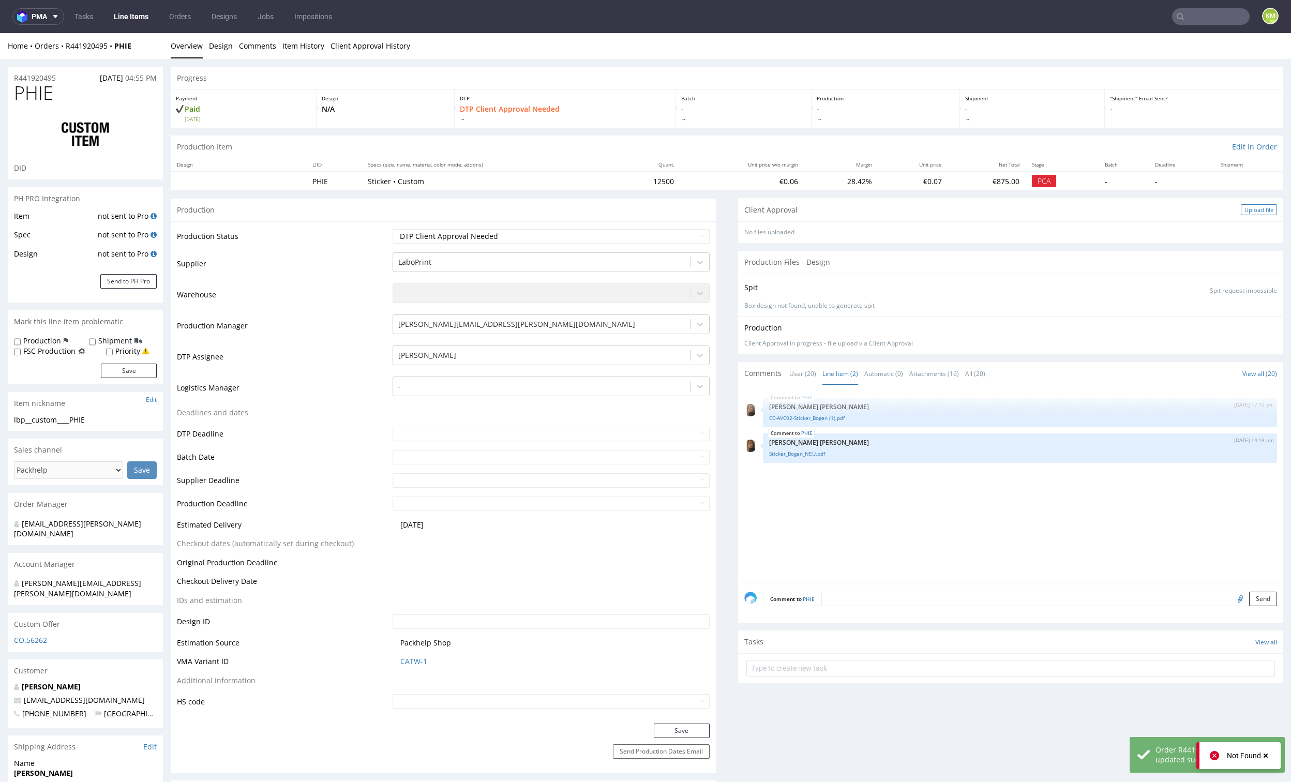
click at [1241, 210] on div "Upload file" at bounding box center [1259, 209] width 36 height 11
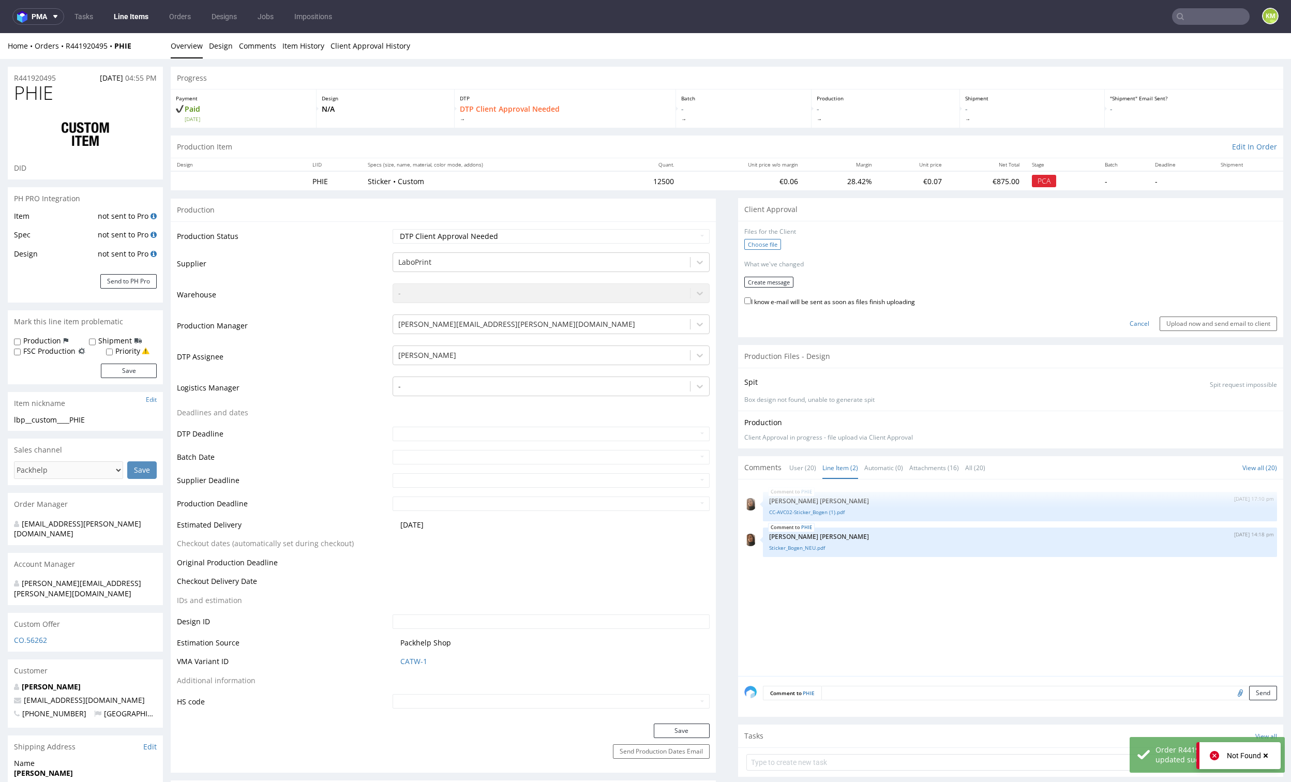
click at [747, 243] on label "Choose file" at bounding box center [762, 244] width 37 height 11
click at [0, 33] on input "Choose file" at bounding box center [0, 33] width 0 height 0
click at [770, 277] on button "Create message" at bounding box center [768, 278] width 49 height 11
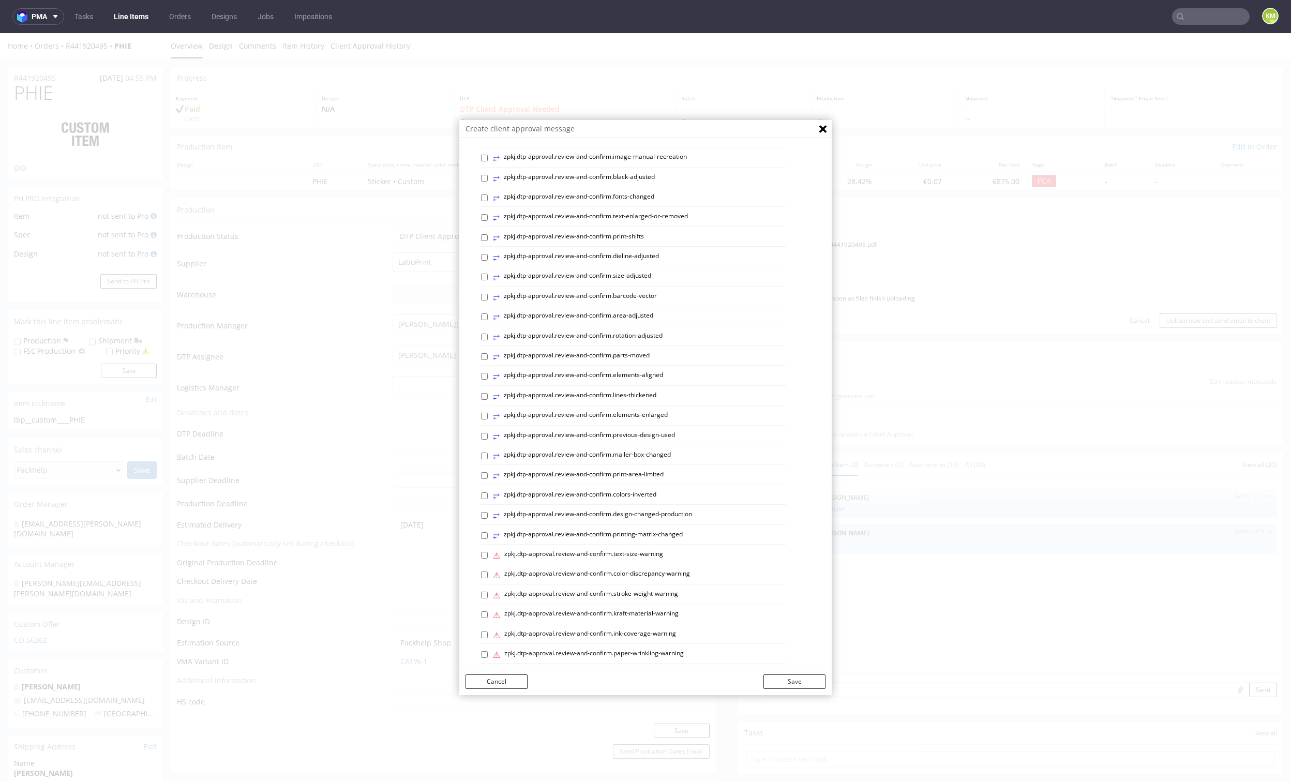
scroll to position [210, 0]
click at [522, 651] on p "Custom message" at bounding box center [653, 646] width 344 height 10
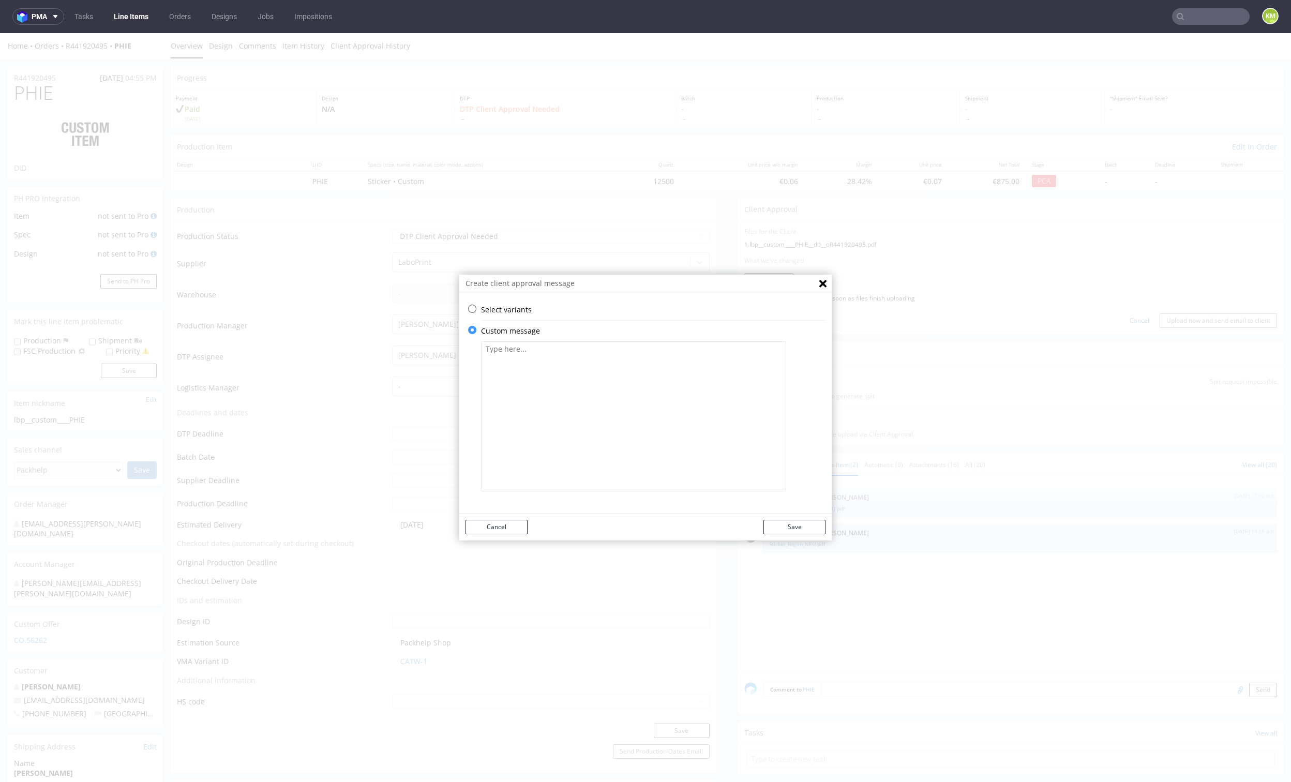
scroll to position [0, 0]
click at [572, 437] on textarea at bounding box center [633, 416] width 305 height 150
paste textarea "The design has been changed from a technical standpoint. All fonts have been co…"
type textarea "The design has been changed from a technical standpoint. All fonts have been co…"
click at [796, 526] on button "Save" at bounding box center [794, 527] width 62 height 14
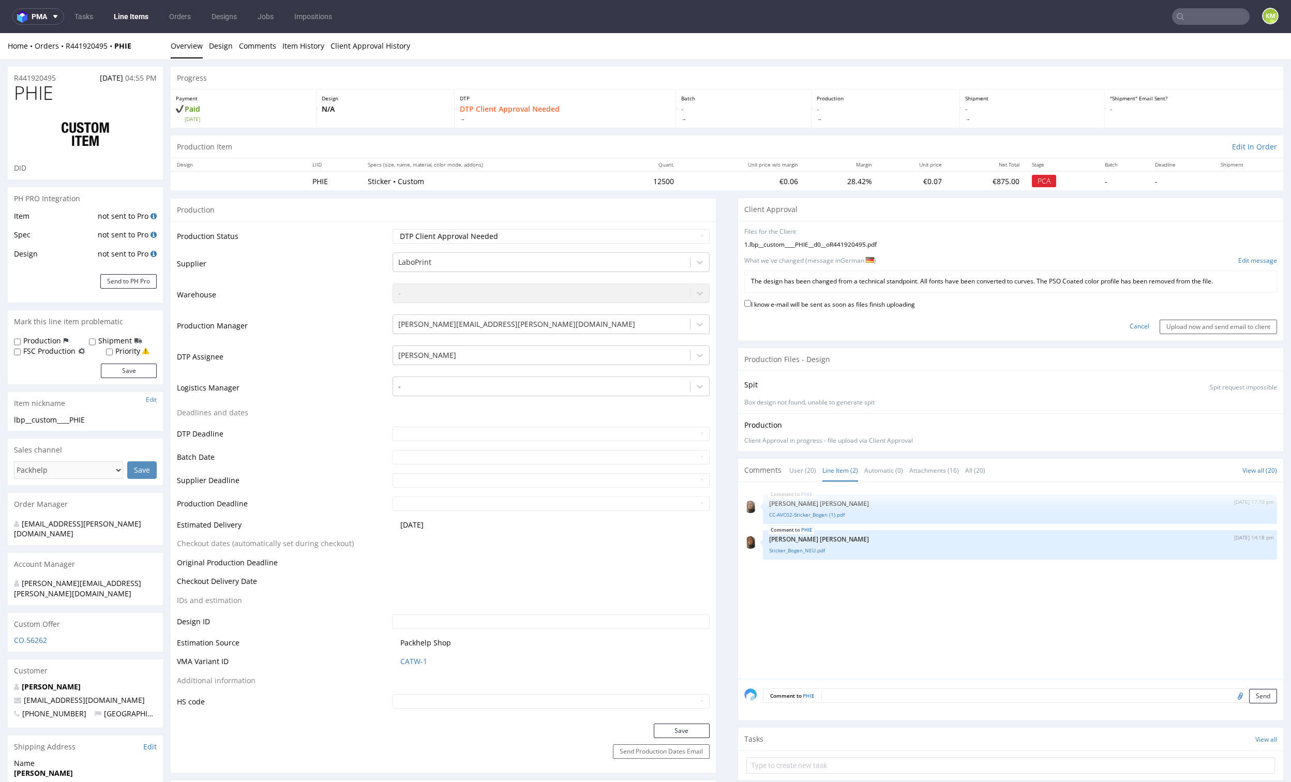
click at [862, 300] on label "I know e-mail will be sent as soon as files finish uploading" at bounding box center [829, 303] width 171 height 11
click at [751, 300] on input "I know e-mail will be sent as soon as files finish uploading" at bounding box center [747, 303] width 7 height 7
checkbox input "true"
click at [1164, 325] on input "Upload now and send email to client" at bounding box center [1217, 327] width 117 height 14
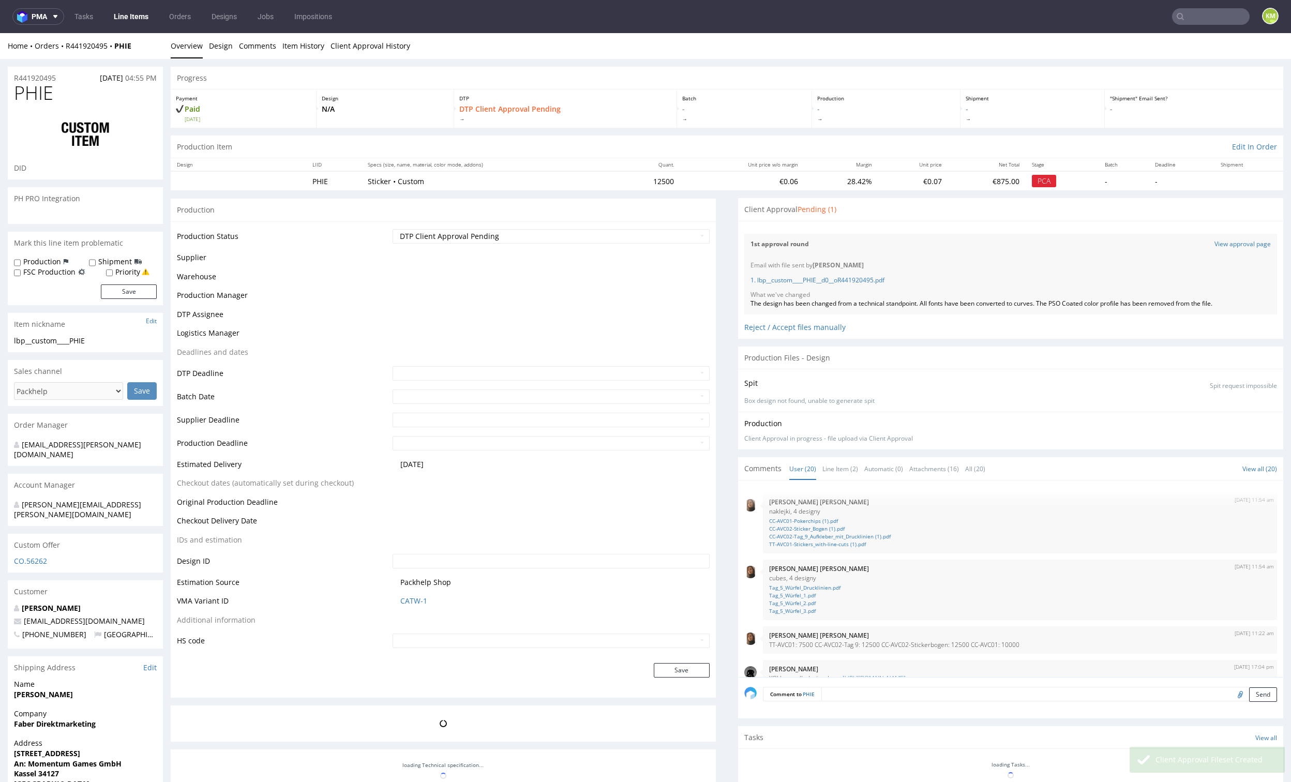
scroll to position [591, 0]
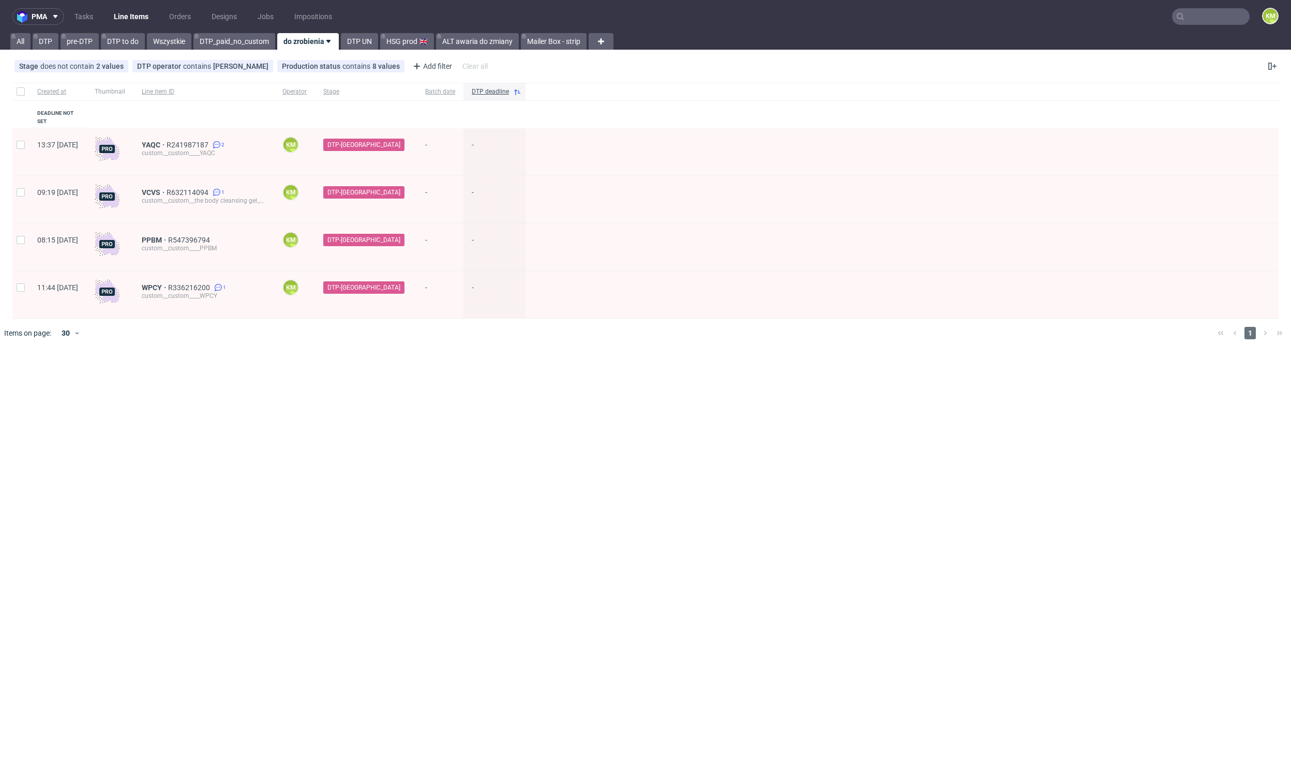
click at [86, 18] on link "Tasks" at bounding box center [83, 16] width 31 height 17
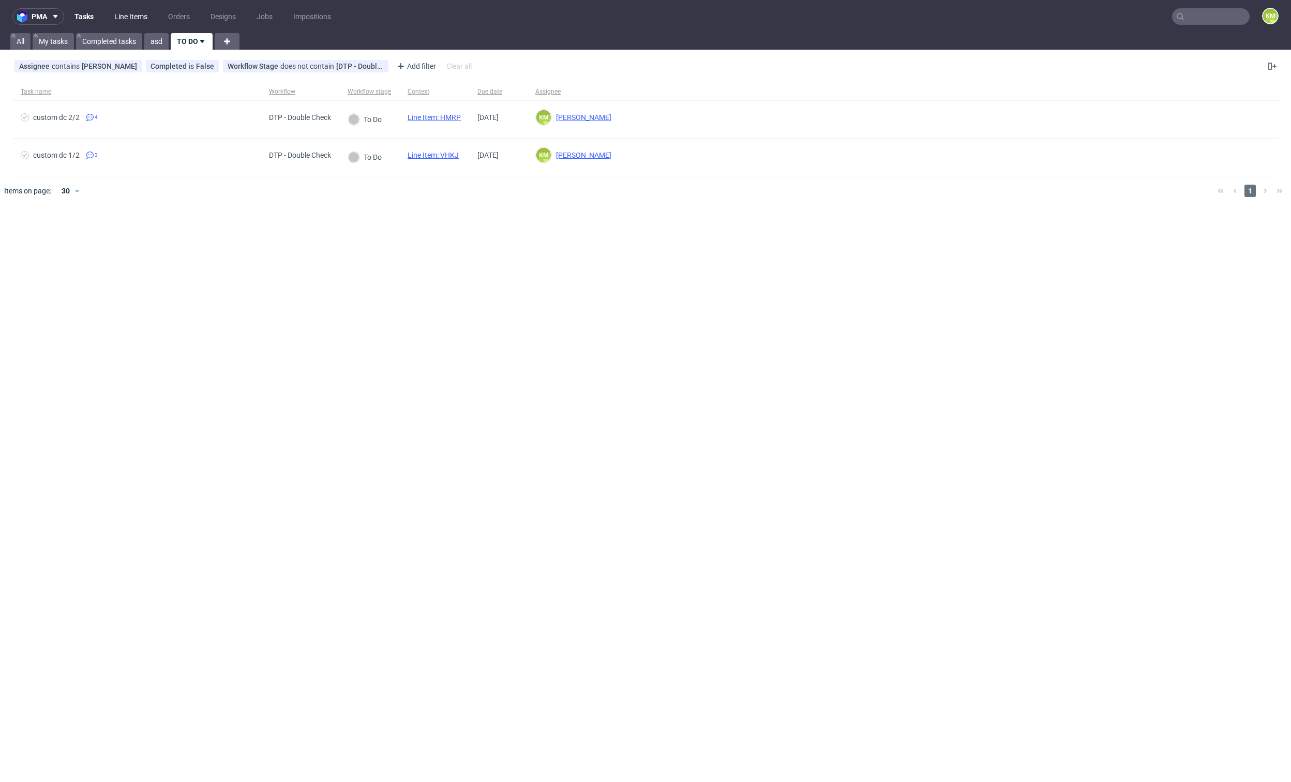
click at [124, 21] on link "Line Items" at bounding box center [131, 16] width 46 height 17
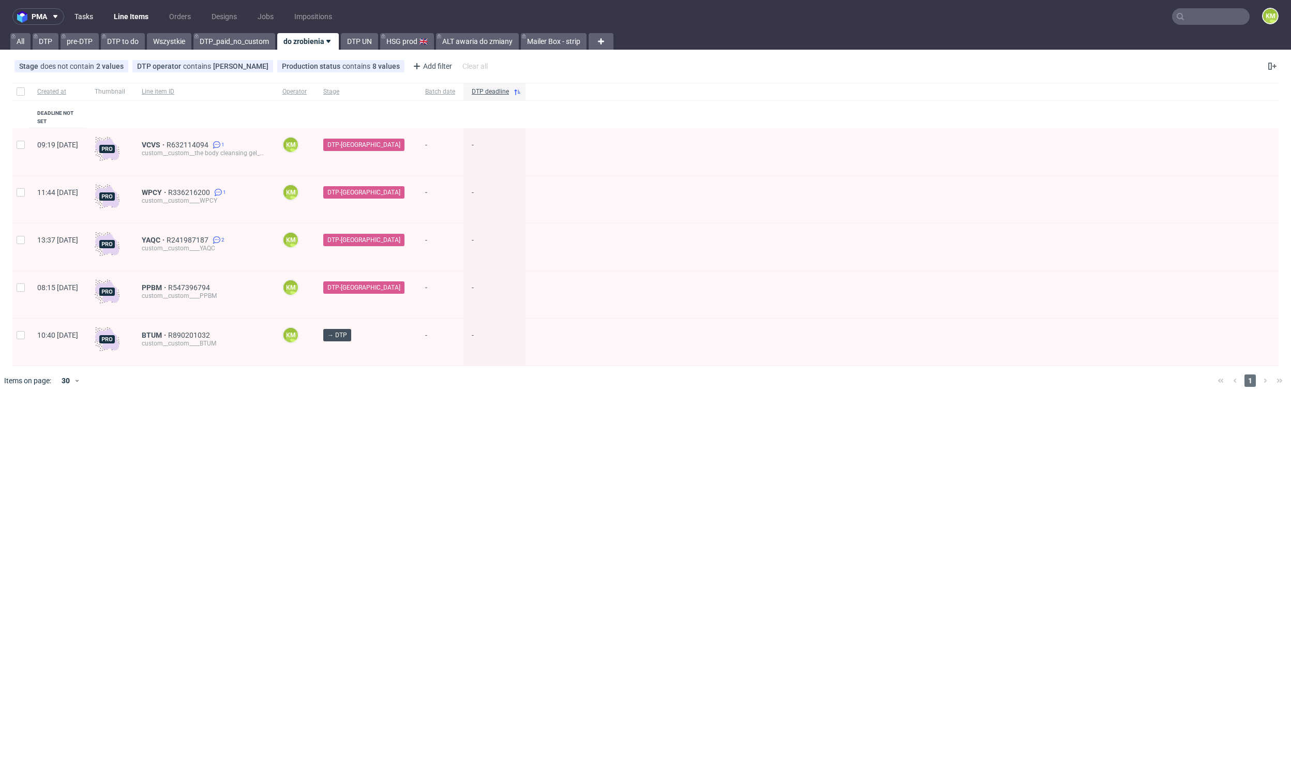
click at [84, 17] on link "Tasks" at bounding box center [83, 16] width 31 height 17
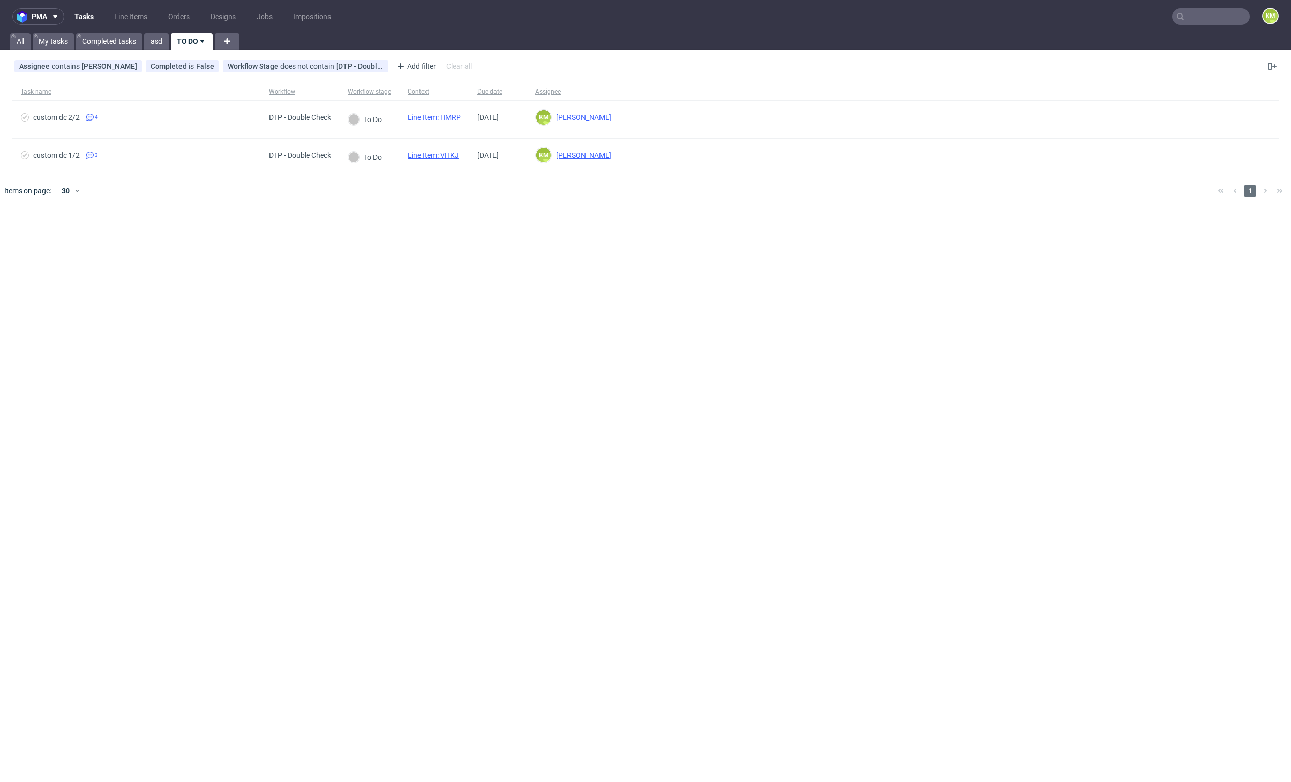
click at [509, 279] on div "pma Tasks Line Items Orders Designs Jobs Impositions KM All My tasks Completed …" at bounding box center [645, 391] width 1291 height 782
click at [509, 278] on div "pma Tasks Line Items Orders Designs Jobs Impositions KM All My tasks Completed …" at bounding box center [645, 391] width 1291 height 782
click at [447, 316] on div "pma Tasks Line Items Orders Designs Jobs Impositions KM All My tasks Completed …" at bounding box center [645, 391] width 1291 height 782
